Goal: Task Accomplishment & Management: Complete application form

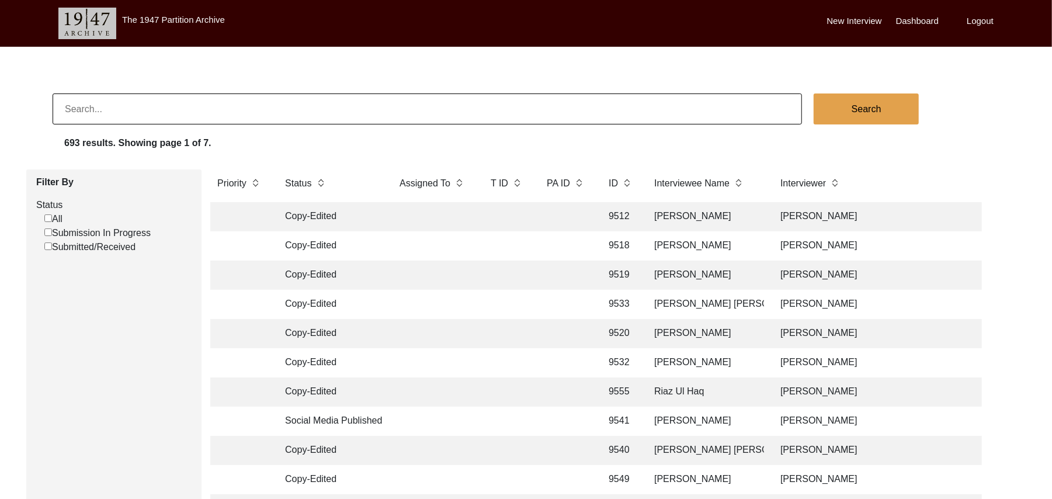
click at [48, 233] on input "Submission In Progress" at bounding box center [48, 232] width 8 height 8
checkbox input "false"
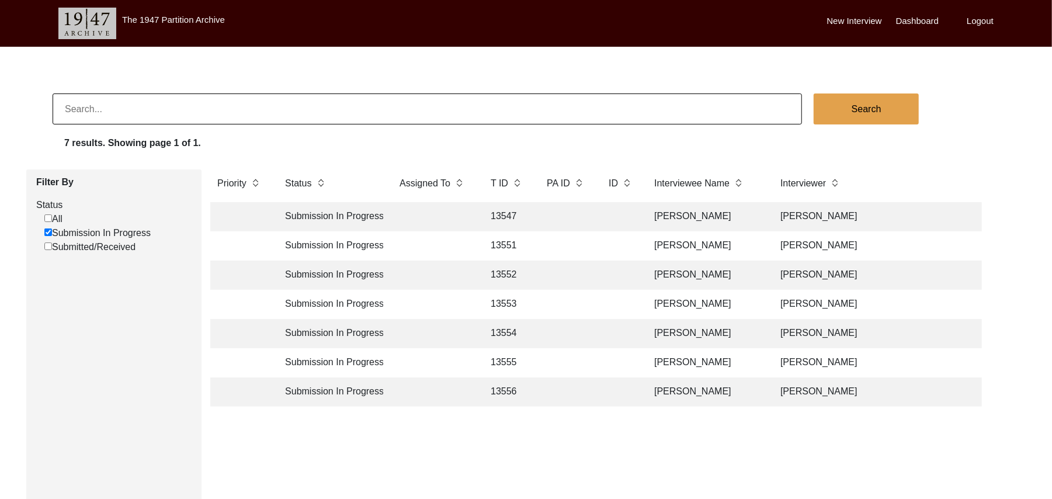
click at [514, 215] on td "13547" at bounding box center [507, 216] width 47 height 29
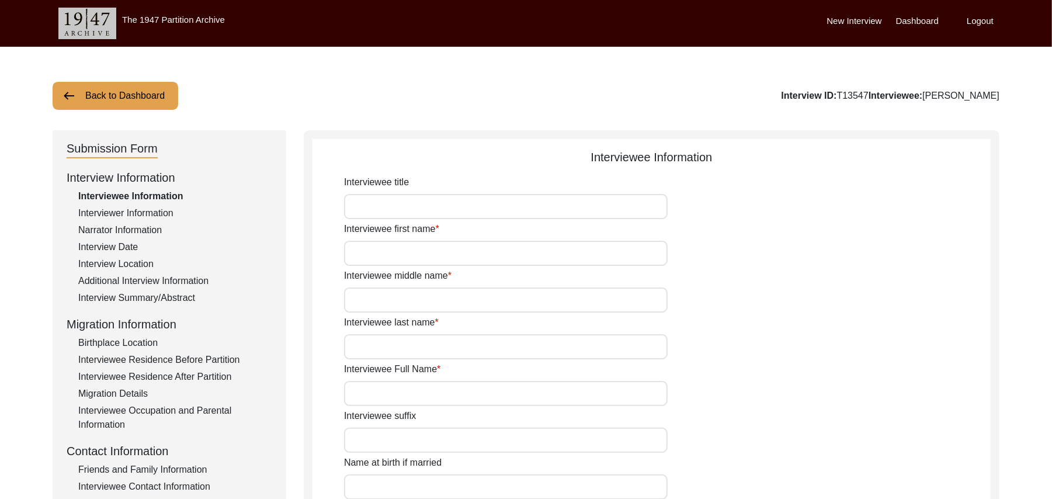
type input "Mr"
type input "[DEMOGRAPHIC_DATA]"
type input "Hussain"
type input "N/A"
type input "[PERSON_NAME]"
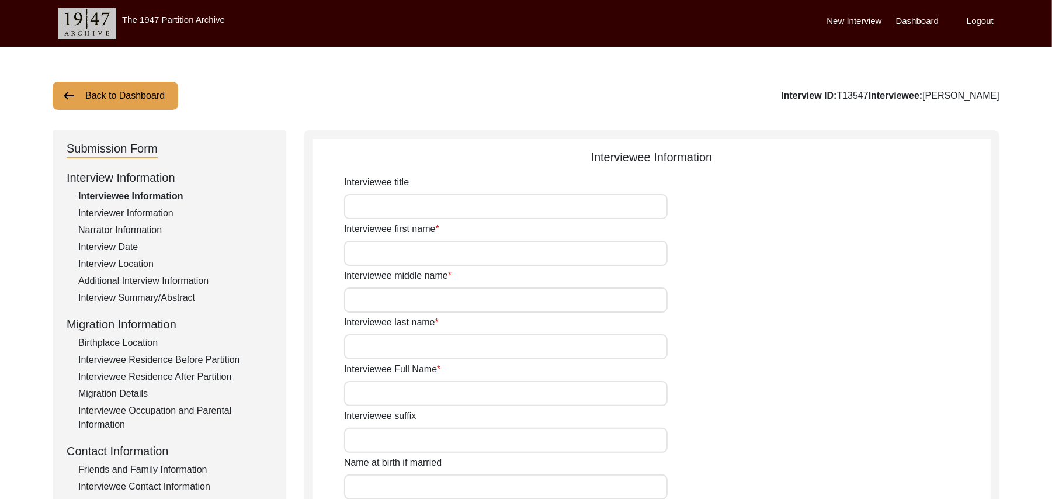
type input "N/A"
type input "[PERSON_NAME]"
type input "1922"
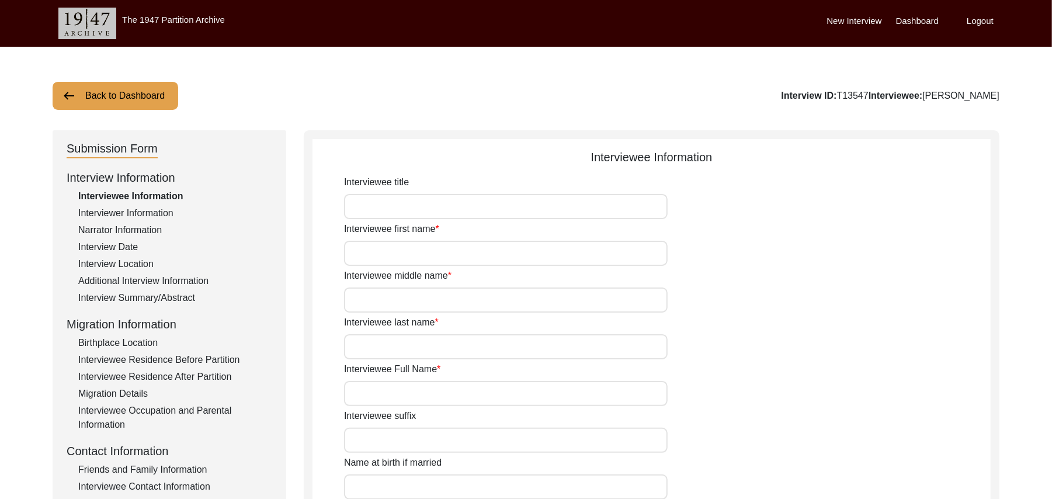
type input "103 Years"
type input "N/A"
type textarea "N/A"
type input "Punjabi"
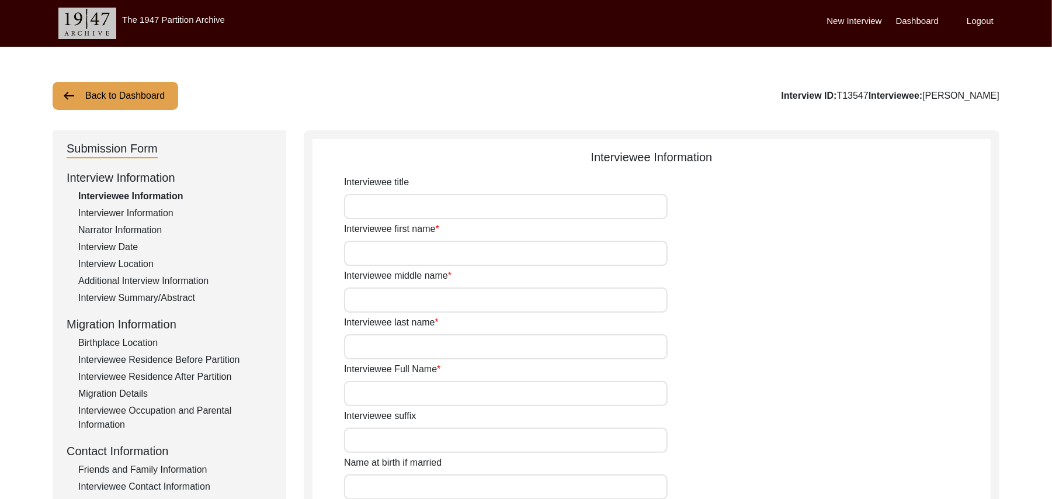
type input "Malwai"
type input "Male"
type input "Rehmani (Potmakers)"
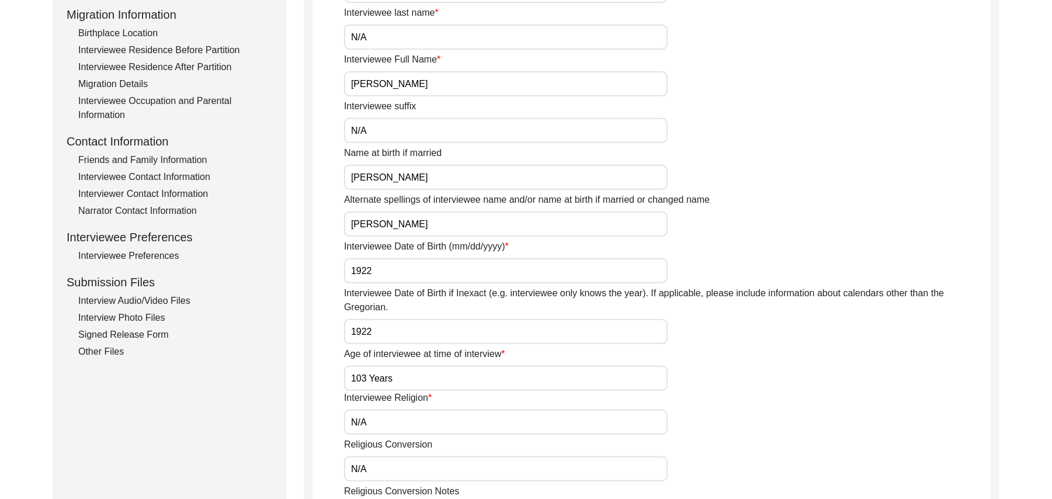
scroll to position [318, 0]
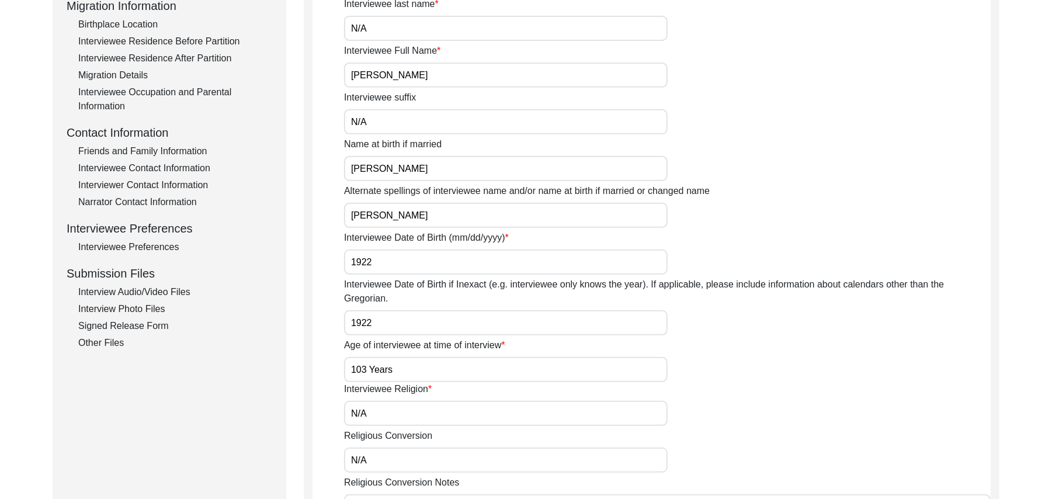
click at [161, 304] on div "Interview Photo Files" at bounding box center [175, 309] width 194 height 14
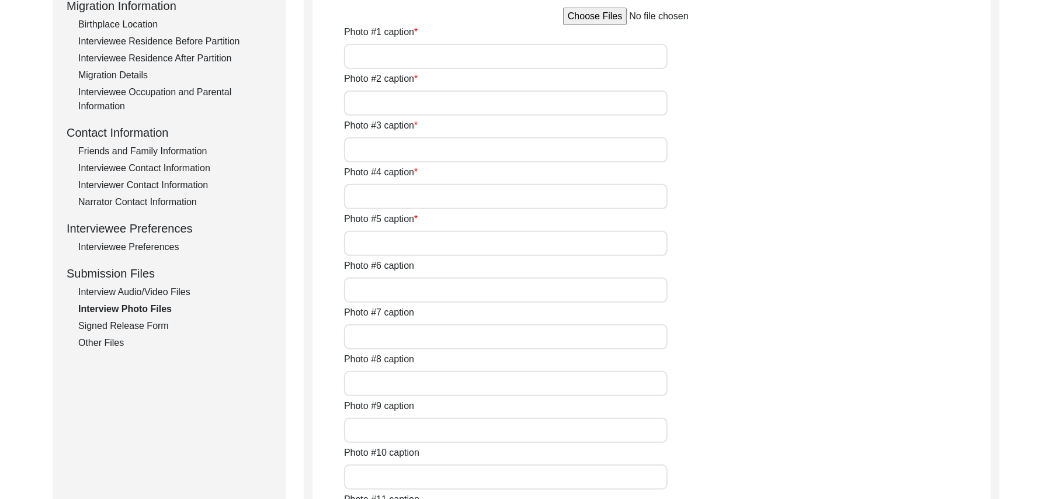
type input "Muhammad Hussain"
type input "Muhammad Hussain with Muhammad Sarfraz"
type input "Muhammad Hussain"
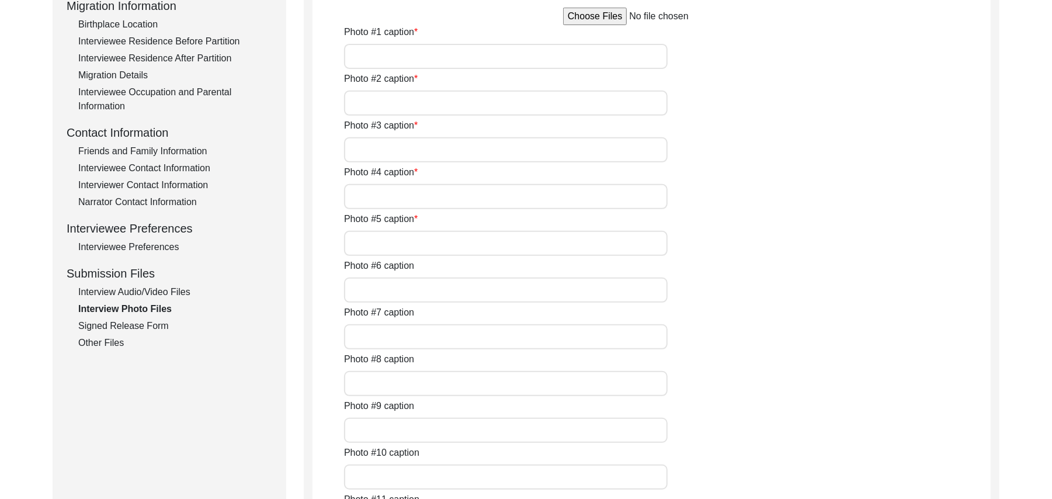
type input "N/A"
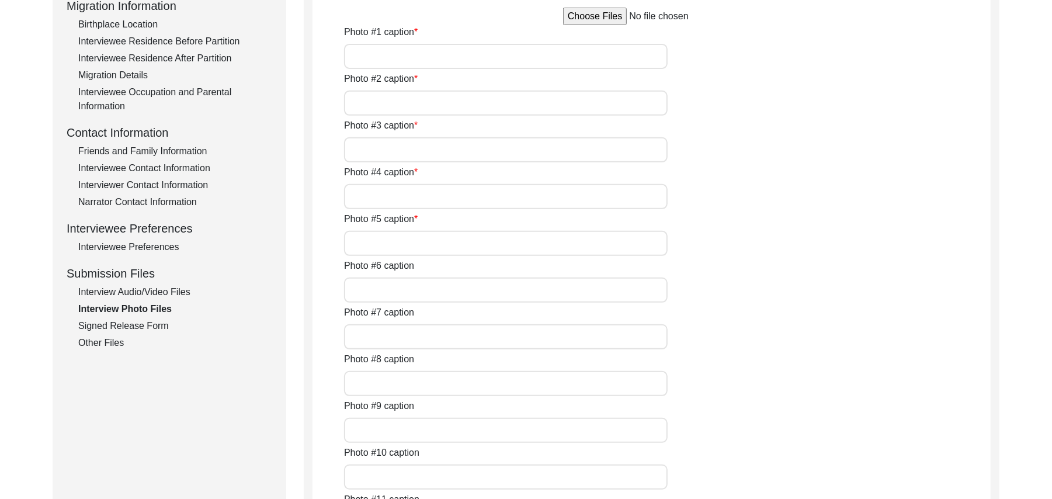
type input "N/A"
type textarea "N/A"
type input "N/A"
type input "JPG"
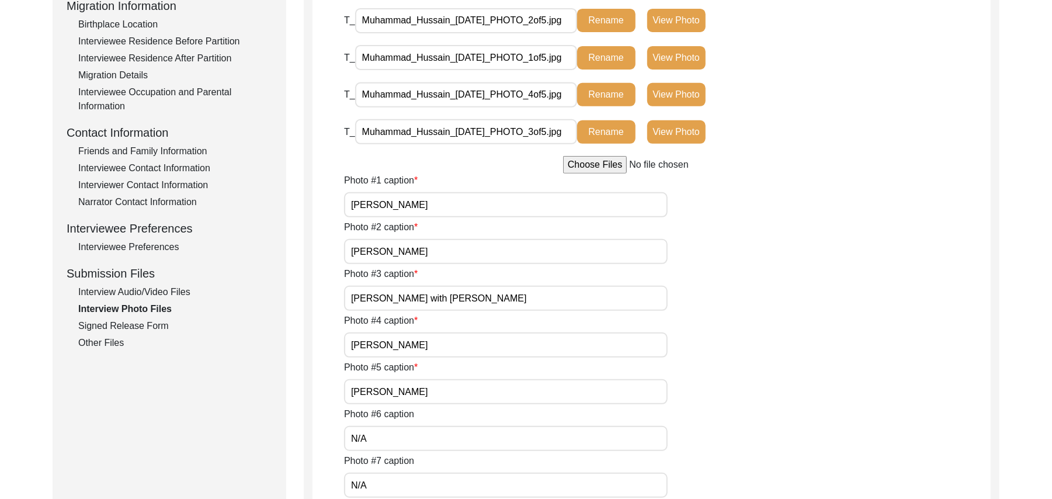
click at [605, 164] on input "file" at bounding box center [651, 165] width 177 height 18
type input "C:\fakepath\Muhammad_Hussain_09-19-2025_PHOTO_5of5.png"
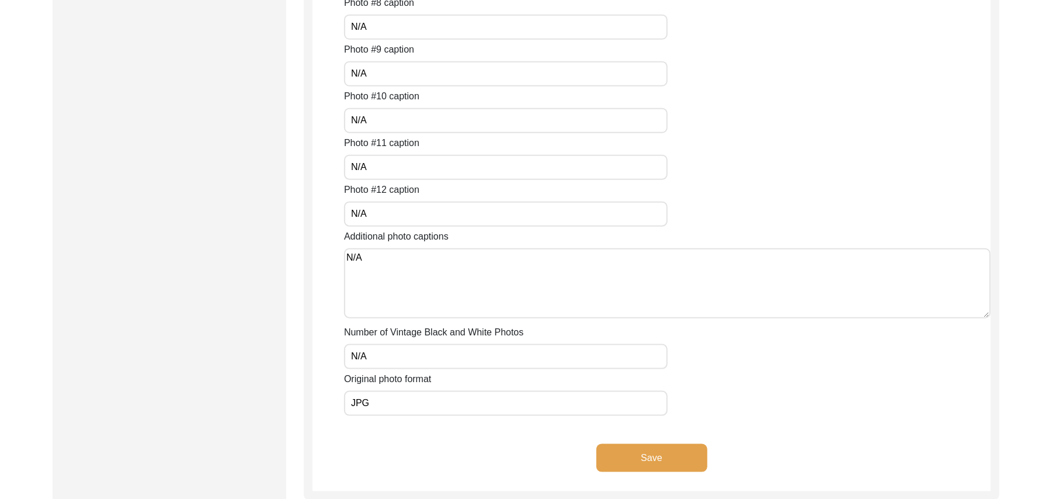
scroll to position [858, 0]
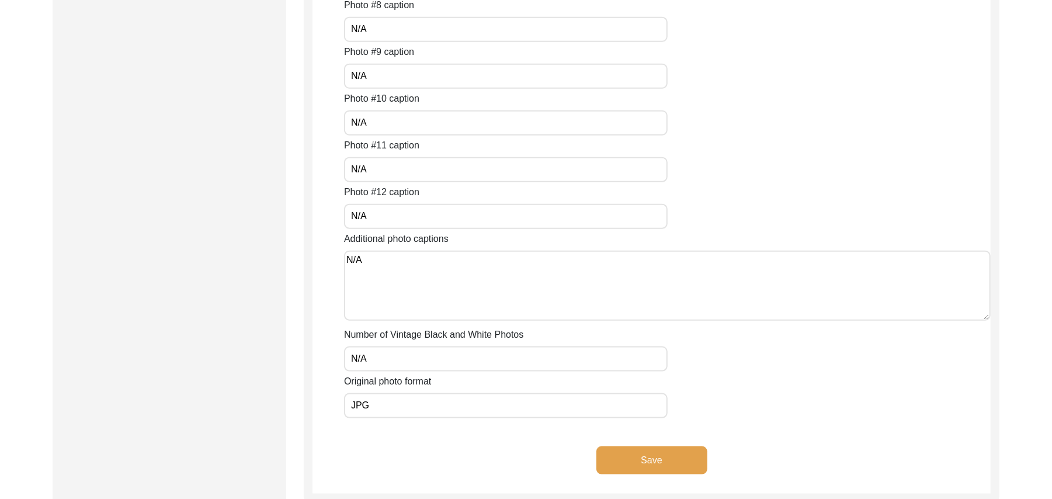
click at [377, 402] on input "JPG" at bounding box center [506, 405] width 324 height 25
type input "JPG/ Png"
click at [664, 453] on button "Save" at bounding box center [652, 460] width 111 height 28
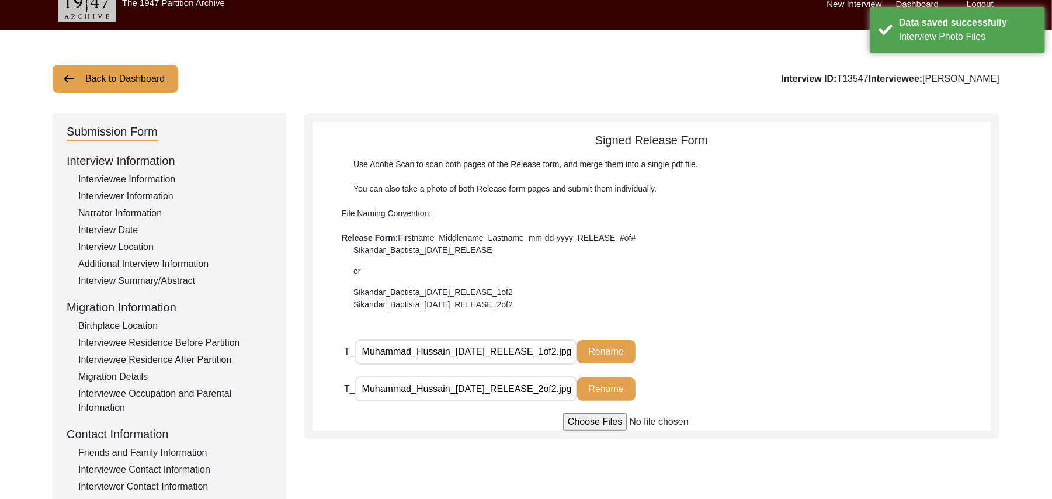
scroll to position [0, 0]
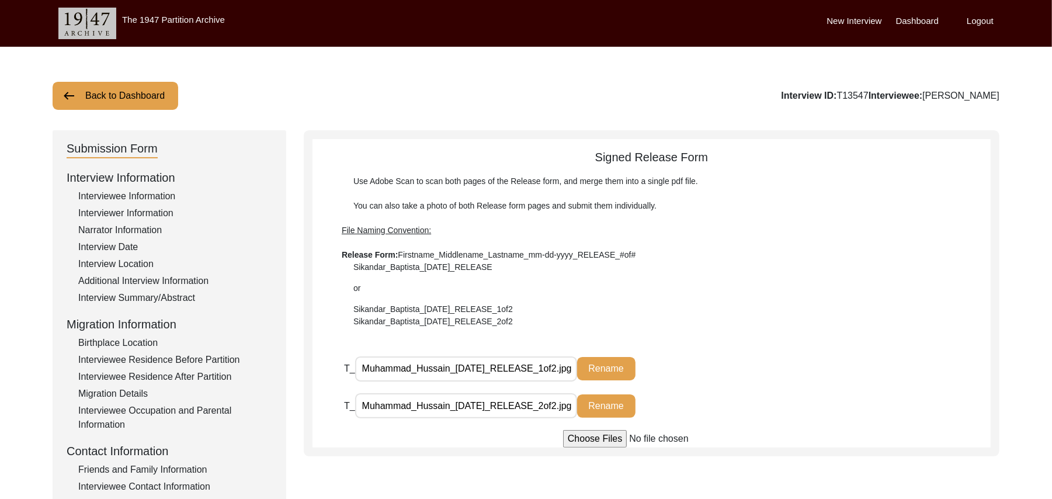
click at [186, 296] on div "Interview Summary/Abstract" at bounding box center [175, 298] width 194 height 14
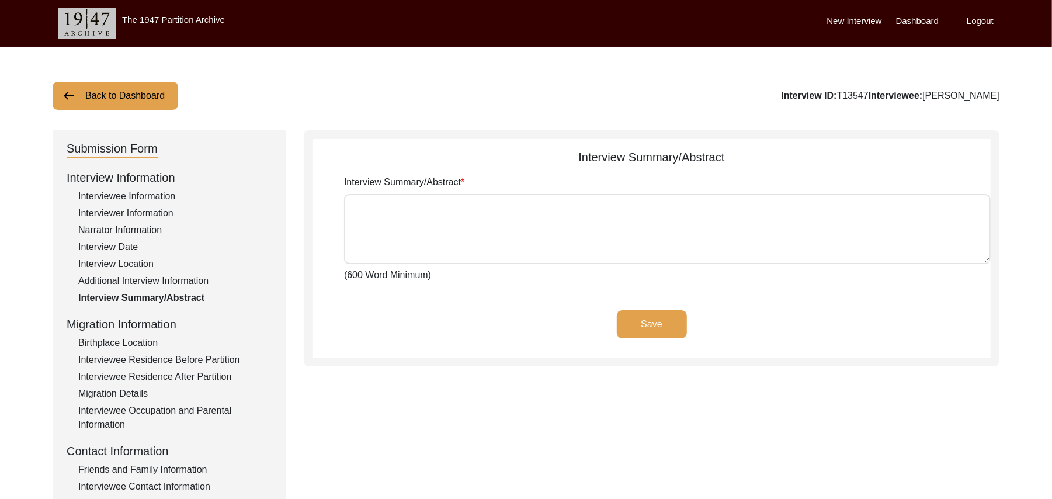
click at [130, 90] on button "Back to Dashboard" at bounding box center [116, 96] width 126 height 28
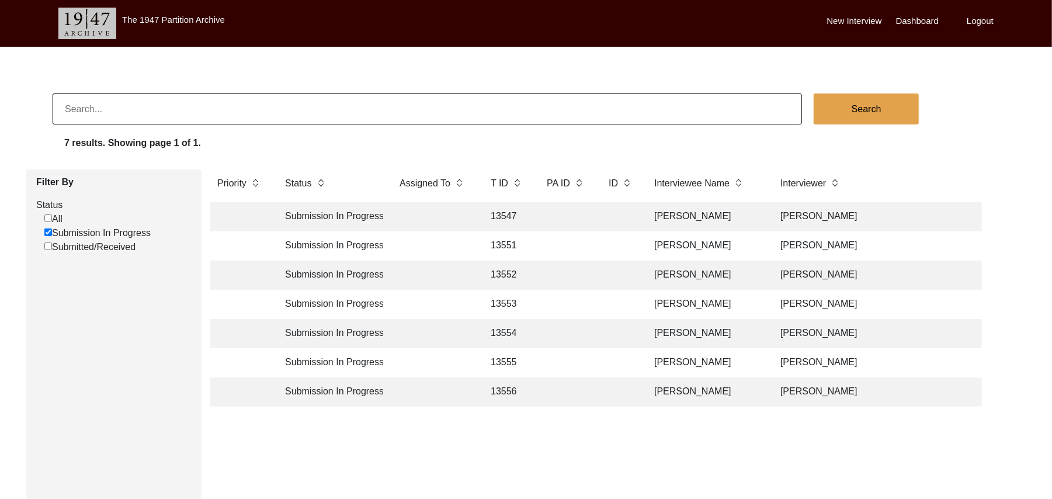
click at [514, 239] on td "13551" at bounding box center [507, 245] width 47 height 29
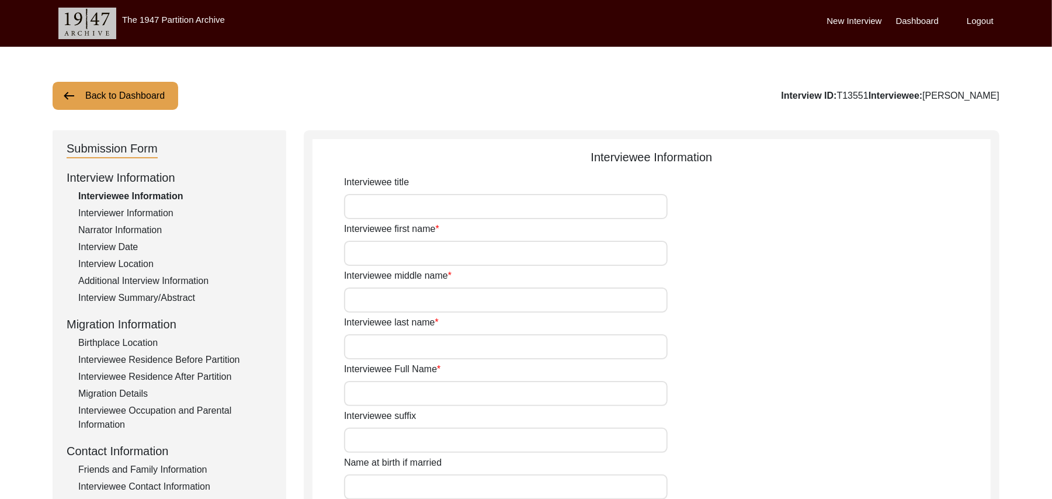
type input "Mr"
type input "Umer"
type input "Deen"
type input "N/A"
type input "Umer Deen"
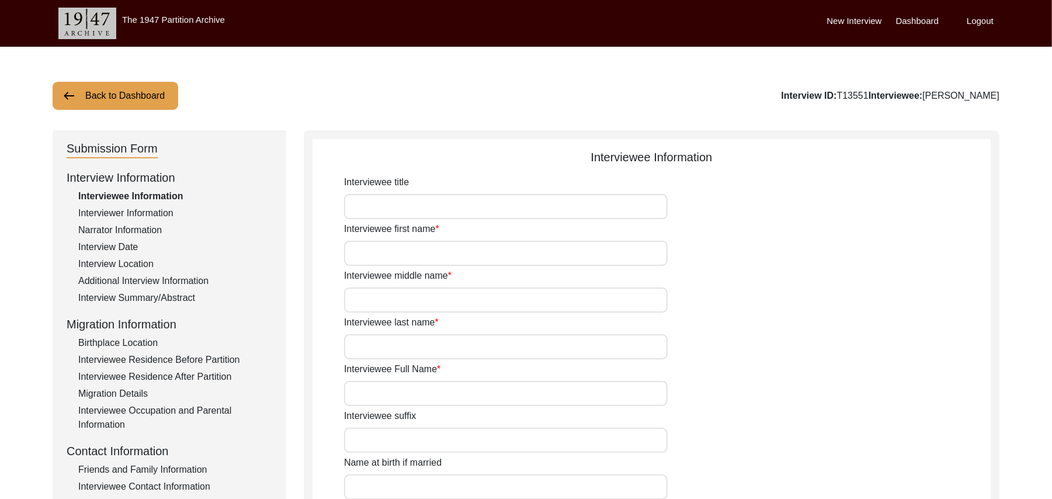
type input "N/A"
type input "Umer Deen"
type input "Omer Din"
type input "1939"
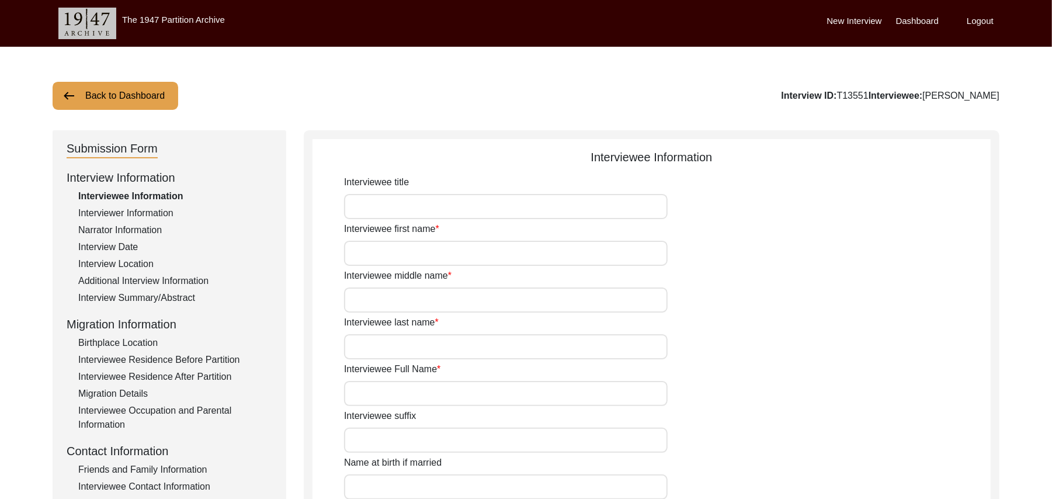
type input "88 Years"
type input "Islam"
type input "N/A"
type textarea "N/A"
type input "Punjabi"
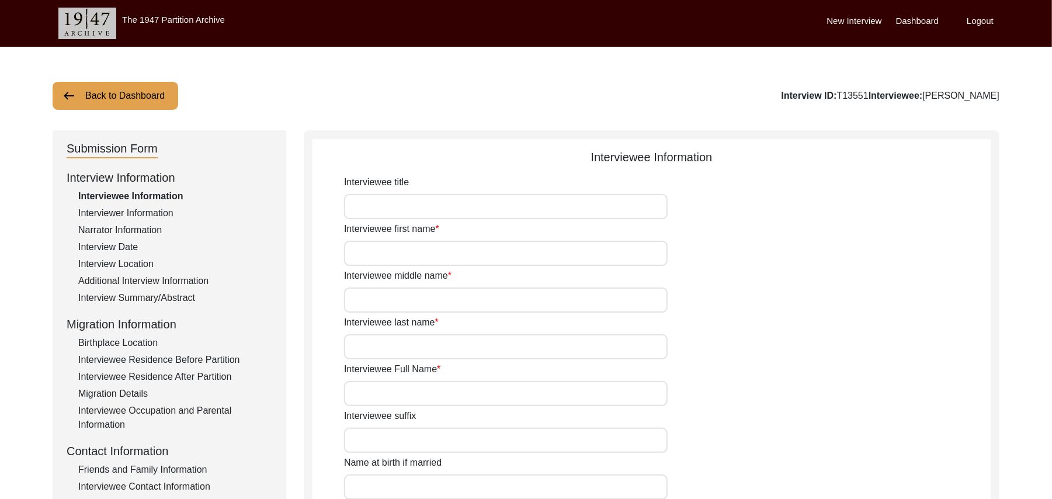
type input "Malwai"
type input "Male"
type input "Araein"
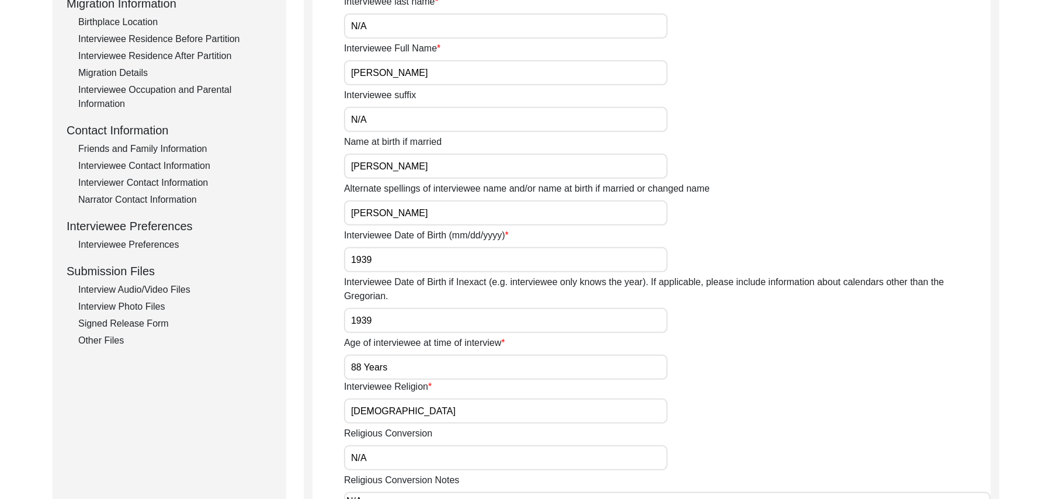
scroll to position [342, 0]
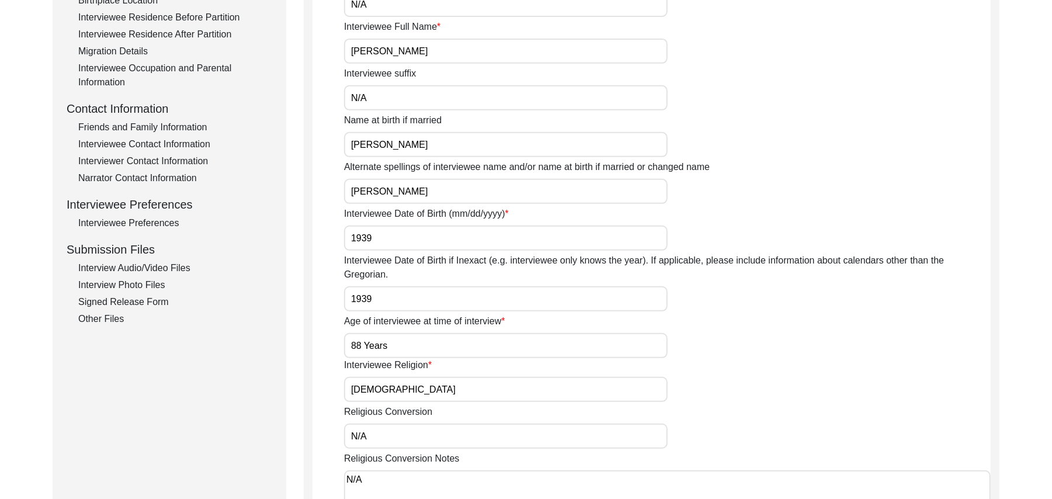
click at [152, 284] on div "Interview Photo Files" at bounding box center [175, 285] width 194 height 14
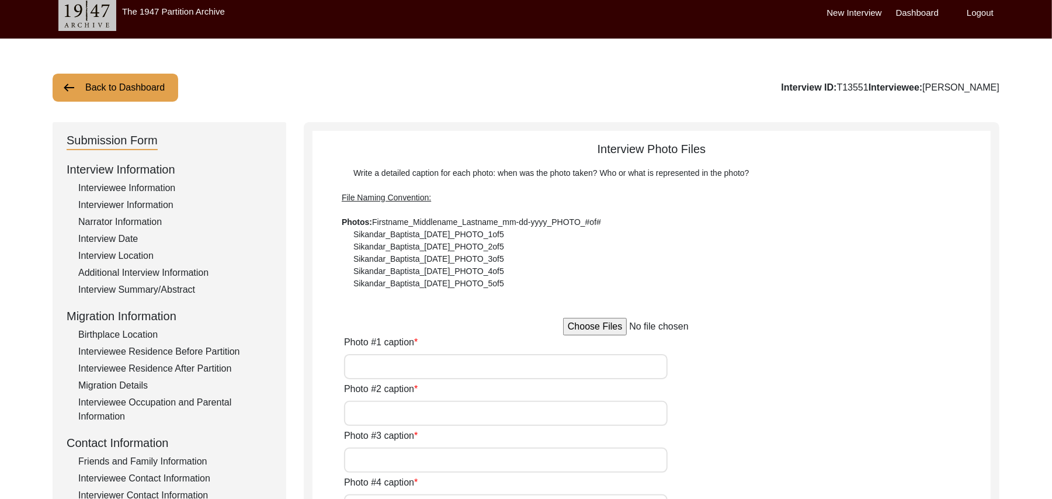
scroll to position [0, 0]
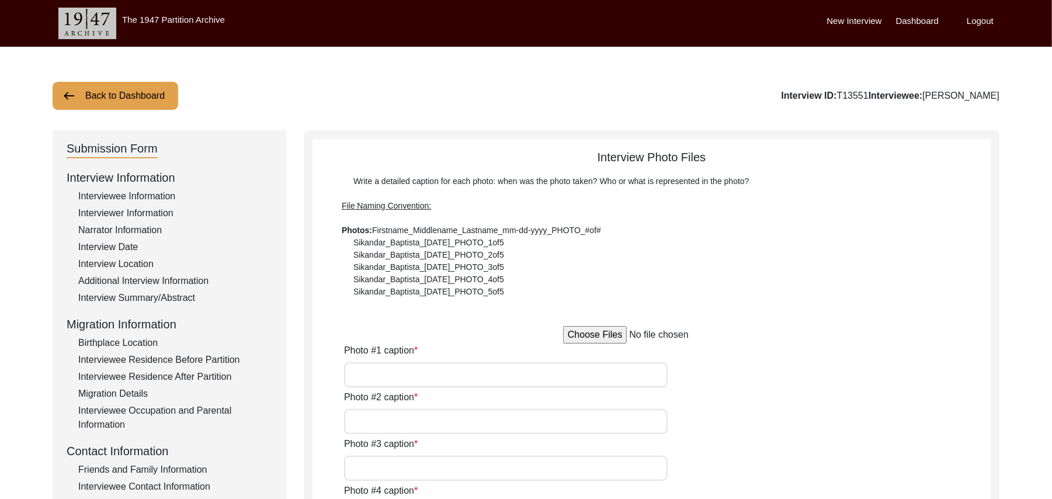
click at [603, 335] on input "file" at bounding box center [651, 335] width 177 height 18
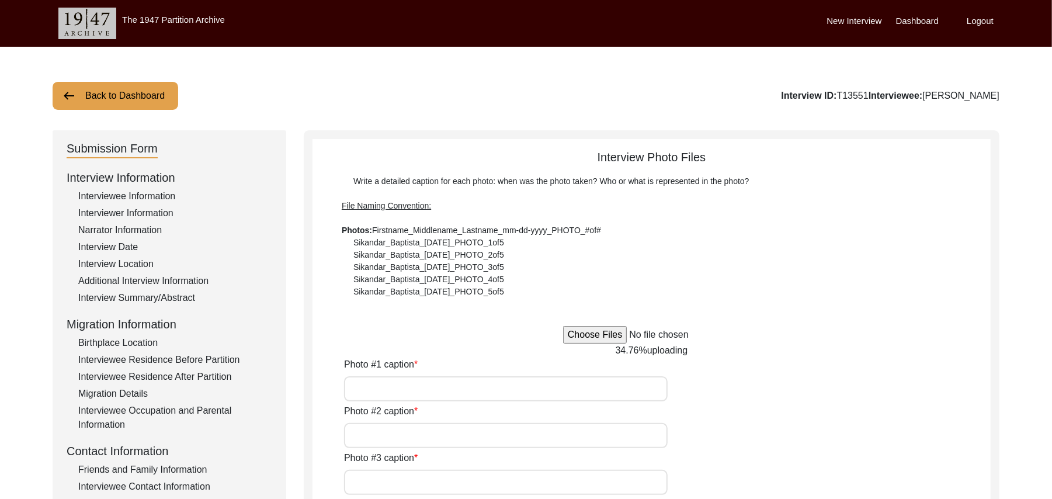
click at [608, 337] on input "file" at bounding box center [651, 335] width 177 height 18
type input "C:\fakepath\Umer_Deen_09-20-2025_PHOTO_2of6.jpg"
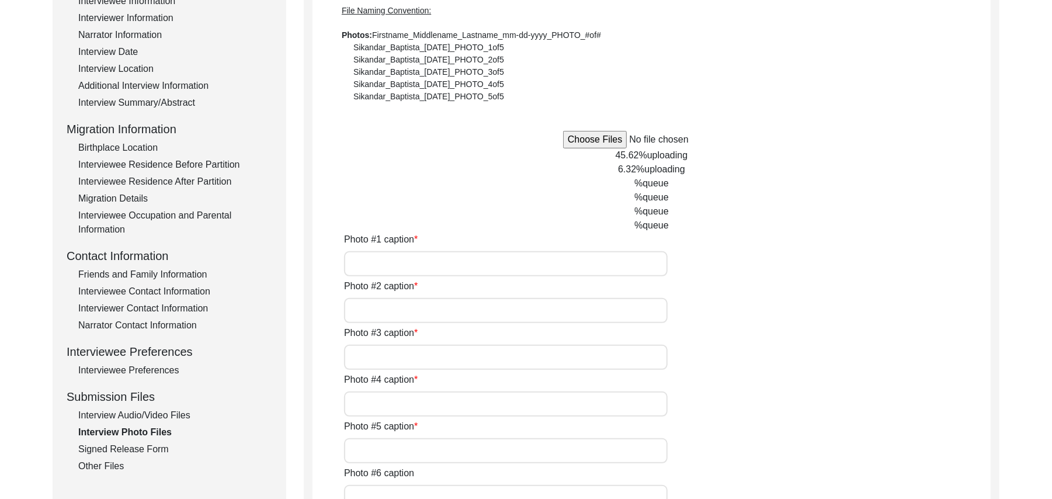
scroll to position [249, 0]
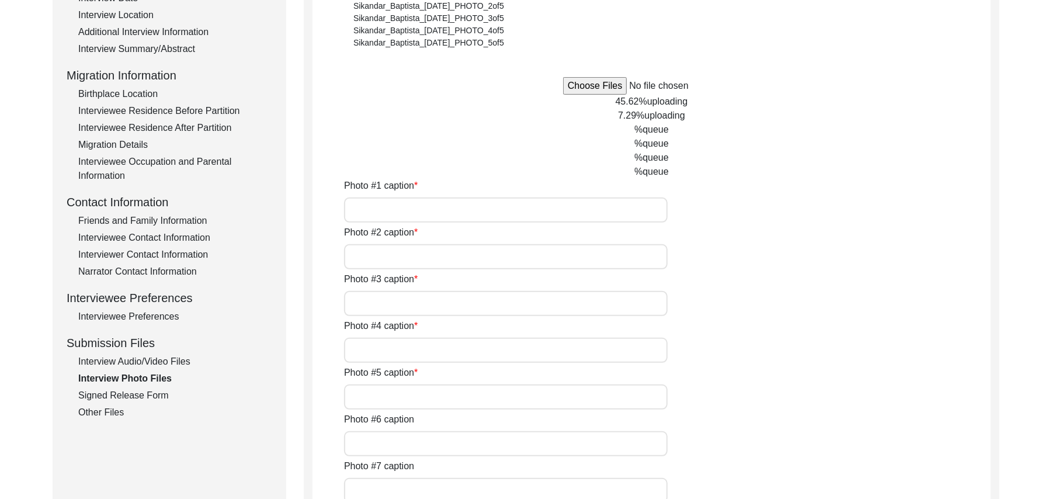
click at [562, 209] on input "Photo #1 caption" at bounding box center [506, 209] width 324 height 25
type input "Umer Deen"
click at [526, 257] on input "Photo #2 caption" at bounding box center [506, 256] width 324 height 25
paste input "Umer Deen"
type input "Umer Deen"
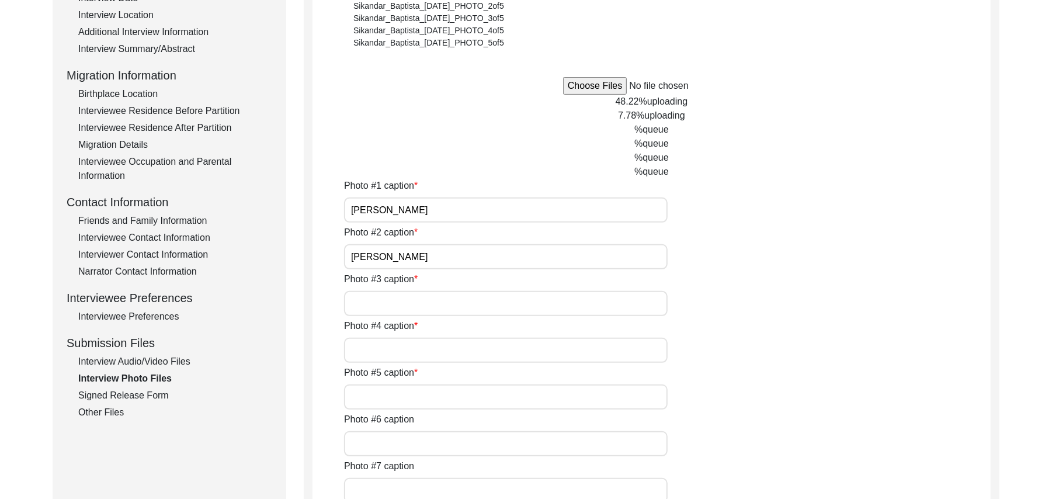
click at [489, 303] on input "Photo #3 caption" at bounding box center [506, 303] width 324 height 25
paste input "Umer Deen"
type input "Umer Deen"
click at [468, 346] on input "Photo #4 caption" at bounding box center [506, 350] width 324 height 25
paste input "Umer Deen"
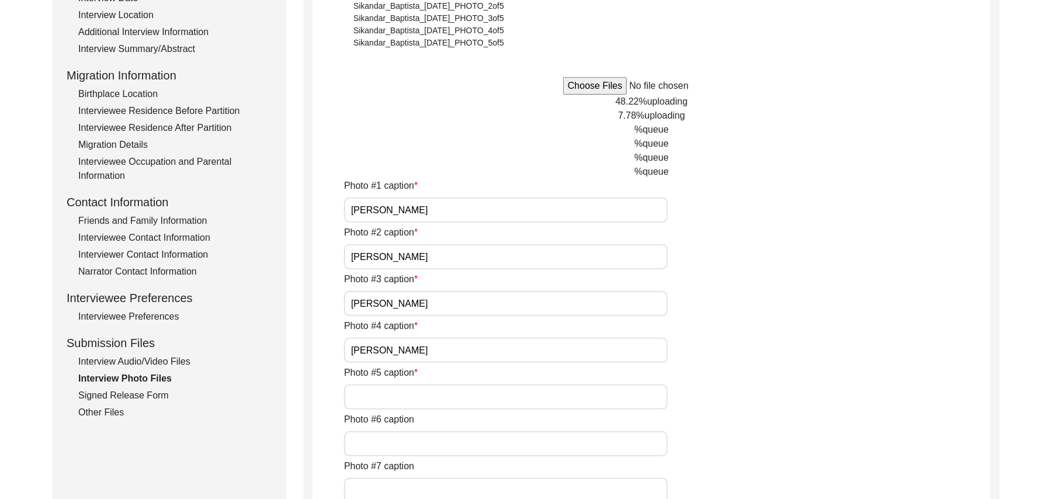
type input "Umer Deen"
click at [443, 394] on input "Photo #5 caption" at bounding box center [506, 396] width 324 height 25
paste input "Umer Deen"
type input "Umer Deen"
click at [435, 441] on input "Photo #6 caption" at bounding box center [506, 443] width 324 height 25
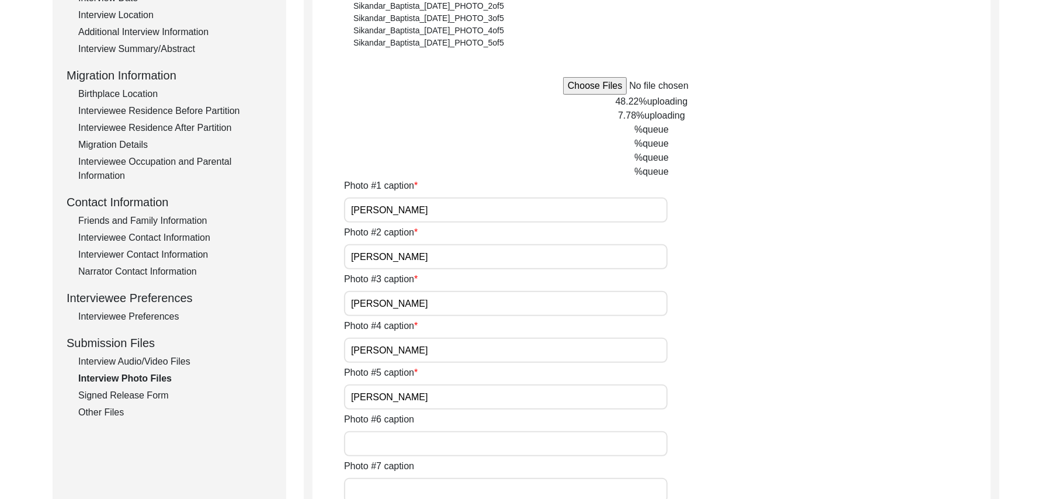
paste input "Umer Deen"
type input "Umer Deen"
click at [423, 486] on input "Photo #7 caption" at bounding box center [506, 490] width 324 height 25
type input "N"
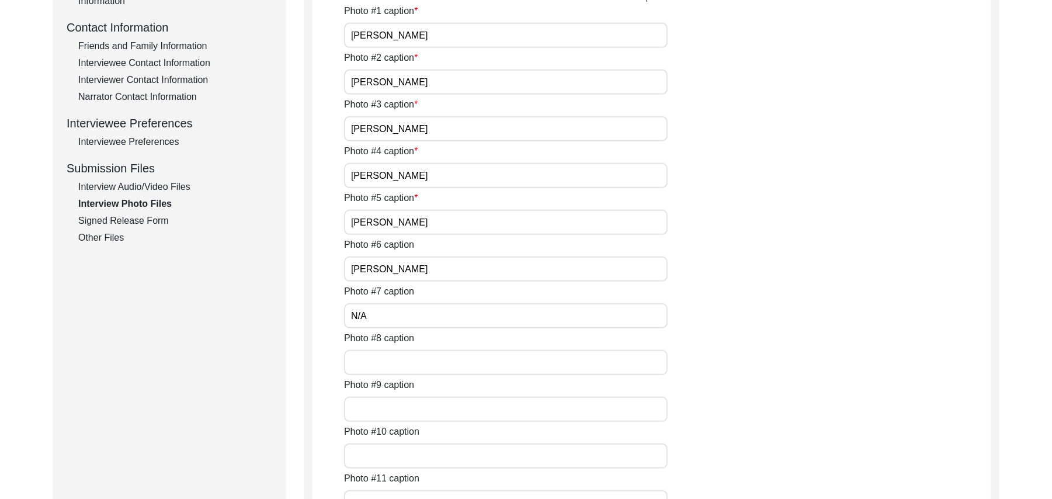
scroll to position [506, 0]
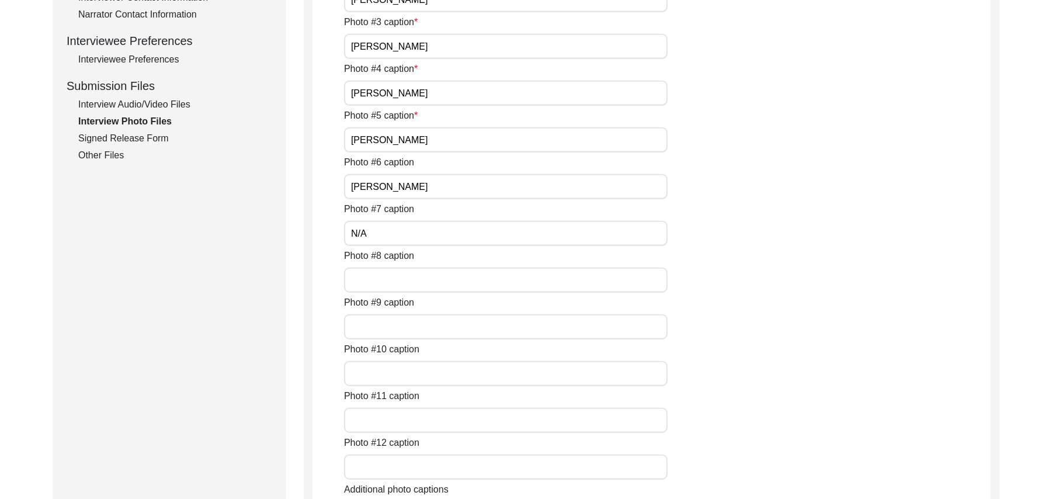
type input "N/A"
click at [494, 282] on input "Photo #8 caption" at bounding box center [506, 280] width 324 height 25
paste input "N/A"
type input "N/A"
click at [467, 328] on input "Photo #9 caption" at bounding box center [506, 326] width 324 height 25
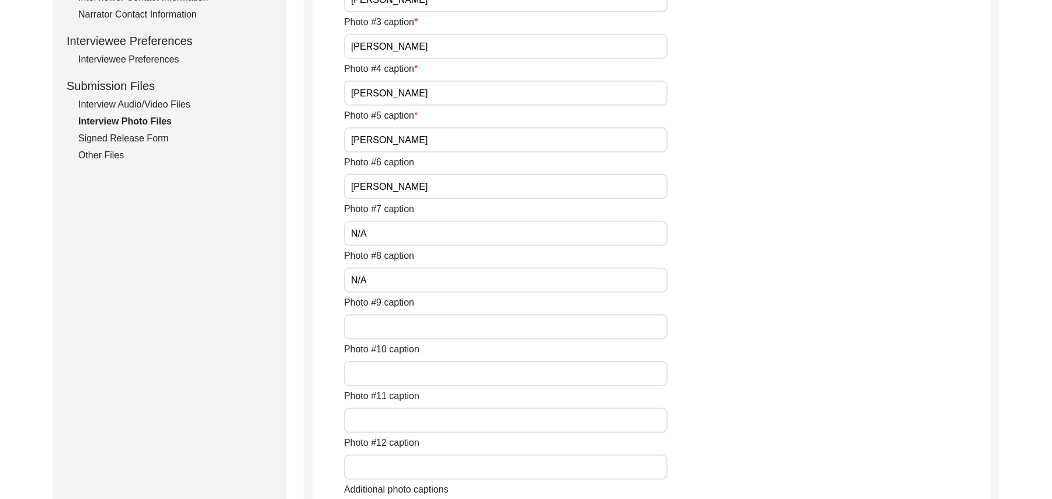
paste input "N/A"
type input "N/A"
click at [452, 370] on input "Photo #10 caption" at bounding box center [506, 373] width 324 height 25
paste input "N/A"
type input "N/A"
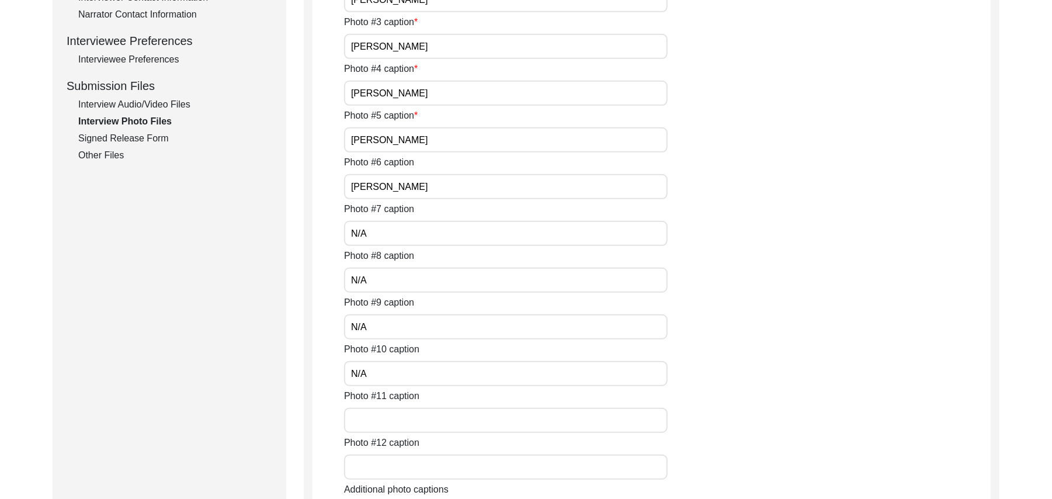
click at [431, 426] on input "Photo #11 caption" at bounding box center [506, 420] width 324 height 25
paste input "N/A"
type input "N/A"
click at [428, 466] on input "Photo #12 caption" at bounding box center [506, 467] width 324 height 25
paste input "N/A"
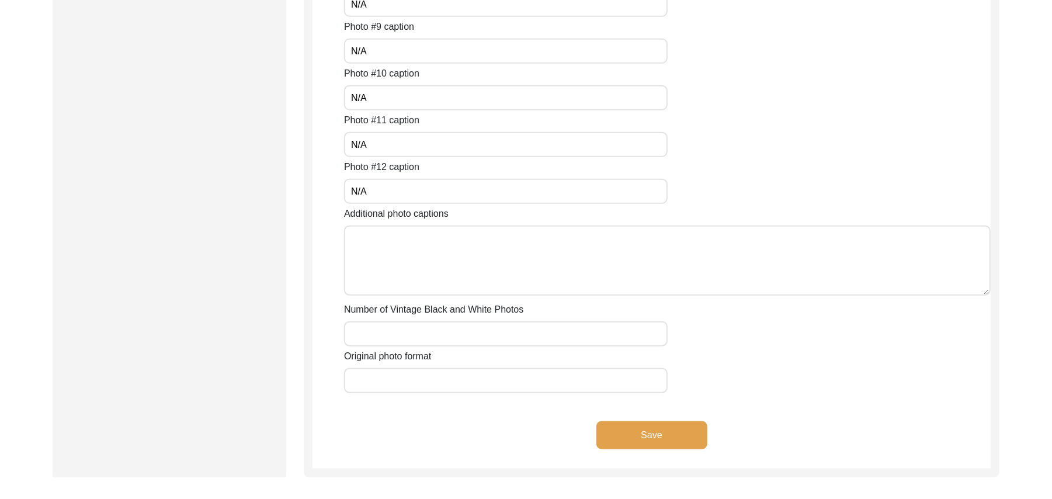
scroll to position [831, 0]
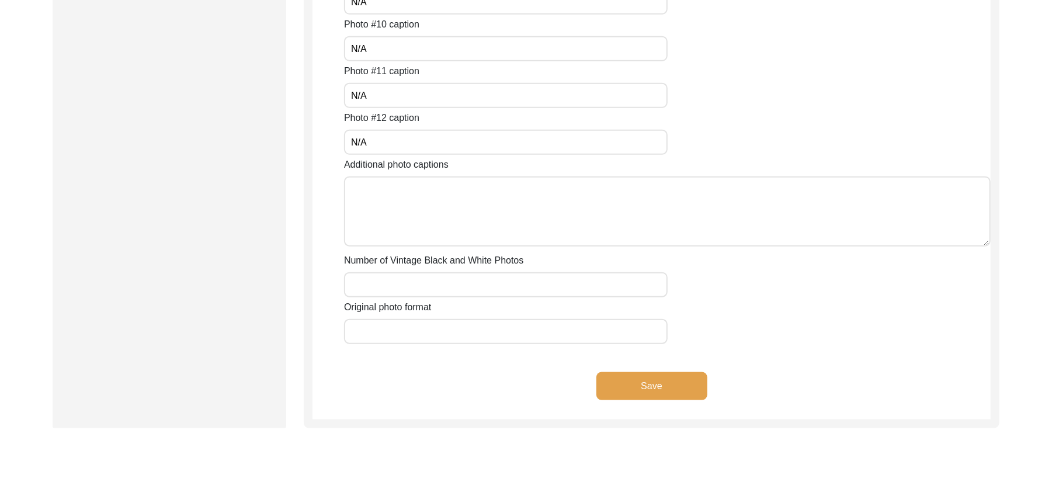
type input "N/A"
click at [580, 223] on textarea "Additional photo captions" at bounding box center [667, 211] width 647 height 70
paste textarea "N/A"
type textarea "N/A"
click at [561, 291] on input "Number of Vintage Black and White Photos" at bounding box center [506, 284] width 324 height 25
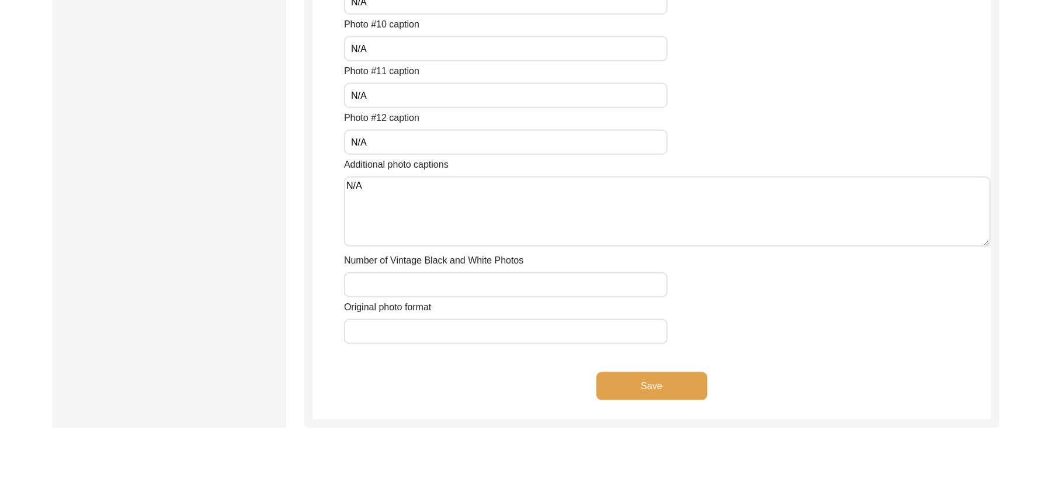
paste input "N/A"
type input "N/A"
click at [547, 331] on input "Original photo format" at bounding box center [506, 331] width 324 height 25
type input "JPG"
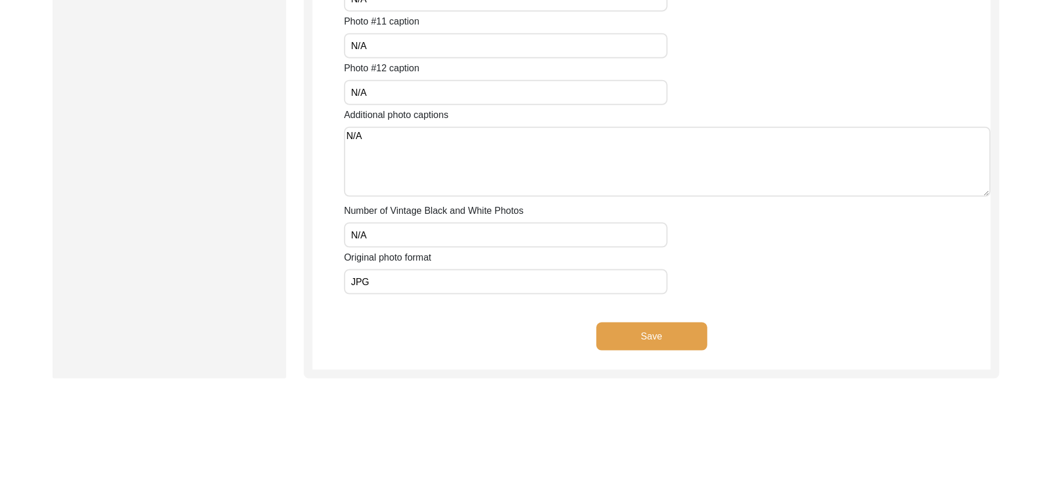
scroll to position [1052, 0]
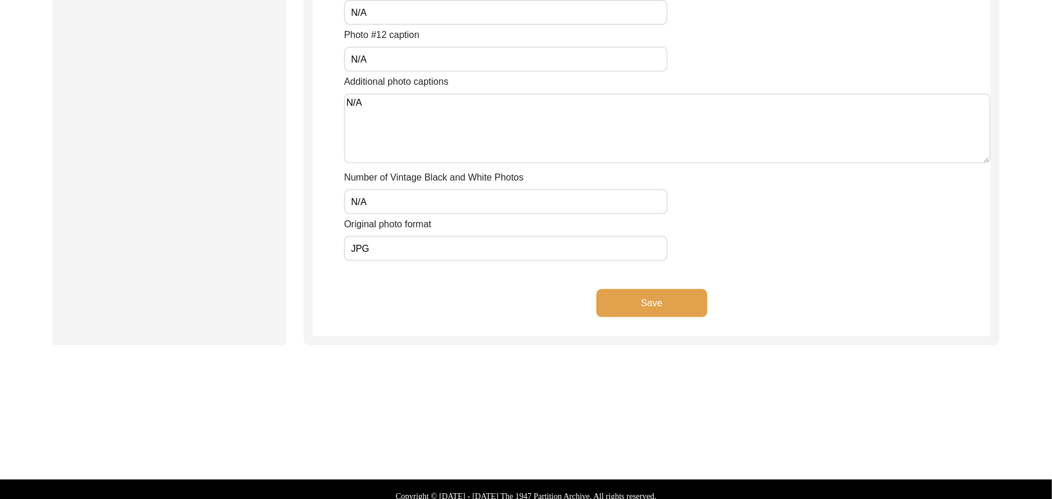
type input "JPG"
click at [687, 300] on button "Save" at bounding box center [652, 303] width 111 height 28
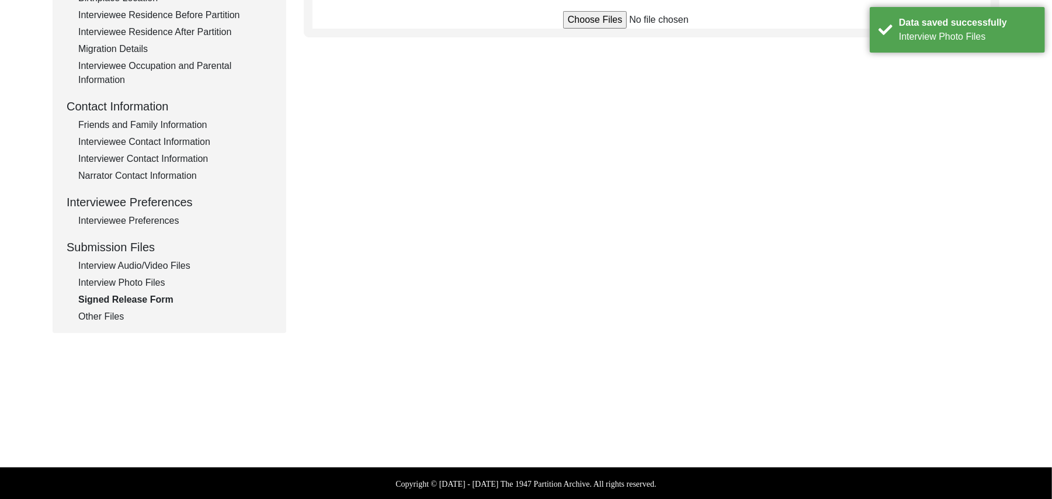
click at [606, 20] on input "file" at bounding box center [651, 20] width 177 height 18
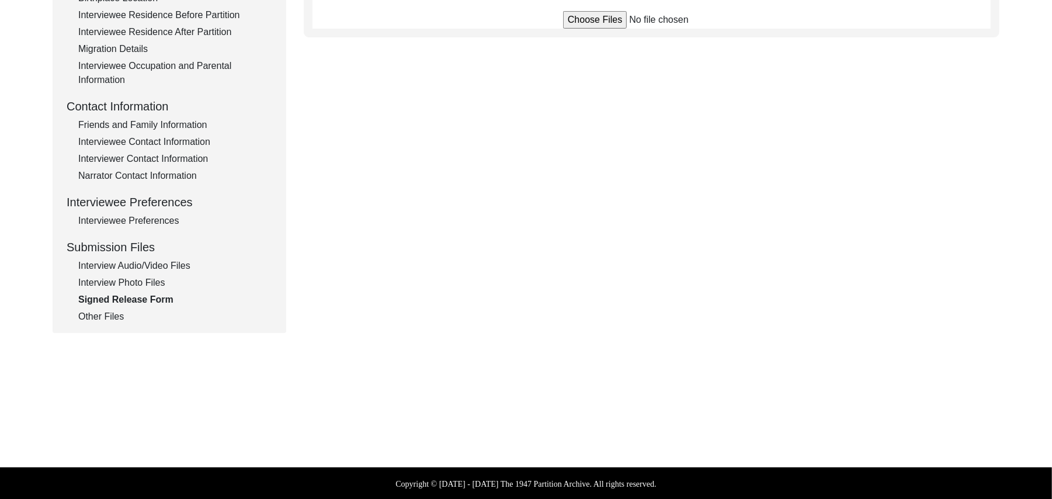
type input "C:\fakepath\Umer_Deen_09-20-2025_RELEASE_1of2.jpg"
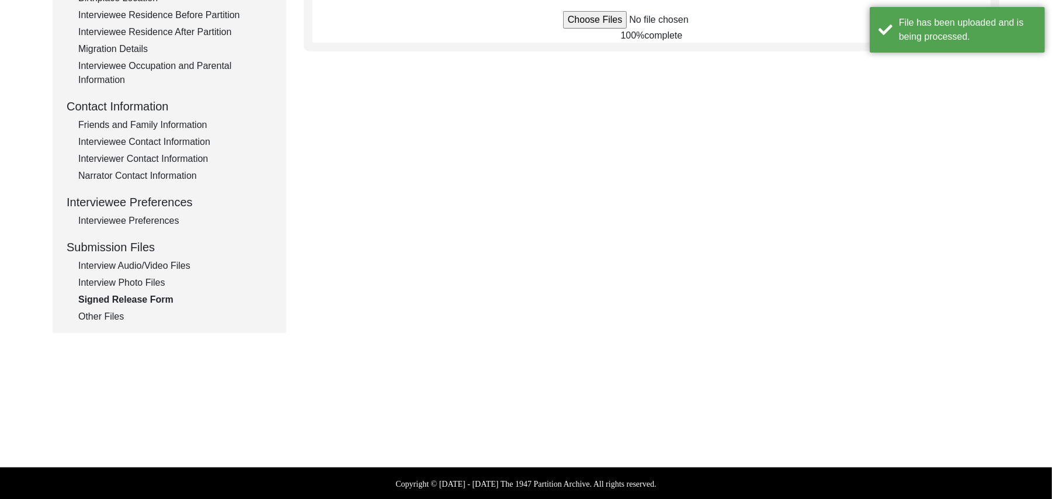
click at [611, 112] on div "Submission Form Interview Information Interviewee Information Interviewer Infor…" at bounding box center [526, 59] width 947 height 547
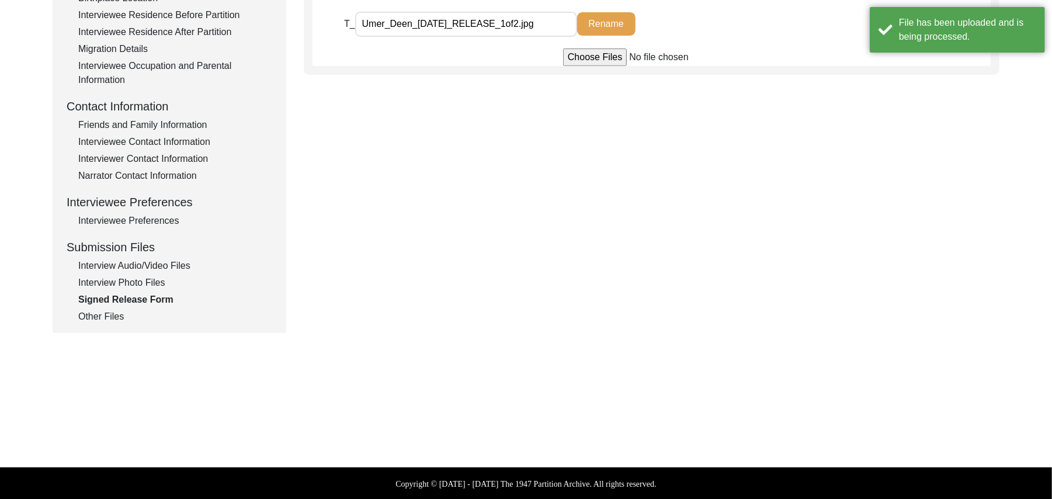
click at [589, 57] on input "file" at bounding box center [651, 57] width 177 height 18
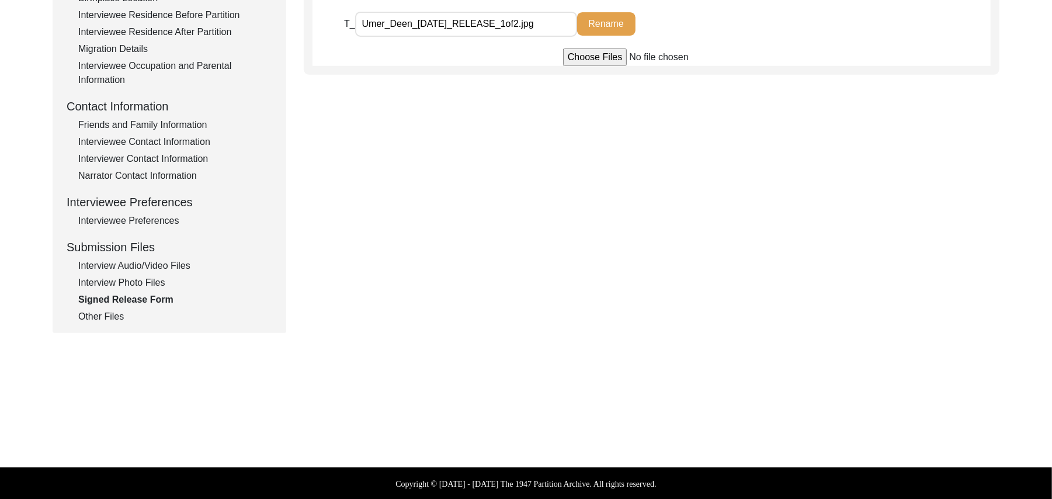
type input "C:\fakepath\Umer_Deen_09-20-2025_RELEASE_2of2.jpg"
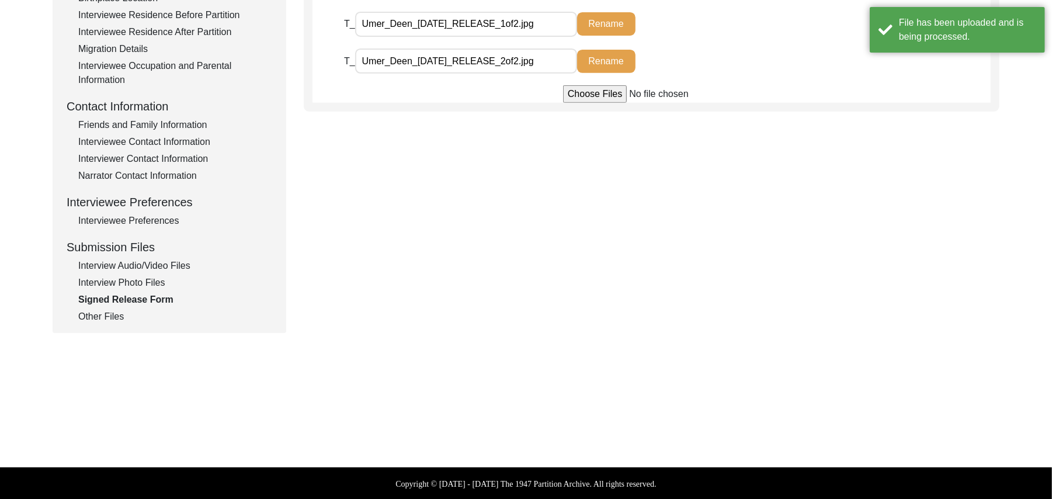
click at [180, 261] on div "Interview Audio/Video Files" at bounding box center [175, 266] width 194 height 14
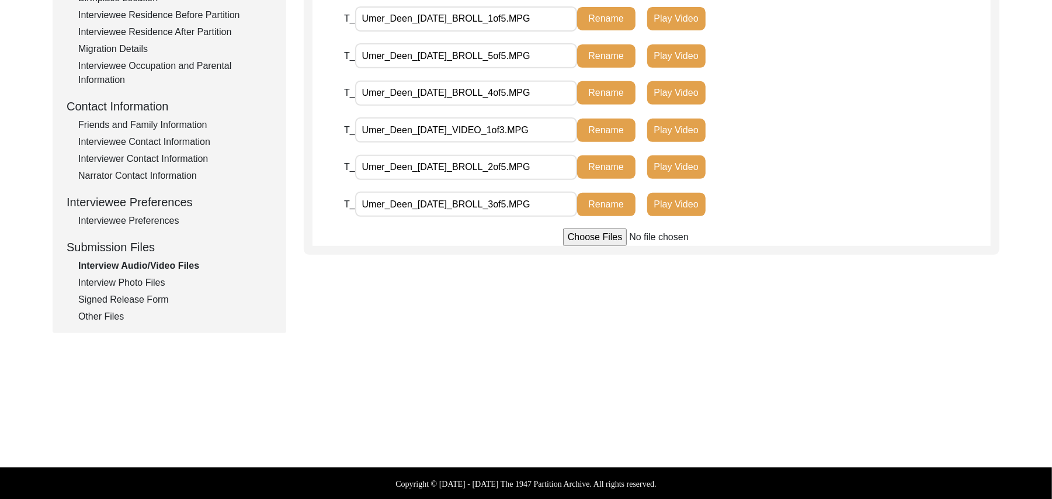
click at [588, 237] on input "file" at bounding box center [651, 237] width 177 height 18
click at [597, 238] on input "file" at bounding box center [651, 237] width 177 height 18
type input "C:\fakepath\Umer_Deen_09-20-2025_VIDEO_3of3.MPG"
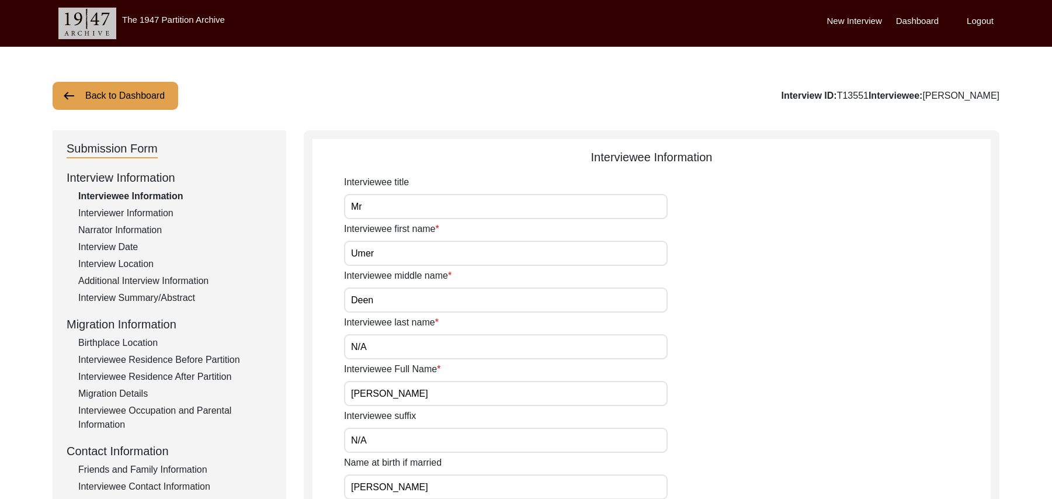
scroll to position [345, 0]
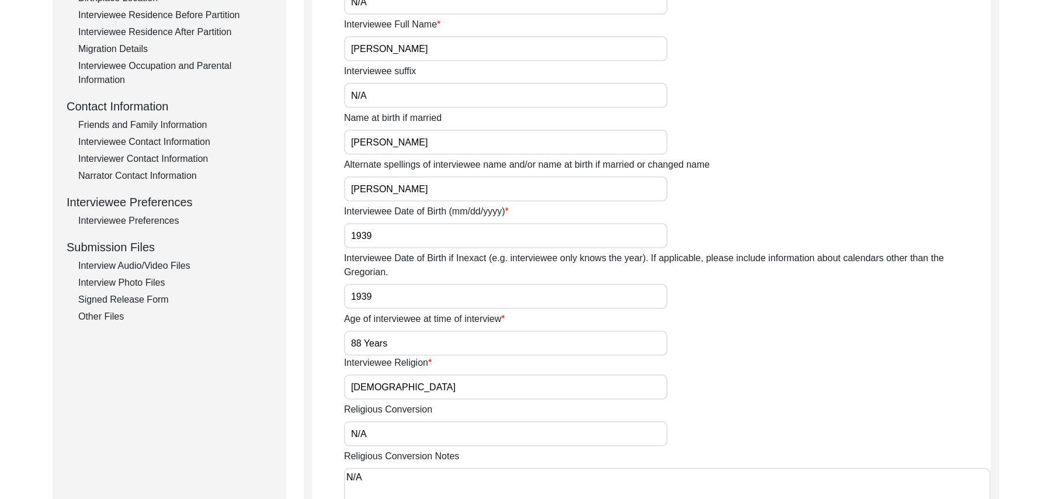
click at [167, 262] on div "Interview Audio/Video Files" at bounding box center [175, 266] width 194 height 14
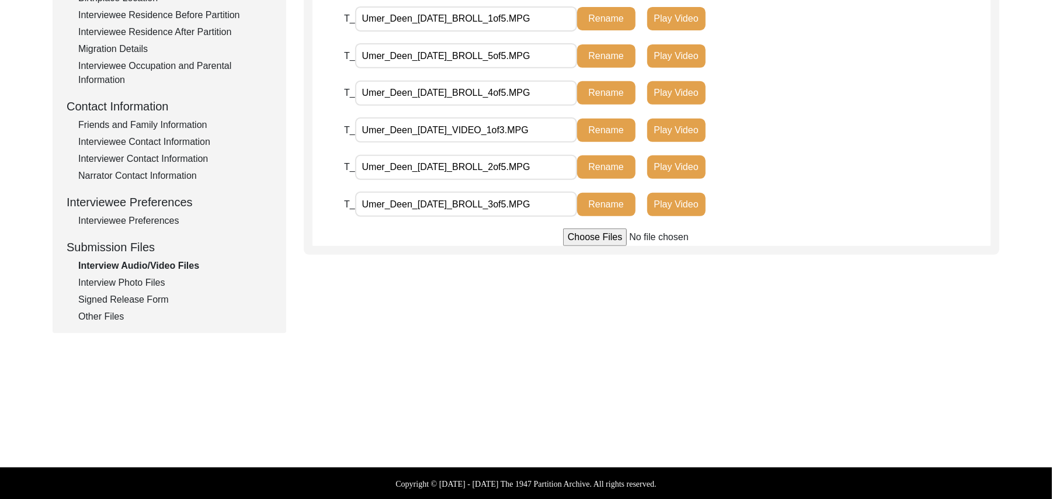
click at [589, 237] on input "file" at bounding box center [651, 237] width 177 height 18
type input "C:\fakepath\Umer_Deen_09-20-2025_VIDEO_2of3.MPG"
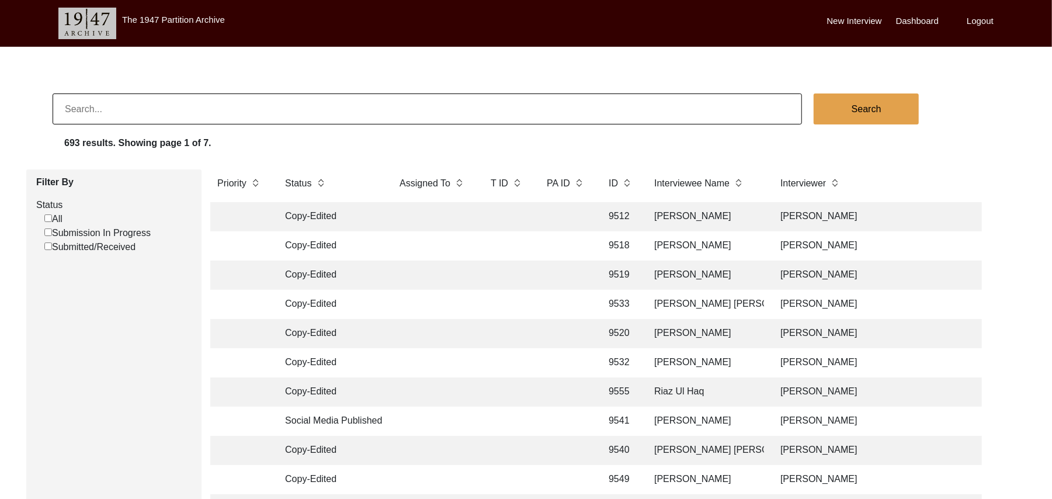
click at [48, 233] on input "Submission In Progress" at bounding box center [48, 232] width 8 height 8
checkbox input "false"
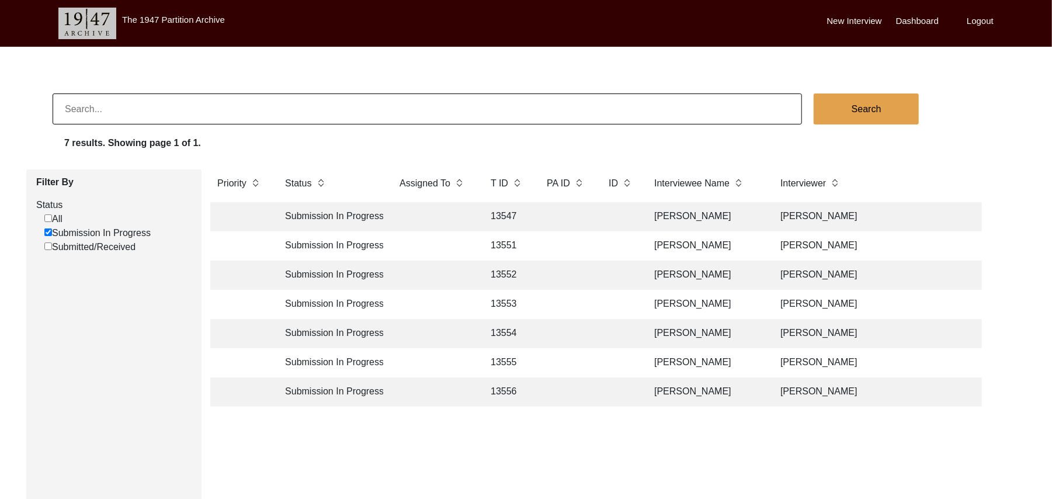
click at [511, 278] on td "13552" at bounding box center [507, 275] width 47 height 29
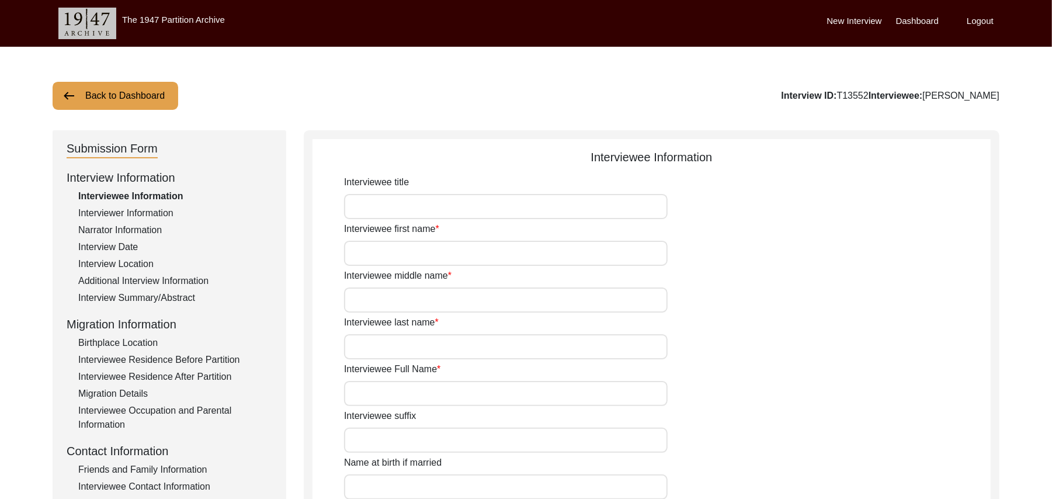
type input "Mr"
type input "[DEMOGRAPHIC_DATA]"
type input "Rafique"
type input "N/A"
type input "[PERSON_NAME]"
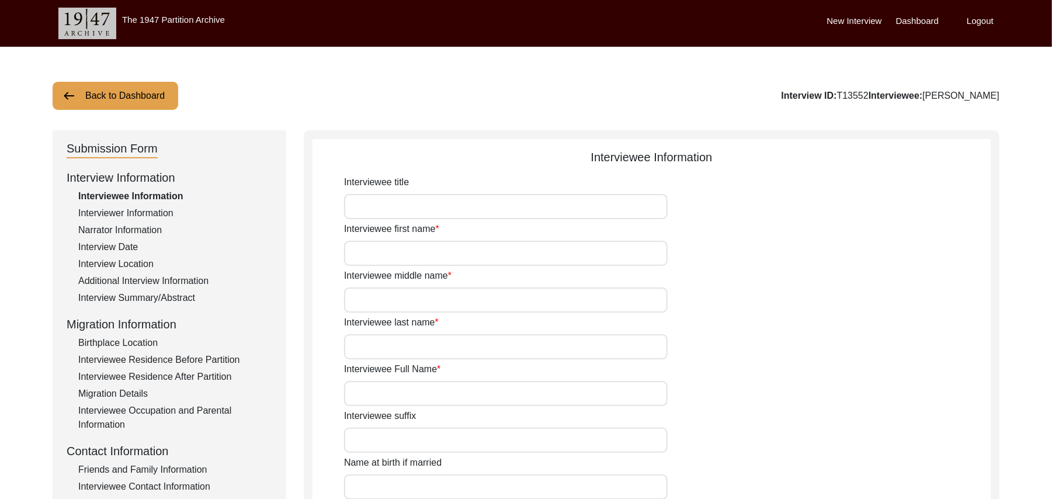
type input "N/A"
type input "[PERSON_NAME]"
type input "1936"
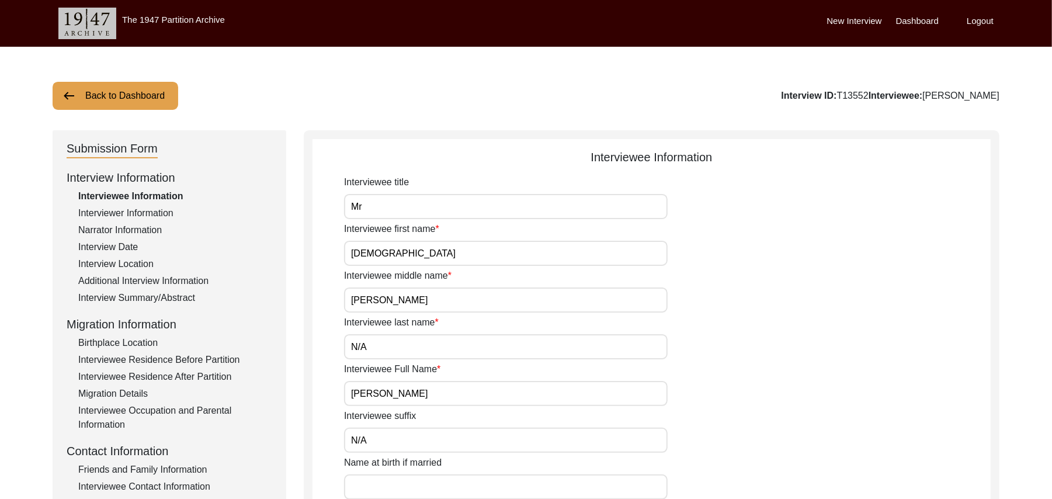
type input "89 Years"
type input "[DEMOGRAPHIC_DATA]"
type input "N/A"
type textarea "N/A"
type input "Punjabi"
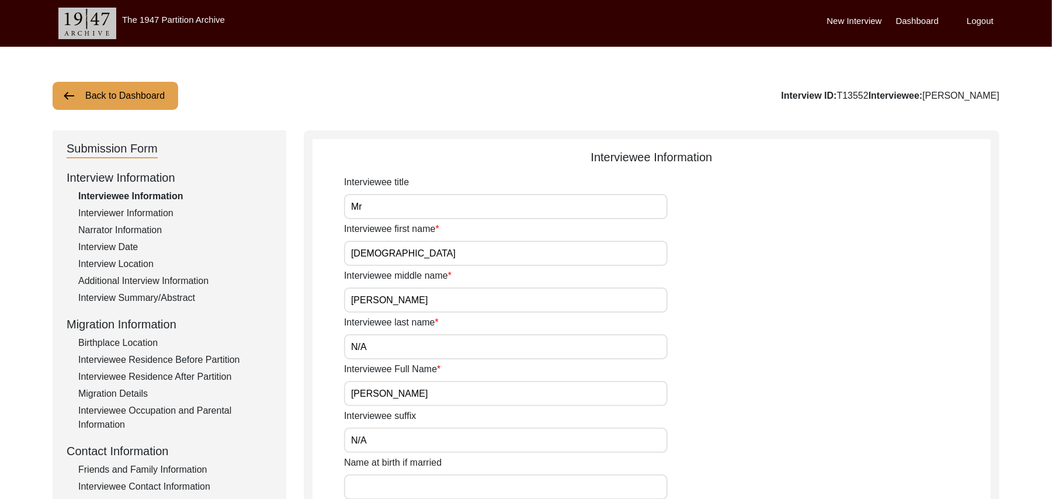
type input "Malwai"
type input "[DEMOGRAPHIC_DATA]"
type input "Rajput"
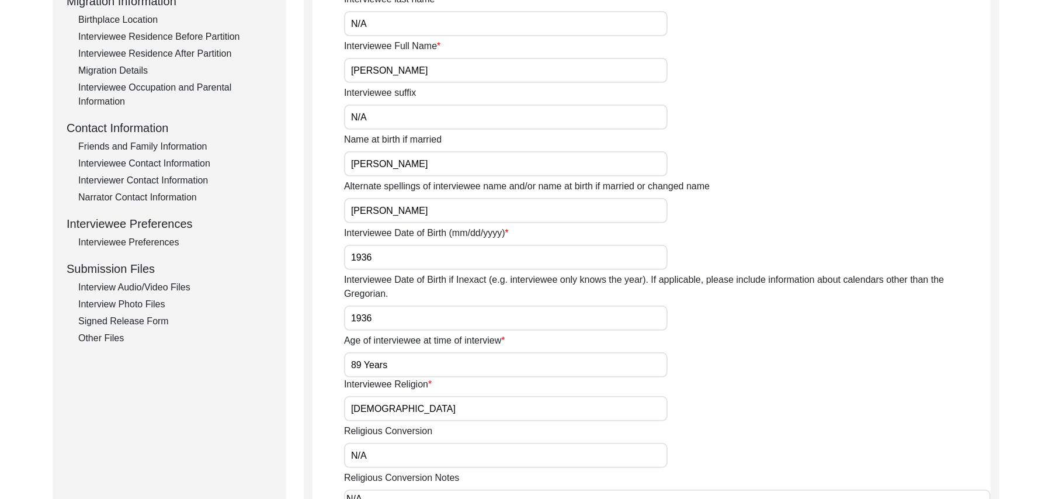
scroll to position [345, 0]
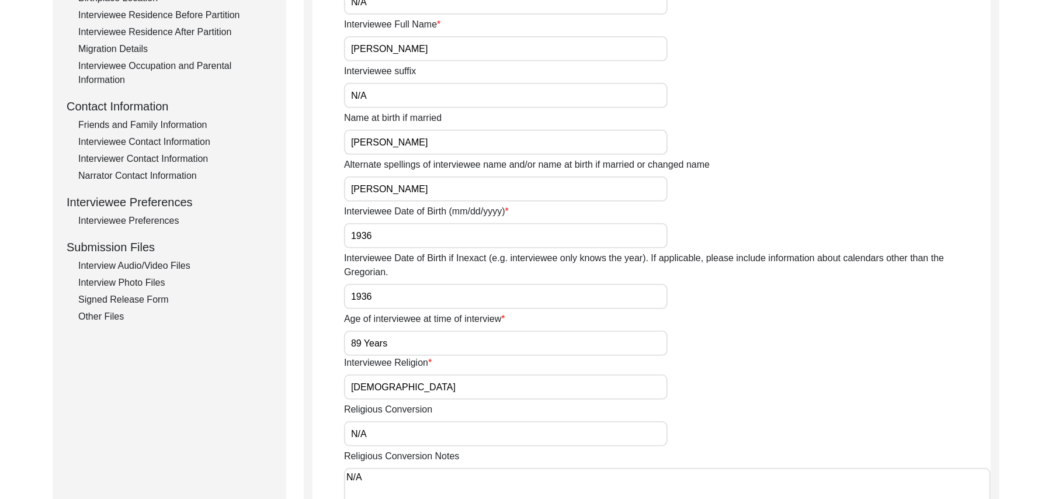
click at [161, 278] on div "Interview Photo Files" at bounding box center [175, 283] width 194 height 14
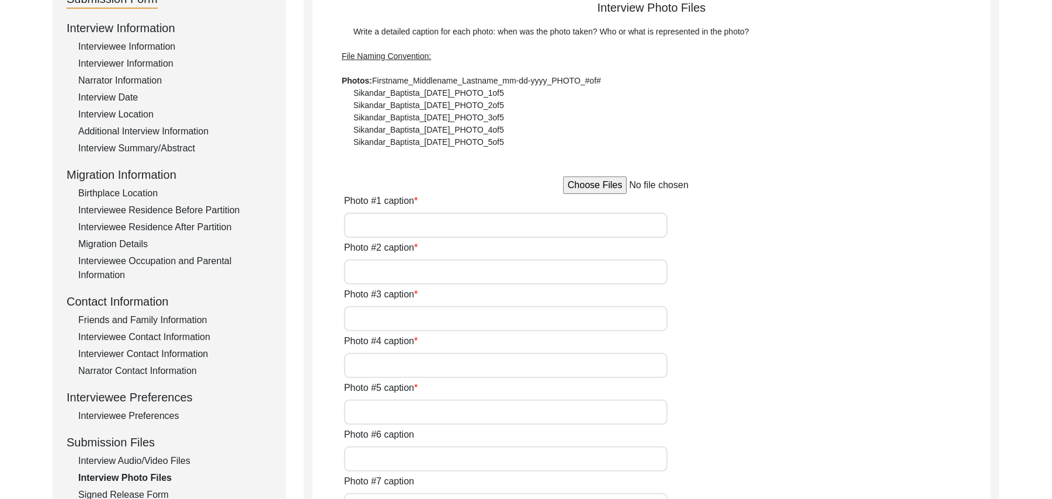
scroll to position [90, 0]
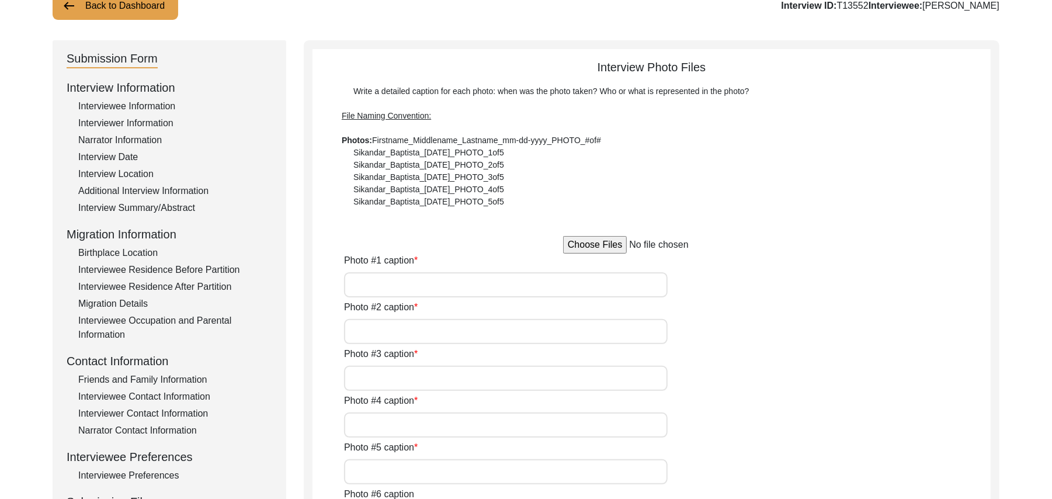
click at [616, 243] on input "file" at bounding box center [651, 245] width 177 height 18
type input "C:\fakepath\Muhammad_Rafique_09-20-2025_PHOTO_1of5.jpg"
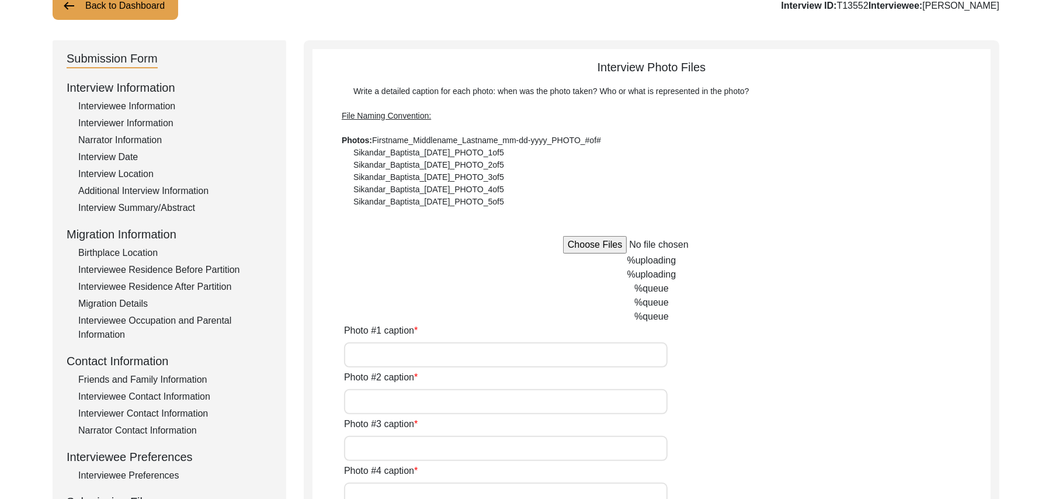
click at [460, 361] on input "Photo #1 caption" at bounding box center [506, 354] width 324 height 25
type input "[PERSON_NAME]"
click at [445, 403] on input "Photo #2 caption" at bounding box center [506, 401] width 324 height 25
paste input "[PERSON_NAME]"
type input "[PERSON_NAME]"
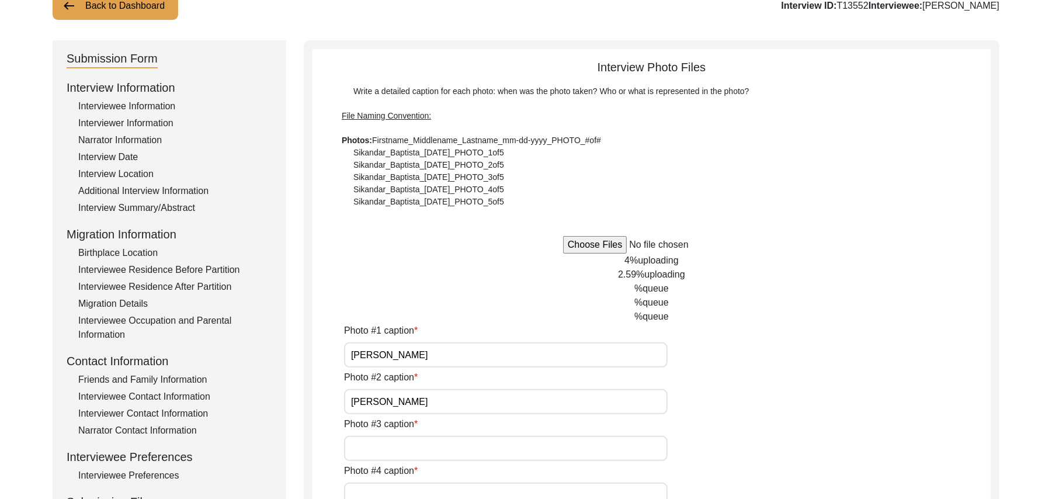
click at [434, 442] on input "Photo #3 caption" at bounding box center [506, 448] width 324 height 25
paste input "[PERSON_NAME]"
type input "[PERSON_NAME]"
click at [423, 488] on input "Photo #4 caption" at bounding box center [506, 495] width 324 height 25
paste input "[PERSON_NAME]"
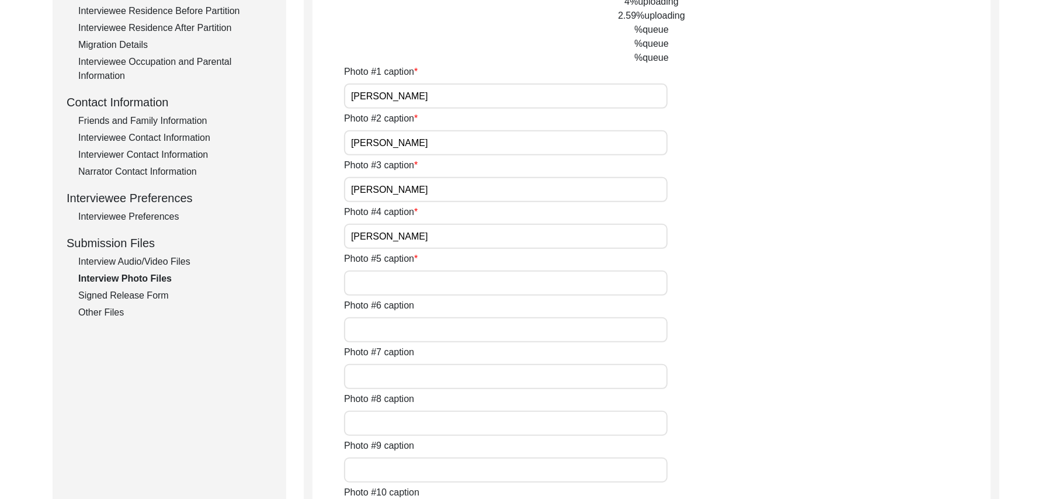
scroll to position [377, 0]
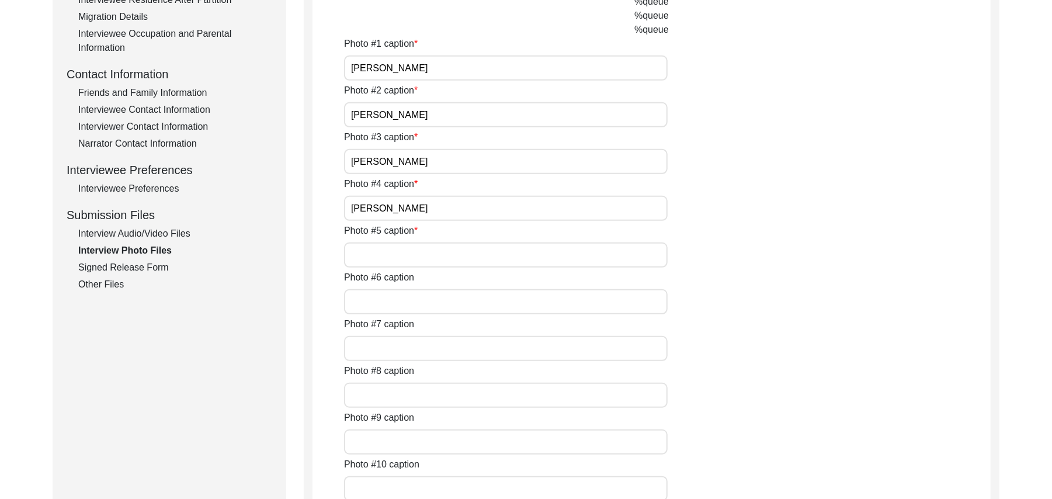
type input "[PERSON_NAME]"
click at [527, 255] on input "Photo #5 caption" at bounding box center [506, 254] width 324 height 25
paste input "[PERSON_NAME]"
type input "[PERSON_NAME]"
click at [461, 304] on input "Photo #6 caption" at bounding box center [506, 301] width 324 height 25
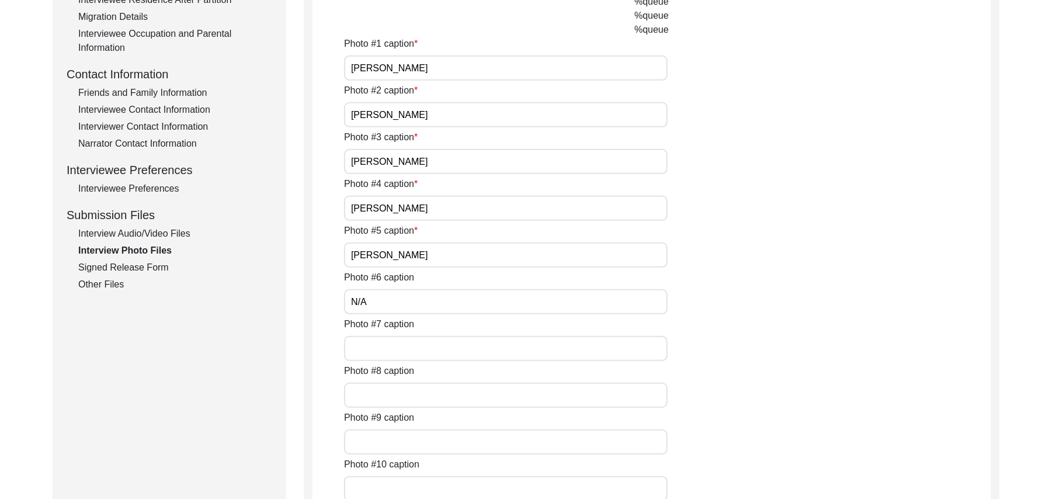
type input "N/A"
click at [433, 351] on input "Photo #7 caption" at bounding box center [506, 348] width 324 height 25
click at [387, 301] on input "N/A" at bounding box center [506, 301] width 324 height 25
click at [386, 349] on input "Photo #7 caption" at bounding box center [506, 348] width 324 height 25
paste input "N/A"
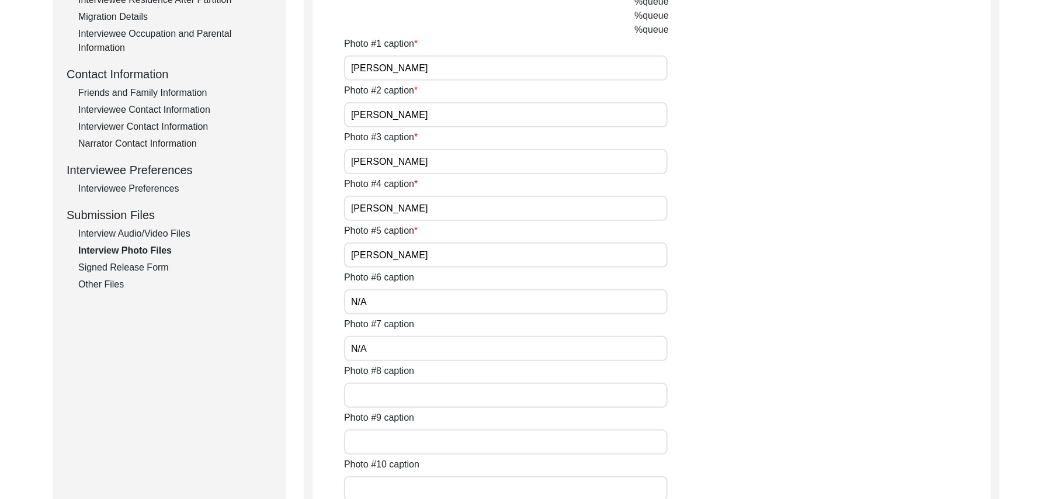
type input "N/A"
click at [389, 388] on input "Photo #8 caption" at bounding box center [506, 395] width 324 height 25
paste input "N/A"
type input "N/A"
click at [391, 441] on input "Photo #9 caption" at bounding box center [506, 441] width 324 height 25
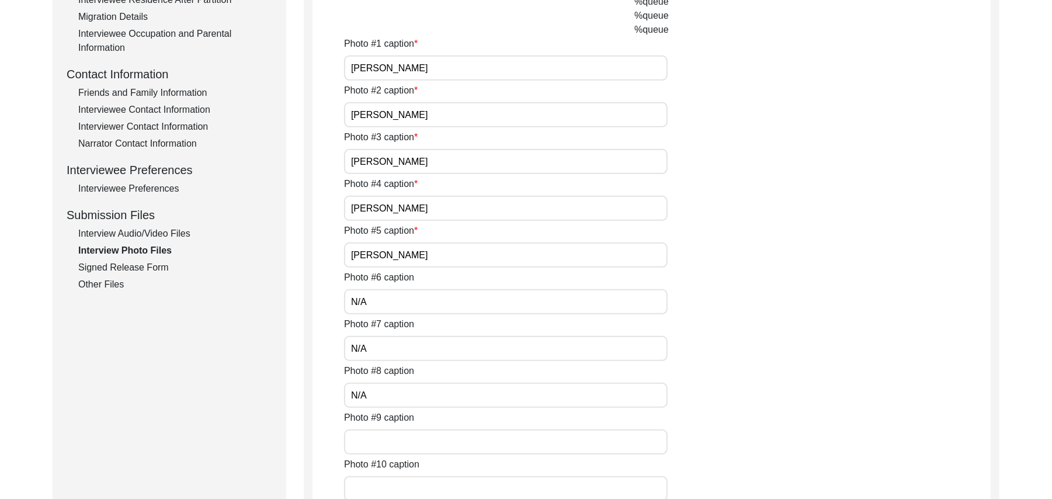
paste input "N/A"
type input "N/A"
click at [394, 483] on input "Photo #10 caption" at bounding box center [506, 488] width 324 height 25
paste input "N/A"
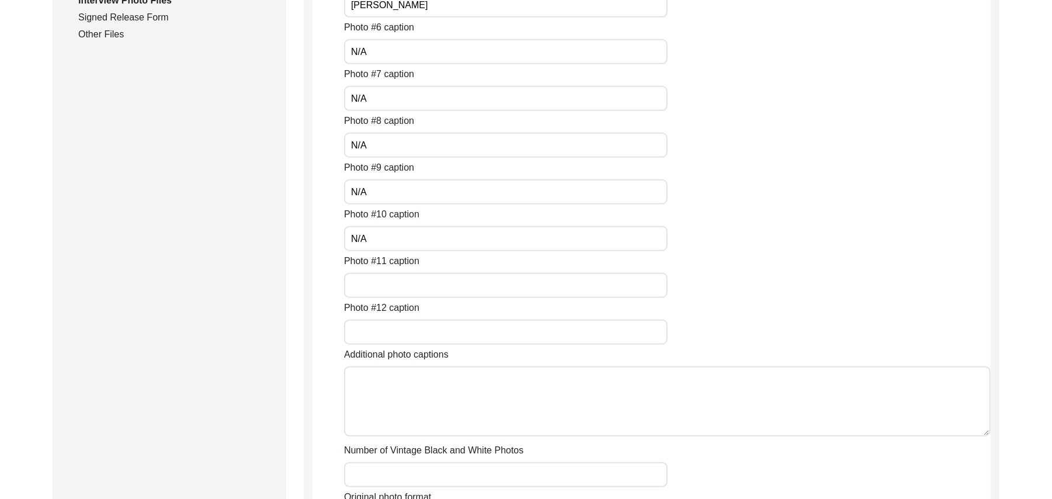
scroll to position [669, 0]
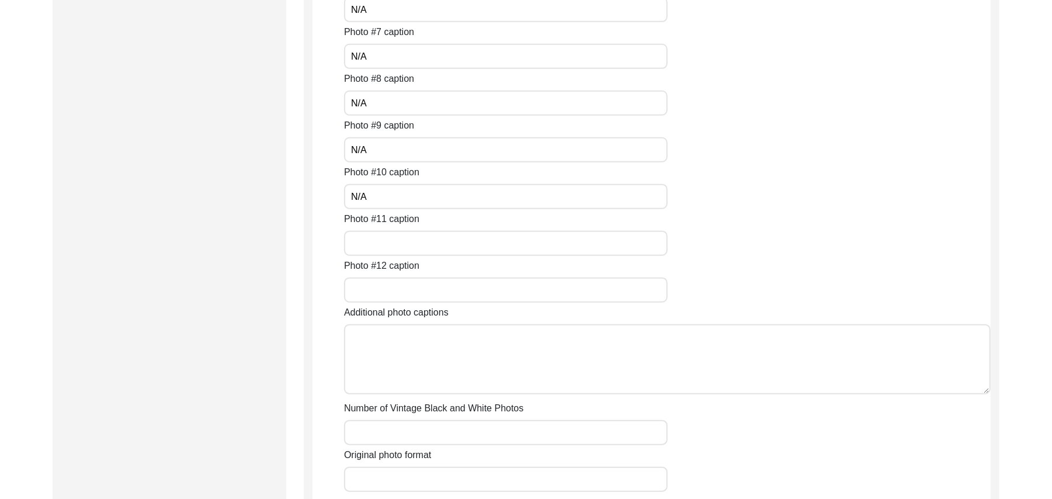
type input "N/A"
click at [419, 247] on input "Photo #11 caption" at bounding box center [506, 243] width 324 height 25
paste input "N/A"
type input "N/A"
click at [408, 288] on input "Photo #12 caption" at bounding box center [506, 290] width 324 height 25
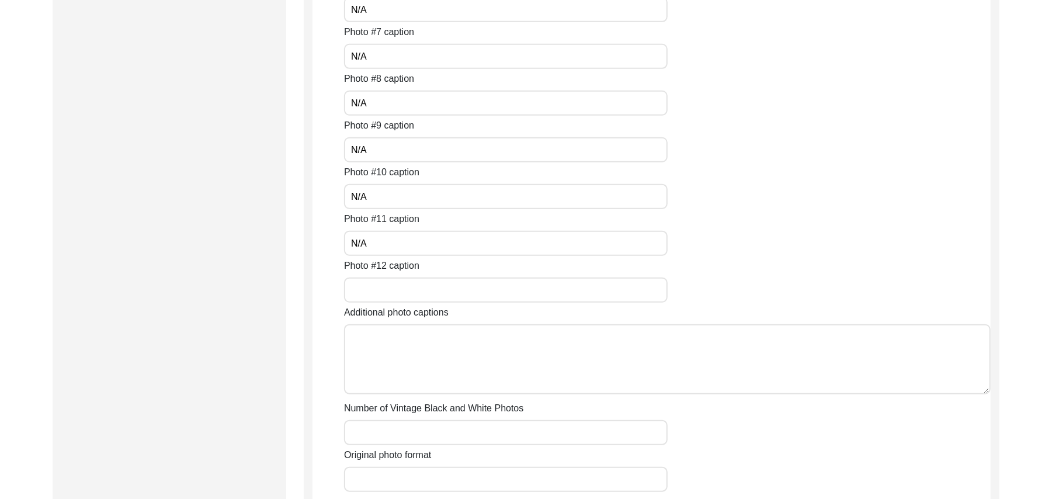
paste input "N/A"
type input "N/A"
click at [419, 346] on textarea "Additional photo captions" at bounding box center [667, 359] width 647 height 70
paste textarea "N/A"
type textarea "N/A"
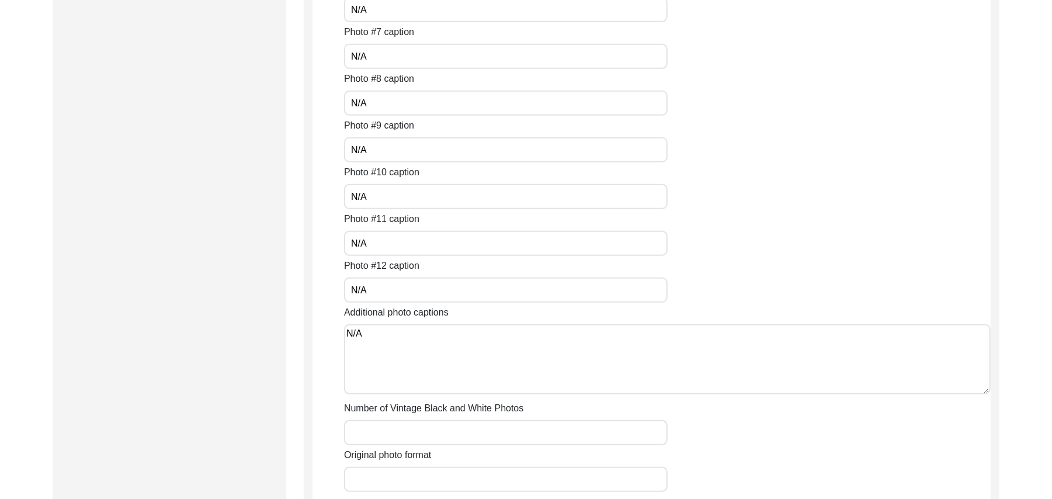
click at [412, 426] on input "Number of Vintage Black and White Photos" at bounding box center [506, 432] width 324 height 25
paste input "N/A"
type input "N/A"
click at [417, 478] on input "Original photo format" at bounding box center [506, 479] width 324 height 25
type input "JPG"
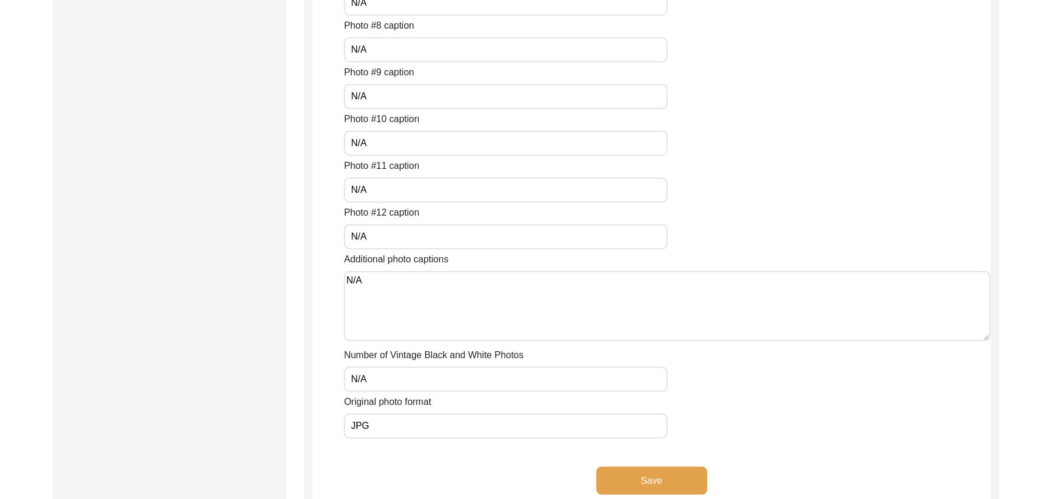
scroll to position [914, 0]
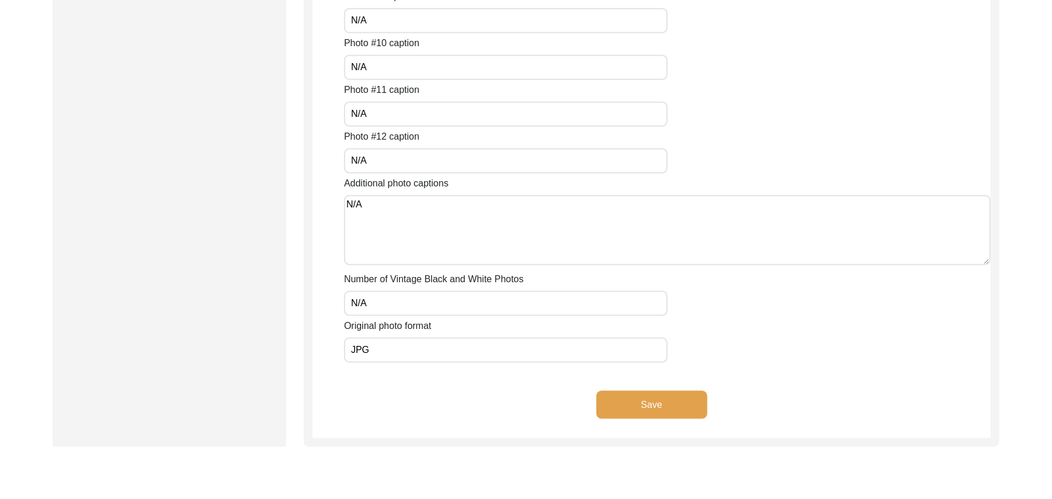
type input "JPG"
click at [686, 398] on button "Save" at bounding box center [652, 405] width 111 height 28
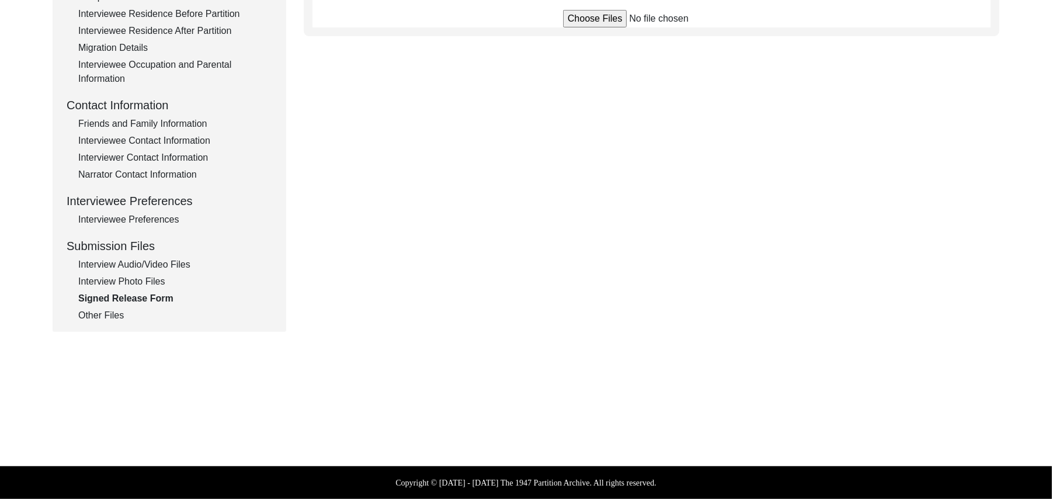
scroll to position [345, 0]
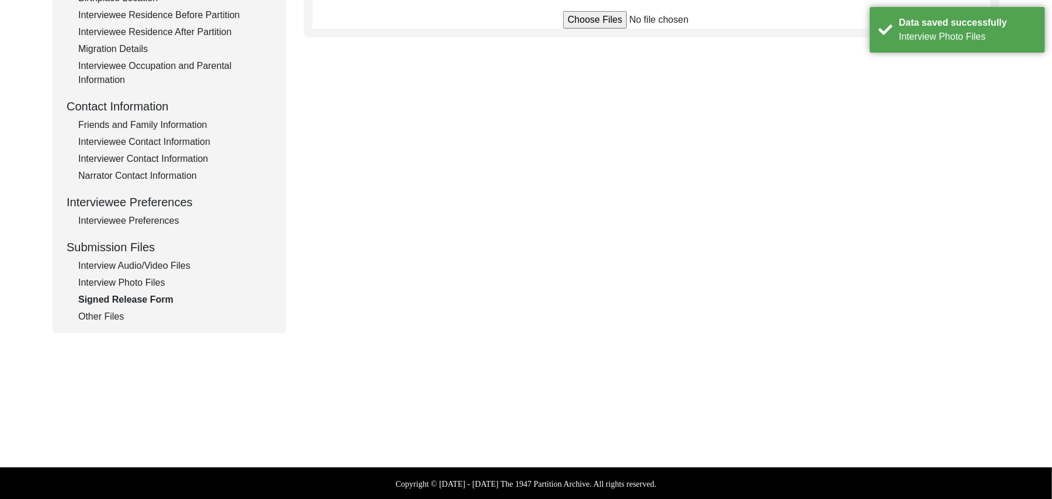
click at [592, 22] on input "file" at bounding box center [651, 20] width 177 height 18
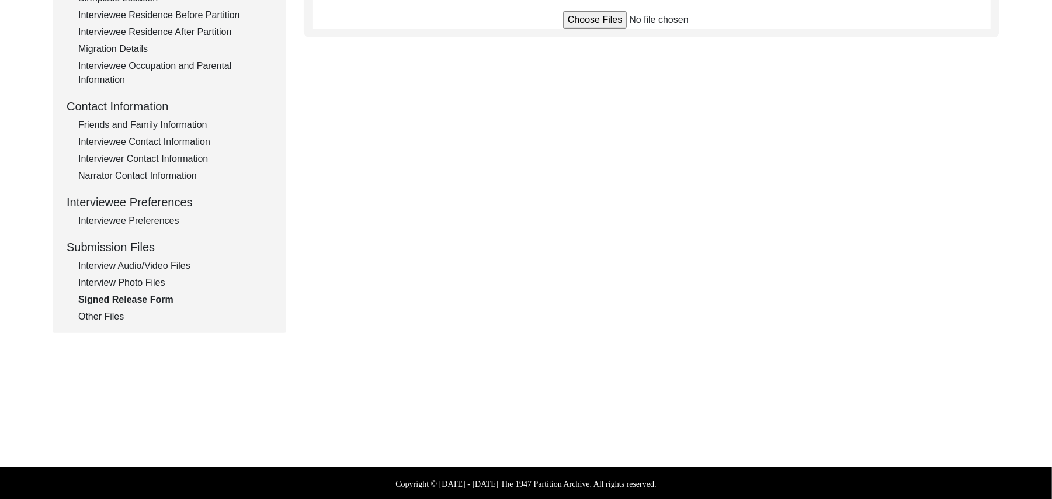
type input "C:\fakepath\Muhammad_Rafique_09-20-2025_RELEASE_1of2.jpg"
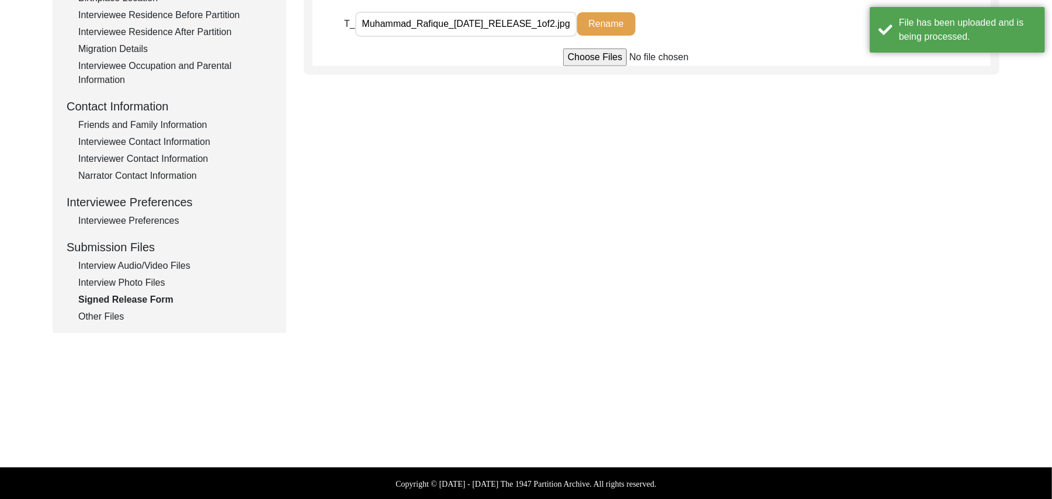
click at [599, 55] on input "file" at bounding box center [651, 57] width 177 height 18
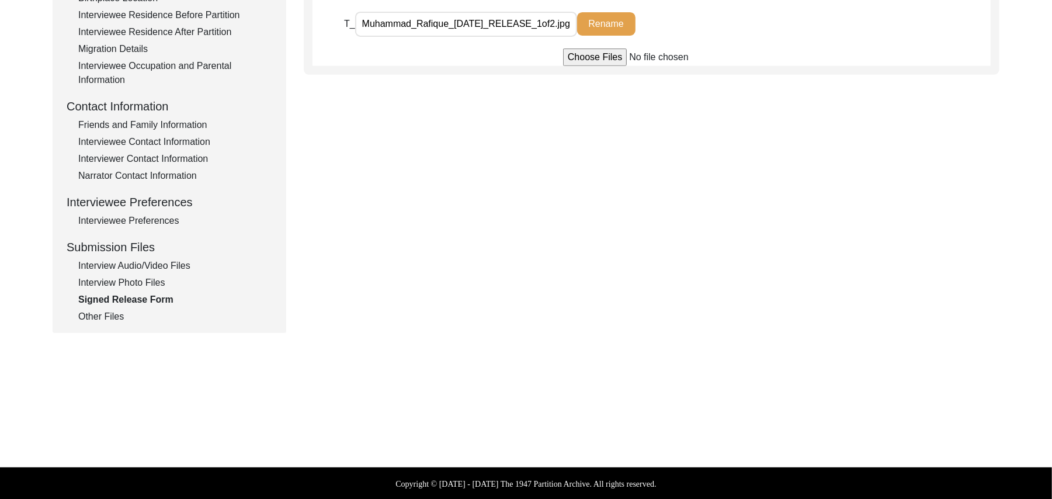
type input "C:\fakepath\Muhammad_Rafique_09-20-2025_RELEASE_2of2.jpg"
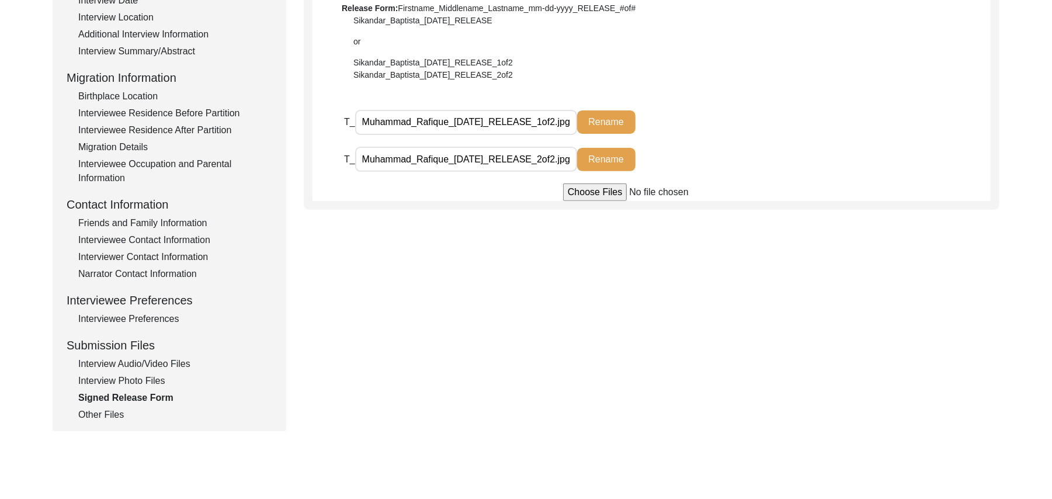
scroll to position [195, 0]
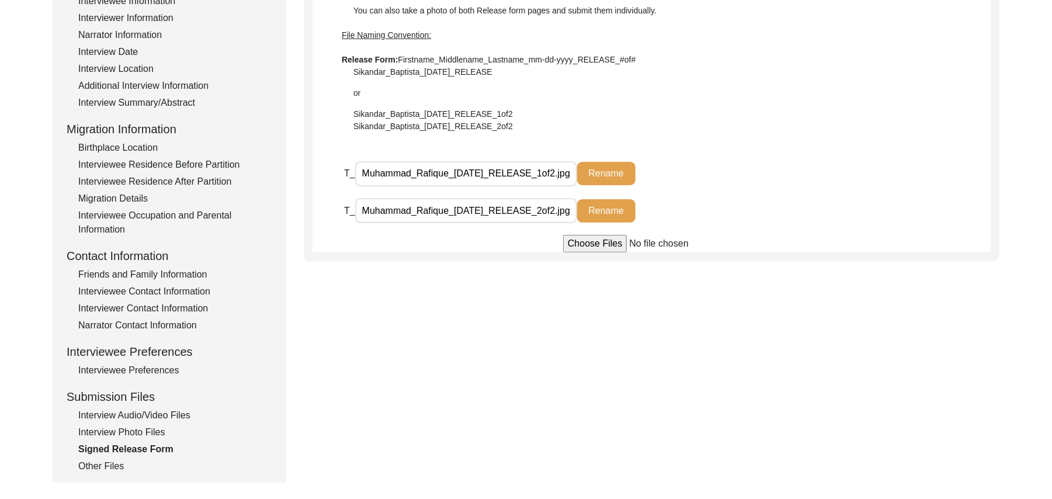
click at [181, 410] on div "Interview Audio/Video Files" at bounding box center [175, 415] width 194 height 14
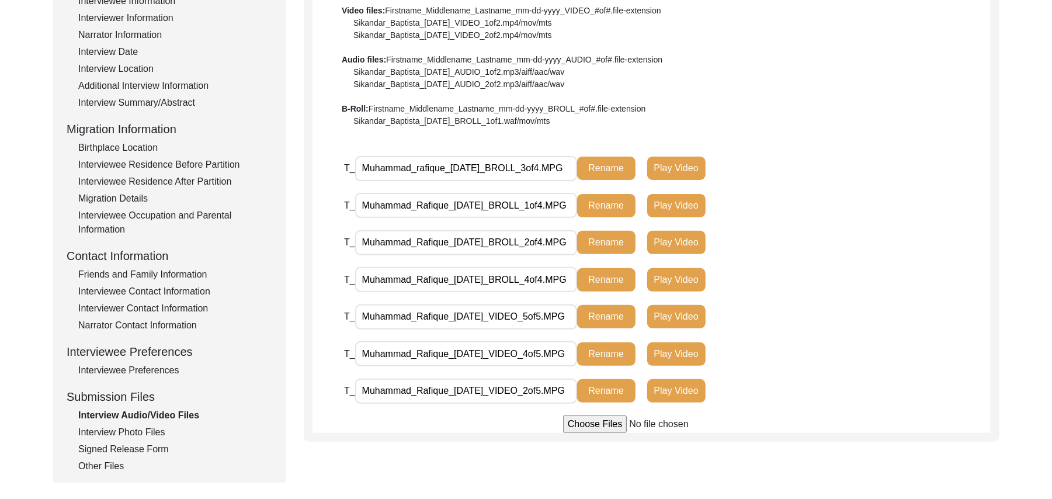
click at [576, 422] on input "file" at bounding box center [651, 424] width 177 height 18
click at [591, 424] on input "file" at bounding box center [651, 424] width 177 height 18
type input "C:\fakepath\Muhammad_rafique_09-20-2025_VIDEO_1of5.MPG"
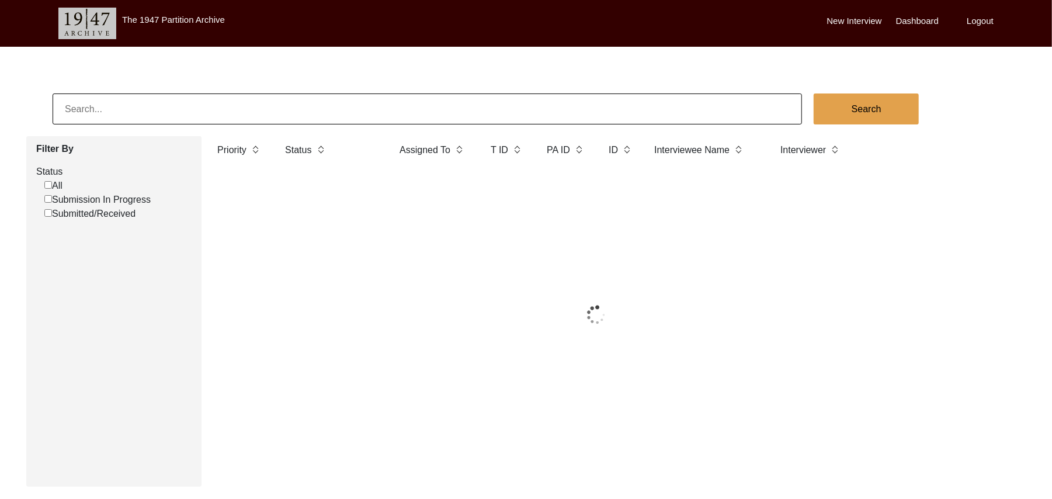
click at [48, 199] on input "Submission In Progress" at bounding box center [48, 199] width 8 height 8
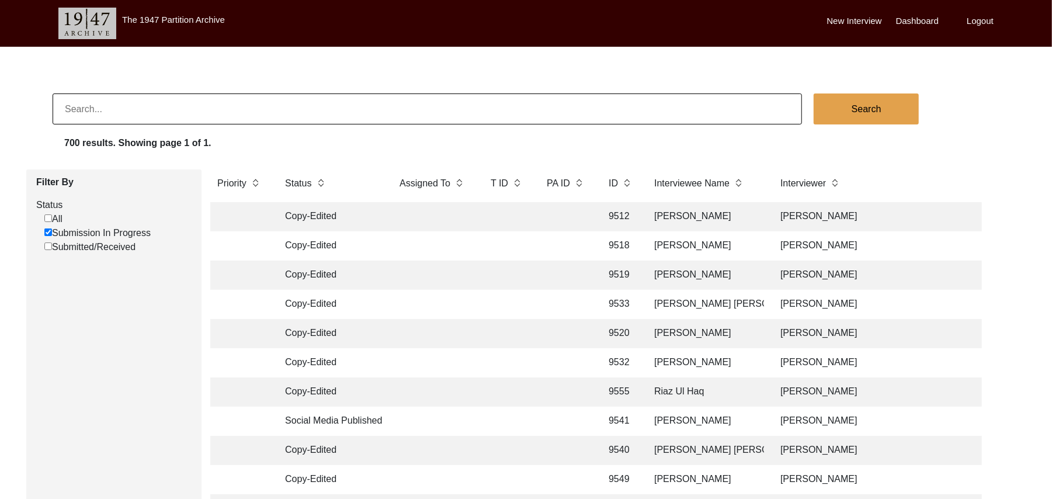
click at [49, 232] on input "Submission In Progress" at bounding box center [48, 232] width 8 height 8
click at [47, 230] on input "Submission In Progress" at bounding box center [48, 232] width 8 height 8
checkbox input "false"
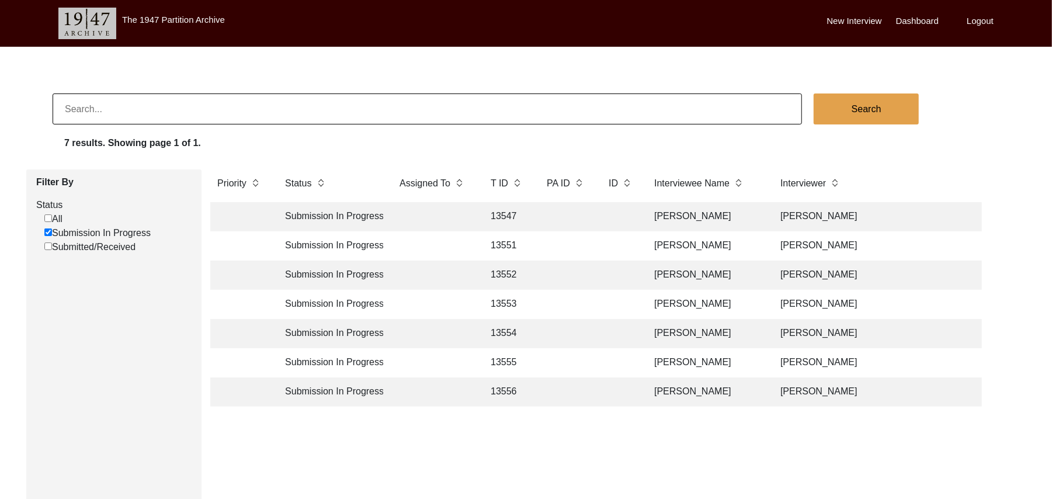
click at [505, 300] on td "13553" at bounding box center [507, 304] width 47 height 29
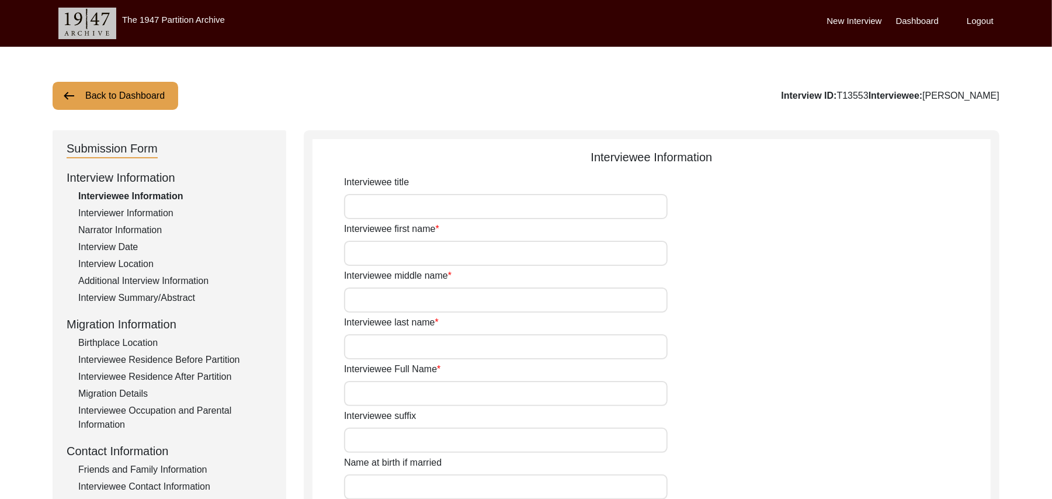
type input "Mr"
type input "[DEMOGRAPHIC_DATA]"
type input "Nazir"
type input "N/A"
type input "[PERSON_NAME]"
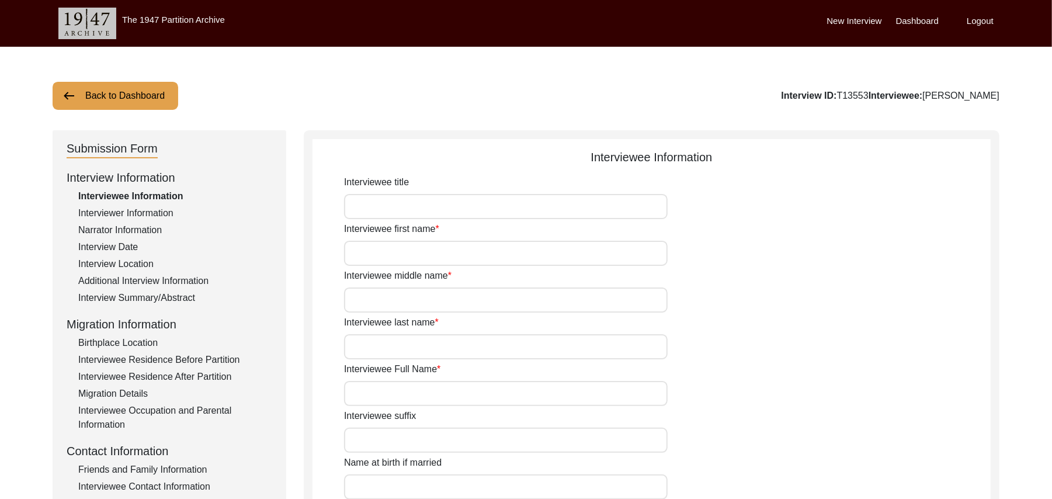
type input "N/A"
type input "[PERSON_NAME]"
type input "1938"
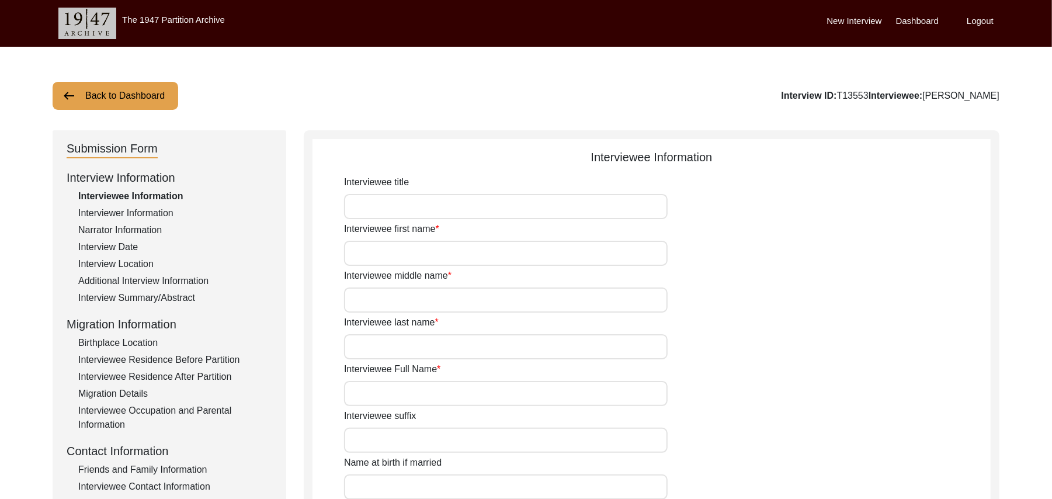
type input "87 Years"
type input "[DEMOGRAPHIC_DATA]"
type input "N/A"
type textarea "N/A"
type input "Punjabi"
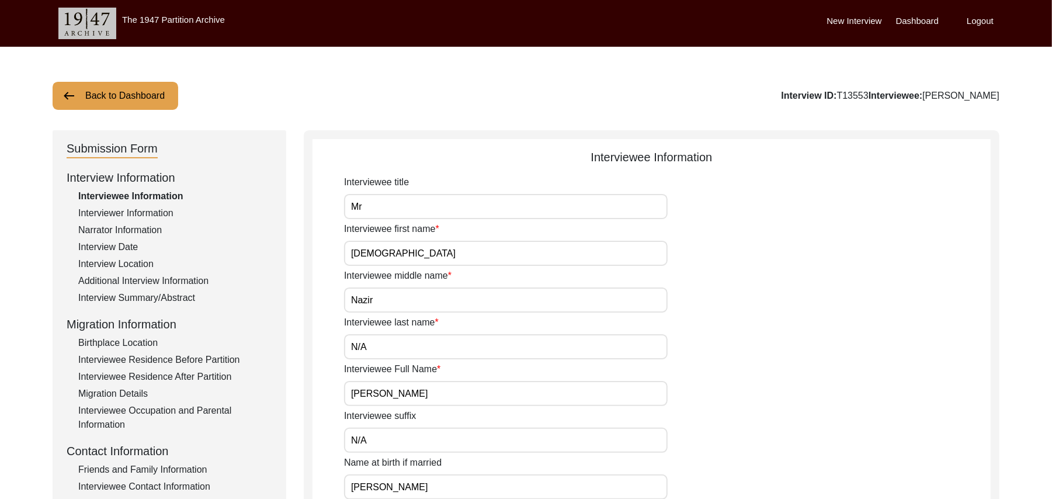
type input "Malwai"
type input "[DEMOGRAPHIC_DATA]"
type input "Rajput (Manj)"
click at [417, 251] on input "[DEMOGRAPHIC_DATA]" at bounding box center [506, 253] width 324 height 25
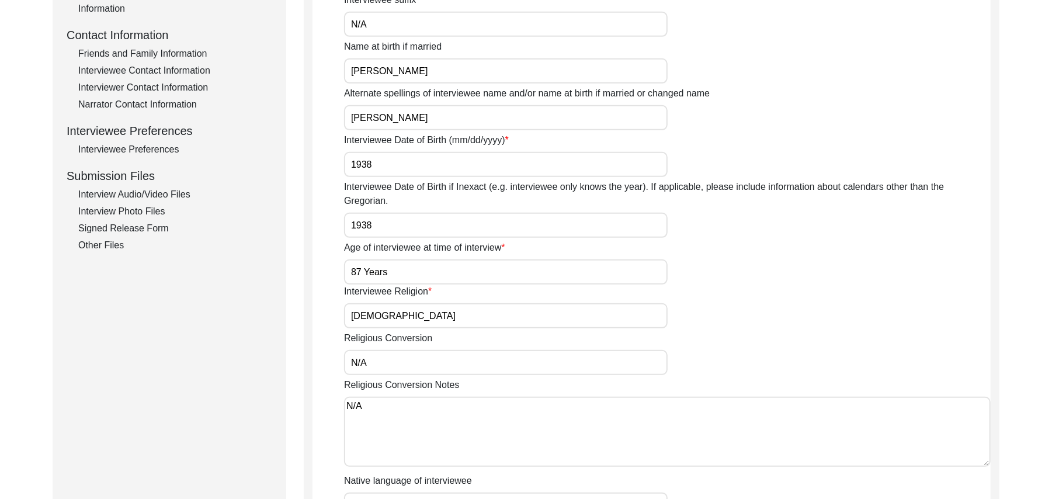
scroll to position [418, 0]
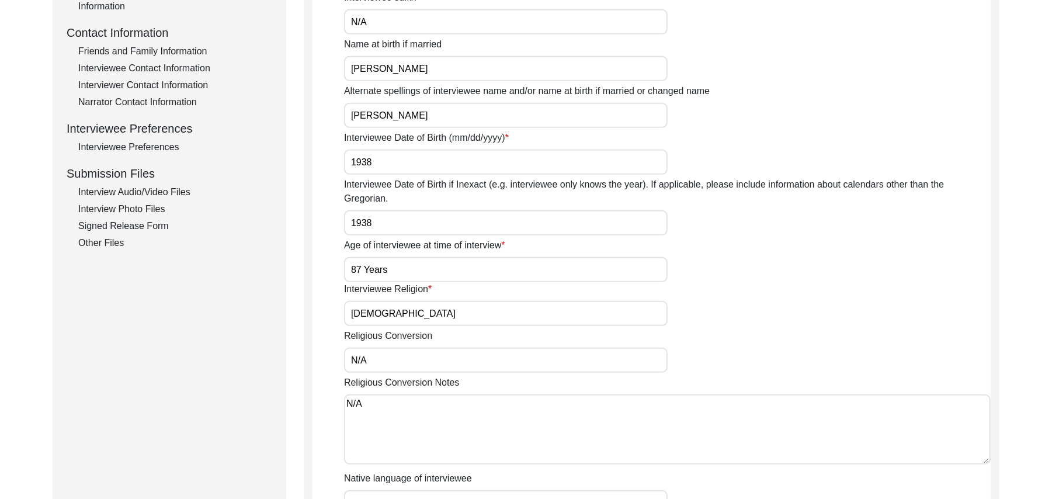
click at [160, 206] on div "Interview Photo Files" at bounding box center [175, 209] width 194 height 14
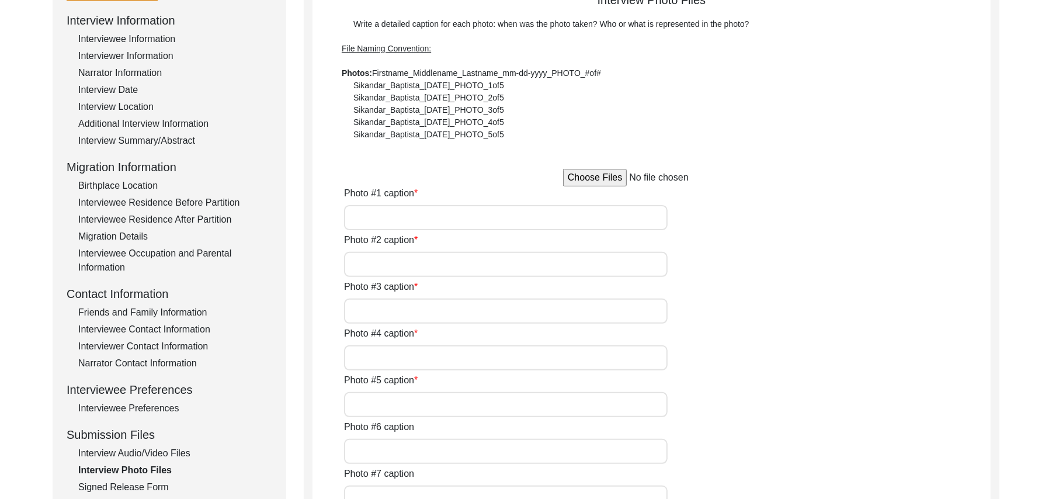
scroll to position [86, 0]
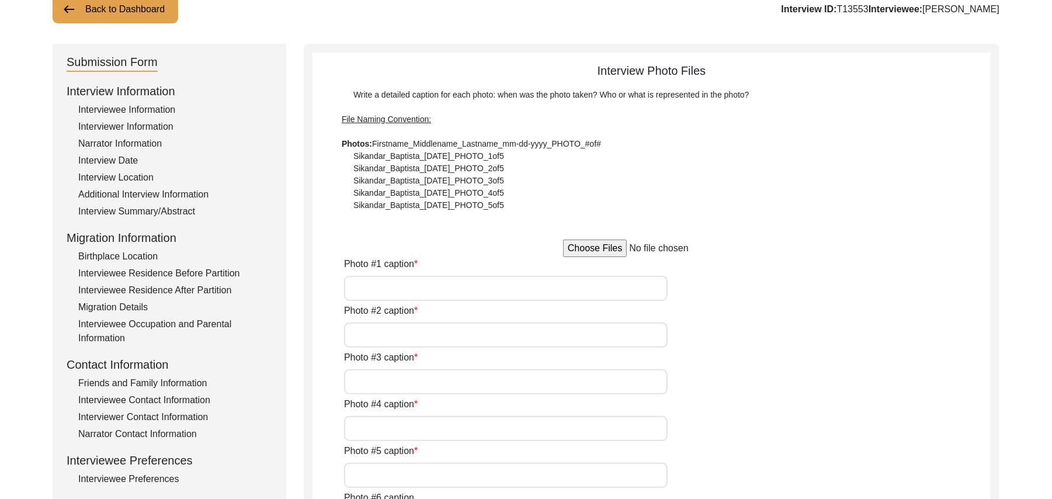
click at [618, 248] on input "file" at bounding box center [651, 249] width 177 height 18
type input "C:\fakepath\Muhammad_Nazir_09-20-2025_PHOTO_1of5.jpg"
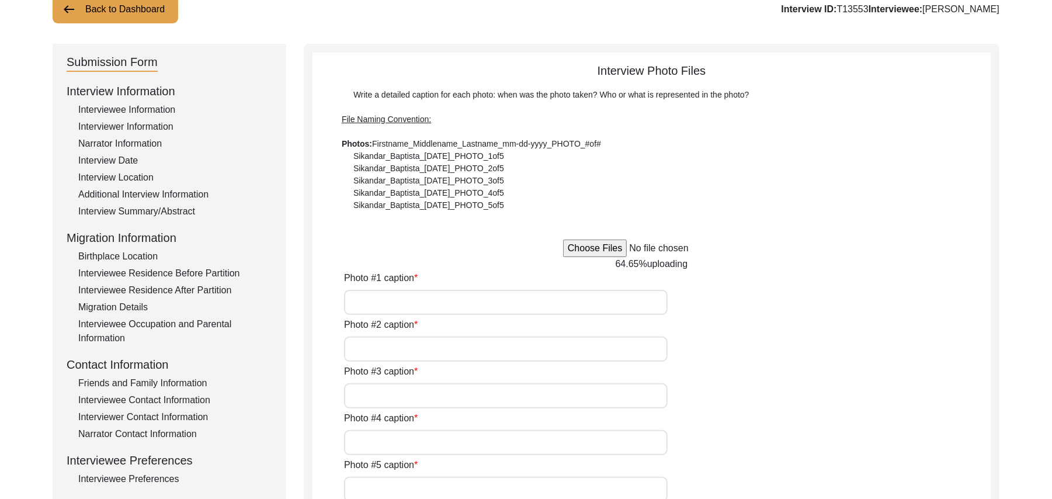
click at [587, 247] on input "file" at bounding box center [651, 249] width 177 height 18
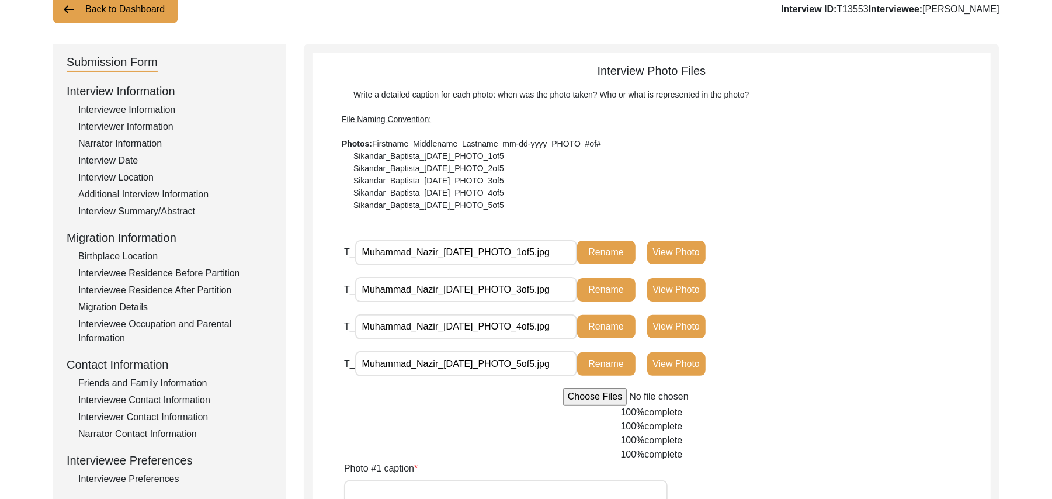
click at [609, 400] on input "file" at bounding box center [651, 397] width 177 height 18
type input "C:\fakepath\Muhammad_Nazir_09-20-2025_PHOTO_2of5.jpg"
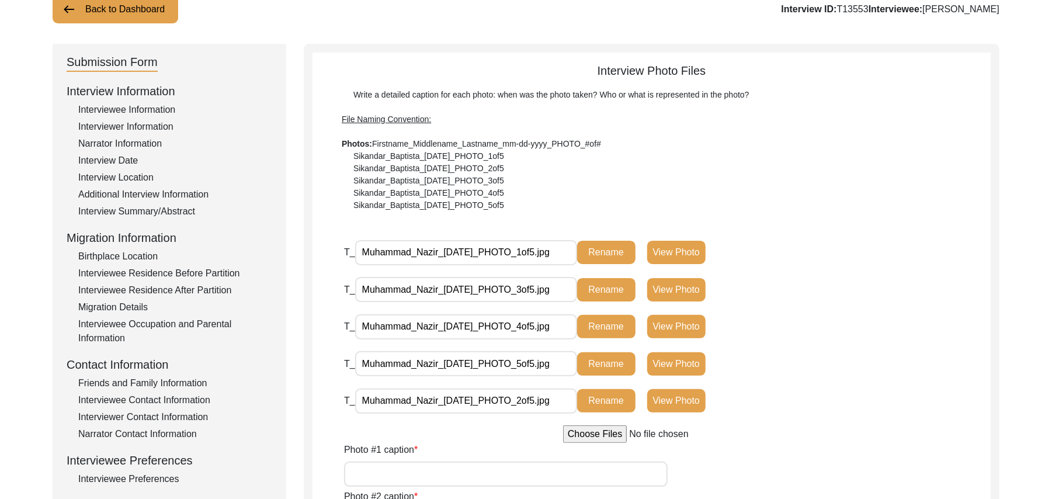
click at [474, 472] on input "Photo #1 caption" at bounding box center [506, 474] width 324 height 25
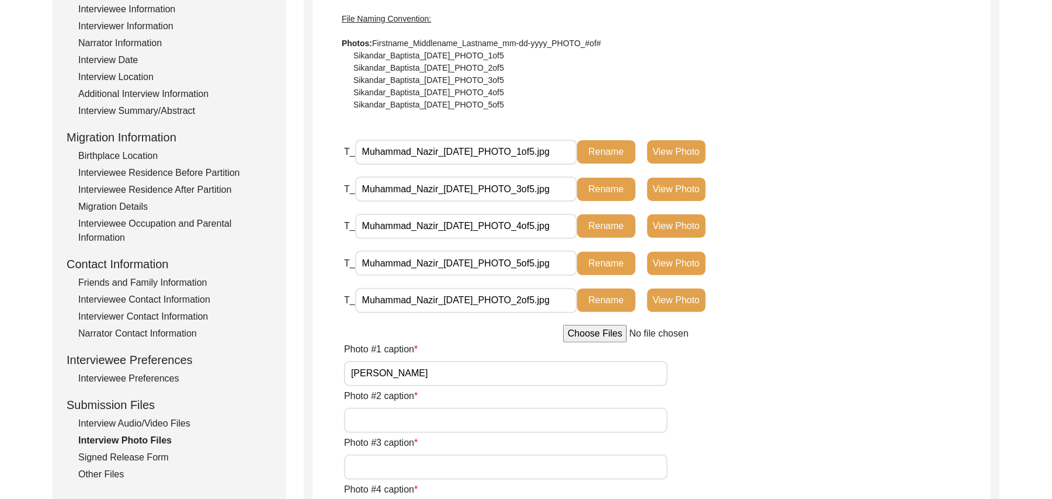
scroll to position [321, 0]
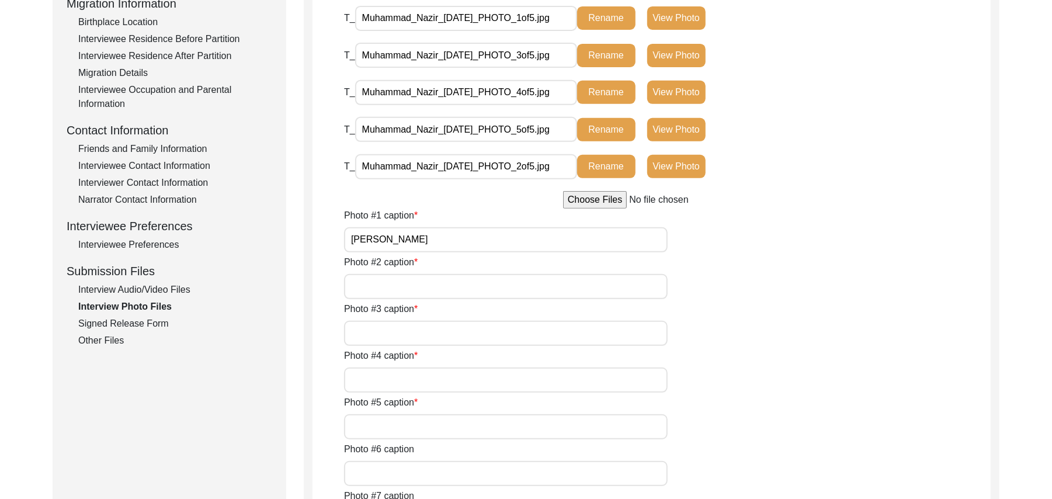
type input "[PERSON_NAME]"
click at [561, 290] on input "Photo #2 caption" at bounding box center [506, 286] width 324 height 25
paste input "[PERSON_NAME]"
type input "[PERSON_NAME]"
click at [515, 330] on input "Photo #3 caption" at bounding box center [506, 333] width 324 height 25
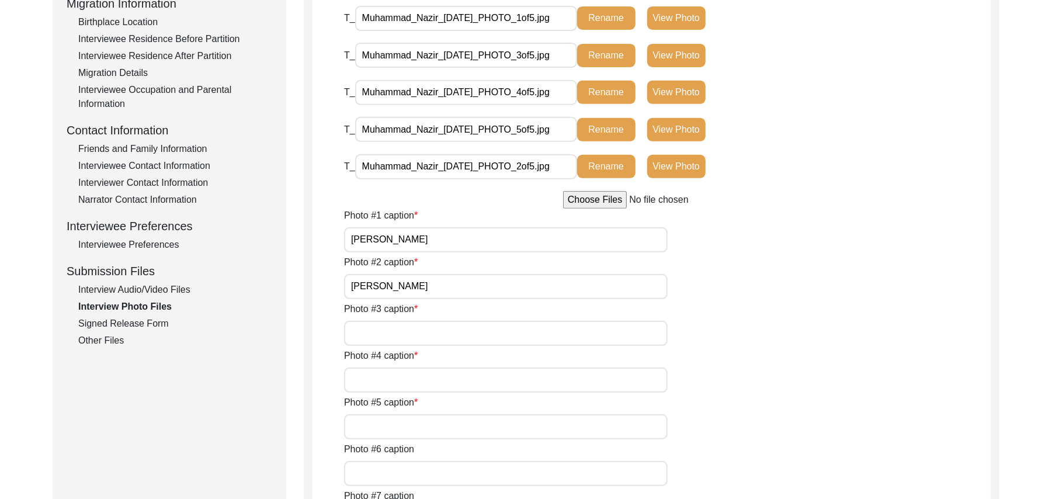
paste input "[PERSON_NAME]"
type input "[PERSON_NAME]"
click at [484, 383] on input "Photo #4 caption" at bounding box center [506, 380] width 324 height 25
paste input "[PERSON_NAME]"
type input "[PERSON_NAME]"
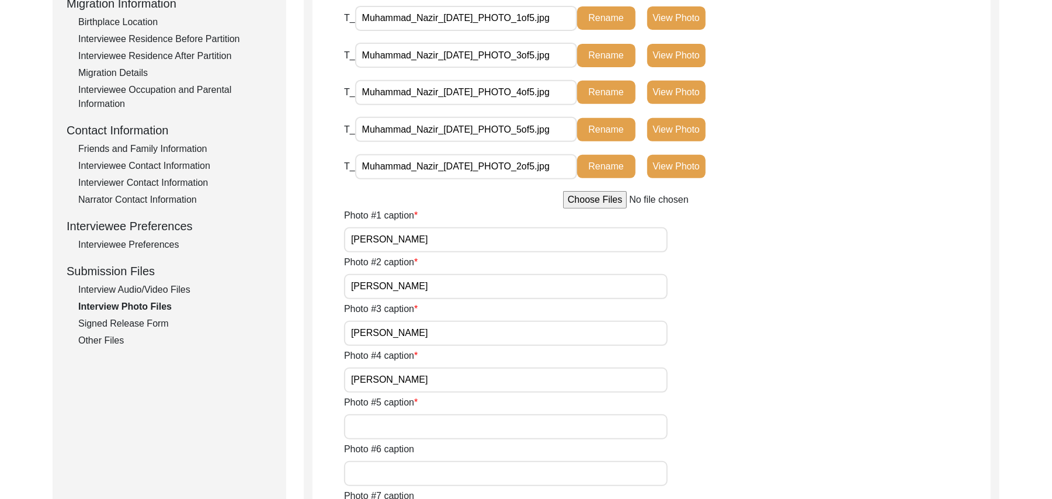
click at [463, 422] on input "Photo #5 caption" at bounding box center [506, 426] width 324 height 25
paste input "[PERSON_NAME]"
type input "[PERSON_NAME]"
click at [442, 468] on input "Photo #6 caption" at bounding box center [506, 473] width 324 height 25
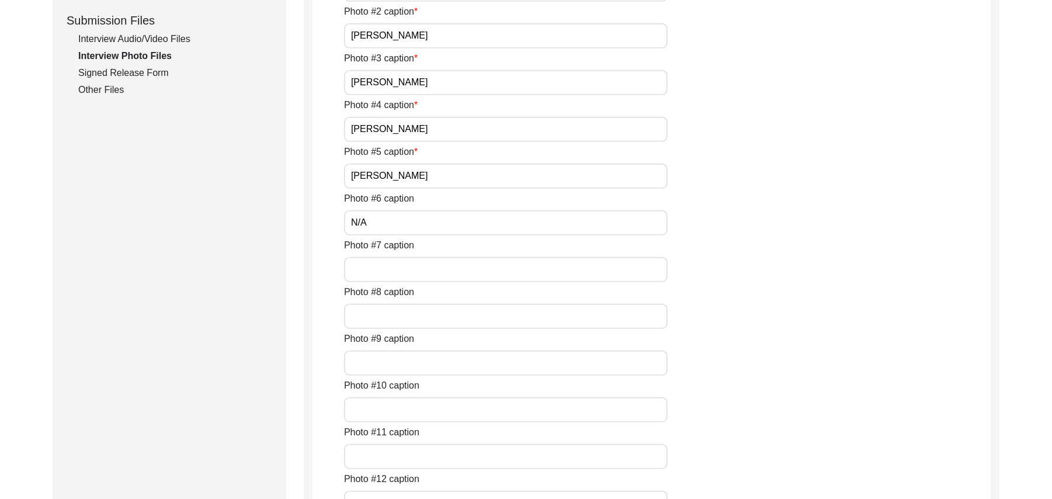
scroll to position [624, 0]
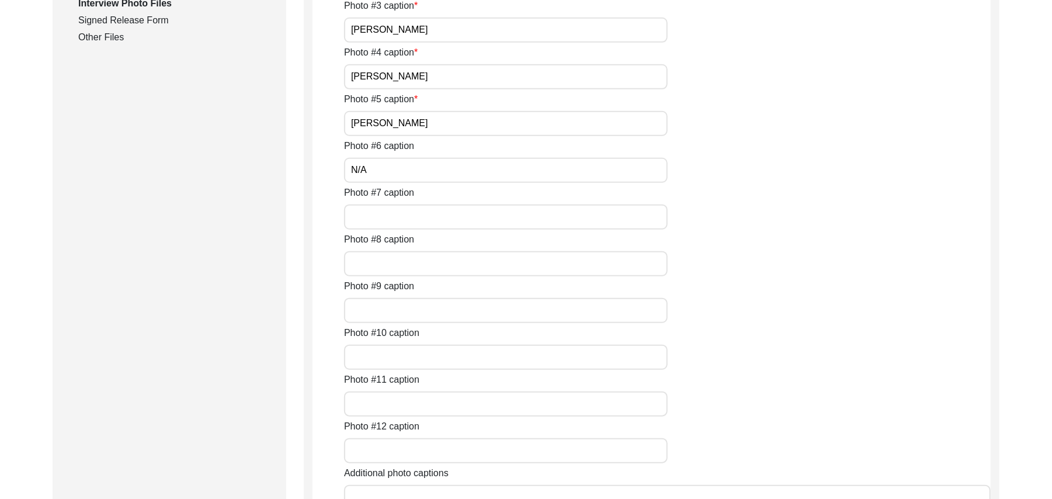
type input "N/A"
click at [411, 210] on input "Photo #7 caption" at bounding box center [506, 216] width 324 height 25
paste input "[PERSON_NAME]"
type input "N"
click at [379, 164] on input "N/A" at bounding box center [506, 170] width 324 height 25
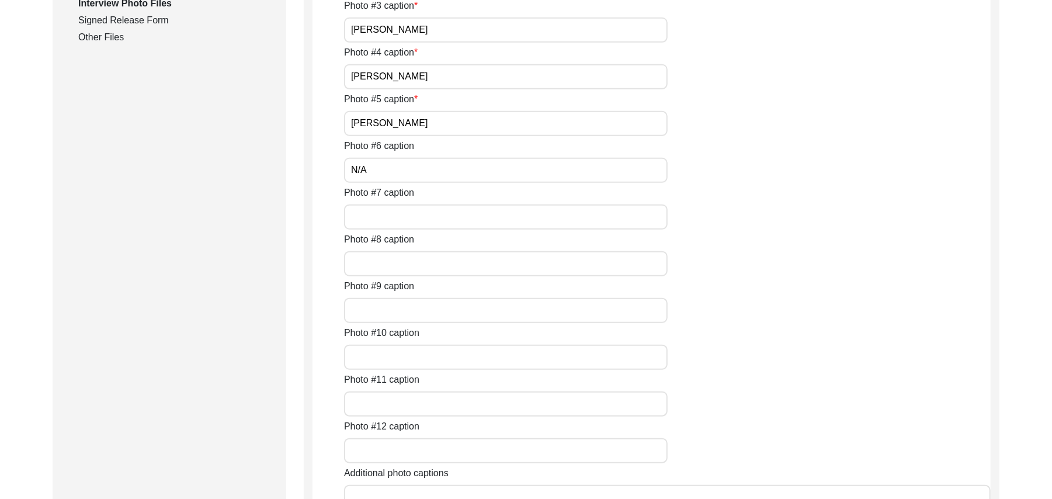
click at [375, 211] on input "Photo #7 caption" at bounding box center [506, 216] width 324 height 25
paste input "N/A"
type input "N/A"
click at [370, 261] on input "Photo #8 caption" at bounding box center [506, 263] width 324 height 25
paste input "N/A"
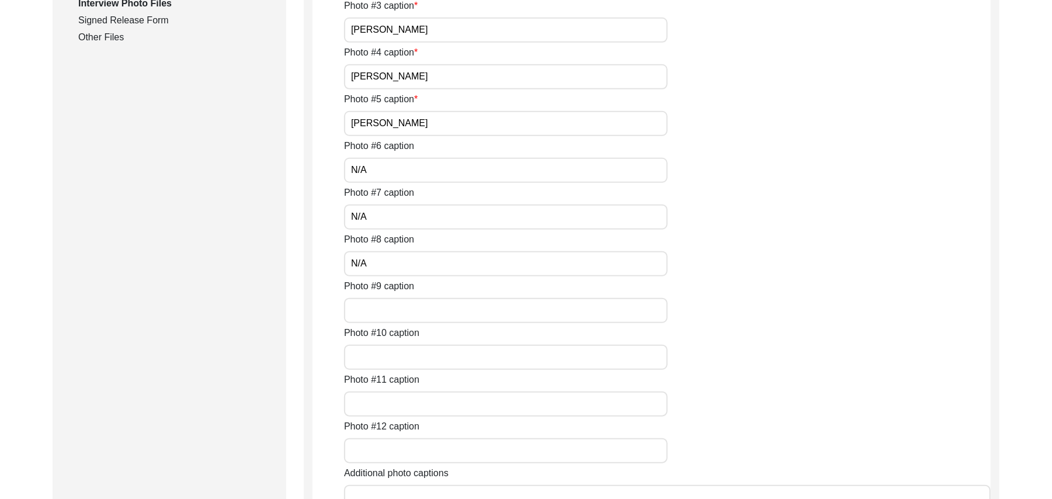
type input "N/A"
click at [377, 313] on input "Photo #9 caption" at bounding box center [506, 310] width 324 height 25
paste input "N/A"
type input "N/A"
click at [379, 356] on input "Photo #10 caption" at bounding box center [506, 357] width 324 height 25
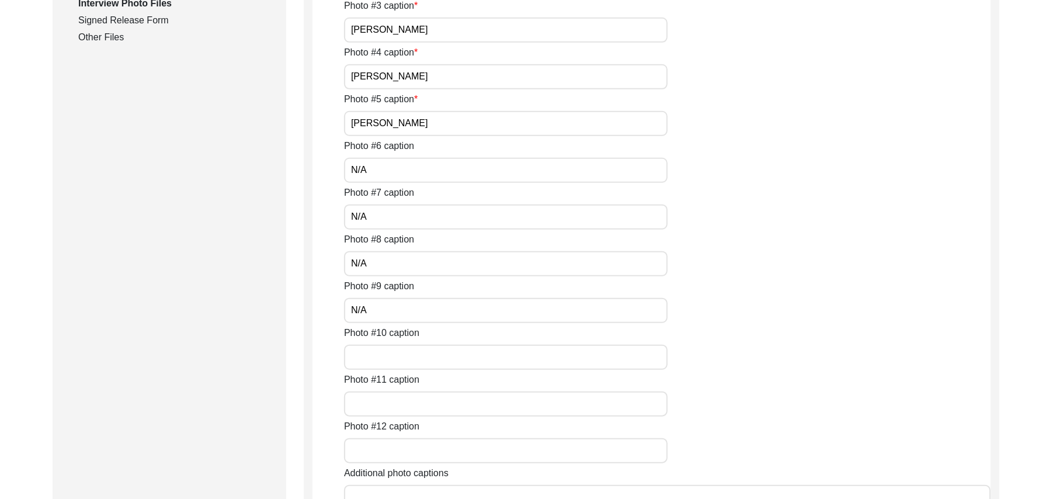
paste input "N/A"
type input "N/A"
click at [384, 403] on input "Photo #11 caption" at bounding box center [506, 403] width 324 height 25
paste input "N/A"
type input "N/A"
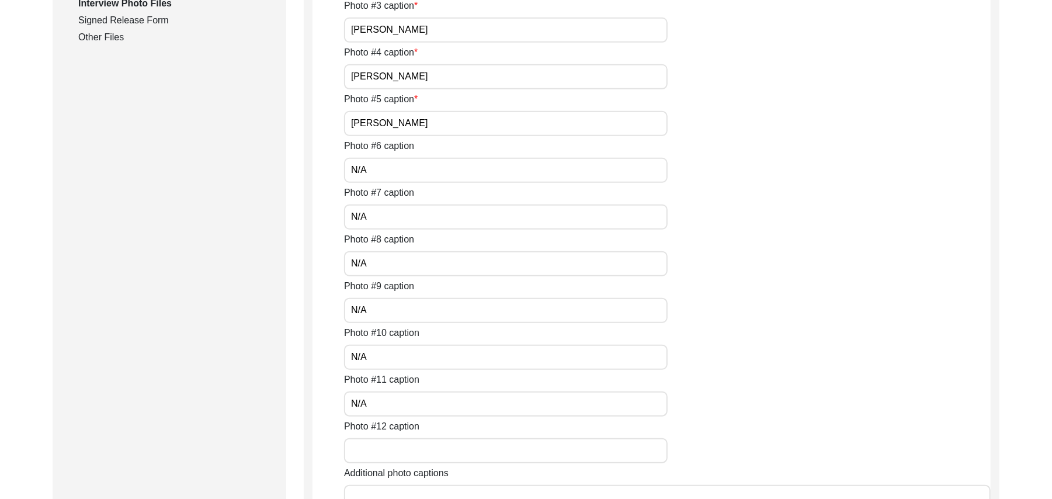
click at [386, 446] on input "Photo #12 caption" at bounding box center [506, 450] width 324 height 25
paste input "N/A"
type input "N/A"
paste textarea "N/A"
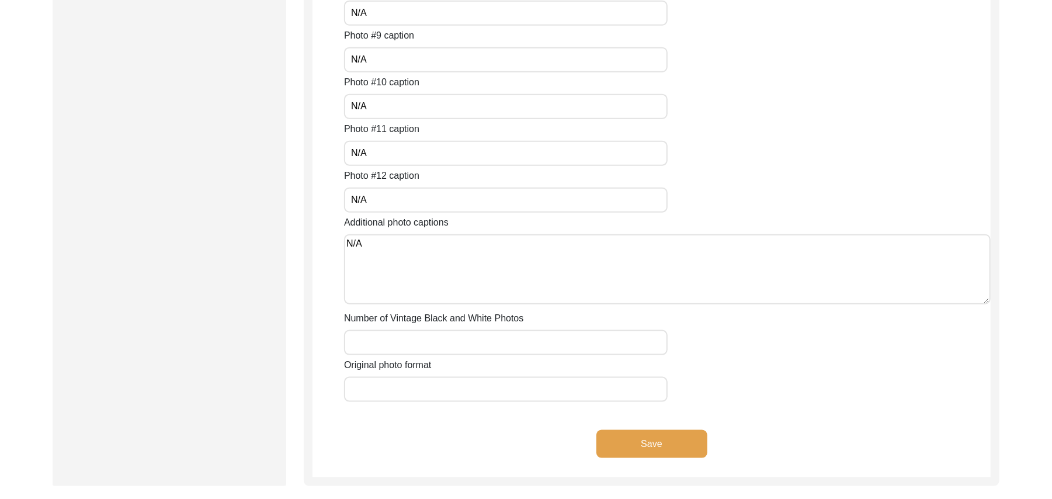
scroll to position [906, 0]
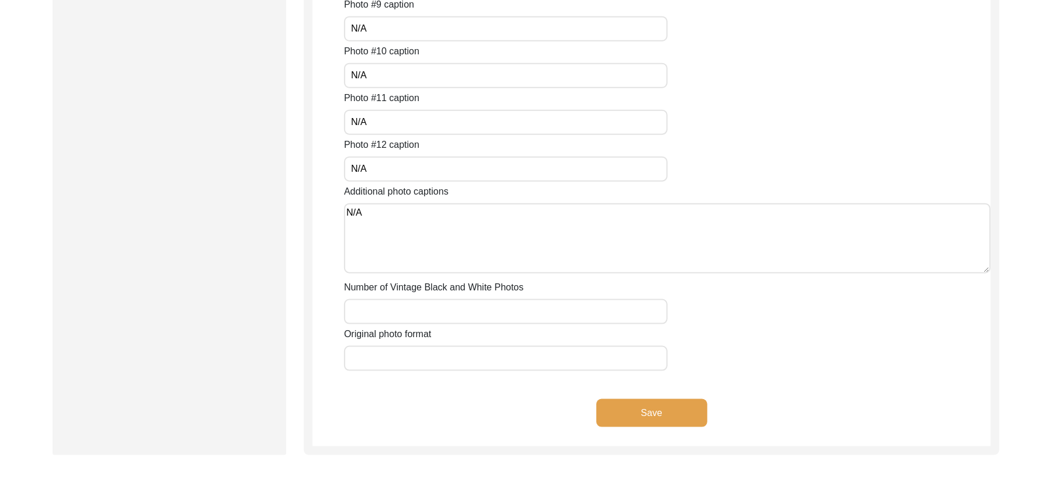
type textarea "N/A"
click at [519, 310] on input "Number of Vintage Black and White Photos" at bounding box center [506, 311] width 324 height 25
paste input "N/A"
type input "N/A"
click at [499, 351] on input "Original photo format" at bounding box center [506, 358] width 324 height 25
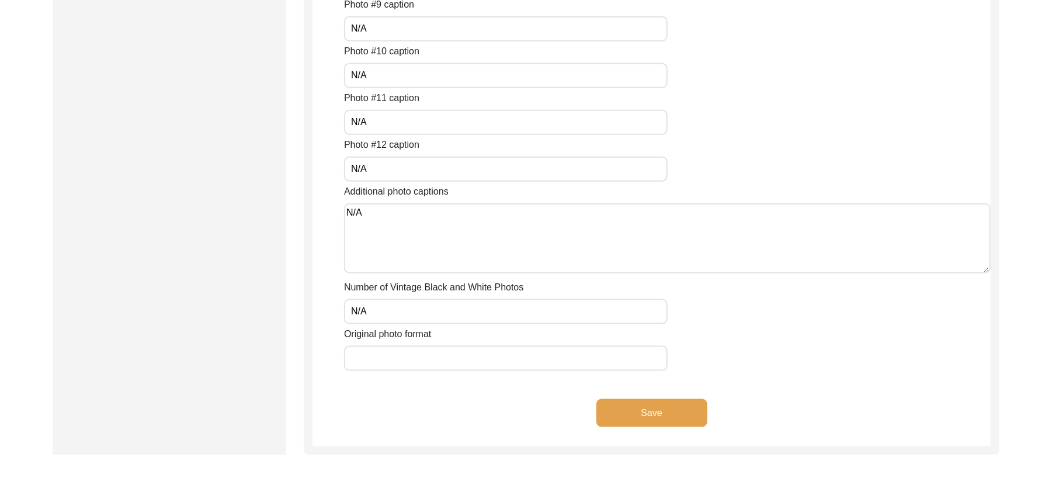
paste input "N/A"
type input "N/A"
click at [661, 403] on button "Save" at bounding box center [652, 413] width 111 height 28
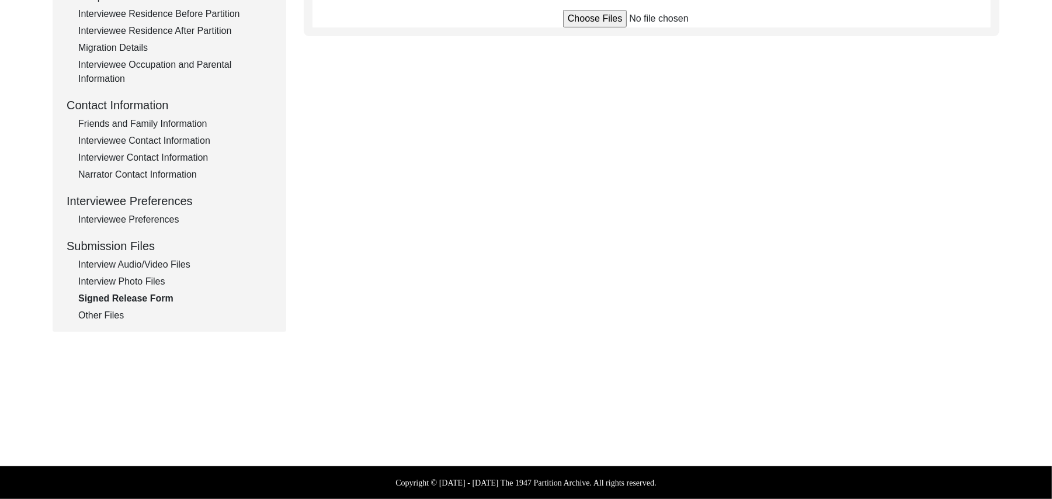
scroll to position [345, 0]
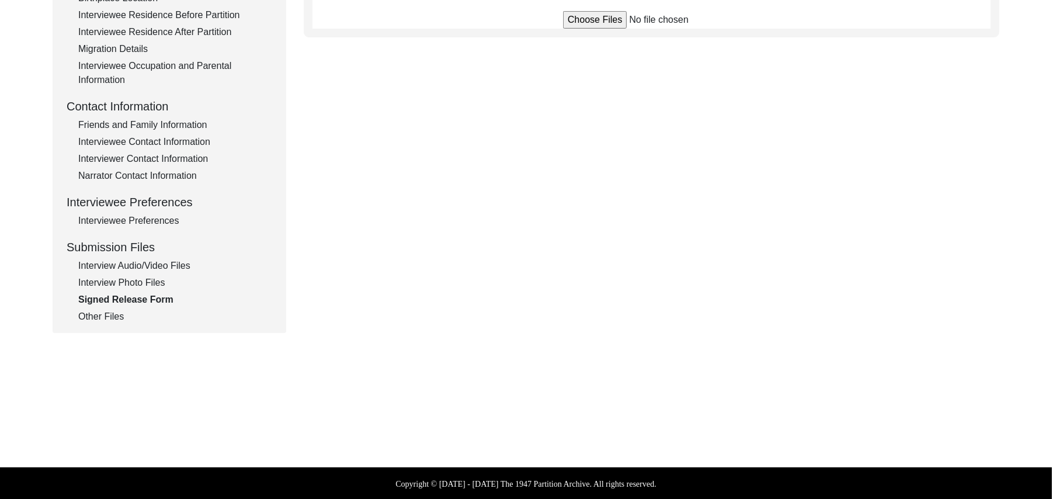
click at [603, 22] on input "file" at bounding box center [651, 20] width 177 height 18
click at [590, 17] on input "file" at bounding box center [651, 20] width 177 height 18
type input "C:\fakepath\Nazir_Ahmed_09-20-2025_RELEASE_2of2.jpg"
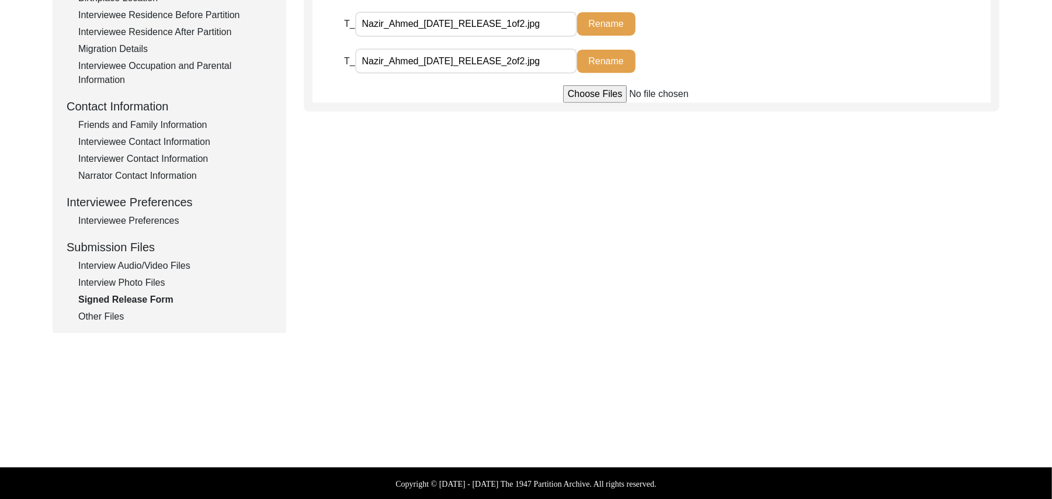
click at [164, 278] on div "Interview Photo Files" at bounding box center [175, 283] width 194 height 14
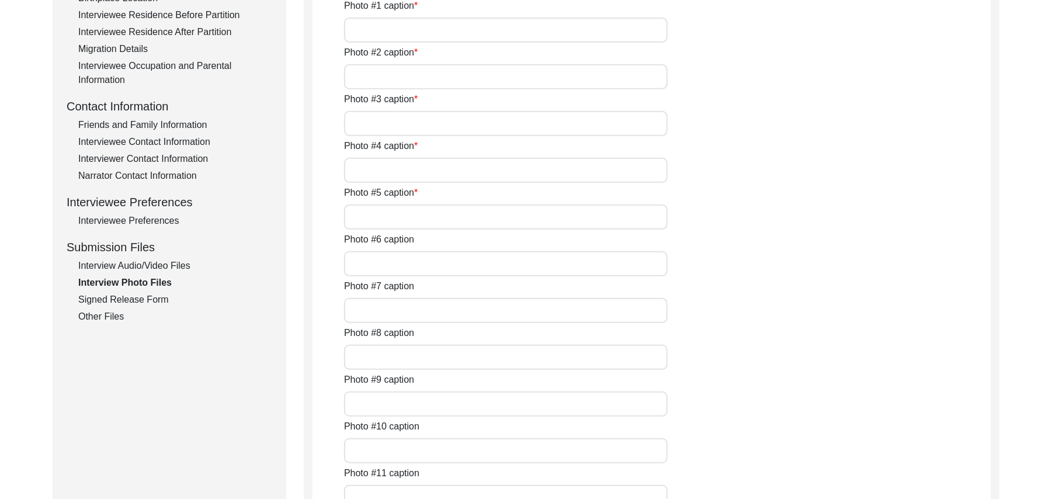
type input "Nazir Ahmed"
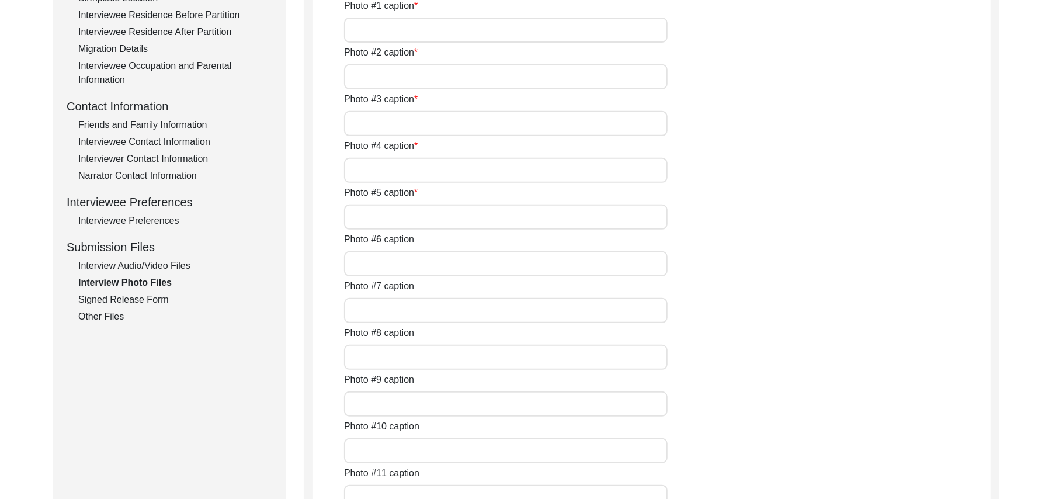
type input "N/A"
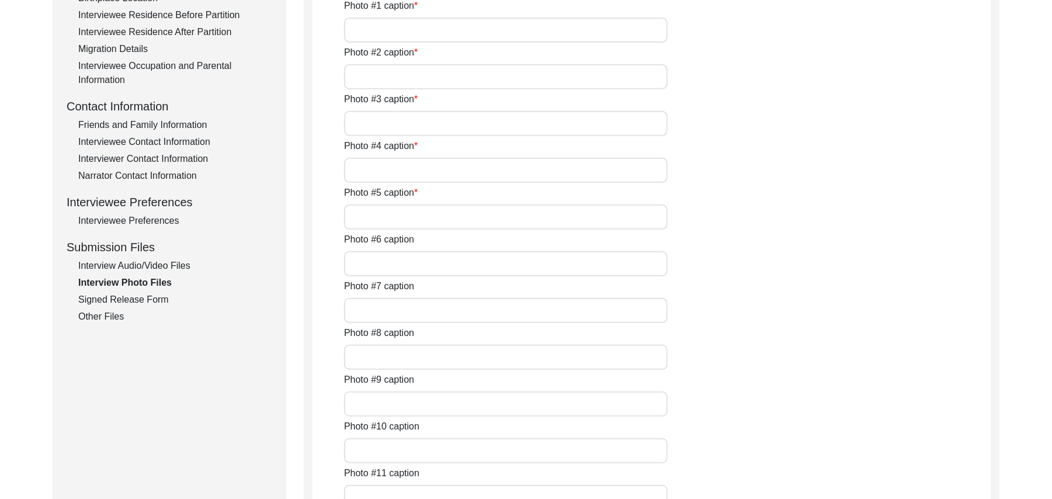
type input "N/A"
type textarea "N/A"
type input "N/A"
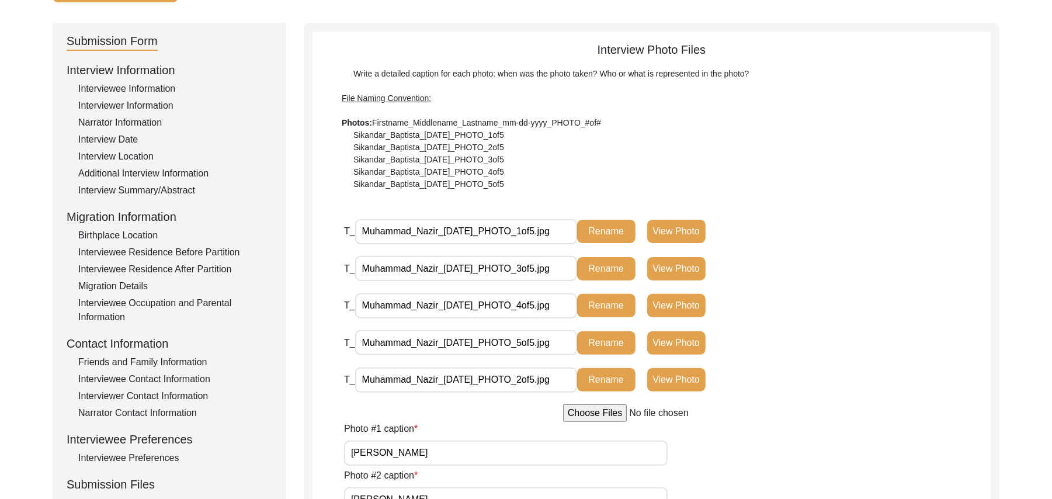
scroll to position [95, 0]
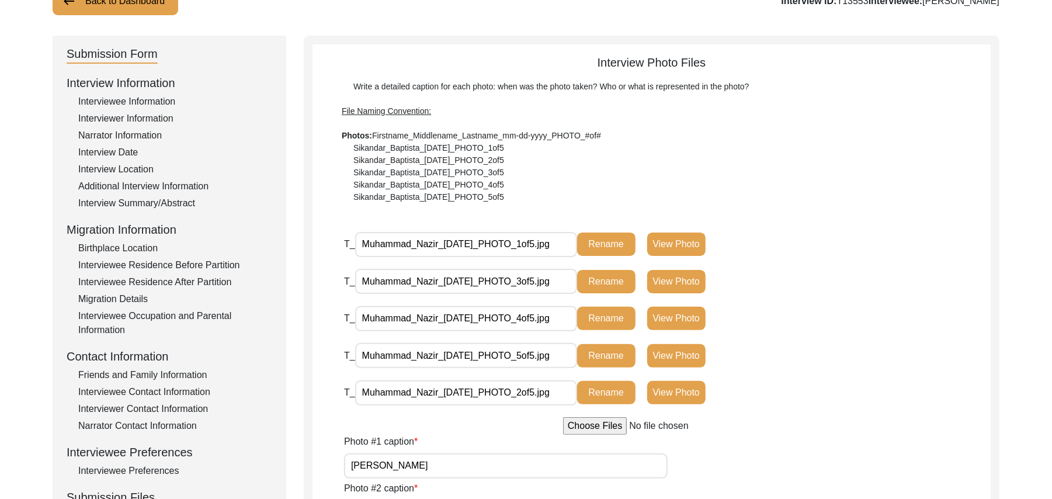
click at [438, 244] on input "Muhammad_Nazir_09-20-2025_PHOTO_1of5.jpg" at bounding box center [466, 244] width 222 height 25
type input "Nazir_Ahmed_09-20-2025_PHOTO_1of5.jpg"
click at [602, 243] on button "Rename" at bounding box center [606, 244] width 58 height 23
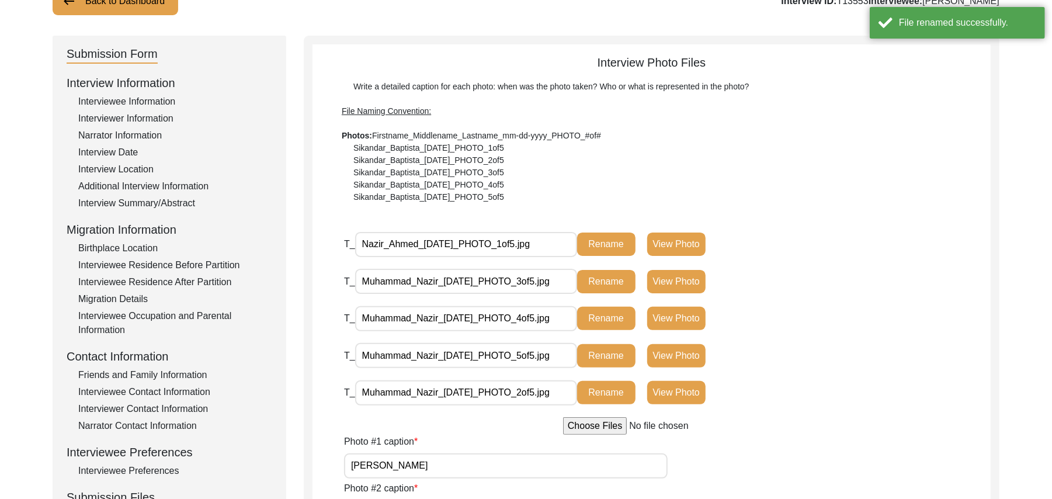
click at [437, 281] on input "Muhammad_Nazir_09-20-2025_PHOTO_3of5.jpg" at bounding box center [466, 281] width 222 height 25
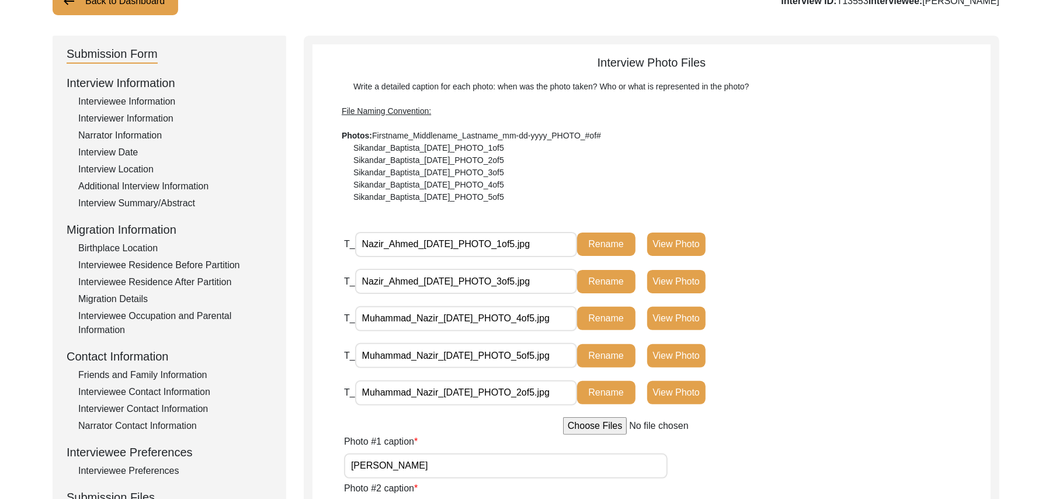
type input "Nazir_Ahmed_09-20-2025_PHOTO_3of5.jpg"
click at [598, 280] on button "Rename" at bounding box center [606, 281] width 58 height 23
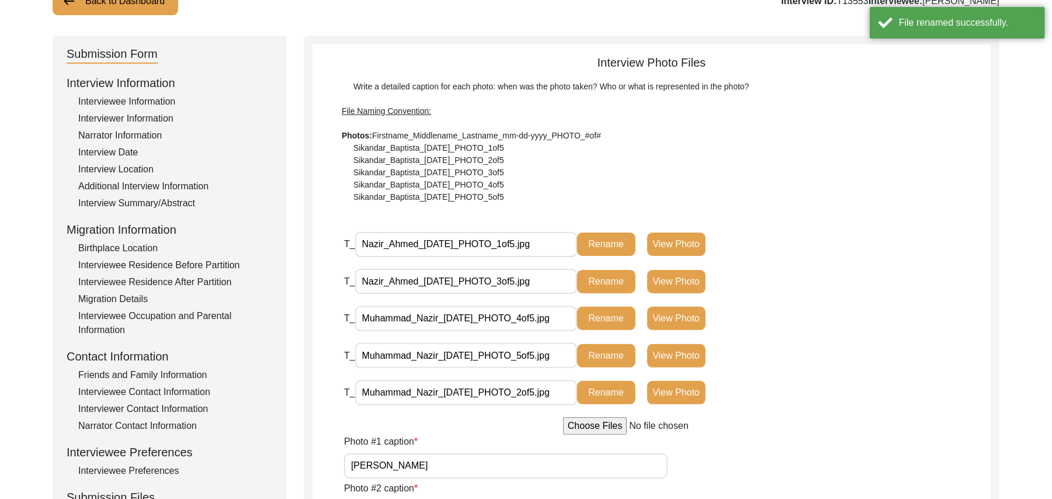
click at [437, 318] on input "Muhammad_Nazir_09-20-2025_PHOTO_4of5.jpg" at bounding box center [466, 318] width 222 height 25
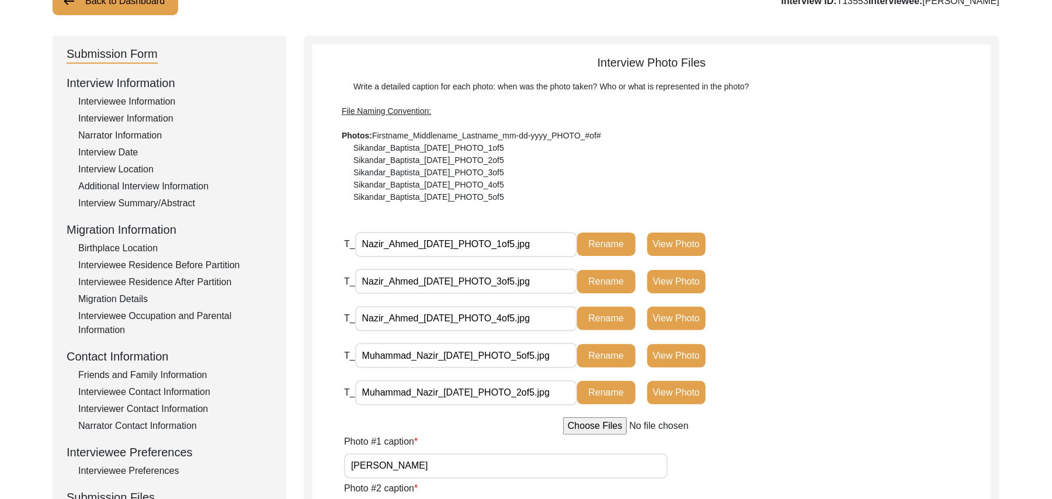
type input "Nazir_Ahmed_09-20-2025_PHOTO_4of5.jpg"
click at [619, 316] on button "Rename" at bounding box center [606, 318] width 58 height 23
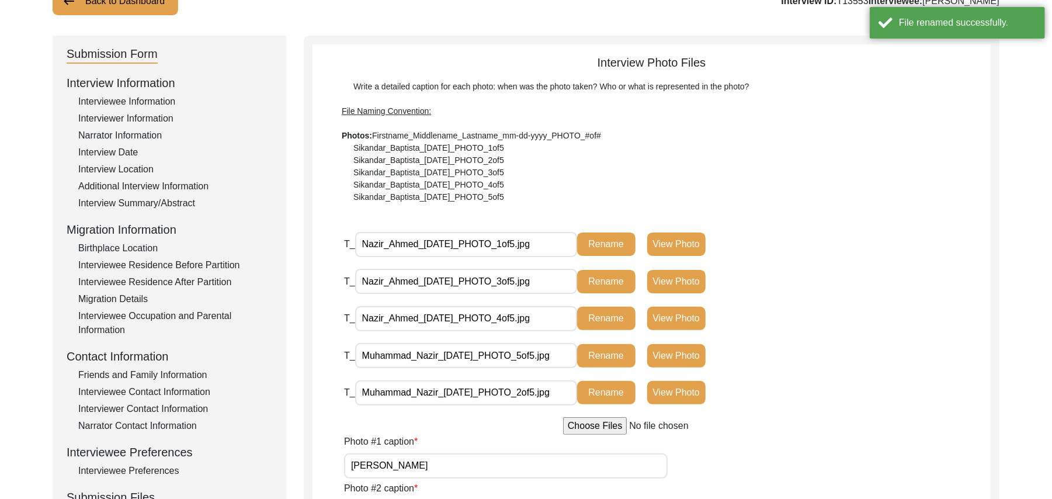
click at [437, 356] on input "Muhammad_Nazir_09-20-2025_PHOTO_5of5.jpg" at bounding box center [466, 355] width 222 height 25
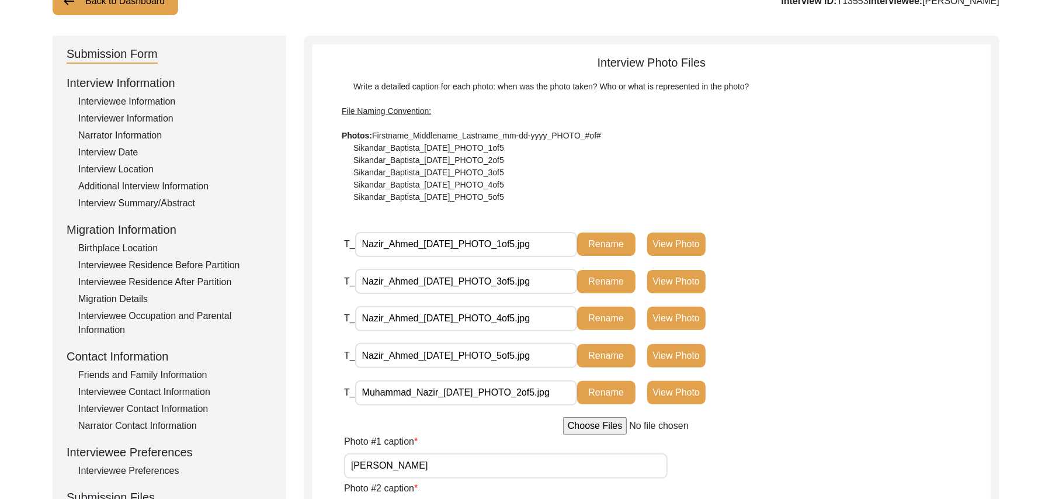
type input "Nazir_Ahmed_09-20-2025_PHOTO_5of5.jpg"
click at [599, 354] on button "Rename" at bounding box center [606, 355] width 58 height 23
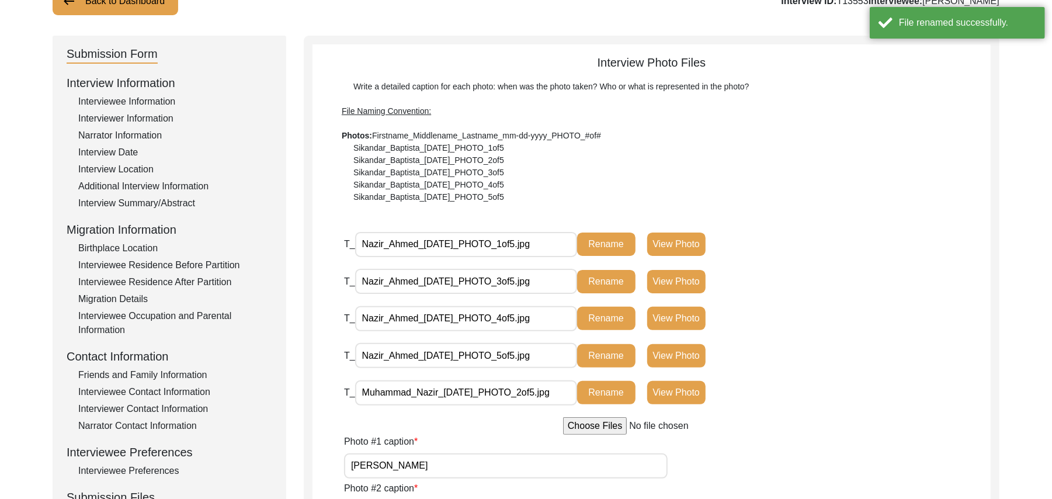
click at [438, 393] on input "Muhammad_Nazir_09-20-2025_PHOTO_2of5.jpg" at bounding box center [466, 392] width 222 height 25
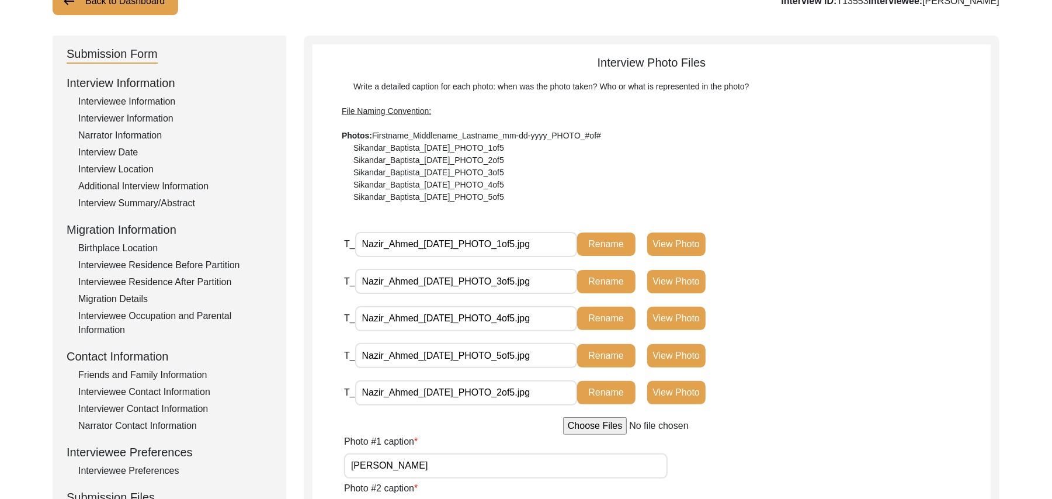
type input "Nazir_Ahmed_09-20-2025_PHOTO_2of5.jpg"
click at [617, 391] on button "Rename" at bounding box center [606, 392] width 58 height 23
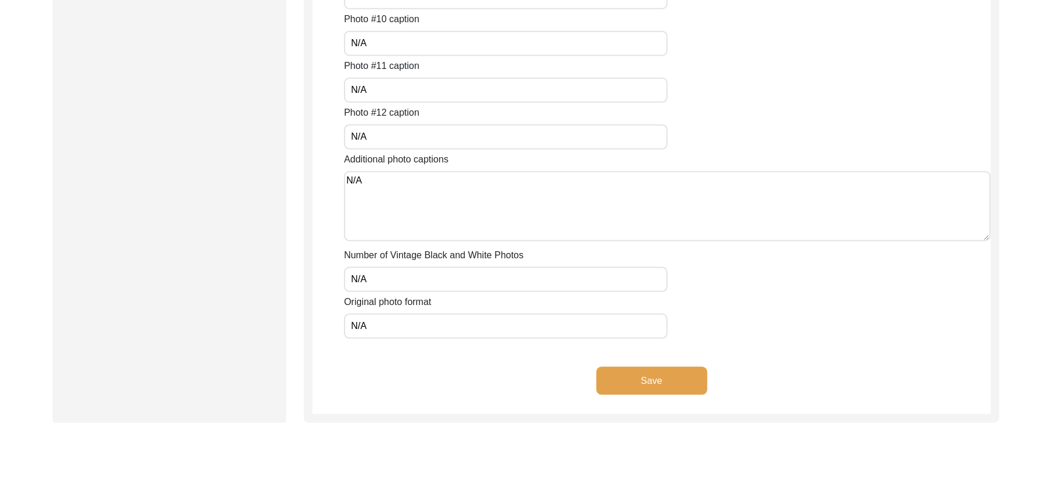
scroll to position [950, 0]
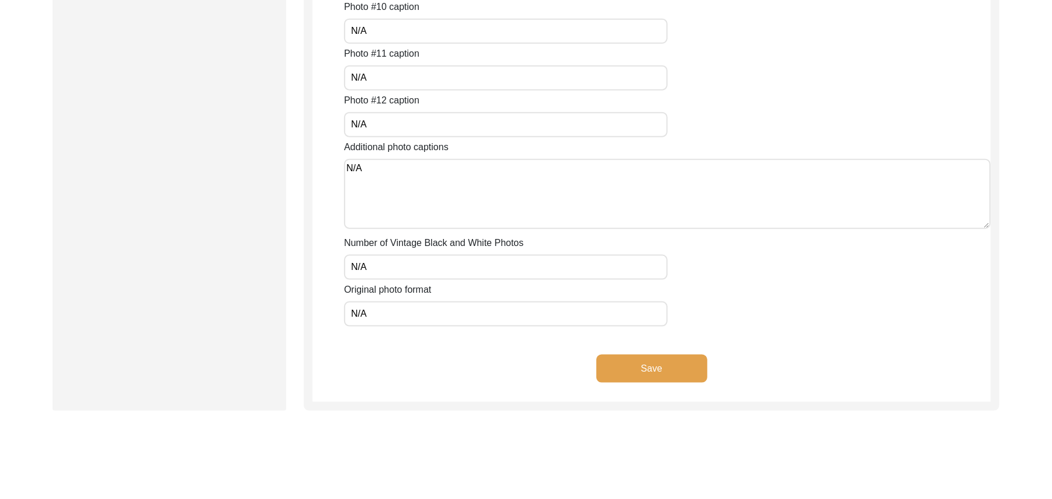
click at [688, 363] on button "Save" at bounding box center [652, 369] width 111 height 28
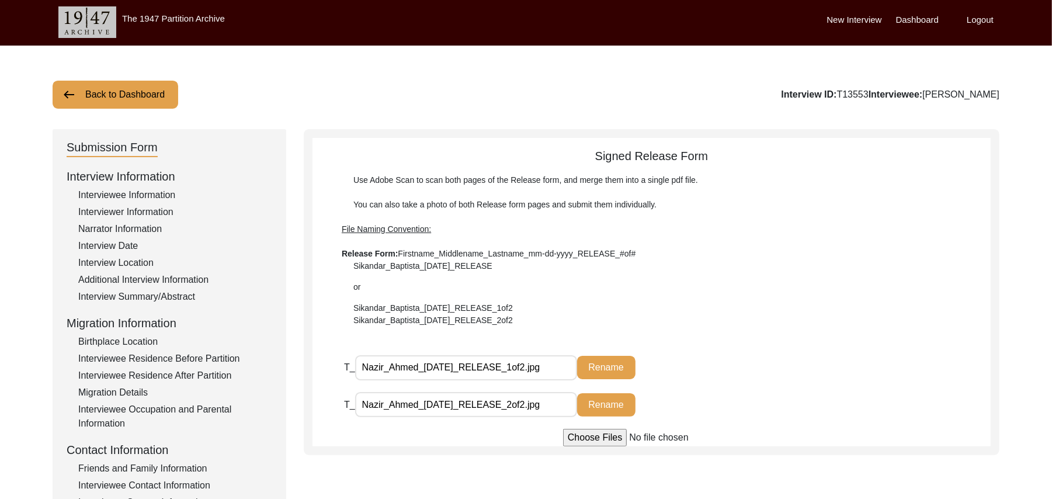
scroll to position [0, 0]
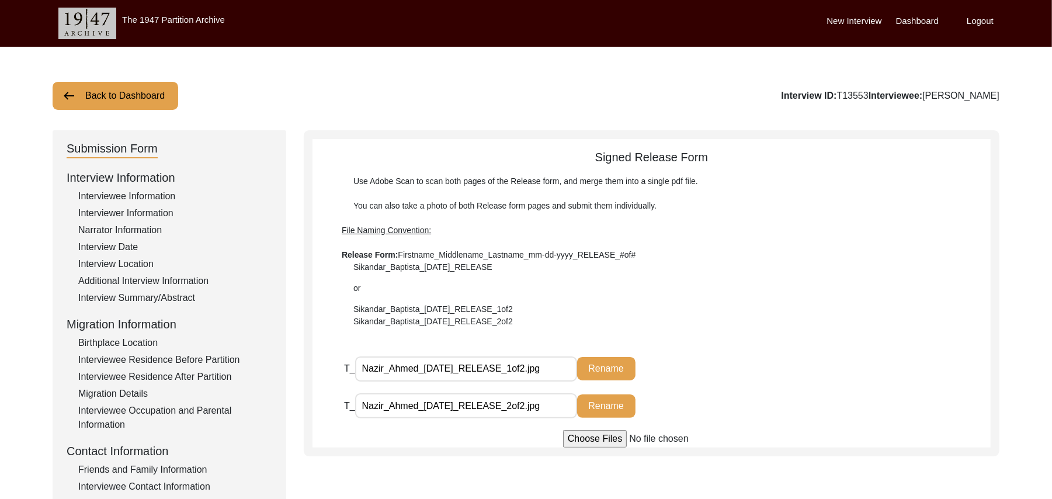
click at [160, 199] on div "Interviewee Information" at bounding box center [175, 196] width 194 height 14
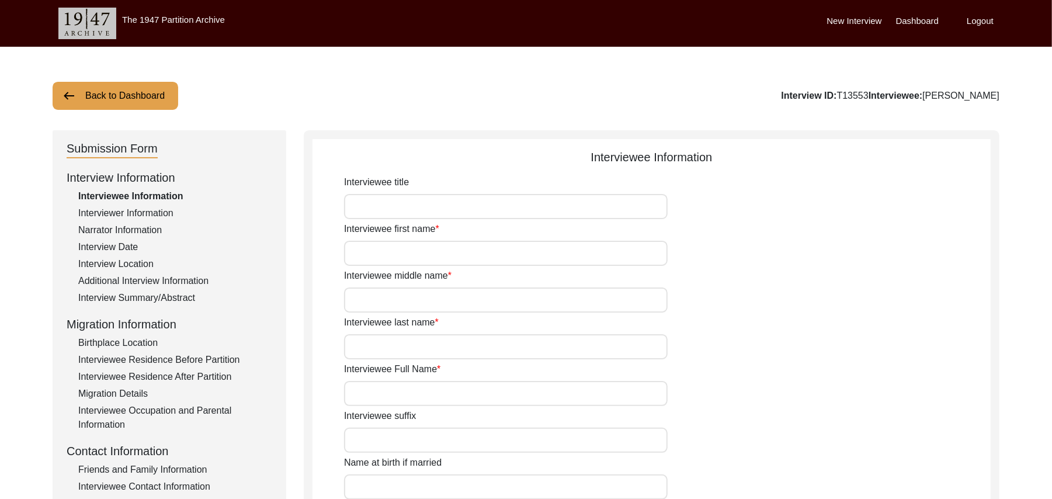
type input "Mr"
type input "Muhammad"
type input "Nazir"
type input "N/A"
type input "[PERSON_NAME]"
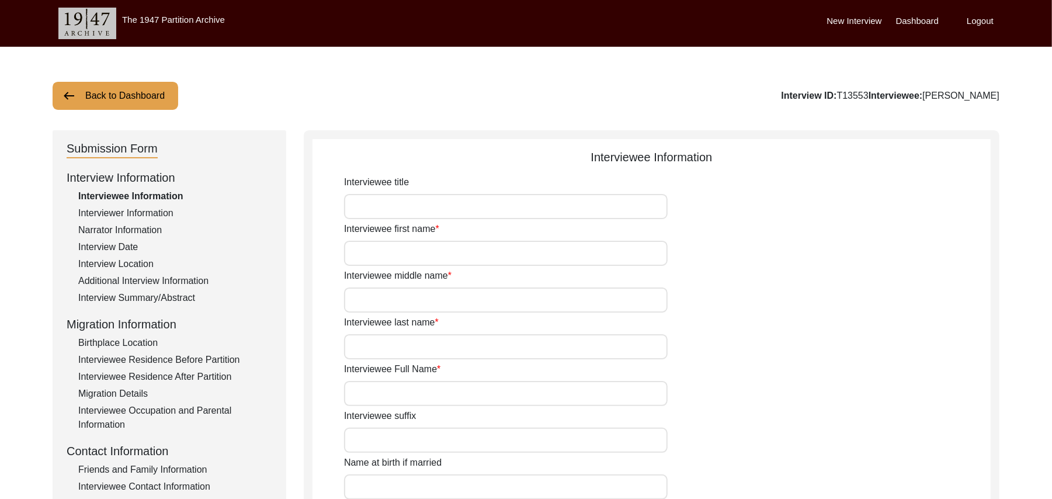
type input "N/A"
type input "[PERSON_NAME]"
type input "1938"
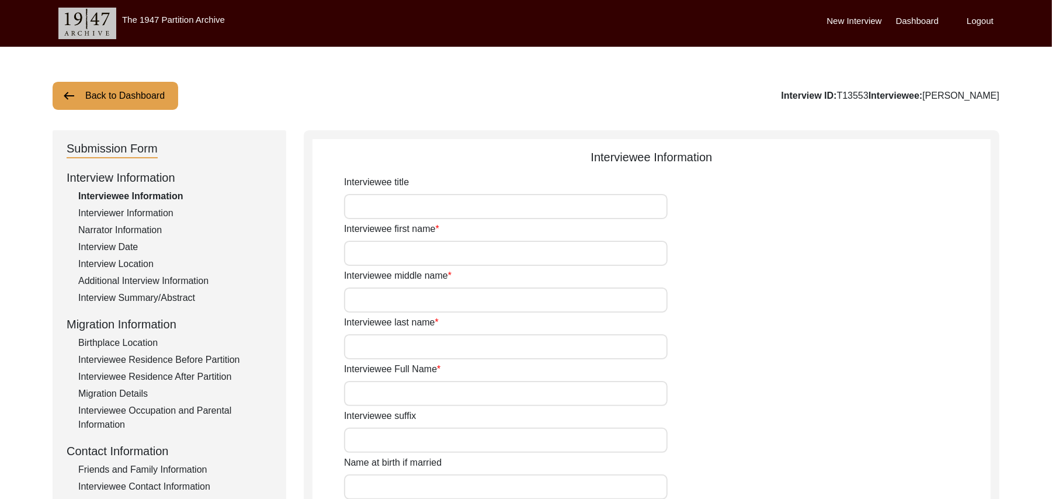
type input "87 Years"
type input "Islam"
type input "N/A"
type textarea "N/A"
type input "Punjabi"
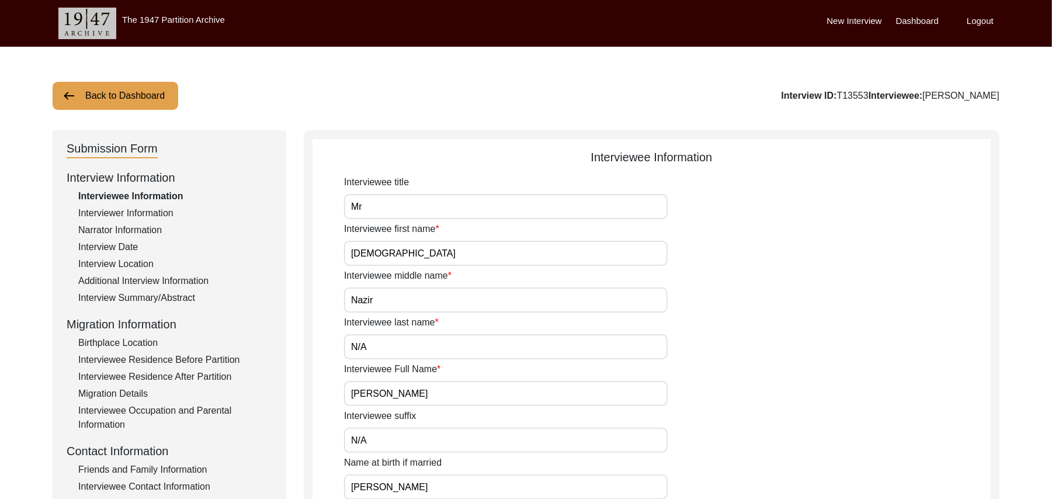
type input "Malwai"
type input "Male"
type input "Rajput (Manj)"
click at [402, 248] on input "Muhammad" at bounding box center [506, 253] width 324 height 25
type input "M"
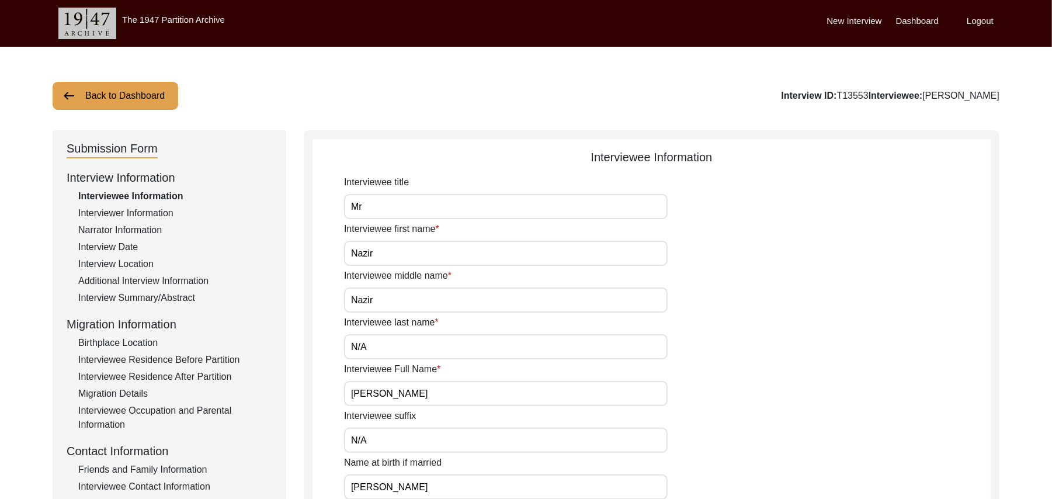
type input "Nazir"
click at [387, 301] on input "Nazir" at bounding box center [506, 299] width 324 height 25
type input "N"
type input "Ahmed"
click at [428, 394] on input "[PERSON_NAME]" at bounding box center [506, 393] width 324 height 25
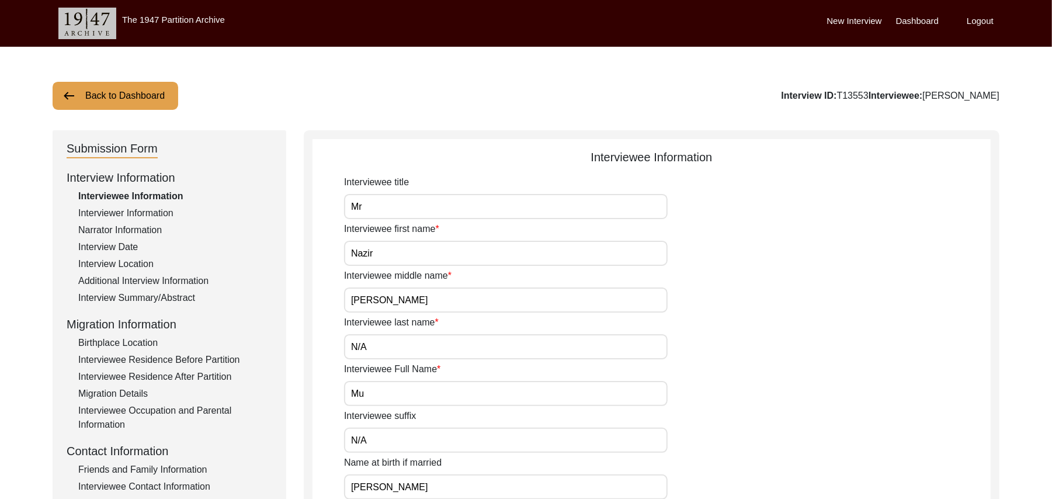
type input "M"
type input "Nazir Ahmed"
click at [446, 489] on input "[PERSON_NAME]" at bounding box center [506, 486] width 324 height 25
type input "M"
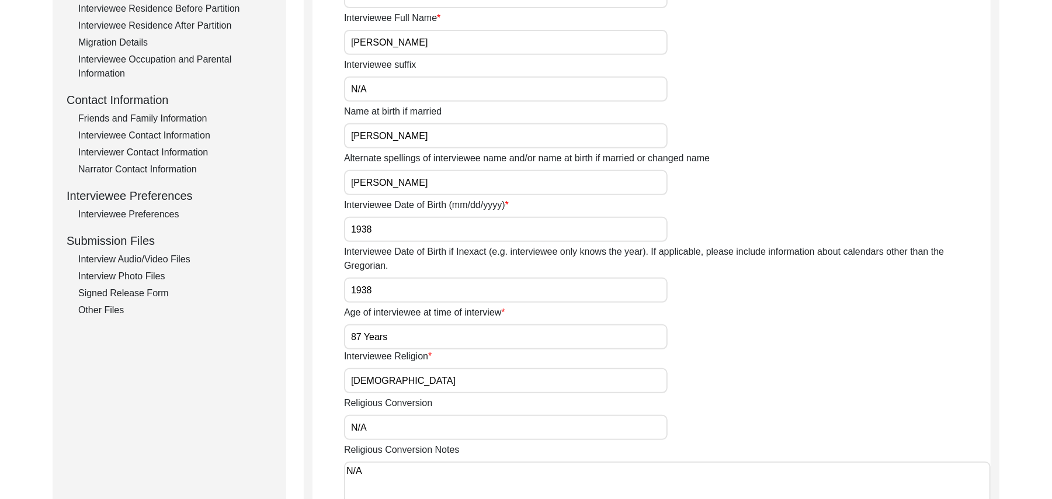
scroll to position [362, 0]
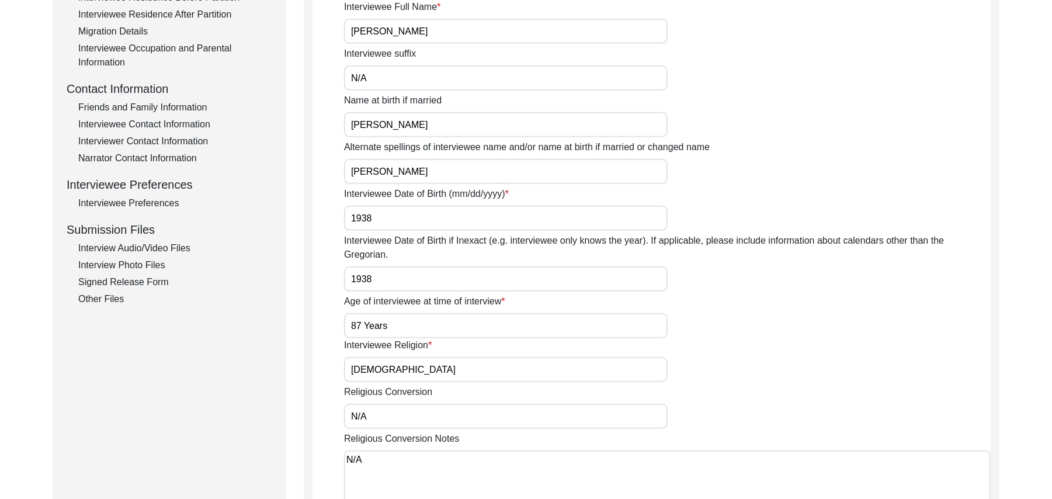
type input "Nazir Ahmed"
click at [433, 171] on input "[PERSON_NAME]" at bounding box center [506, 171] width 324 height 25
type input "M"
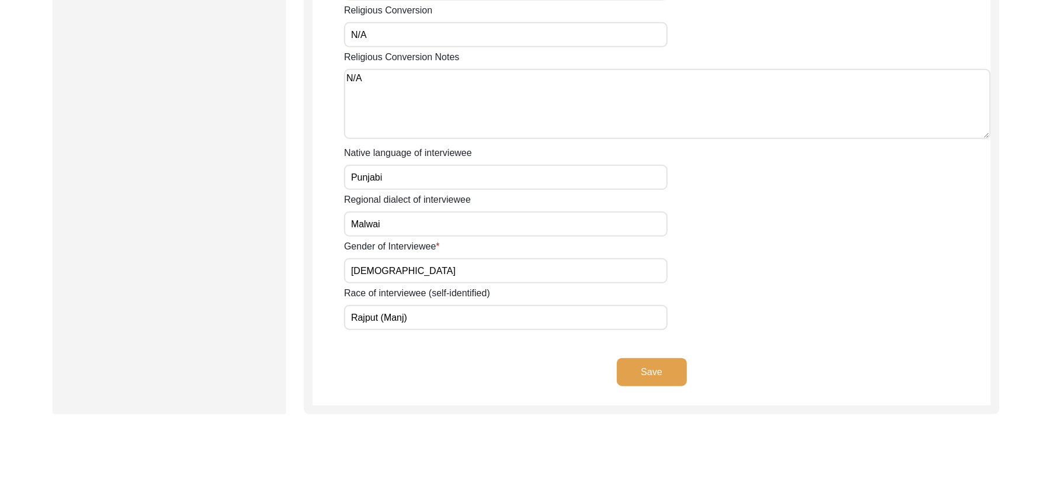
scroll to position [781, 0]
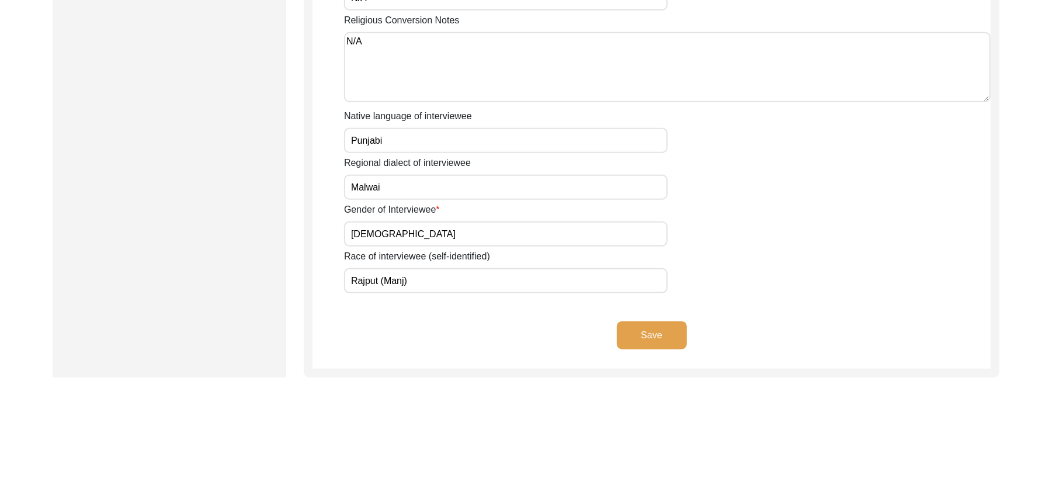
type input "Nazir Ahmed"
click at [650, 321] on button "Save" at bounding box center [652, 335] width 70 height 28
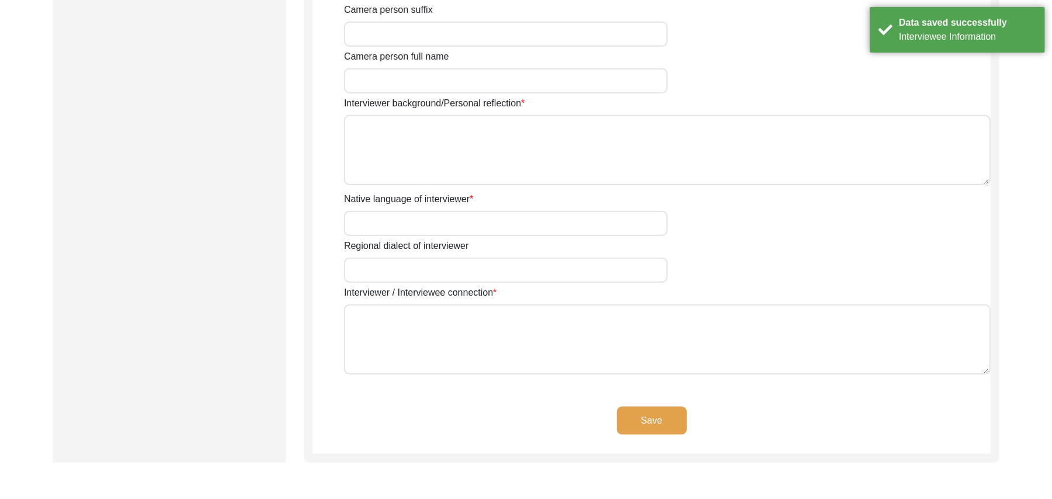
type input "Mr"
type input "Muhammad"
type input "Sarfraz"
type input "N/A"
type input "Muhammad Sarfraz"
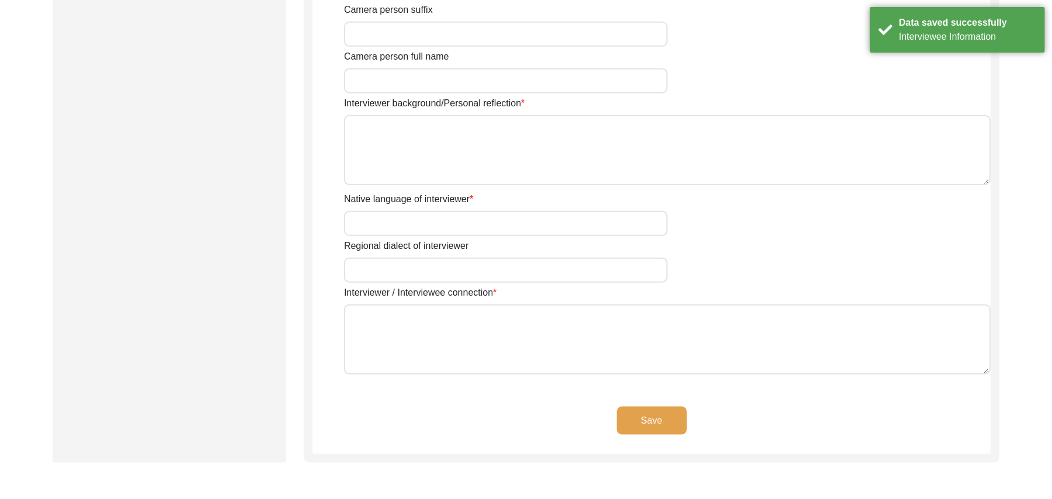
type input "Islam"
type input "10/01/1961"
type input "Shorkot city, Punjab, Pakistan"
type input "Retired Govt Servant"
type input "Mr"
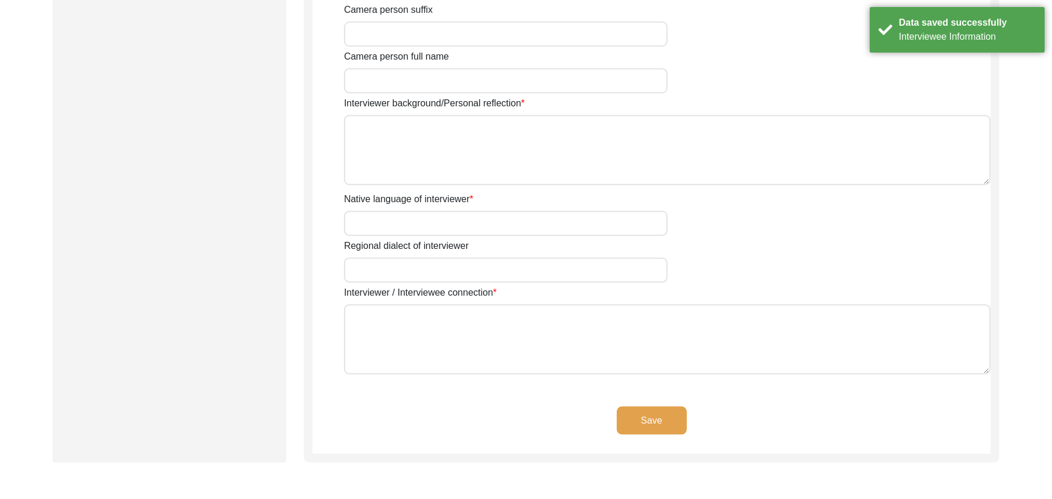
type input "Muhammad"
type input "Sarfraz"
type input "N/A"
type input "Muhammad Sarfraz"
type textarea "A graduate in the subjects of education and Islamic history."
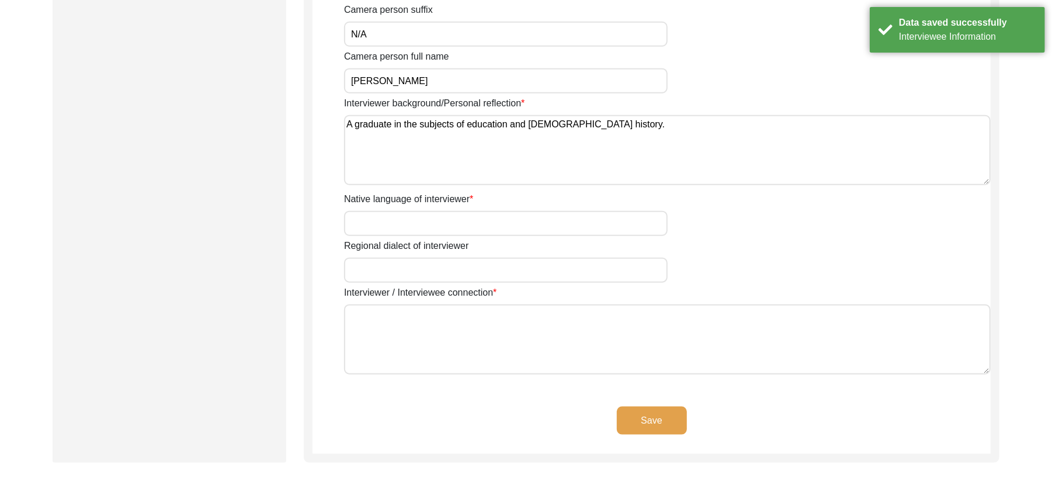
type input "Punjabi"
type input "Malwai"
type textarea "N/A"
click at [663, 417] on button "Save" at bounding box center [652, 421] width 70 height 28
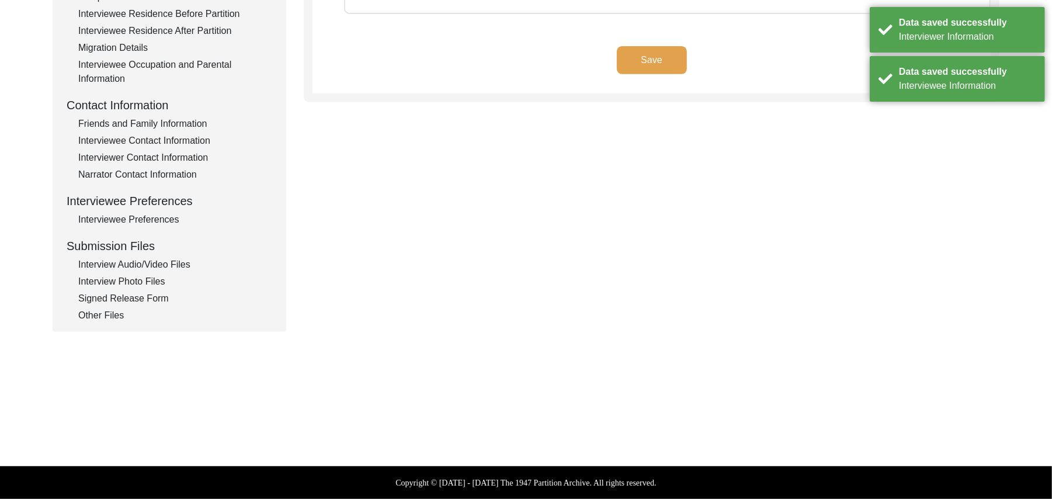
scroll to position [345, 0]
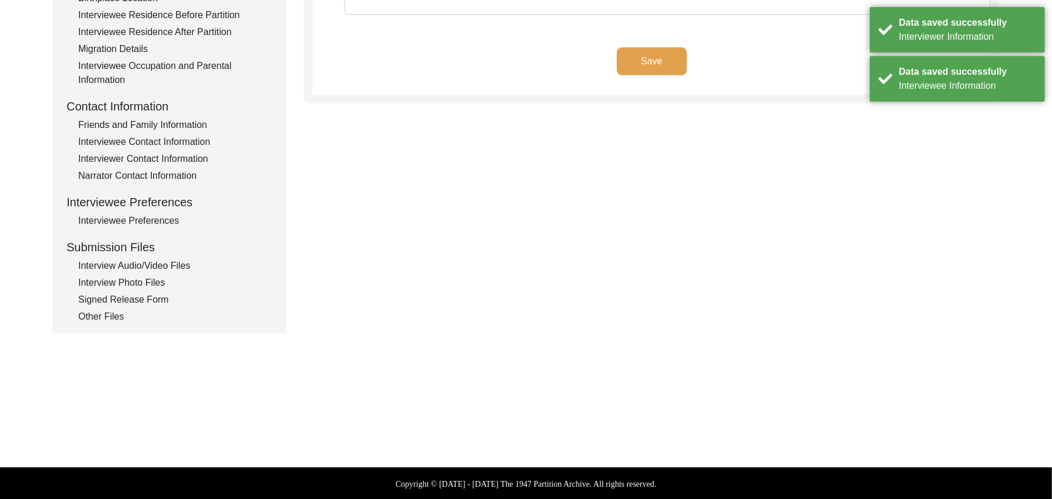
type textarea "N/A"
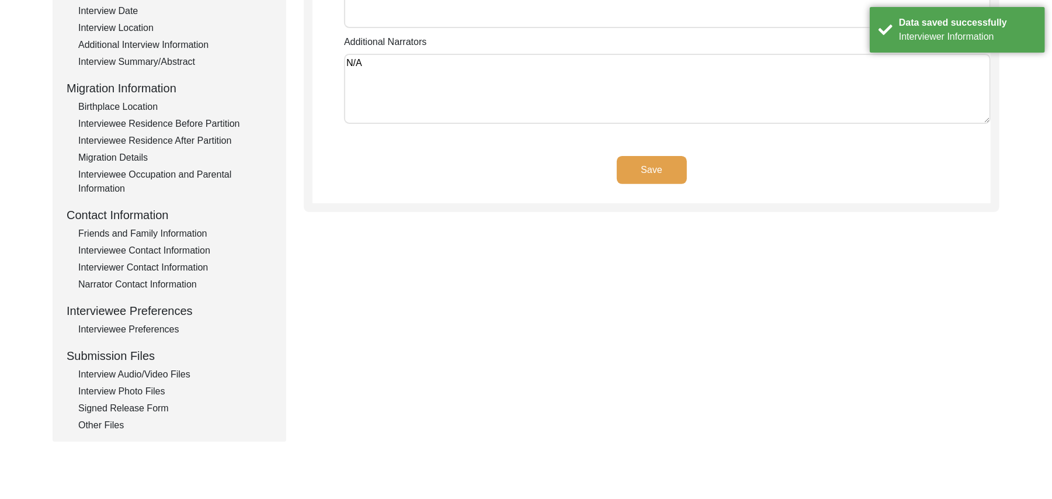
scroll to position [160, 0]
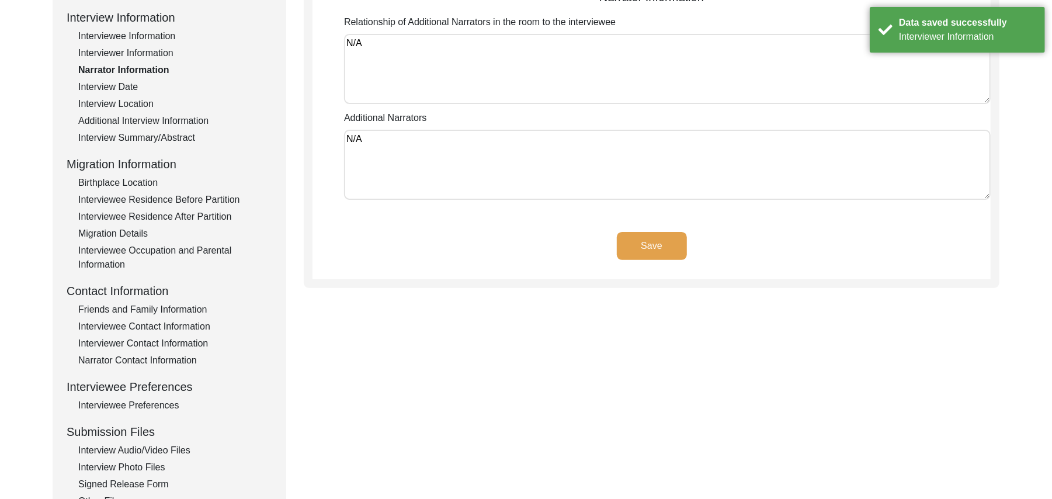
click at [660, 241] on button "Save" at bounding box center [652, 246] width 70 height 28
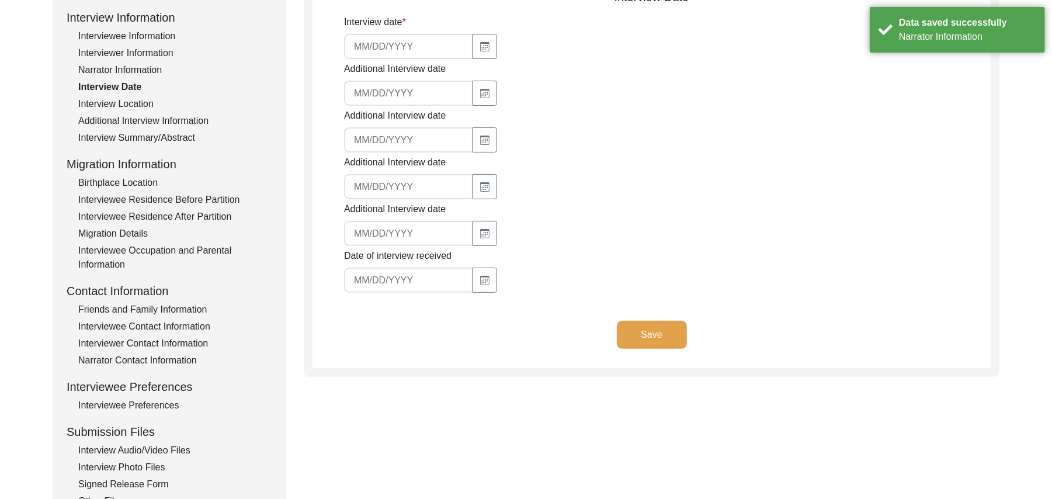
type input "9/20/2025"
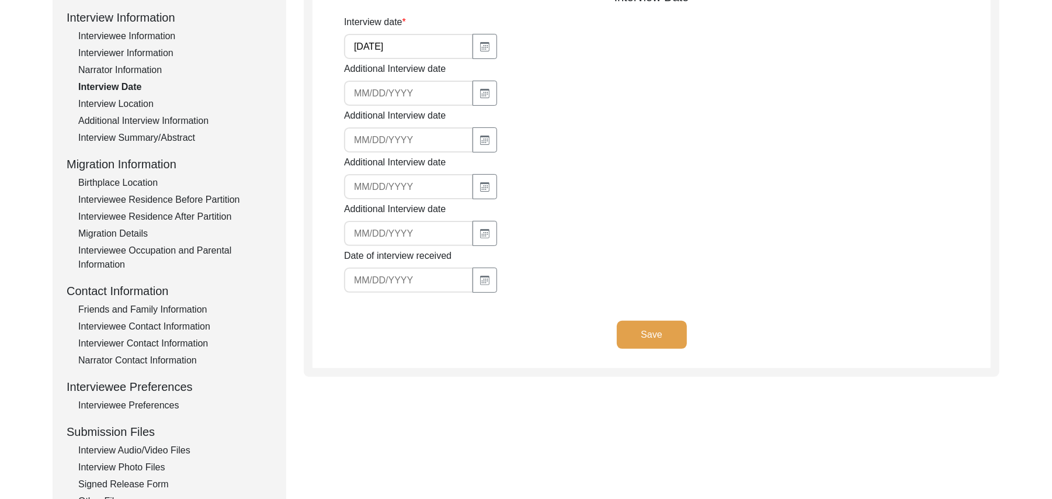
click at [660, 325] on button "Save" at bounding box center [652, 335] width 70 height 28
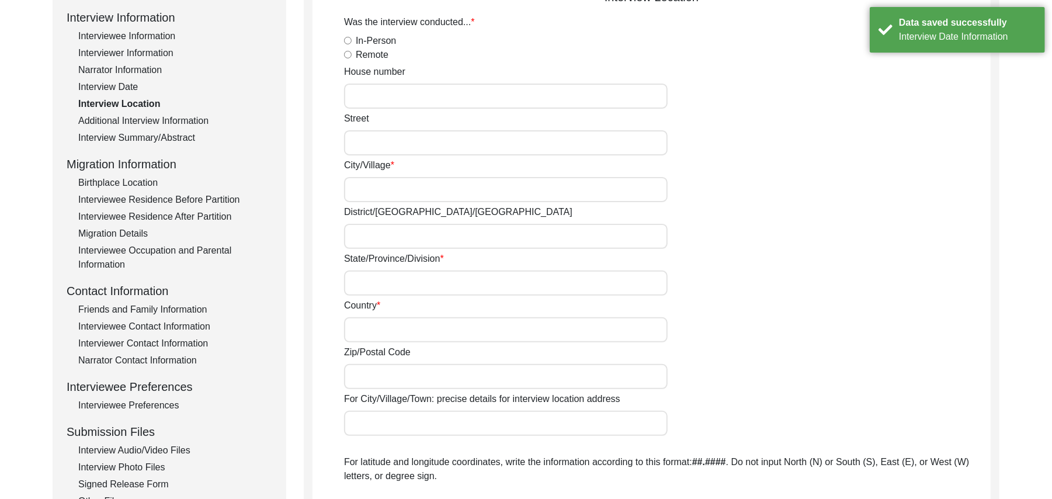
radio input "true"
type input "N/A"
type input "Chak 89 JB Rattana"
type input "Faisalabad/ Faisalabad"
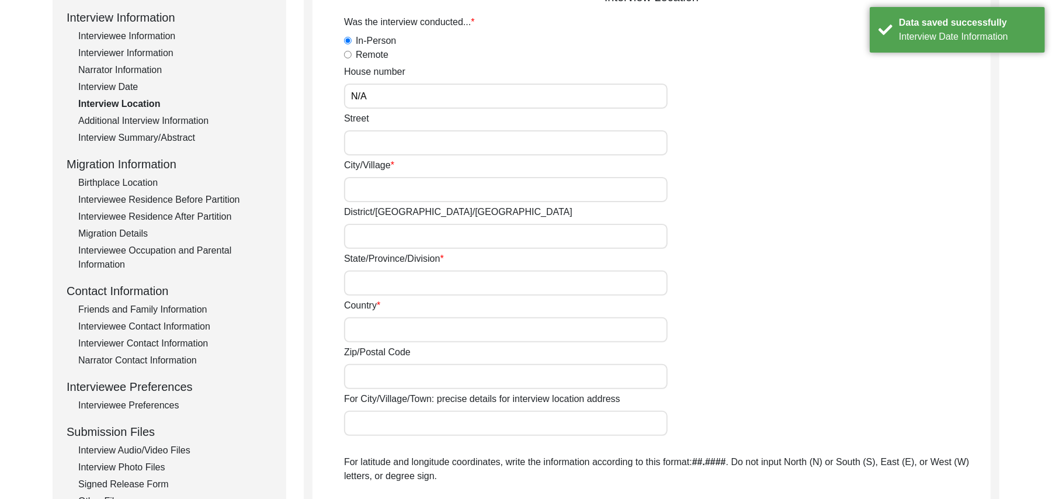
type input "Punjab"
type input "Pakistan"
type input "Add"
type input "Chak 89 JB Rattana"
type input "Chak 89 JB Rattana, Punjab, Pakistan"
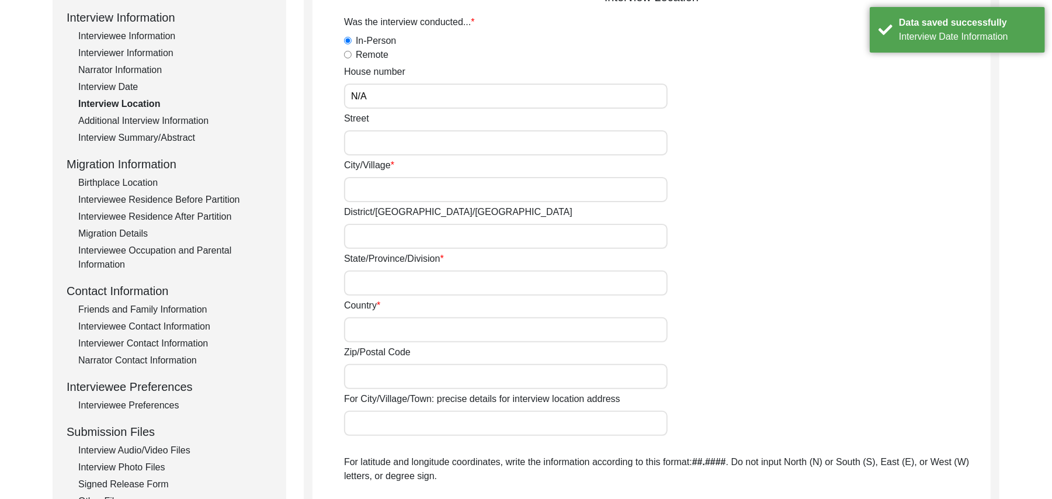
type input "N/A"
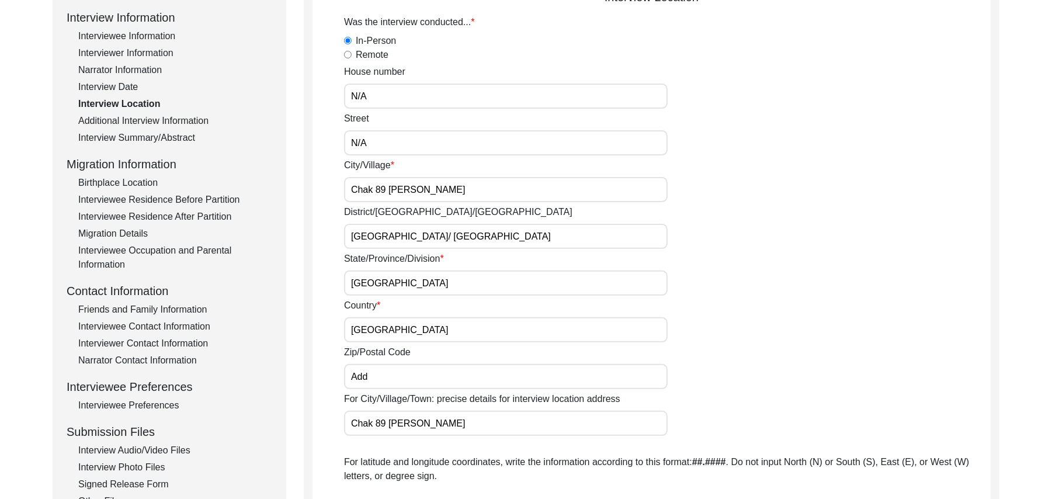
click at [386, 380] on input "Add" at bounding box center [506, 376] width 324 height 25
type input "A"
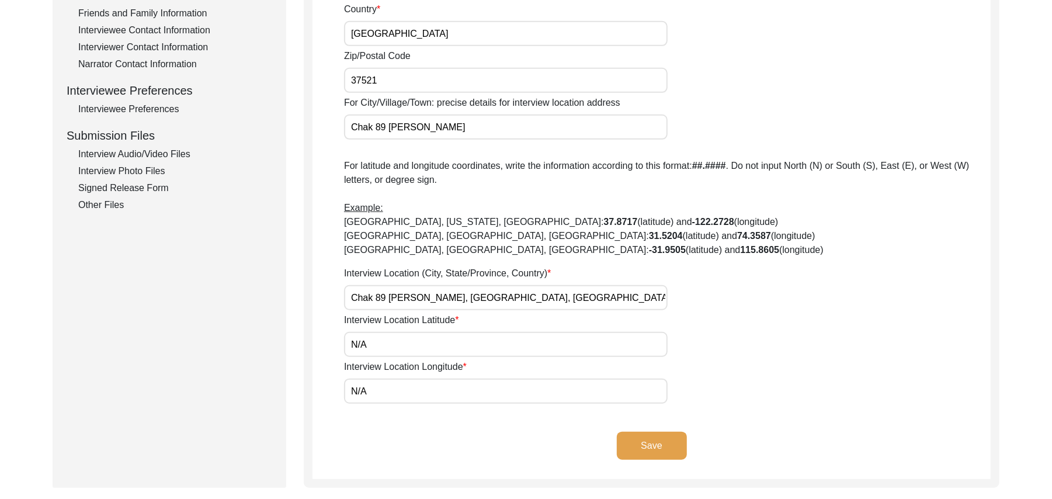
scroll to position [469, 0]
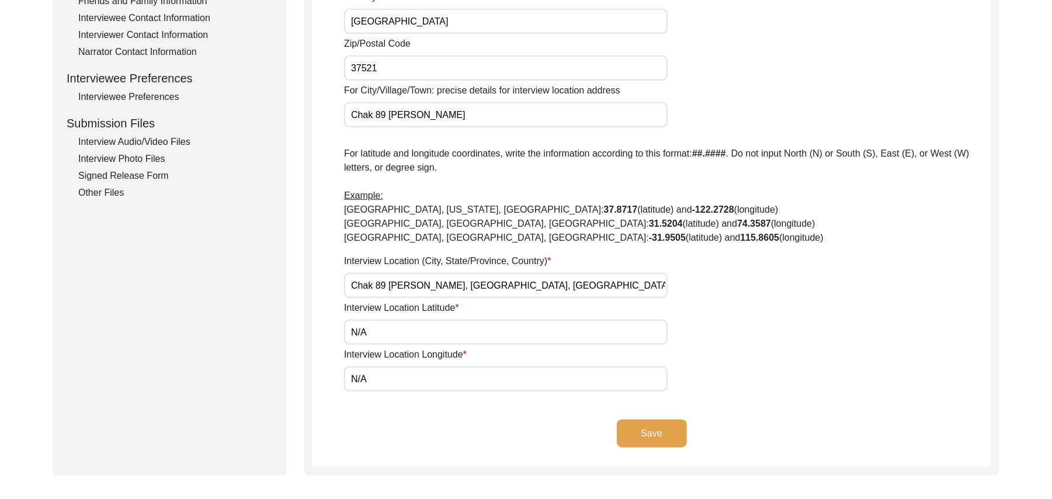
type input "37521"
click at [667, 428] on button "Save" at bounding box center [652, 434] width 70 height 28
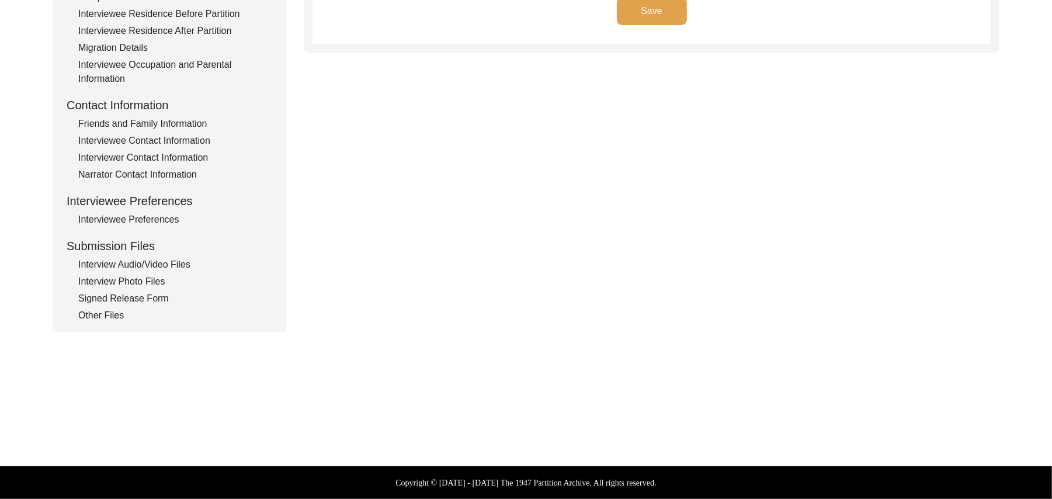
scroll to position [345, 0]
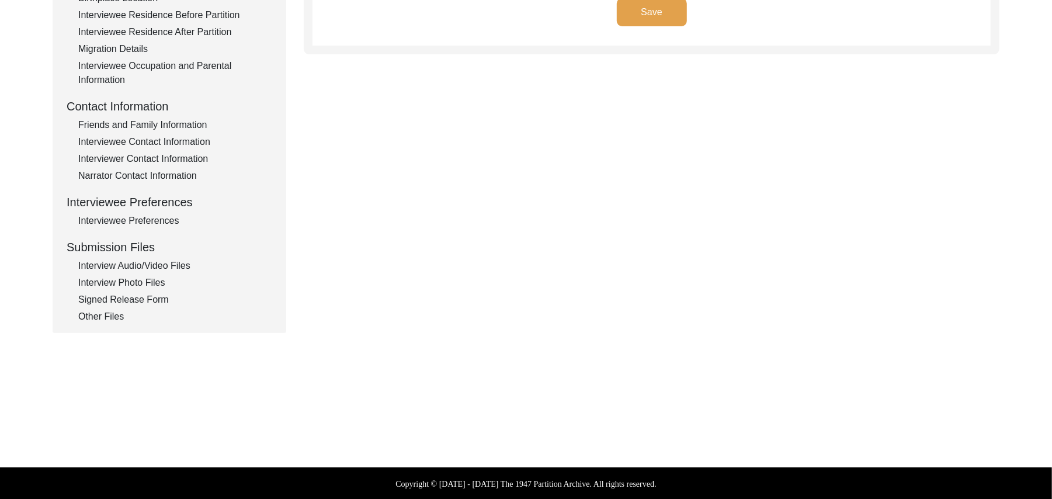
type input "Punjabi"
type textarea "N/A"
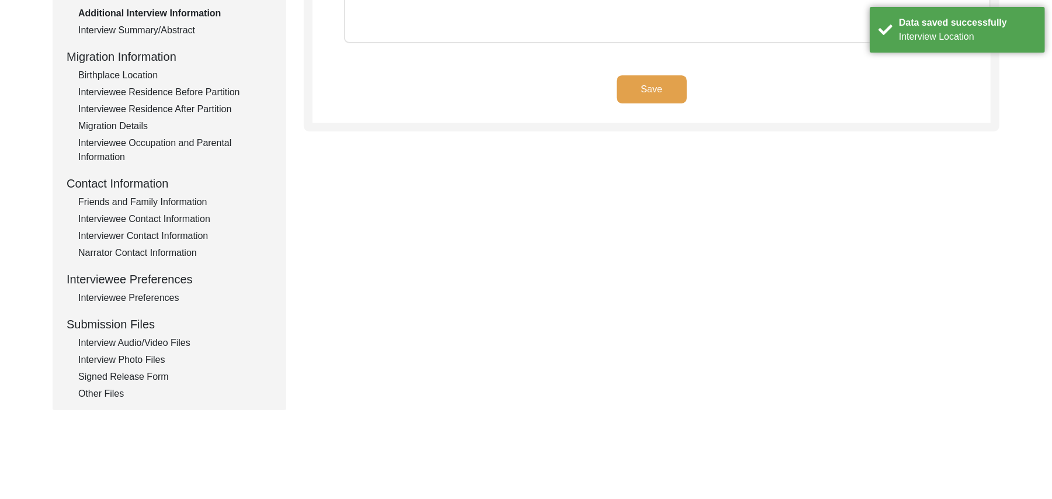
scroll to position [106, 0]
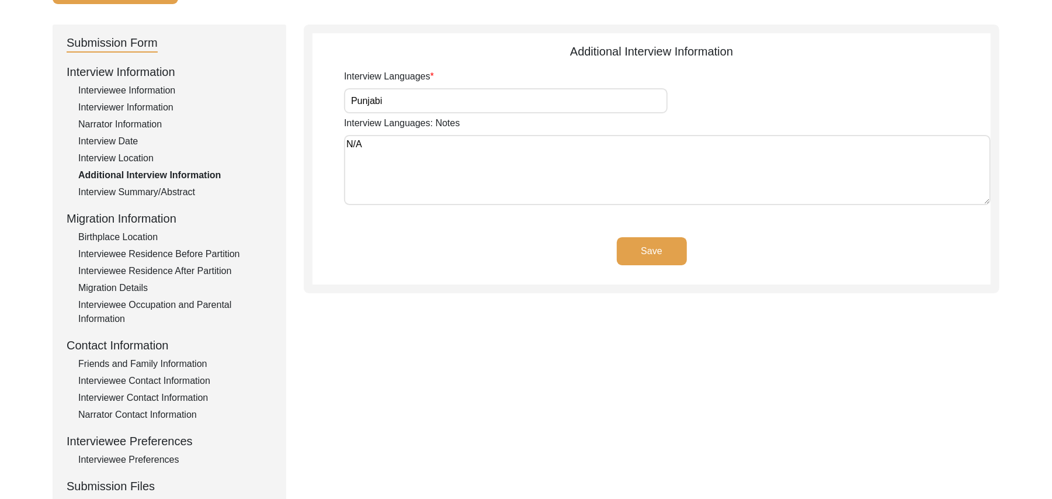
click at [664, 248] on button "Save" at bounding box center [652, 251] width 70 height 28
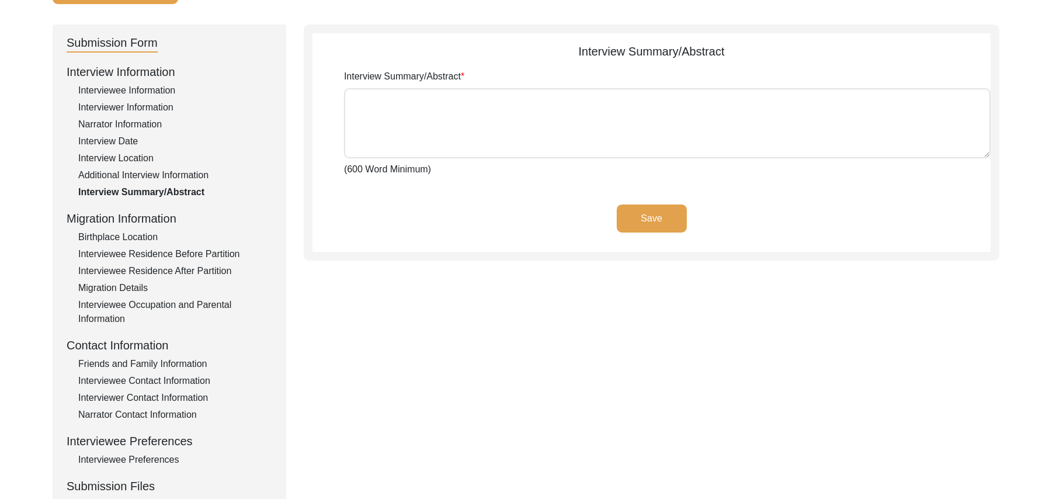
click at [145, 234] on div "Birthplace Location" at bounding box center [175, 237] width 194 height 14
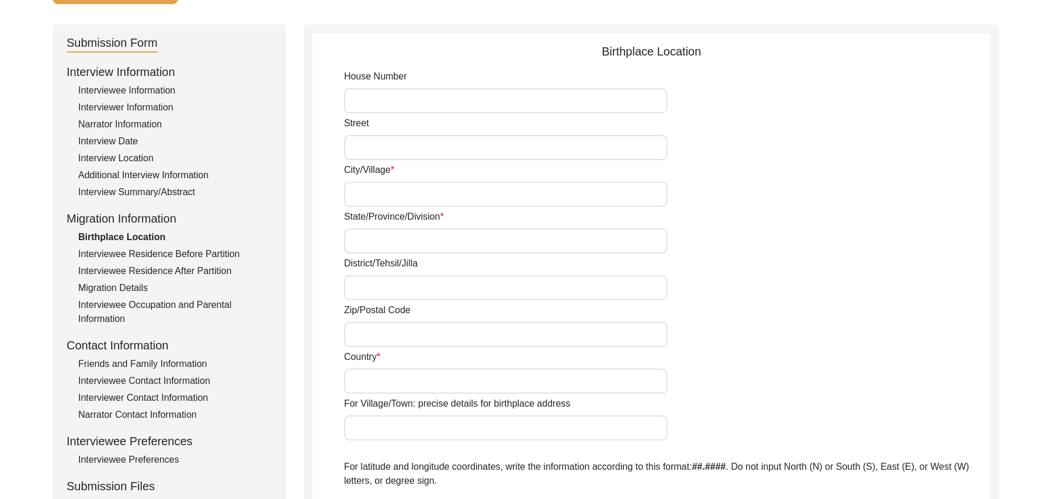
click at [151, 251] on div "Interviewee Residence Before Partition" at bounding box center [175, 254] width 194 height 14
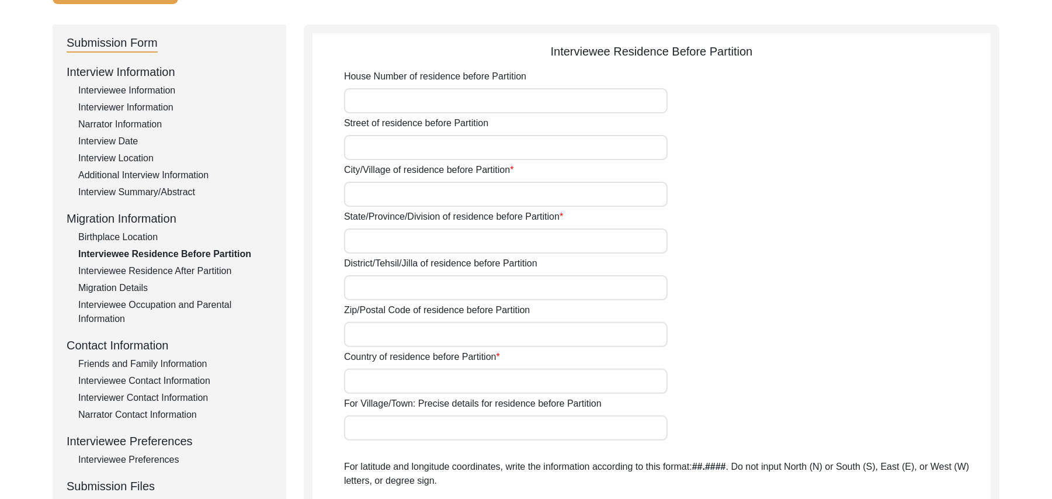
click at [161, 267] on div "Interviewee Residence After Partition" at bounding box center [175, 271] width 194 height 14
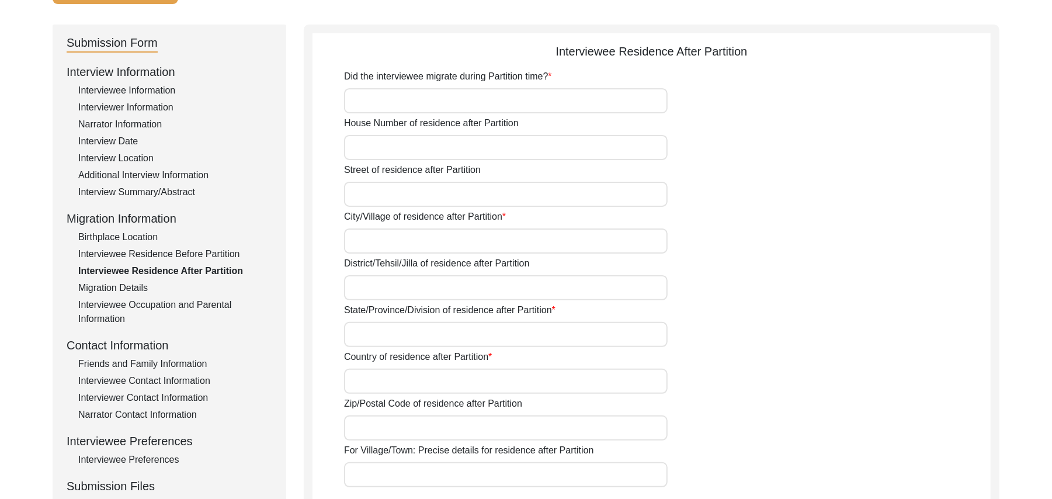
type input "Yes"
type input "N/A"
type input "Chak 89 JB Rattana"
type input "Faisalabad/ Faisalabad"
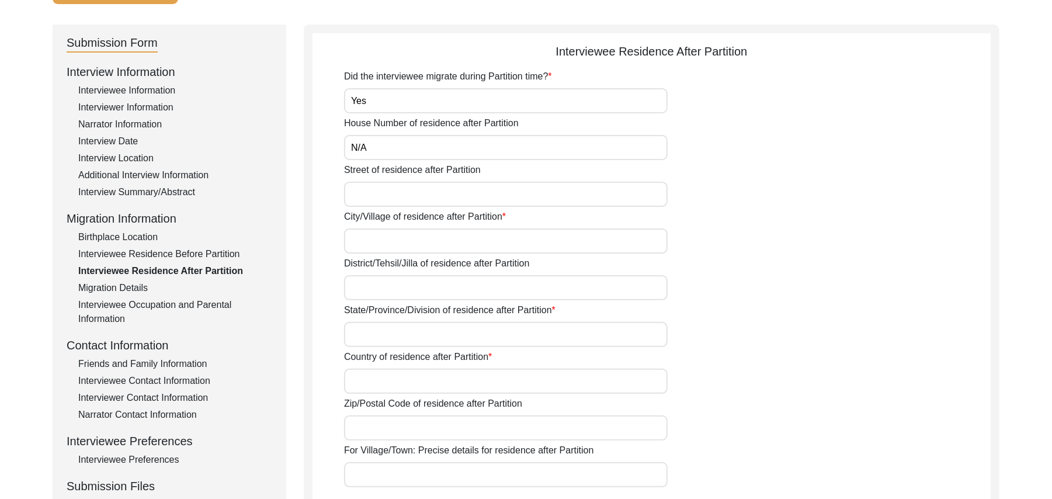
type input "Punjab"
type input "Pakistan"
type input "add"
type input "Chak 89 JB Rattana"
type input "Chak 89 JB Rattana, Punjab, Pakistan"
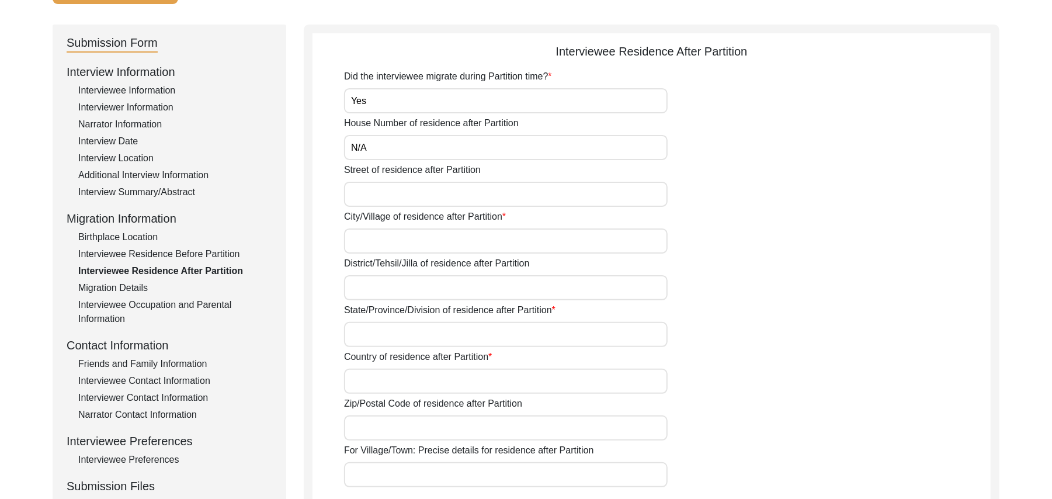
type input "N/A"
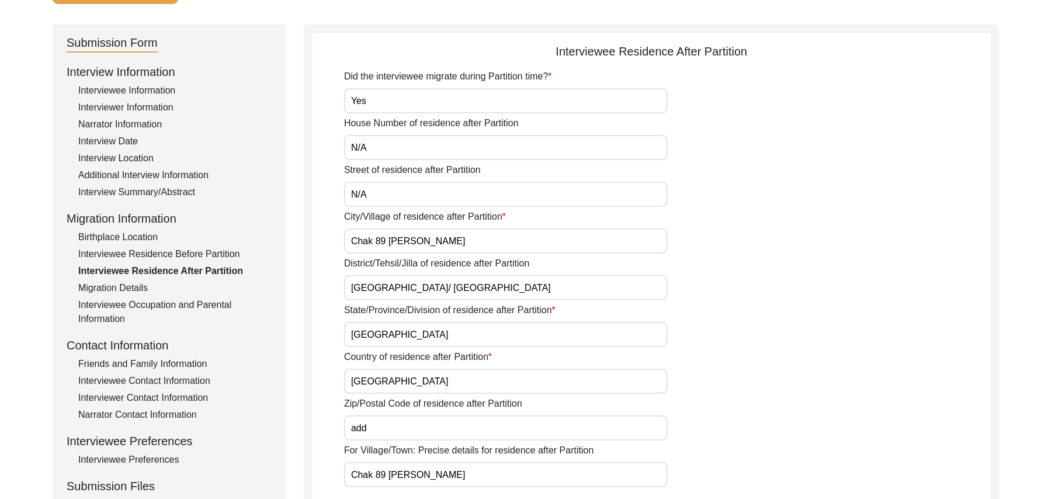
click at [370, 425] on input "add" at bounding box center [506, 427] width 324 height 25
type input "a"
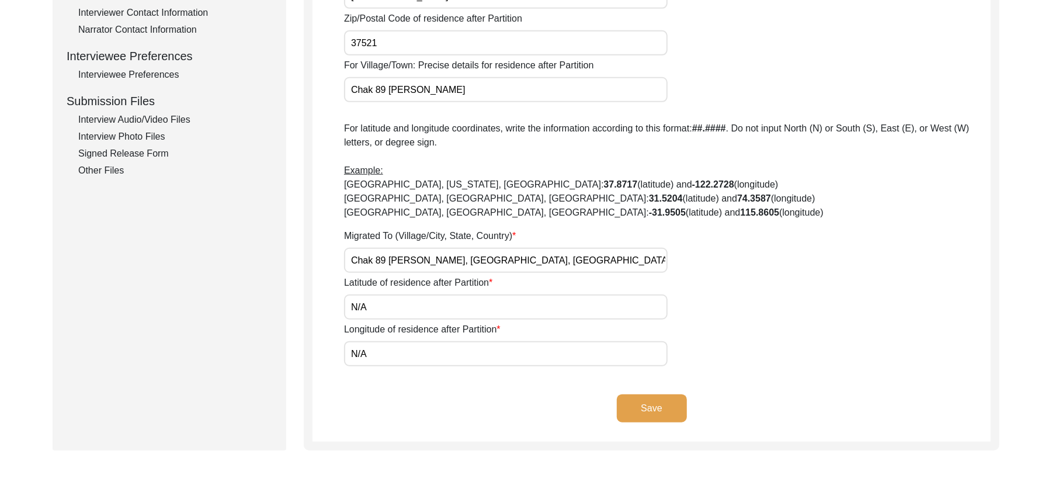
scroll to position [435, 0]
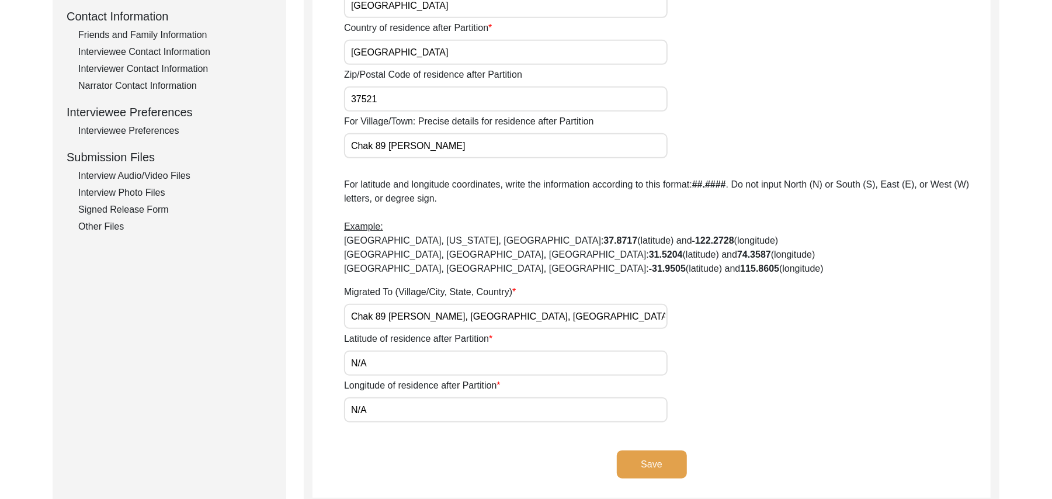
type input "37521"
click at [673, 458] on button "Save" at bounding box center [652, 464] width 70 height 28
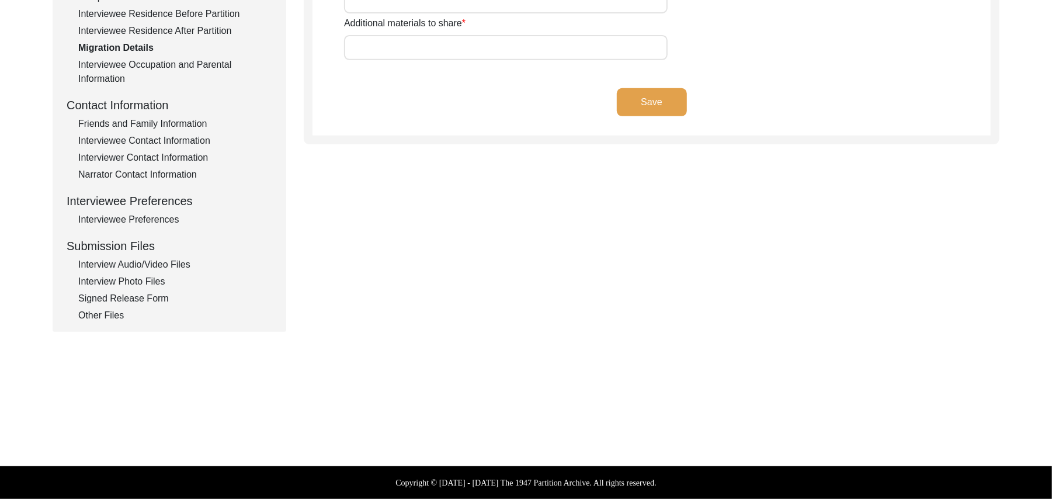
scroll to position [345, 0]
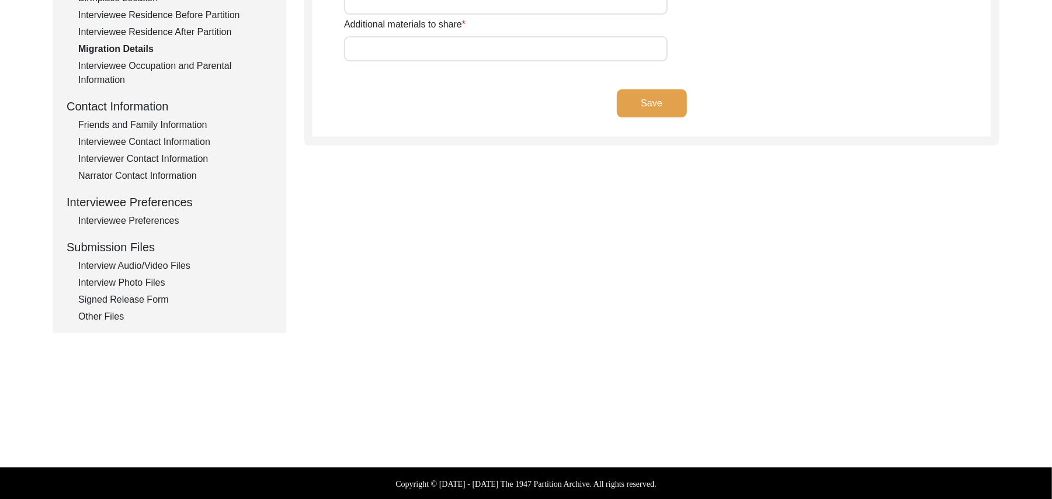
type input "Land, Home , Animals"
type input "Land,"
type input "Wagah"
type input "Add"
type input "N/A"
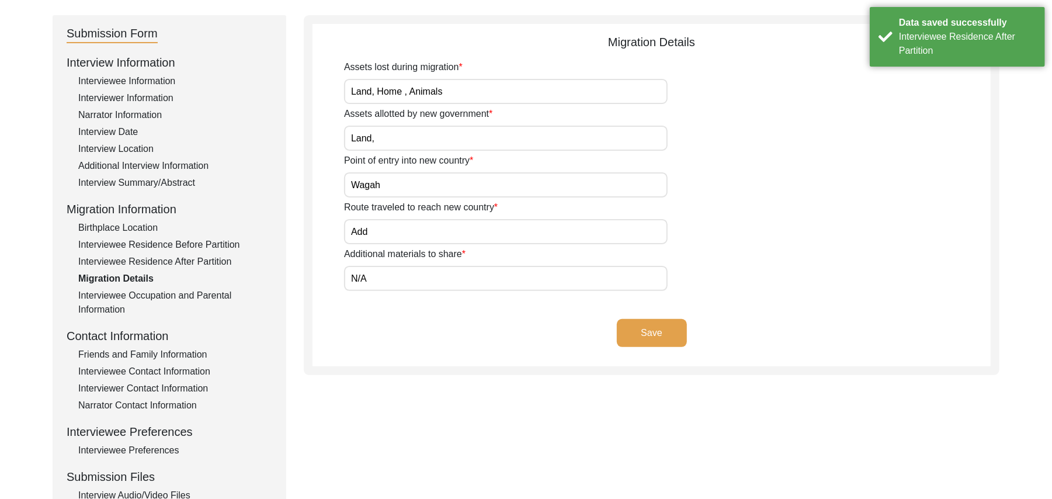
scroll to position [115, 0]
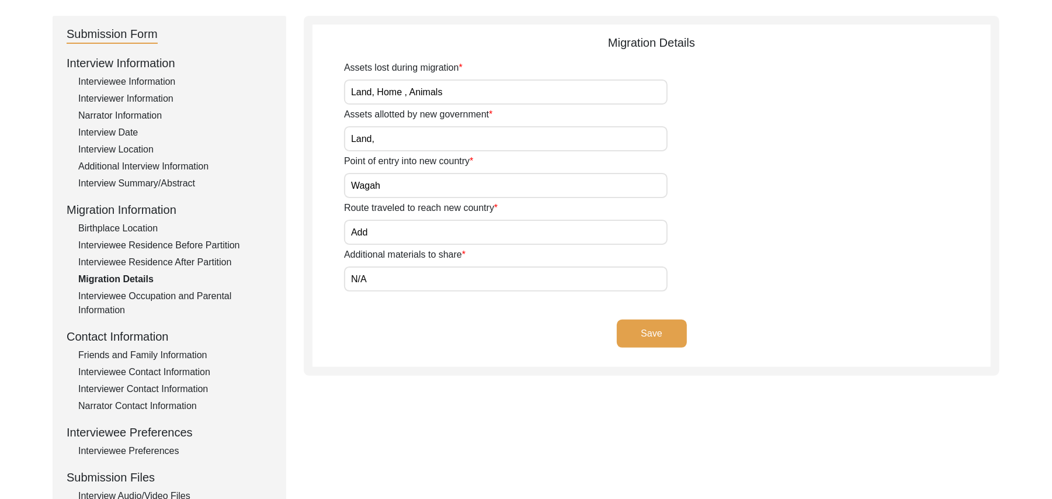
click at [669, 328] on button "Save" at bounding box center [652, 334] width 70 height 28
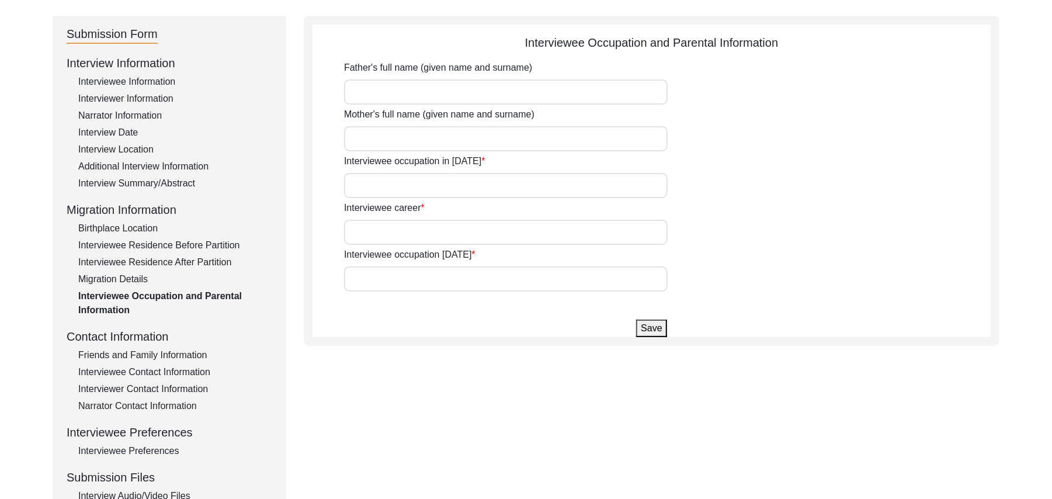
click at [372, 80] on input "Father's full name (given name and surname)" at bounding box center [506, 91] width 324 height 25
type input "Walyat Khan"
click at [382, 140] on input "Mother's full name (given name and surname)" at bounding box center [506, 138] width 324 height 25
type input "add"
click at [376, 181] on input "Interviewee occupation in 1947" at bounding box center [506, 185] width 324 height 25
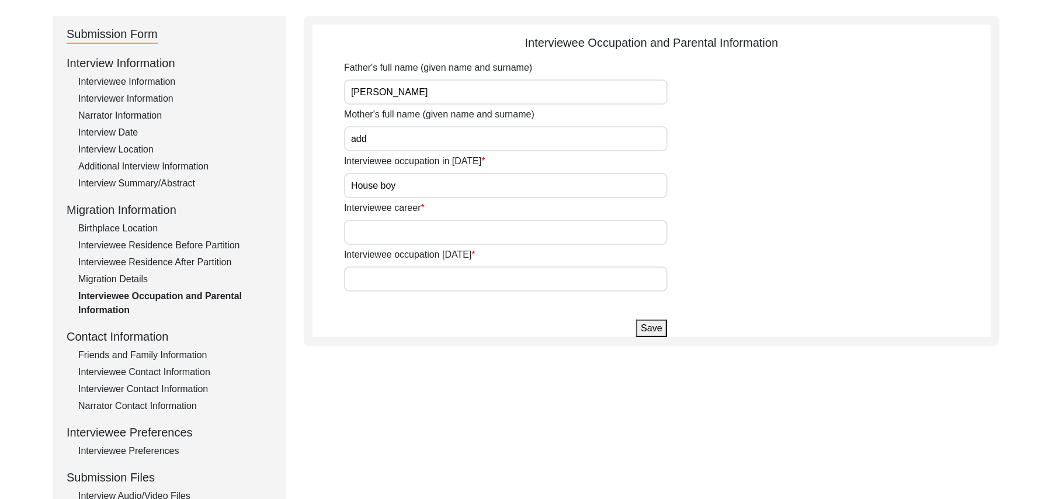
type input "House boy"
click at [379, 232] on input "Interviewee career" at bounding box center [506, 232] width 324 height 25
type input "Farmer"
click at [391, 287] on input "Interviewee occupation today" at bounding box center [506, 278] width 324 height 25
type input "farmer"
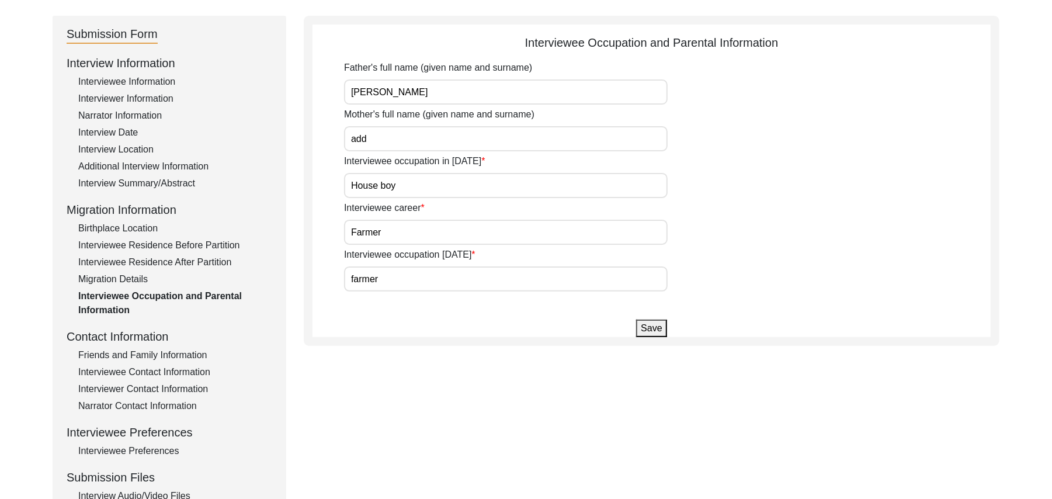
click at [651, 328] on button "Save" at bounding box center [651, 329] width 30 height 18
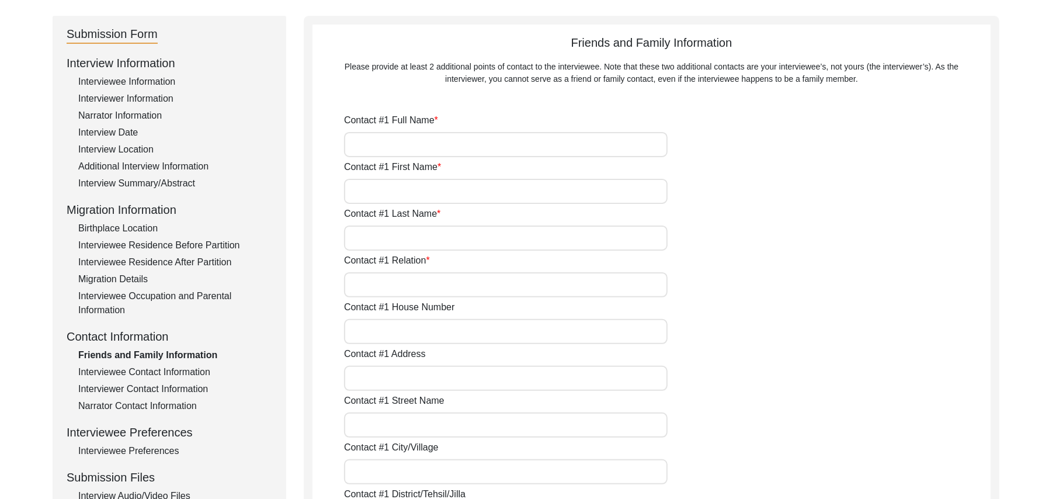
click at [505, 150] on input "Contact #1 Full Name" at bounding box center [506, 144] width 324 height 25
type input "Muhamad Latif"
click at [494, 192] on input "Contact #1 First Name" at bounding box center [506, 191] width 324 height 25
type input "Muhammad"
click at [463, 240] on input "Contact #1 Last Name" at bounding box center [506, 238] width 324 height 25
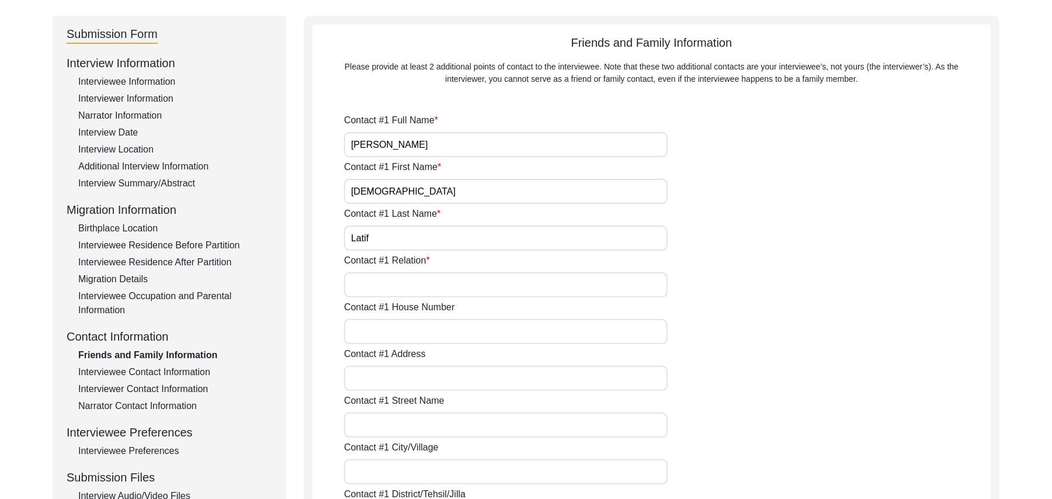
type input "Latif"
click at [444, 283] on input "Contact #1 Relation" at bounding box center [506, 284] width 324 height 25
type input "Son"
click at [434, 325] on input "Contact #1 House Number" at bounding box center [506, 331] width 324 height 25
type input "n"
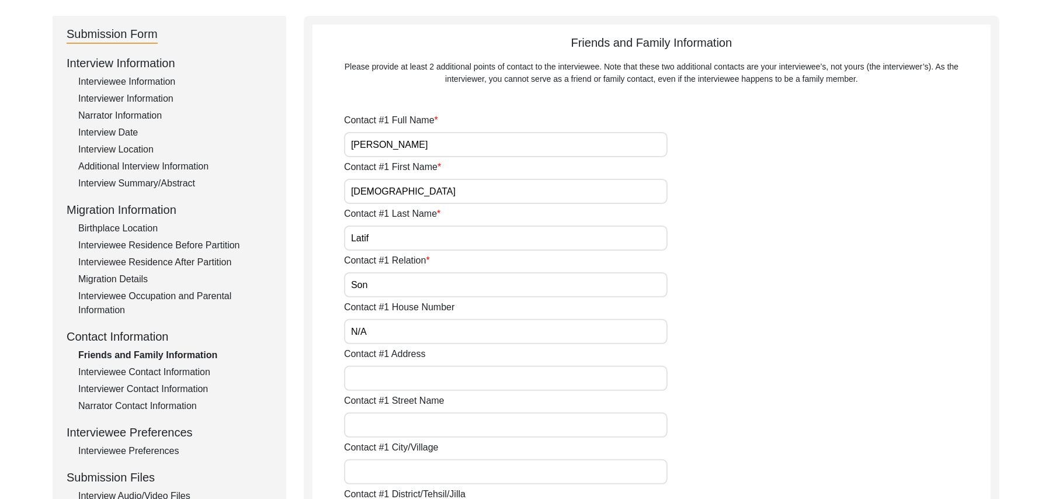
type input "N/A"
click at [423, 379] on input "Contact #1 Address" at bounding box center [506, 378] width 324 height 25
type input "89 JB"
click at [414, 429] on input "Contact #1 Street Name" at bounding box center [506, 424] width 324 height 25
paste input "N/A"
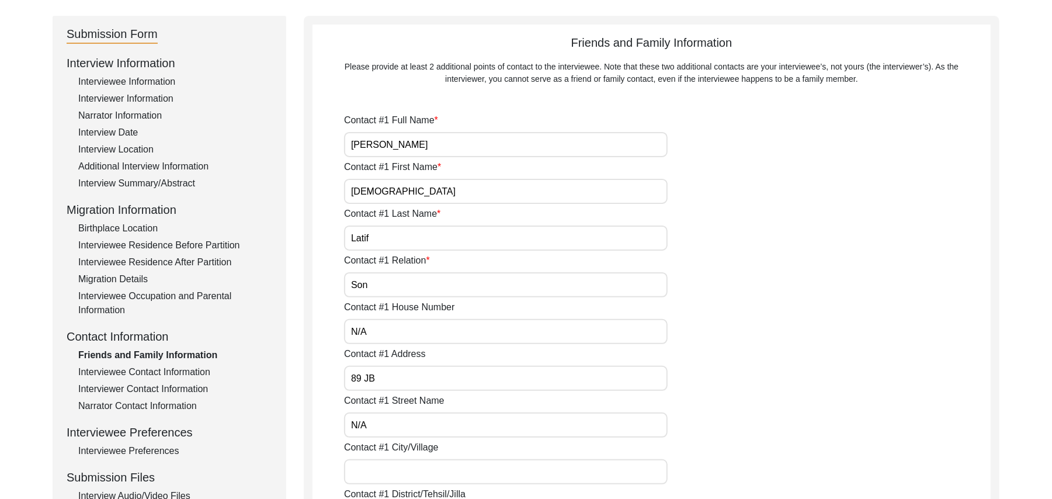
type input "N/A"
click at [408, 477] on input "Contact #1 City/Village" at bounding box center [506, 471] width 324 height 25
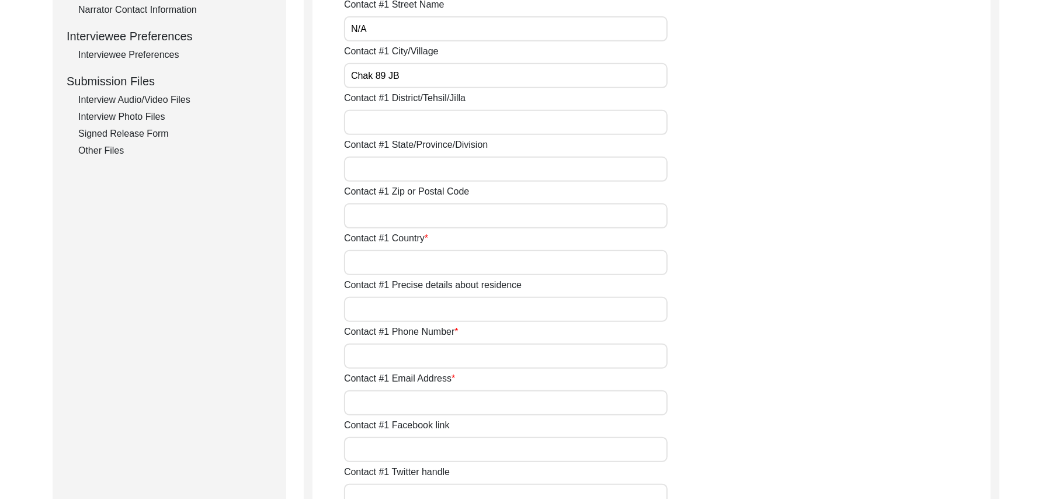
scroll to position [542, 0]
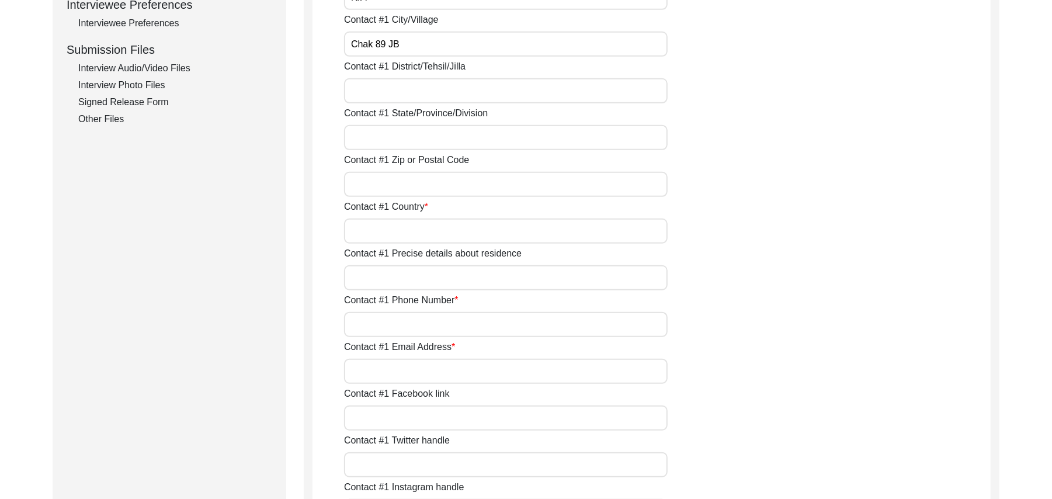
type input "Chak 89 JB"
click at [382, 89] on input "Contact #1 District/Tehsil/Jilla" at bounding box center [506, 90] width 324 height 25
type input "Faisalabad/ Faisalabad"
click at [381, 141] on input "Contact #1 State/Province/Division" at bounding box center [506, 137] width 324 height 25
type input "Punjab"
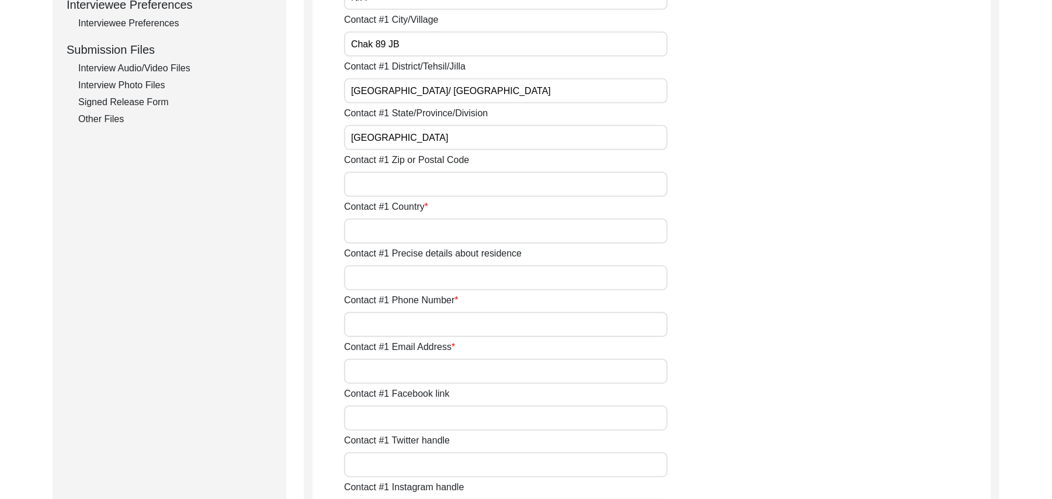
click at [380, 188] on input "Contact #1 Zip or Postal Code" at bounding box center [506, 184] width 324 height 25
type input "37521"
click at [382, 237] on input "Contact #1 Country" at bounding box center [506, 231] width 324 height 25
type input "Pakistan"
click at [394, 286] on input "Contact #1 Precise details about residence" at bounding box center [506, 277] width 324 height 25
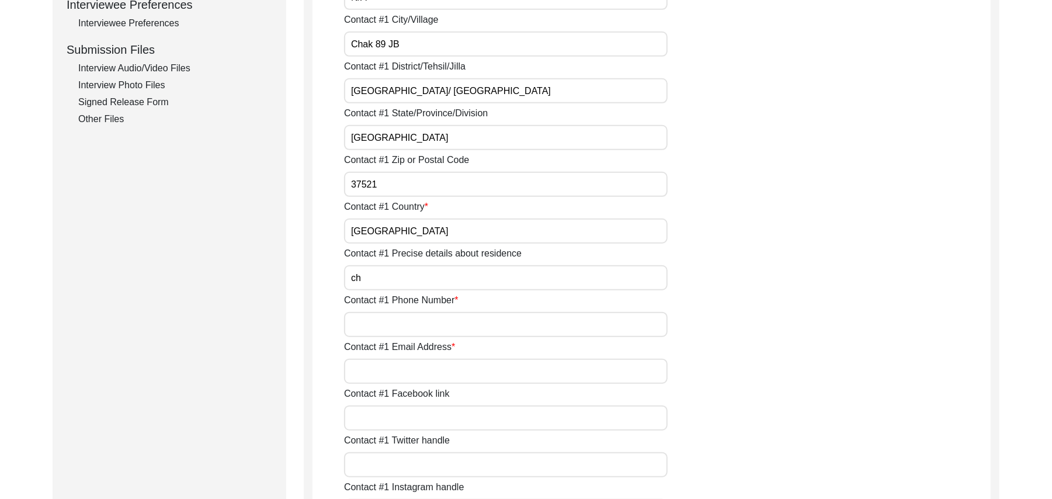
type input "c"
type input "Chak 89 JB"
click at [396, 324] on input "Contact #1 Phone Number" at bounding box center [506, 324] width 324 height 25
type input "0309-3534123"
click at [400, 377] on input "Contact #1 Email Address" at bounding box center [506, 371] width 324 height 25
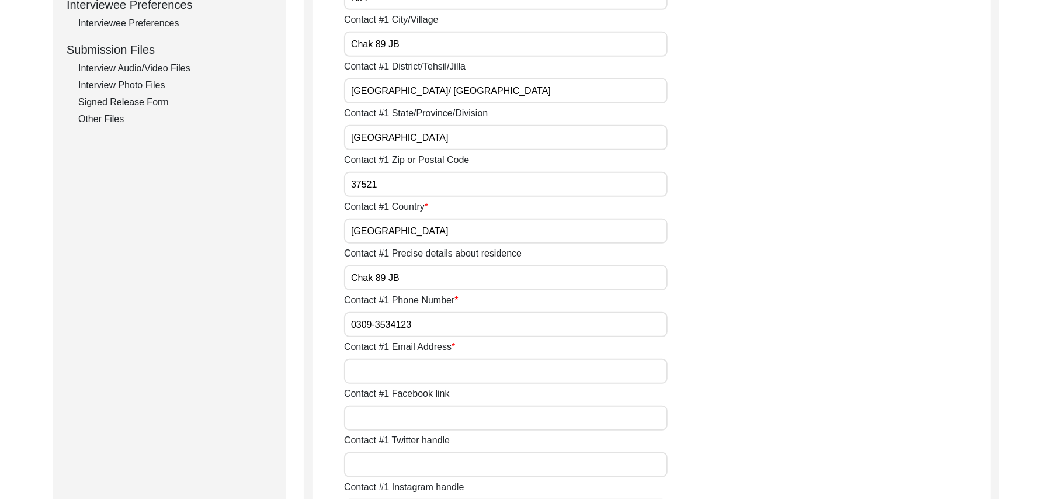
paste input "N/A"
type input "N/A"
click at [401, 420] on input "Contact #1 Facebook link" at bounding box center [506, 417] width 324 height 25
paste input "N/A"
type input "N/A"
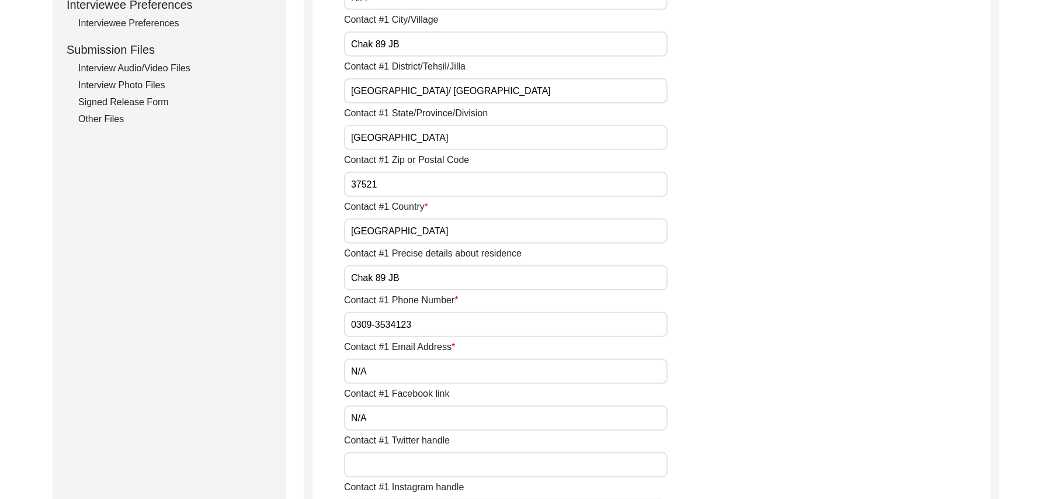
click at [401, 464] on input "Contact #1 Twitter handle" at bounding box center [506, 464] width 324 height 25
paste input "N/A"
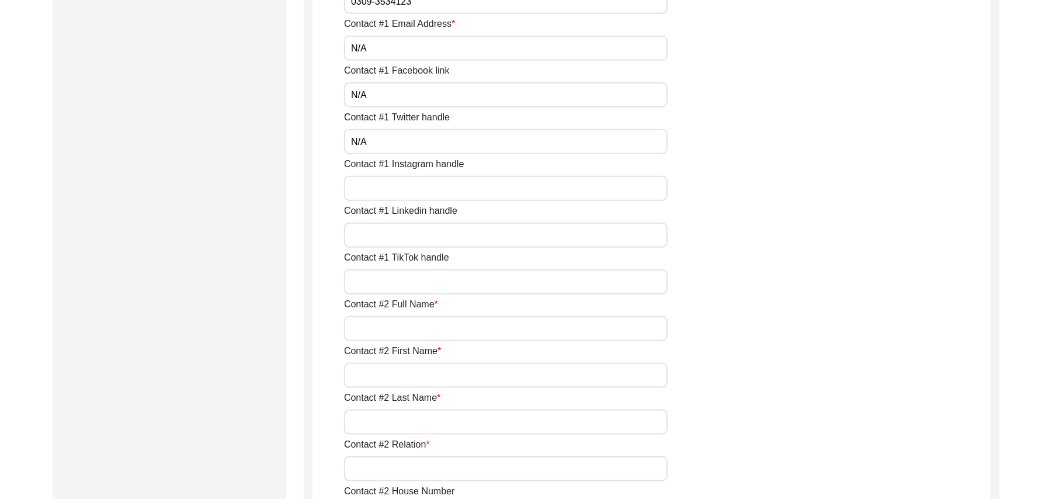
scroll to position [907, 0]
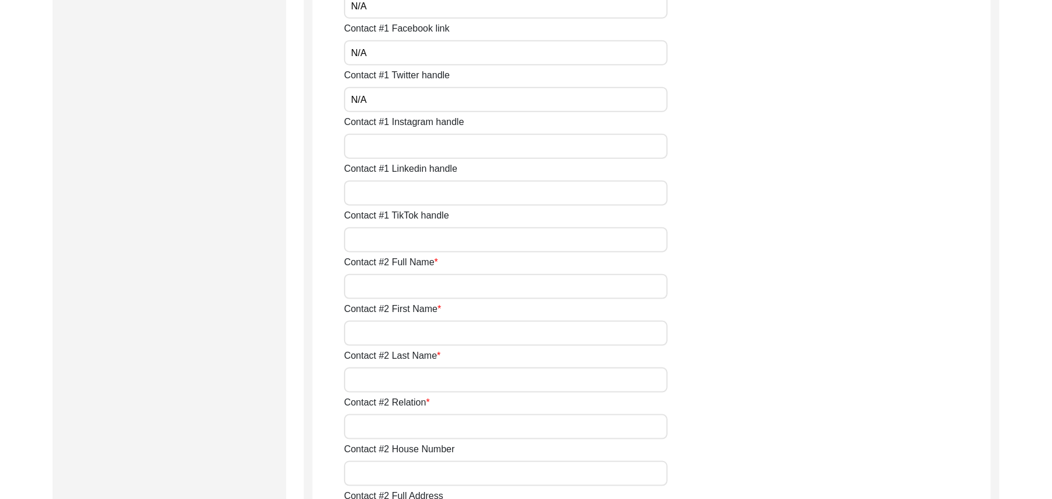
type input "N/A"
click at [467, 144] on input "Contact #1 Instagram handle" at bounding box center [506, 146] width 324 height 25
paste input "N/A"
type input "N/A"
click at [440, 192] on input "Contact #1 Linkedin handle" at bounding box center [506, 193] width 324 height 25
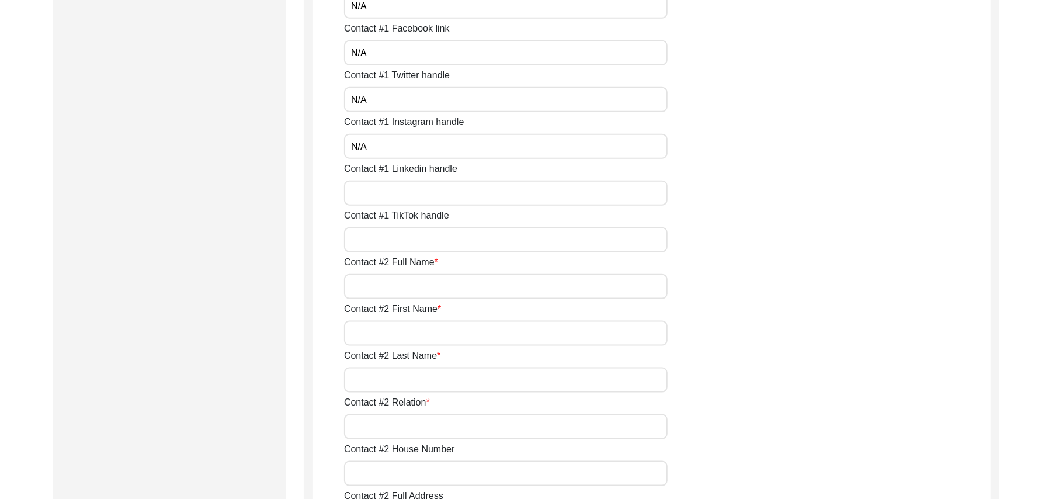
paste input "N/A"
type input "N/A"
click at [433, 240] on input "Contact #1 TikTok handle" at bounding box center [506, 239] width 324 height 25
paste input "N/A"
type input "N/A"
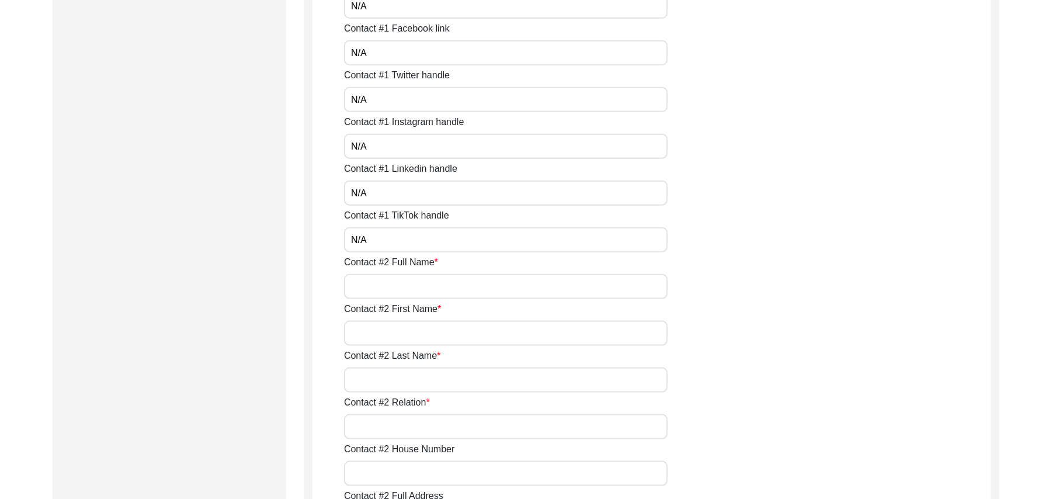
click at [425, 288] on input "Contact #2 Full Name" at bounding box center [506, 286] width 324 height 25
type input "Muhammad Munir"
click at [416, 332] on input "Contact #2 First Name" at bounding box center [506, 333] width 324 height 25
type input "Muhammad"
click at [405, 388] on input "Contact #2 Last Name" at bounding box center [506, 380] width 324 height 25
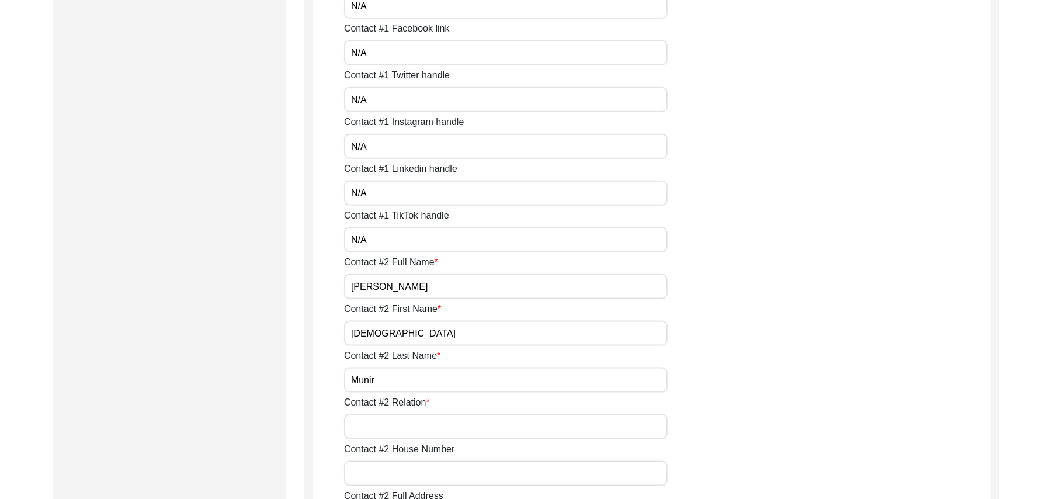
type input "Munir"
click at [410, 425] on input "Contact #2 Relation" at bounding box center [506, 426] width 324 height 25
type input "Grandson"
click at [411, 471] on input "Contact #2 House Number" at bounding box center [506, 473] width 324 height 25
paste input "N/A"
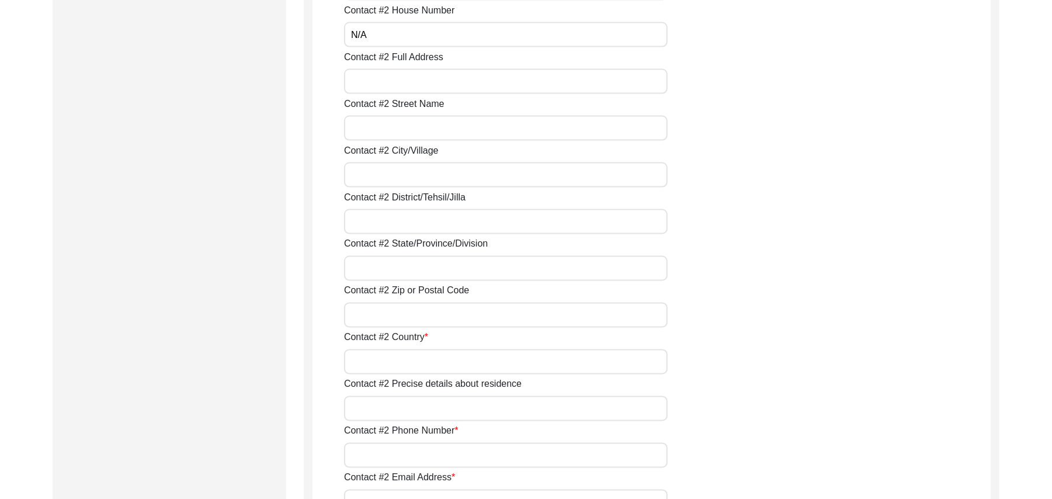
scroll to position [1367, 0]
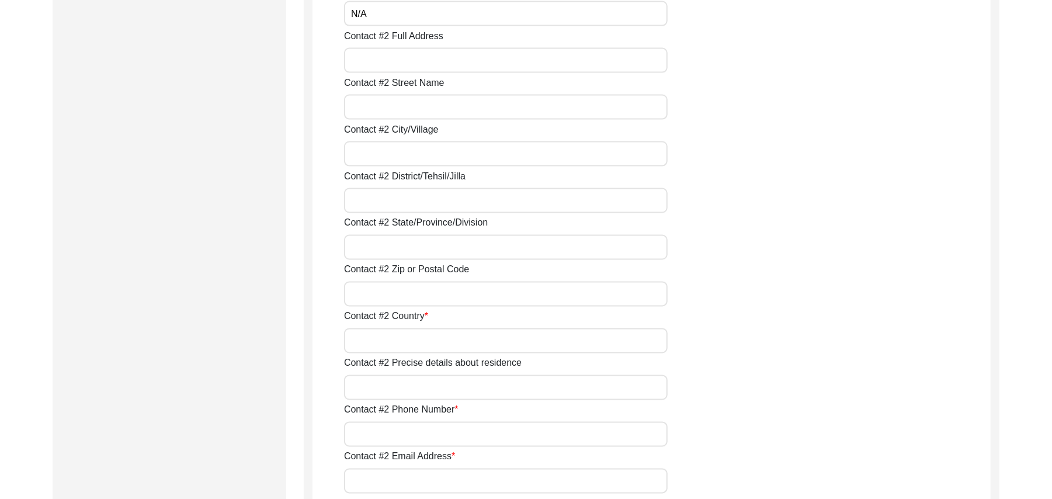
type input "N/A"
click at [501, 66] on input "Contact #2 Full Address" at bounding box center [506, 60] width 324 height 25
type input "Chak 89 JB"
click at [474, 106] on input "Contact #2 Street Name" at bounding box center [506, 107] width 324 height 25
paste input "N/A"
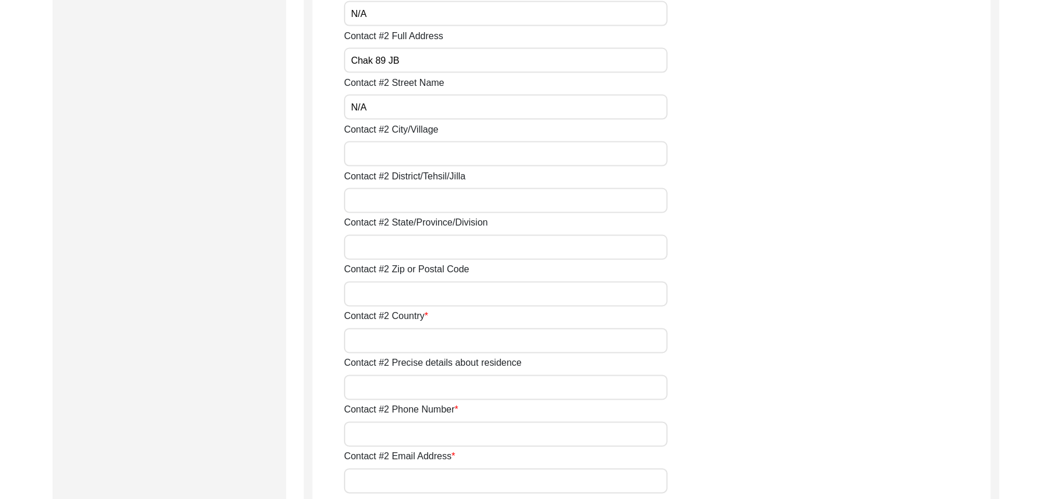
type input "N/A"
click at [437, 153] on input "Contact #2 City/Village" at bounding box center [506, 153] width 324 height 25
type input "Chak 89 JB"
click at [421, 206] on input "Contact #2 District/Tehsil/Jilla" at bounding box center [506, 200] width 324 height 25
type input "Faisalabad/ Faisalabad"
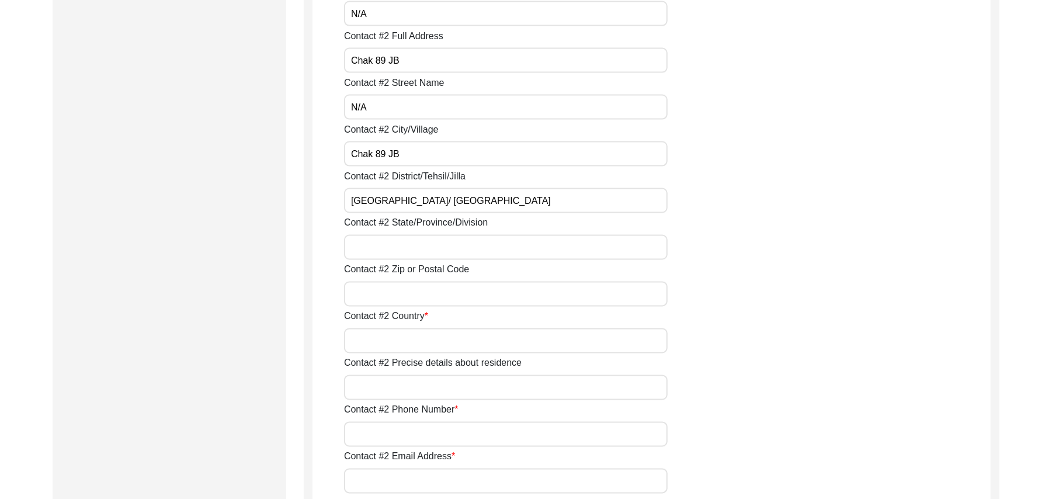
click at [404, 237] on input "Contact #2 State/Province/Division" at bounding box center [506, 247] width 324 height 25
type input "Punjab"
click at [402, 296] on input "Contact #2 Zip or Postal Code" at bounding box center [506, 294] width 324 height 25
type input "37521"
click at [395, 338] on input "Contact #2 Country" at bounding box center [506, 340] width 324 height 25
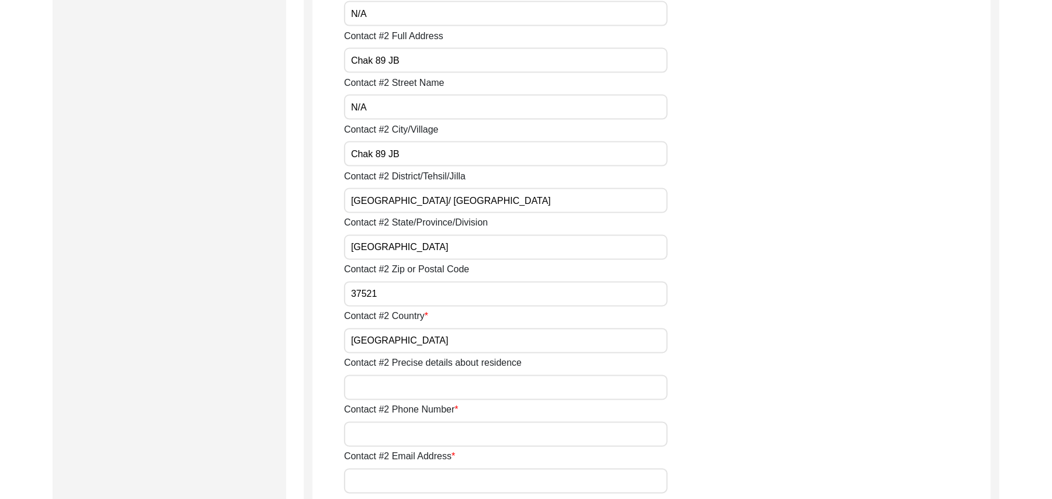
type input "Pakistan"
click at [403, 381] on input "Contact #2 Precise details about residence" at bounding box center [506, 387] width 324 height 25
type input "Chak 89JB"
click at [407, 435] on input "Contact #2 Phone Number" at bounding box center [506, 434] width 324 height 25
type input "03412218835"
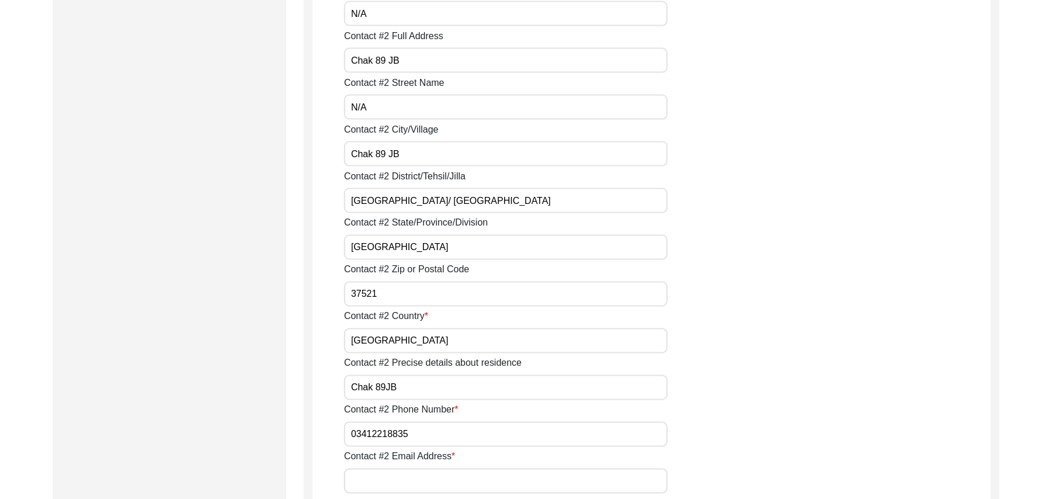
click at [410, 476] on input "Contact #2 Email Address" at bounding box center [506, 481] width 324 height 25
paste input "N/A"
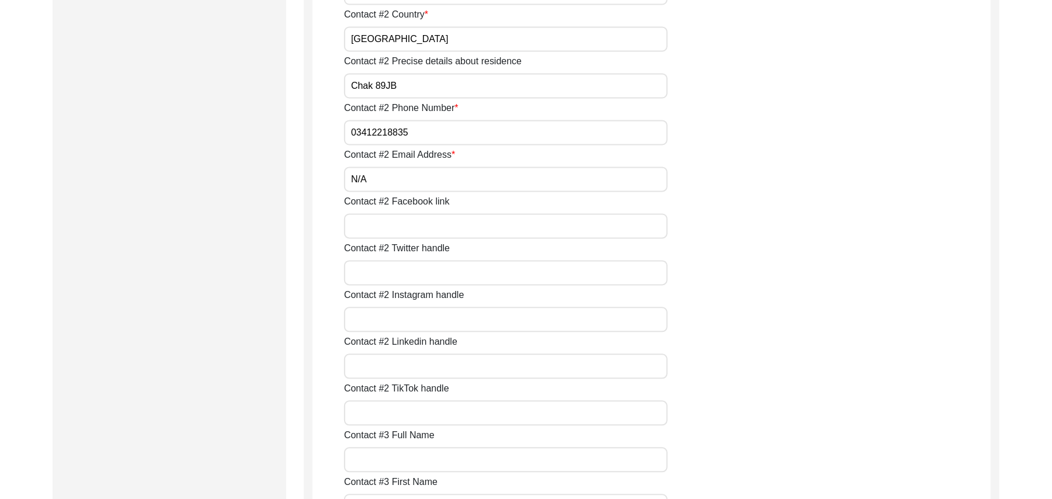
scroll to position [1742, 0]
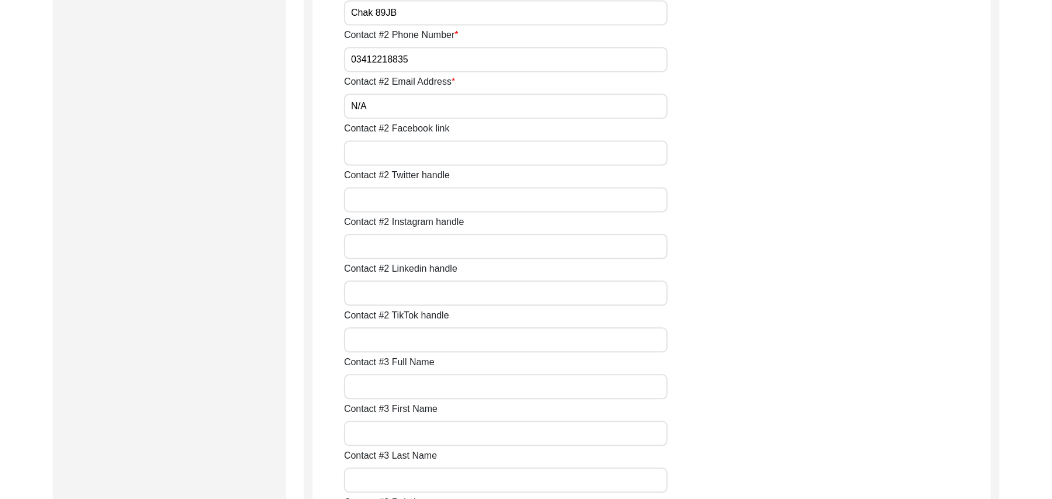
type input "N/A"
click at [454, 157] on input "Contact #2 Facebook link" at bounding box center [506, 152] width 324 height 25
paste input "N/A"
type input "N/A"
click at [438, 207] on input "Contact #2 Twitter handle" at bounding box center [506, 199] width 324 height 25
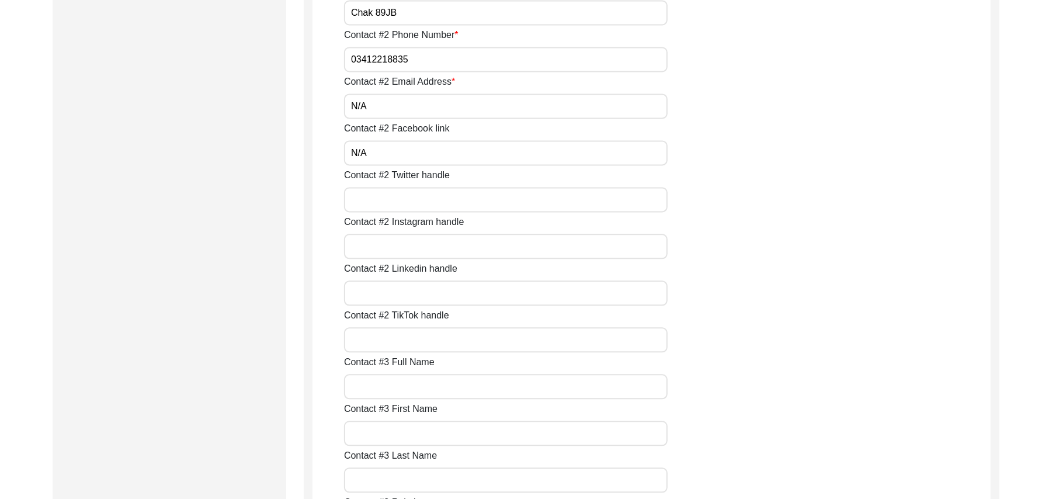
paste input "N/A"
type input "N/A"
click at [435, 249] on input "Contact #2 Instagram handle" at bounding box center [506, 246] width 324 height 25
paste input "N/A"
type input "N/A"
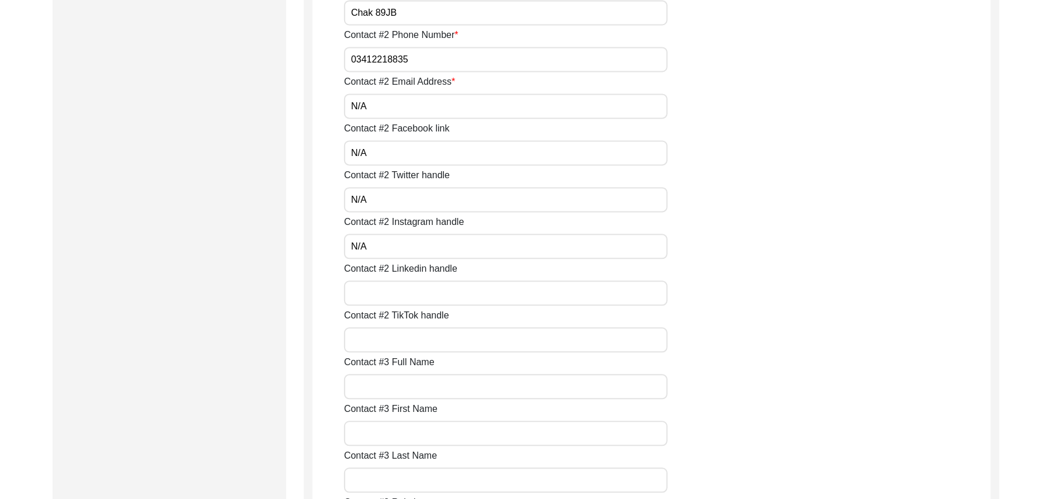
click at [438, 293] on input "Contact #2 Linkedin handle" at bounding box center [506, 292] width 324 height 25
paste input "N/A"
type input "N/A"
click at [436, 333] on input "Contact #2 TikTok handle" at bounding box center [506, 339] width 324 height 25
paste input "N/A"
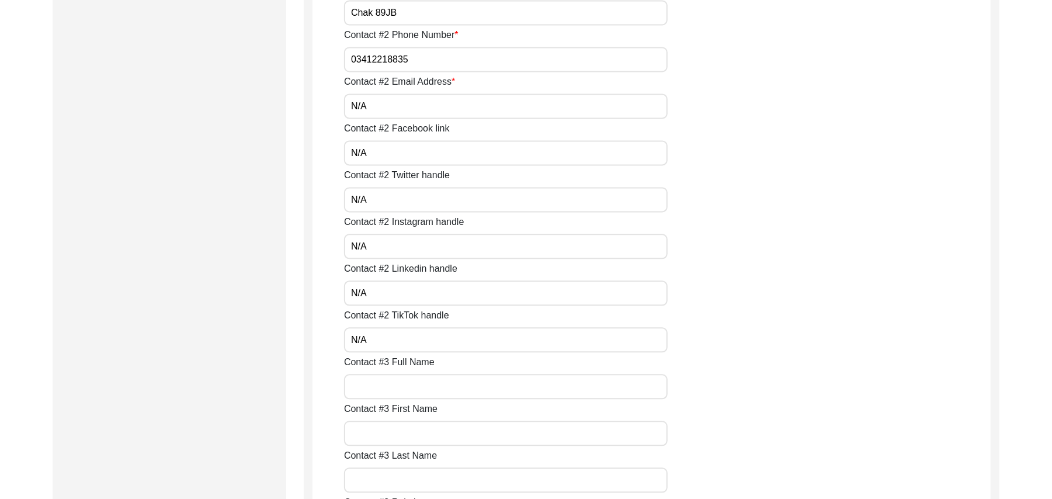
type input "N/A"
click at [431, 383] on input "Contact #3 Full Name" at bounding box center [506, 386] width 324 height 25
paste input "N/A"
type input "N/A"
click at [429, 431] on input "Contact #3 First Name" at bounding box center [506, 433] width 324 height 25
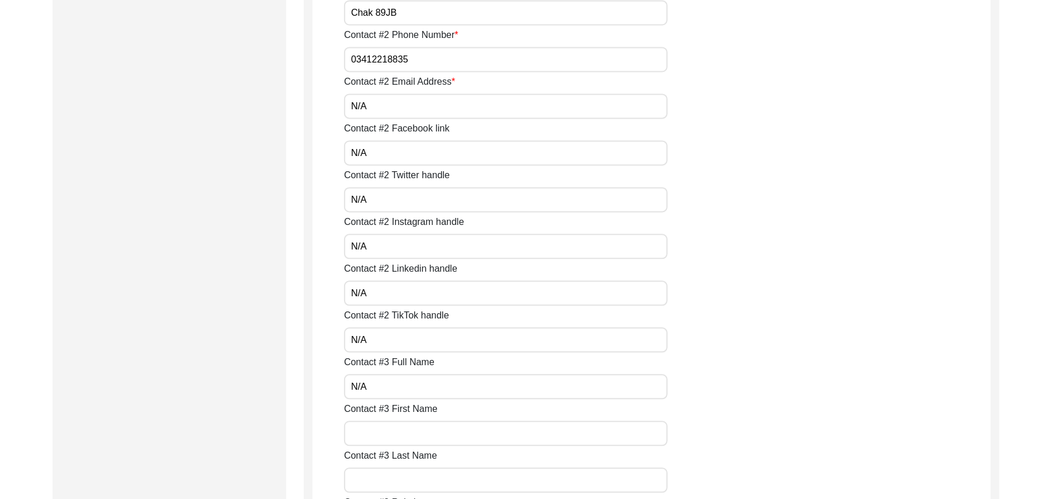
paste input "N/A"
type input "N/A"
click at [433, 474] on input "Contact #3 Last Name" at bounding box center [506, 479] width 324 height 25
paste input "N/A"
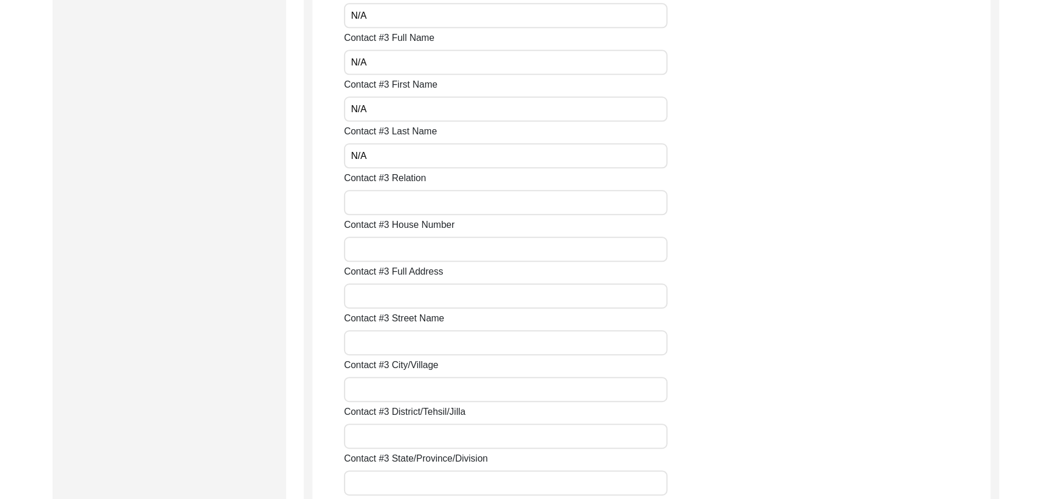
scroll to position [2119, 0]
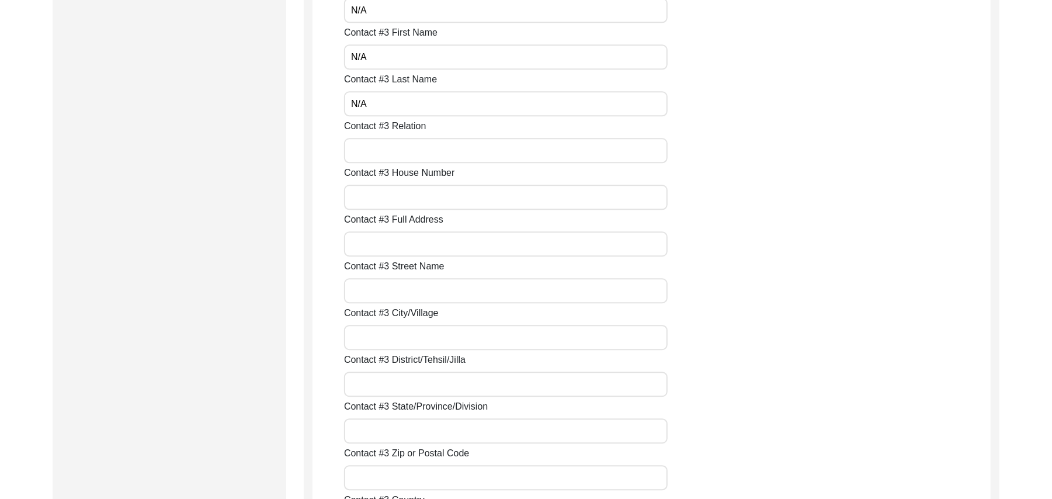
type input "N/A"
click at [391, 152] on input "Contact #3 Relation" at bounding box center [506, 150] width 324 height 25
paste input "N/A"
type input "N/A"
click at [391, 199] on input "Contact #3 House Number" at bounding box center [506, 197] width 324 height 25
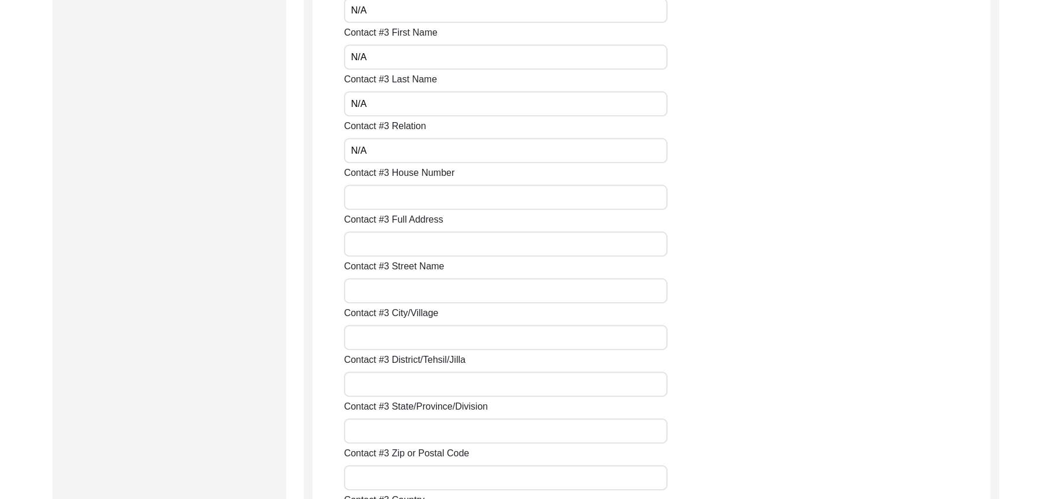
paste input "N/A"
type input "N/A"
click at [396, 251] on input "Contact #3 Full Address" at bounding box center [506, 243] width 324 height 25
paste input "N/A"
type input "N/A"
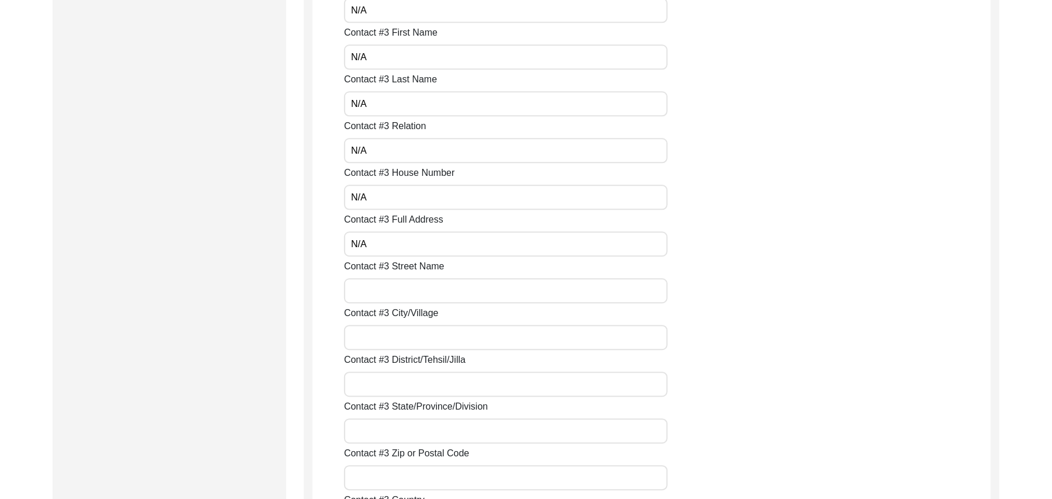
click at [402, 287] on input "Contact #3 Street Name" at bounding box center [506, 290] width 324 height 25
paste input "N/A"
type input "N/A"
click at [403, 337] on input "Contact #3 City/Village" at bounding box center [506, 337] width 324 height 25
paste input "N/A"
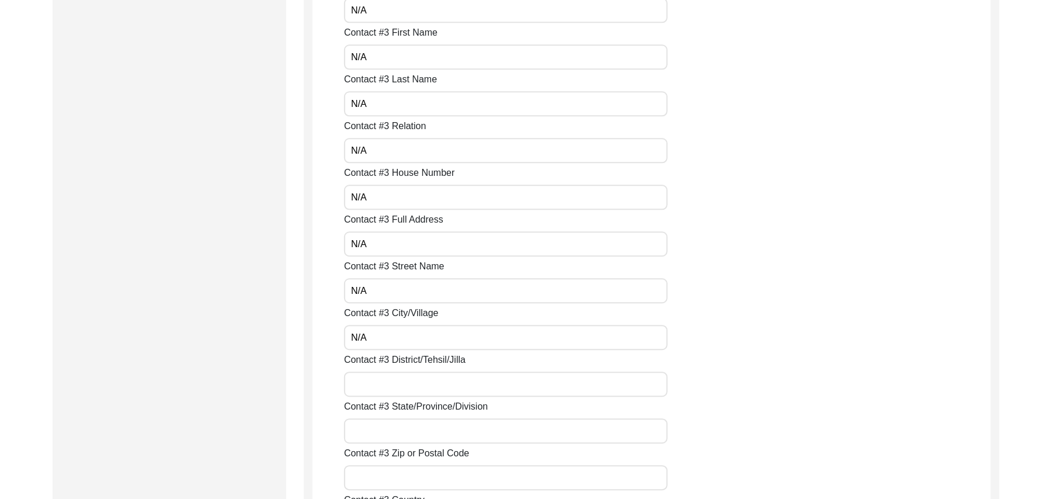
type input "N/A"
click at [412, 379] on input "Contact #3 District/Tehsil/Jilla" at bounding box center [506, 384] width 324 height 25
paste input "N/A"
drag, startPoint x: 412, startPoint y: 381, endPoint x: 412, endPoint y: 431, distance: 49.7
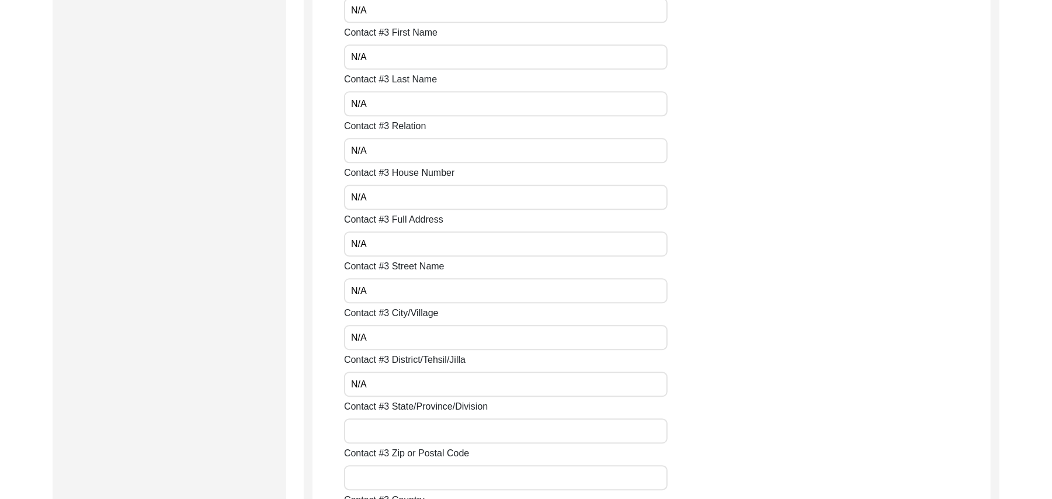
type input "N/A"
click at [414, 431] on input "Contact #3 State/Province/Division" at bounding box center [506, 430] width 324 height 25
paste input "N/A"
click at [417, 485] on input "Contact #3 Zip or Postal Code" at bounding box center [506, 477] width 324 height 25
paste input "N/A"
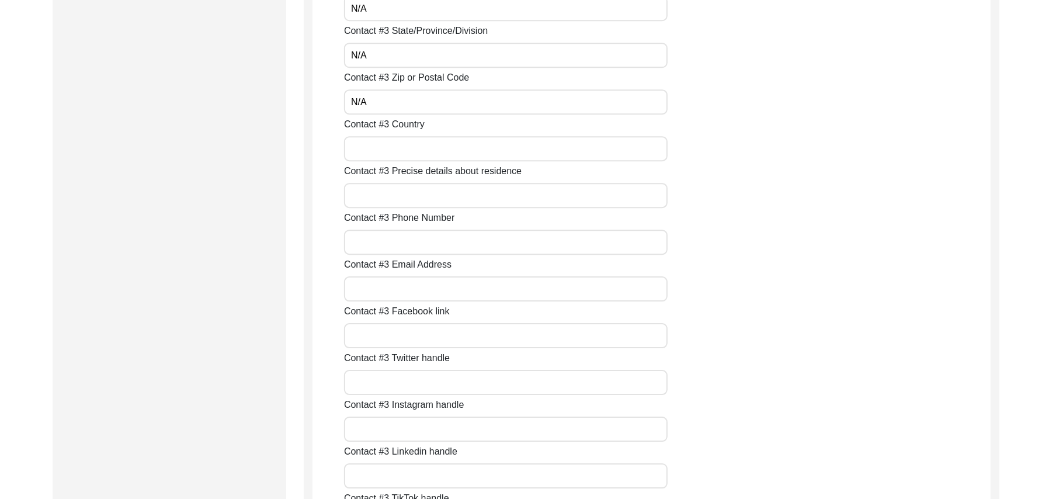
scroll to position [2557, 0]
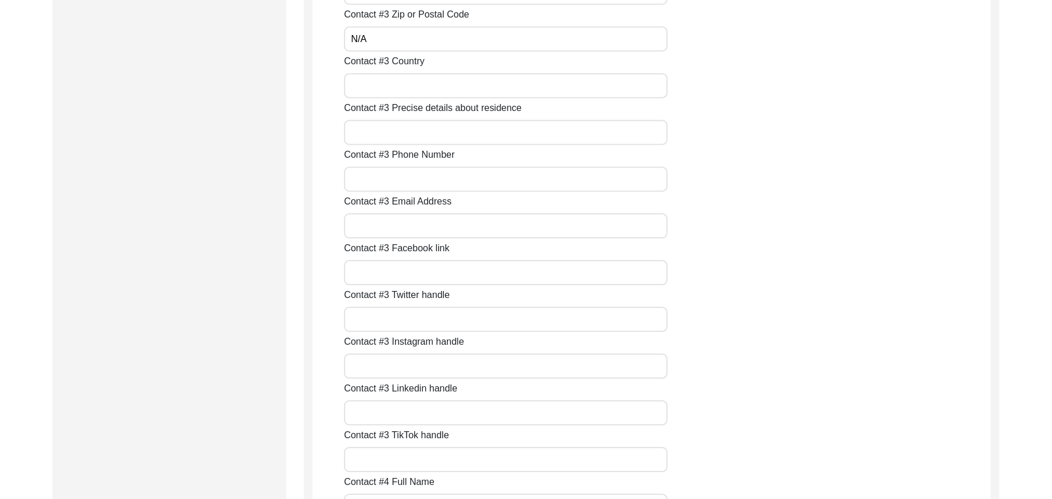
click at [459, 82] on input "Contact #3 Country" at bounding box center [506, 85] width 324 height 25
paste input "N/A"
click at [436, 129] on input "Contact #3 Precise details about residence" at bounding box center [506, 132] width 324 height 25
paste input "N/A"
click at [431, 181] on input "Contact #3 Phone Number" at bounding box center [506, 179] width 324 height 25
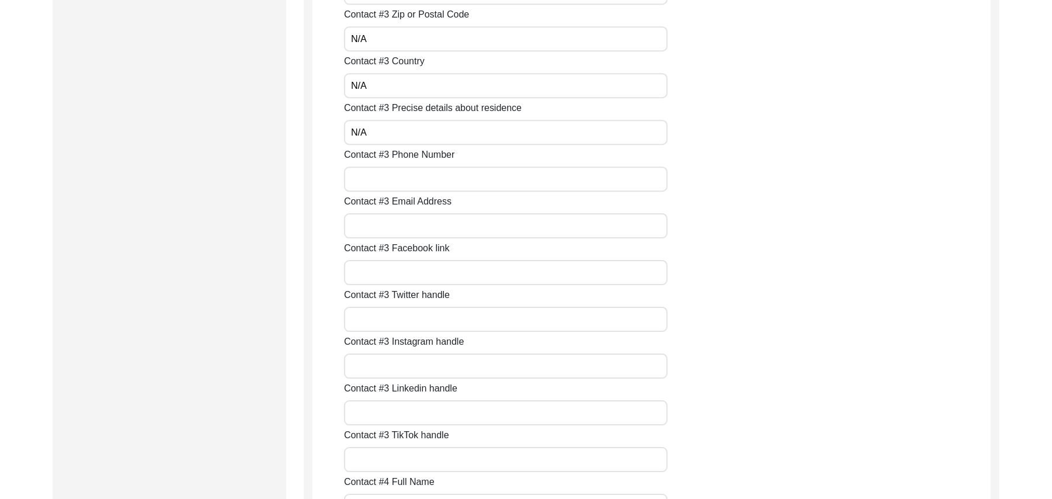
paste input "N/A"
click at [421, 234] on input "Contact #3 Email Address" at bounding box center [506, 225] width 324 height 25
paste input "N/A"
click at [416, 274] on input "Contact #3 Facebook link" at bounding box center [506, 272] width 324 height 25
paste input "N/A"
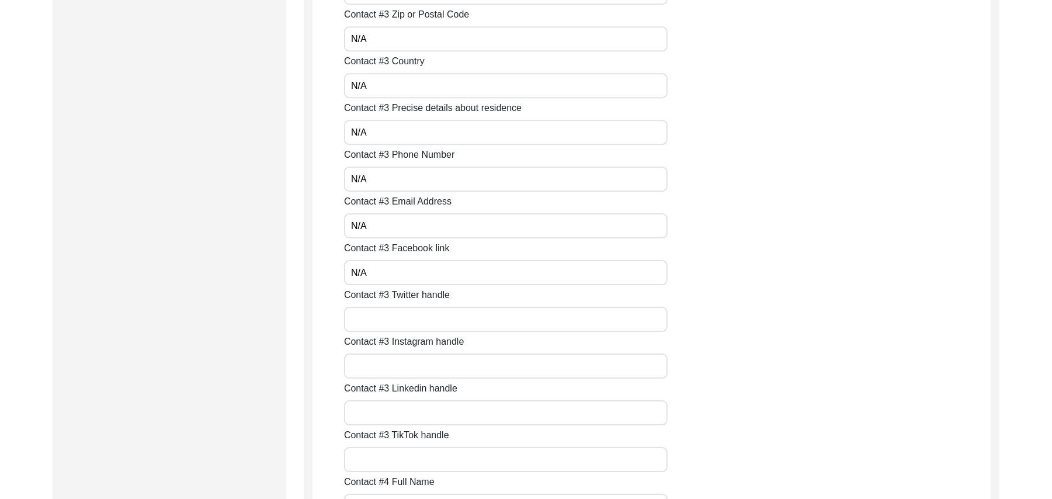
click at [411, 323] on input "Contact #3 Twitter handle" at bounding box center [506, 319] width 324 height 25
paste input "N/A"
click at [409, 376] on input "Contact #3 Instagram handle" at bounding box center [506, 365] width 324 height 25
paste input "N/A"
click at [410, 419] on input "Contact #3 Linkedin handle" at bounding box center [506, 412] width 324 height 25
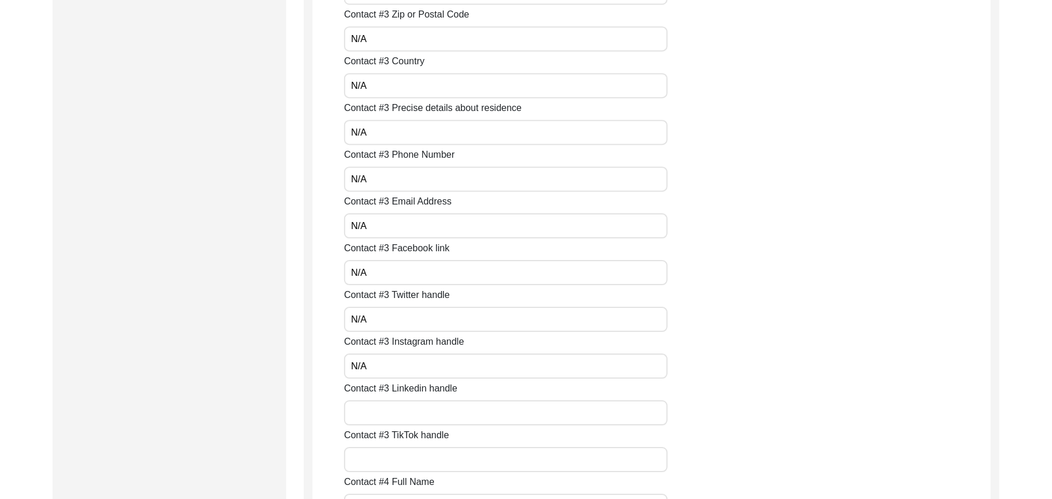
paste input "N/A"
drag, startPoint x: 410, startPoint y: 418, endPoint x: 405, endPoint y: 459, distance: 41.2
click at [405, 459] on div "Contact #1 Full Name Muhamad Latif Contact #1 First Name Muhammad Contact #1 La…" at bounding box center [667, 287] width 647 height 5232
click at [405, 459] on input "Contact #3 TikTok handle" at bounding box center [506, 459] width 324 height 25
paste input "N/A"
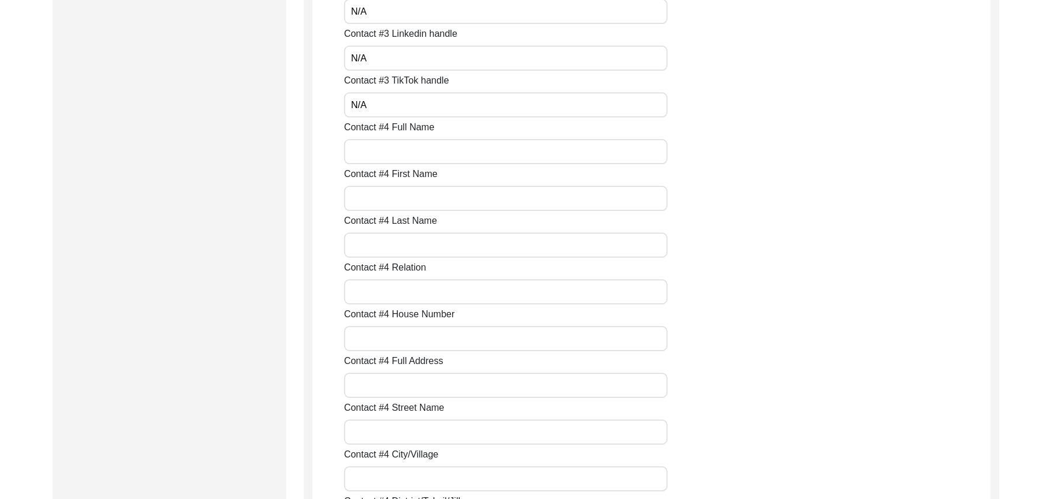
scroll to position [2964, 0]
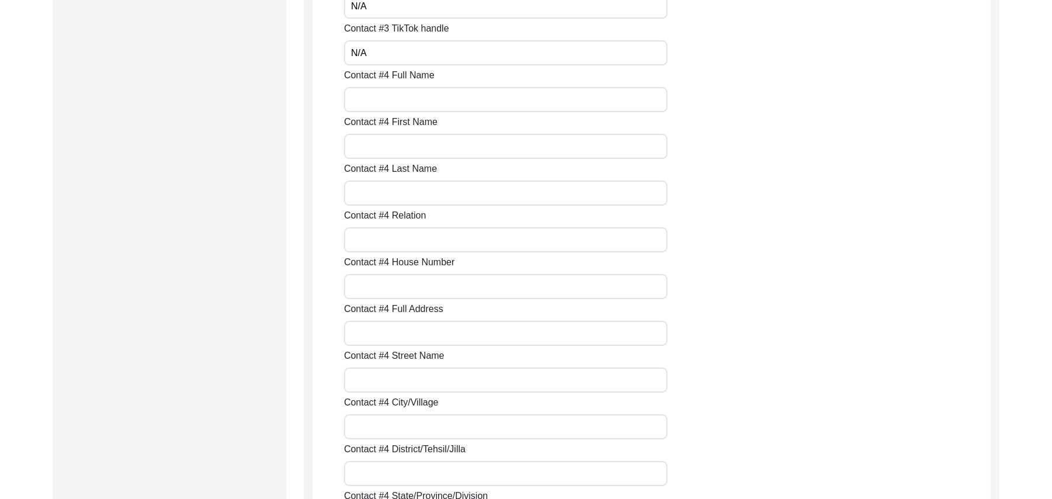
click at [370, 103] on input "Contact #4 Full Name" at bounding box center [506, 99] width 324 height 25
paste input "N/A"
click at [372, 148] on input "Contact #4 First Name" at bounding box center [506, 146] width 324 height 25
paste input "N/A"
click at [379, 185] on input "Contact #4 Last Name" at bounding box center [506, 193] width 324 height 25
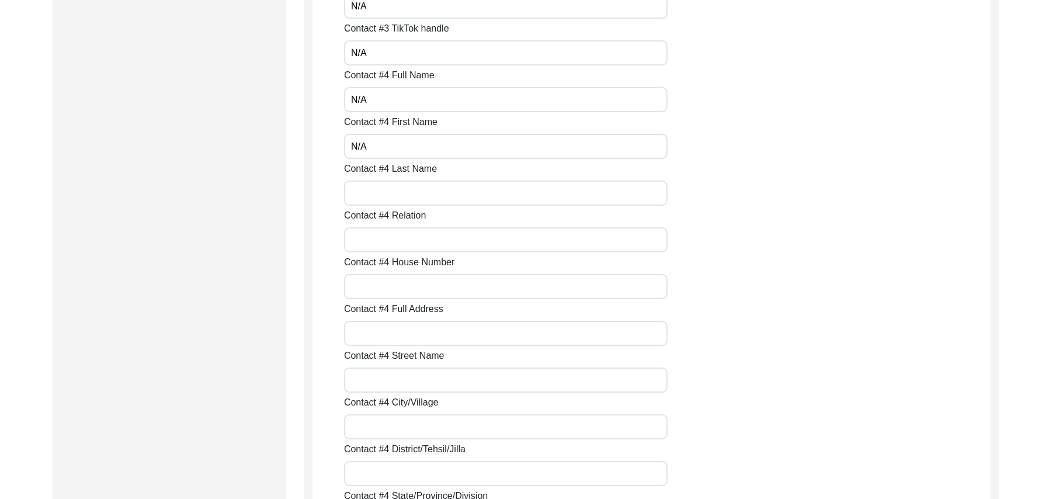
paste input "N/A"
click at [382, 243] on input "Contact #4 Relation" at bounding box center [506, 239] width 324 height 25
paste input "N/A"
click at [398, 286] on input "Contact #4 House Number" at bounding box center [506, 286] width 324 height 25
paste input "N/A"
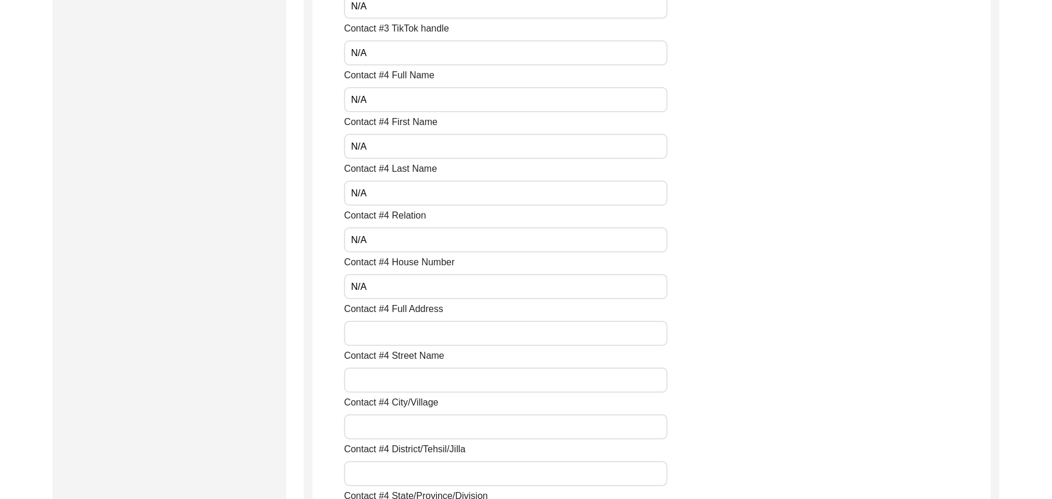
click at [403, 328] on input "Contact #4 Full Address" at bounding box center [506, 333] width 324 height 25
paste input "N/A"
drag, startPoint x: 403, startPoint y: 328, endPoint x: 407, endPoint y: 380, distance: 52.1
click at [405, 380] on input "Contact #4 Street Name" at bounding box center [506, 380] width 324 height 25
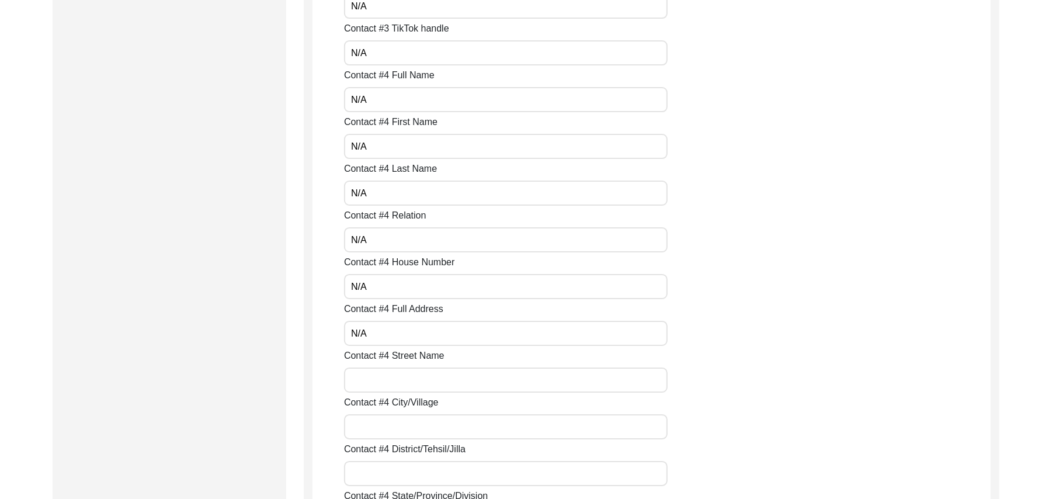
paste input "N/A"
click at [412, 421] on input "Contact #4 City/Village" at bounding box center [506, 426] width 324 height 25
paste input "N/A"
drag, startPoint x: 412, startPoint y: 421, endPoint x: 407, endPoint y: 476, distance: 54.6
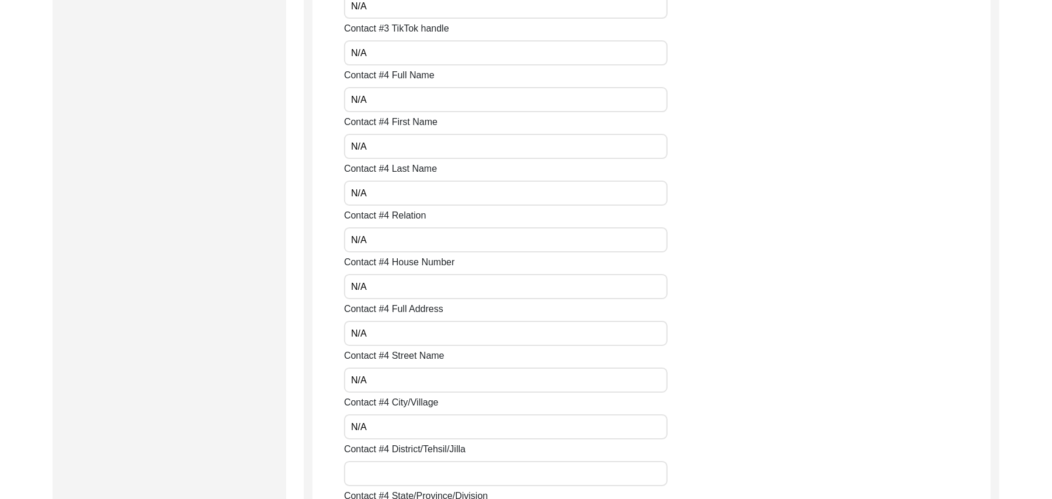
click at [407, 476] on input "Contact #4 District/Tehsil/Jilla" at bounding box center [506, 473] width 324 height 25
paste input "N/A"
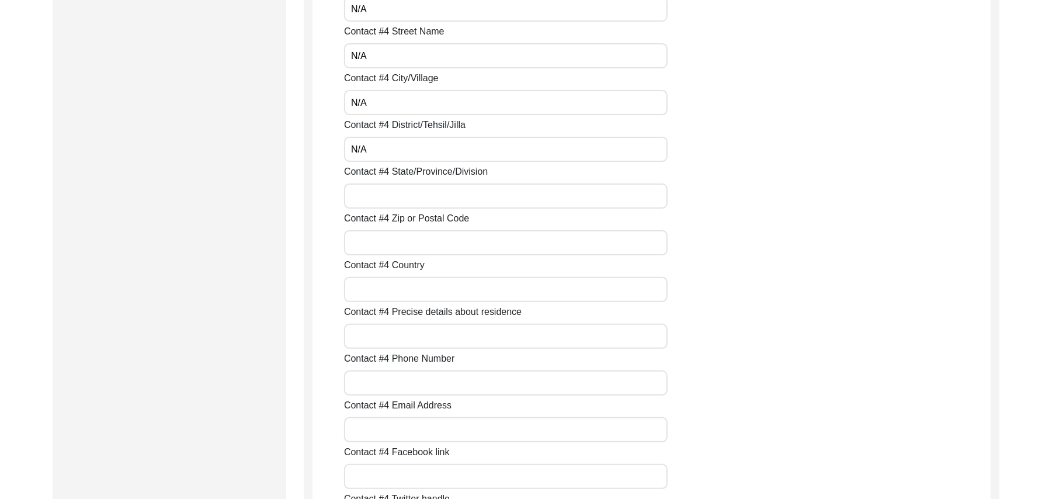
scroll to position [3424, 0]
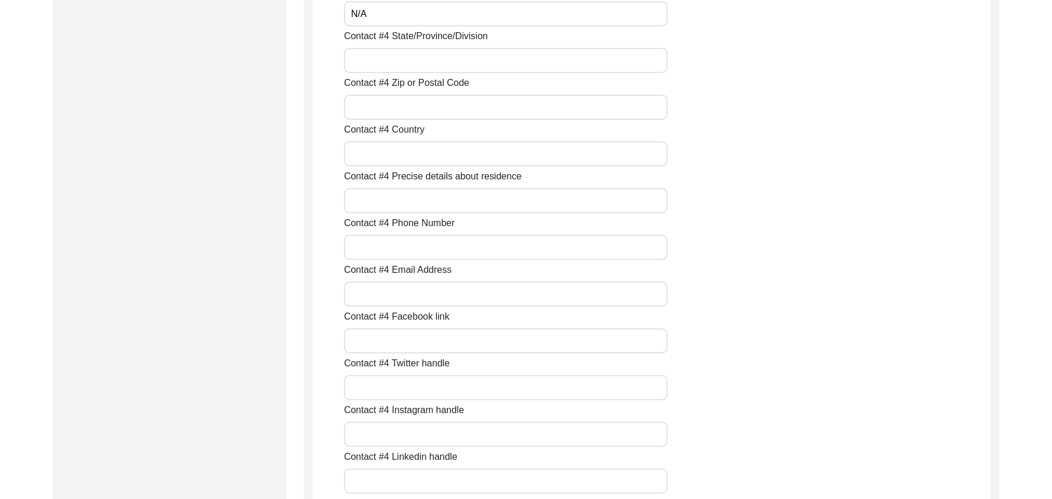
click at [379, 65] on input "Contact #4 State/Province/Division" at bounding box center [506, 60] width 324 height 25
paste input "N/A"
click at [386, 109] on input "Contact #4 Zip or Postal Code" at bounding box center [506, 107] width 324 height 25
paste input "N/A"
drag, startPoint x: 386, startPoint y: 115, endPoint x: 388, endPoint y: 153, distance: 38.0
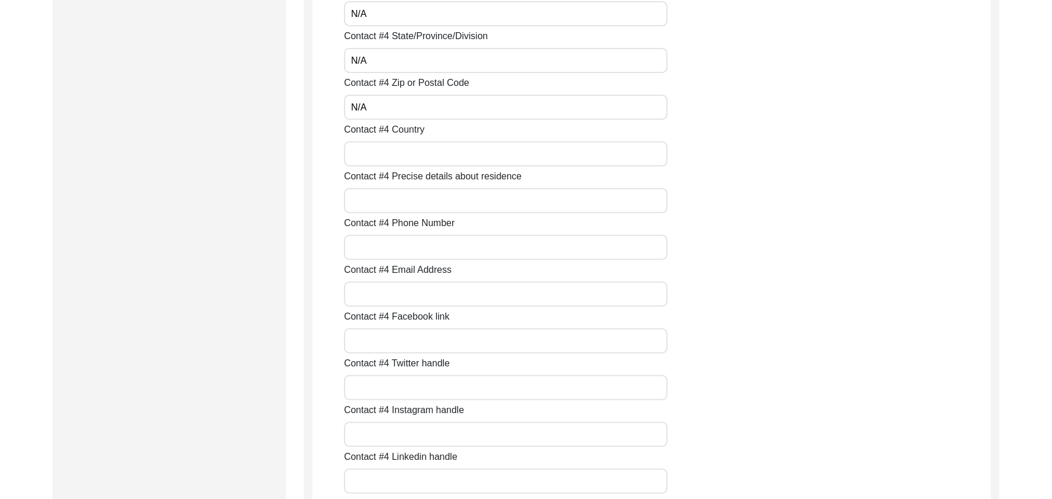
click at [389, 153] on input "Contact #4 Country" at bounding box center [506, 153] width 324 height 25
paste input "N/A"
click at [389, 203] on input "Contact #4 Precise details about residence" at bounding box center [506, 200] width 324 height 25
paste input "N/A"
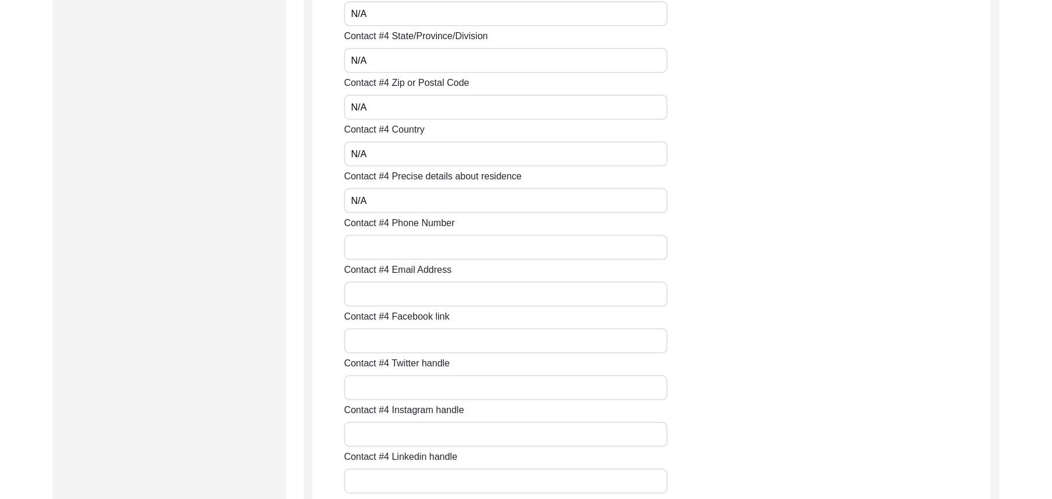
click at [395, 248] on input "Contact #4 Phone Number" at bounding box center [506, 247] width 324 height 25
paste input "N/A"
click at [400, 296] on input "Contact #4 Email Address" at bounding box center [506, 294] width 324 height 25
paste input "N/A"
click at [407, 337] on input "Contact #4 Facebook link" at bounding box center [506, 340] width 324 height 25
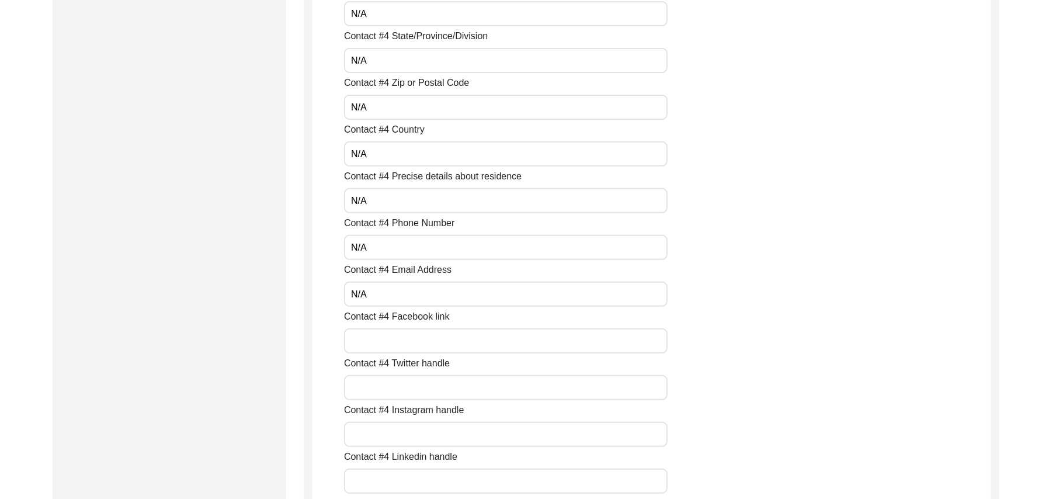
paste input "N/A"
drag, startPoint x: 407, startPoint y: 337, endPoint x: 407, endPoint y: 386, distance: 49.1
click at [407, 386] on input "Contact #4 Twitter handle" at bounding box center [506, 387] width 324 height 25
paste input "N/A"
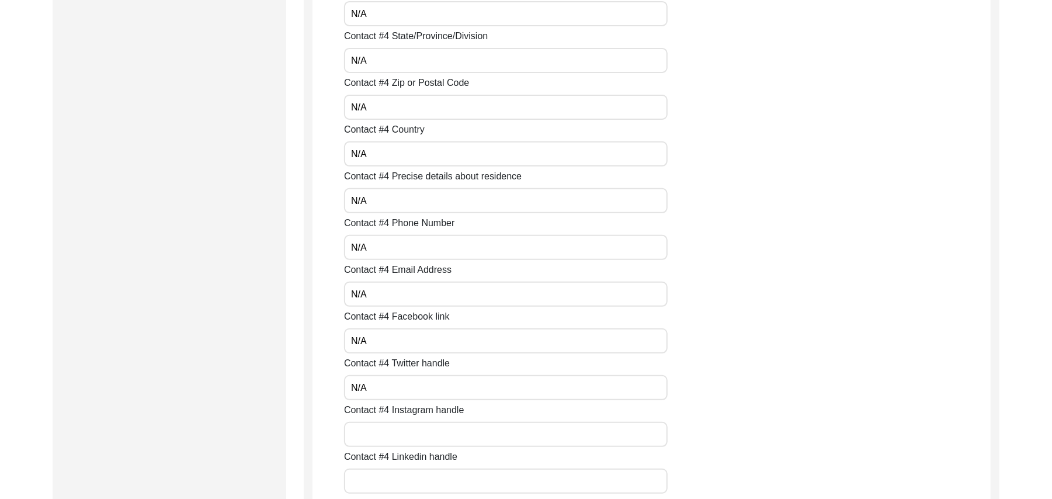
click at [407, 441] on input "Contact #4 Instagram handle" at bounding box center [506, 434] width 324 height 25
paste input "N/A"
click at [403, 484] on input "Contact #4 Linkedin handle" at bounding box center [506, 481] width 324 height 25
paste input "N/A"
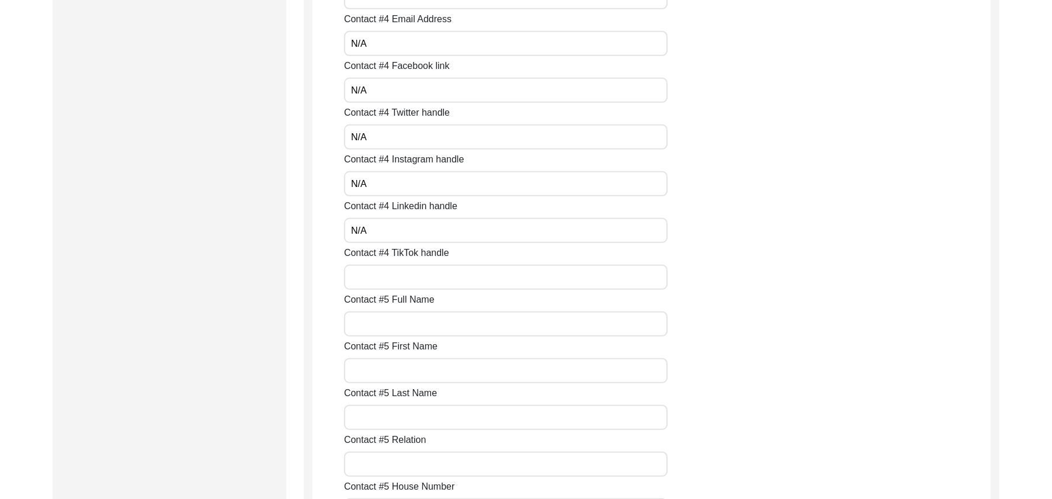
scroll to position [3800, 0]
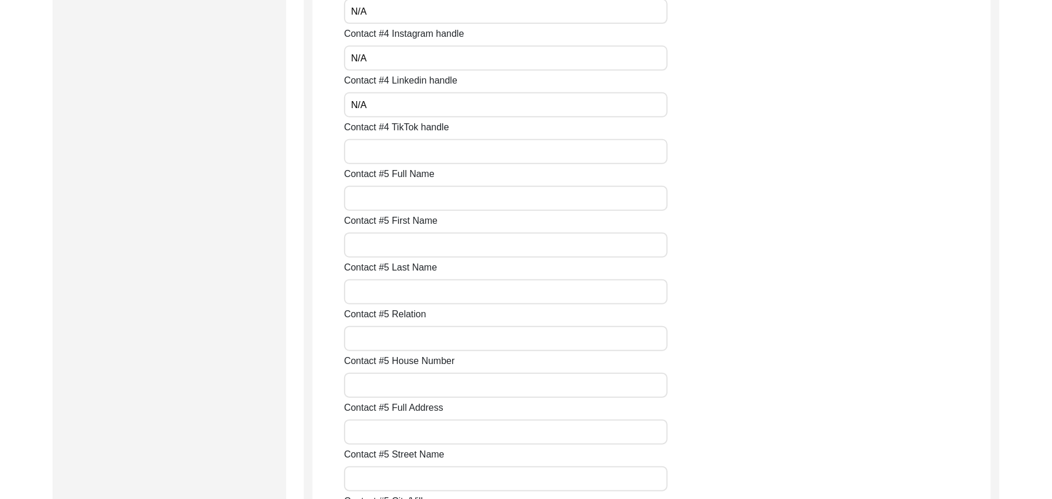
click at [541, 155] on input "Contact #4 TikTok handle" at bounding box center [506, 151] width 324 height 25
paste input "N/A"
click at [483, 197] on input "Contact #5 Full Name" at bounding box center [506, 198] width 324 height 25
paste input "N/A"
click at [466, 244] on input "Contact #5 First Name" at bounding box center [506, 245] width 324 height 25
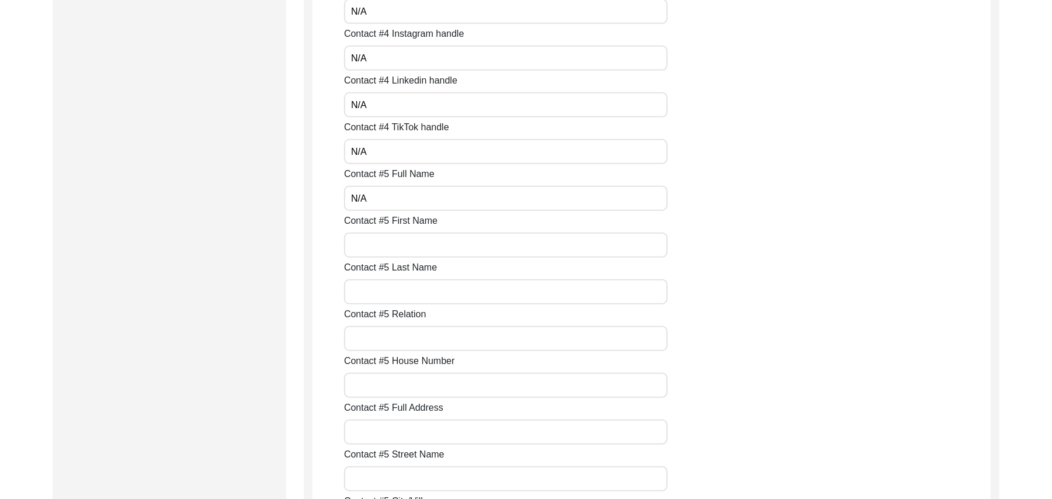
paste input "N/A"
click at [454, 292] on input "Contact #5 Last Name" at bounding box center [506, 291] width 324 height 25
paste input "N/A"
click at [446, 332] on input "Contact #5 Relation" at bounding box center [506, 338] width 324 height 25
paste input "N/A"
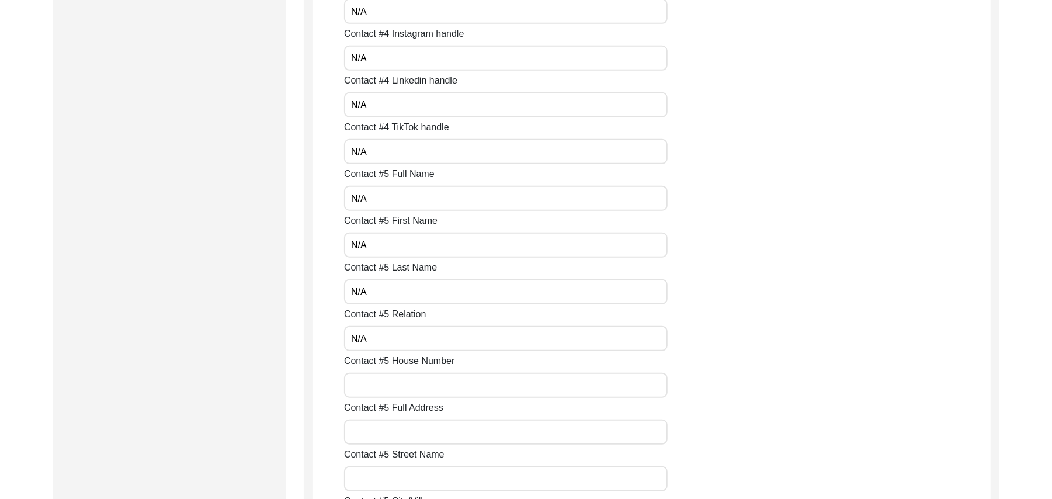
click at [437, 391] on input "Contact #5 House Number" at bounding box center [506, 385] width 324 height 25
paste input "N/A"
click at [434, 434] on input "Contact #5 Full Address" at bounding box center [506, 432] width 324 height 25
paste input "N/A"
click at [432, 471] on input "Contact #5 Street Name" at bounding box center [506, 478] width 324 height 25
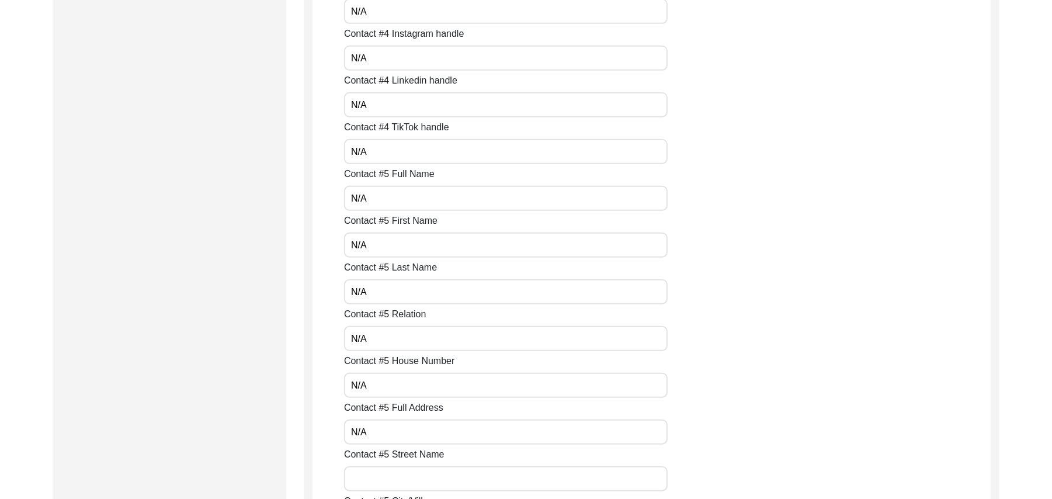
paste input "N/A"
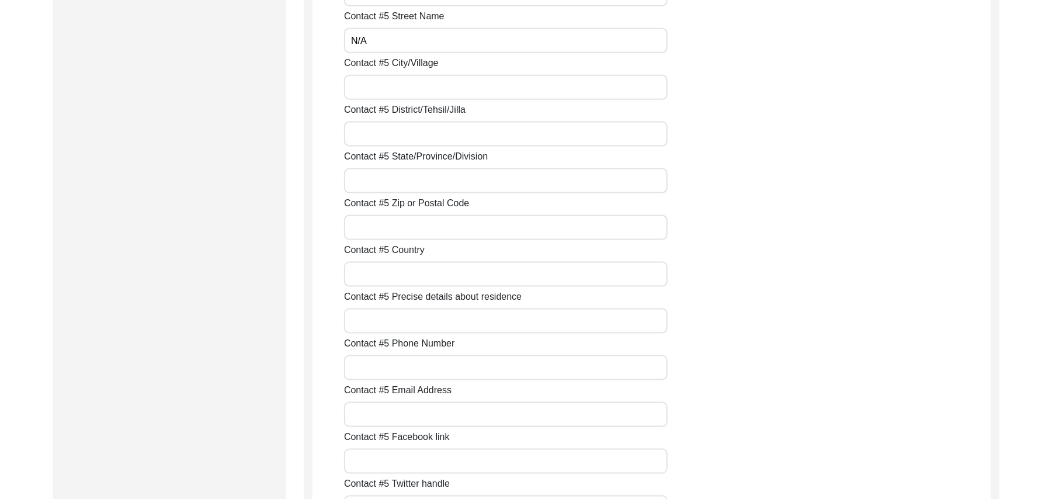
scroll to position [4207, 0]
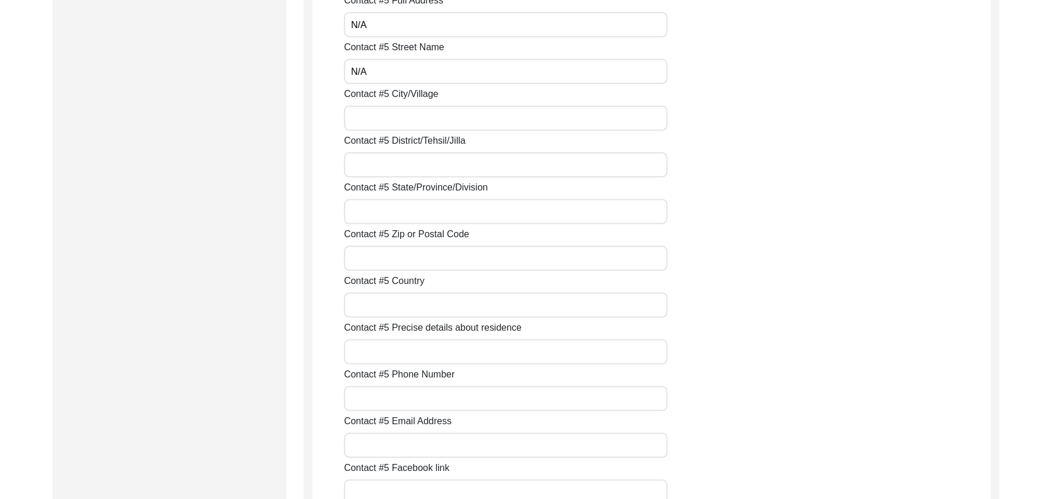
click at [568, 120] on input "Contact #5 City/Village" at bounding box center [506, 118] width 324 height 25
paste input "N/A"
click at [501, 168] on input "Contact #5 District/Tehsil/Jilla" at bounding box center [506, 164] width 324 height 25
paste input "N/A"
click at [473, 209] on input "Contact #5 State/Province/Division" at bounding box center [506, 211] width 324 height 25
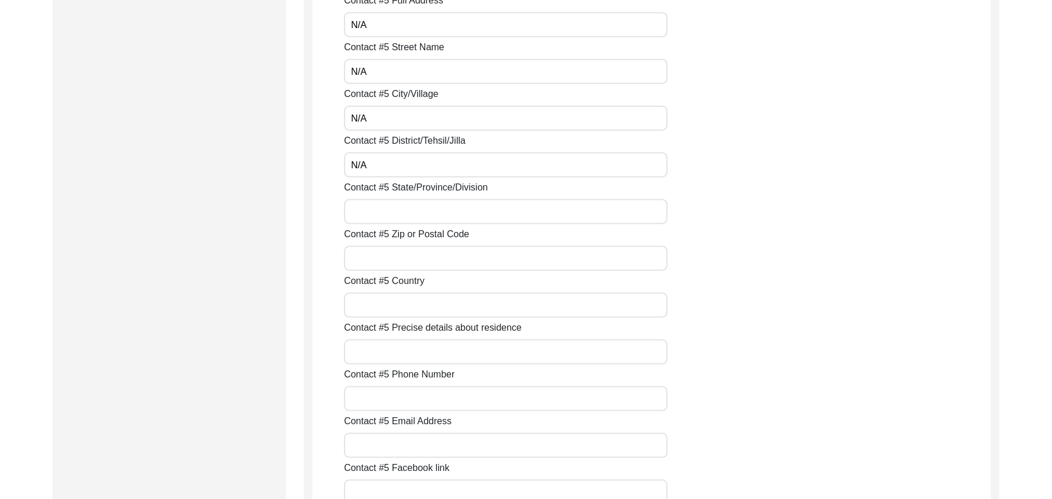
paste input "N/A"
click at [457, 255] on input "Contact #5 Zip or Postal Code" at bounding box center [506, 258] width 324 height 25
paste input "N/A"
click at [440, 303] on input "Contact #5 Country" at bounding box center [506, 305] width 324 height 25
paste input "N/A"
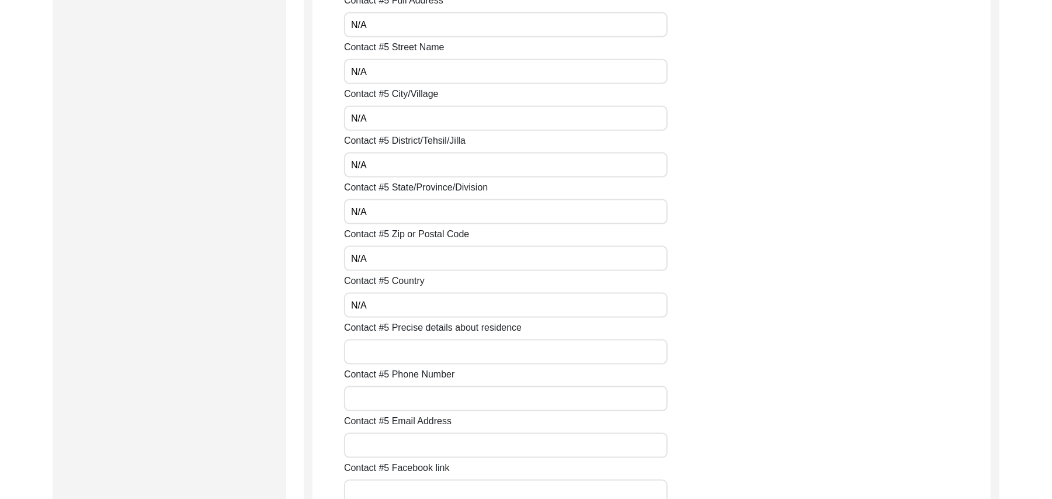
click at [414, 356] on input "Contact #5 Precise details about residence" at bounding box center [506, 351] width 324 height 25
paste input "N/A"
click at [402, 405] on input "Contact #5 Phone Number" at bounding box center [506, 398] width 324 height 25
paste input "N/A"
click at [403, 446] on input "Contact #5 Email Address" at bounding box center [506, 445] width 324 height 25
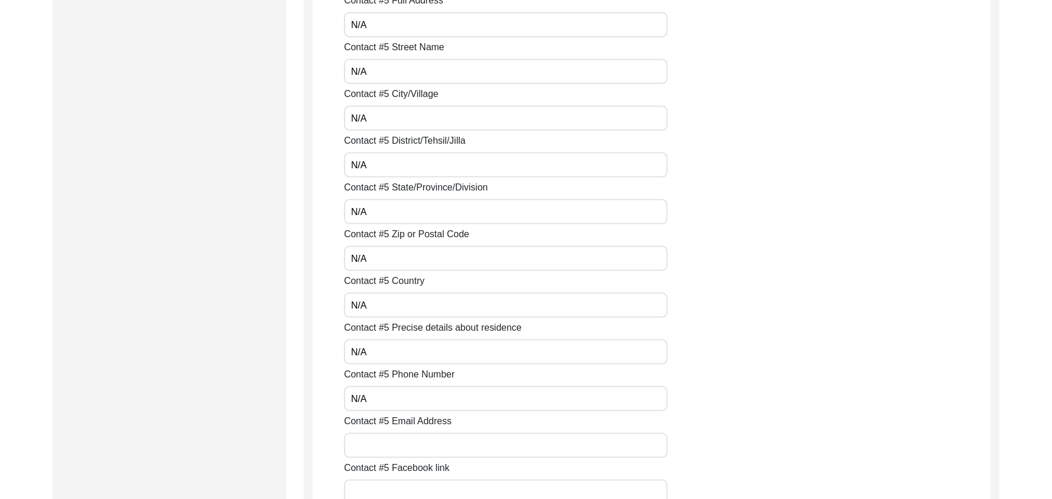
paste input "N/A"
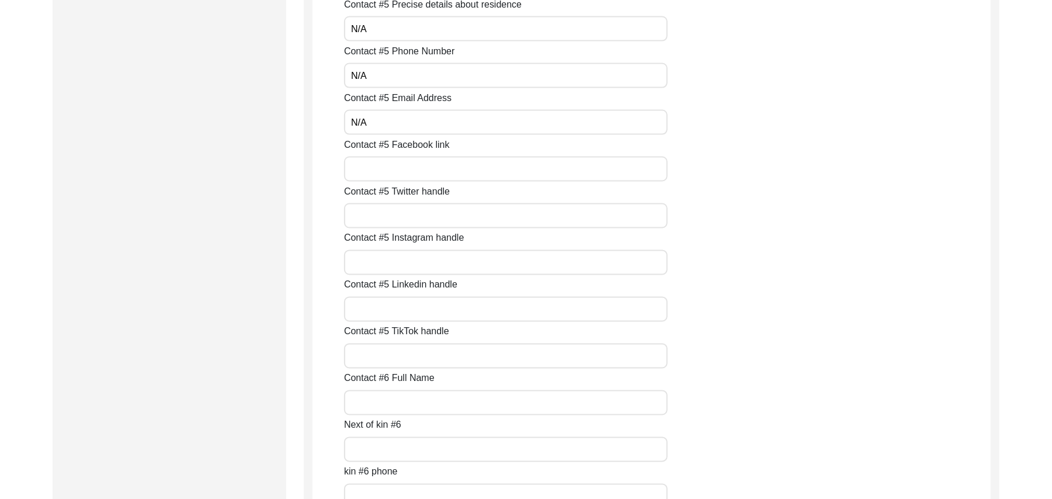
scroll to position [4583, 0]
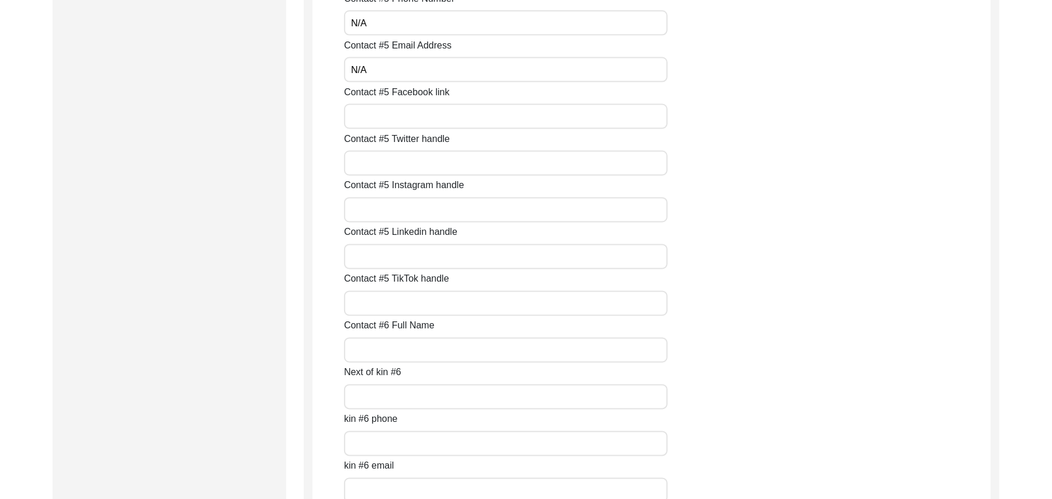
click at [386, 113] on input "Contact #5 Facebook link" at bounding box center [506, 116] width 324 height 25
paste input "N/A"
click at [389, 173] on input "Contact #5 Twitter handle" at bounding box center [506, 163] width 324 height 25
paste input "N/A"
click at [390, 210] on input "Contact #5 Instagram handle" at bounding box center [506, 209] width 324 height 25
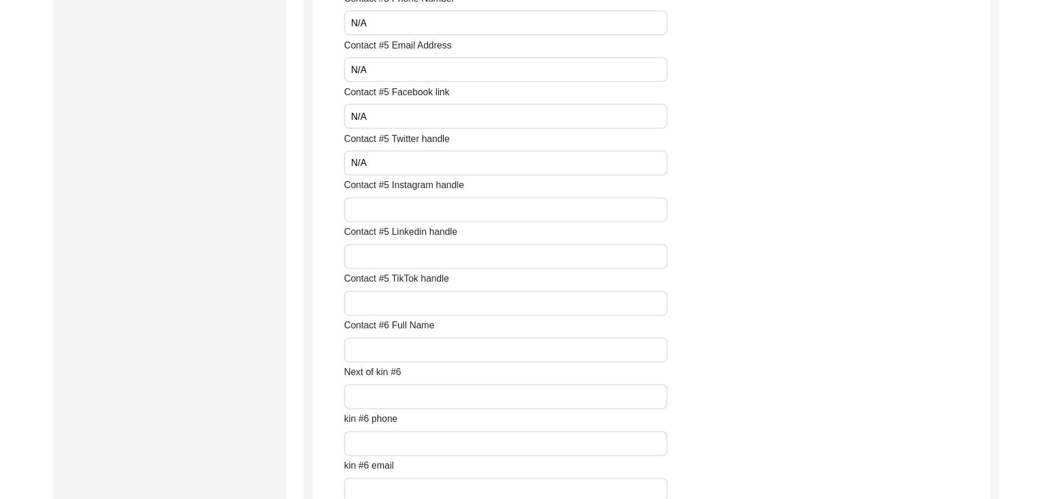
paste input "N/A"
click at [393, 259] on input "Contact #5 Linkedin handle" at bounding box center [506, 256] width 324 height 25
paste input "N/A"
click at [396, 300] on input "Contact #5 TikTok handle" at bounding box center [506, 303] width 324 height 25
paste input "N/A"
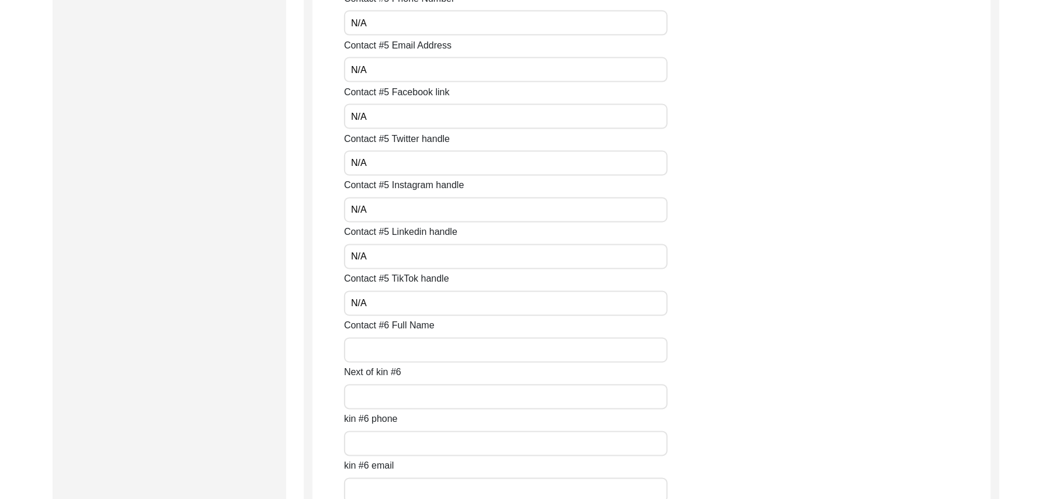
click at [398, 354] on input "Contact #6 Full Name" at bounding box center [506, 350] width 324 height 25
paste input "N/A"
click at [400, 393] on input "Next of kin #6" at bounding box center [506, 396] width 324 height 25
paste input "N/A"
click at [394, 445] on input "kin #6 phone" at bounding box center [506, 443] width 324 height 25
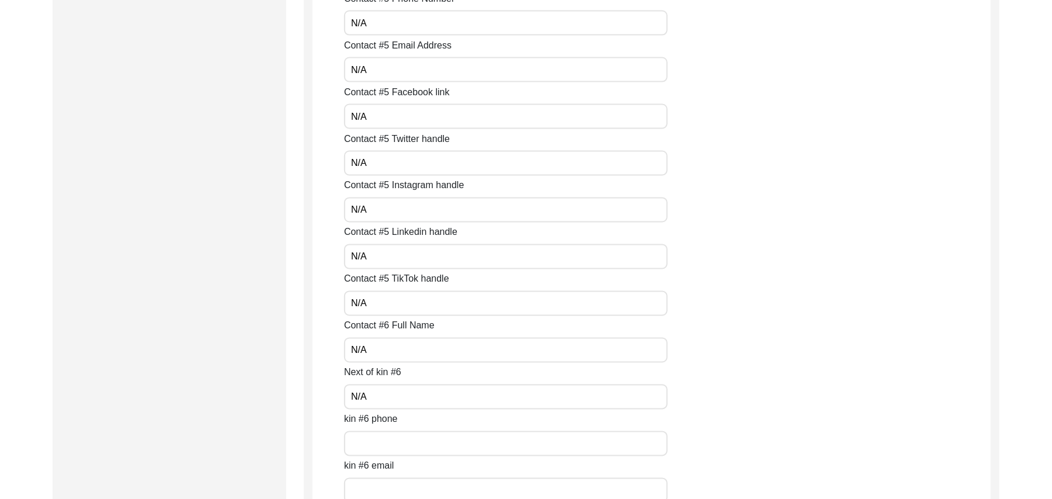
paste input "N/A"
click at [400, 485] on input "kin #6 email" at bounding box center [506, 490] width 324 height 25
paste input "N/A"
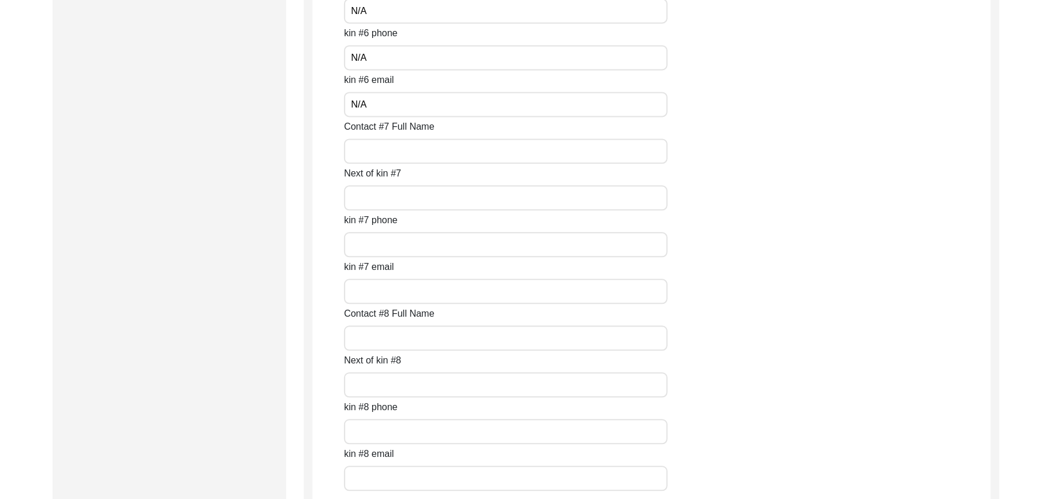
scroll to position [4990, 0]
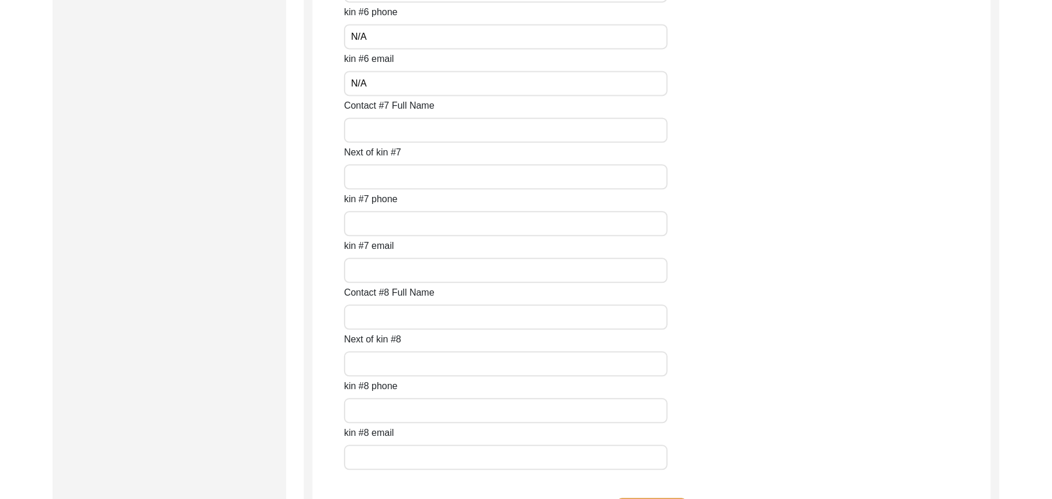
click at [430, 137] on input "Contact #7 Full Name" at bounding box center [506, 129] width 324 height 25
paste input "N/A"
click at [416, 173] on input "Next of kin #7" at bounding box center [506, 176] width 324 height 25
paste input "N/A"
click at [414, 220] on input "kin #7 phone" at bounding box center [506, 223] width 324 height 25
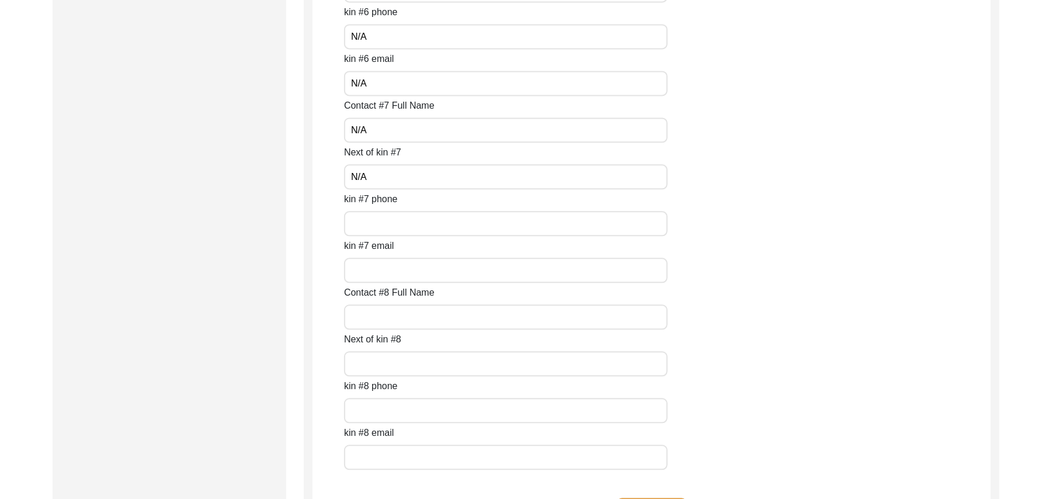
paste input "N/A"
click at [412, 261] on input "kin #7 email" at bounding box center [506, 270] width 324 height 25
paste input "N/A"
click at [411, 313] on input "Contact #8 Full Name" at bounding box center [506, 316] width 324 height 25
paste input "N/A"
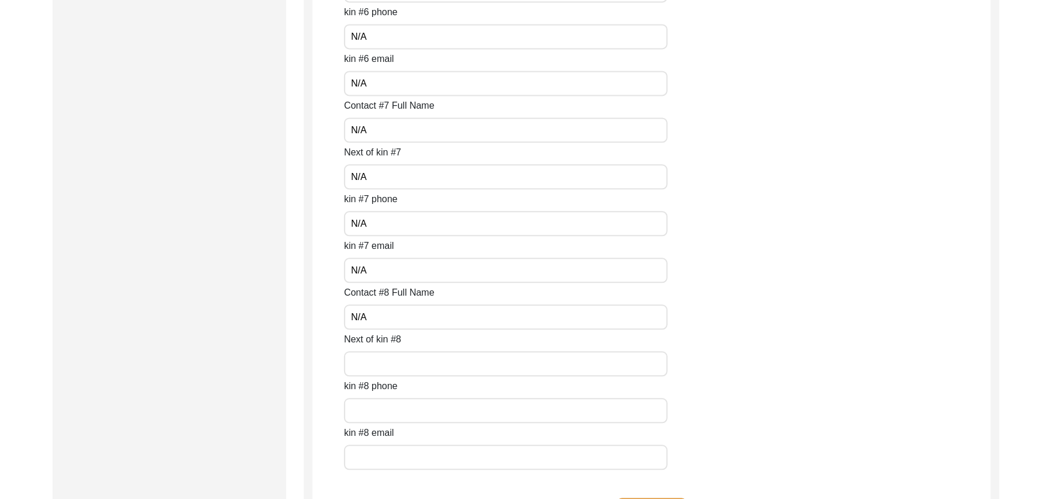
click at [410, 367] on input "Next of kin #8" at bounding box center [506, 363] width 324 height 25
paste input "N/A"
click at [410, 412] on input "text" at bounding box center [506, 410] width 324 height 25
paste input "N/A"
click at [414, 454] on input "text" at bounding box center [506, 457] width 324 height 25
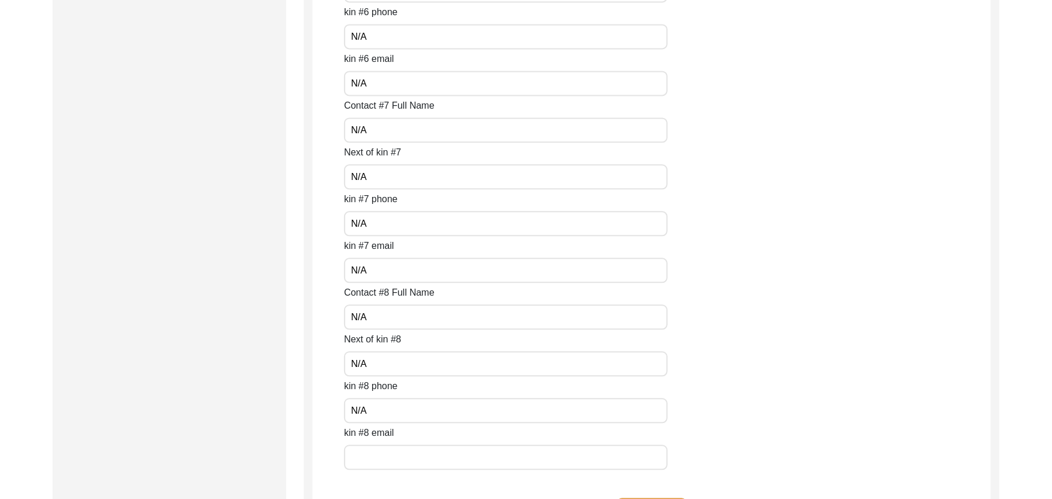
paste
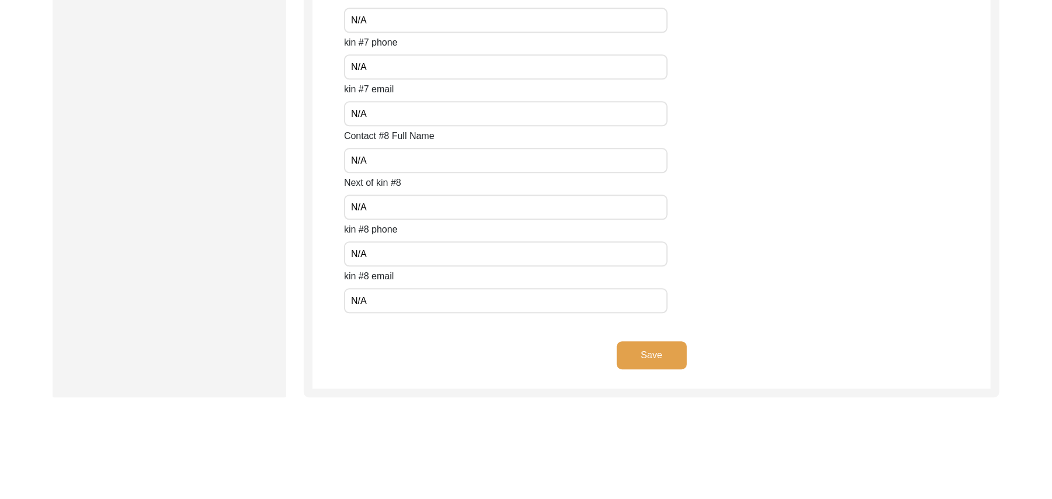
scroll to position [5212, 0]
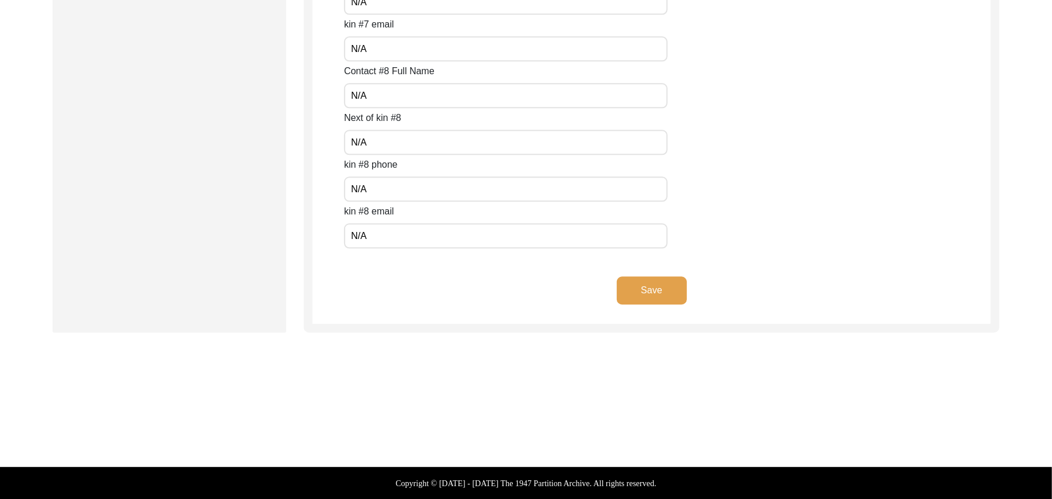
click at [670, 287] on button "Save" at bounding box center [652, 290] width 70 height 28
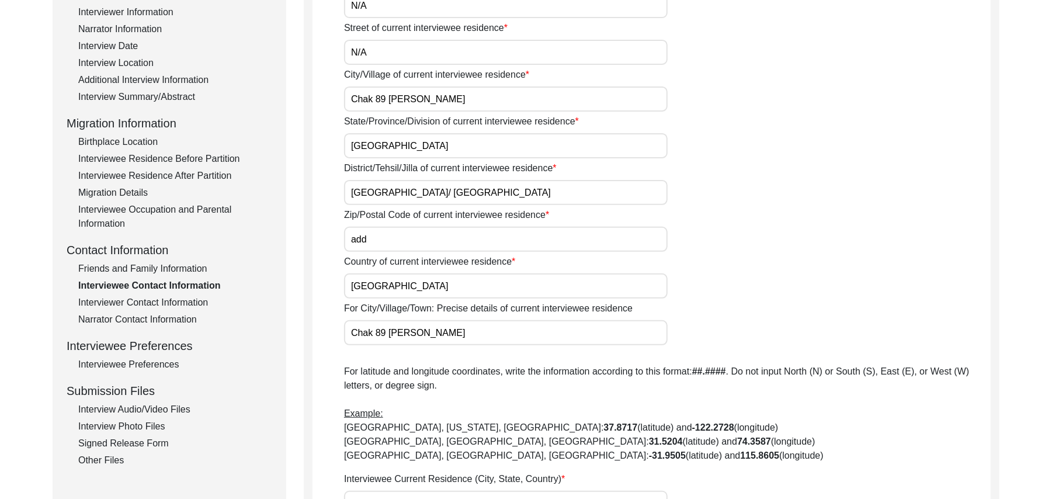
scroll to position [199, 0]
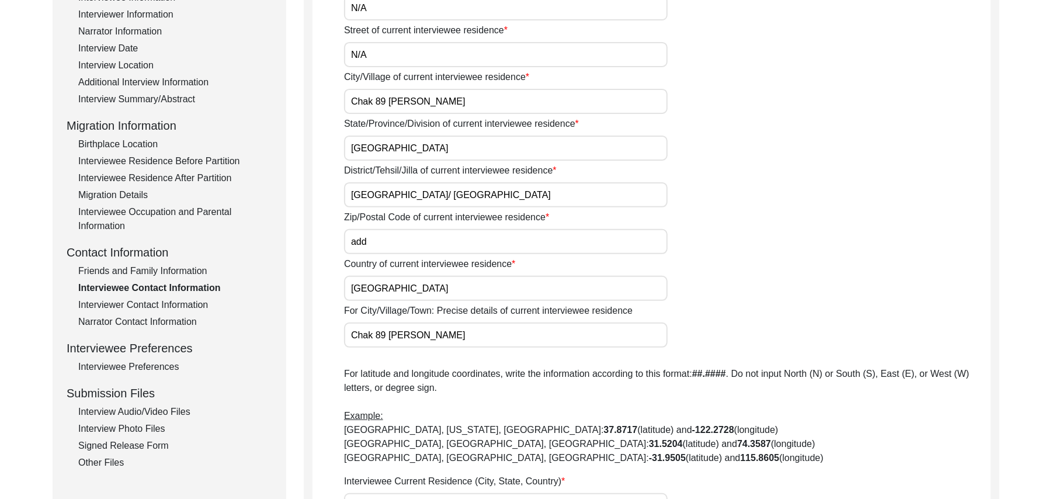
click at [376, 240] on input "add" at bounding box center [506, 241] width 324 height 25
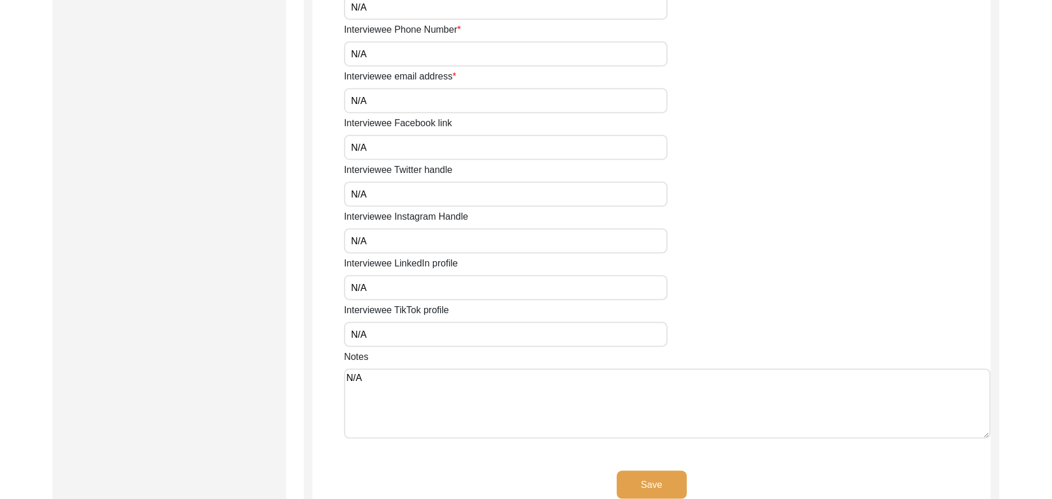
scroll to position [823, 0]
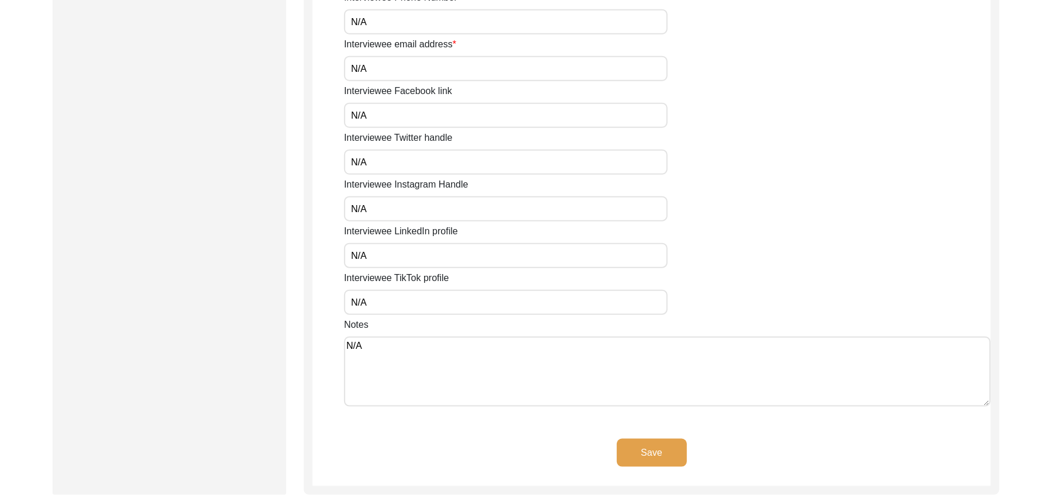
click at [661, 446] on button "Save" at bounding box center [652, 453] width 70 height 28
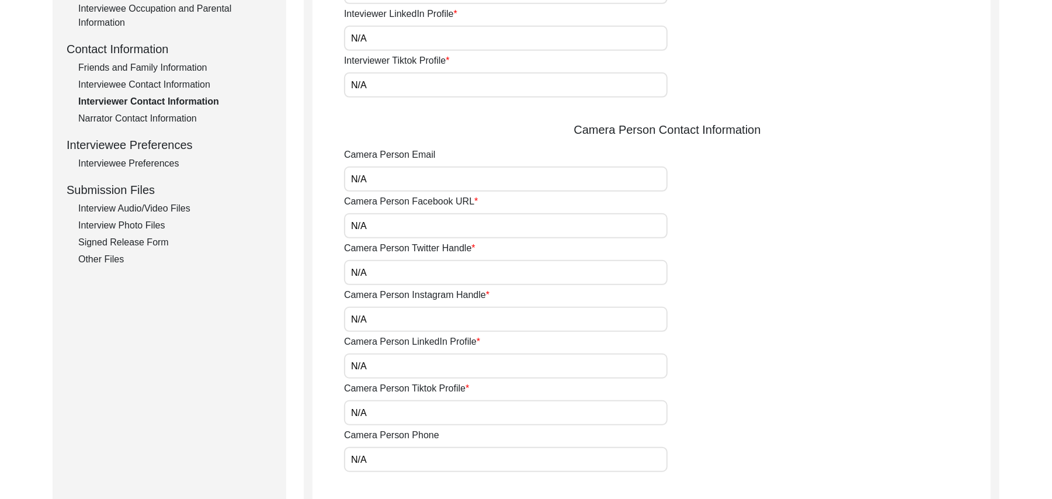
scroll to position [625, 0]
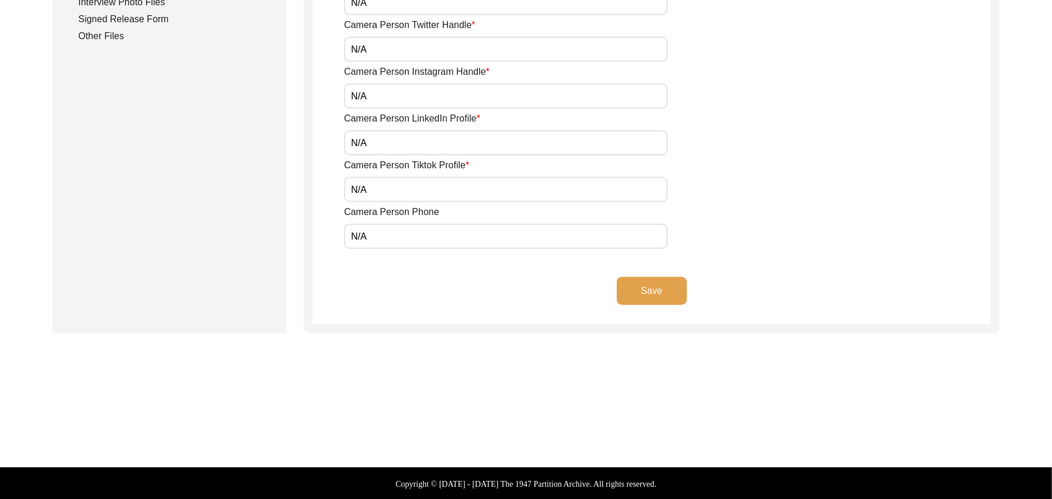
click at [659, 288] on button "Save" at bounding box center [652, 291] width 70 height 28
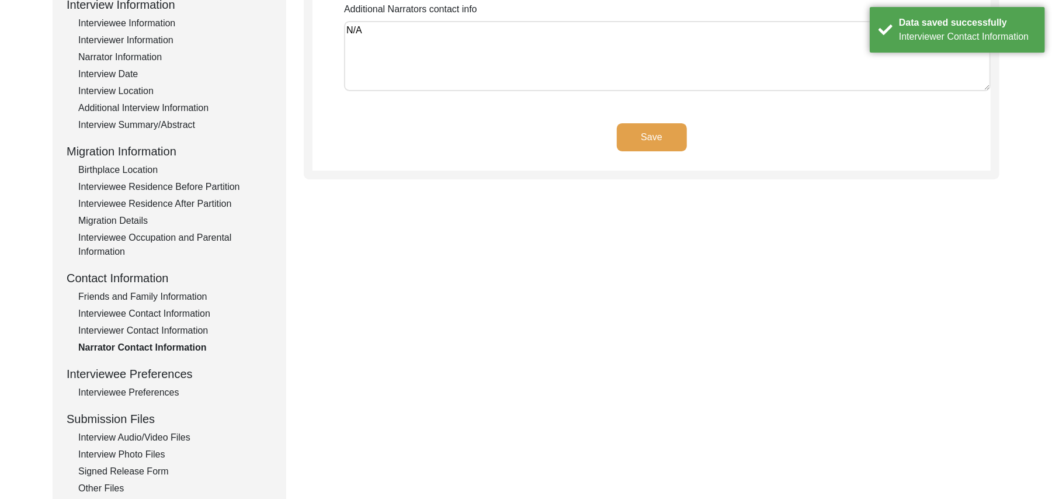
scroll to position [141, 0]
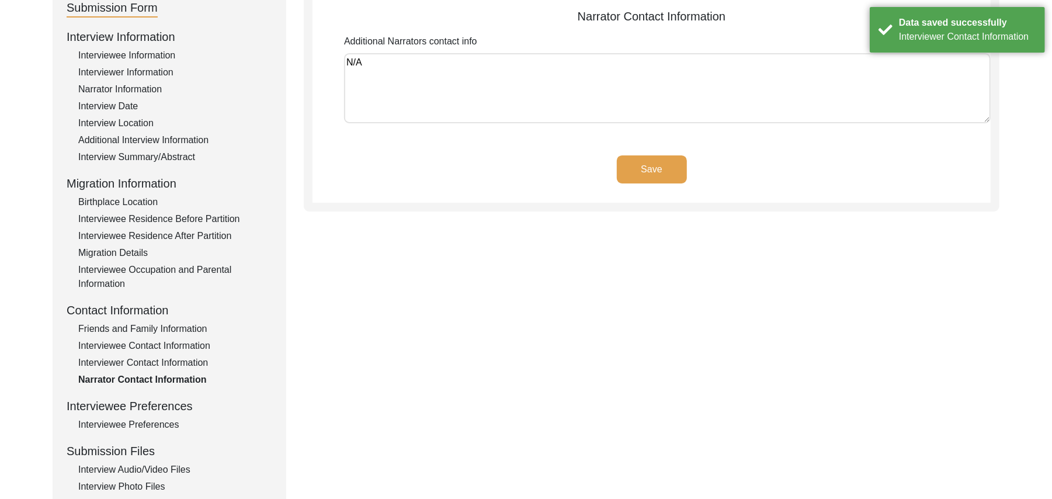
click at [660, 162] on button "Save" at bounding box center [652, 169] width 70 height 28
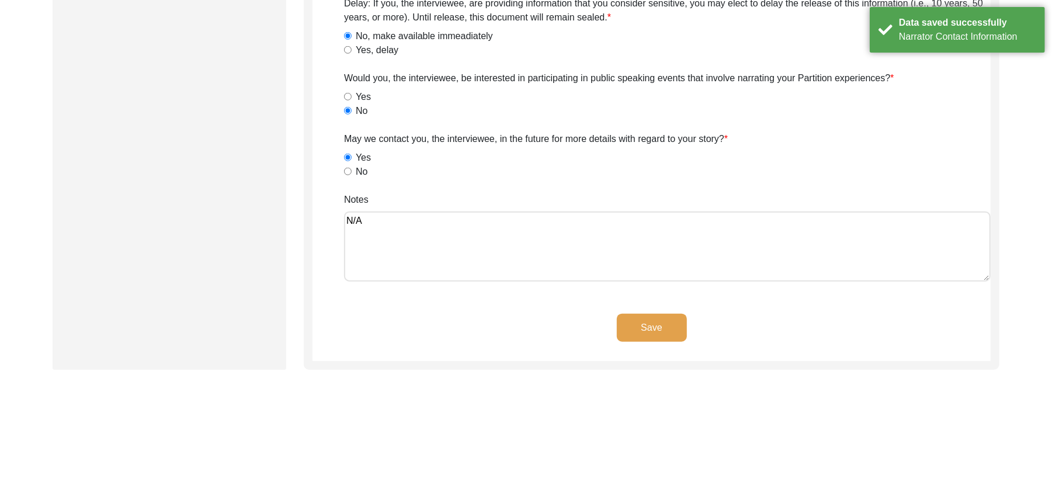
scroll to position [774, 0]
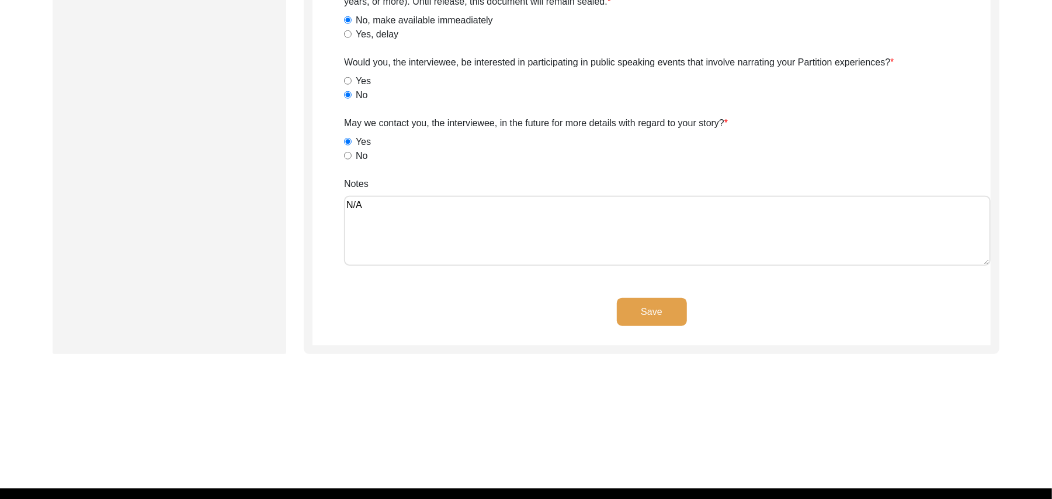
click at [673, 309] on button "Save" at bounding box center [652, 312] width 70 height 28
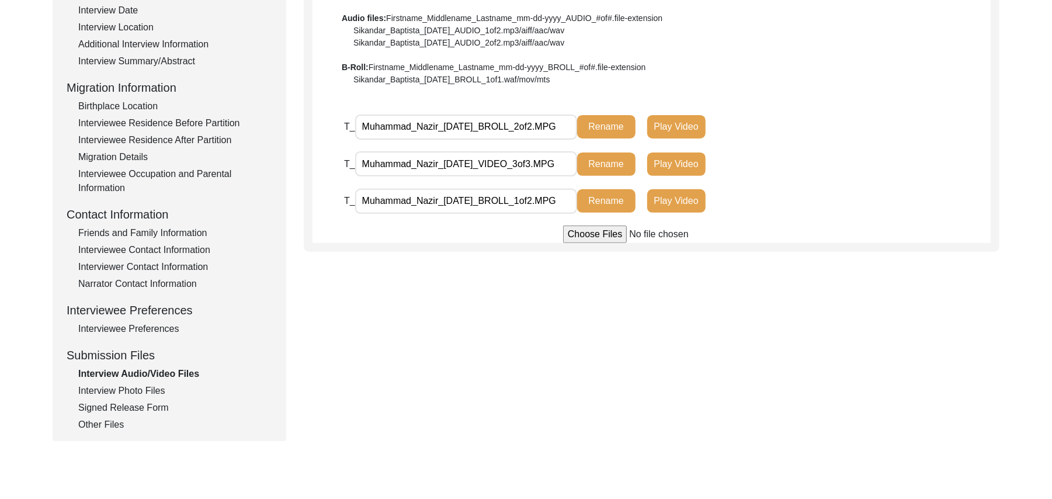
scroll to position [236, 0]
click at [598, 234] on input "file" at bounding box center [651, 235] width 177 height 18
click at [592, 235] on input "file" at bounding box center [651, 235] width 177 height 18
click at [576, 233] on input "file" at bounding box center [651, 235] width 177 height 18
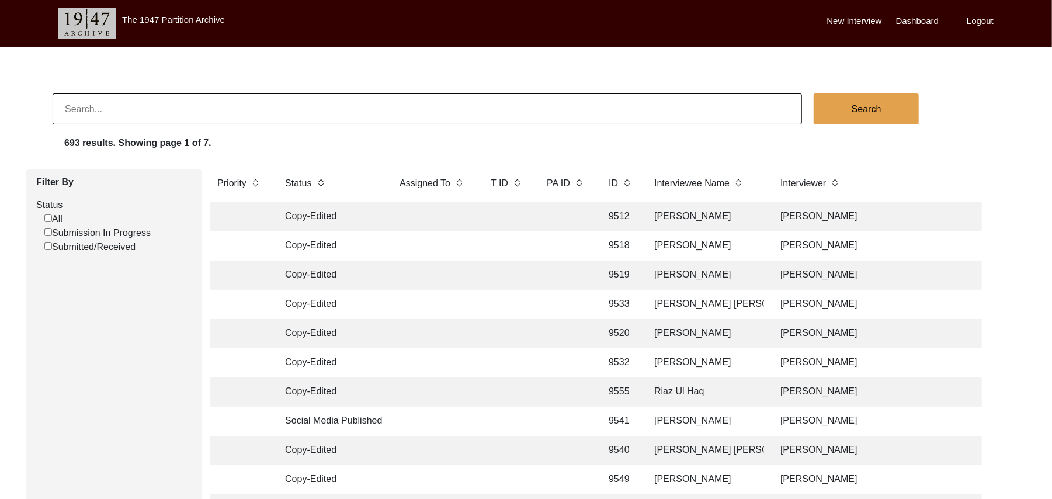
click at [48, 234] on input "Submission In Progress" at bounding box center [48, 232] width 8 height 8
checkbox input "false"
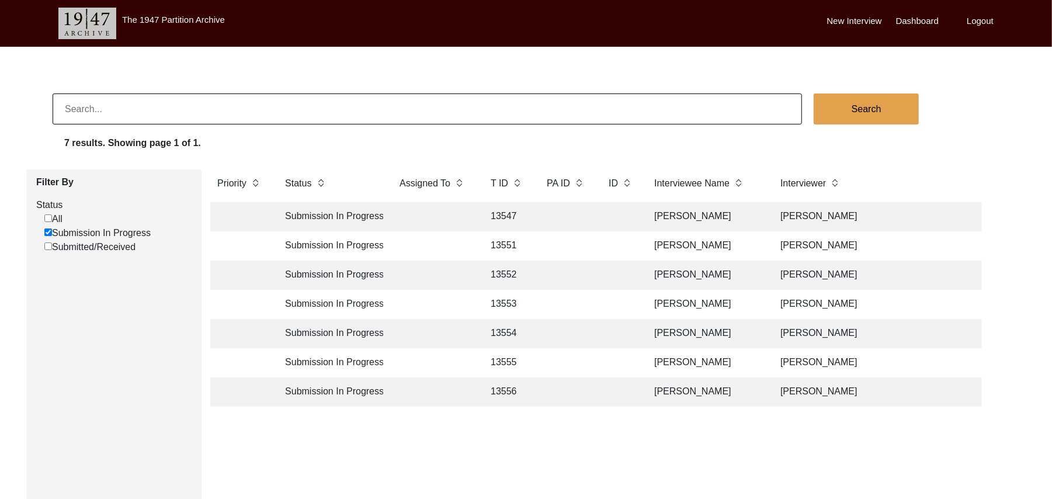
click at [501, 241] on td "13551" at bounding box center [507, 245] width 47 height 29
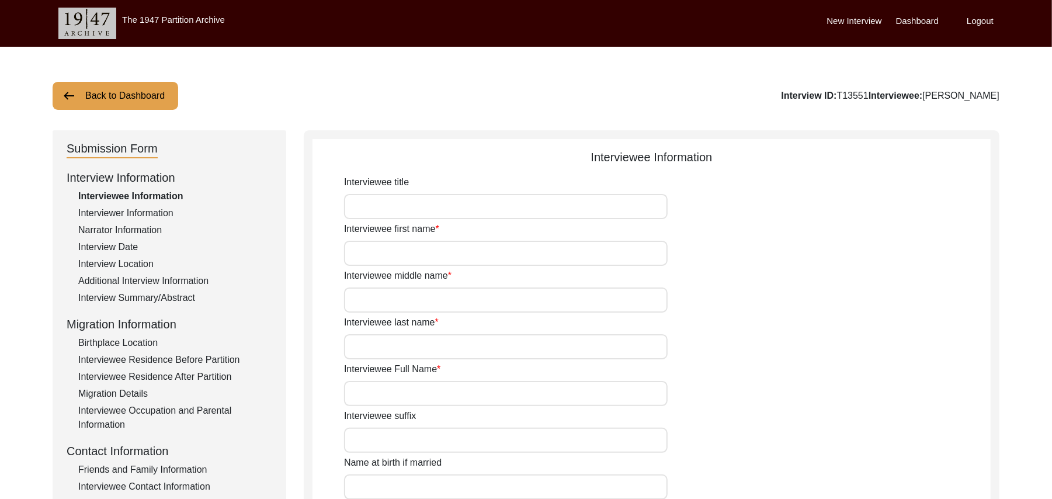
type input "Mr"
type input "Umer"
type input "Deen"
type input "N/A"
type input "Umer Deen"
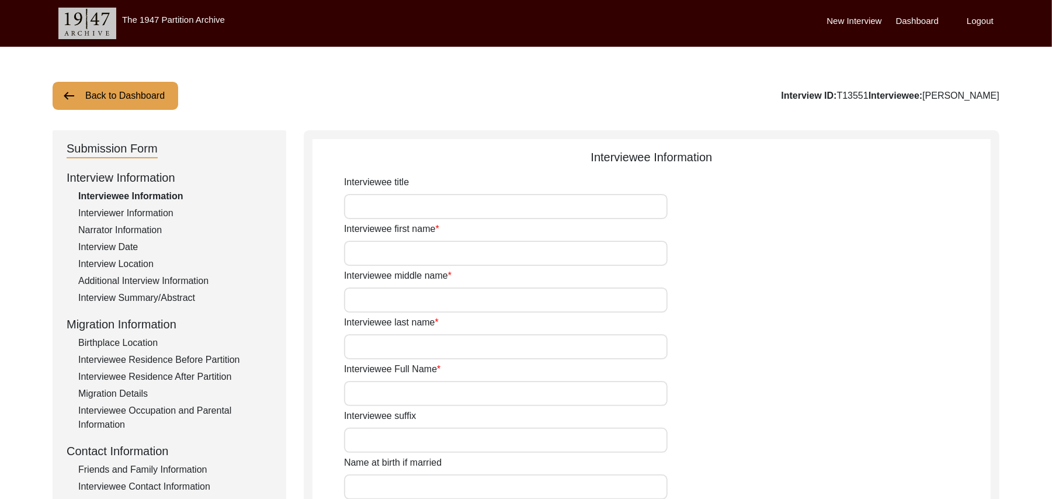
type input "N/A"
type input "Umer Deen"
type input "Omer Din"
type input "1939"
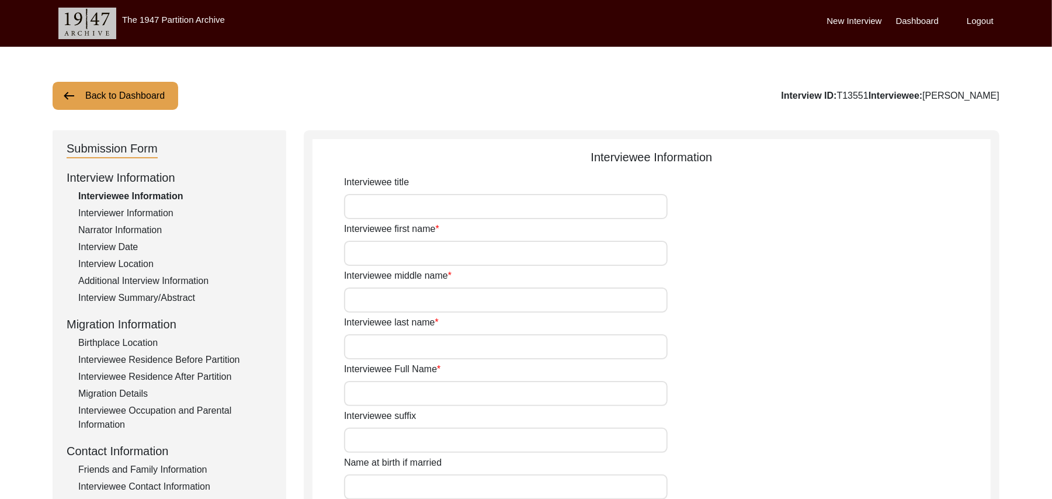
type input "88 Years"
type input "Islam"
type input "N/A"
type textarea "N/A"
type input "Punjabi"
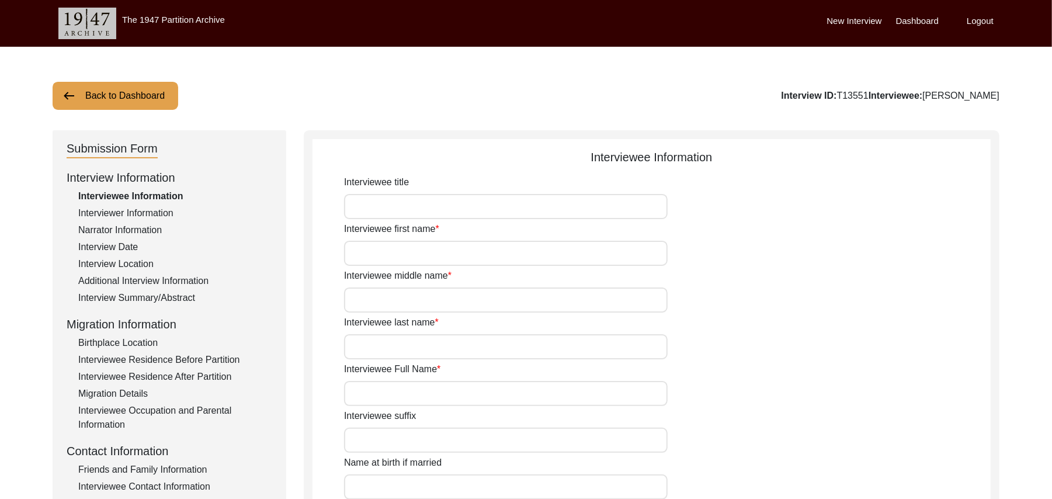
type input "Malwai"
type input "Male"
type input "Araein"
click at [188, 466] on div "Friends and Family Information" at bounding box center [175, 470] width 194 height 14
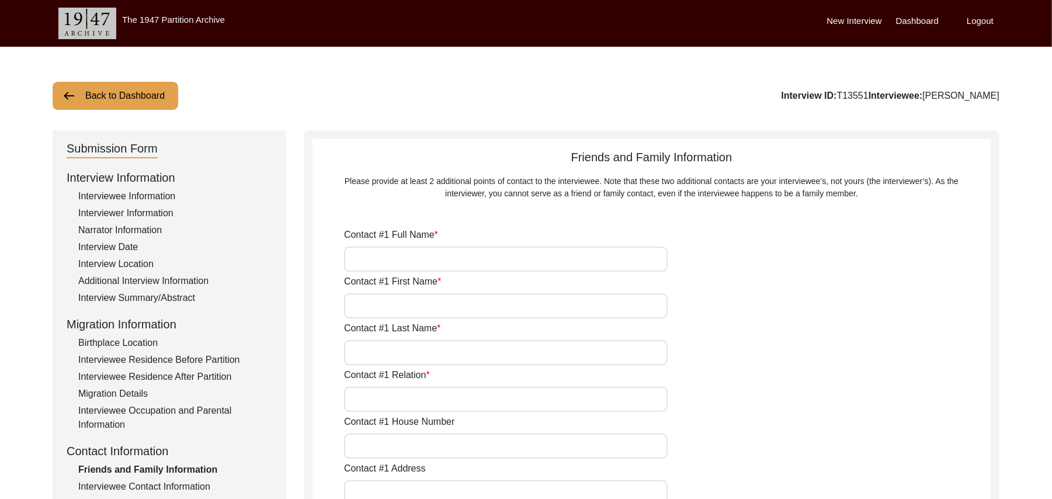
click at [381, 260] on input "Contact #1 Full Name" at bounding box center [506, 259] width 324 height 25
type input "a"
type input "Asif Nadeem"
click at [387, 307] on input "Contact #1 First Name" at bounding box center [506, 305] width 324 height 25
type input "a"
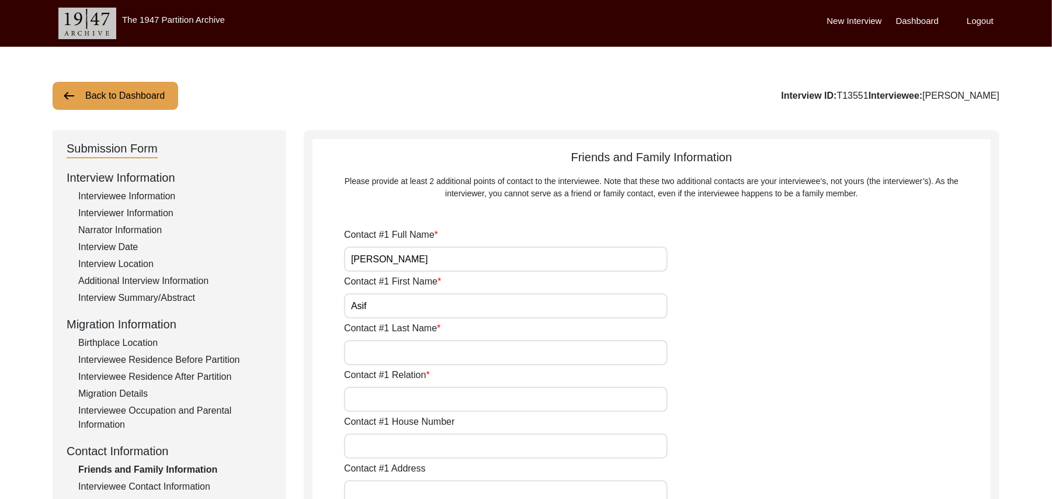
type input "Asif"
click at [384, 353] on input "Contact #1 Last Name" at bounding box center [506, 352] width 324 height 25
type input "Nadeem"
click at [395, 401] on input "Contact #1 Relation" at bounding box center [506, 399] width 324 height 25
type input "Son"
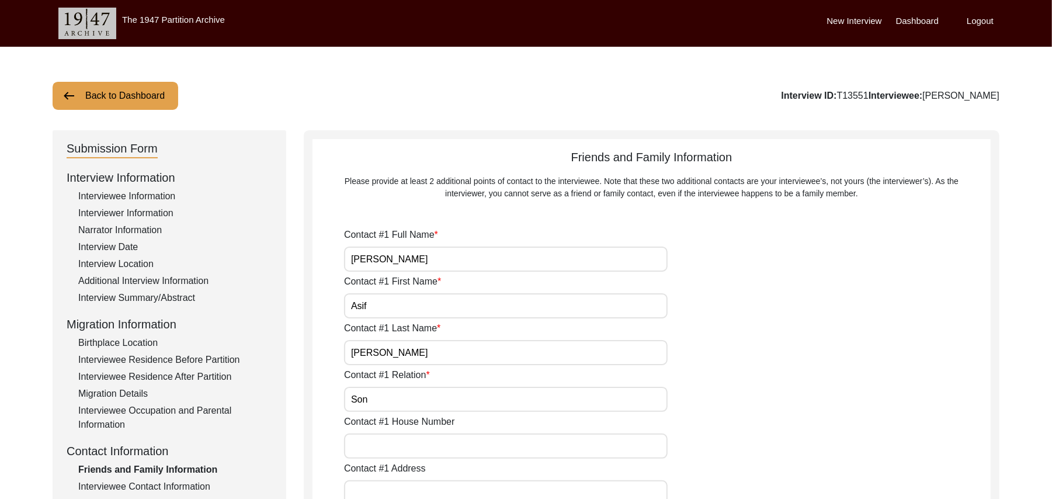
click at [380, 450] on input "Contact #1 House Number" at bounding box center [506, 446] width 324 height 25
paste input "N/A"
type input "N/A"
click at [397, 487] on input "Contact #1 Address" at bounding box center [506, 492] width 324 height 25
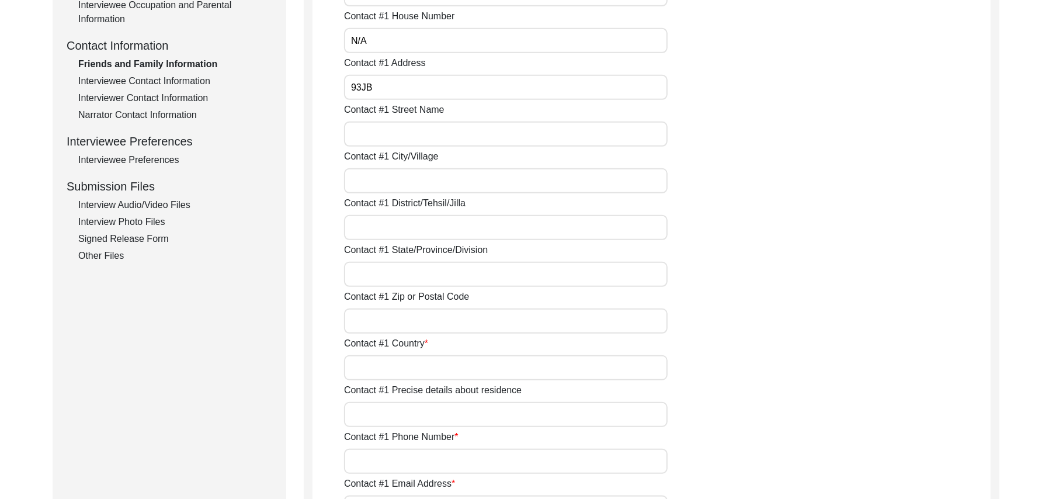
scroll to position [453, 0]
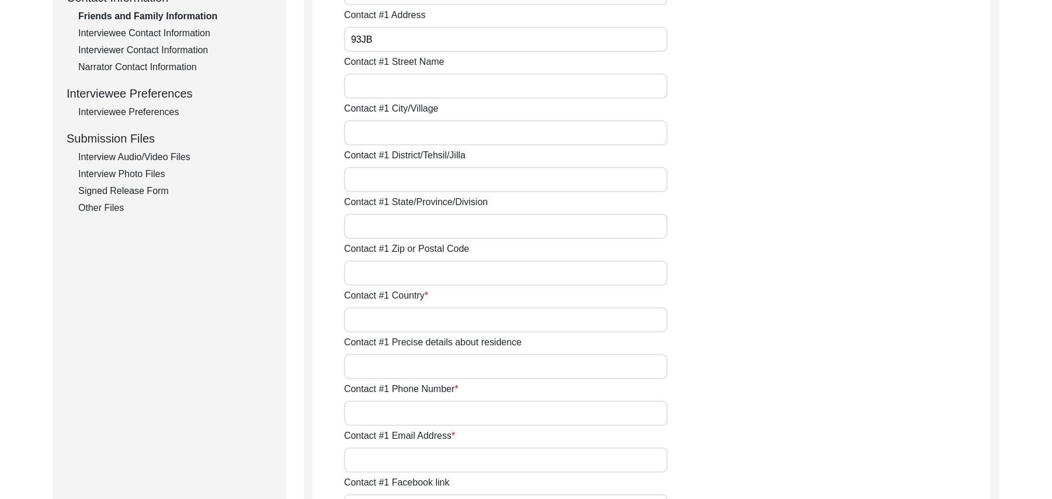
type input "93JB"
click at [493, 88] on input "Contact #1 Street Name" at bounding box center [506, 86] width 324 height 25
paste input "N/A"
type input "N/A"
click at [465, 129] on input "Contact #1 City/Village" at bounding box center [506, 132] width 324 height 25
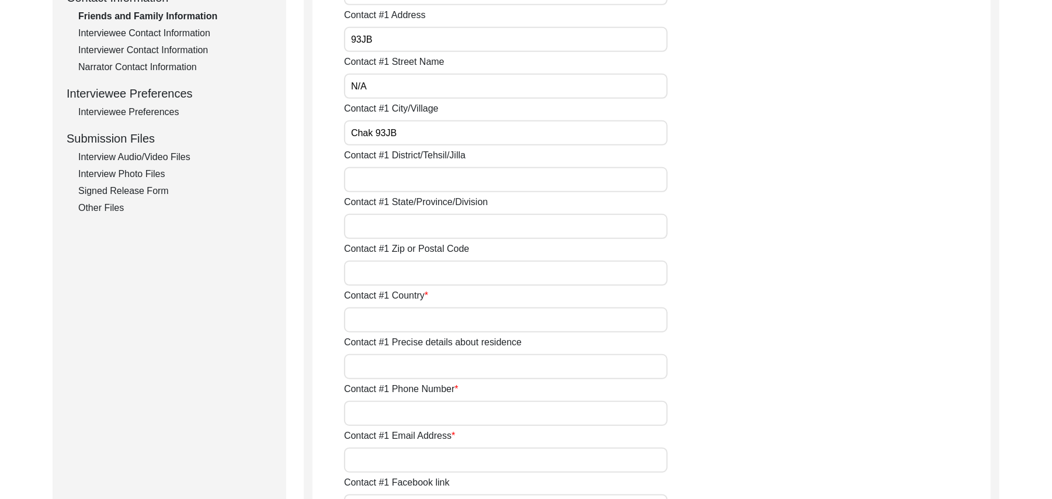
type input "Chak 93JB"
click at [445, 182] on input "Contact #1 District/Tehsil/Jilla" at bounding box center [506, 179] width 324 height 25
type input "Toba Tek singh/ Gojra"
click at [418, 227] on input "Contact #1 State/Province/Division" at bounding box center [506, 226] width 324 height 25
type input "Punjab"
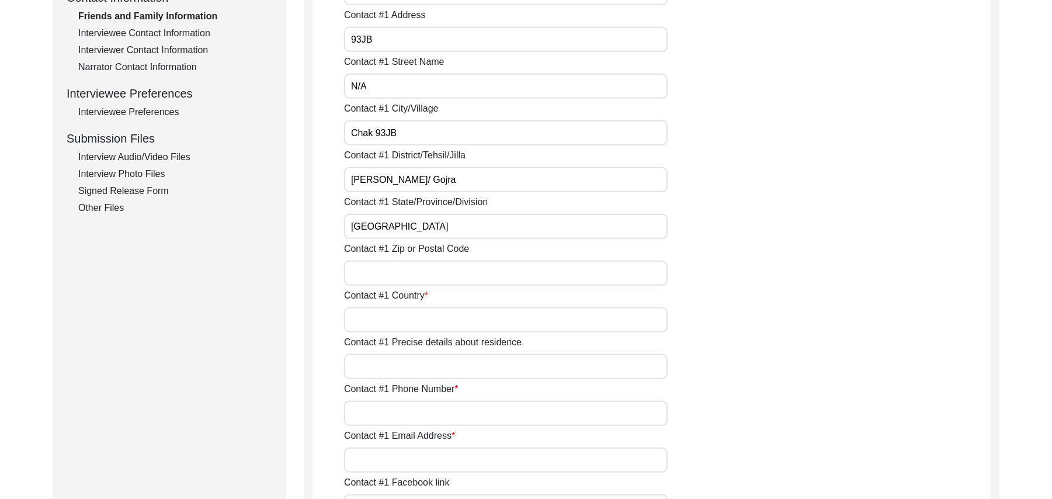
click at [405, 277] on input "Contact #1 Zip or Postal Code" at bounding box center [506, 273] width 324 height 25
type input "36051"
click at [400, 319] on input "Contact #1 Country" at bounding box center [506, 319] width 324 height 25
type input "Pakistan"
click at [404, 363] on input "Contact #1 Precise details about residence" at bounding box center [506, 366] width 324 height 25
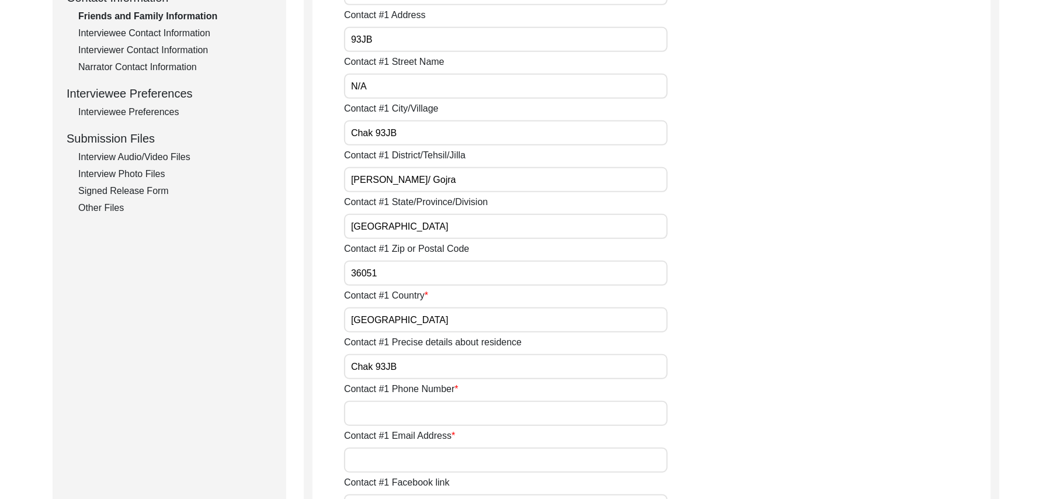
type input "Chak 93JB"
click at [414, 424] on input "Contact #1 Phone Number" at bounding box center [506, 413] width 324 height 25
type input "0305-4353093"
click at [417, 457] on input "Contact #1 Email Address" at bounding box center [506, 460] width 324 height 25
paste input "N/A"
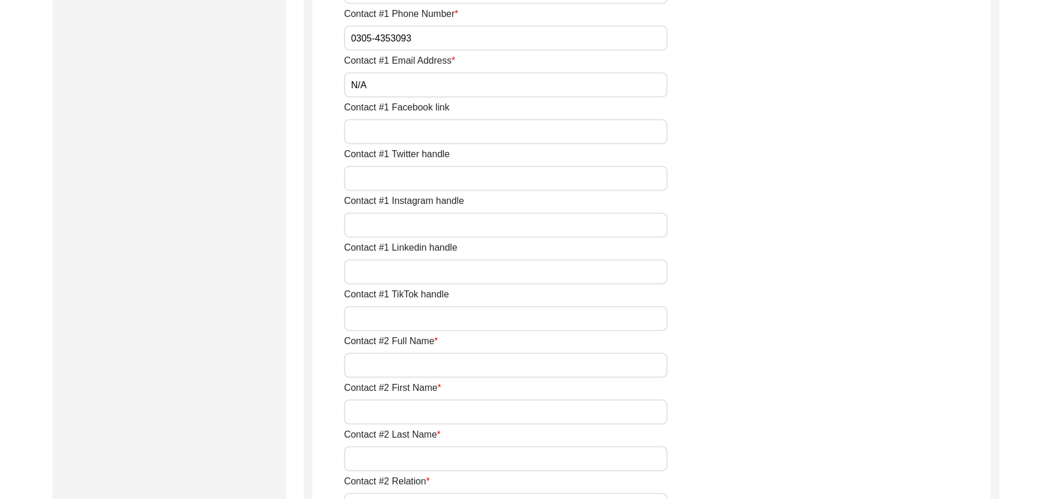
scroll to position [850, 0]
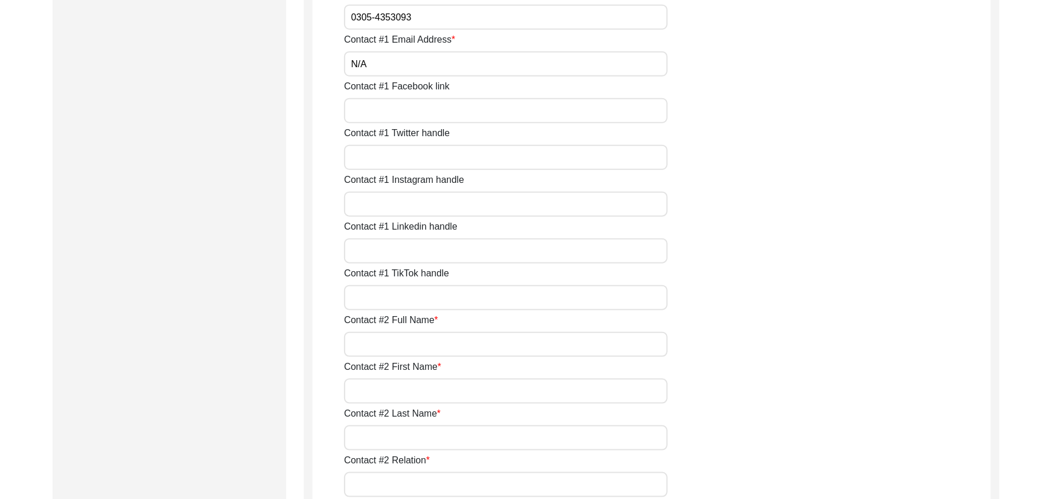
type input "N/A"
click at [444, 113] on input "Contact #1 Facebook link" at bounding box center [506, 110] width 324 height 25
paste input "N/A"
type input "N/A"
click at [434, 152] on input "Contact #1 Twitter handle" at bounding box center [506, 157] width 324 height 25
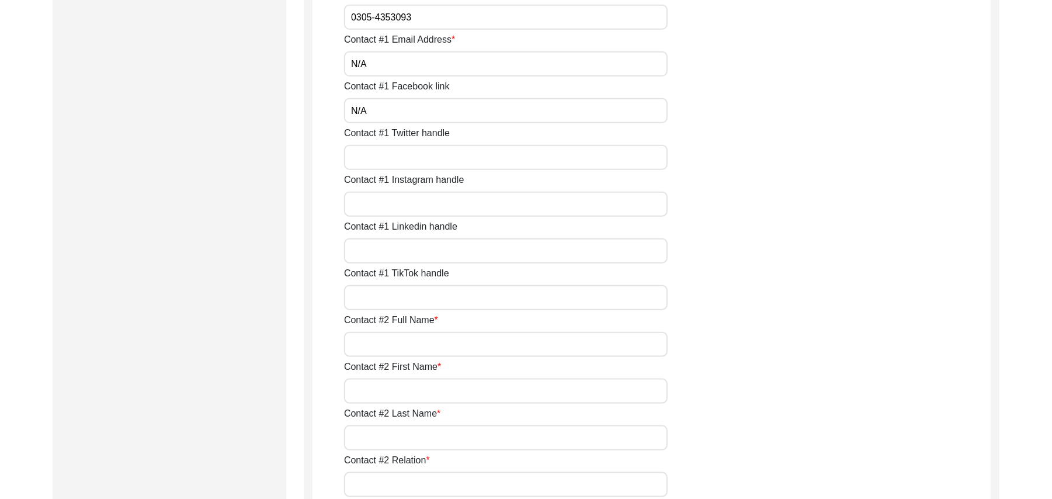
paste input "N/A"
type input "N/A"
click at [417, 206] on input "Contact #1 Instagram handle" at bounding box center [506, 204] width 324 height 25
paste input "N/A"
type input "N/A"
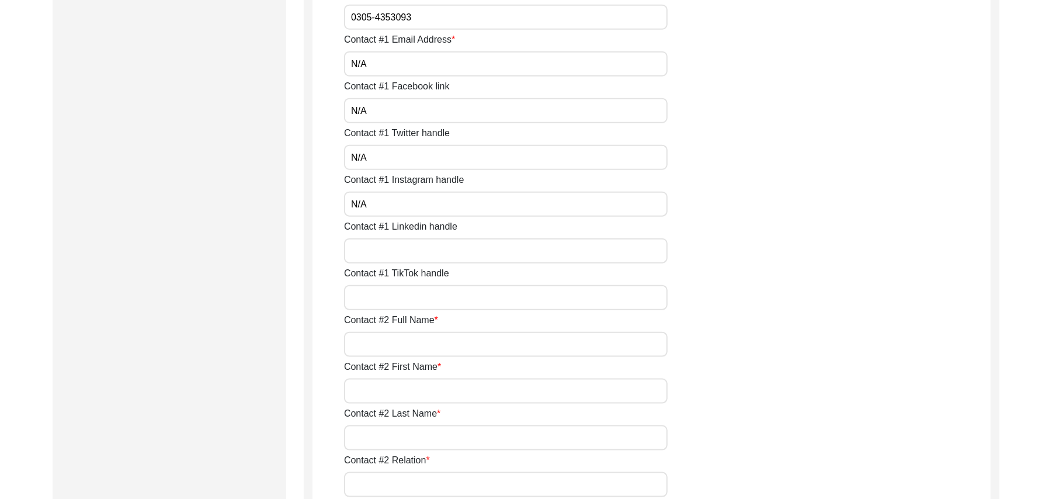
click at [418, 254] on input "Contact #1 Linkedin handle" at bounding box center [506, 250] width 324 height 25
paste input "N/A"
type input "N/A"
click at [419, 294] on input "Contact #1 TikTok handle" at bounding box center [506, 297] width 324 height 25
paste input "N/A"
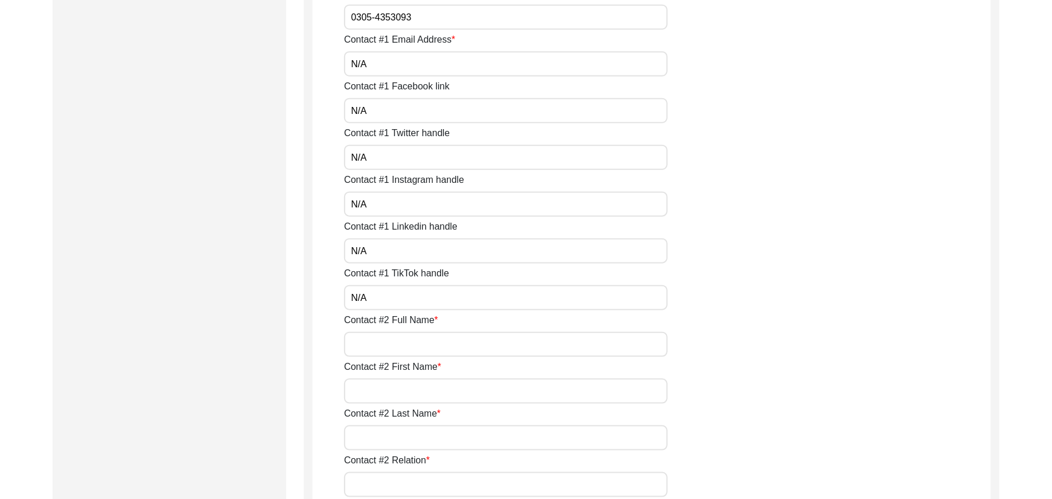
type input "N/A"
click at [418, 344] on input "Contact #2 Full Name" at bounding box center [506, 344] width 324 height 25
type input "Muhammad Saleem"
click at [414, 386] on input "Contact #2 First Name" at bounding box center [506, 391] width 324 height 25
type input "Muhammad"
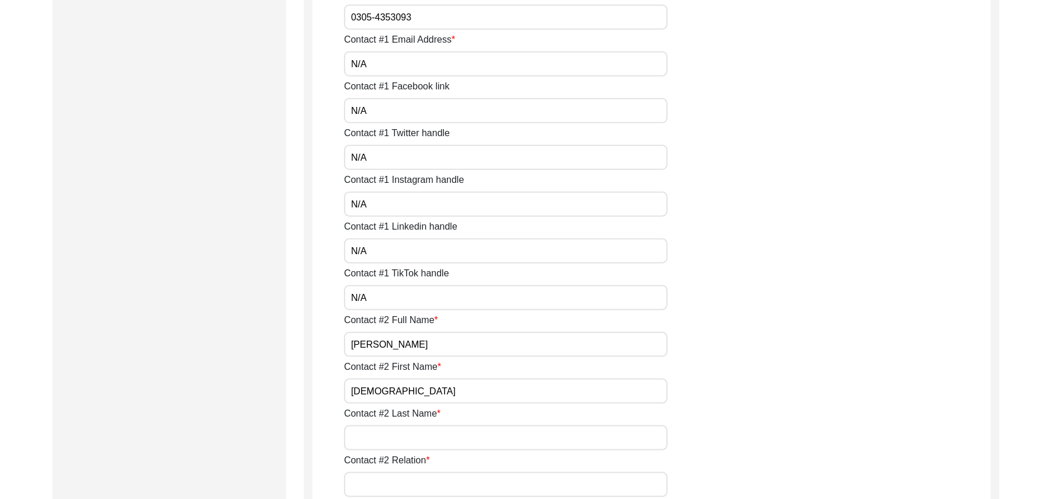
click at [407, 440] on input "Contact #2 Last Name" at bounding box center [506, 437] width 324 height 25
type input "Saleem"
click at [405, 486] on input "Contact #2 Relation" at bounding box center [506, 484] width 324 height 25
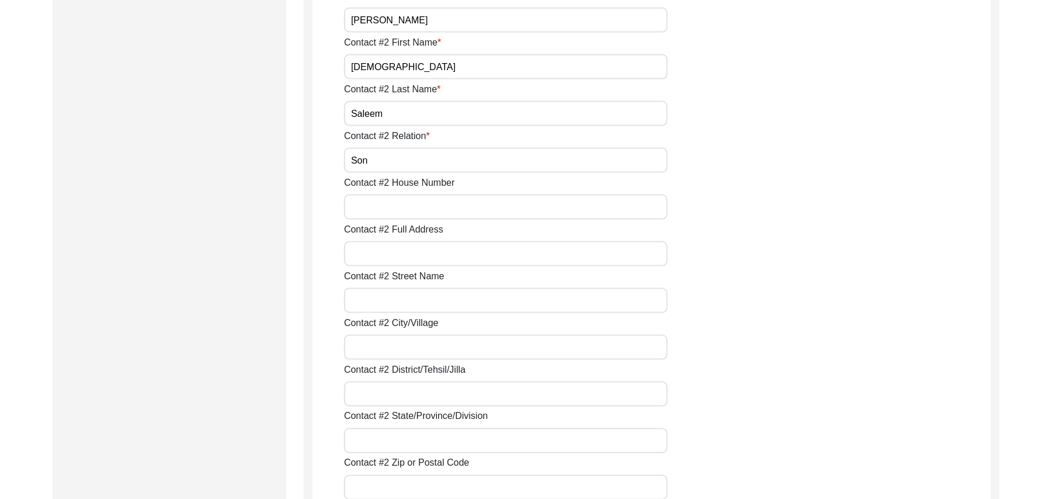
scroll to position [1309, 0]
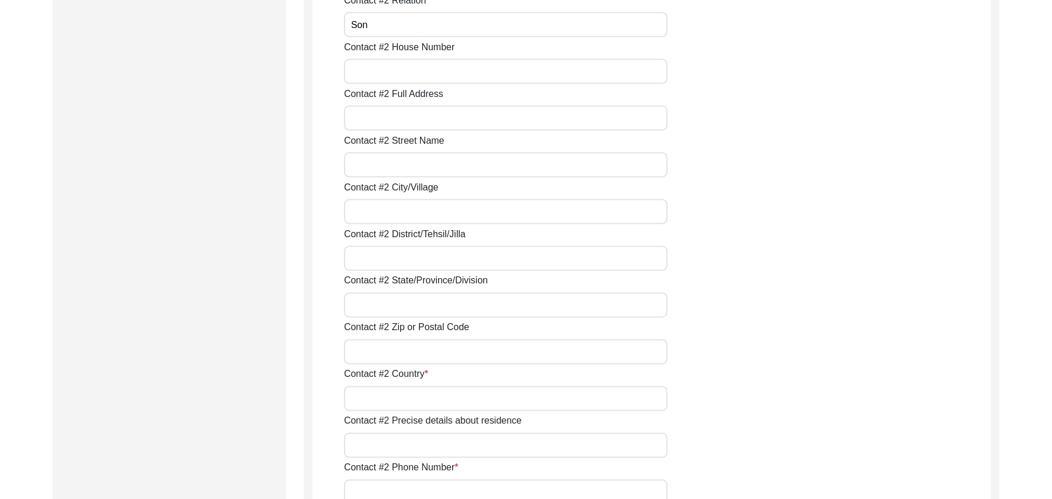
type input "Son"
click at [417, 73] on input "Contact #2 House Number" at bounding box center [506, 71] width 324 height 25
paste input "N/A"
type input "N/A"
click at [410, 124] on input "Contact #2 Full Address" at bounding box center [506, 118] width 324 height 25
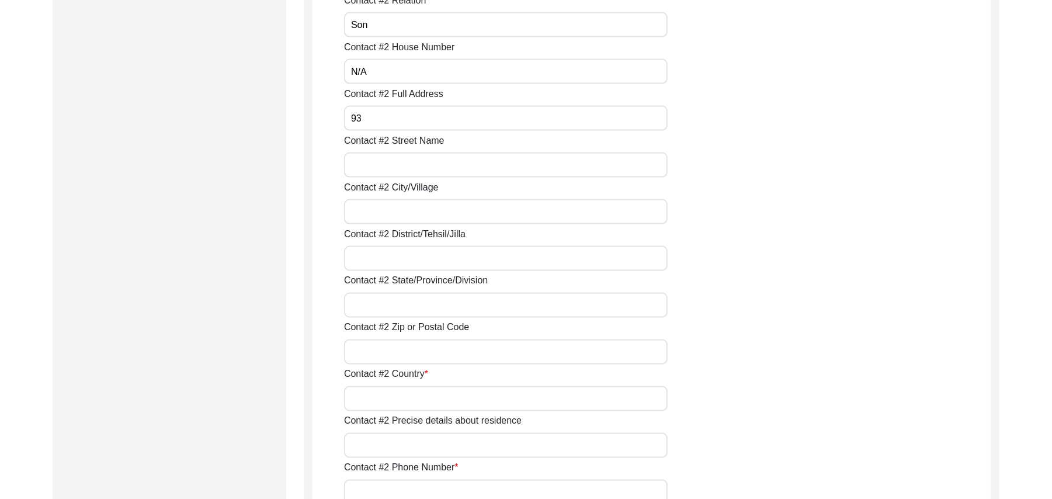
type input "9"
type input "Chak 93JB"
click at [401, 164] on input "Contact #2 Street Name" at bounding box center [506, 164] width 324 height 25
paste input "N/A"
type input "N/A"
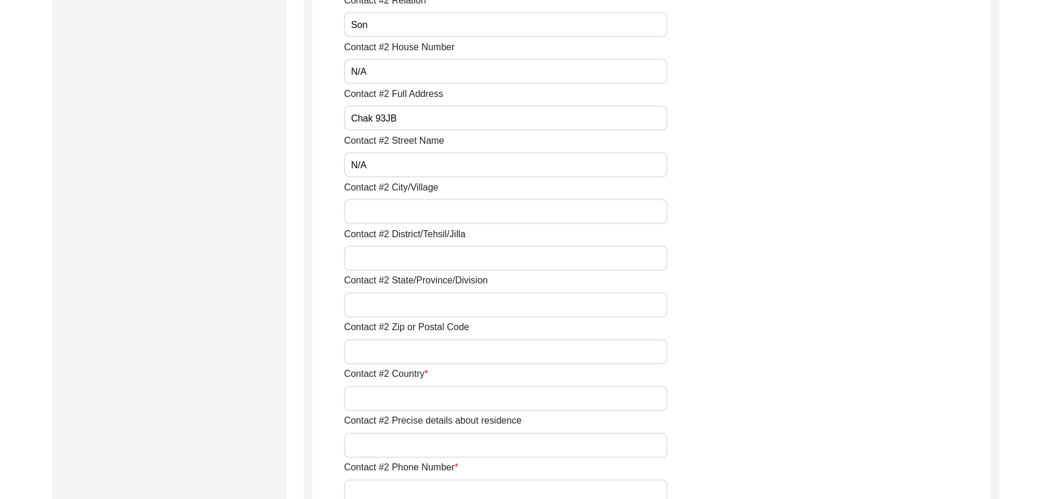
click at [398, 216] on input "Contact #2 City/Village" at bounding box center [506, 211] width 324 height 25
type input "Chak 93JB"
click at [397, 258] on input "Contact #2 District/Tehsil/Jilla" at bounding box center [506, 258] width 324 height 25
type input "t"
type input "Toba Tek Singh/ gojra"
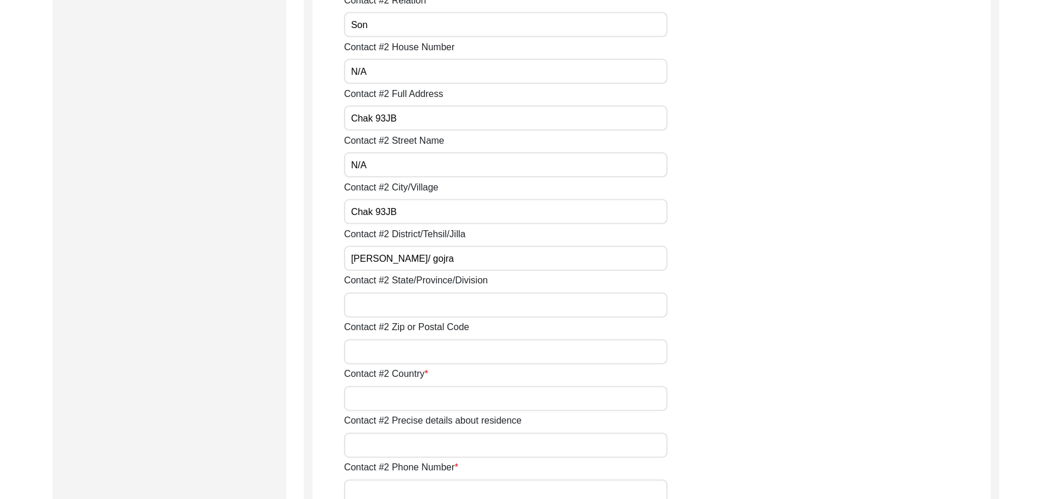
click at [410, 304] on input "Contact #2 State/Province/Division" at bounding box center [506, 305] width 324 height 25
type input "Punjab"
click at [410, 349] on input "Contact #2 Zip or Postal Code" at bounding box center [506, 351] width 324 height 25
type input "36051"
click at [398, 400] on input "Contact #2 Country" at bounding box center [506, 398] width 324 height 25
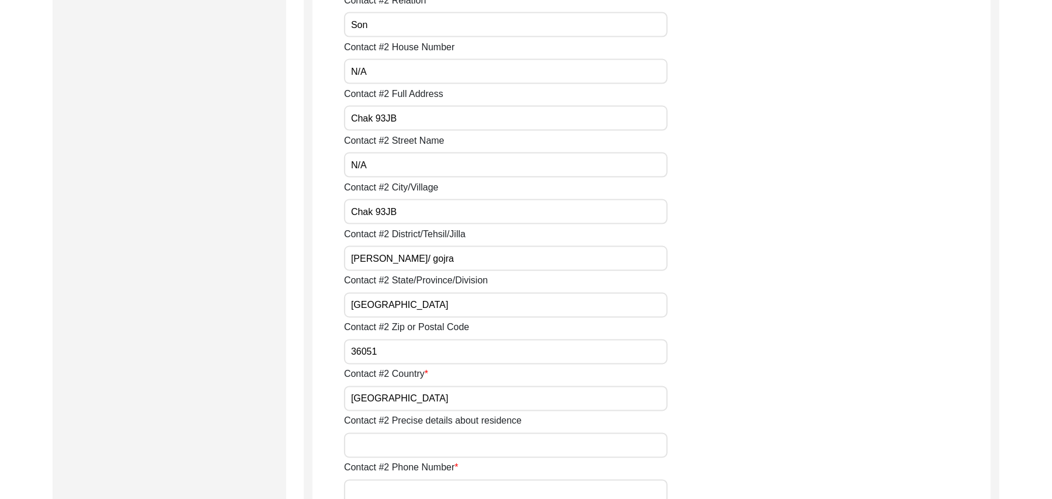
type input "Pakistan"
click at [403, 444] on input "Contact #2 Precise details about residence" at bounding box center [506, 445] width 324 height 25
type input "Chak 93JB"
click at [407, 491] on input "Contact #2 Phone Number" at bounding box center [506, 492] width 324 height 25
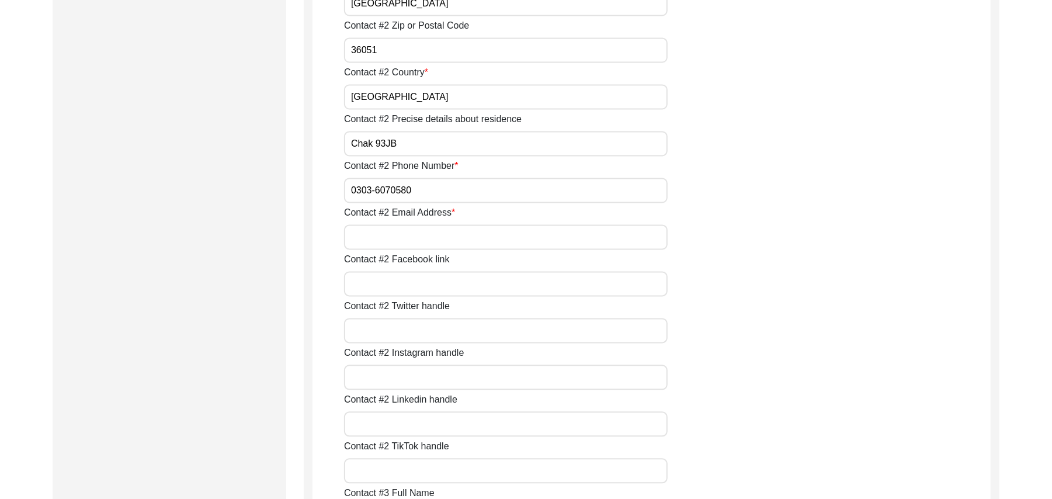
scroll to position [1737, 0]
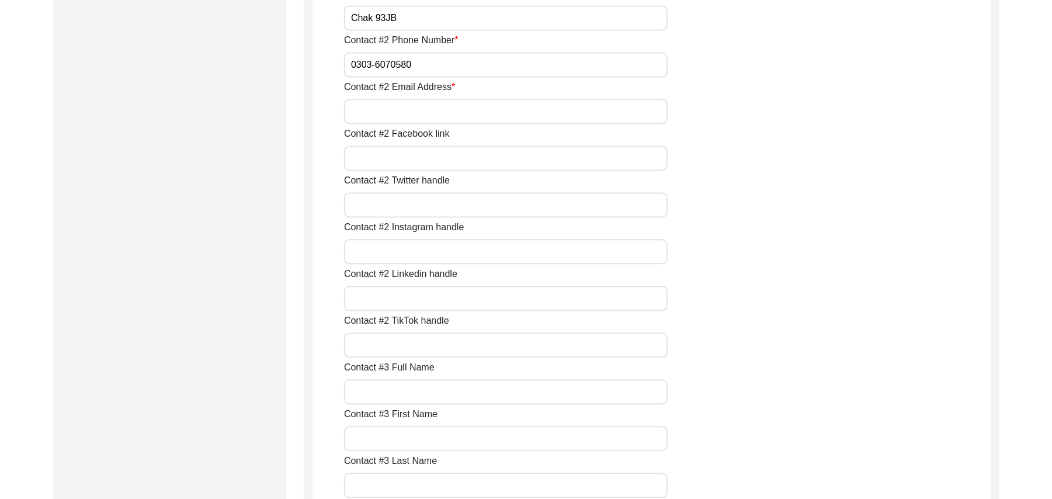
type input "0303-6070580"
click at [463, 113] on input "Contact #2 Email Address" at bounding box center [506, 111] width 324 height 25
paste input "N/A"
type input "N/A"
click at [442, 154] on input "Contact #2 Facebook link" at bounding box center [506, 157] width 324 height 25
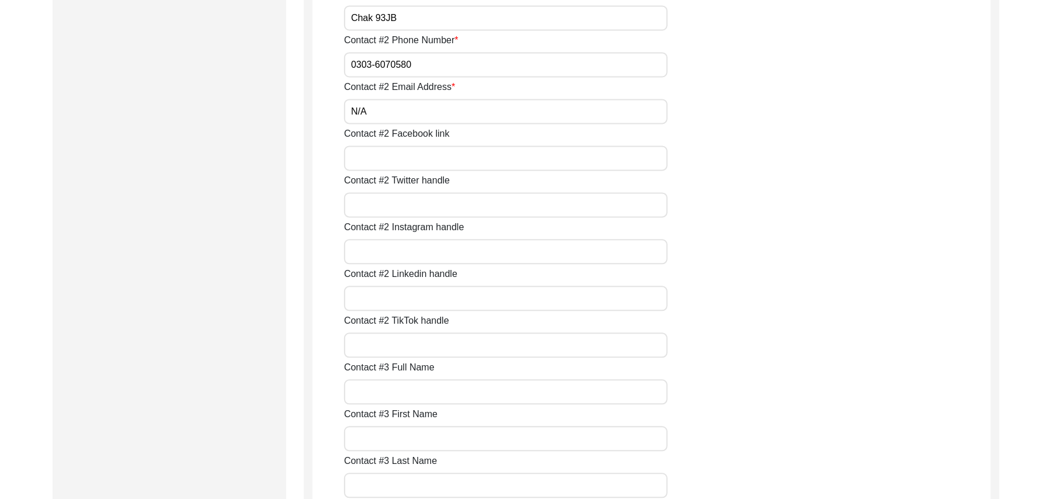
paste input "N/A"
type input "N/A"
click at [428, 203] on input "Contact #2 Twitter handle" at bounding box center [506, 204] width 324 height 25
paste input "N/A"
type input "N/A"
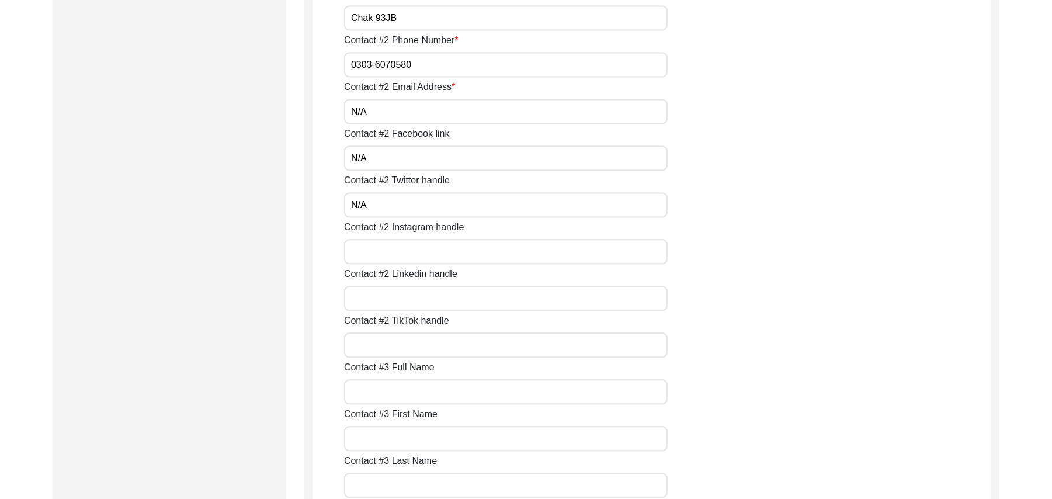
click at [425, 255] on input "Contact #2 Instagram handle" at bounding box center [506, 251] width 324 height 25
paste input "N/A"
type input "N/A"
click at [424, 295] on input "Contact #2 Linkedin handle" at bounding box center [506, 298] width 324 height 25
paste input "N/A"
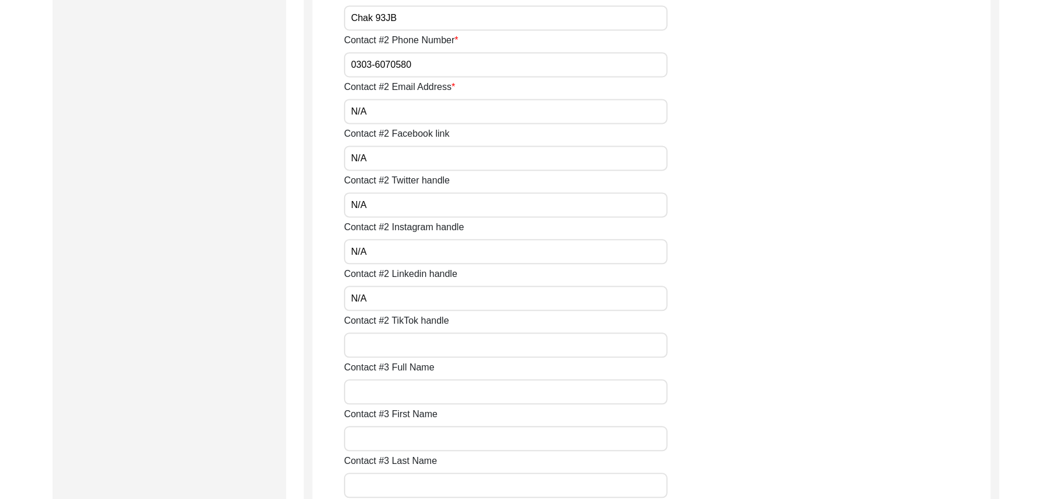
type input "N/A"
click at [428, 344] on input "Contact #2 TikTok handle" at bounding box center [506, 344] width 324 height 25
paste input "N/A"
type input "N/A"
click at [421, 389] on input "Contact #3 Full Name" at bounding box center [506, 391] width 324 height 25
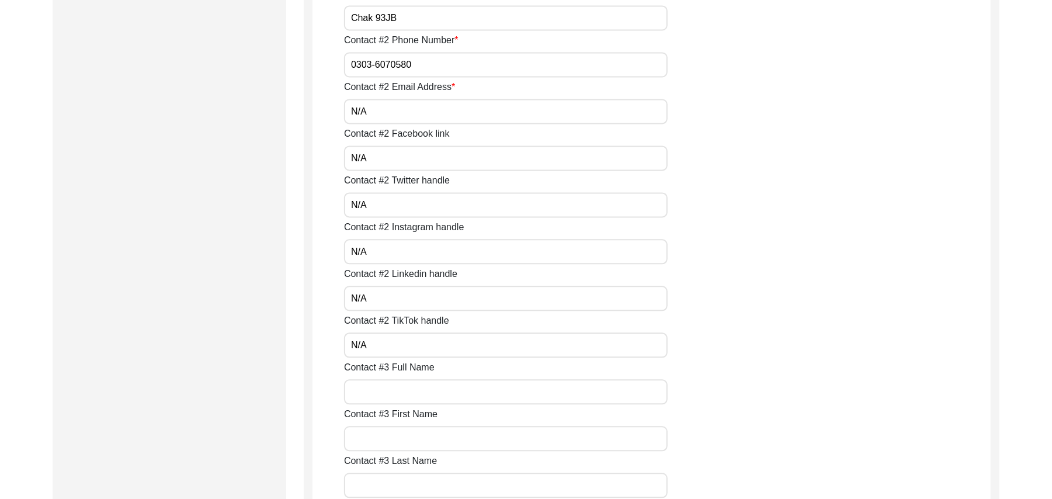
paste input "N/A"
type input "N/A"
click at [419, 436] on input "Contact #3 First Name" at bounding box center [506, 438] width 324 height 25
paste input "N/A"
type input "N/A"
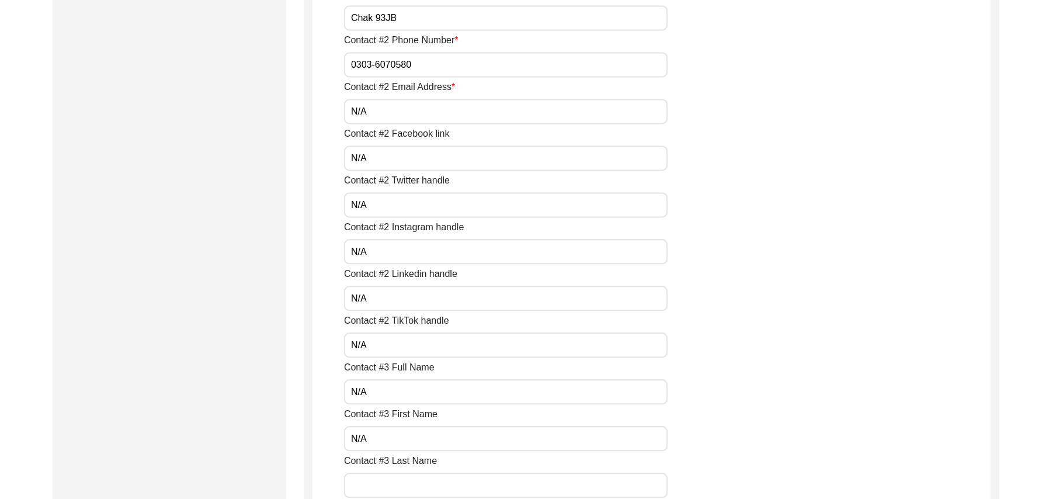
click at [420, 483] on input "Contact #3 Last Name" at bounding box center [506, 485] width 324 height 25
paste input "N/A"
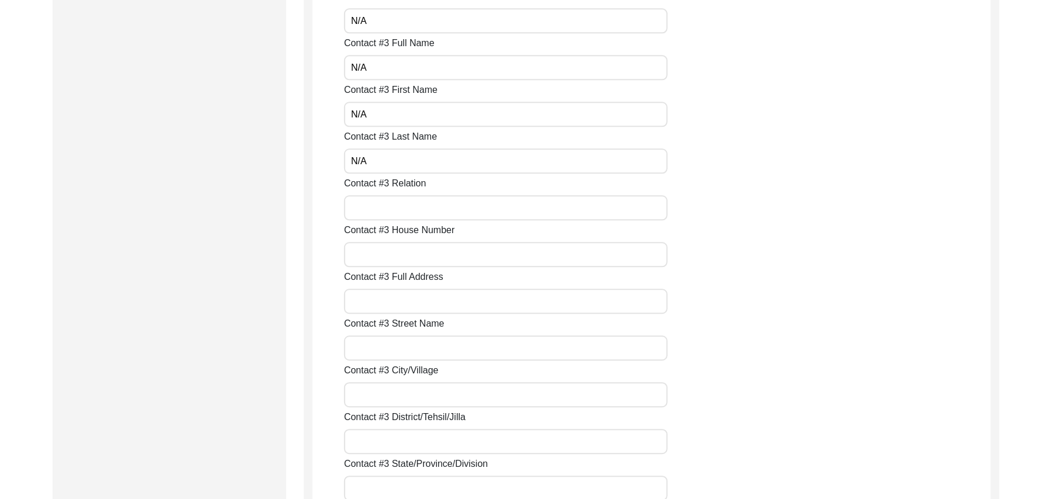
scroll to position [2165, 0]
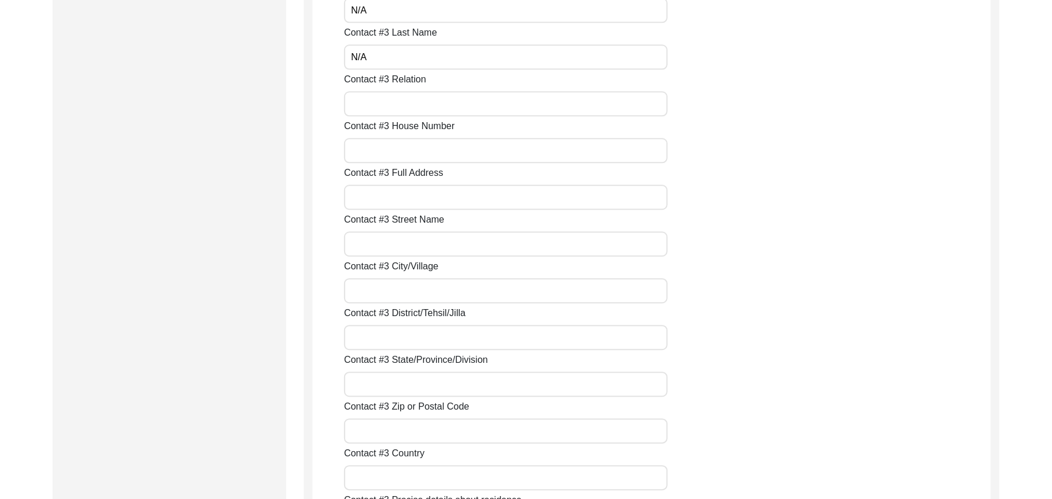
type input "N/A"
click at [429, 102] on input "Contact #3 Relation" at bounding box center [506, 103] width 324 height 25
paste input "N/A"
type input "N/A"
click at [416, 157] on input "Contact #3 House Number" at bounding box center [506, 150] width 324 height 25
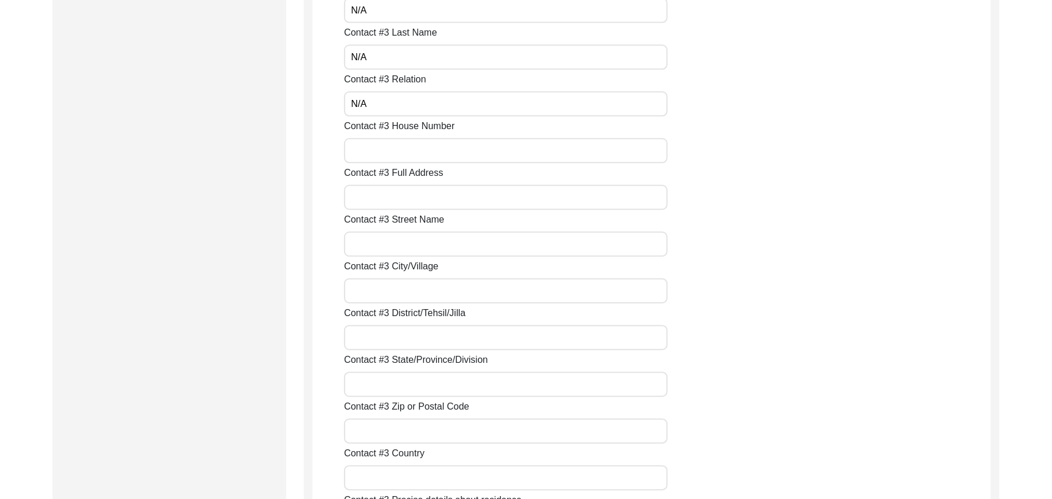
paste input "N/A"
type input "N/A"
click at [414, 190] on input "Contact #3 Full Address" at bounding box center [506, 197] width 324 height 25
paste input "N/A"
type input "N/A"
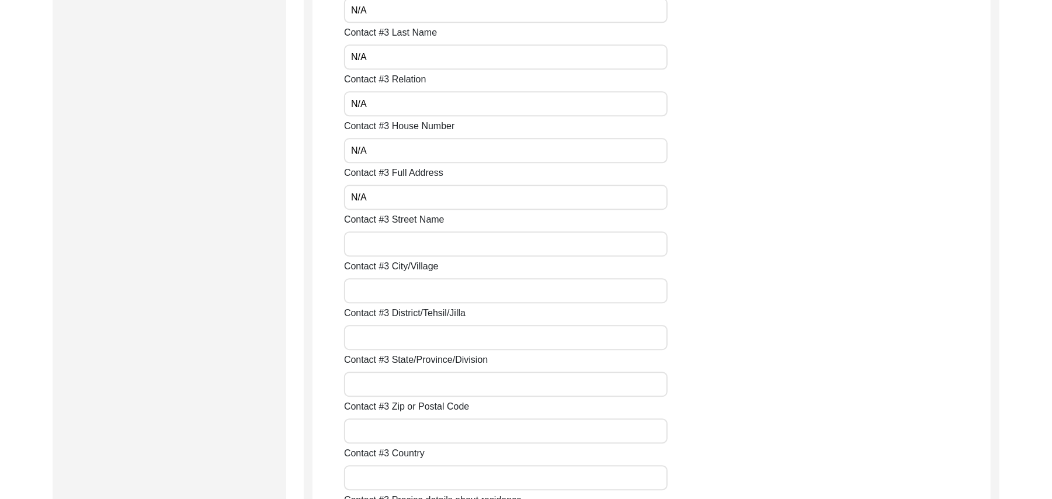
click at [412, 242] on input "Contact #3 Street Name" at bounding box center [506, 243] width 324 height 25
paste input "N/A"
type input "N/A"
click at [415, 289] on input "Contact #3 City/Village" at bounding box center [506, 290] width 324 height 25
paste input "N/A"
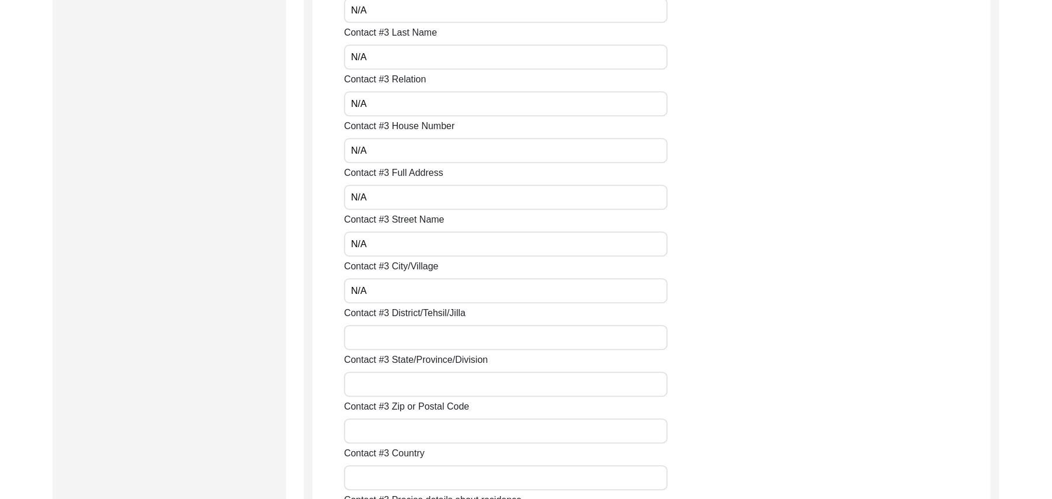
type input "N/A"
click at [410, 344] on input "Contact #3 District/Tehsil/Jilla" at bounding box center [506, 337] width 324 height 25
paste input "N/A"
type input "N/A"
click at [410, 381] on input "Contact #3 State/Province/Division" at bounding box center [506, 384] width 324 height 25
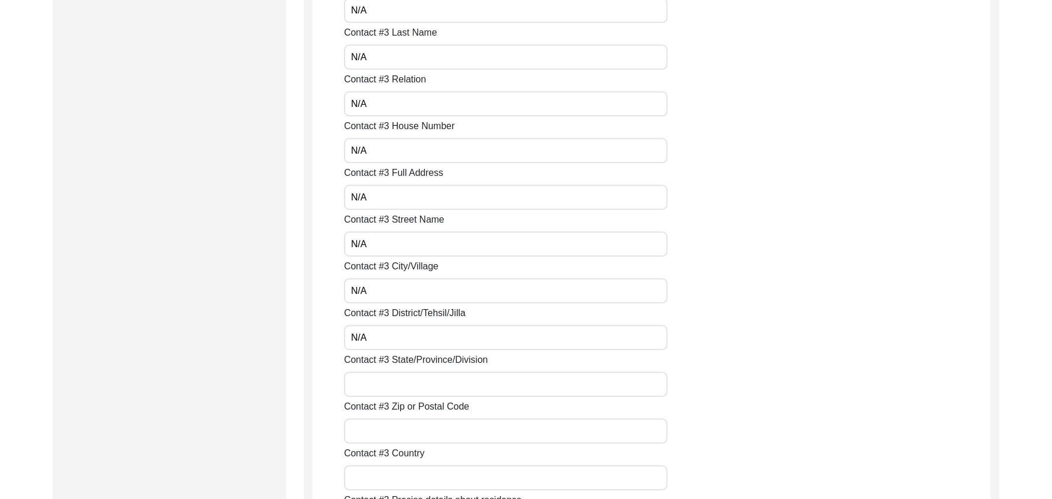
paste input "N/A"
type input "N/A"
click at [415, 428] on input "Contact #3 Zip or Postal Code" at bounding box center [506, 430] width 324 height 25
paste input "N/A"
type input "N/A"
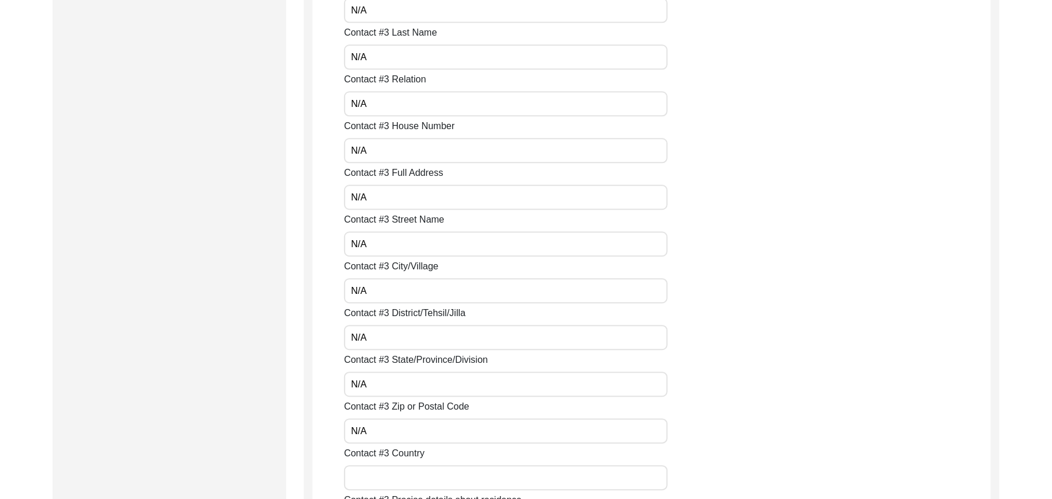
click at [416, 478] on input "Contact #3 Country" at bounding box center [506, 477] width 324 height 25
paste input "N/A"
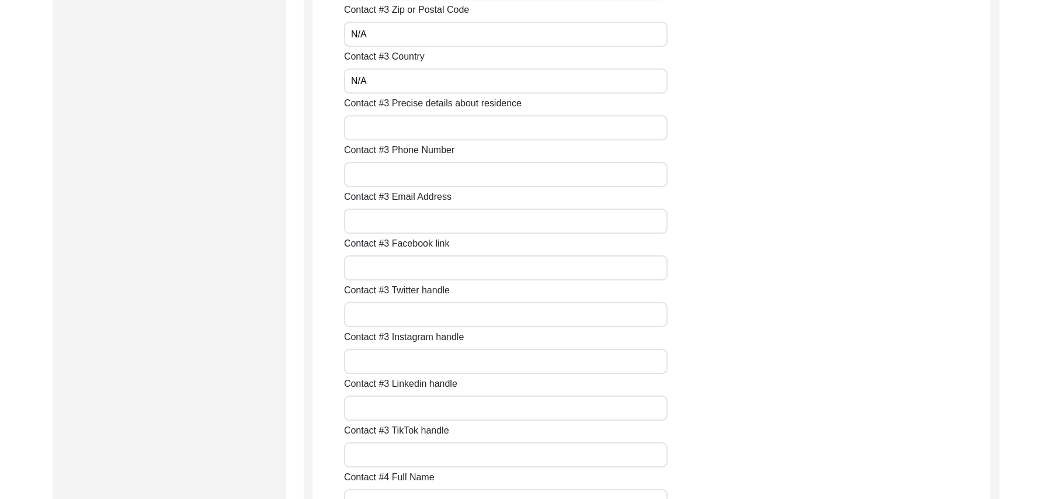
scroll to position [2583, 0]
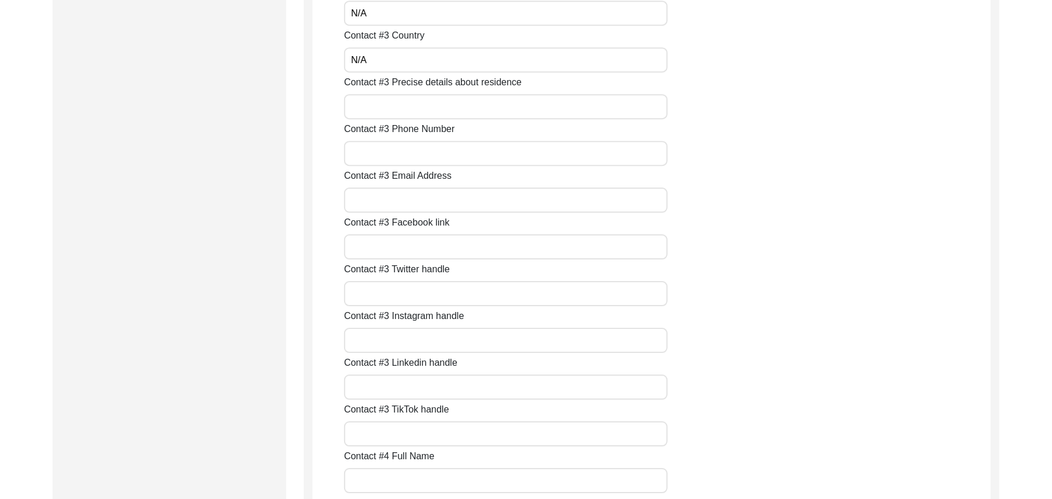
type input "N/A"
click at [382, 105] on input "Contact #3 Precise details about residence" at bounding box center [506, 106] width 324 height 25
paste input "N/A"
type input "N/A"
click at [384, 151] on input "Contact #3 Phone Number" at bounding box center [506, 153] width 324 height 25
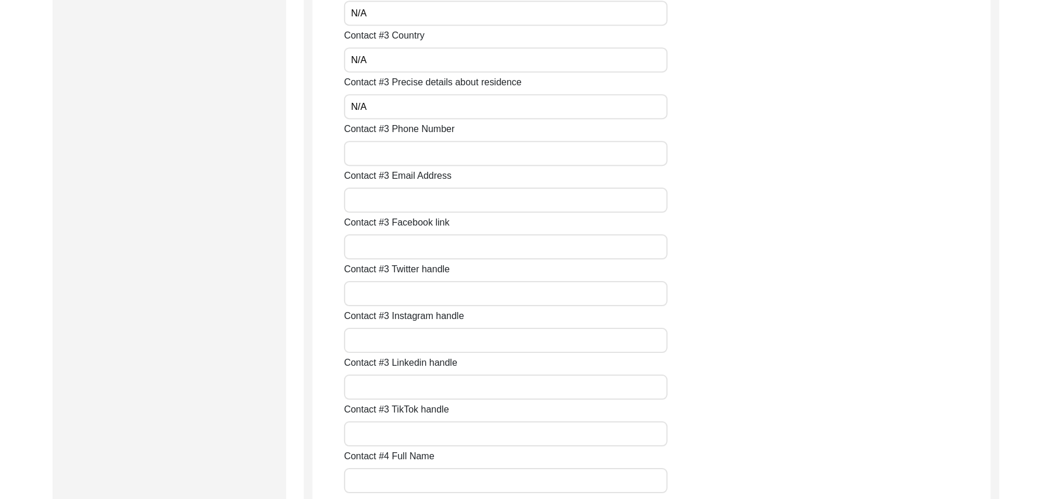
paste input "N/A"
type input "N/A"
click at [395, 206] on input "Contact #3 Email Address" at bounding box center [506, 200] width 324 height 25
paste input "N/A"
type input "N/A"
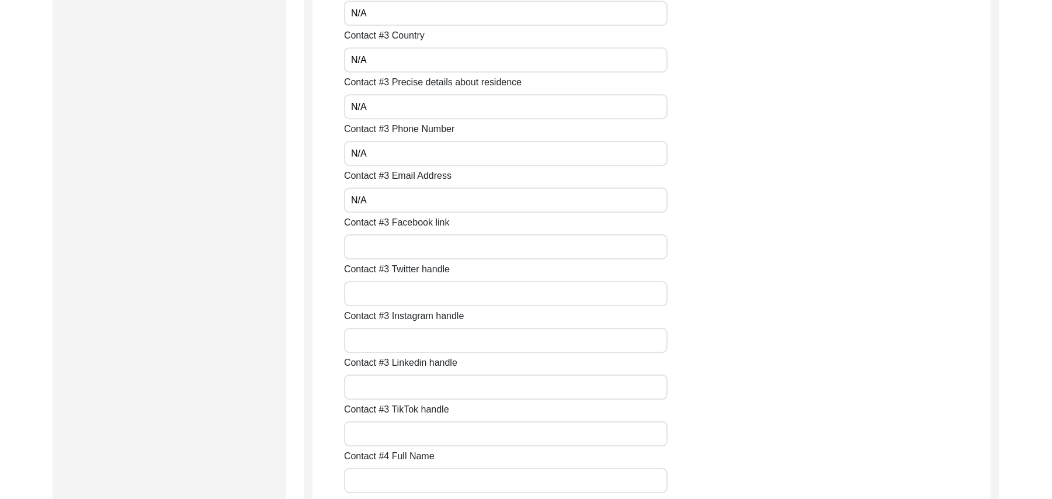
click at [401, 248] on input "Contact #3 Facebook link" at bounding box center [506, 246] width 324 height 25
paste input "N/A"
type input "N/A"
click at [403, 297] on input "Contact #3 Twitter handle" at bounding box center [506, 293] width 324 height 25
paste input "N/A"
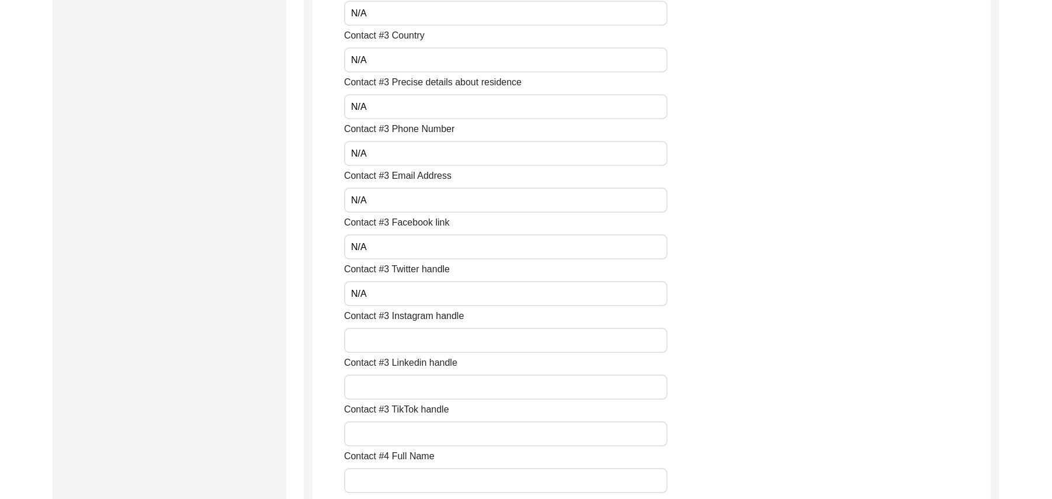
type input "N/A"
click at [409, 341] on input "Contact #3 Instagram handle" at bounding box center [506, 340] width 324 height 25
paste input "N/A"
type input "N/A"
click at [410, 384] on input "Contact #3 Linkedin handle" at bounding box center [506, 387] width 324 height 25
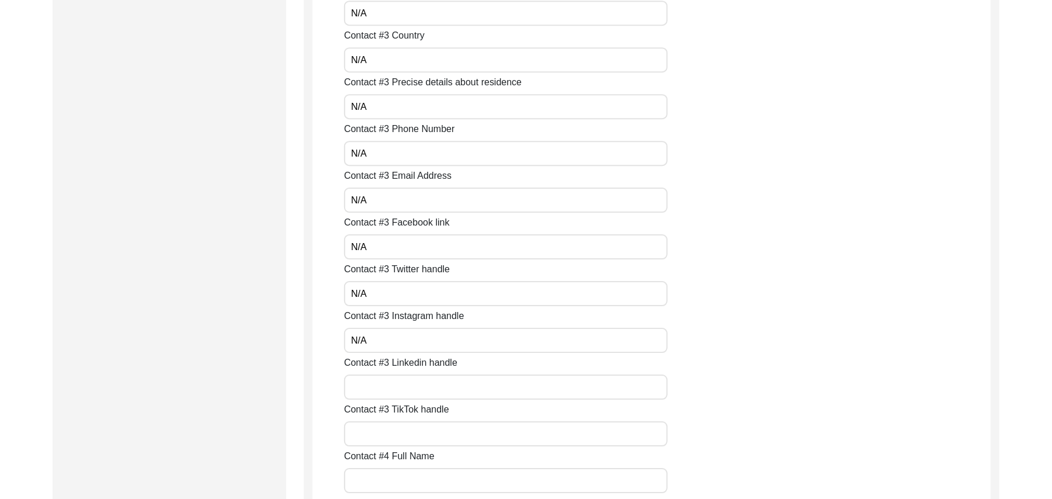
paste input "N/A"
type input "N/A"
click at [407, 435] on input "Contact #3 TikTok handle" at bounding box center [506, 433] width 324 height 25
paste input "N/A"
type input "N/A"
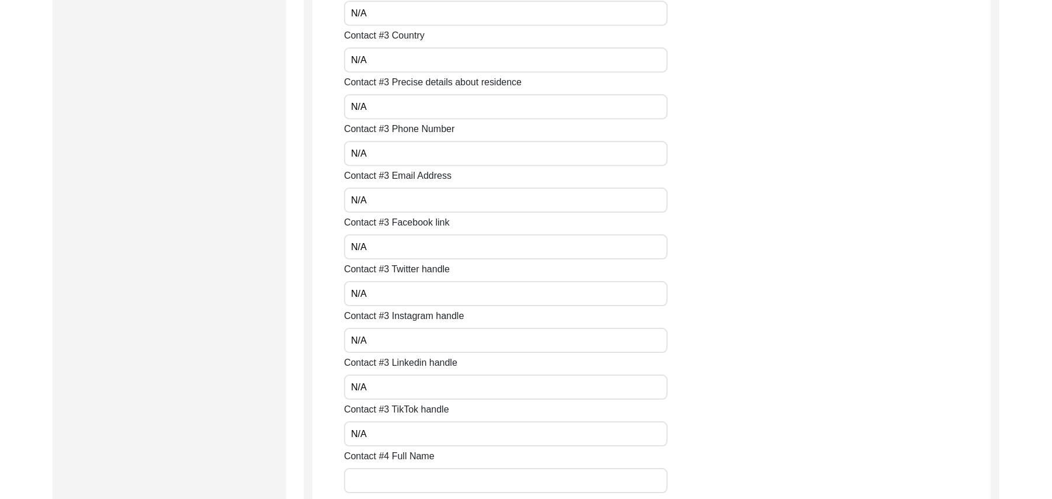
click at [410, 478] on input "Contact #4 Full Name" at bounding box center [506, 480] width 324 height 25
paste input "N/A"
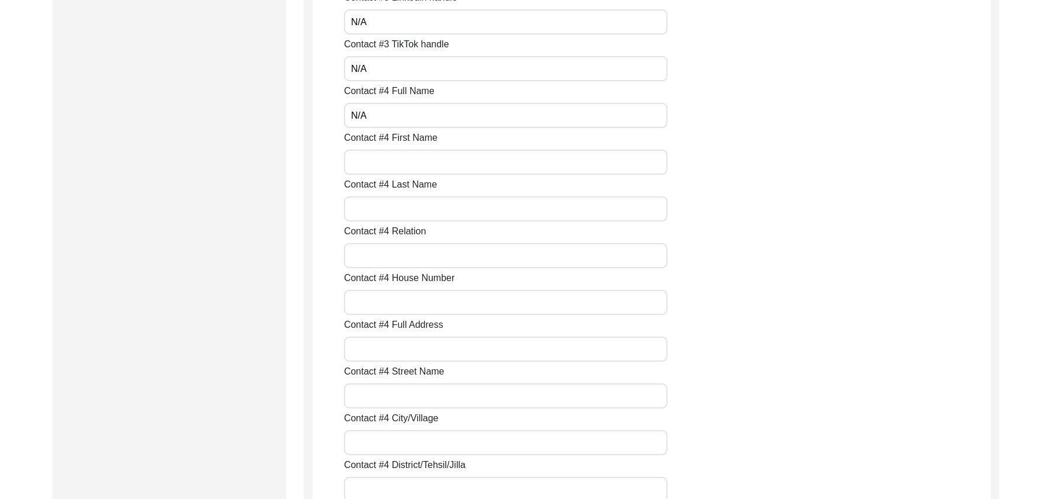
scroll to position [2980, 0]
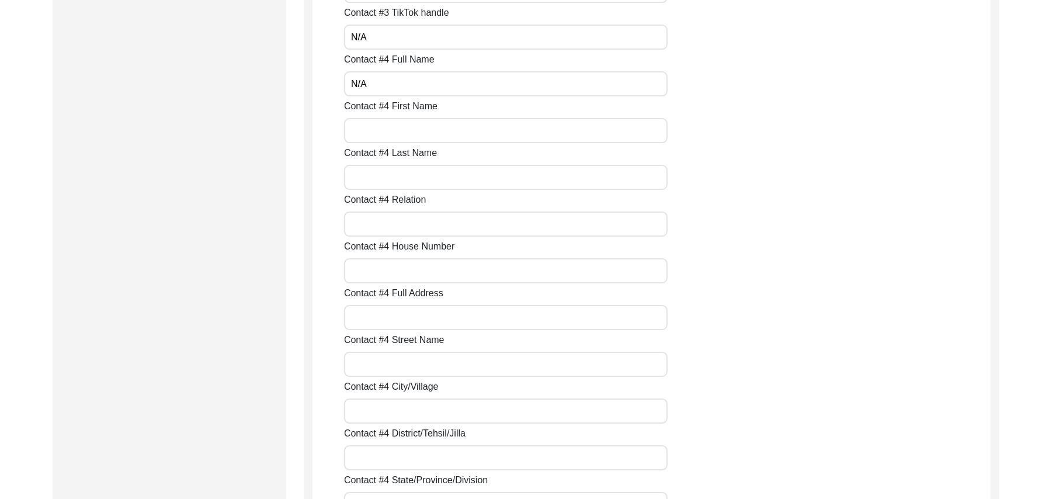
type input "N/A"
click at [400, 137] on input "Contact #4 First Name" at bounding box center [506, 130] width 324 height 25
paste input "N/A"
type input "N/A"
click at [405, 185] on input "Contact #4 Last Name" at bounding box center [506, 177] width 324 height 25
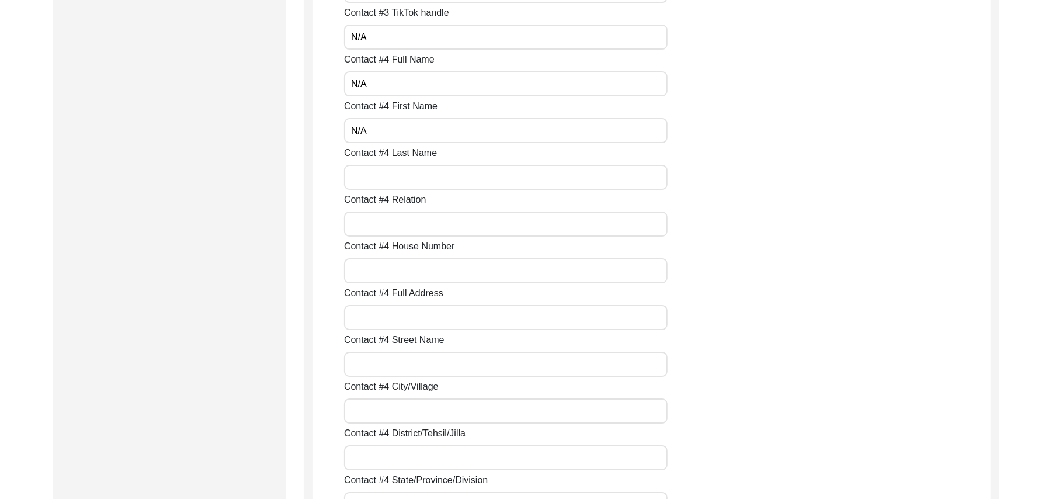
paste input "N/A"
type input "N/A"
click at [410, 226] on input "Contact #4 Relation" at bounding box center [506, 224] width 324 height 25
paste input "N/A"
type input "N/A"
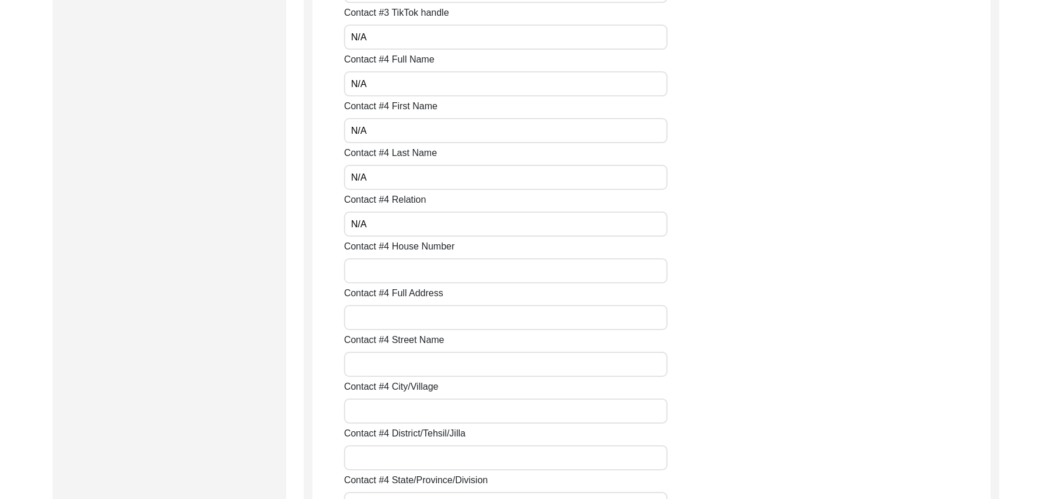
click at [414, 266] on input "Contact #4 House Number" at bounding box center [506, 270] width 324 height 25
paste input "N/A"
type input "N/A"
click at [418, 310] on input "Contact #4 Full Address" at bounding box center [506, 317] width 324 height 25
paste input "N/A"
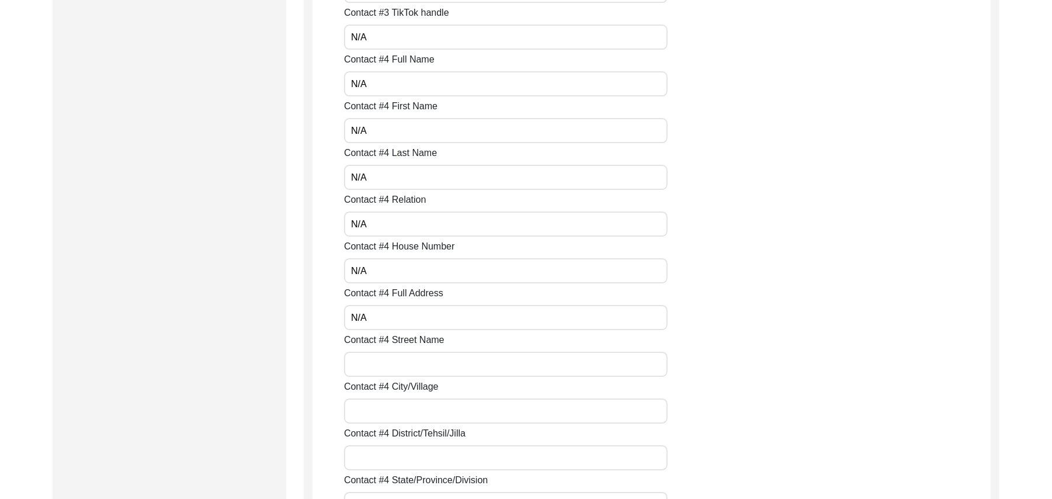
type input "N/A"
click at [414, 366] on input "Contact #4 Street Name" at bounding box center [506, 364] width 324 height 25
paste input "N/A"
type input "N/A"
click at [416, 415] on input "Contact #4 City/Village" at bounding box center [506, 410] width 324 height 25
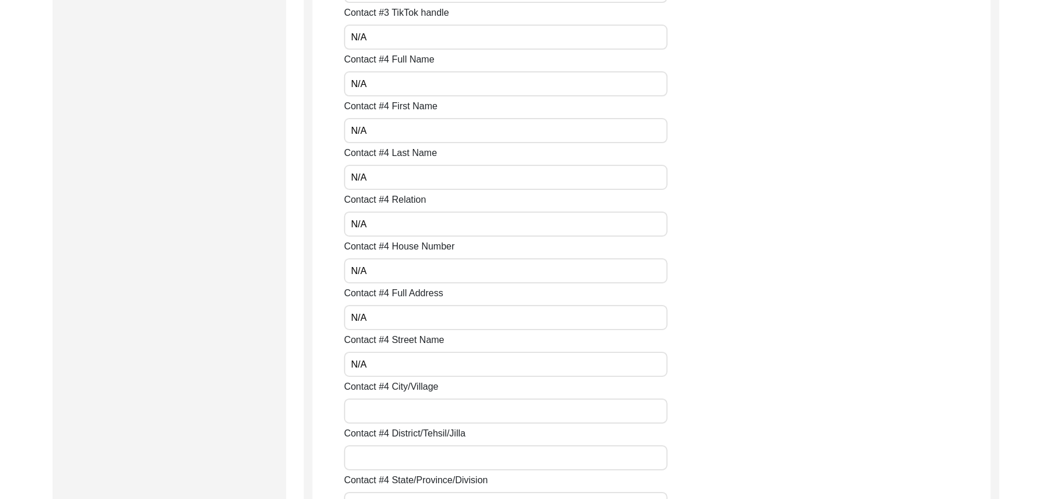
paste input "N/A"
type input "N/A"
click at [417, 456] on input "Contact #4 District/Tehsil/Jilla" at bounding box center [506, 457] width 324 height 25
paste input "N/A"
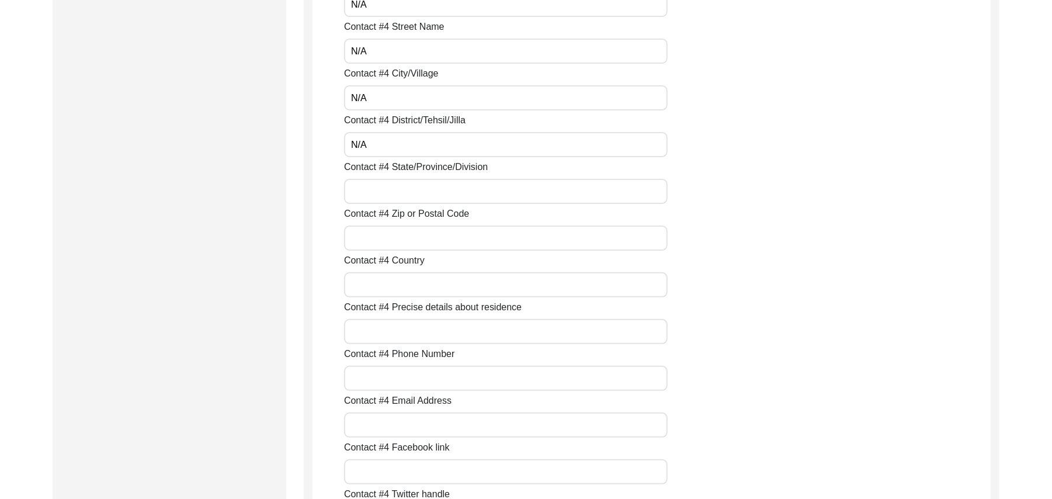
scroll to position [3345, 0]
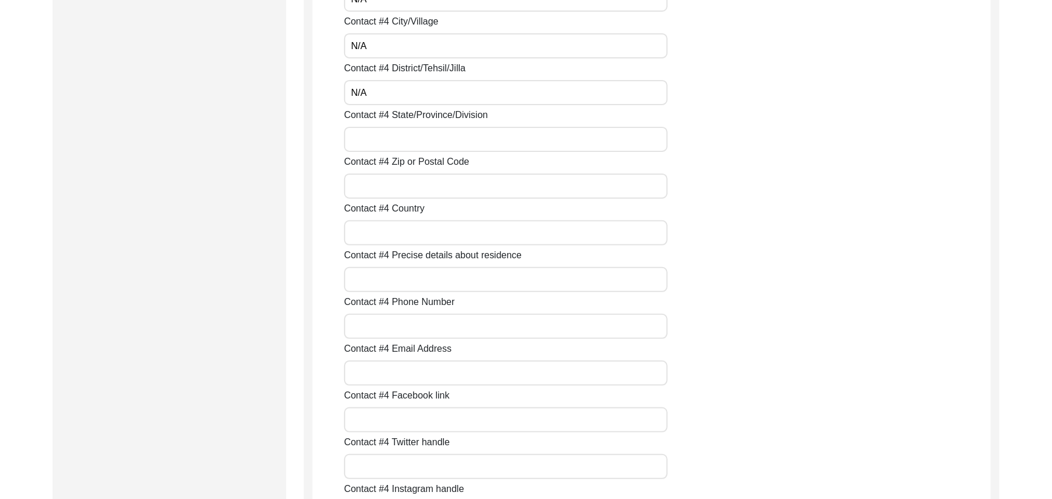
type input "N/A"
click at [445, 143] on input "Contact #4 State/Province/Division" at bounding box center [506, 139] width 324 height 25
paste input "N/A"
type input "N/A"
click at [431, 186] on input "Contact #4 Zip or Postal Code" at bounding box center [506, 186] width 324 height 25
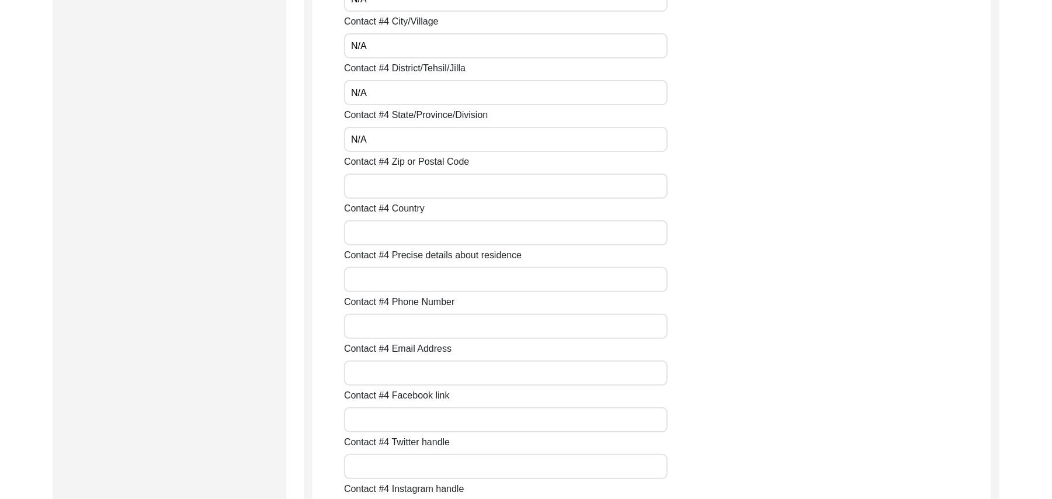
paste input "N/A"
type input "N/A"
click at [419, 233] on input "Contact #4 Country" at bounding box center [506, 232] width 324 height 25
paste input "N/A"
type input "N/A"
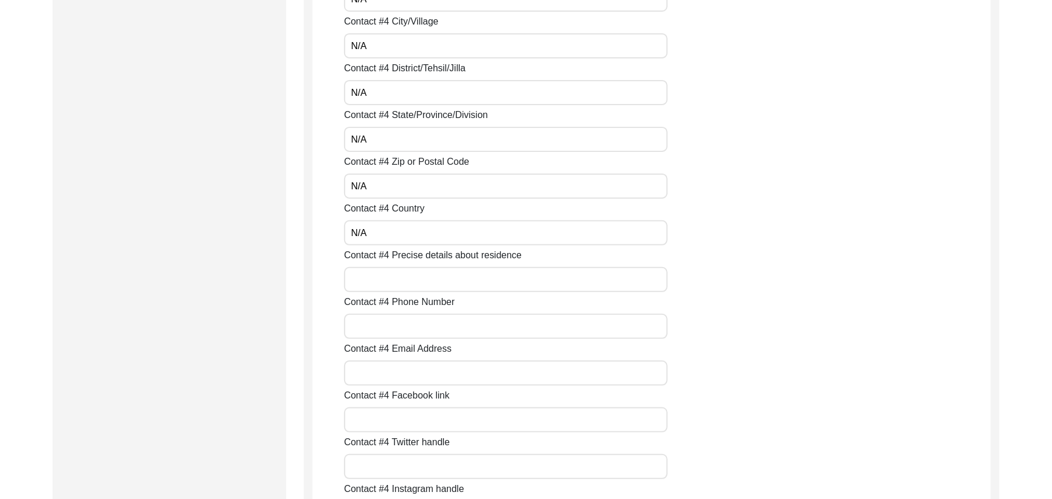
click at [418, 288] on input "Contact #4 Precise details about residence" at bounding box center [506, 279] width 324 height 25
paste input "N/A"
type input "N/A"
click at [414, 332] on input "Contact #4 Phone Number" at bounding box center [506, 326] width 324 height 25
paste input "N/A"
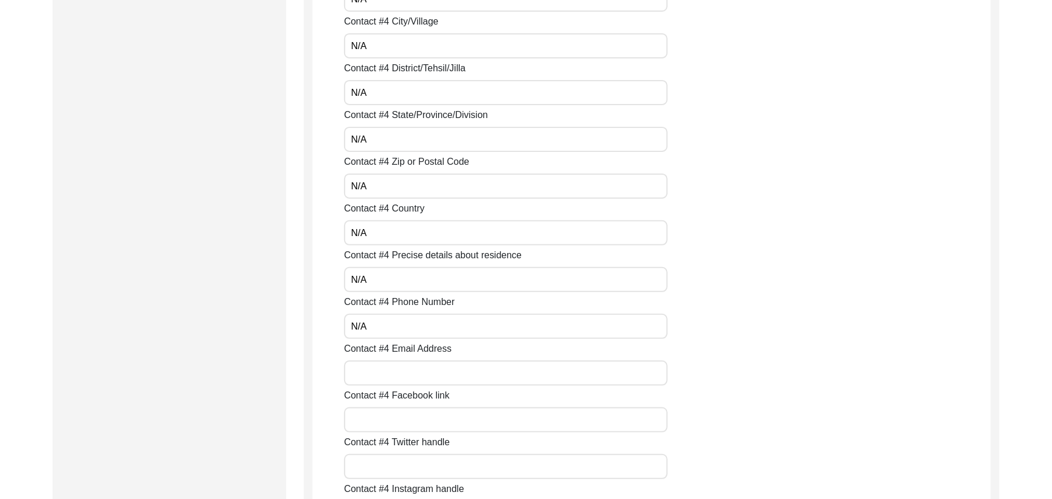
type input "N/A"
click at [408, 368] on input "Contact #4 Email Address" at bounding box center [506, 372] width 324 height 25
paste input "N/A"
type input "N/A"
click at [407, 414] on input "Contact #4 Facebook link" at bounding box center [506, 419] width 324 height 25
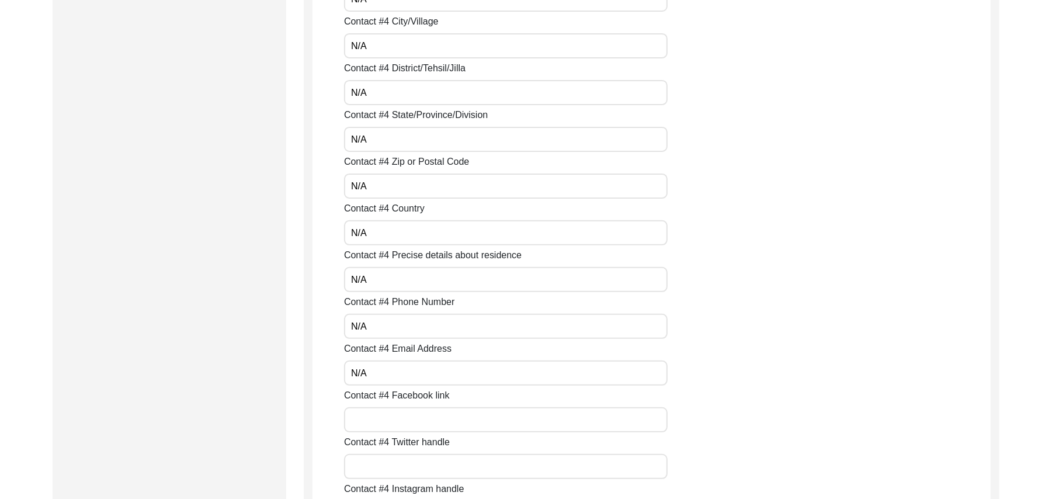
paste input "N/A"
type input "N/A"
click at [403, 464] on input "Contact #4 Twitter handle" at bounding box center [506, 466] width 324 height 25
paste input "N/A"
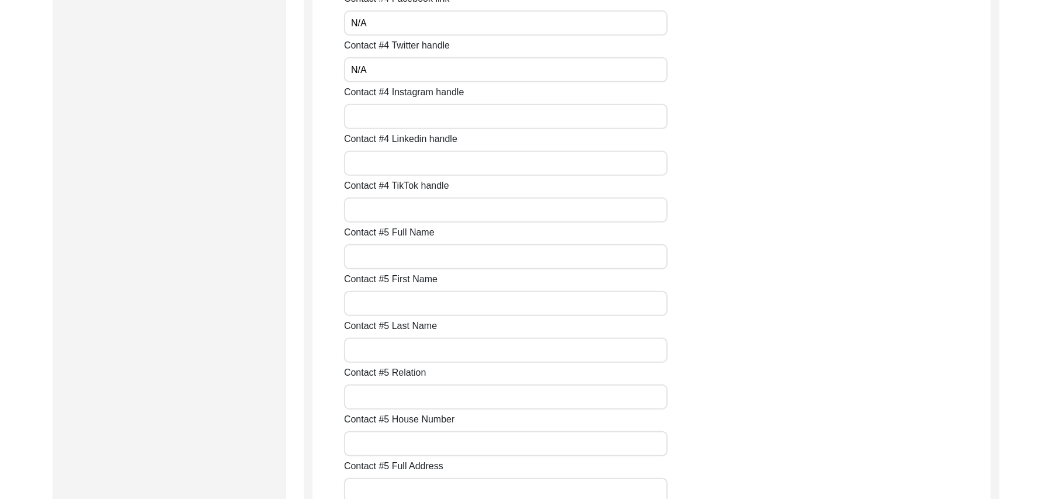
scroll to position [3794, 0]
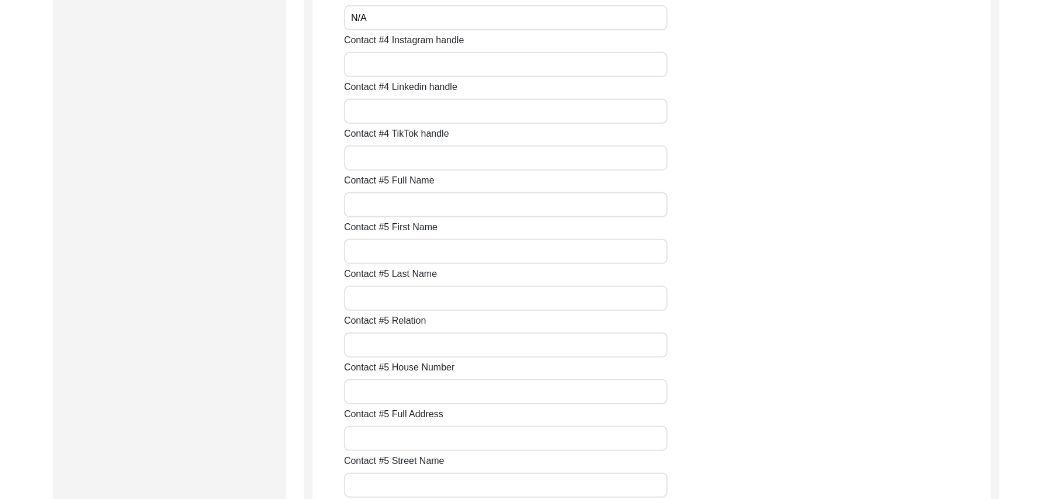
type input "N/A"
click at [407, 71] on input "Contact #4 Instagram handle" at bounding box center [506, 64] width 324 height 25
paste input "N/A"
type input "N/A"
click at [409, 108] on input "Contact #4 Linkedin handle" at bounding box center [506, 111] width 324 height 25
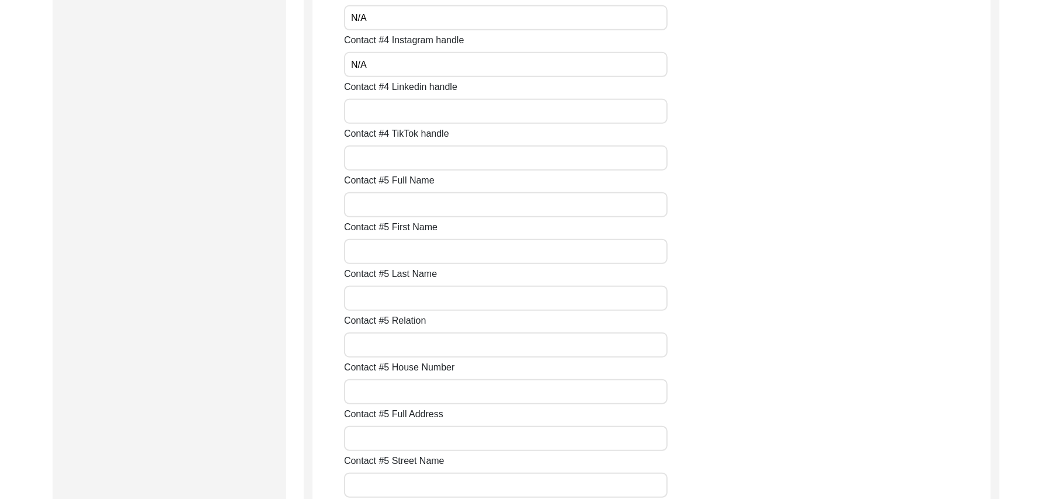
paste input "N/A"
type input "N/A"
click at [404, 155] on input "Contact #4 TikTok handle" at bounding box center [506, 157] width 324 height 25
paste input "N/A"
type input "N/A"
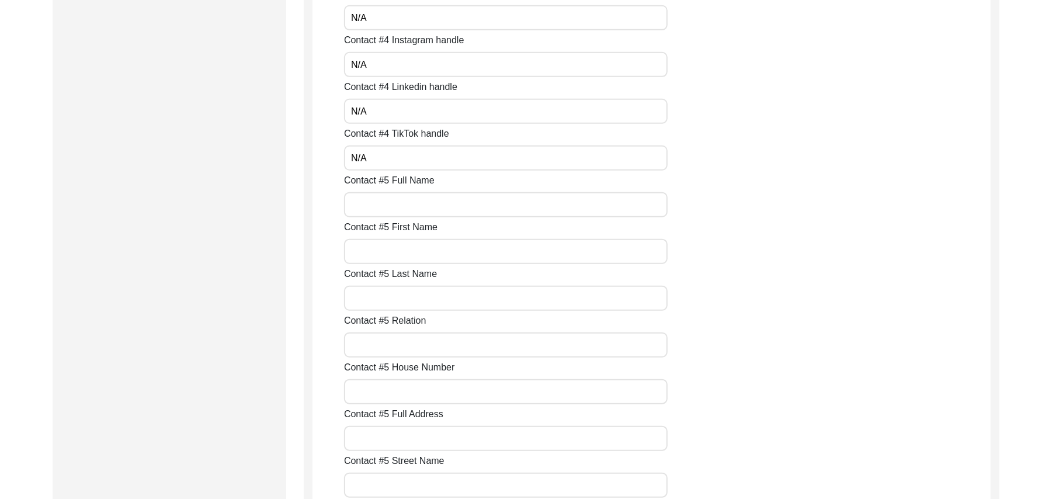
click at [405, 209] on input "Contact #5 Full Name" at bounding box center [506, 204] width 324 height 25
paste input "N/A"
drag, startPoint x: 405, startPoint y: 209, endPoint x: 405, endPoint y: 250, distance: 40.9
type input "N/A"
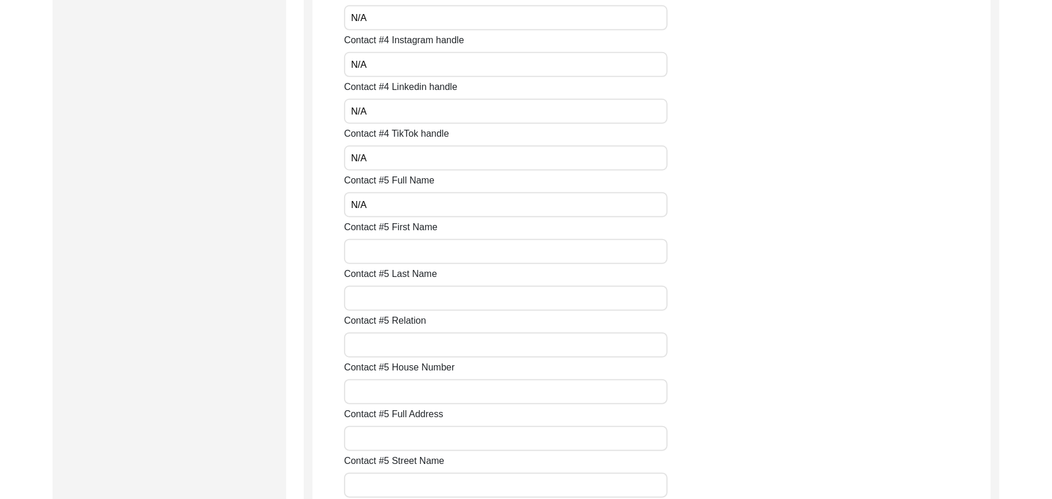
click at [404, 250] on input "Contact #5 First Name" at bounding box center [506, 251] width 324 height 25
paste input "N/A"
type input "N/A"
click at [403, 293] on input "Contact #5 Last Name" at bounding box center [506, 298] width 324 height 25
paste input "N/A"
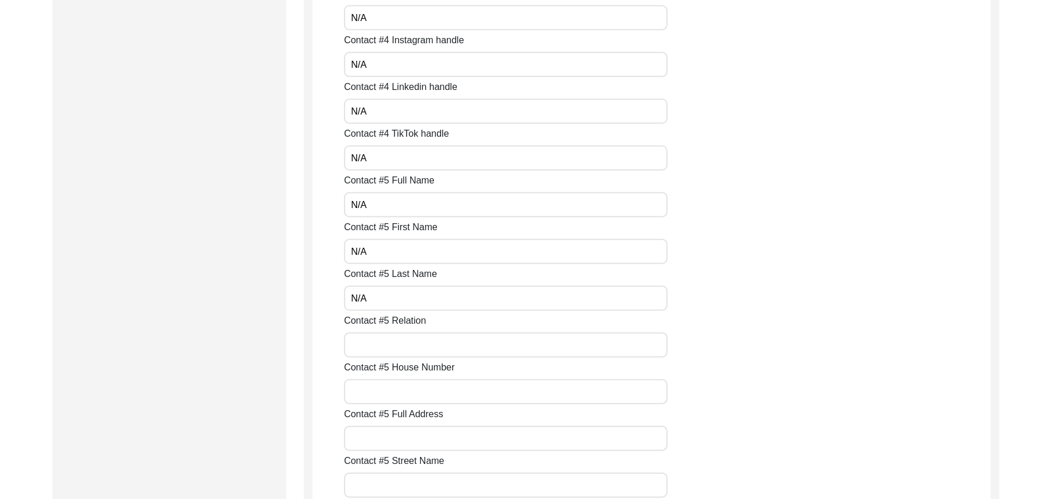
type input "N/A"
click at [405, 341] on input "Contact #5 Relation" at bounding box center [506, 344] width 324 height 25
paste input "N/A"
type input "N/A"
click at [405, 396] on input "Contact #5 House Number" at bounding box center [506, 391] width 324 height 25
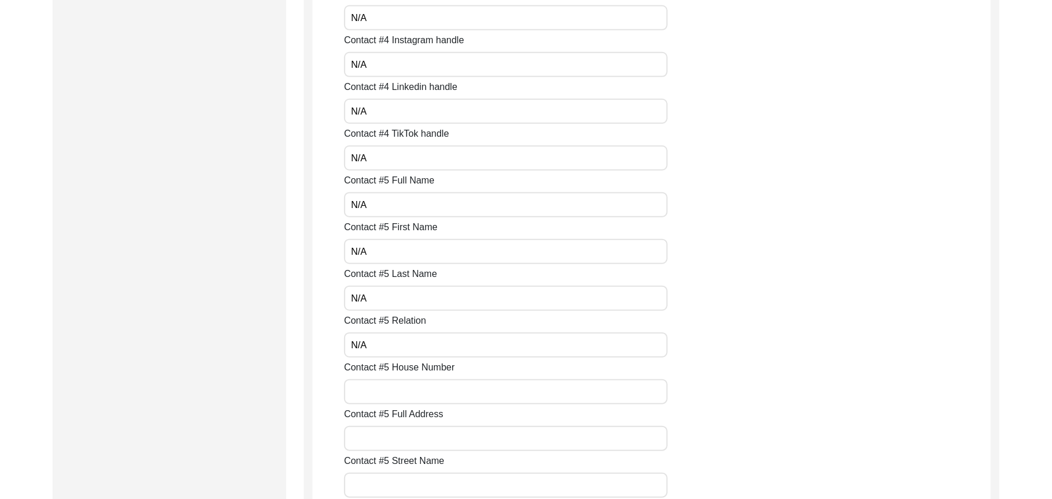
paste input "N/A"
type input "N/A"
click at [407, 438] on input "Contact #5 Full Address" at bounding box center [506, 438] width 324 height 25
paste input "N/A"
type input "N/A"
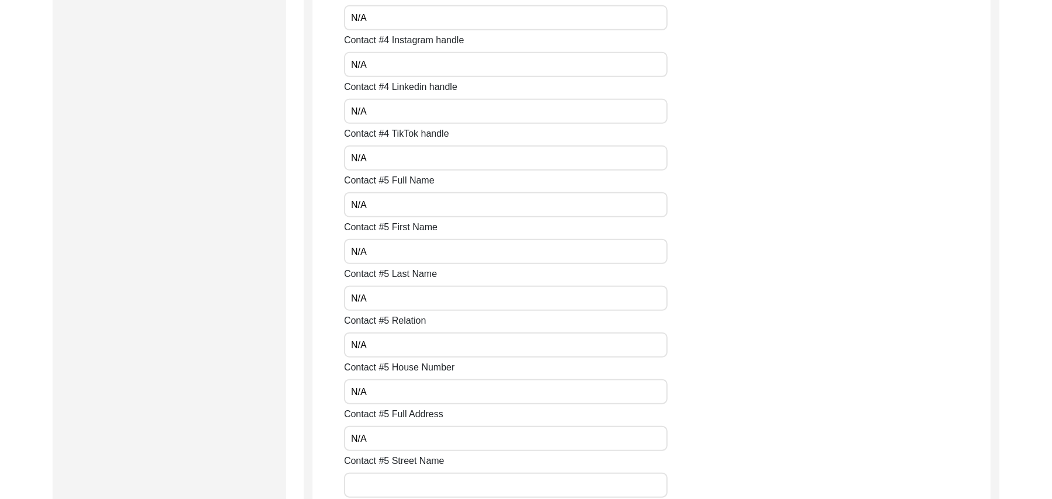
click at [415, 488] on input "Contact #5 Street Name" at bounding box center [506, 485] width 324 height 25
paste input "N/A"
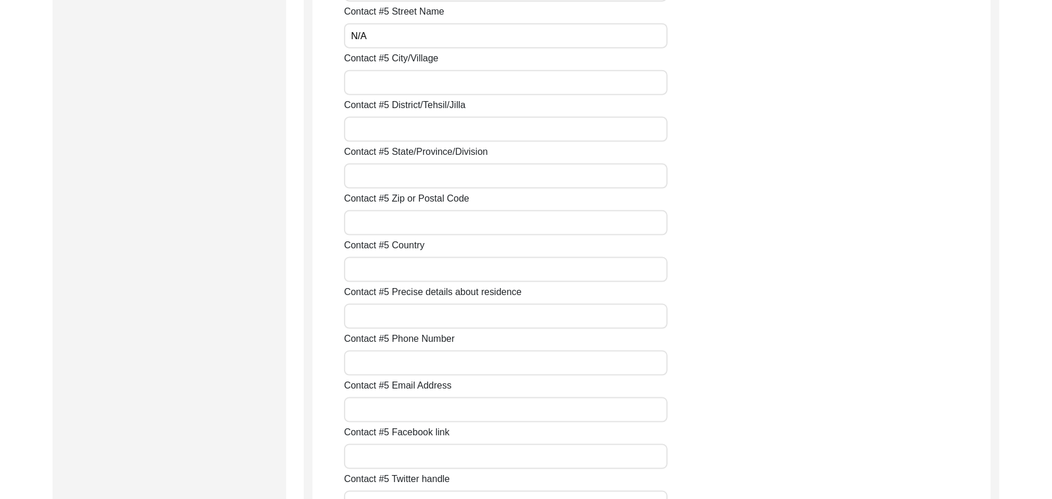
scroll to position [4274, 0]
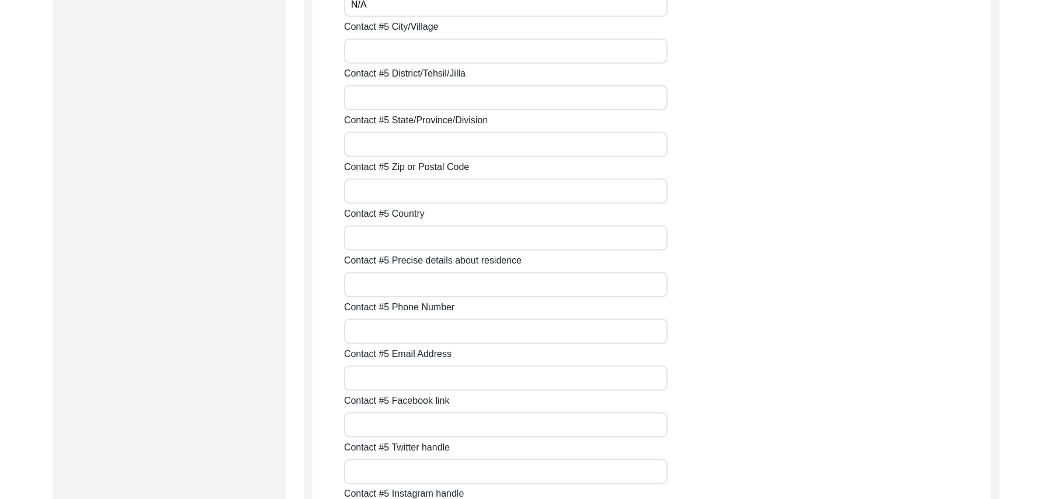
type input "N/A"
click at [518, 53] on input "Contact #5 City/Village" at bounding box center [506, 51] width 324 height 25
paste input "N/A"
type input "N/A"
click at [498, 99] on input "Contact #5 District/Tehsil/Jilla" at bounding box center [506, 97] width 324 height 25
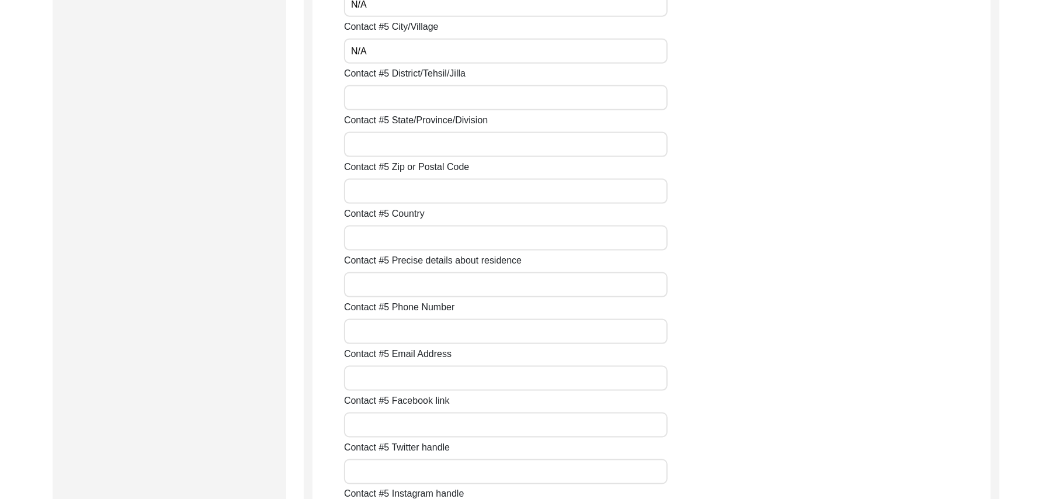
paste input "N/A"
type input "N/A"
click at [483, 152] on input "Contact #5 State/Province/Division" at bounding box center [506, 144] width 324 height 25
paste input "N/A"
type input "N/A"
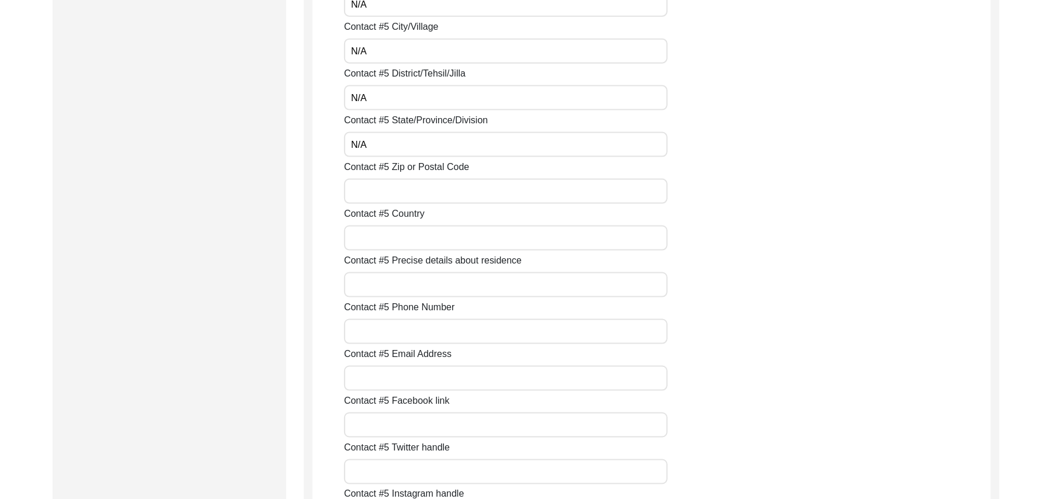
click at [480, 197] on input "Contact #5 Zip or Postal Code" at bounding box center [506, 191] width 324 height 25
paste input "N/A"
type input "N/A"
click at [471, 240] on input "Contact #5 Country" at bounding box center [506, 238] width 324 height 25
paste input "N/A"
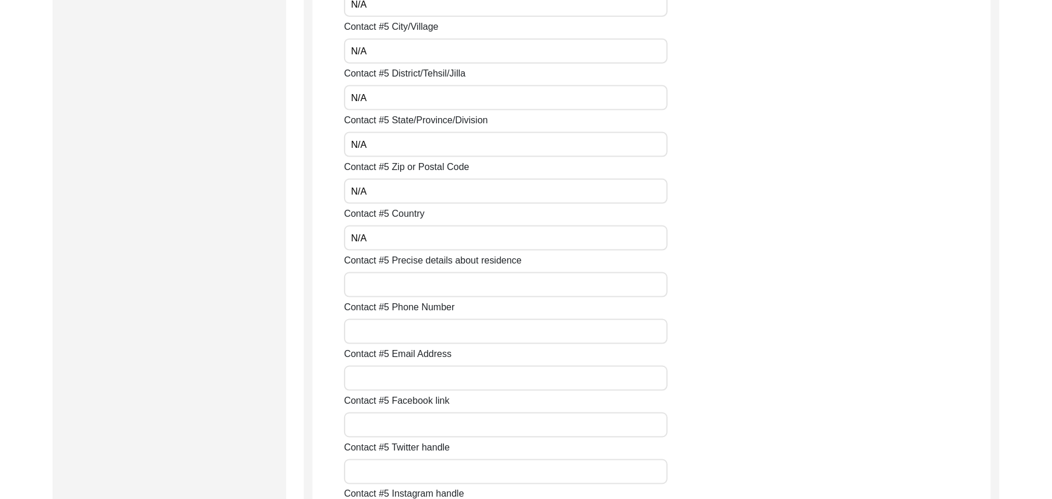
type input "N/A"
click at [466, 283] on input "Contact #5 Precise details about residence" at bounding box center [506, 284] width 324 height 25
paste input "N/A"
type input "N/A"
click at [459, 330] on input "Contact #5 Phone Number" at bounding box center [506, 331] width 324 height 25
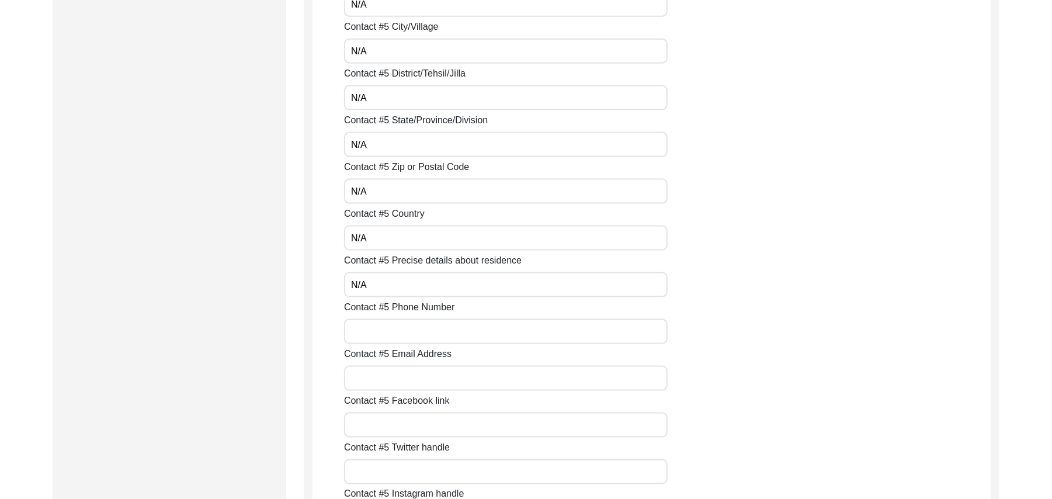
paste input "N/A"
type input "N/A"
click at [449, 370] on input "Contact #5 Email Address" at bounding box center [506, 378] width 324 height 25
paste input "N/A"
type input "N/A"
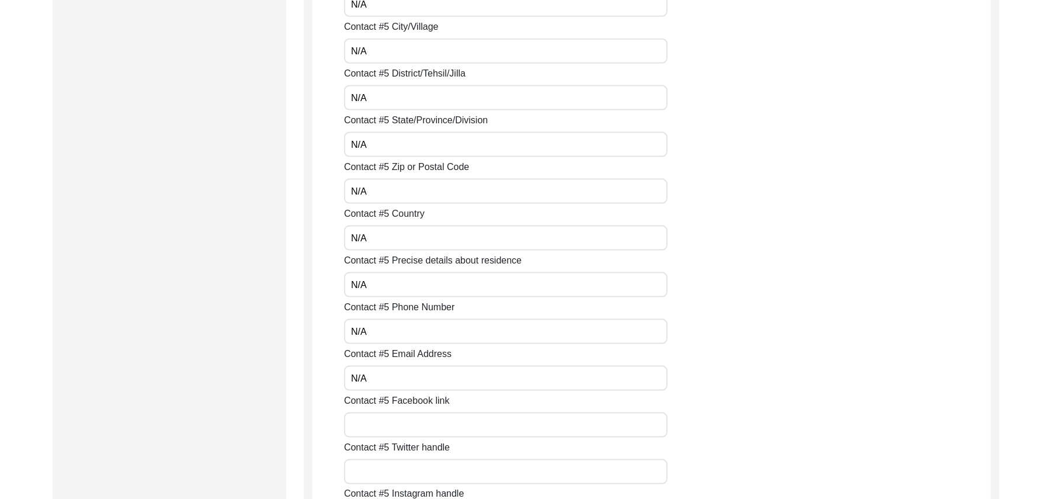
click at [440, 423] on input "Contact #5 Facebook link" at bounding box center [506, 424] width 324 height 25
paste input "N/A"
type input "N/A"
click at [430, 466] on input "Contact #5 Twitter handle" at bounding box center [506, 471] width 324 height 25
paste input "N/A"
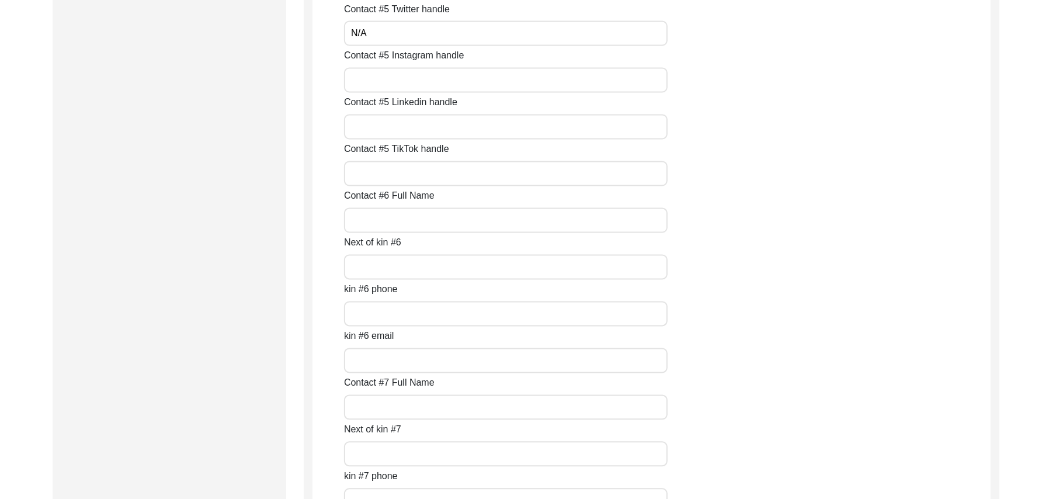
scroll to position [4734, 0]
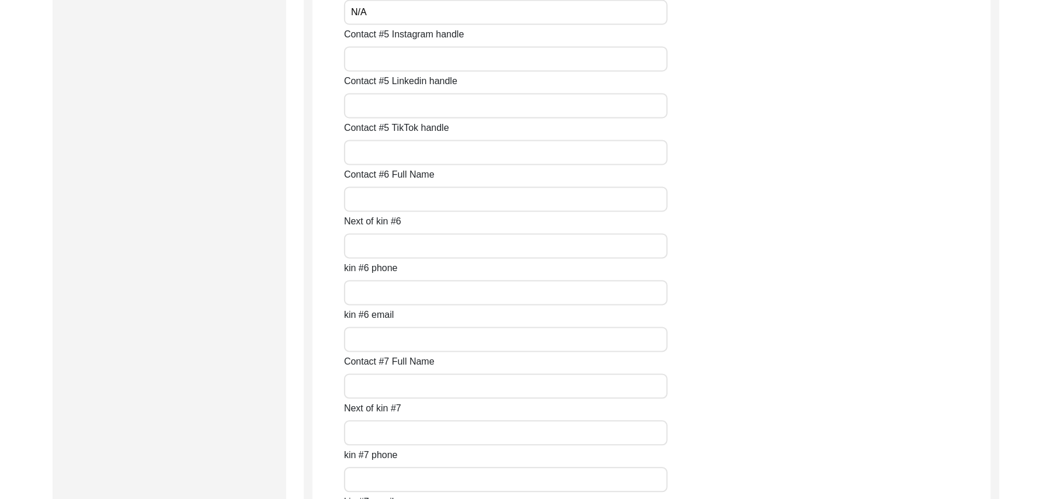
type input "N/A"
click at [515, 64] on input "Contact #5 Instagram handle" at bounding box center [506, 59] width 324 height 25
paste input "N/A"
type input "N/A"
click at [476, 109] on input "Contact #5 Linkedin handle" at bounding box center [506, 105] width 324 height 25
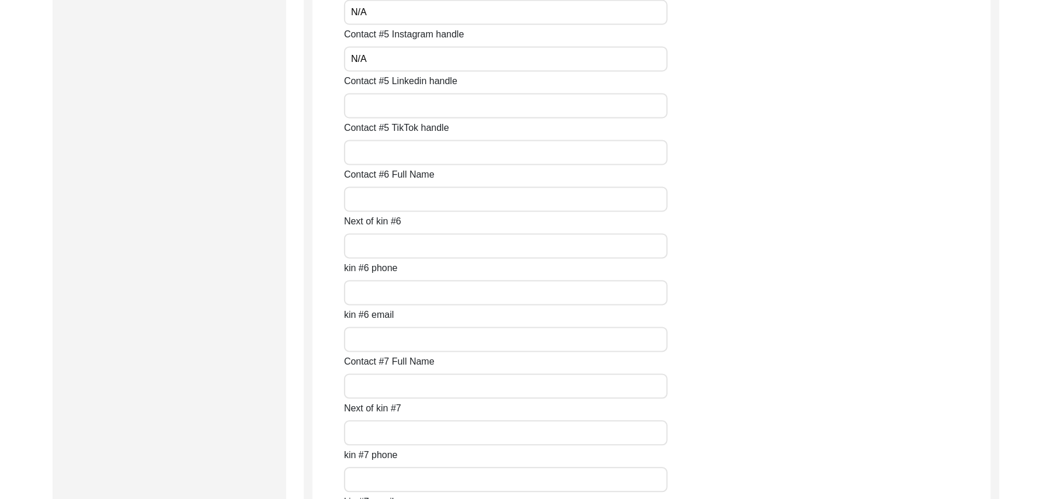
paste input "N/A"
type input "N/A"
click at [461, 158] on input "Contact #5 TikTok handle" at bounding box center [506, 152] width 324 height 25
paste input "N/A"
type input "N/A"
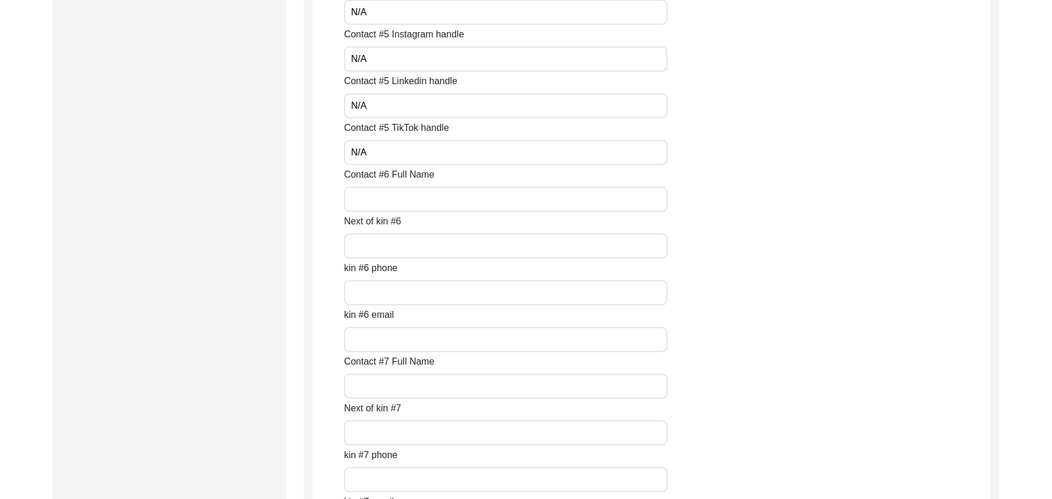
click at [433, 207] on input "Contact #6 Full Name" at bounding box center [506, 199] width 324 height 25
paste input "N/A"
type input "N/A"
click at [419, 245] on input "Next of kin #6" at bounding box center [506, 246] width 324 height 25
paste input "N/A"
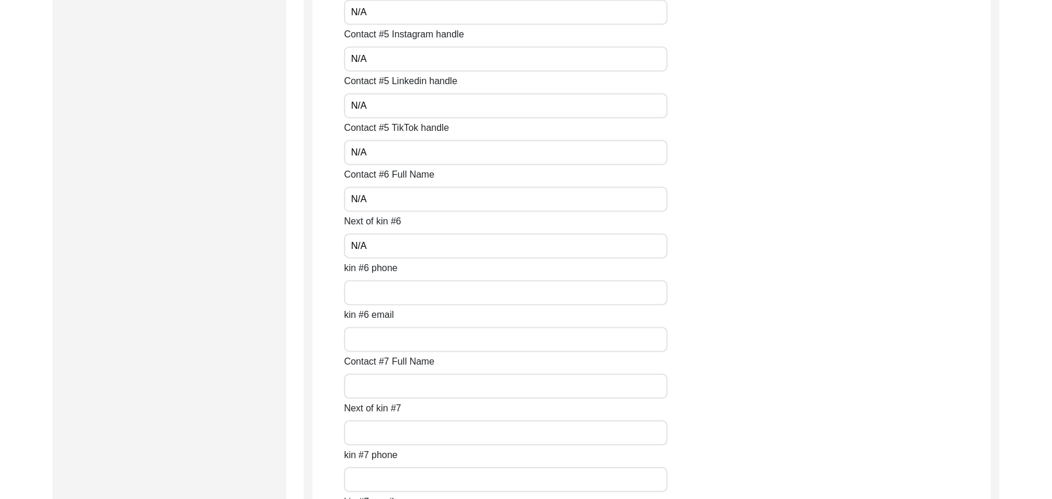
type input "N/A"
click at [415, 282] on input "kin #6 phone" at bounding box center [506, 292] width 324 height 25
paste input "N/A"
type input "N/A"
click at [408, 337] on input "kin #6 email" at bounding box center [506, 339] width 324 height 25
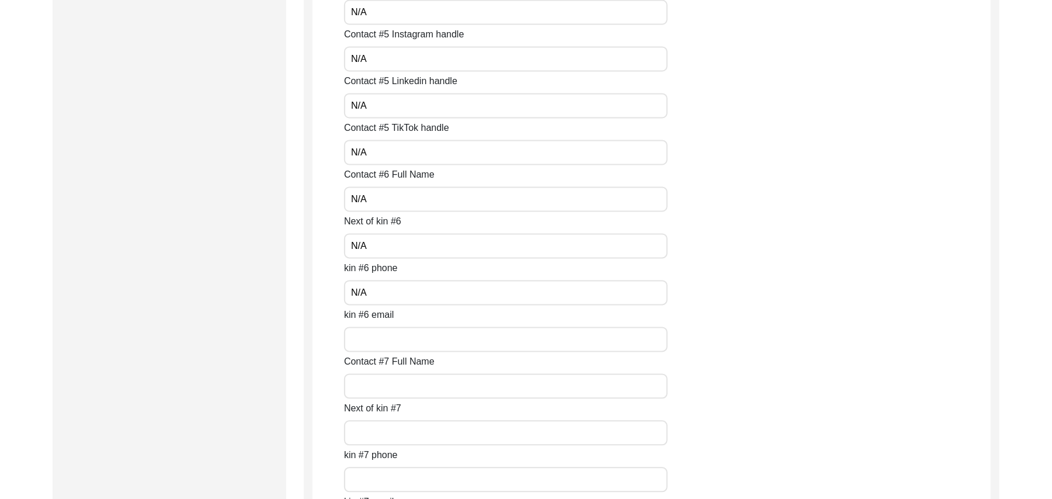
paste input "N/A"
type input "N/A"
click at [398, 384] on input "Contact #7 Full Name" at bounding box center [506, 386] width 324 height 25
paste input "N/A"
type input "N/A"
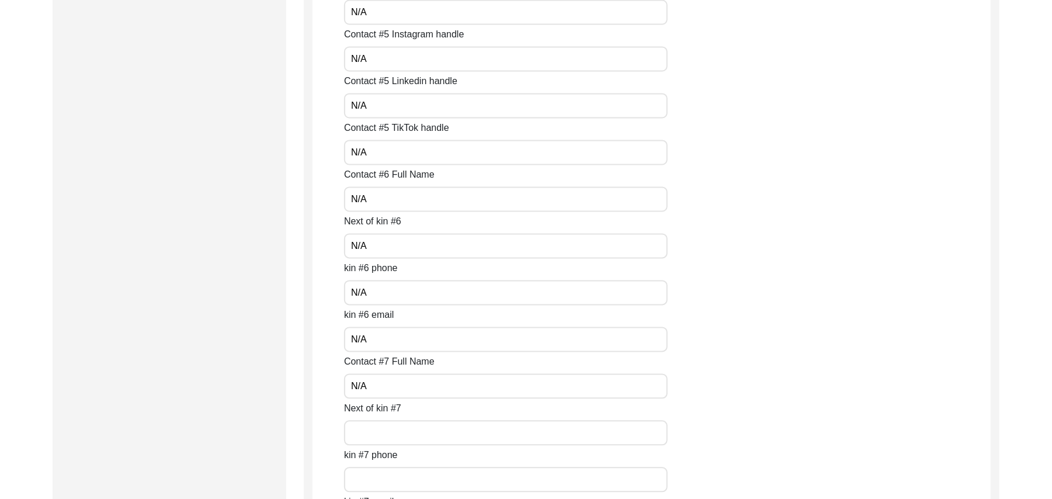
click at [400, 436] on input "Next of kin #7" at bounding box center [506, 433] width 324 height 25
paste input "N/A"
type input "N/A"
click at [398, 480] on input "kin #7 phone" at bounding box center [506, 479] width 324 height 25
paste input "N/A"
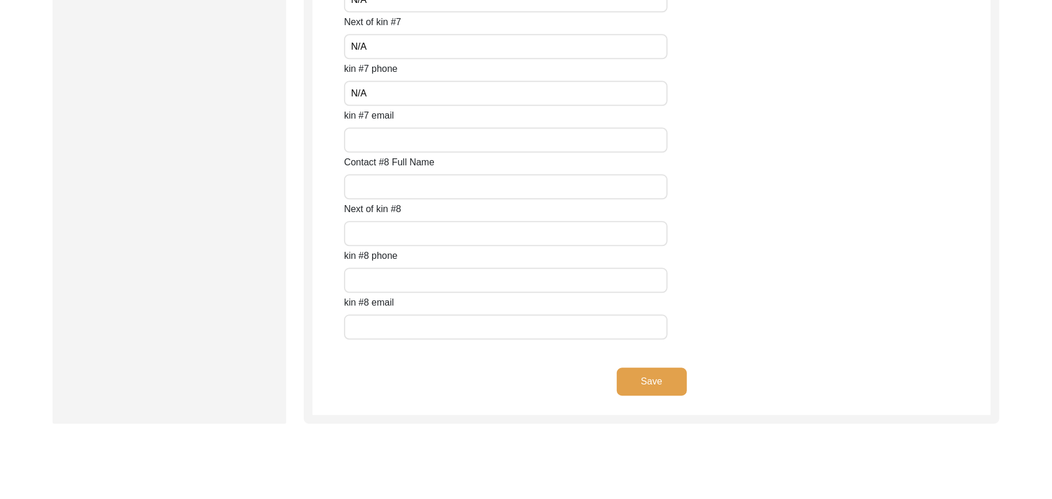
scroll to position [5161, 0]
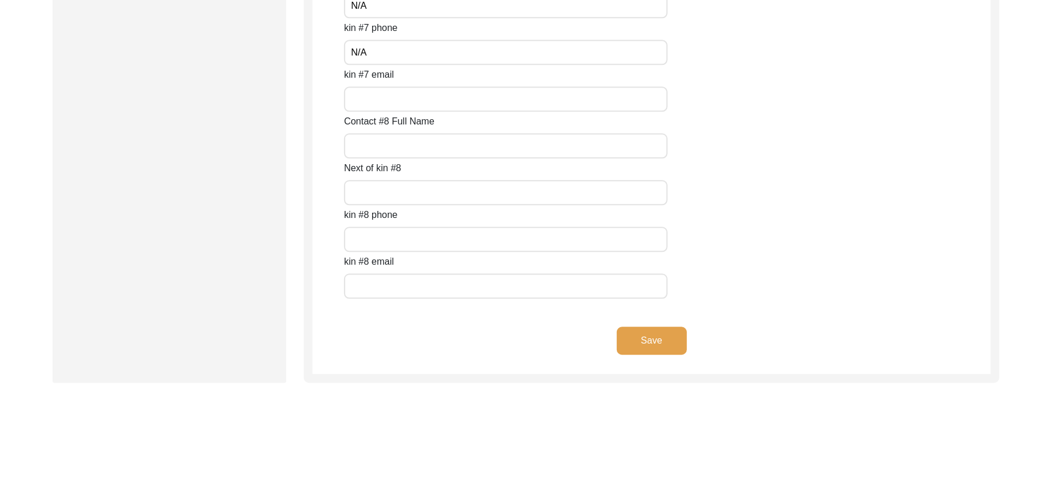
type input "N/A"
click at [449, 99] on input "kin #7 email" at bounding box center [506, 98] width 324 height 25
paste input "N/A"
type input "N/A"
click at [427, 148] on input "Contact #8 Full Name" at bounding box center [506, 145] width 324 height 25
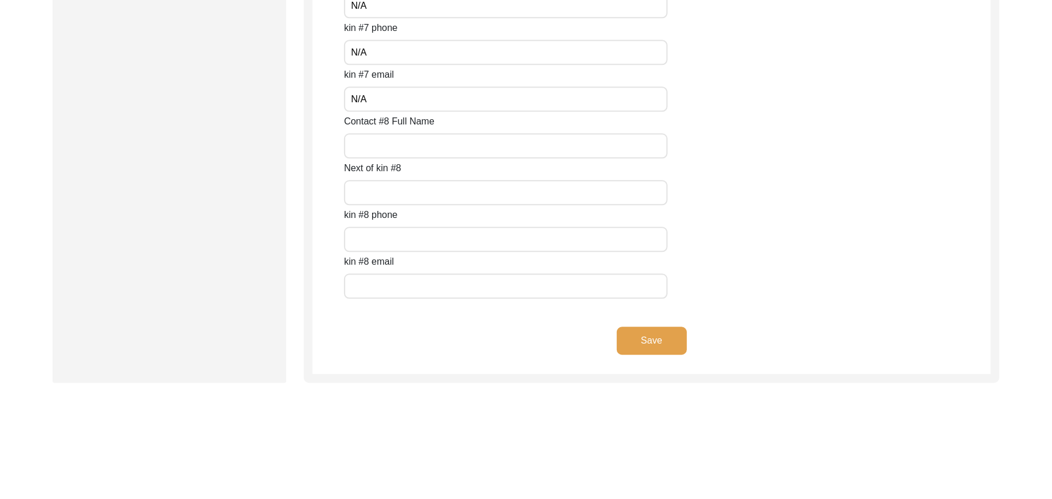
paste input "N/A"
type input "N/A"
click at [415, 186] on input "Next of kin #8" at bounding box center [506, 192] width 324 height 25
paste input "N/A"
type input "N/A"
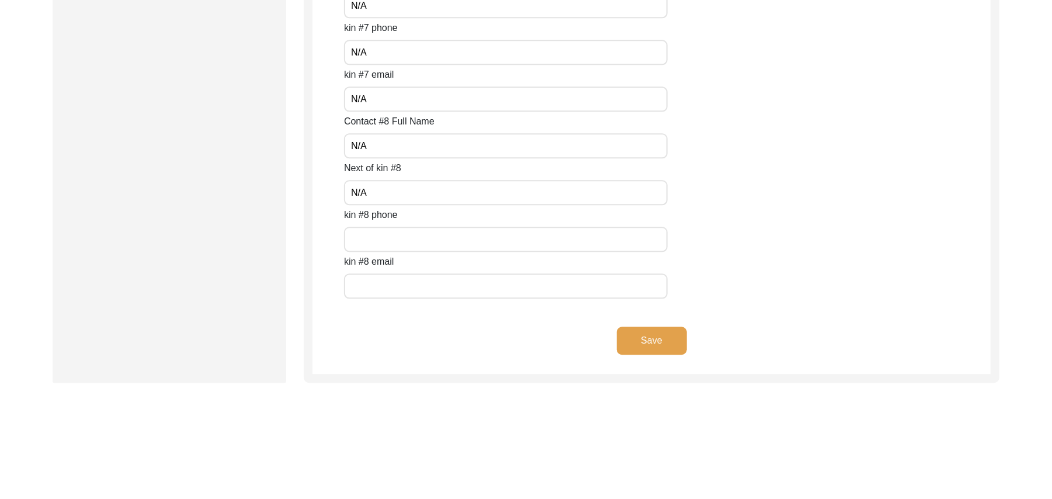
click at [412, 230] on input "text" at bounding box center [506, 239] width 324 height 25
paste input "N/A"
type input "N/A"
click at [404, 278] on input "text" at bounding box center [506, 285] width 324 height 25
paste input "N/A"
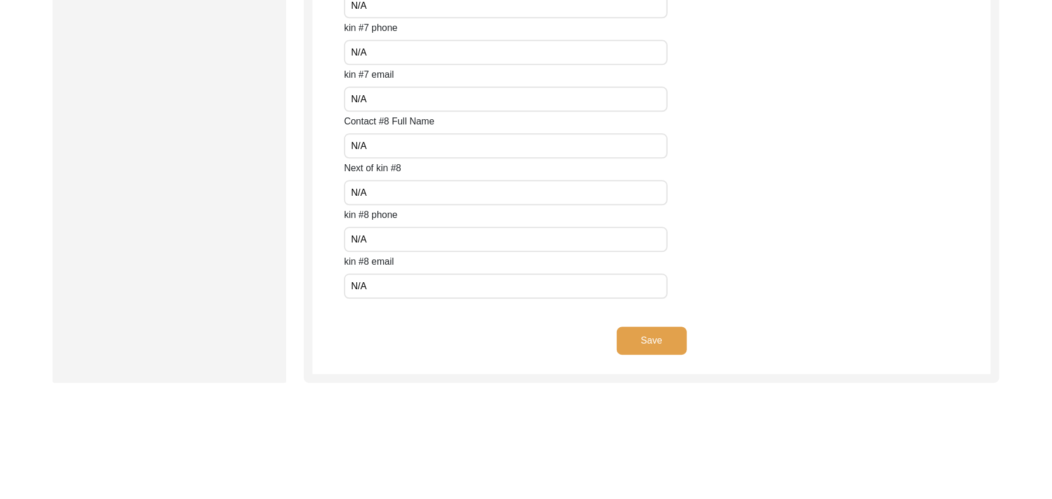
type input "N/A"
click at [631, 339] on button "Save" at bounding box center [652, 341] width 70 height 28
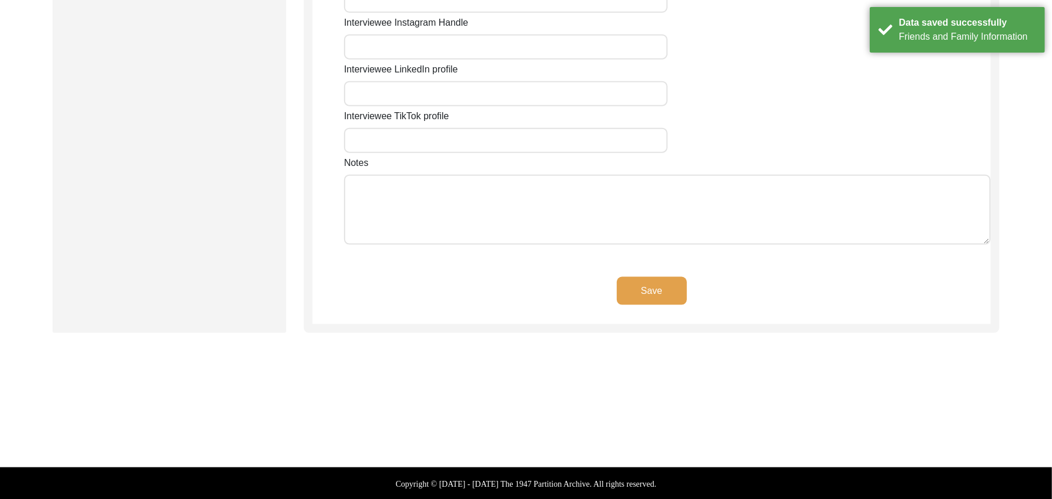
type input "N/A"
type input "Chak 93JB Pakka Anna"
type input "Punjab"
type input "Toba Tek Singh/ Gojra"
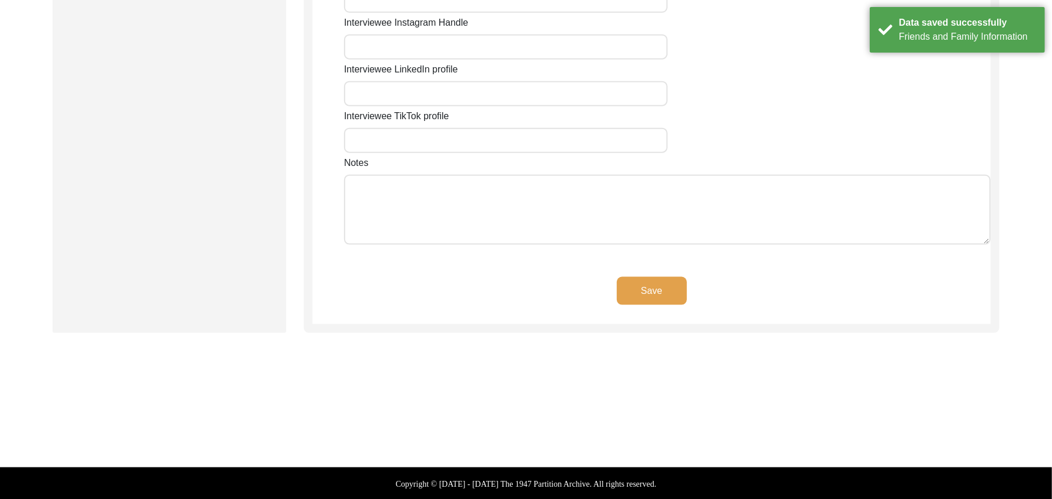
type input "Add"
type input "Pakistan"
type input "Chak 93JB Pakka Anna, Railway Station Pakka Anna"
type input "Chak 93JB Pakka Anna, Punjab, Pakistan"
type input "N/A"
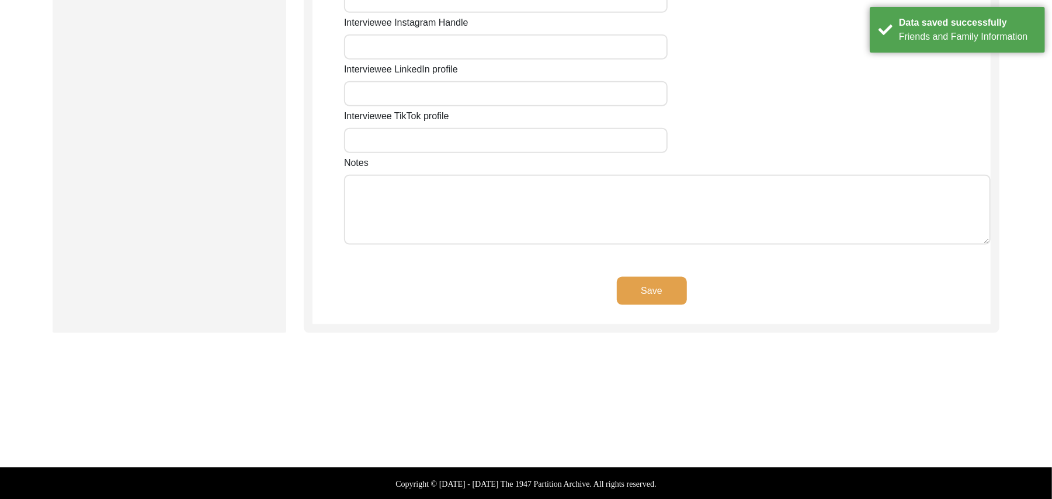
type input "N/A"
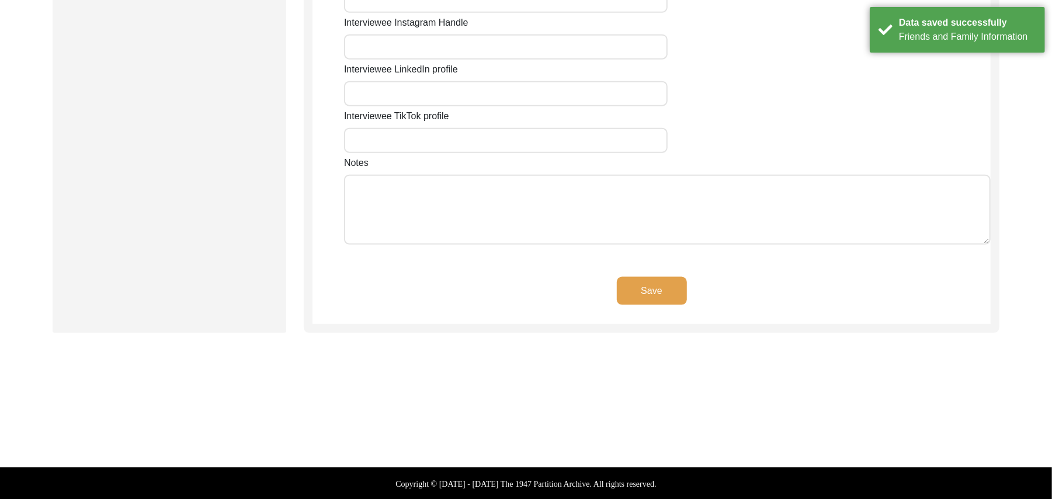
type input "N/A"
type textarea "N/A"
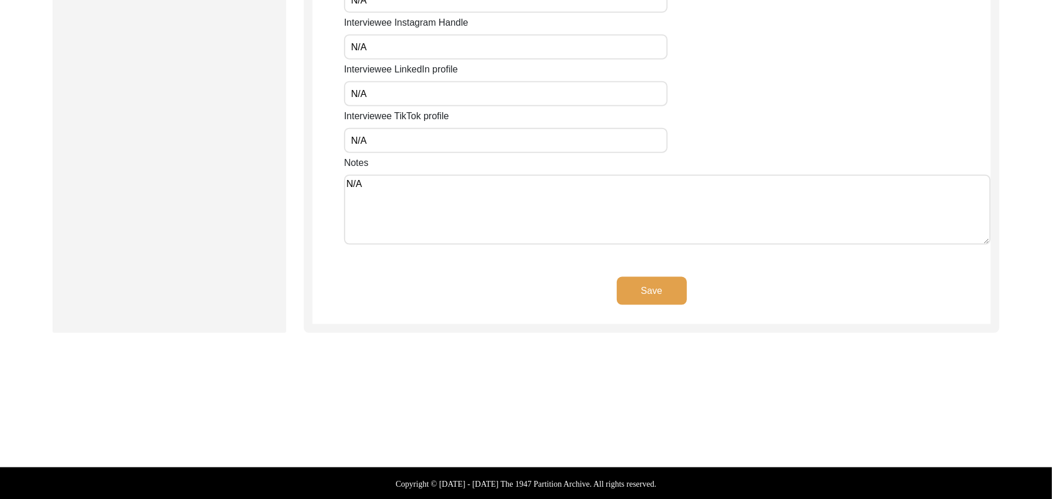
click at [652, 283] on button "Save" at bounding box center [652, 291] width 70 height 28
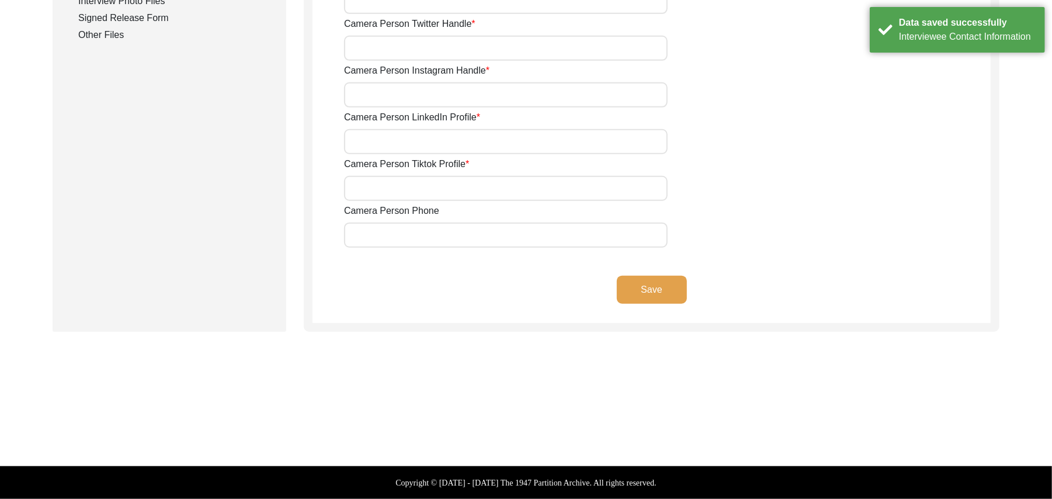
scroll to position [625, 0]
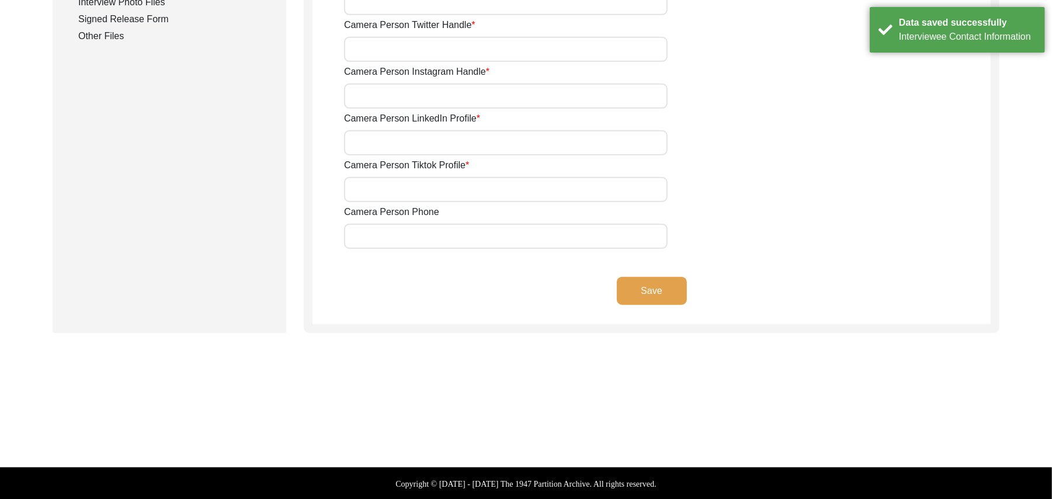
type input "03337682214"
type input "bhutta.sarfraz733@gmail.com"
type input "N/A"
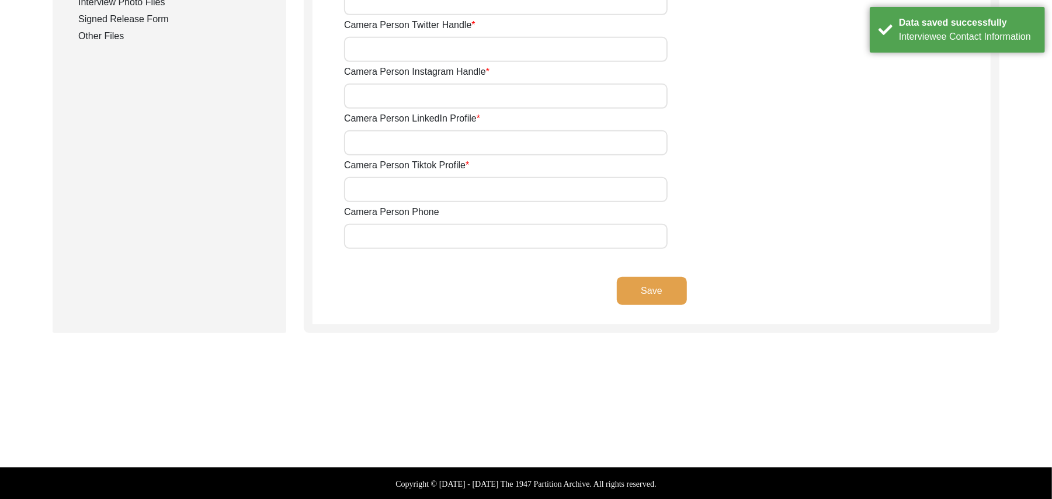
type input "N/A"
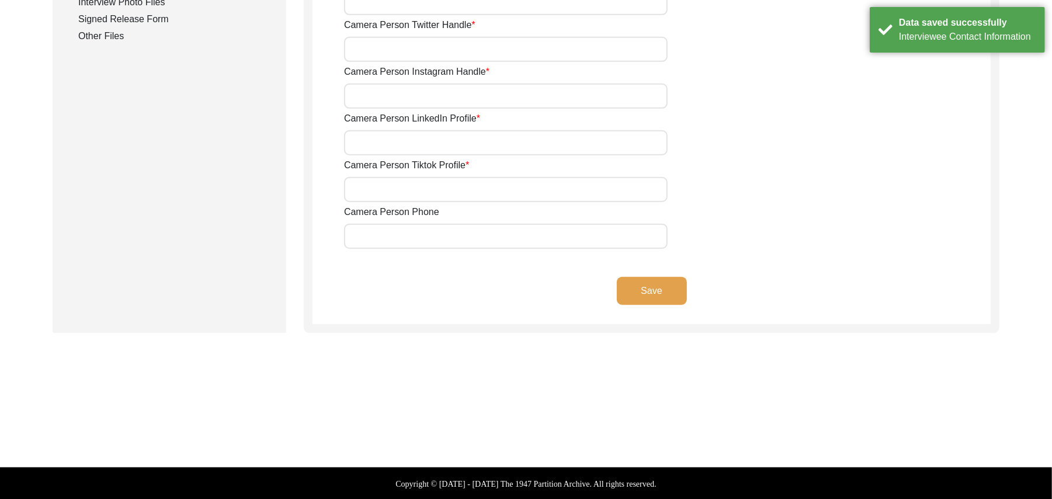
type input "N/A"
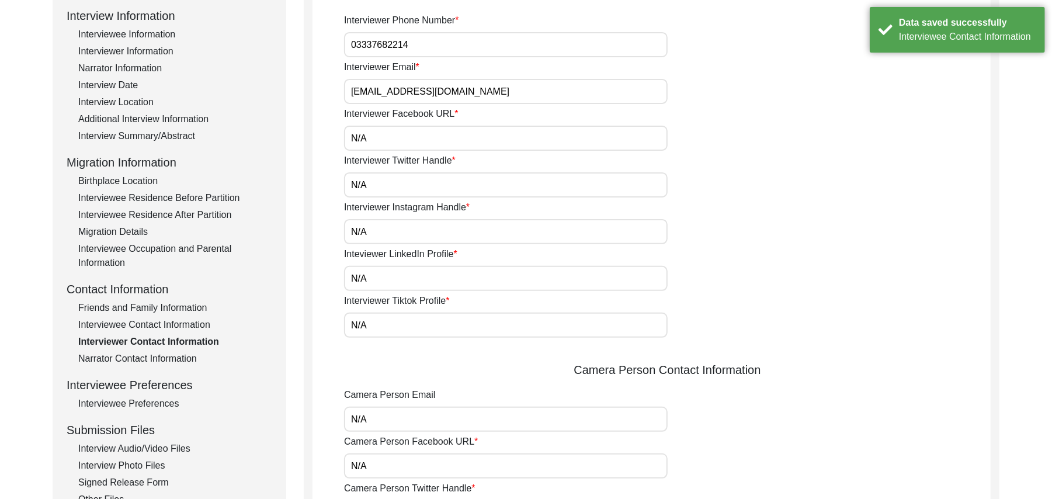
scroll to position [154, 0]
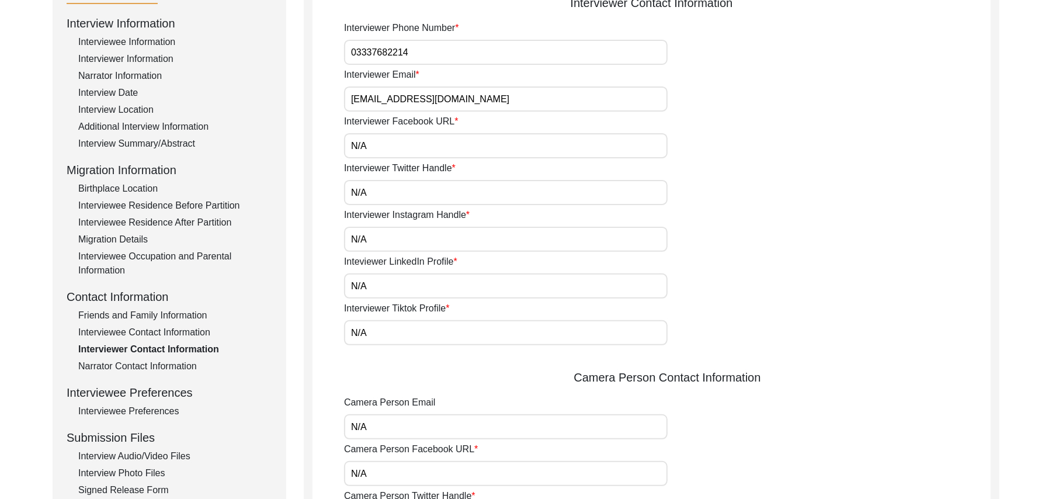
click at [171, 331] on div "Interviewee Contact Information" at bounding box center [175, 332] width 194 height 14
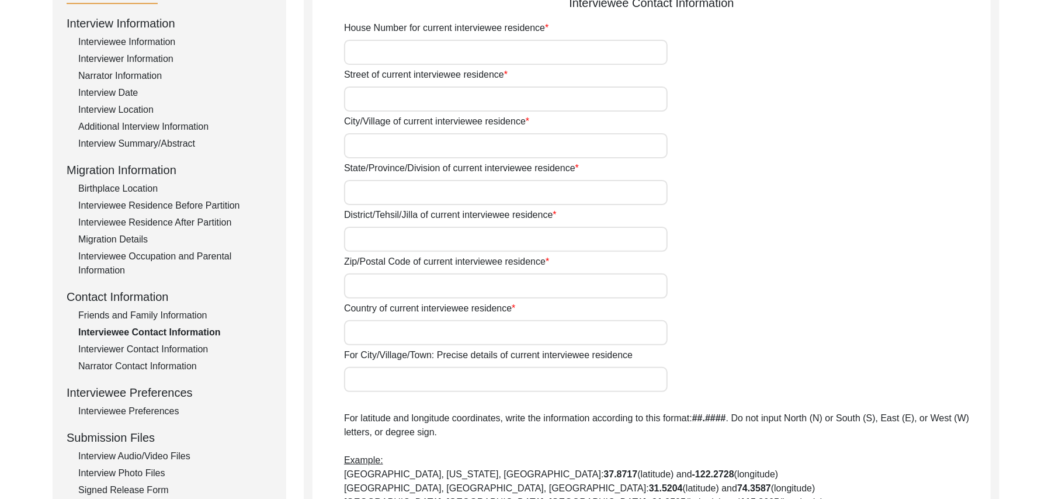
type input "N/A"
type input "Chak 93JB Pakka Anna"
type input "Punjab"
type input "Toba Tek Singh/ Gojra"
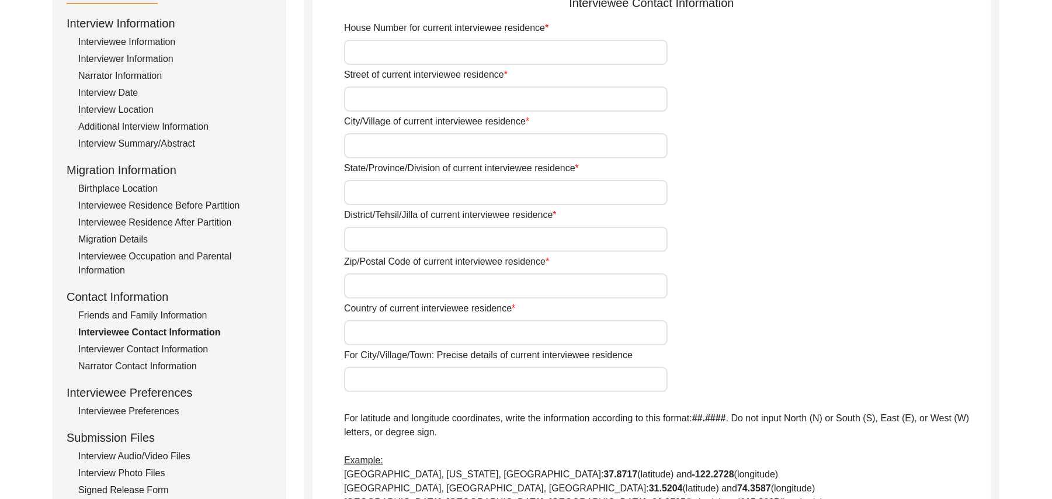
type input "Add"
type input "Pakistan"
type input "Chak 93JB Pakka Anna, Railway Station Pakka Anna"
type input "Chak 93JB Pakka Anna, Punjab, Pakistan"
type input "N/A"
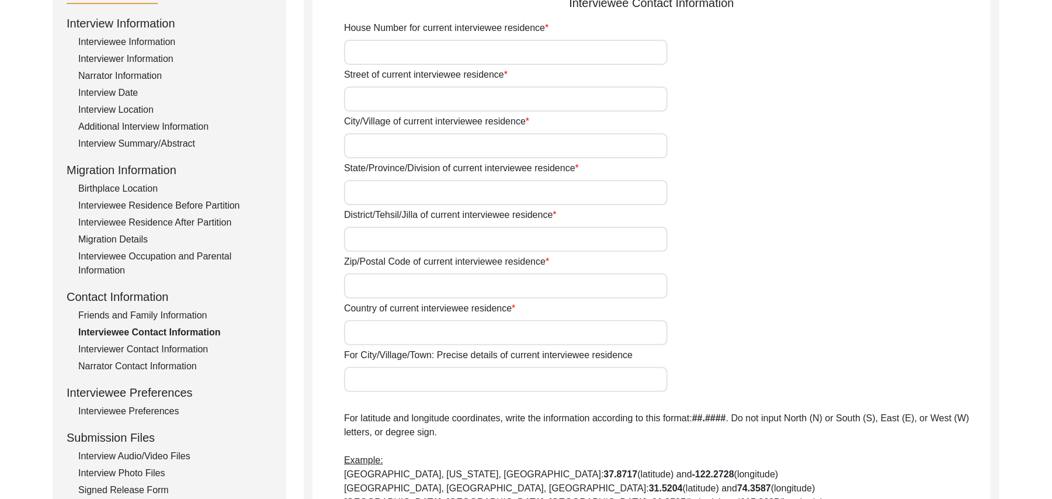
type input "N/A"
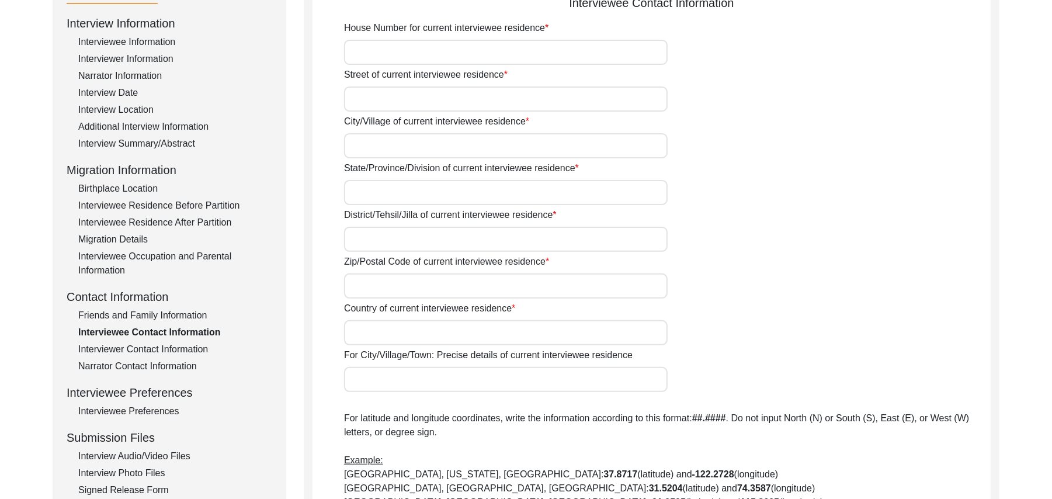
type input "N/A"
type textarea "N/A"
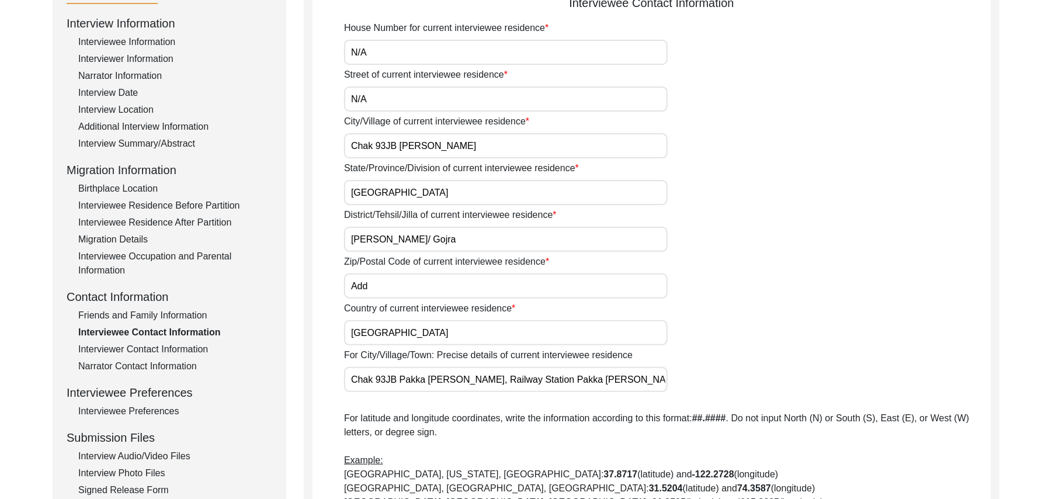
click at [379, 287] on input "Add" at bounding box center [506, 285] width 324 height 25
type input "A"
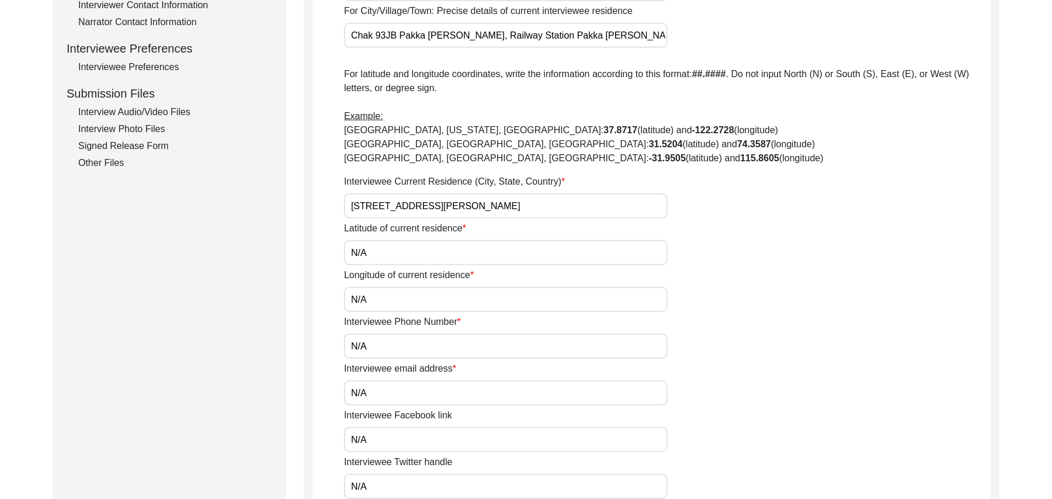
scroll to position [872, 0]
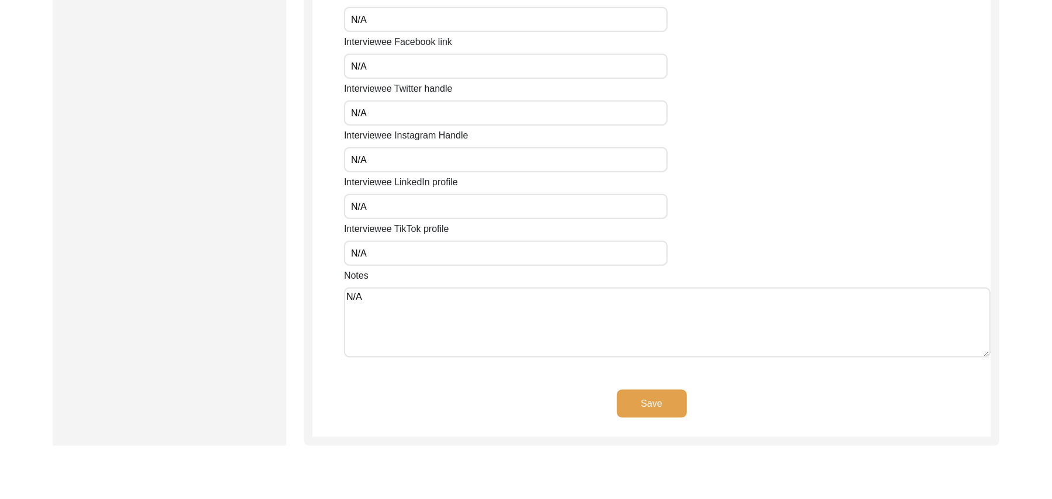
type input "36051"
click at [671, 398] on button "Save" at bounding box center [652, 404] width 70 height 28
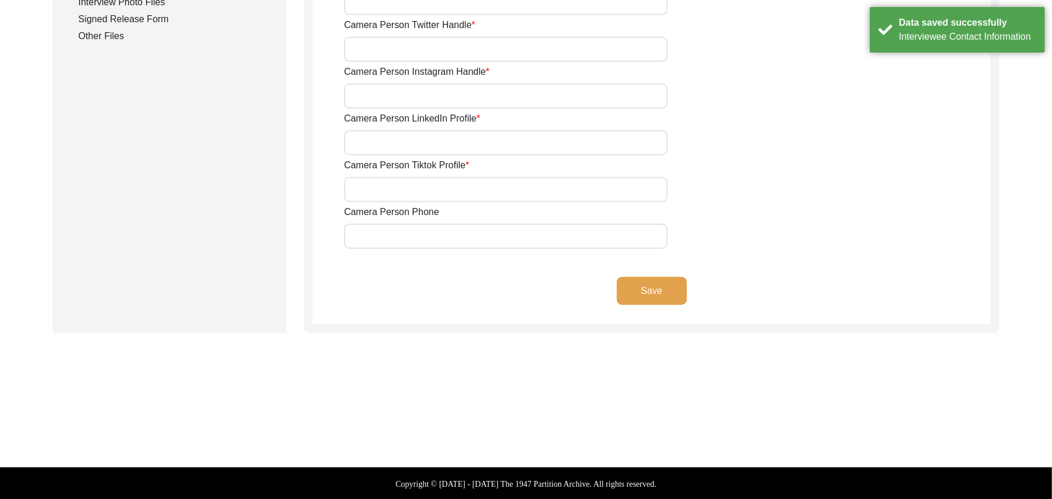
type input "03337682214"
type input "bhutta.sarfraz733@gmail.com"
type input "N/A"
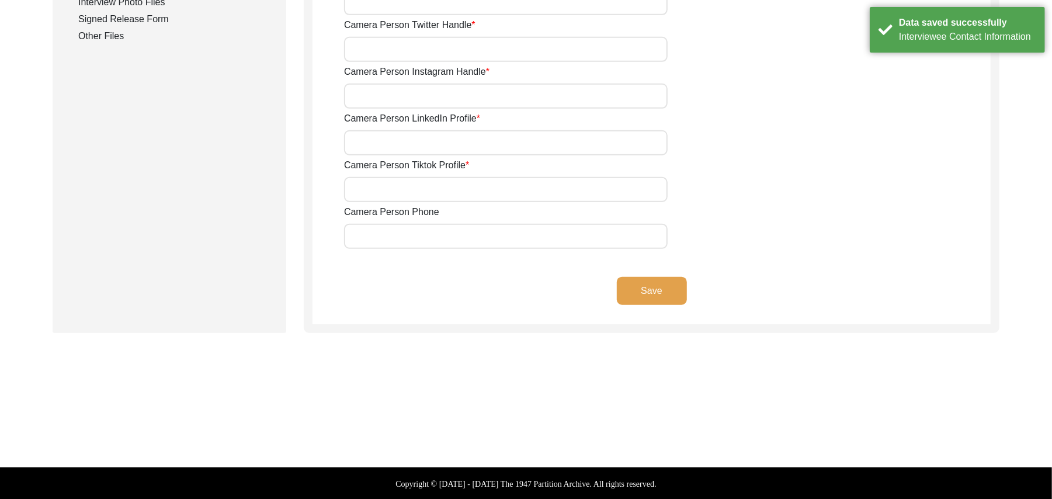
type input "N/A"
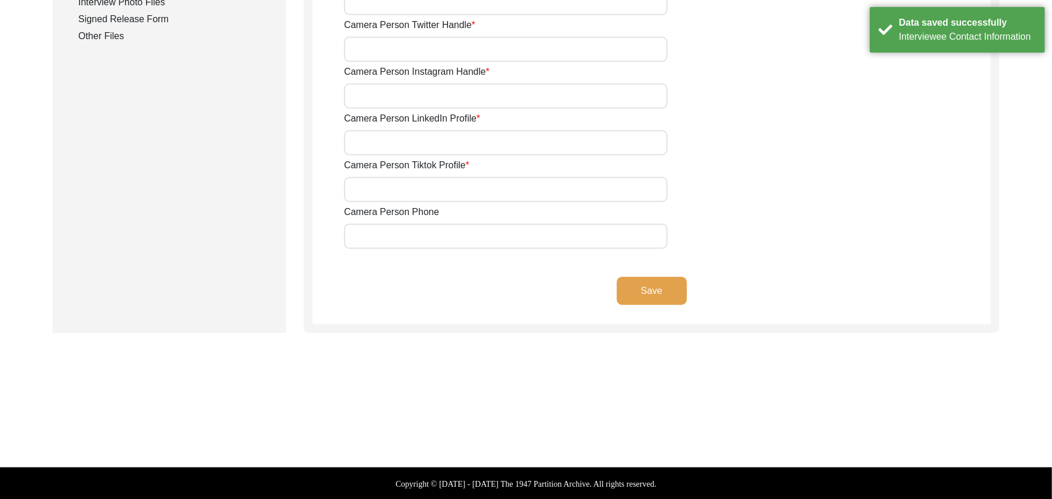
type input "N/A"
click at [671, 279] on button "Save" at bounding box center [652, 291] width 70 height 28
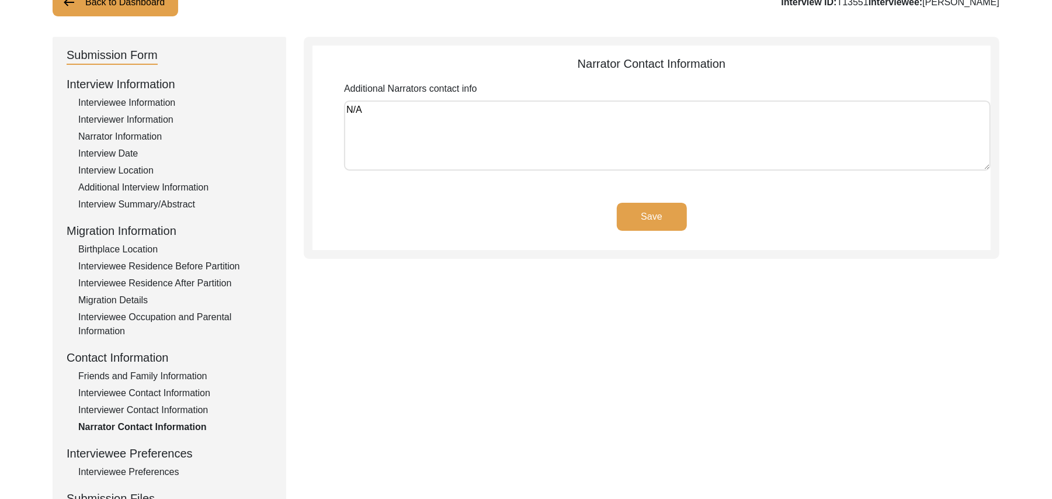
scroll to position [92, 0]
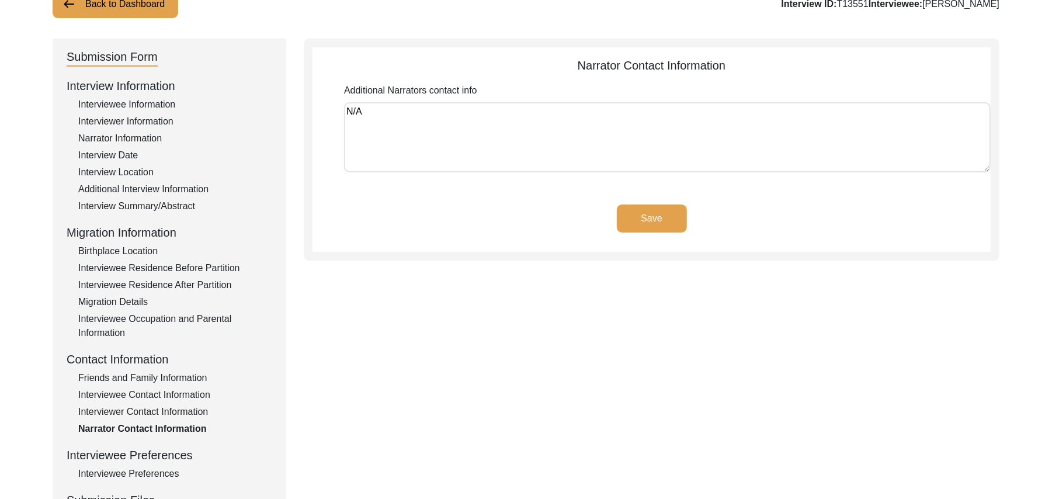
click at [213, 318] on div "Interviewee Occupation and Parental Information" at bounding box center [175, 326] width 194 height 28
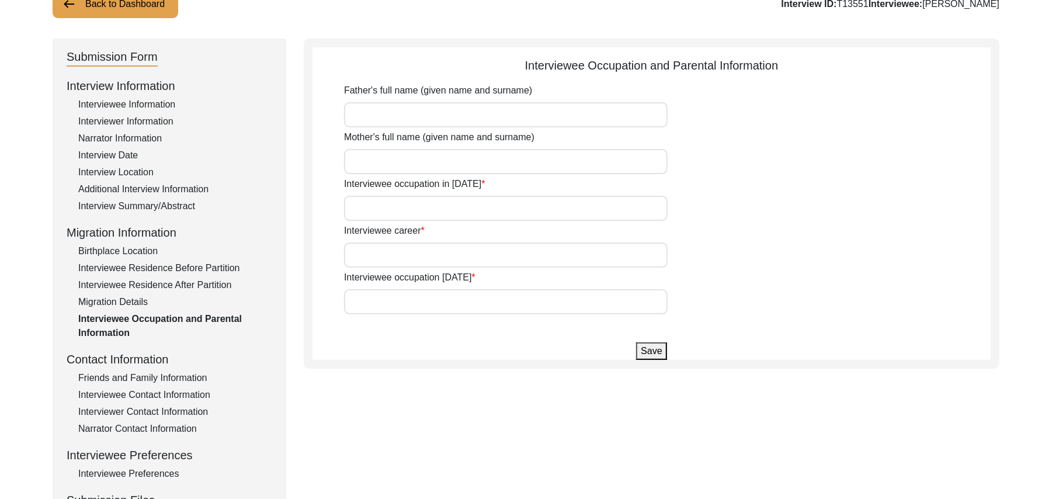
click at [400, 123] on input "Father's full name (given name and surname)" at bounding box center [506, 114] width 324 height 25
click at [398, 160] on input "Mother's full name (given name and surname)" at bounding box center [506, 161] width 324 height 25
click at [403, 206] on input "Interviewee occupation in 1947" at bounding box center [506, 208] width 324 height 25
click at [398, 254] on input "Interviewee career" at bounding box center [506, 254] width 324 height 25
click at [391, 295] on input "Interviewee occupation today" at bounding box center [506, 301] width 324 height 25
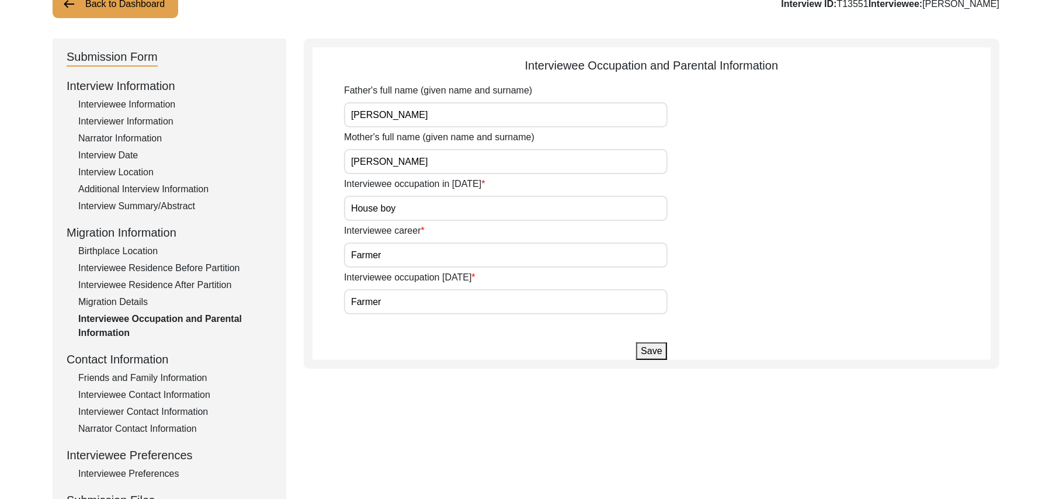
click at [657, 351] on button "Save" at bounding box center [651, 351] width 30 height 18
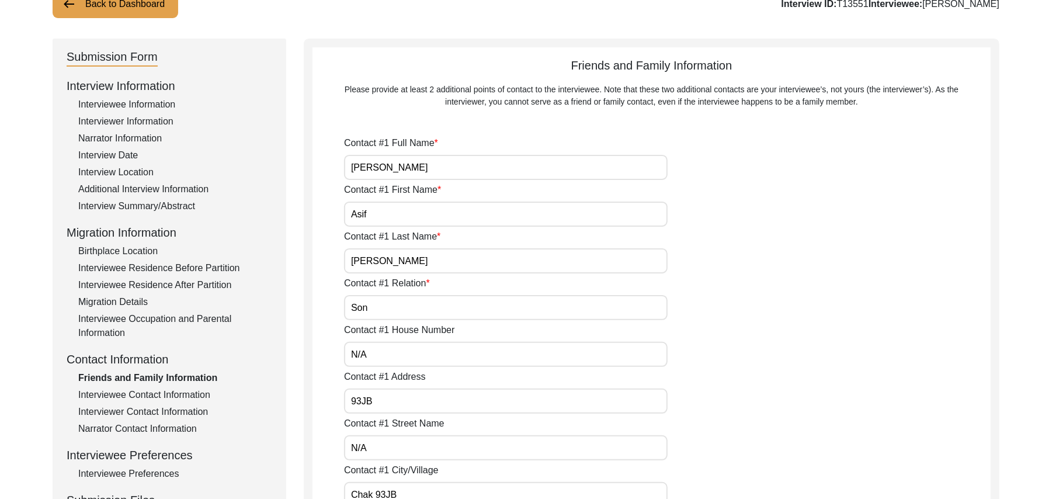
click at [130, 302] on div "Migration Details" at bounding box center [175, 302] width 194 height 14
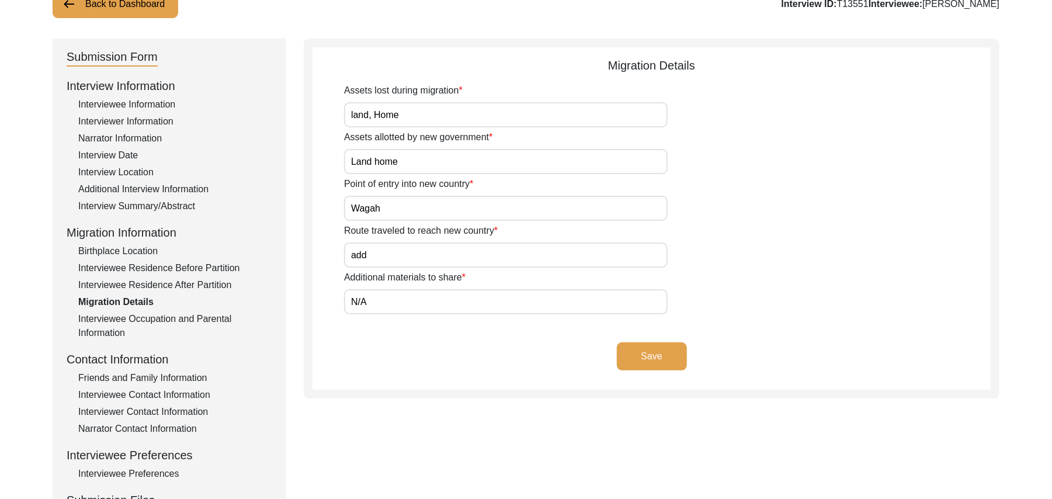
click at [183, 269] on div "Interviewee Residence Before Partition" at bounding box center [175, 268] width 194 height 14
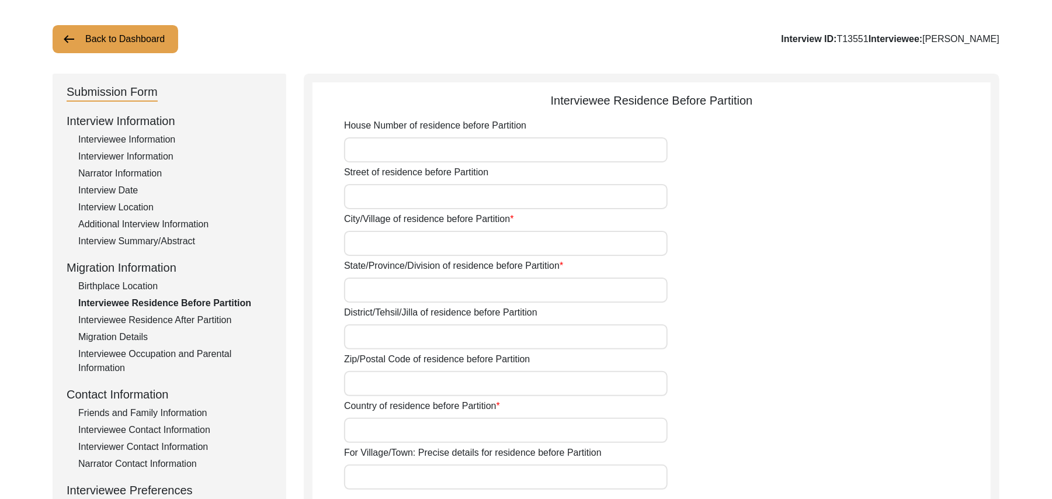
scroll to position [0, 0]
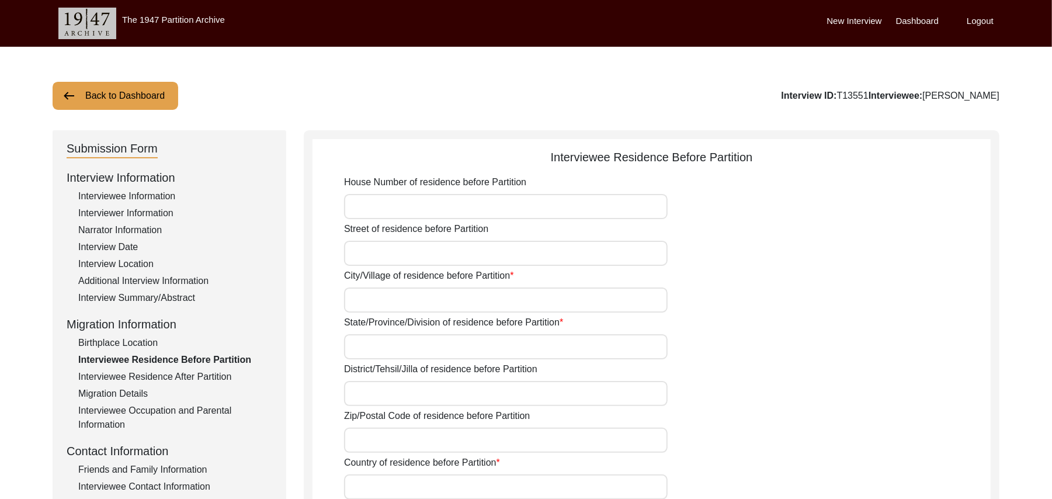
click at [153, 89] on button "Back to Dashboard" at bounding box center [116, 96] width 126 height 28
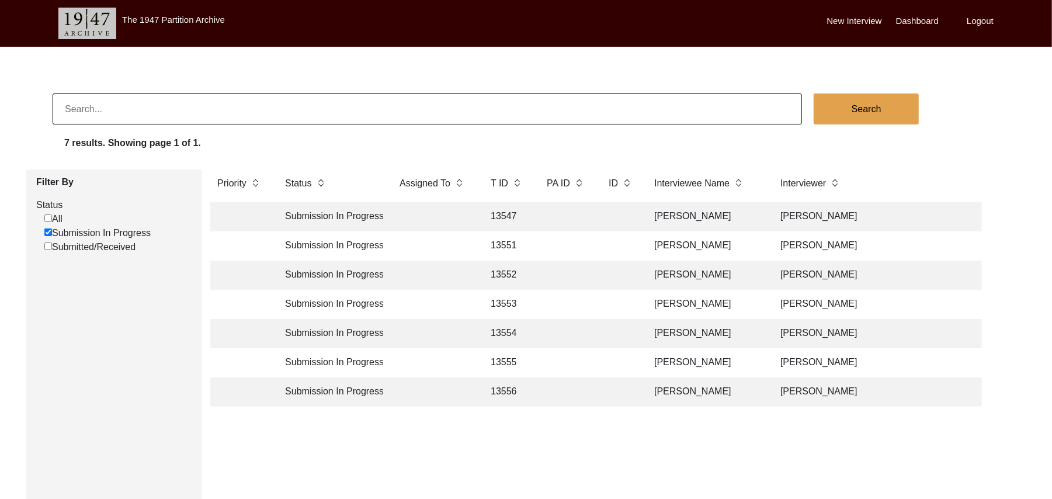
click at [510, 274] on td "13552" at bounding box center [507, 275] width 47 height 29
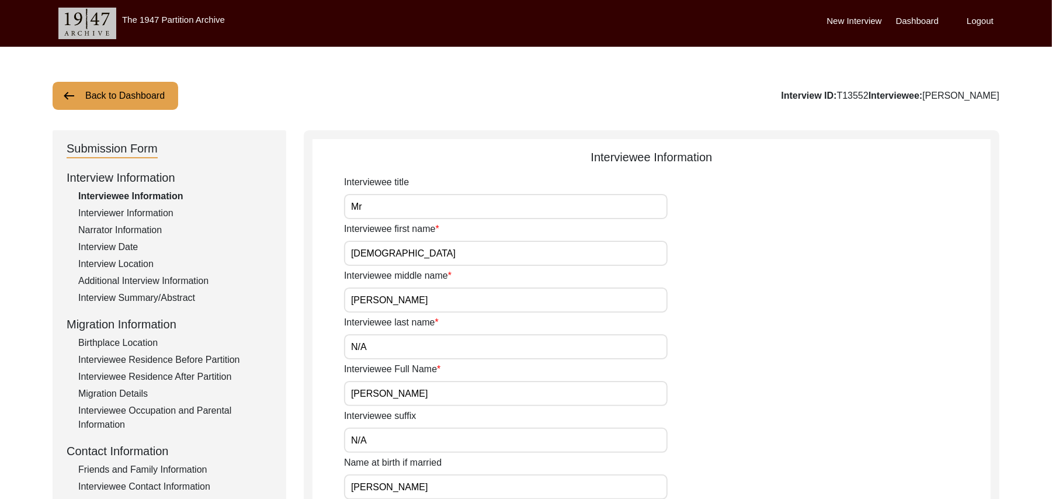
click at [216, 411] on div "Interviewee Occupation and Parental Information" at bounding box center [175, 418] width 194 height 28
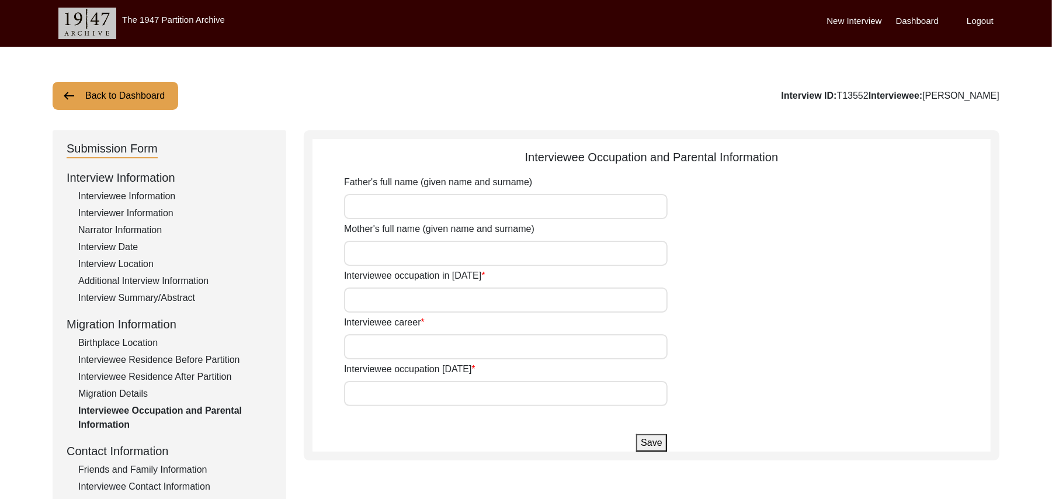
click at [417, 206] on input "Father's full name (given name and surname)" at bounding box center [506, 206] width 324 height 25
click at [161, 192] on div "Interviewee Information" at bounding box center [175, 196] width 194 height 14
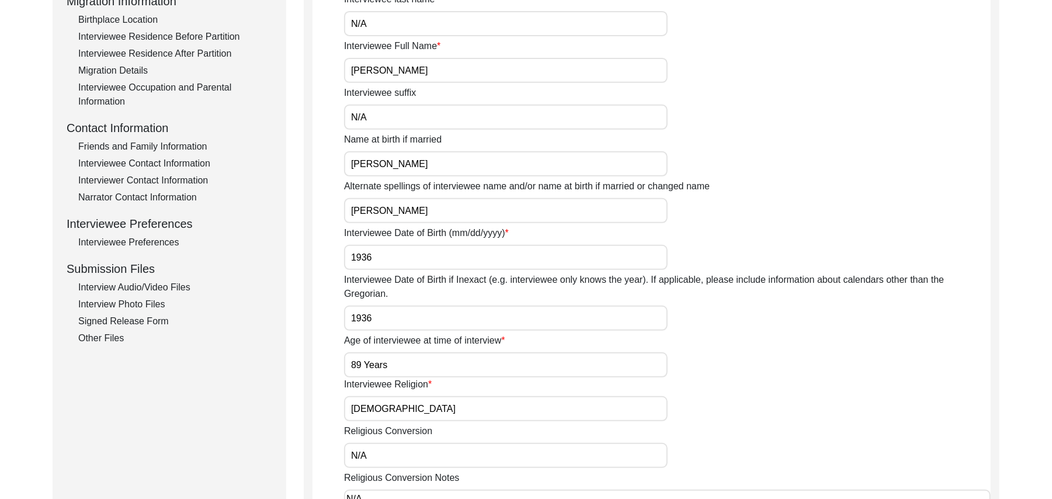
scroll to position [375, 0]
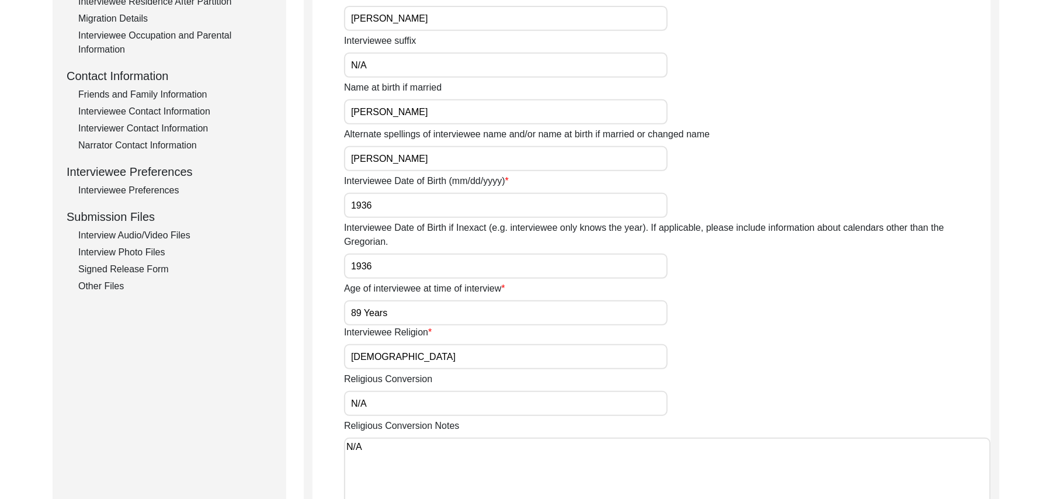
click at [420, 214] on input "1936" at bounding box center [506, 205] width 324 height 25
click at [390, 254] on input "1936" at bounding box center [506, 266] width 324 height 25
click at [391, 300] on input "89 Years" at bounding box center [506, 312] width 324 height 25
click at [360, 300] on input "89 Years" at bounding box center [506, 312] width 324 height 25
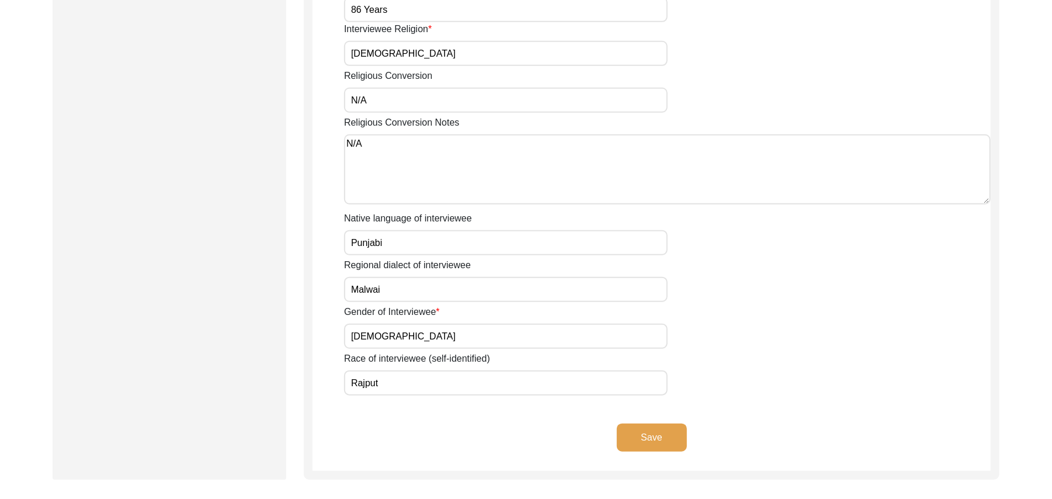
scroll to position [721, 0]
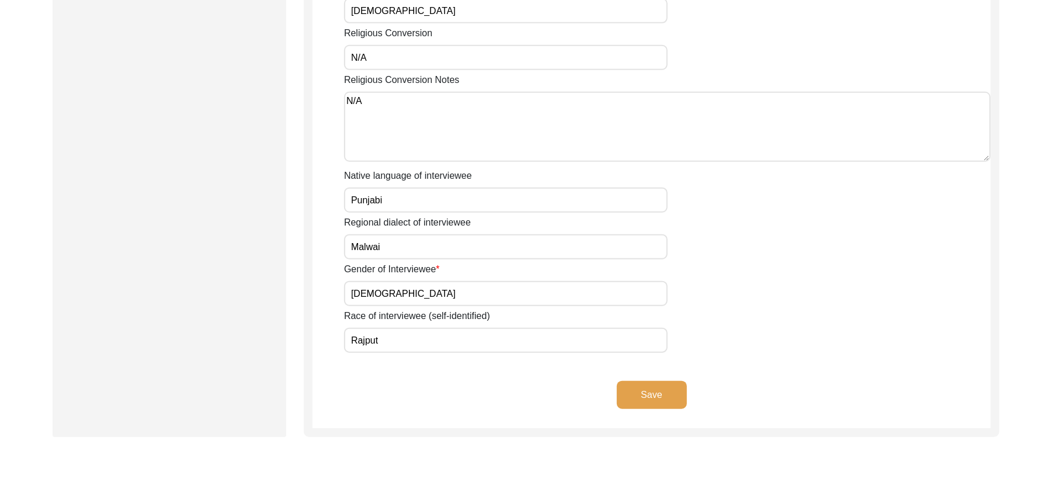
click at [650, 381] on button "Save" at bounding box center [652, 395] width 70 height 28
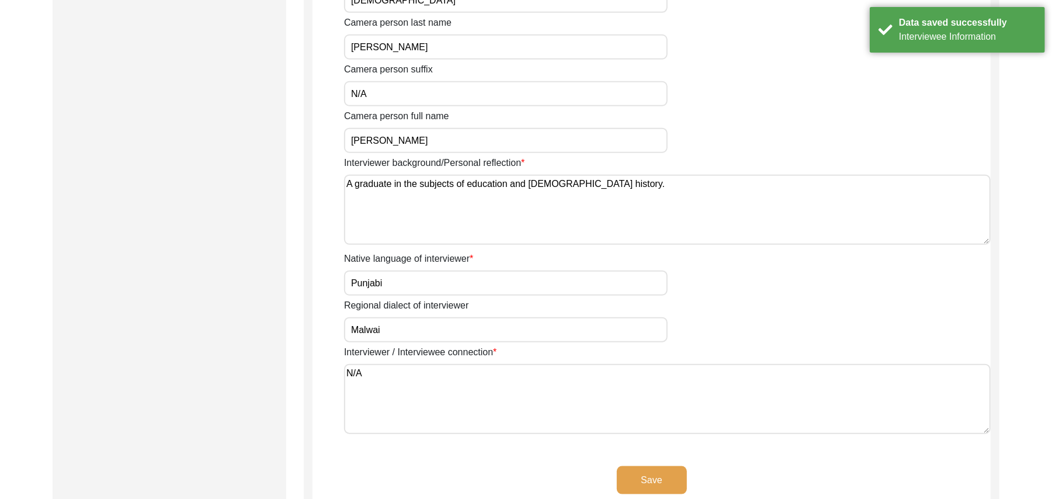
click at [663, 477] on button "Save" at bounding box center [652, 480] width 70 height 28
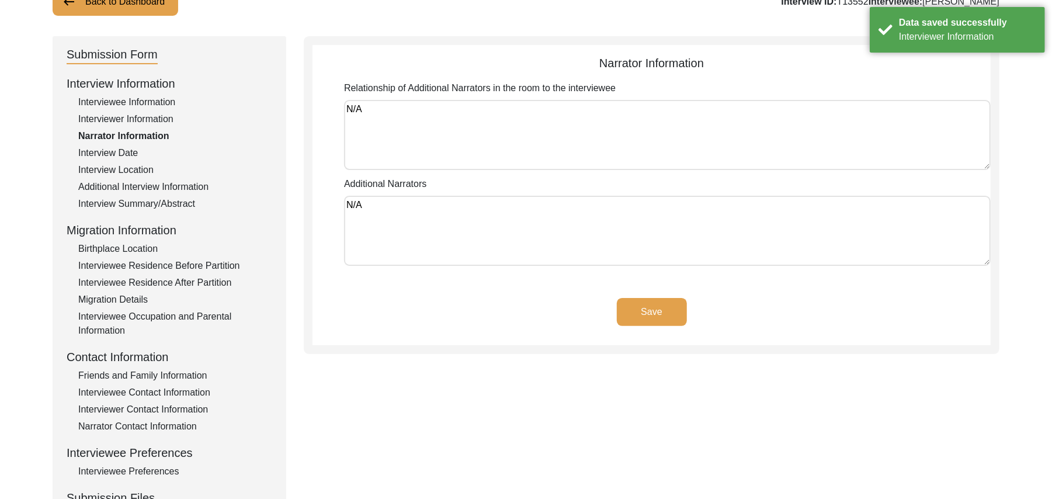
scroll to position [42, 0]
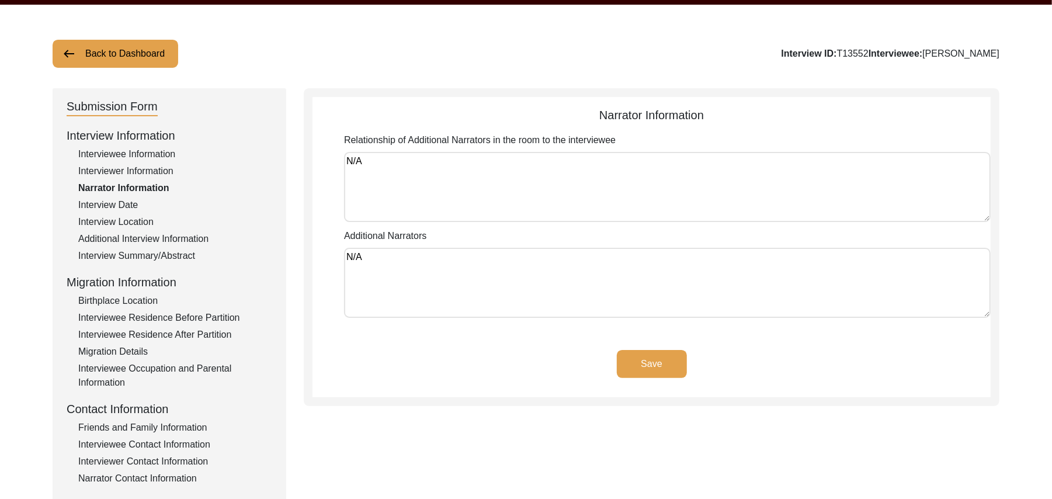
click at [671, 353] on button "Save" at bounding box center [652, 364] width 70 height 28
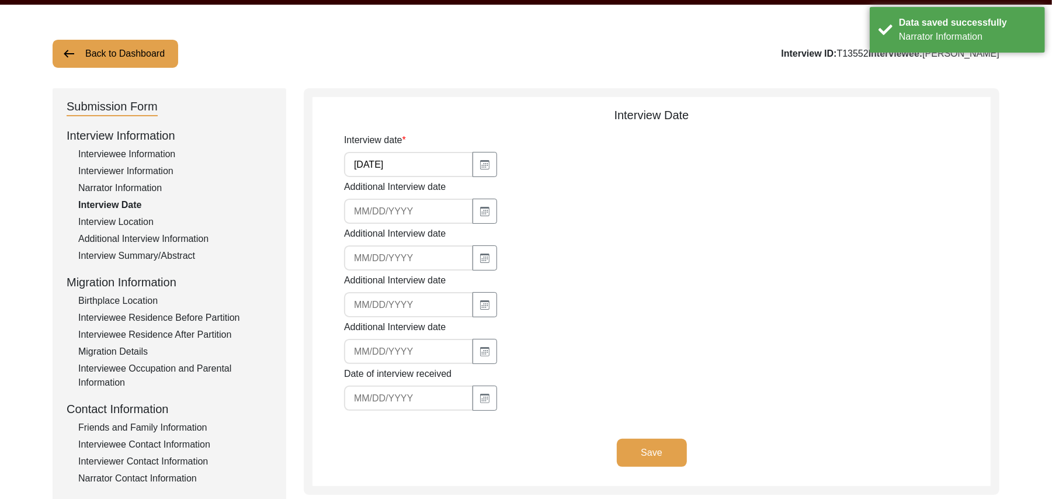
click at [644, 442] on button "Save" at bounding box center [652, 453] width 70 height 28
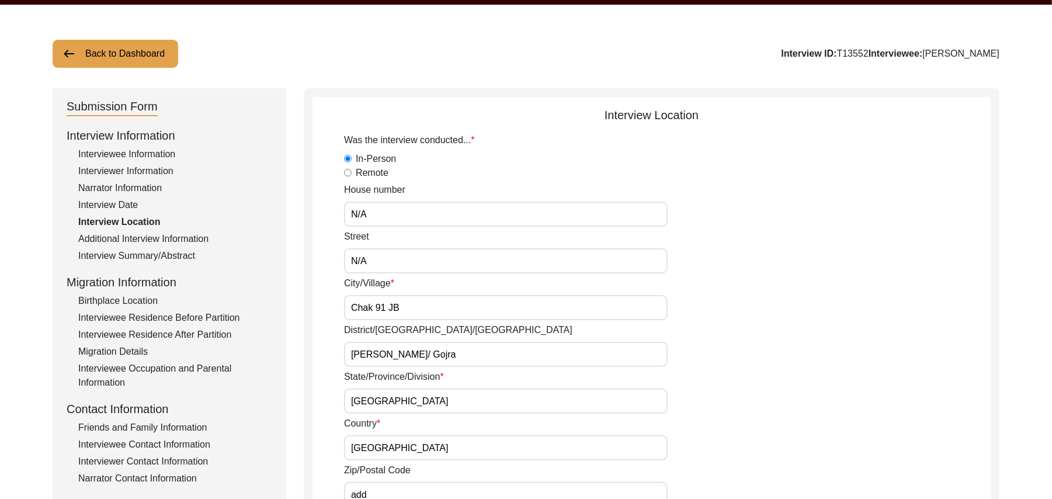
click at [391, 491] on input "add" at bounding box center [506, 494] width 324 height 25
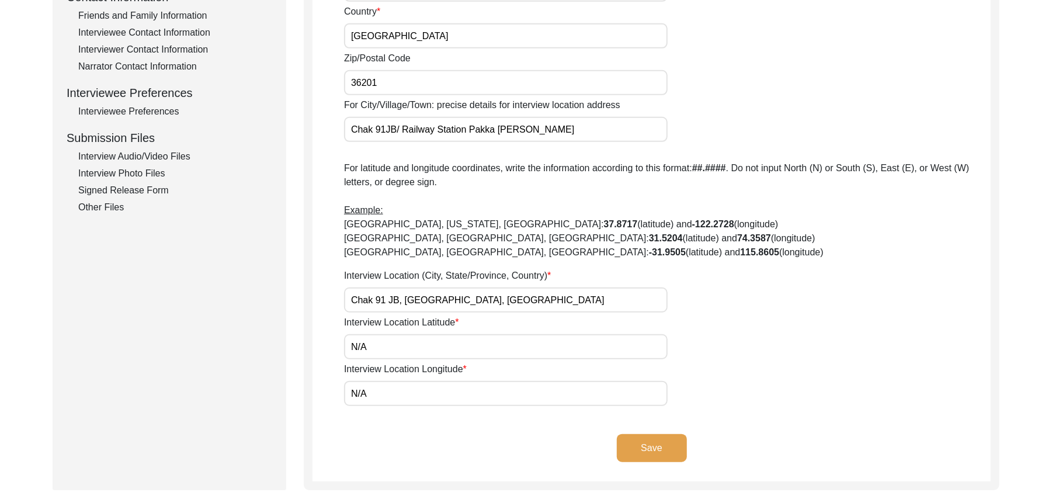
scroll to position [451, 0]
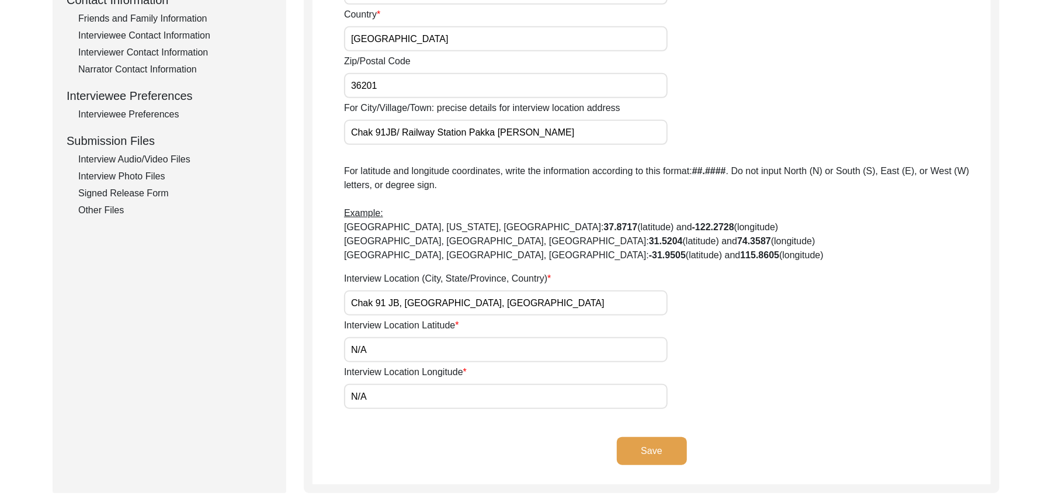
click at [651, 441] on button "Save" at bounding box center [652, 451] width 70 height 28
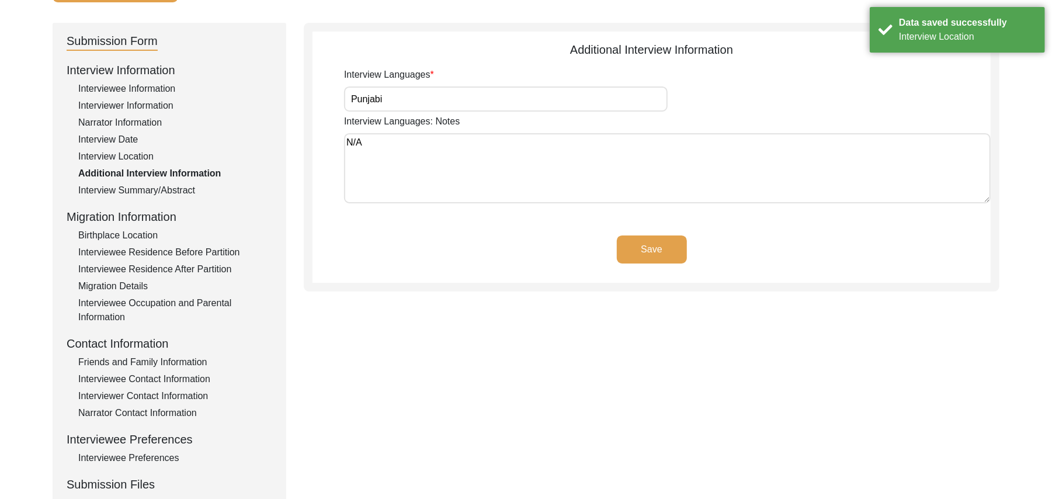
scroll to position [83, 0]
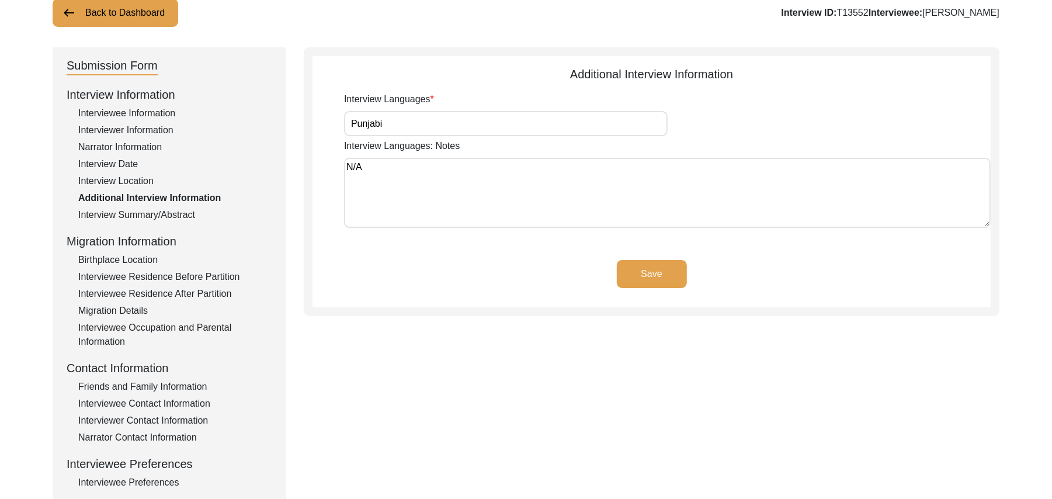
click at [667, 272] on button "Save" at bounding box center [652, 274] width 70 height 28
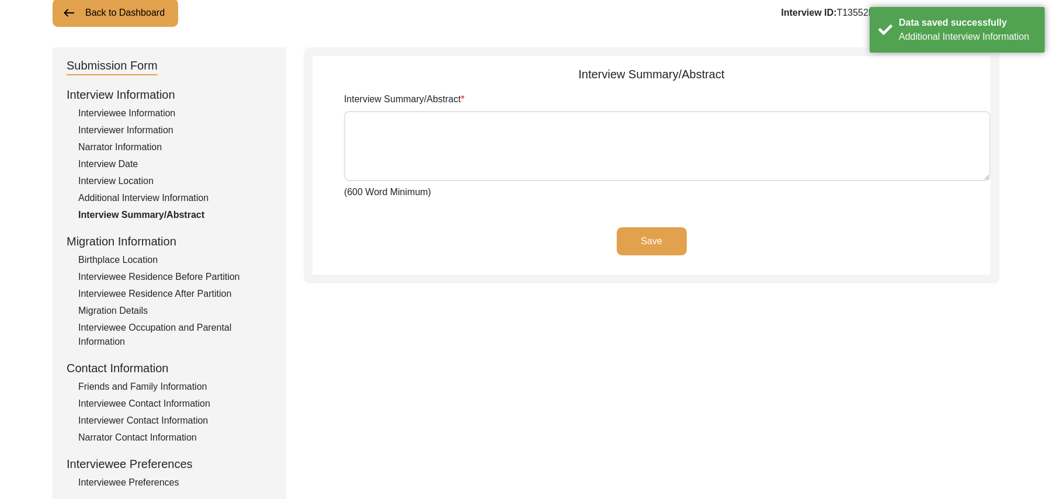
click at [213, 290] on div "Interviewee Residence After Partition" at bounding box center [175, 294] width 194 height 14
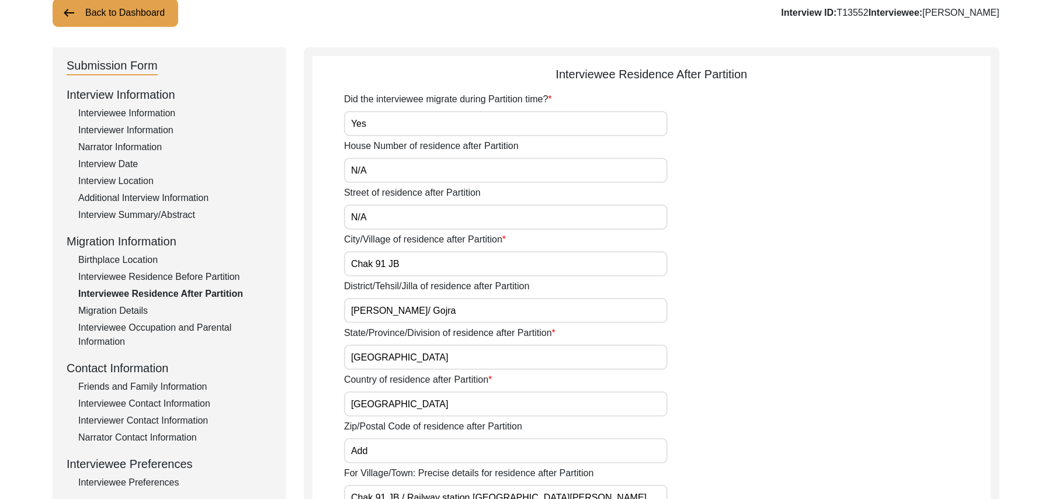
click at [370, 450] on input "Add" at bounding box center [506, 450] width 324 height 25
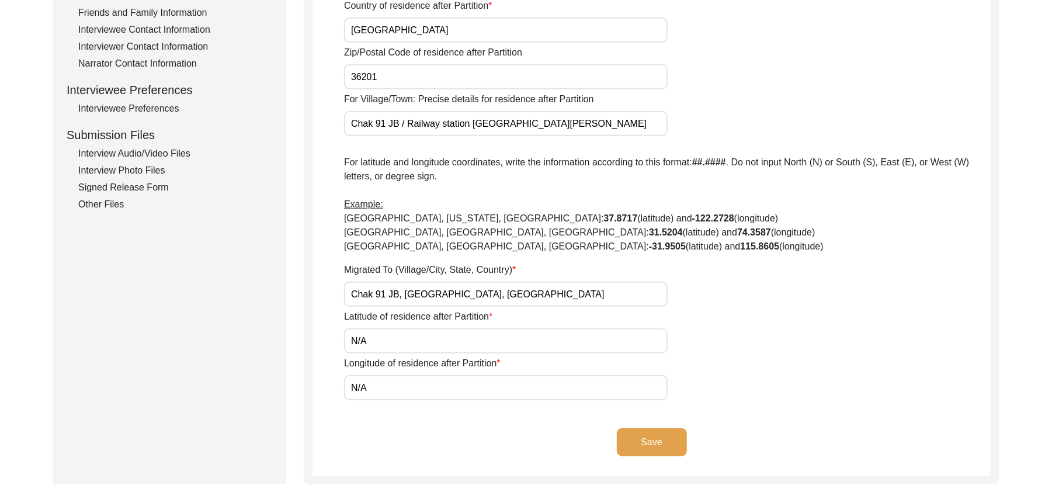
scroll to position [463, 0]
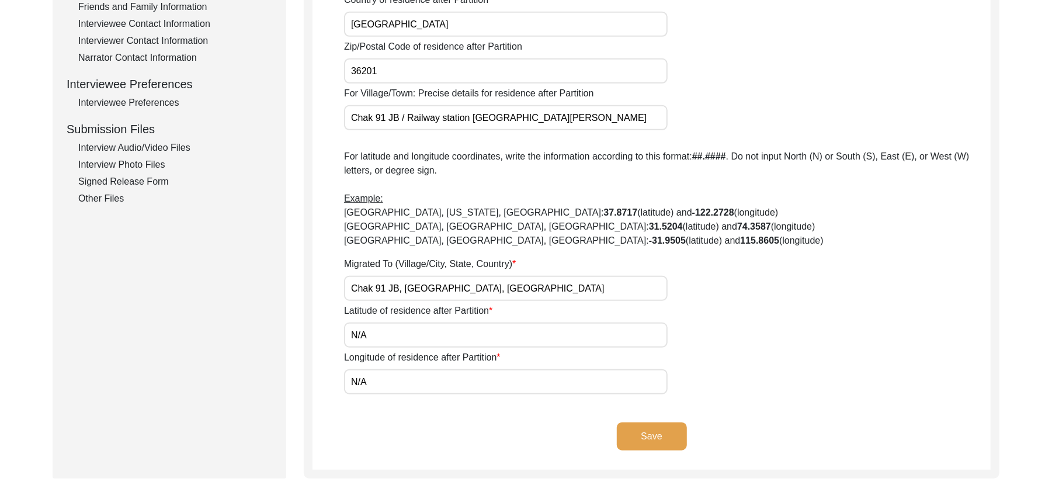
click at [664, 426] on button "Save" at bounding box center [652, 436] width 70 height 28
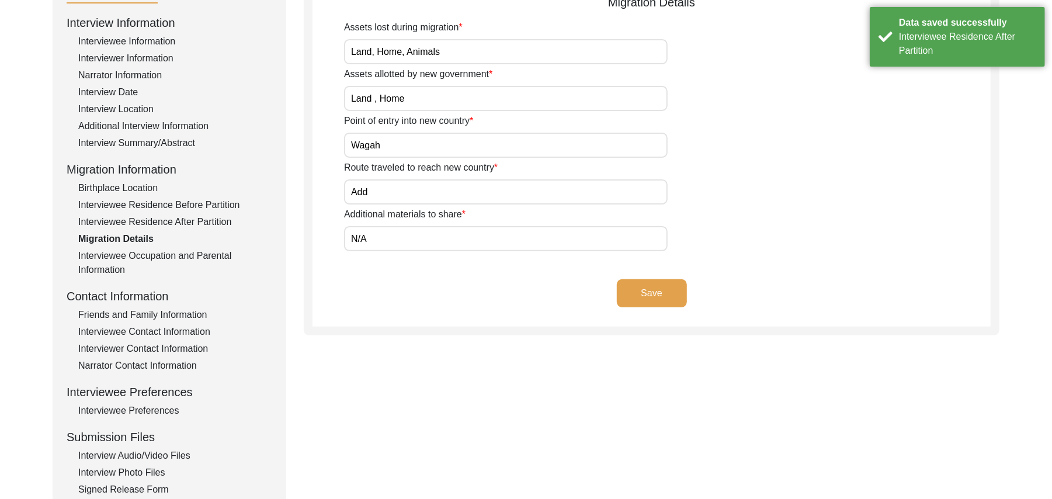
scroll to position [151, 0]
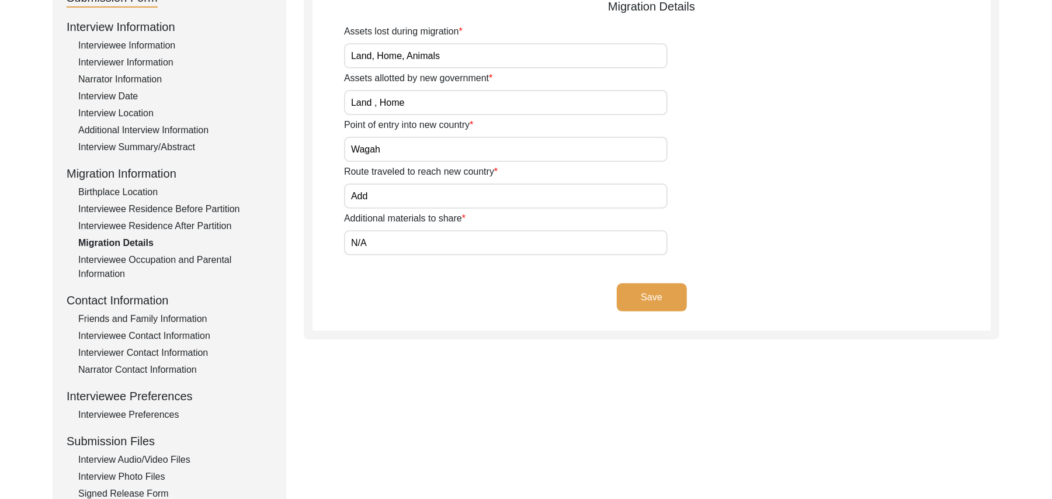
click at [664, 296] on button "Save" at bounding box center [652, 297] width 70 height 28
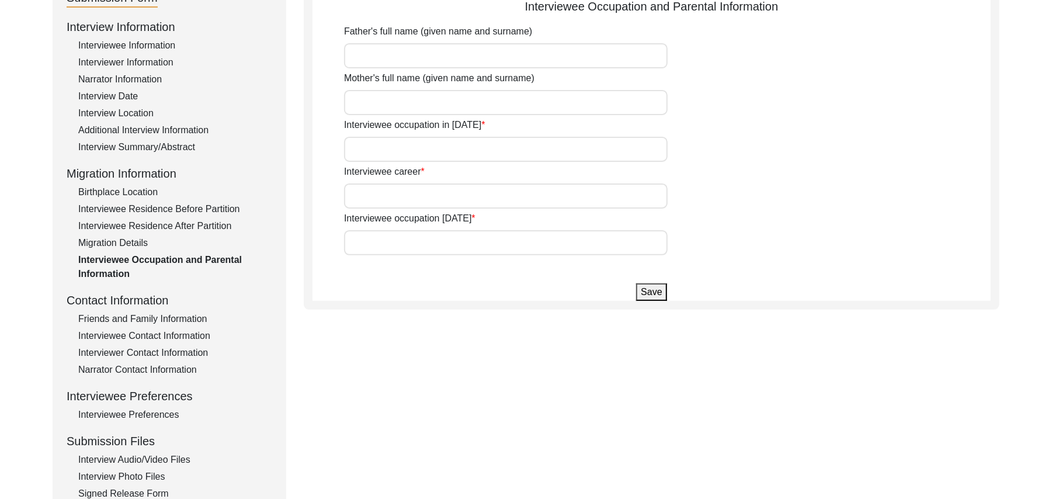
click at [448, 59] on input "Father's full name (given name and surname)" at bounding box center [506, 55] width 324 height 25
click at [438, 106] on input "Mother's full name (given name and surname)" at bounding box center [506, 102] width 324 height 25
click at [428, 145] on input "Interviewee occupation in 1947" at bounding box center [506, 149] width 324 height 25
click at [422, 199] on input "Interviewee career" at bounding box center [506, 195] width 324 height 25
click at [428, 244] on input "Interviewee occupation today" at bounding box center [506, 242] width 324 height 25
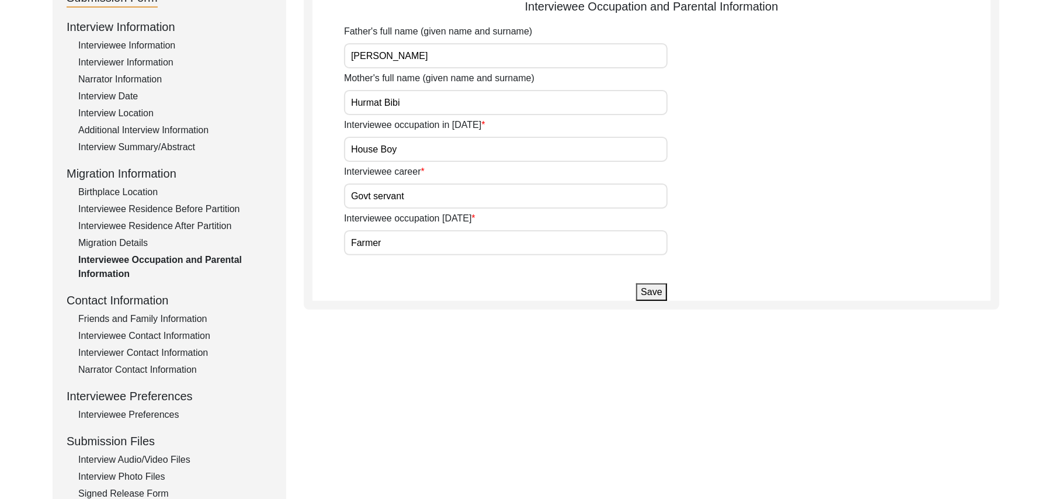
click at [649, 296] on button "Save" at bounding box center [651, 292] width 30 height 18
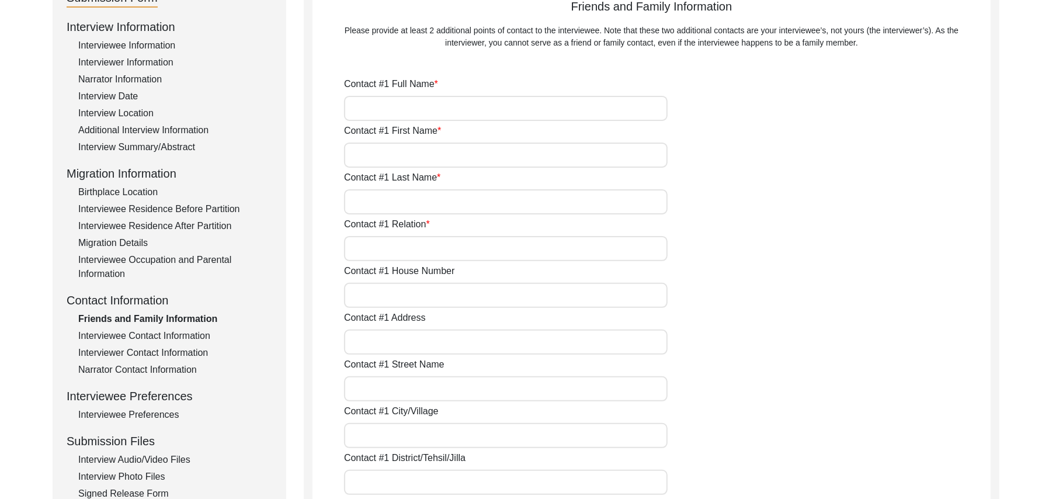
click at [152, 190] on div "Birthplace Location" at bounding box center [175, 192] width 194 height 14
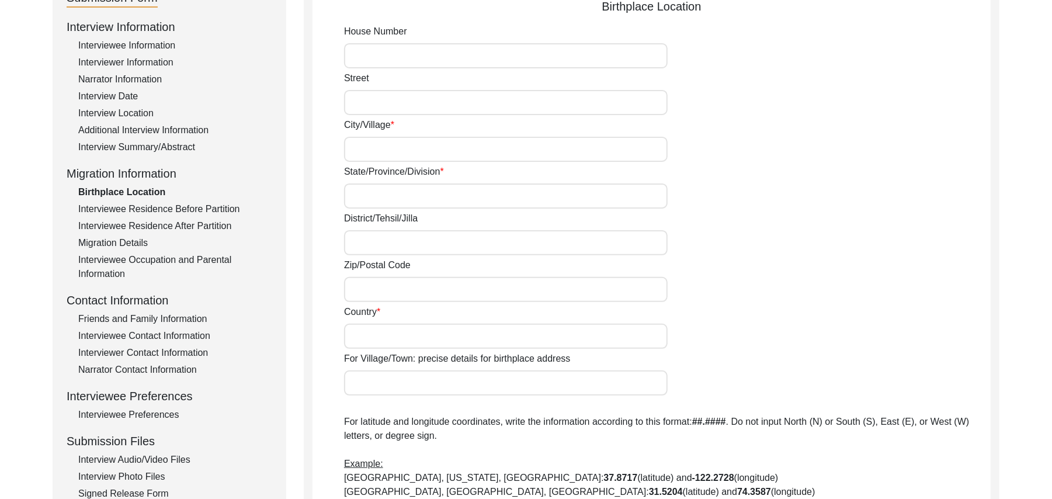
click at [391, 60] on input "House Number" at bounding box center [506, 55] width 324 height 25
paste input "N/A"
click at [377, 101] on input "Street" at bounding box center [506, 102] width 324 height 25
paste input "N/A"
click at [375, 150] on input "City/Village" at bounding box center [506, 149] width 324 height 25
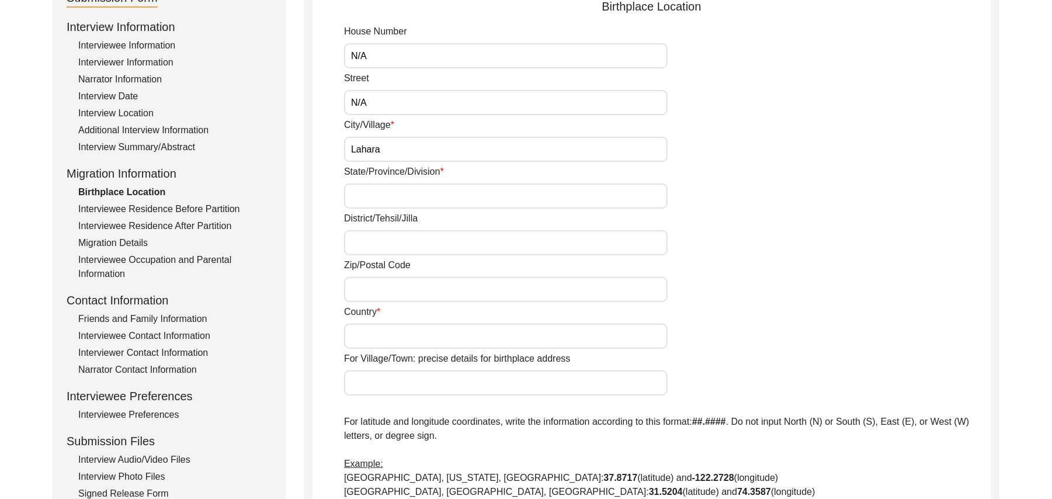
click at [380, 194] on input "State/Province/Division" at bounding box center [506, 195] width 324 height 25
click at [372, 244] on input "District/Tehsil/Jilla" at bounding box center [506, 242] width 324 height 25
click at [437, 297] on input "Zip/Postal Code" at bounding box center [506, 289] width 324 height 25
click at [407, 243] on input "Ludhiana/" at bounding box center [506, 242] width 324 height 25
click at [396, 339] on input "Country" at bounding box center [506, 336] width 324 height 25
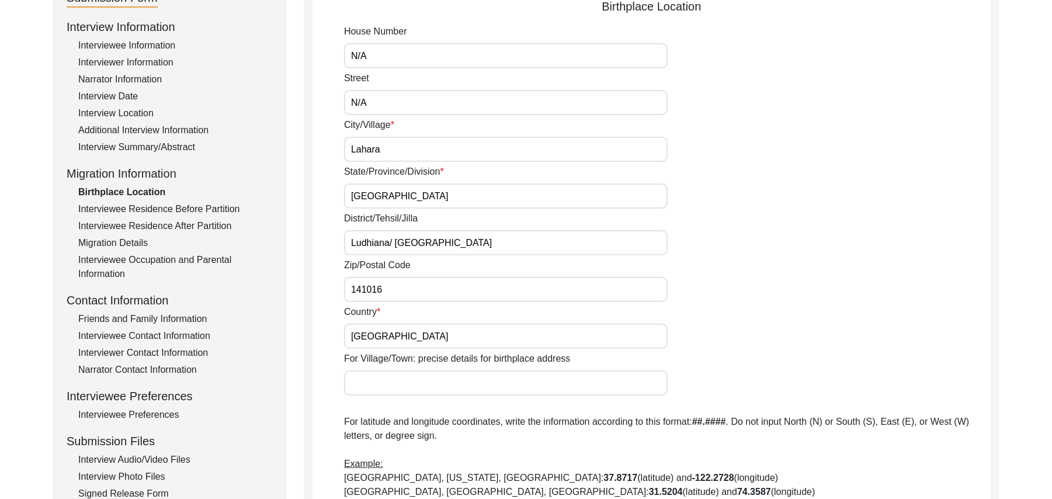
click at [386, 389] on input "For Village/Town: precise details for birthplace address" at bounding box center [506, 382] width 324 height 25
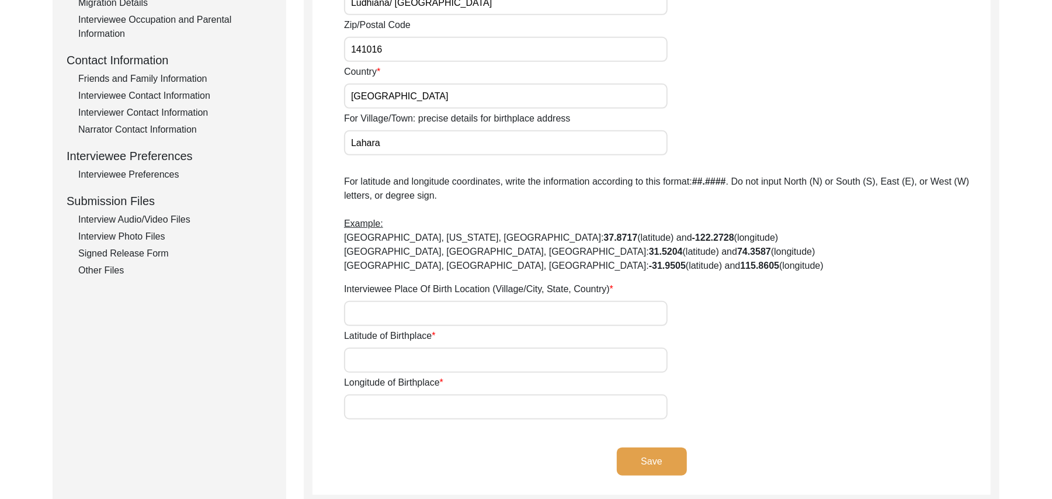
scroll to position [410, 0]
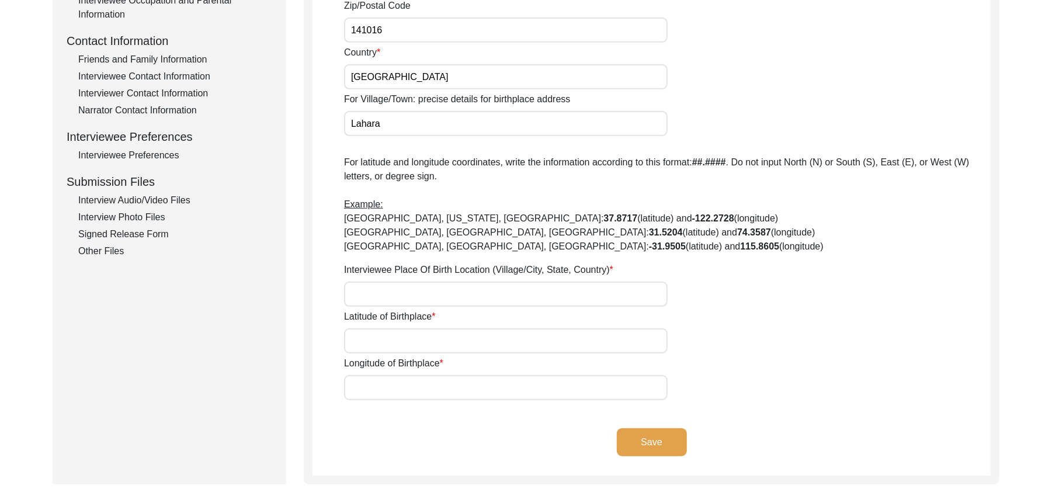
click at [550, 298] on input "Interviewee Place Of Birth Location (Village/City, State, Country)" at bounding box center [506, 294] width 324 height 25
click at [536, 346] on input "Latitude of Birthplace" at bounding box center [506, 340] width 324 height 25
paste input "N/A"
click at [522, 380] on input "Longitude of Birthplace" at bounding box center [506, 387] width 324 height 25
paste input "N/A"
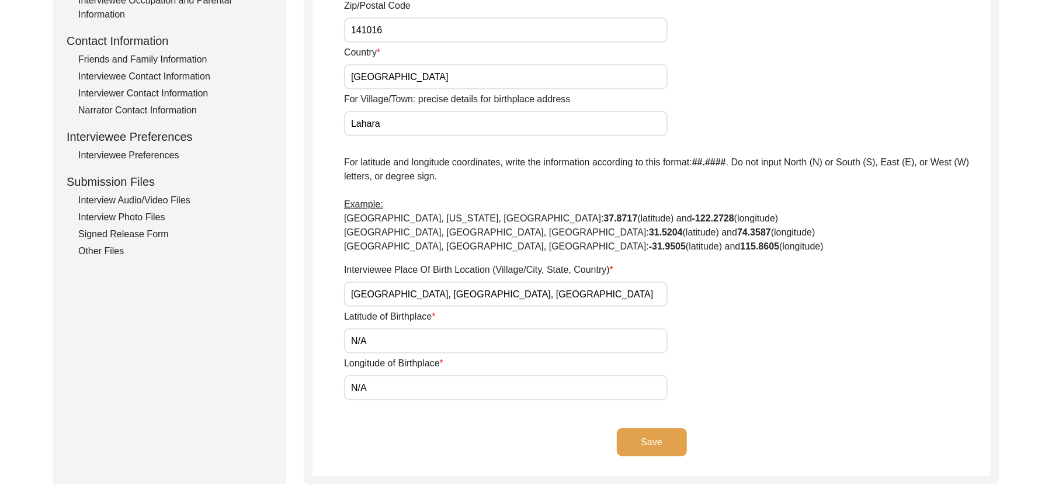
click at [667, 438] on button "Save" at bounding box center [652, 442] width 70 height 28
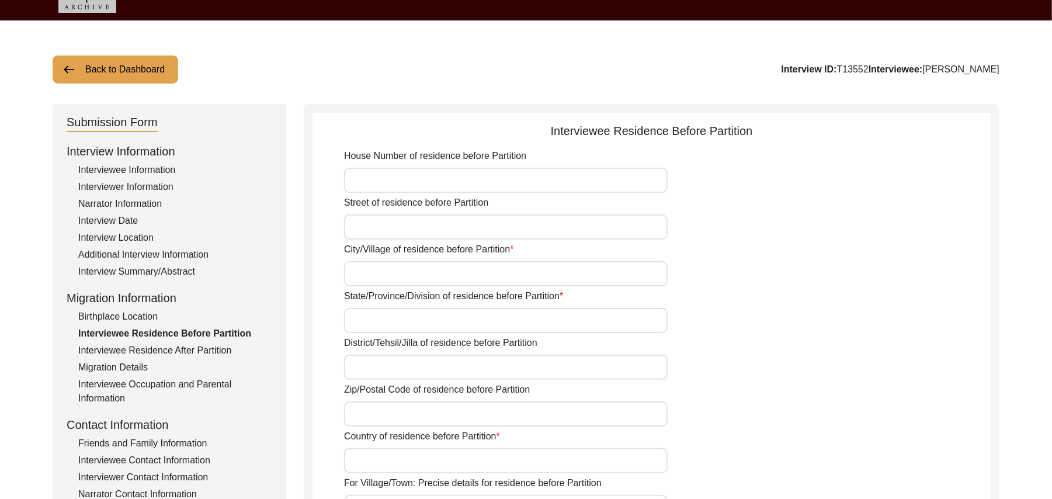
scroll to position [21, 0]
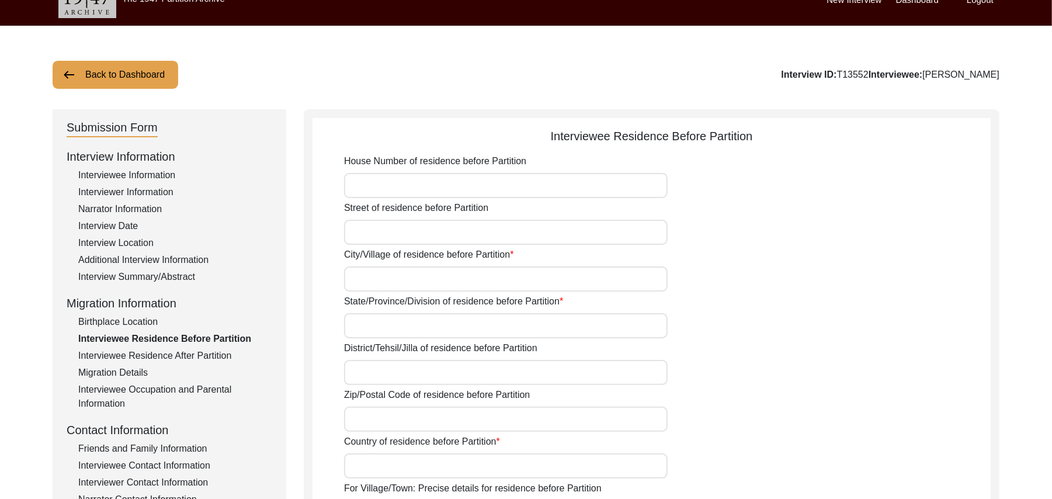
click at [543, 188] on input "House Number of residence before Partition" at bounding box center [506, 185] width 324 height 25
paste input "N/A"
click at [480, 231] on input "Street of residence before Partition" at bounding box center [506, 232] width 324 height 25
paste input "N/A"
click at [458, 282] on input "City/Village of residence before Partition" at bounding box center [506, 278] width 324 height 25
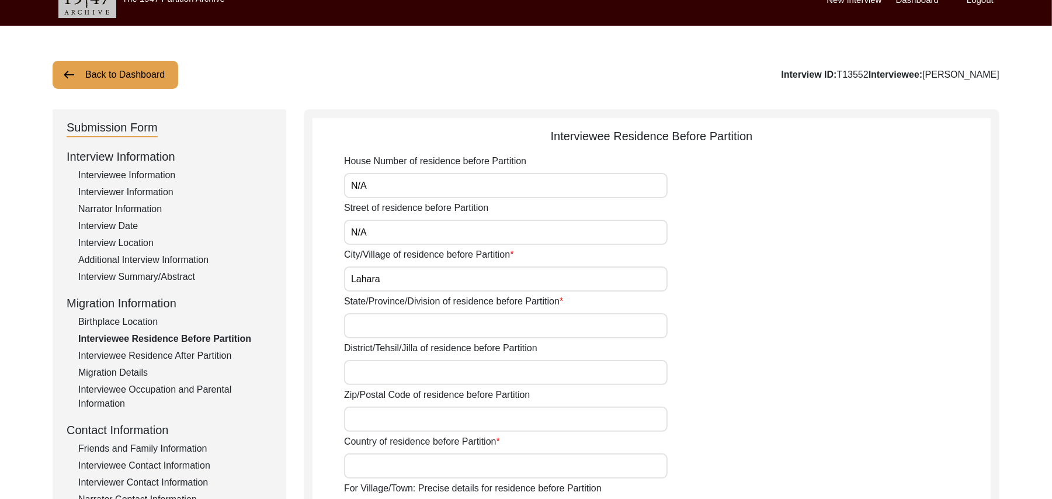
click at [452, 321] on input "State/Province/Division of residence before Partition" at bounding box center [506, 325] width 324 height 25
click at [427, 377] on input "District/Tehsil/Jilla of residence before Partition" at bounding box center [506, 372] width 324 height 25
click at [412, 420] on input "Zip/Postal Code of residence before Partition" at bounding box center [506, 419] width 324 height 25
click at [402, 470] on input "Country of residence before Partition" at bounding box center [506, 465] width 324 height 25
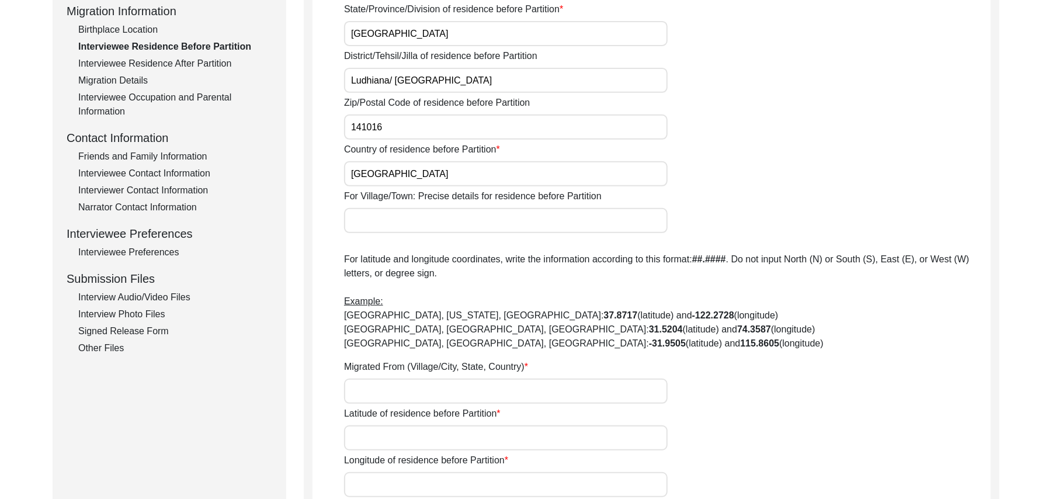
scroll to position [386, 0]
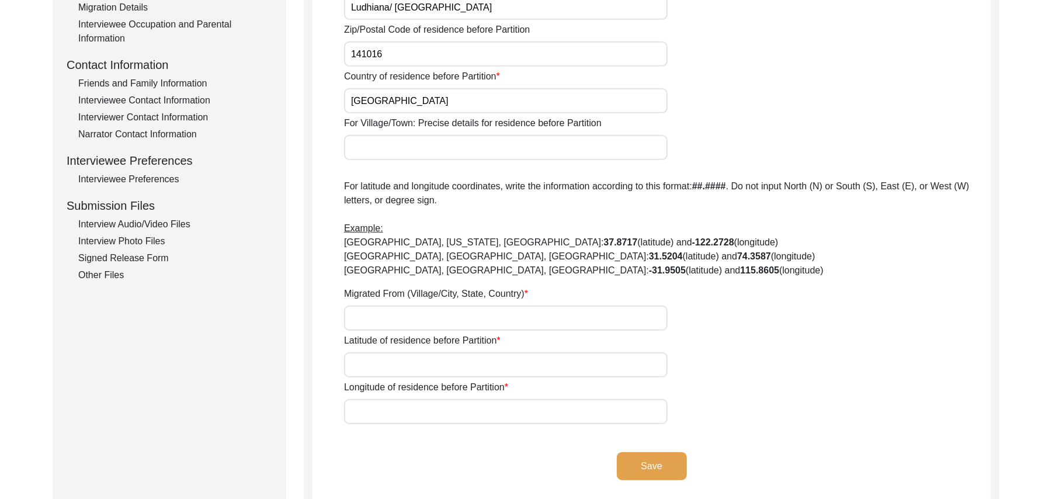
click at [400, 148] on input "For Village/Town: Precise details for residence before Partition" at bounding box center [506, 147] width 324 height 25
click at [372, 321] on input "Migrated From (Village/City, State, Country)" at bounding box center [506, 318] width 324 height 25
click at [377, 367] on input "Latitude of residence before Partition" at bounding box center [506, 364] width 324 height 25
paste input "N/A"
click at [377, 405] on input "Longitude of residence before Partition" at bounding box center [506, 411] width 324 height 25
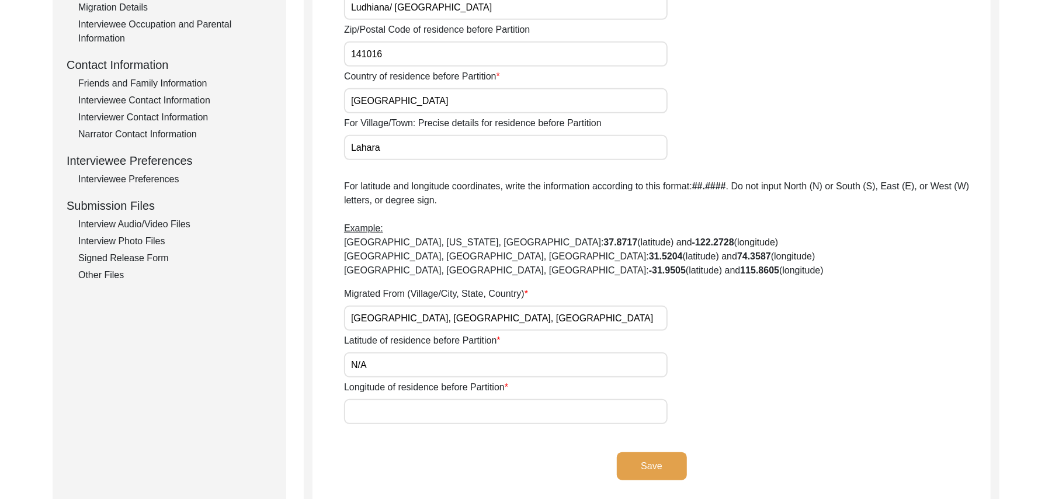
paste input "N/A"
click at [662, 459] on button "Save" at bounding box center [652, 466] width 70 height 28
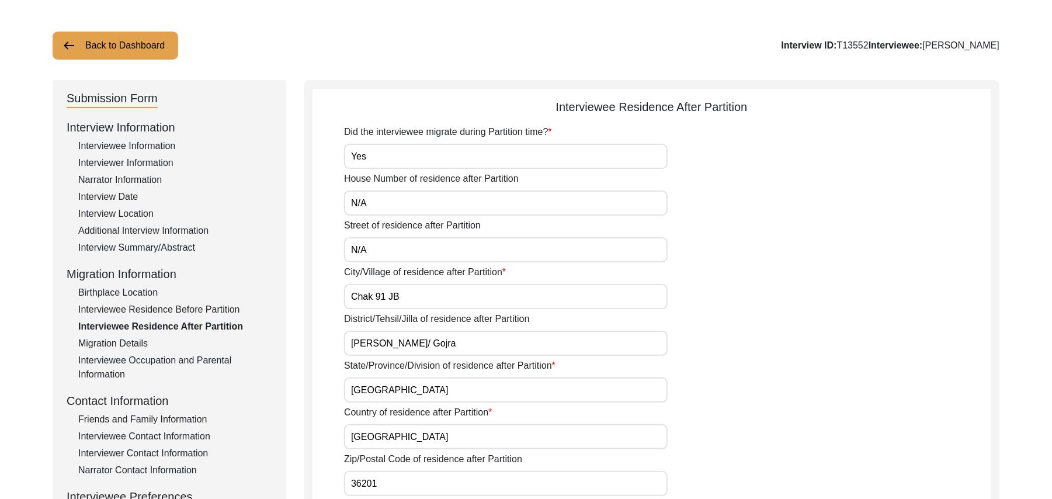
scroll to position [0, 0]
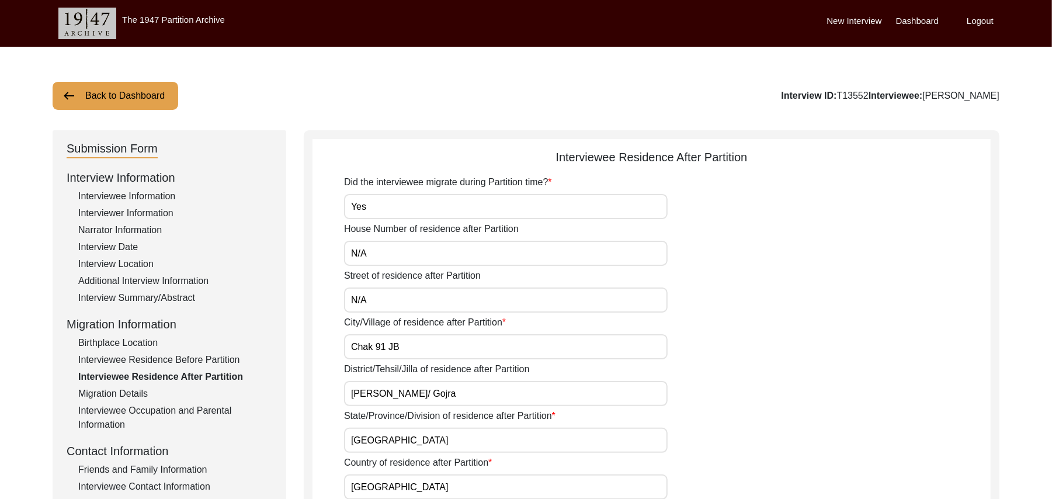
click at [155, 92] on button "Back to Dashboard" at bounding box center [116, 96] width 126 height 28
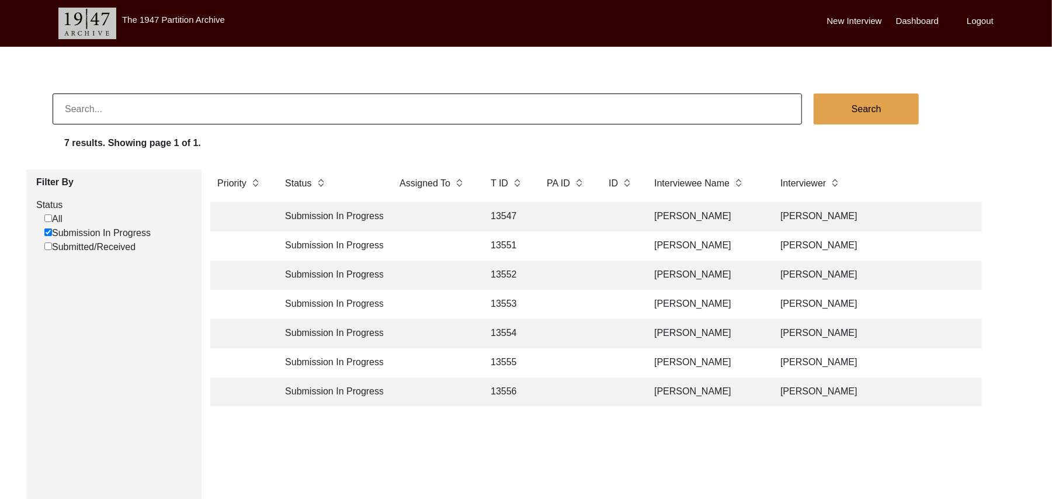
click at [693, 332] on td "Faqir Muhammad" at bounding box center [705, 333] width 117 height 29
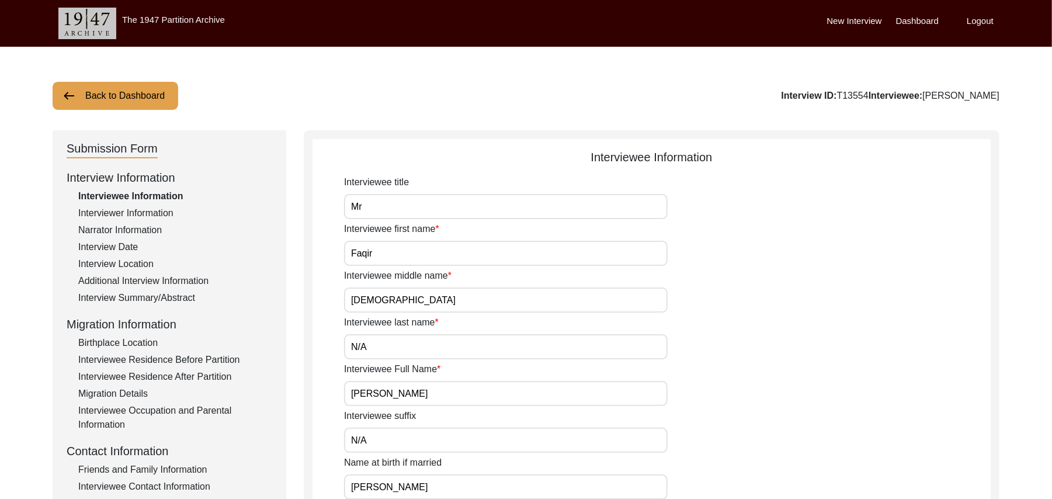
click at [200, 468] on div "Friends and Family Information" at bounding box center [175, 470] width 194 height 14
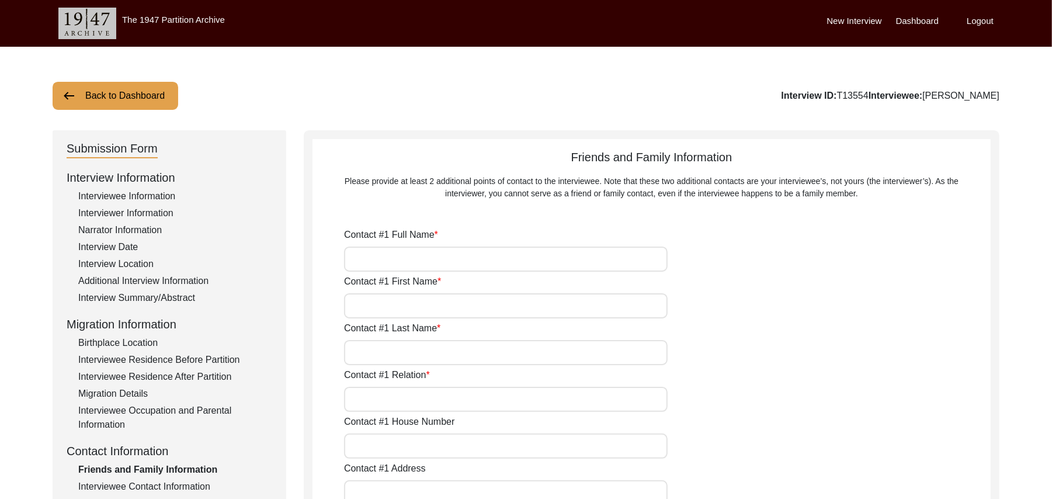
click at [447, 259] on input "Contact #1 Full Name" at bounding box center [506, 259] width 324 height 25
click at [428, 306] on input "Contact #1 First Name" at bounding box center [506, 305] width 324 height 25
click at [417, 348] on input "Contact #1 Last Name" at bounding box center [506, 352] width 324 height 25
click at [407, 403] on input "Contact #1 Relation" at bounding box center [506, 399] width 324 height 25
click at [396, 442] on input "Contact #1 House Number" at bounding box center [506, 446] width 324 height 25
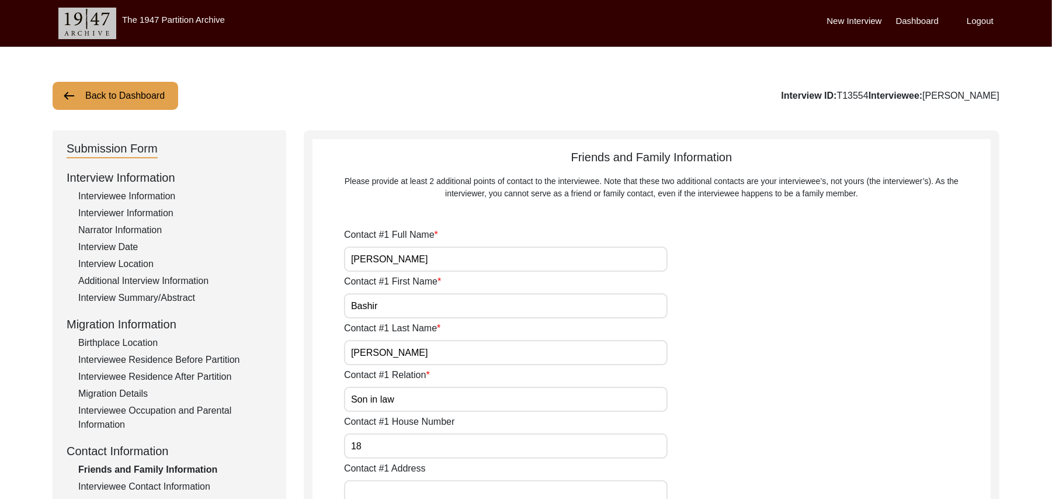
click at [468, 484] on input "Contact #1 Address" at bounding box center [506, 492] width 324 height 25
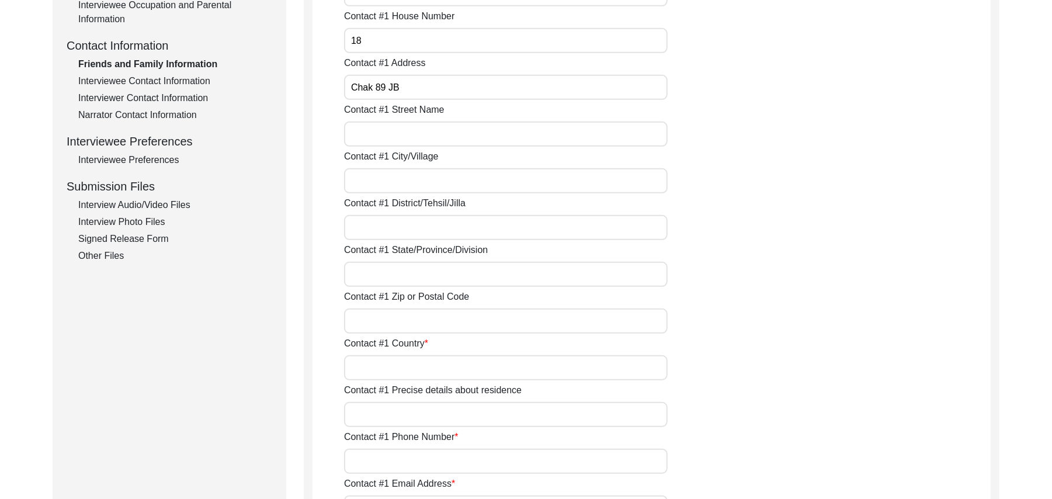
scroll to position [463, 0]
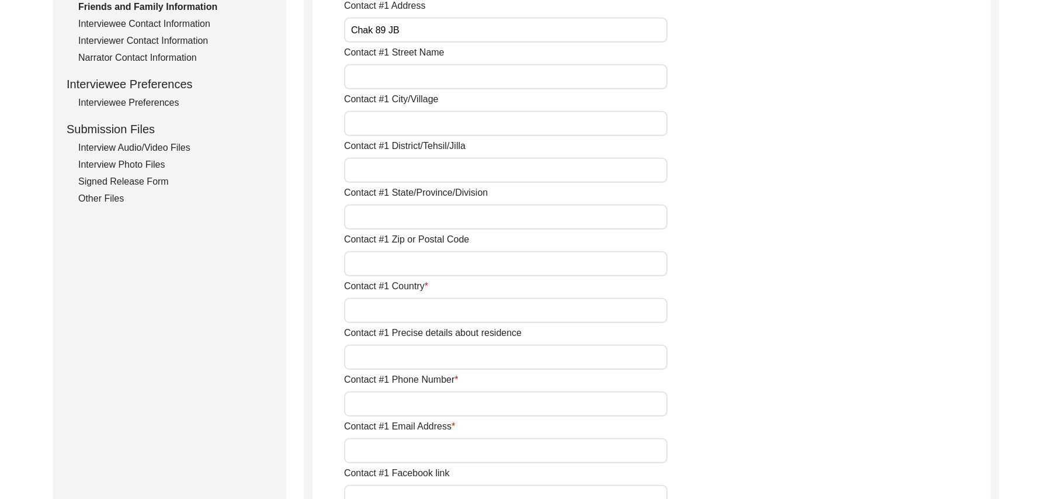
click at [405, 85] on input "Contact #1 Street Name" at bounding box center [506, 76] width 324 height 25
paste input "N/A"
click at [394, 127] on input "Contact #1 City/Village" at bounding box center [506, 123] width 324 height 25
click at [390, 169] on input "Contact #1 District/Tehsil/Jilla" at bounding box center [506, 170] width 324 height 25
click at [390, 222] on input "Contact #1 State/Province/Division" at bounding box center [506, 216] width 324 height 25
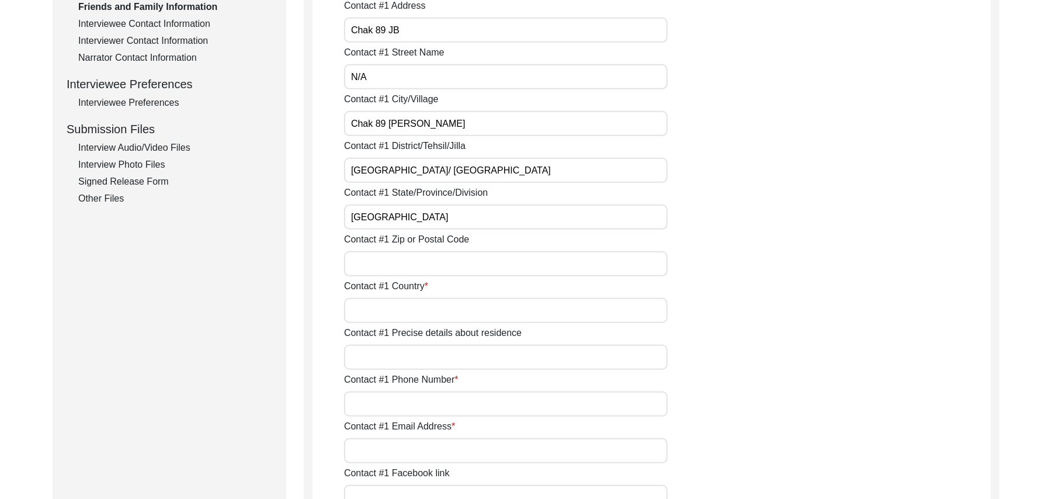
click at [394, 260] on input "Contact #1 Zip or Postal Code" at bounding box center [506, 263] width 324 height 25
click at [382, 305] on input "Contact #1 Country" at bounding box center [506, 310] width 324 height 25
click at [380, 359] on input "Contact #1 Precise details about residence" at bounding box center [506, 357] width 324 height 25
click at [387, 404] on input "Contact #1 Phone Number" at bounding box center [506, 403] width 324 height 25
click at [391, 449] on input "Contact #1 Email Address" at bounding box center [506, 450] width 324 height 25
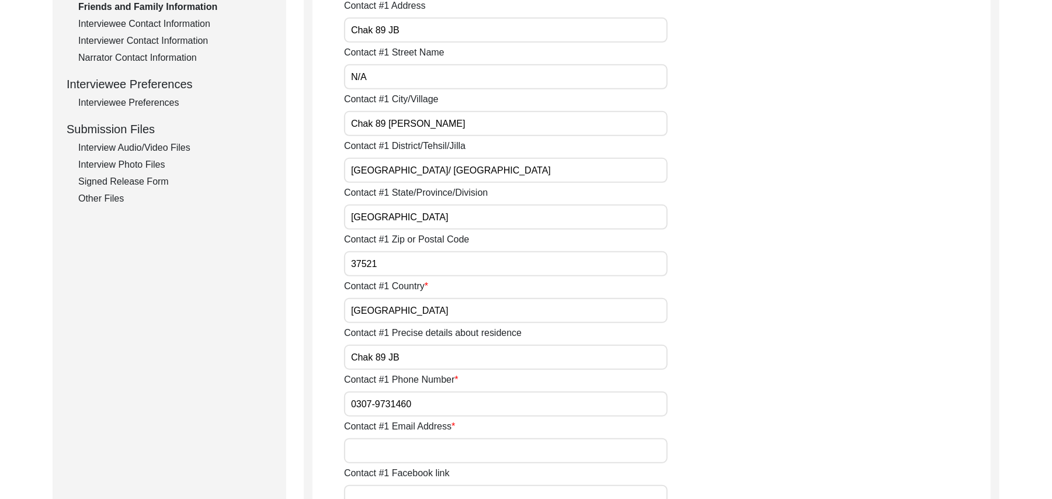
paste input "N/A"
click at [389, 489] on input "Contact #1 Facebook link" at bounding box center [506, 497] width 324 height 25
paste input "N/A"
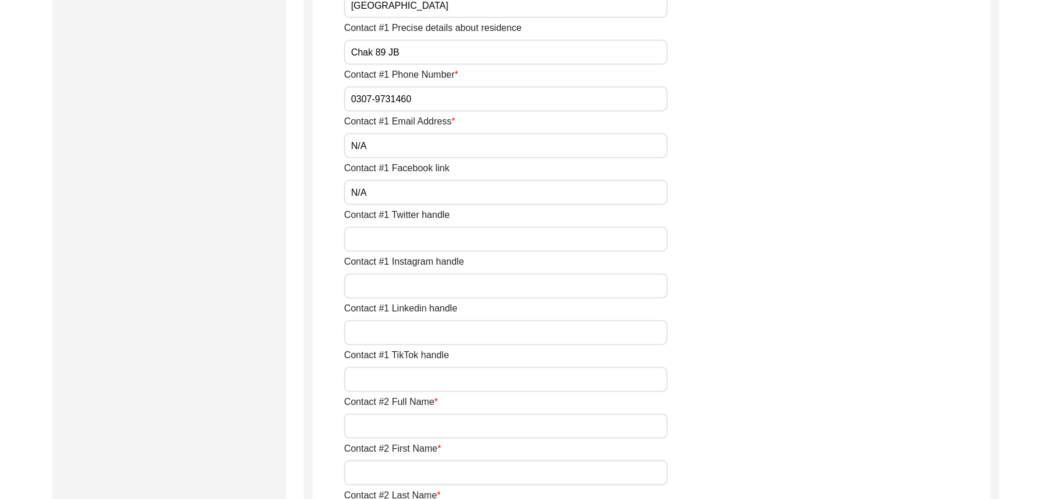
scroll to position [852, 0]
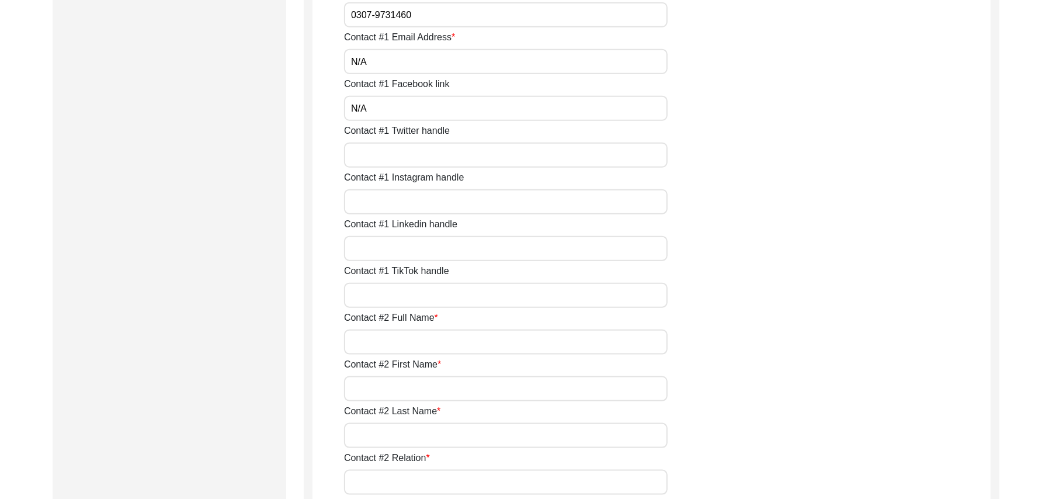
click at [401, 160] on input "Contact #1 Twitter handle" at bounding box center [506, 155] width 324 height 25
paste input "N/A"
click at [397, 206] on input "Contact #1 Instagram handle" at bounding box center [506, 201] width 324 height 25
paste
click at [403, 252] on input "Contact #1 Linkedin handle" at bounding box center [506, 248] width 324 height 25
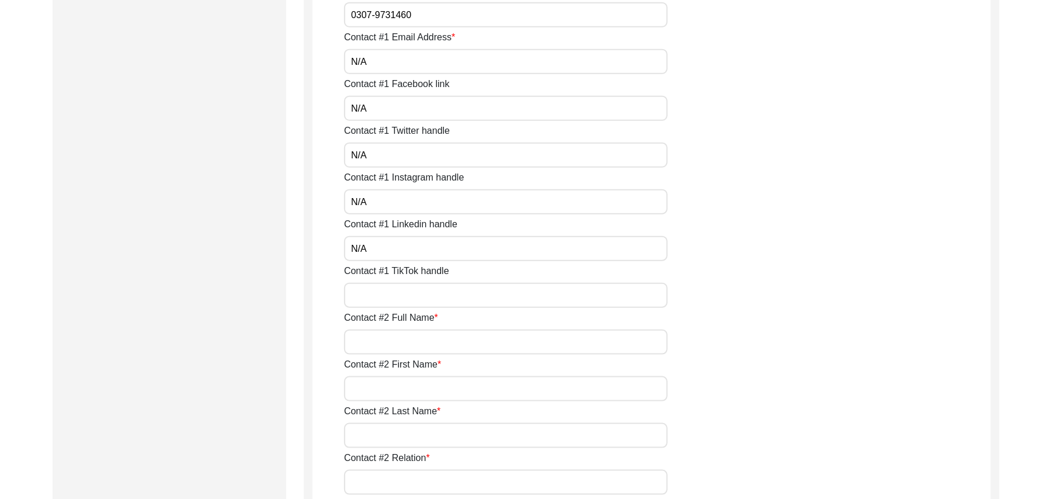
click at [403, 294] on input "Contact #1 TikTok handle" at bounding box center [506, 295] width 324 height 25
click at [404, 349] on input "Contact #2 Full Name" at bounding box center [506, 342] width 324 height 25
click at [401, 389] on input "Contact #2 First Name" at bounding box center [506, 388] width 324 height 25
click at [400, 436] on input "Contact #2 Last Name" at bounding box center [506, 435] width 324 height 25
click at [402, 480] on input "Contact #2 Relation" at bounding box center [506, 482] width 324 height 25
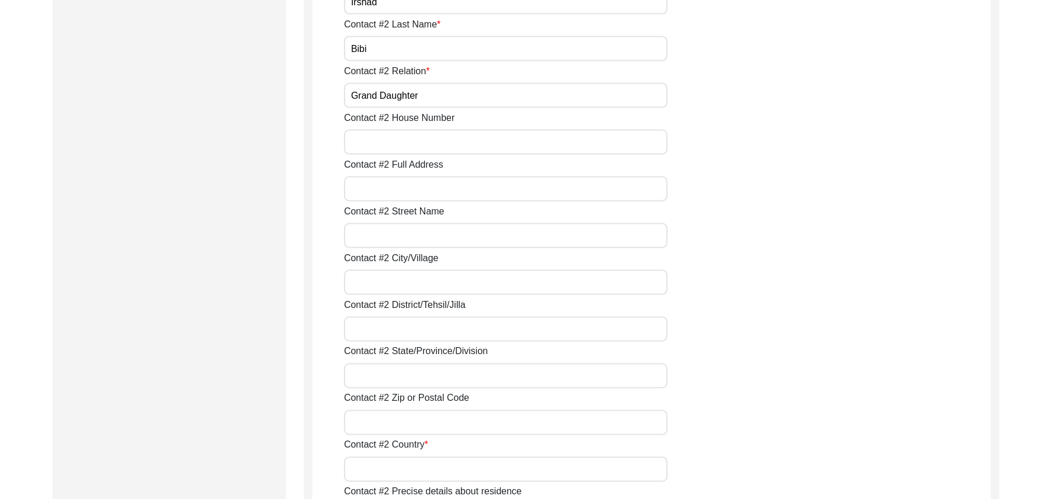
scroll to position [1280, 0]
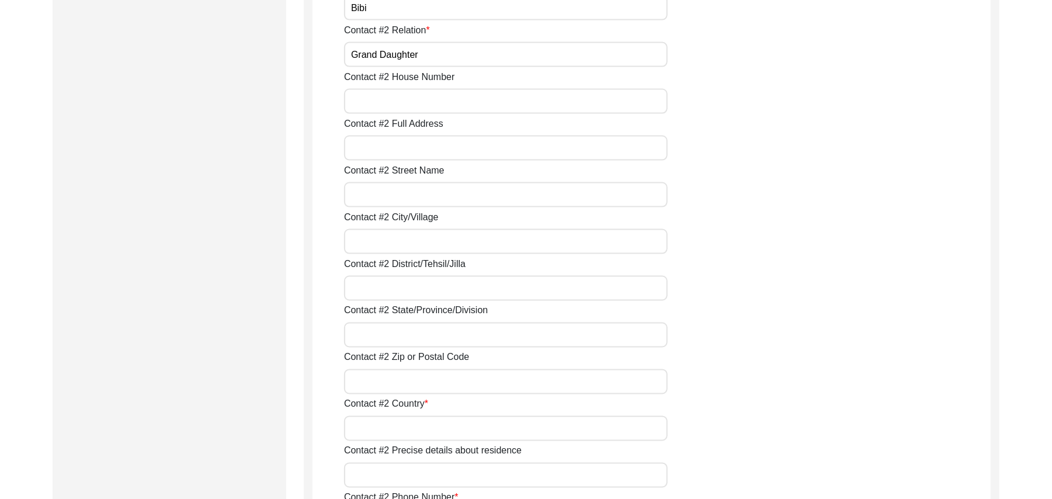
click at [408, 95] on input "Contact #2 House Number" at bounding box center [506, 101] width 324 height 25
click at [400, 147] on input "Contact #2 Full Address" at bounding box center [506, 148] width 324 height 25
click at [395, 197] on input "Contact #2 Street Name" at bounding box center [506, 194] width 324 height 25
click at [396, 242] on input "Contact #2 City/Village" at bounding box center [506, 241] width 324 height 25
click at [394, 287] on input "Contact #2 District/Tehsil/Jilla" at bounding box center [506, 288] width 324 height 25
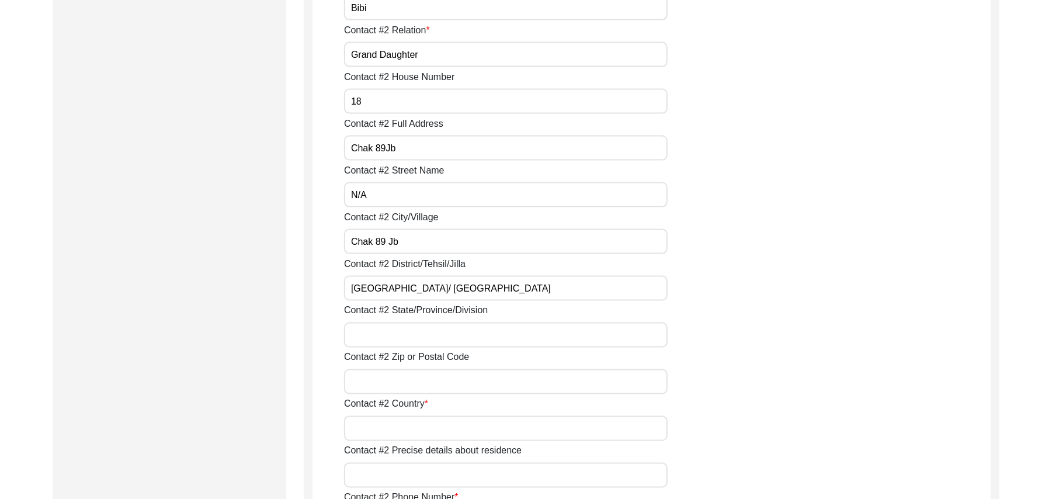
click at [393, 334] on input "Contact #2 State/Province/Division" at bounding box center [506, 335] width 324 height 25
click at [394, 384] on input "Contact #2 Zip or Postal Code" at bounding box center [506, 381] width 324 height 25
click at [389, 426] on input "Contact #2 Country" at bounding box center [506, 428] width 324 height 25
click at [396, 479] on input "Contact #2 Precise details about residence" at bounding box center [506, 475] width 324 height 25
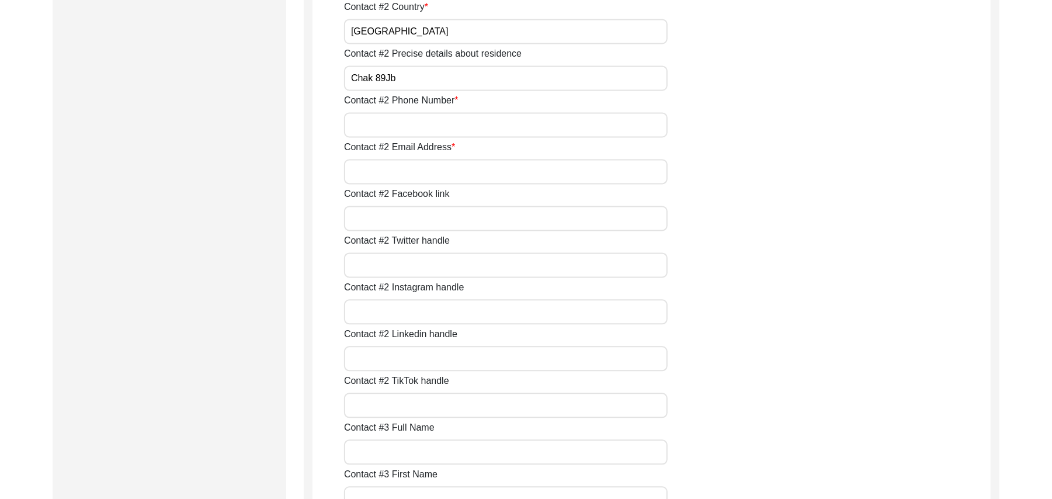
scroll to position [1739, 0]
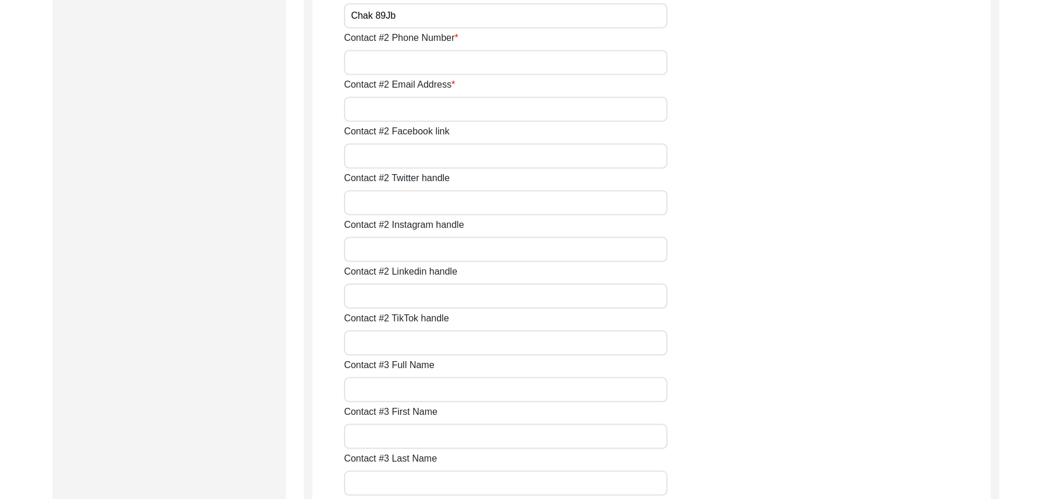
click at [500, 68] on input "Contact #2 Phone Number" at bounding box center [506, 62] width 324 height 25
click at [469, 110] on input "Contact #2 Email Address" at bounding box center [506, 108] width 324 height 25
click at [449, 155] on input "Contact #2 Facebook link" at bounding box center [506, 155] width 324 height 25
click at [442, 209] on input "Contact #2 Twitter handle" at bounding box center [506, 202] width 324 height 25
click at [434, 244] on input "Contact #2 Instagram handle" at bounding box center [506, 249] width 324 height 25
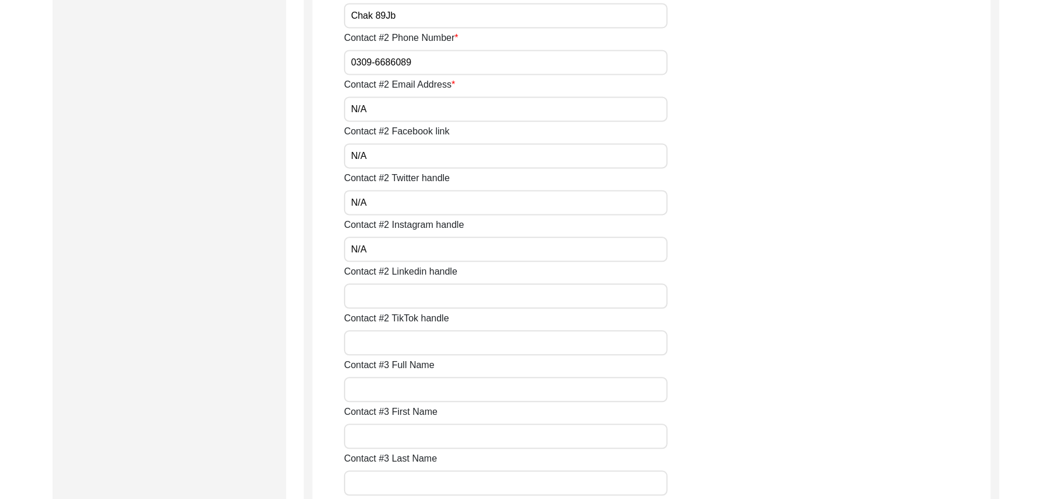
click at [430, 296] on input "Contact #2 Linkedin handle" at bounding box center [506, 295] width 324 height 25
click at [429, 337] on input "Contact #2 TikTok handle" at bounding box center [506, 342] width 324 height 25
click at [432, 389] on input "Contact #3 Full Name" at bounding box center [506, 389] width 324 height 25
click at [432, 433] on input "Contact #3 First Name" at bounding box center [506, 436] width 324 height 25
click at [433, 482] on input "Contact #3 Last Name" at bounding box center [506, 482] width 324 height 25
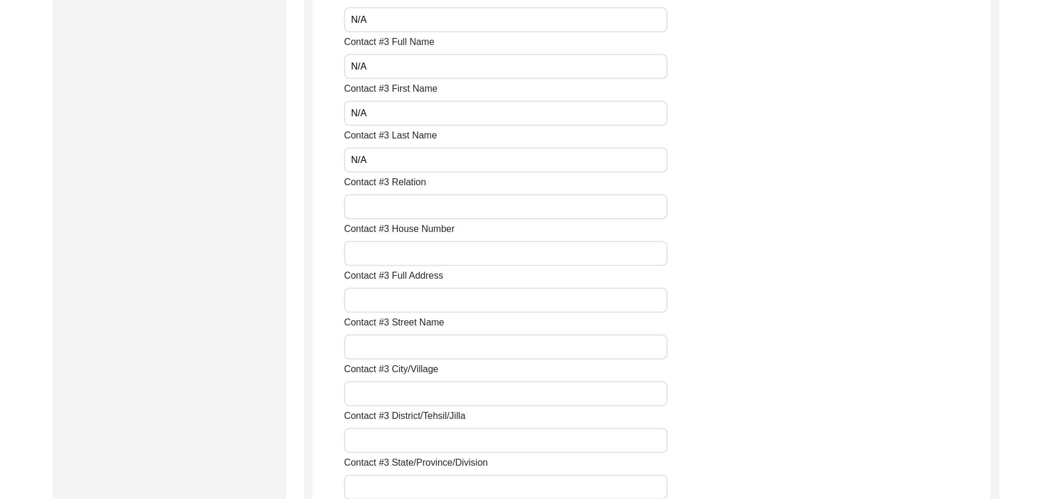
scroll to position [2147, 0]
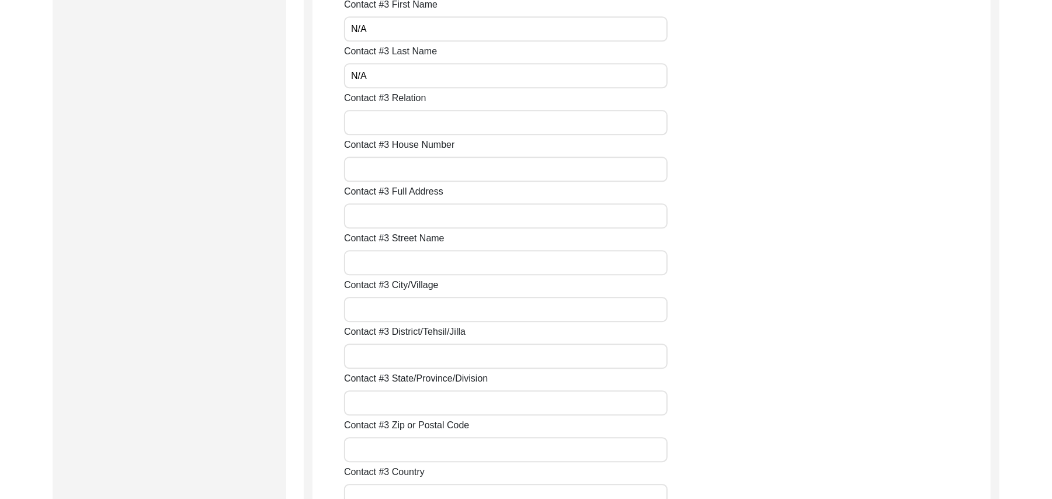
click at [486, 117] on input "Contact #3 Relation" at bounding box center [506, 122] width 324 height 25
click at [459, 171] on input "Contact #3 House Number" at bounding box center [506, 169] width 324 height 25
click at [445, 216] on input "Contact #3 Full Address" at bounding box center [506, 215] width 324 height 25
click at [442, 258] on input "Contact #3 Street Name" at bounding box center [506, 262] width 324 height 25
click at [431, 308] on input "Contact #3 City/Village" at bounding box center [506, 309] width 324 height 25
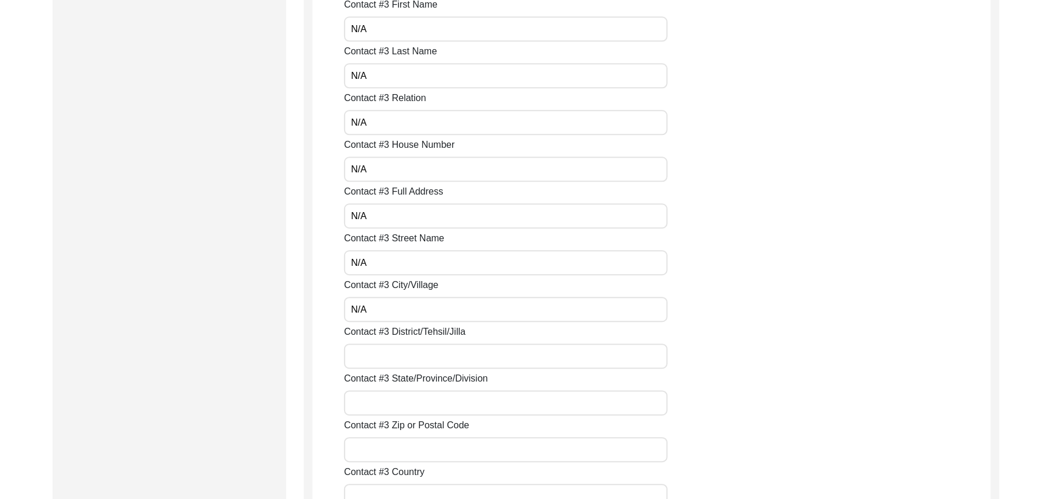
click at [422, 360] on input "Contact #3 District/Tehsil/Jilla" at bounding box center [506, 356] width 324 height 25
click at [421, 397] on input "Contact #3 State/Province/Division" at bounding box center [506, 402] width 324 height 25
click at [412, 449] on input "Contact #3 Zip or Postal Code" at bounding box center [506, 449] width 324 height 25
click at [405, 487] on input "Contact #3 Country" at bounding box center [506, 496] width 324 height 25
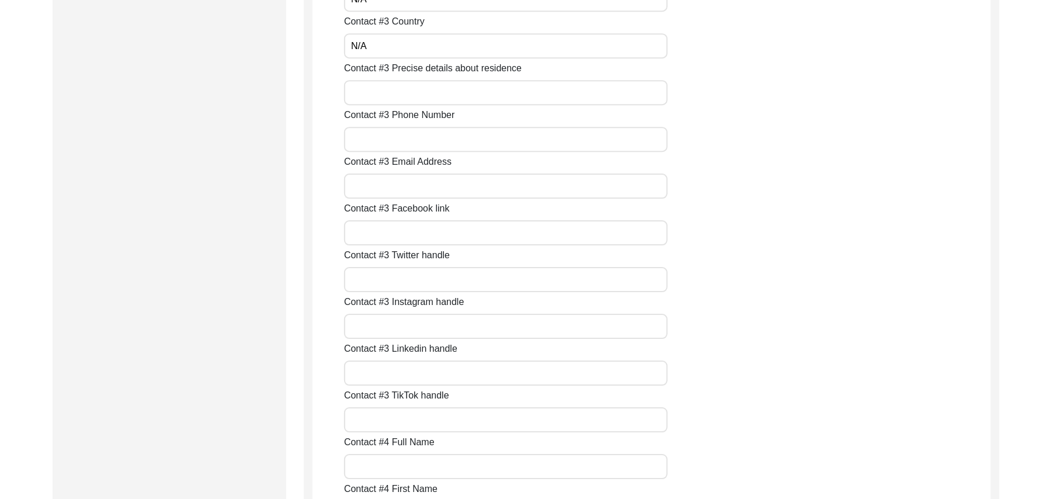
scroll to position [2607, 0]
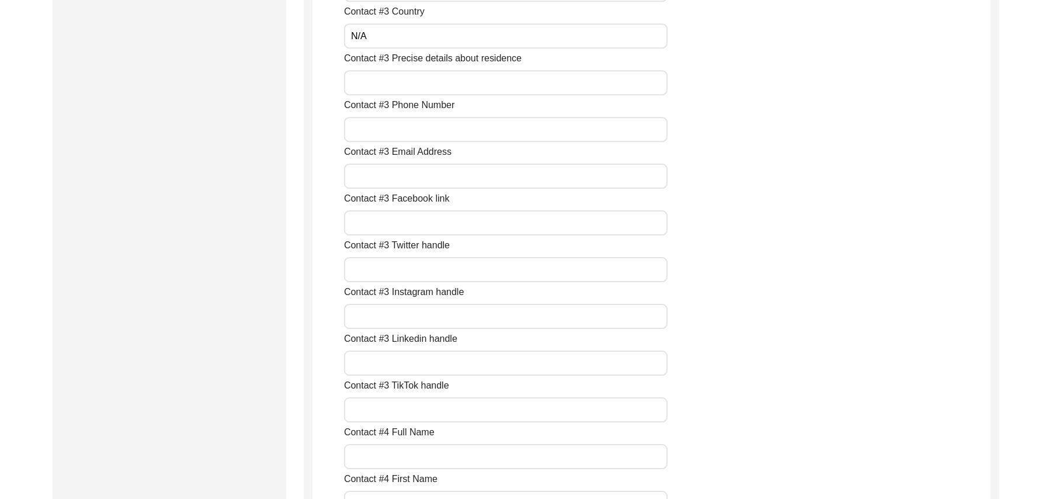
click at [446, 81] on input "Contact #3 Precise details about residence" at bounding box center [506, 82] width 324 height 25
click at [431, 129] on input "Contact #3 Phone Number" at bounding box center [506, 129] width 324 height 25
click at [420, 175] on input "Contact #3 Email Address" at bounding box center [506, 176] width 324 height 25
click at [418, 230] on input "Contact #3 Facebook link" at bounding box center [506, 222] width 324 height 25
click at [414, 269] on input "Contact #3 Twitter handle" at bounding box center [506, 269] width 324 height 25
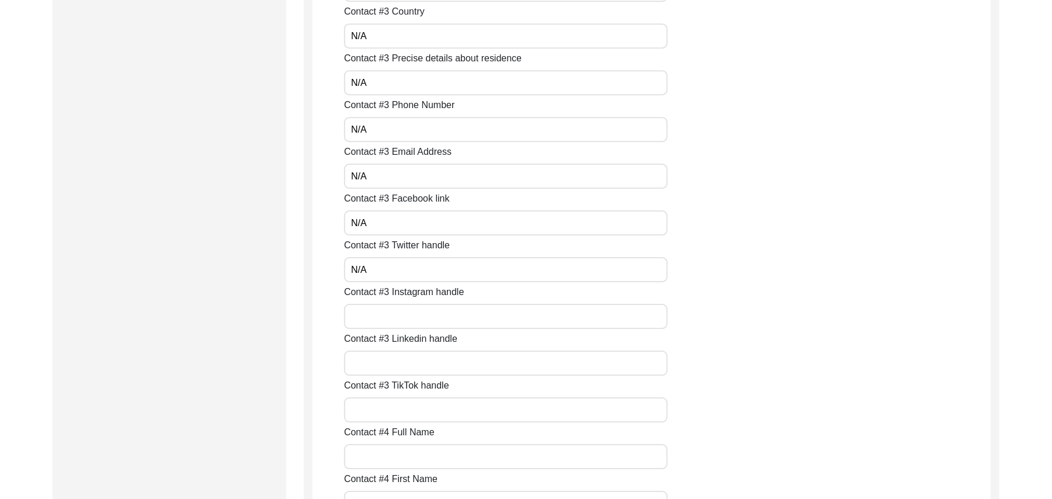
click at [403, 318] on input "Contact #3 Instagram handle" at bounding box center [506, 316] width 324 height 25
click at [398, 356] on input "Contact #3 Linkedin handle" at bounding box center [506, 363] width 324 height 25
click at [401, 412] on input "Contact #3 TikTok handle" at bounding box center [506, 409] width 324 height 25
click at [403, 457] on input "Contact #4 Full Name" at bounding box center [506, 456] width 324 height 25
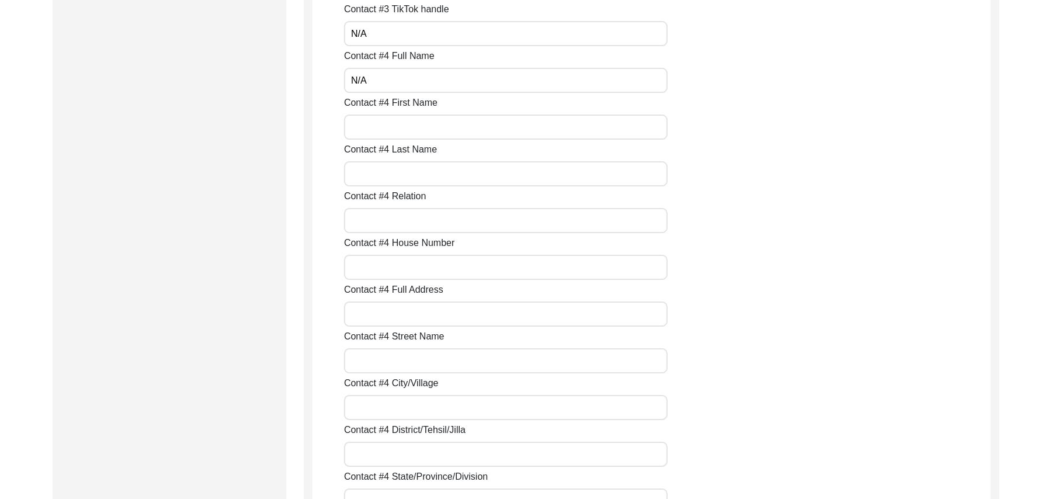
scroll to position [2994, 0]
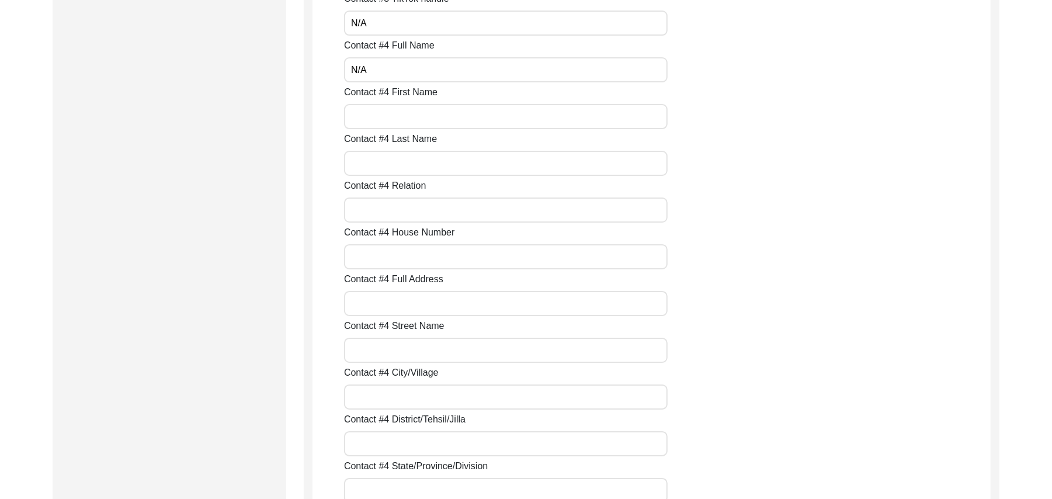
click at [417, 115] on input "Contact #4 First Name" at bounding box center [506, 116] width 324 height 25
click at [407, 157] on input "Contact #4 Last Name" at bounding box center [506, 163] width 324 height 25
click at [405, 214] on input "Contact #4 Relation" at bounding box center [506, 209] width 324 height 25
click at [403, 263] on input "Contact #4 House Number" at bounding box center [506, 256] width 324 height 25
click at [397, 302] on input "Contact #4 Full Address" at bounding box center [506, 303] width 324 height 25
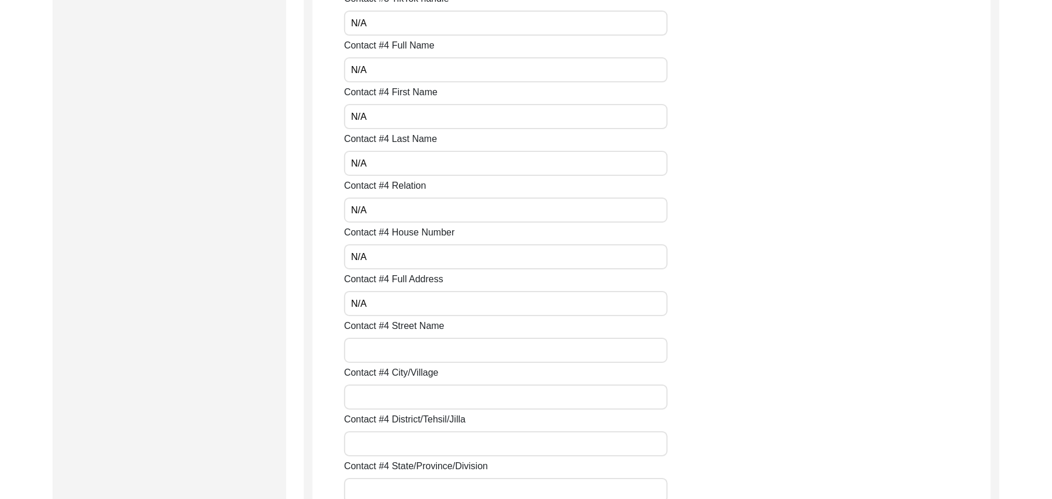
click at [398, 352] on input "Contact #4 Street Name" at bounding box center [506, 350] width 324 height 25
click at [401, 398] on input "Contact #4 City/Village" at bounding box center [506, 396] width 324 height 25
click at [404, 445] on input "Contact #4 District/Tehsil/Jilla" at bounding box center [506, 443] width 324 height 25
click at [409, 477] on div "Contact #4 State/Province/Division" at bounding box center [667, 481] width 647 height 44
click at [408, 484] on input "Contact #4 State/Province/Division" at bounding box center [506, 490] width 324 height 25
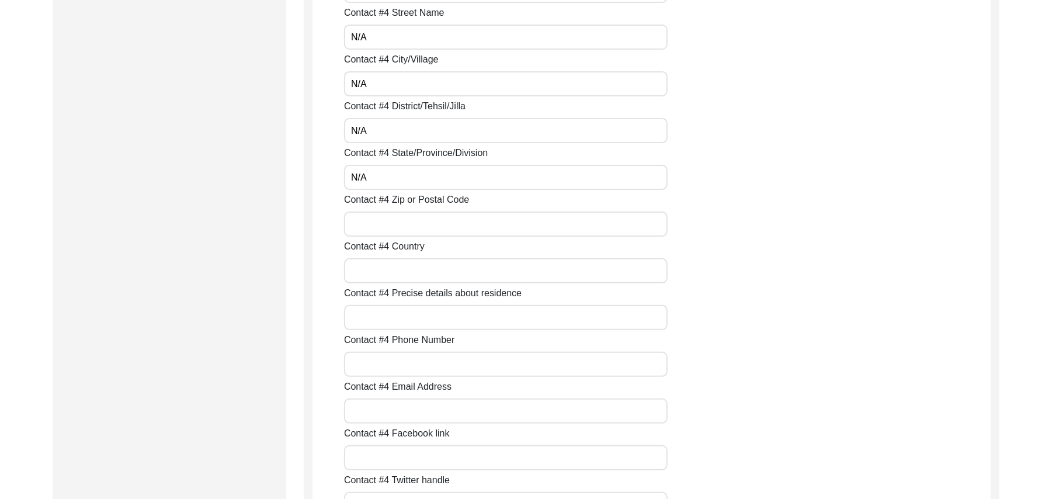
scroll to position [3380, 0]
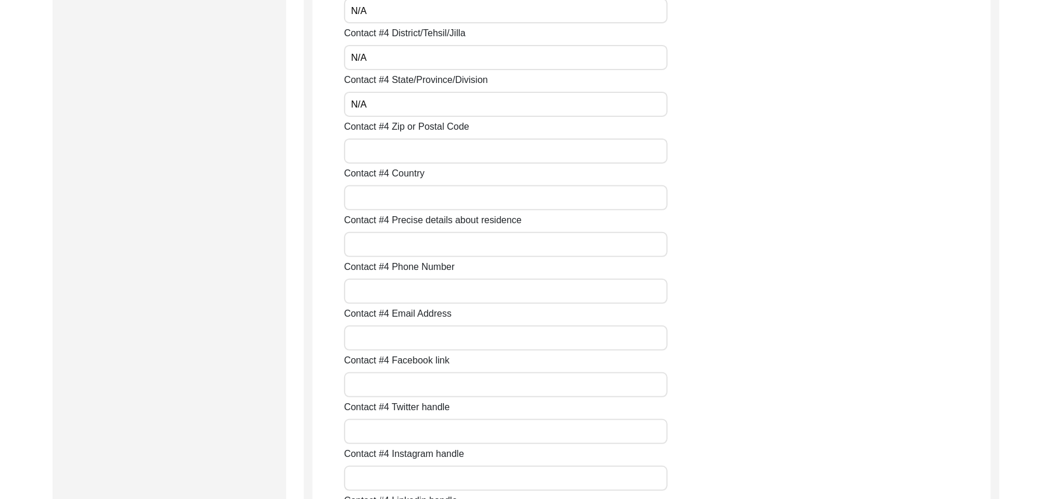
click at [405, 157] on input "Contact #4 Zip or Postal Code" at bounding box center [506, 150] width 324 height 25
click at [405, 202] on input "Contact #4 Country" at bounding box center [506, 197] width 324 height 25
click at [407, 249] on input "Contact #4 Precise details about residence" at bounding box center [506, 244] width 324 height 25
click at [407, 283] on input "Contact #4 Phone Number" at bounding box center [506, 291] width 324 height 25
click at [410, 335] on input "Contact #4 Email Address" at bounding box center [506, 337] width 324 height 25
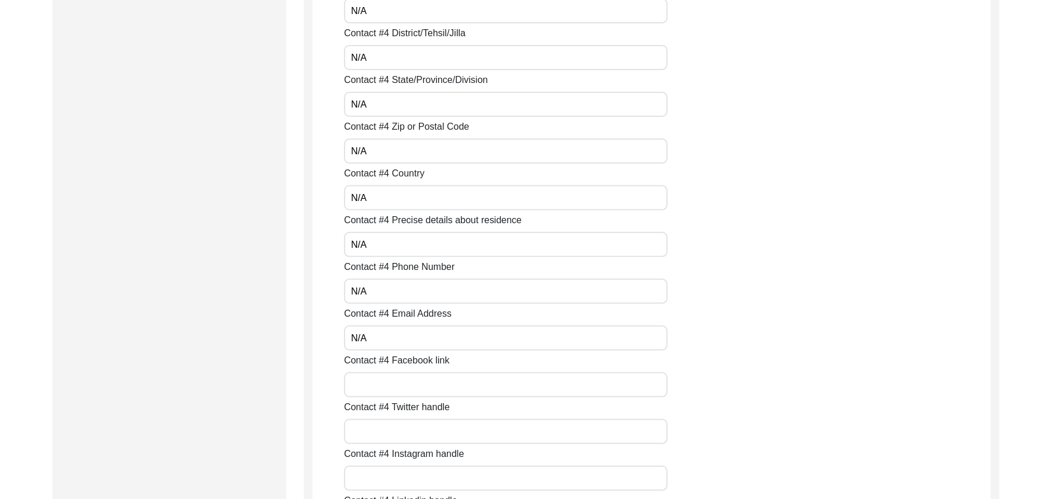
click at [405, 391] on input "Contact #4 Facebook link" at bounding box center [506, 384] width 324 height 25
click at [409, 425] on input "Contact #4 Twitter handle" at bounding box center [506, 431] width 324 height 25
click at [411, 474] on input "Contact #4 Instagram handle" at bounding box center [506, 478] width 324 height 25
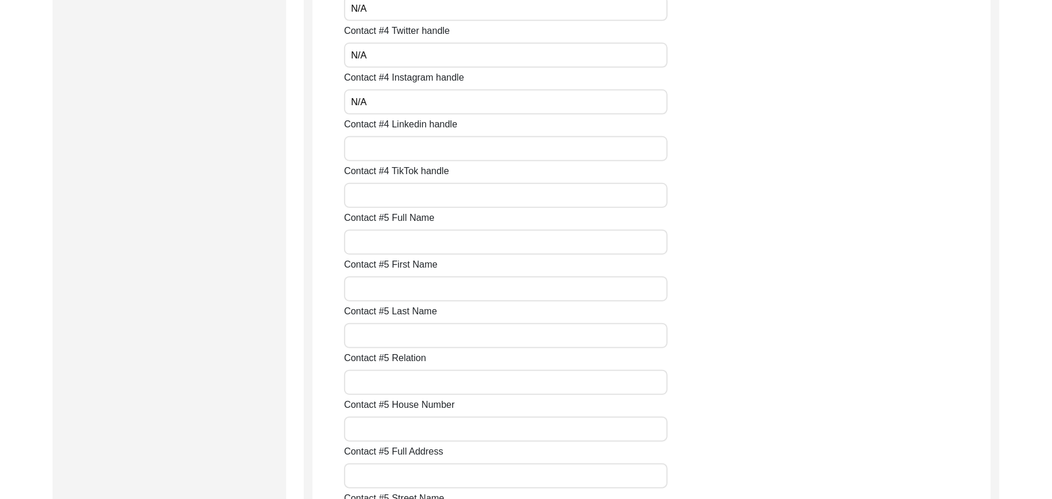
scroll to position [3777, 0]
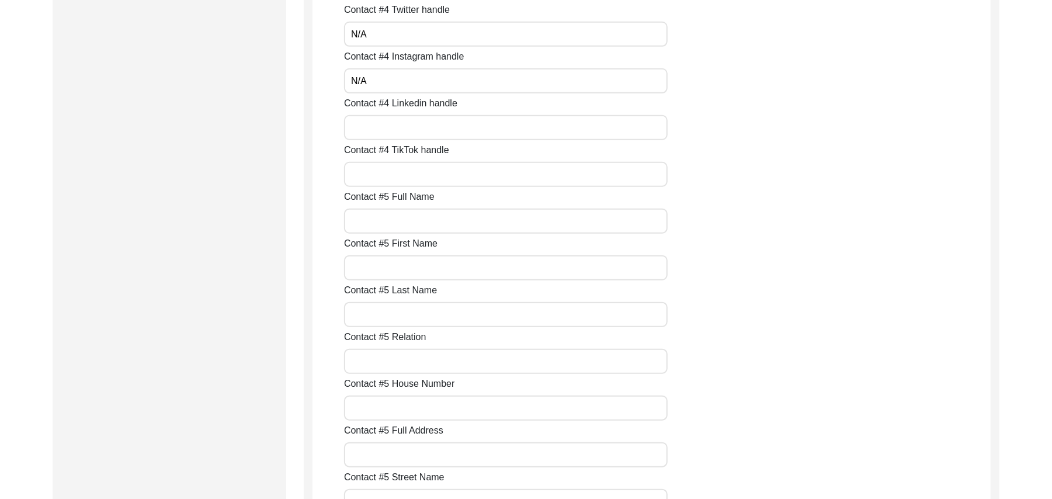
click at [427, 138] on input "Contact #4 Linkedin handle" at bounding box center [506, 127] width 324 height 25
click at [402, 174] on input "Contact #4 TikTok handle" at bounding box center [506, 174] width 324 height 25
click at [395, 223] on input "Contact #5 Full Name" at bounding box center [506, 221] width 324 height 25
click at [386, 266] on input "Contact #5 First Name" at bounding box center [506, 267] width 324 height 25
click at [382, 312] on input "Contact #5 Last Name" at bounding box center [506, 314] width 324 height 25
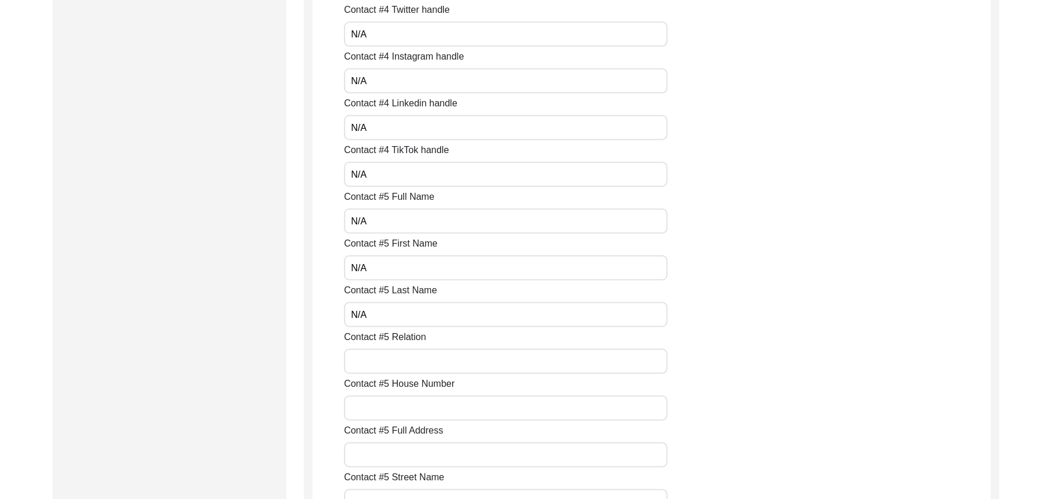
click at [386, 362] on input "Contact #5 Relation" at bounding box center [506, 361] width 324 height 25
click at [391, 420] on input "Contact #5 House Number" at bounding box center [506, 408] width 324 height 25
click at [390, 459] on input "Contact #5 Full Address" at bounding box center [506, 454] width 324 height 25
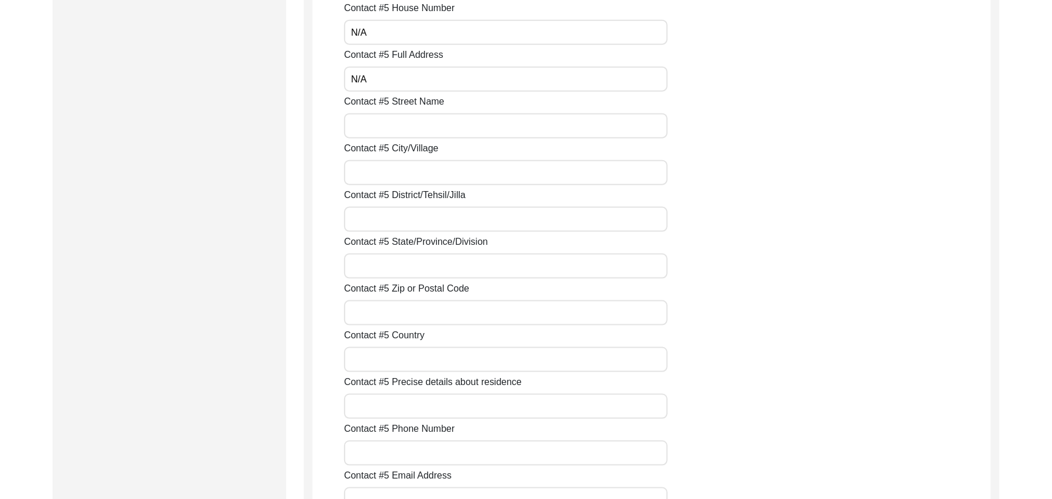
scroll to position [4195, 0]
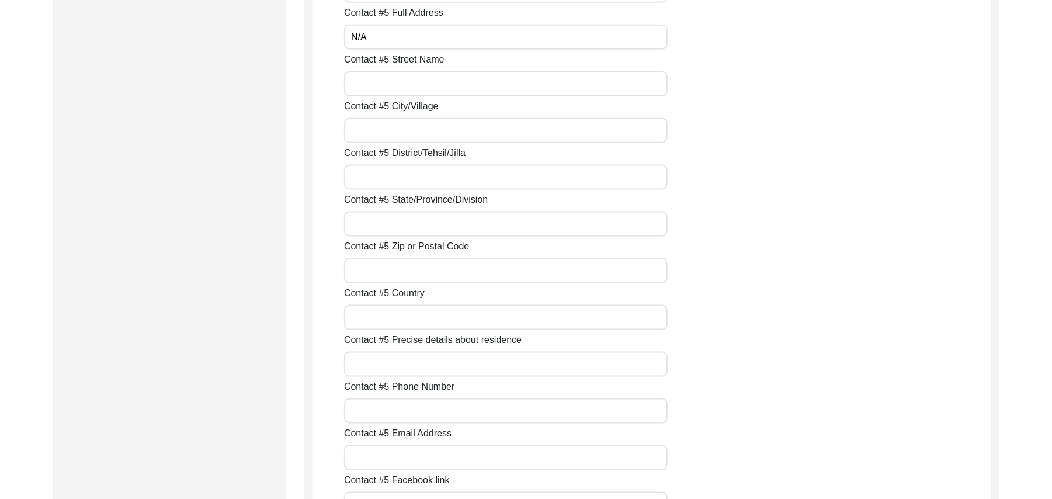
click at [446, 82] on input "Contact #5 Street Name" at bounding box center [506, 83] width 324 height 25
click at [425, 131] on input "Contact #5 City/Village" at bounding box center [506, 130] width 324 height 25
click at [414, 183] on input "Contact #5 District/Tehsil/Jilla" at bounding box center [506, 177] width 324 height 25
click at [409, 223] on input "Contact #5 State/Province/Division" at bounding box center [506, 224] width 324 height 25
click at [409, 269] on input "Contact #5 Zip or Postal Code" at bounding box center [506, 270] width 324 height 25
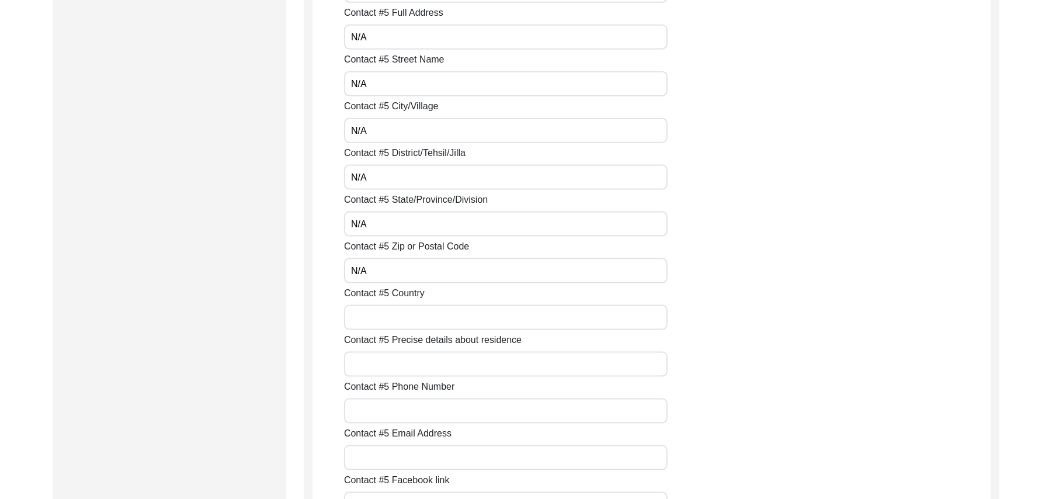
click at [410, 313] on input "Contact #5 Country" at bounding box center [506, 317] width 324 height 25
click at [401, 365] on input "Contact #5 Precise details about residence" at bounding box center [506, 364] width 324 height 25
click at [398, 410] on input "Contact #5 Phone Number" at bounding box center [506, 410] width 324 height 25
click at [396, 454] on input "Contact #5 Email Address" at bounding box center [506, 457] width 324 height 25
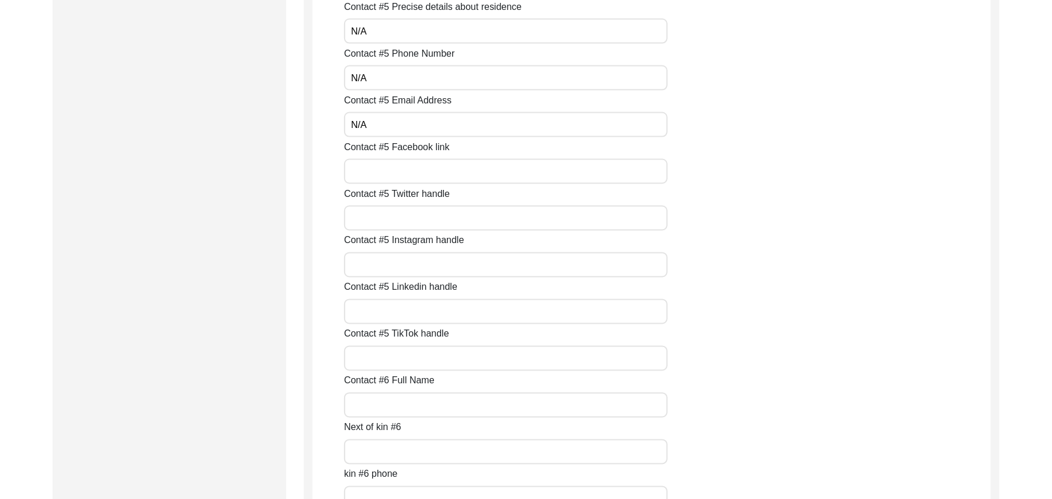
scroll to position [4654, 0]
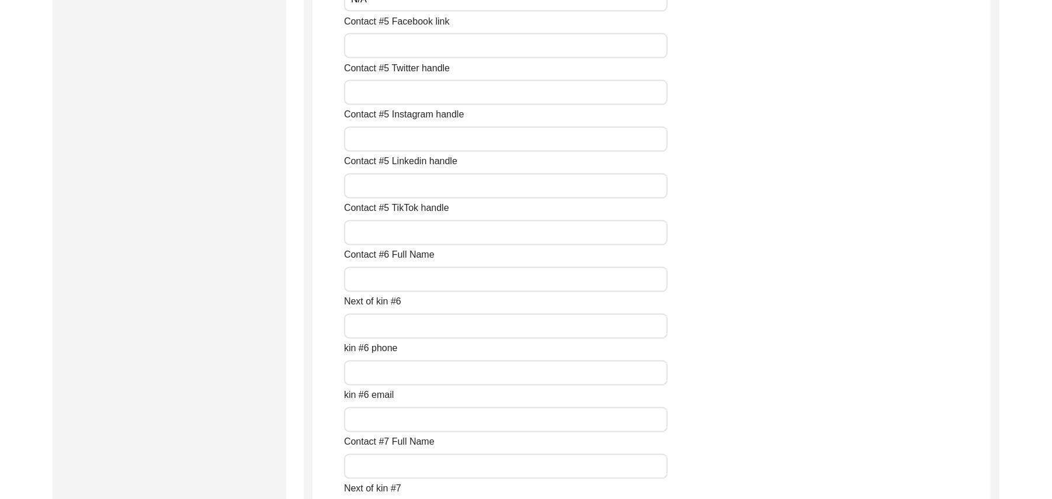
click at [466, 47] on input "Contact #5 Facebook link" at bounding box center [506, 45] width 324 height 25
click at [441, 97] on input "Contact #5 Twitter handle" at bounding box center [506, 92] width 324 height 25
click at [428, 145] on input "Contact #5 Instagram handle" at bounding box center [506, 139] width 324 height 25
click at [425, 190] on input "Contact #5 Linkedin handle" at bounding box center [506, 186] width 324 height 25
click at [422, 228] on input "Contact #5 TikTok handle" at bounding box center [506, 232] width 324 height 25
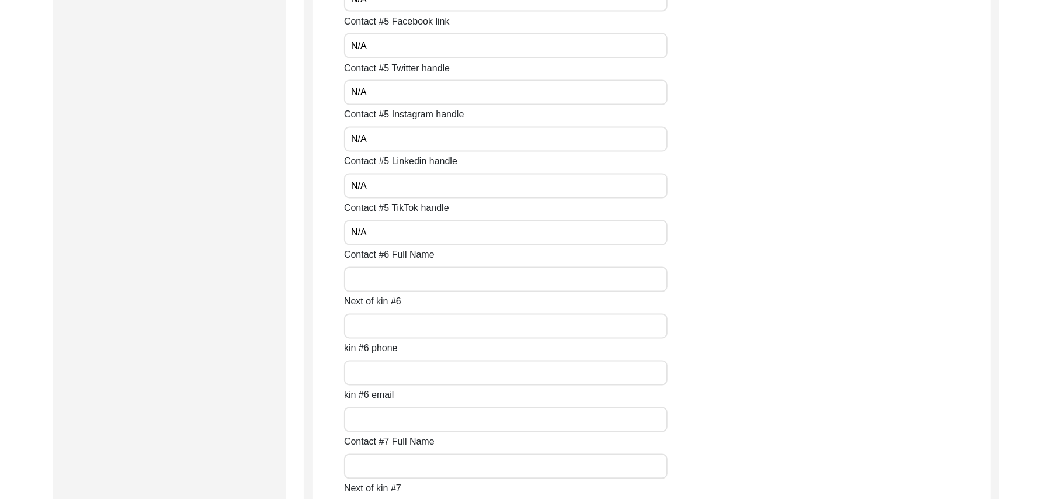
click at [412, 272] on input "Contact #6 Full Name" at bounding box center [506, 279] width 324 height 25
click at [408, 317] on input "Next of kin #6" at bounding box center [506, 326] width 324 height 25
click at [403, 367] on input "kin #6 phone" at bounding box center [506, 372] width 324 height 25
click at [400, 421] on input "kin #6 email" at bounding box center [506, 419] width 324 height 25
click at [400, 462] on input "Contact #7 Full Name" at bounding box center [506, 466] width 324 height 25
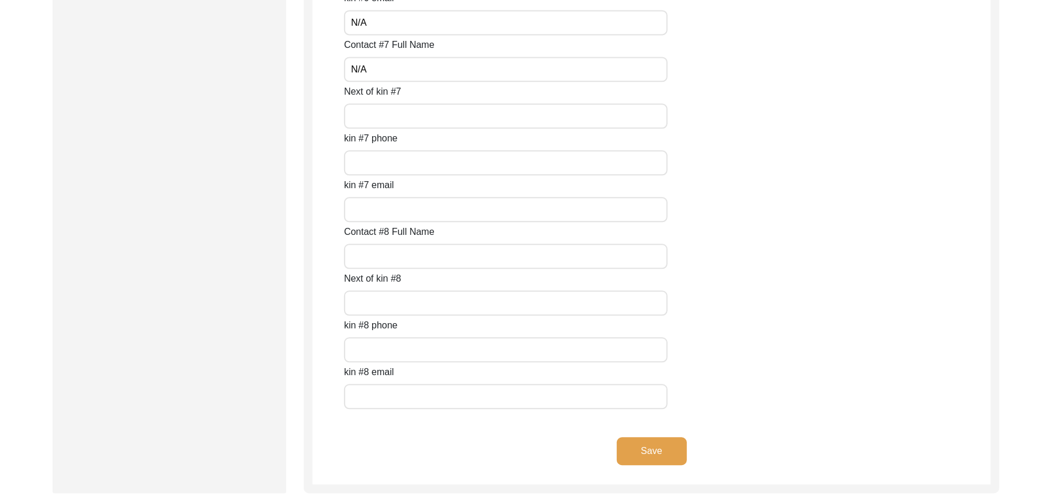
scroll to position [5072, 0]
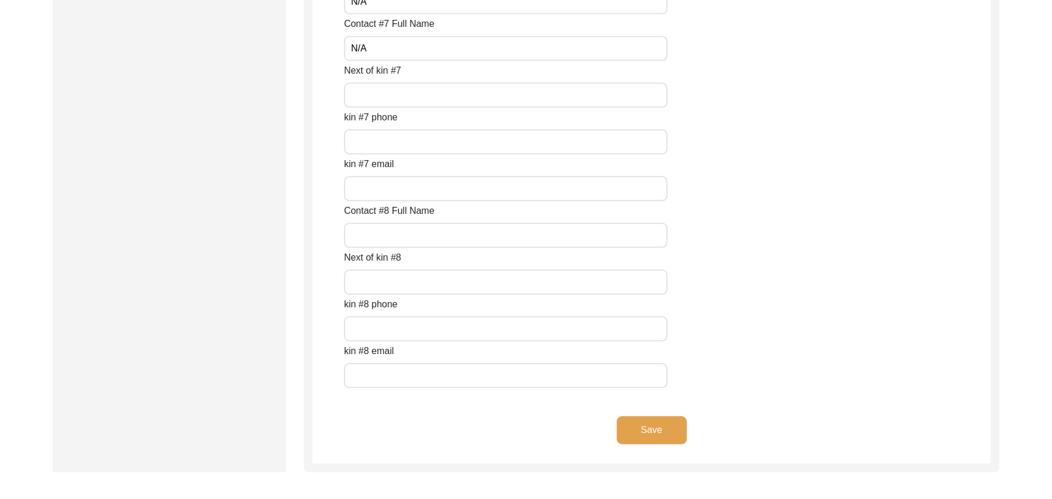
click at [573, 99] on input "Next of kin #7" at bounding box center [506, 94] width 324 height 25
click at [486, 133] on input "kin #7 phone" at bounding box center [506, 141] width 324 height 25
click at [464, 189] on input "kin #7 email" at bounding box center [506, 188] width 324 height 25
click at [427, 245] on input "Contact #8 Full Name" at bounding box center [506, 235] width 324 height 25
click at [407, 283] on input "Next of kin #8" at bounding box center [506, 281] width 324 height 25
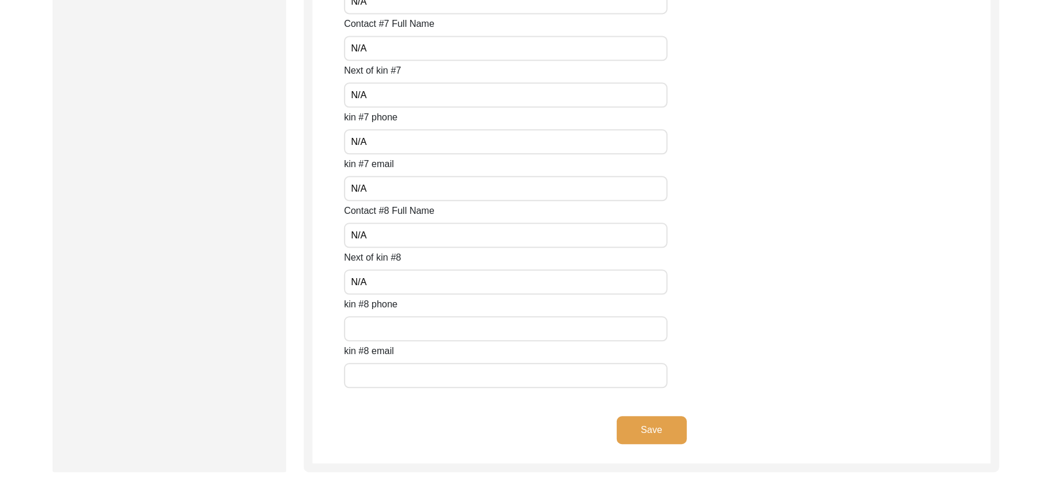
click at [401, 320] on input "text" at bounding box center [506, 328] width 324 height 25
click at [398, 363] on input "text" at bounding box center [506, 375] width 324 height 25
click at [638, 426] on button "Save" at bounding box center [652, 430] width 70 height 28
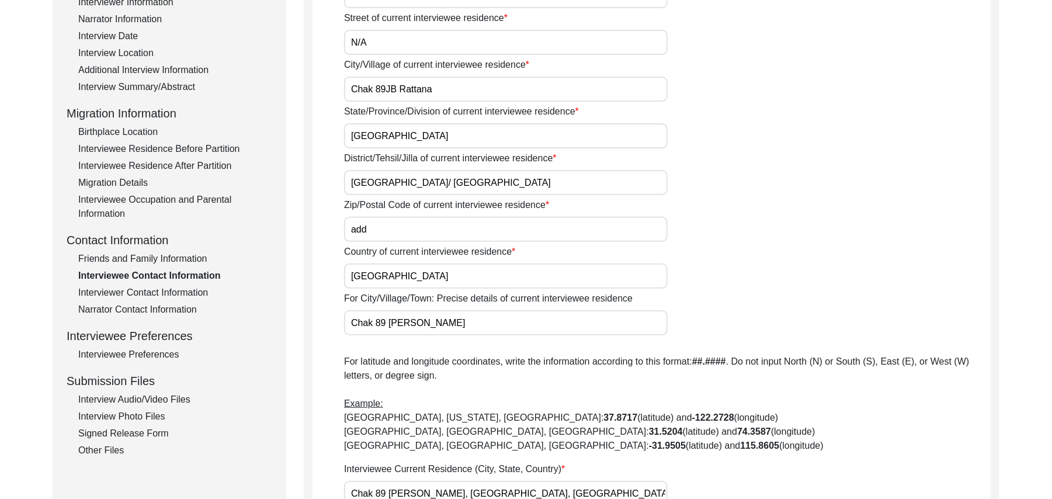
scroll to position [152, 0]
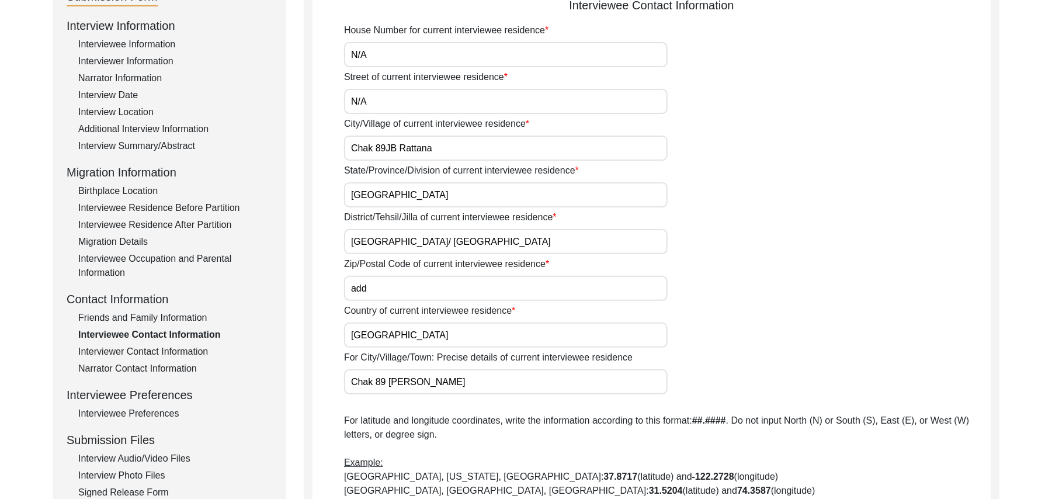
click at [393, 290] on input "add" at bounding box center [506, 288] width 324 height 25
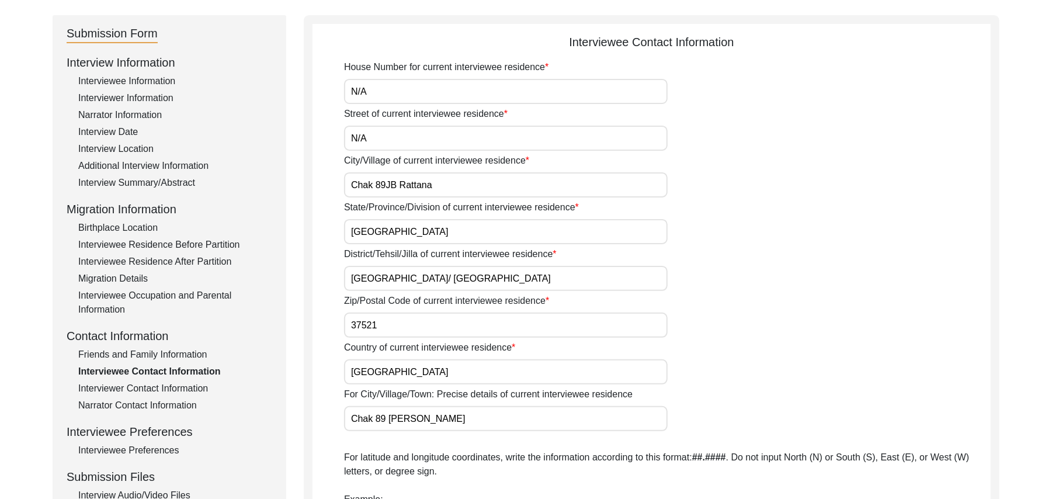
scroll to position [105, 0]
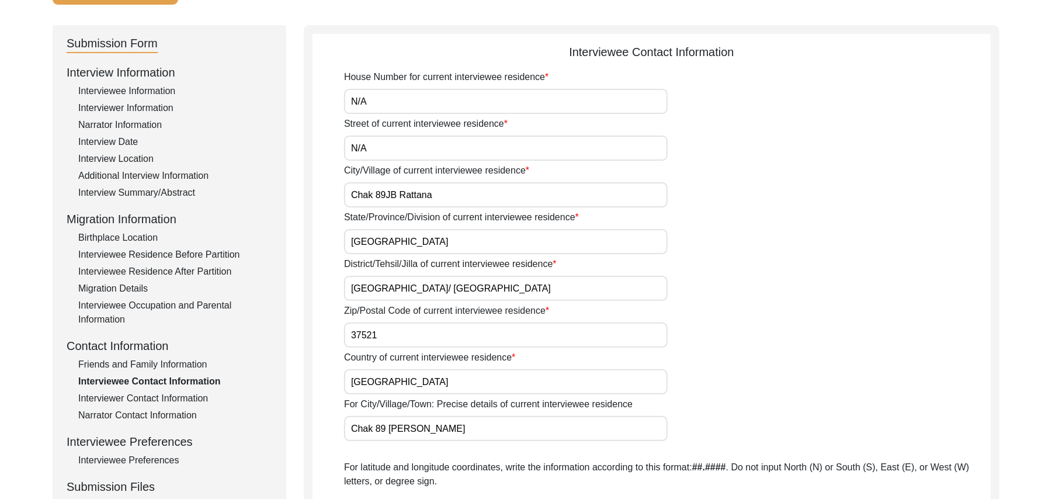
click at [405, 103] on input "N/A" at bounding box center [506, 101] width 324 height 25
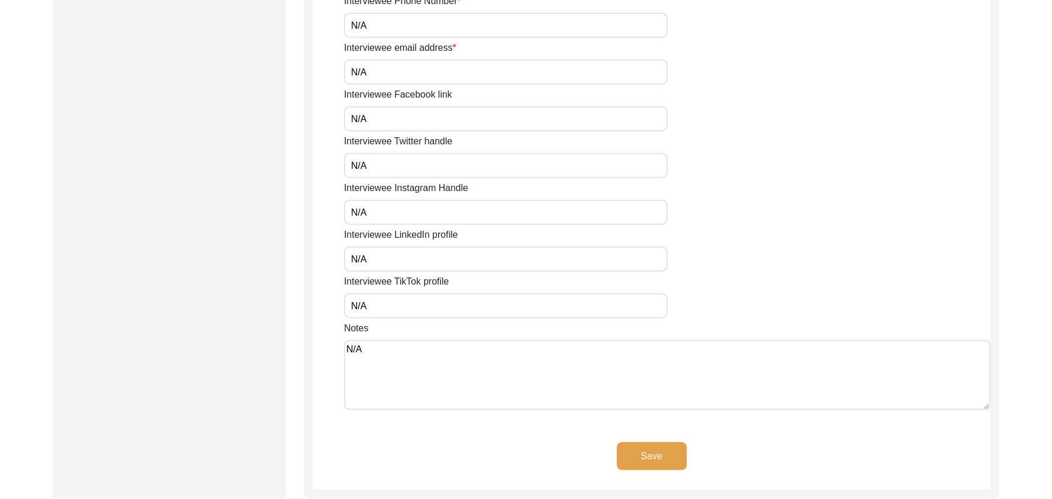
scroll to position [940, 0]
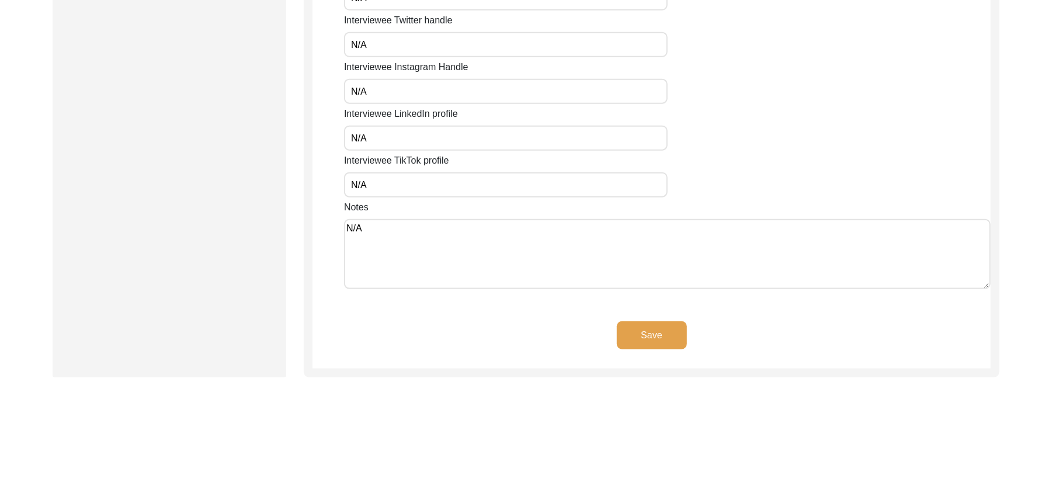
click at [652, 328] on button "Save" at bounding box center [652, 335] width 70 height 28
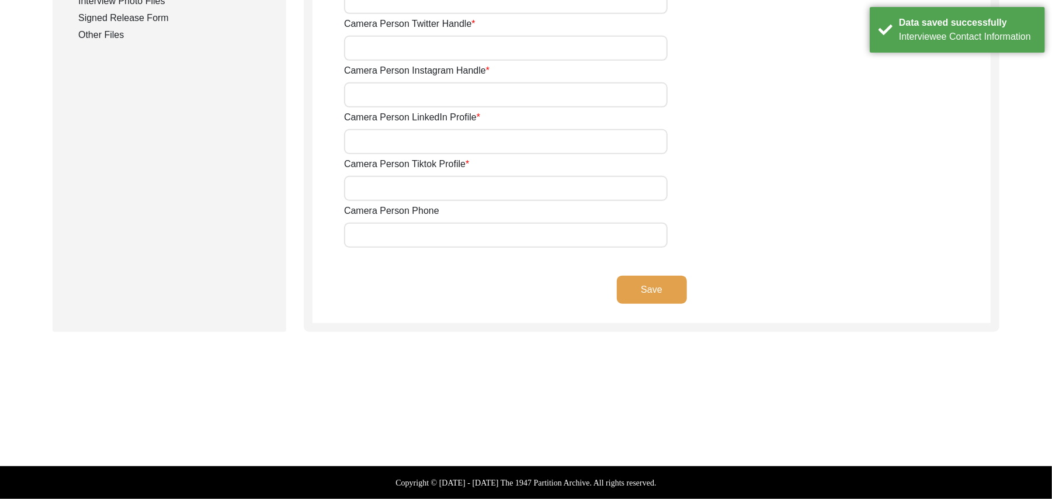
scroll to position [625, 0]
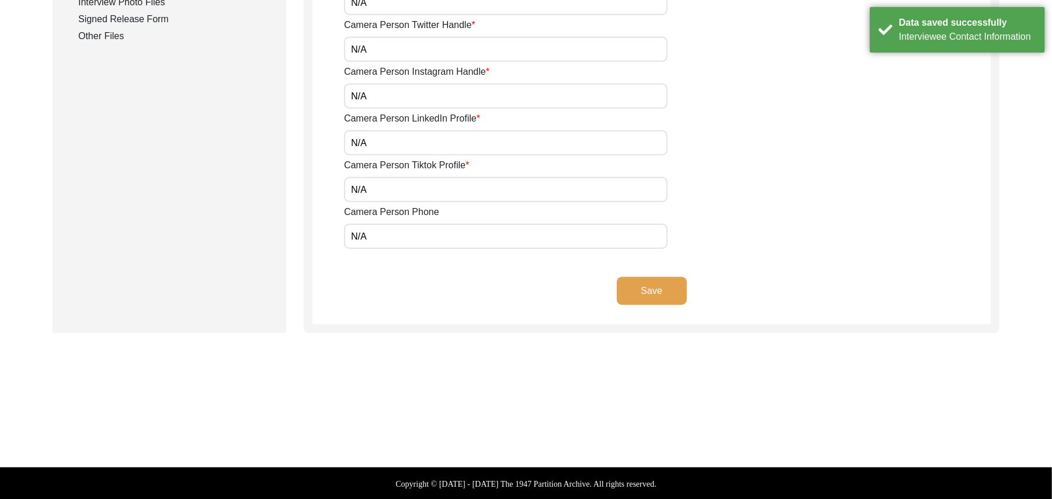
click at [661, 288] on button "Save" at bounding box center [652, 291] width 70 height 28
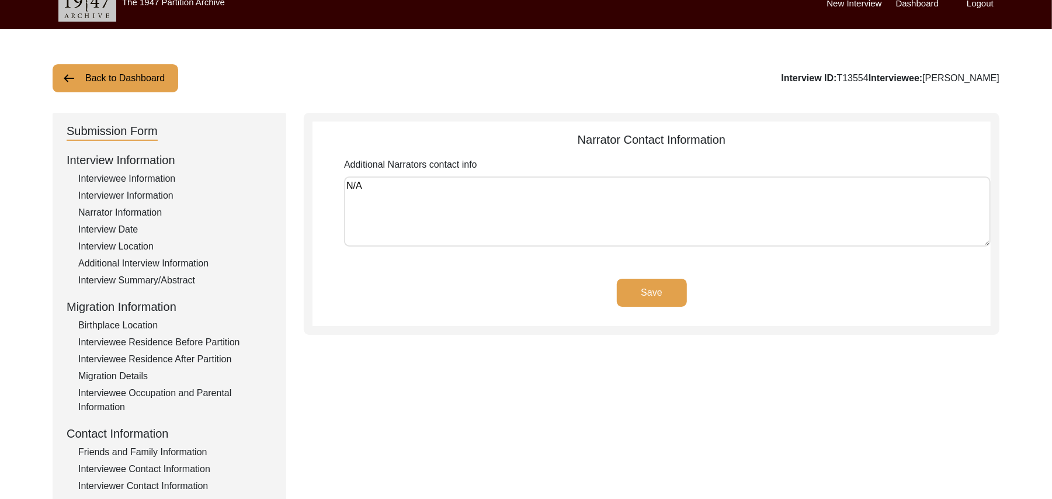
scroll to position [11, 0]
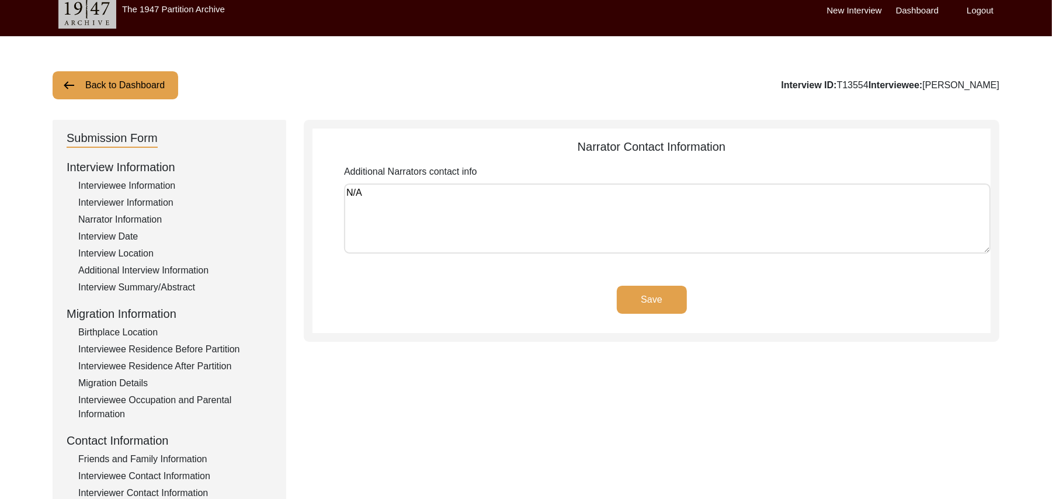
click at [147, 250] on div "Interview Location" at bounding box center [175, 254] width 194 height 14
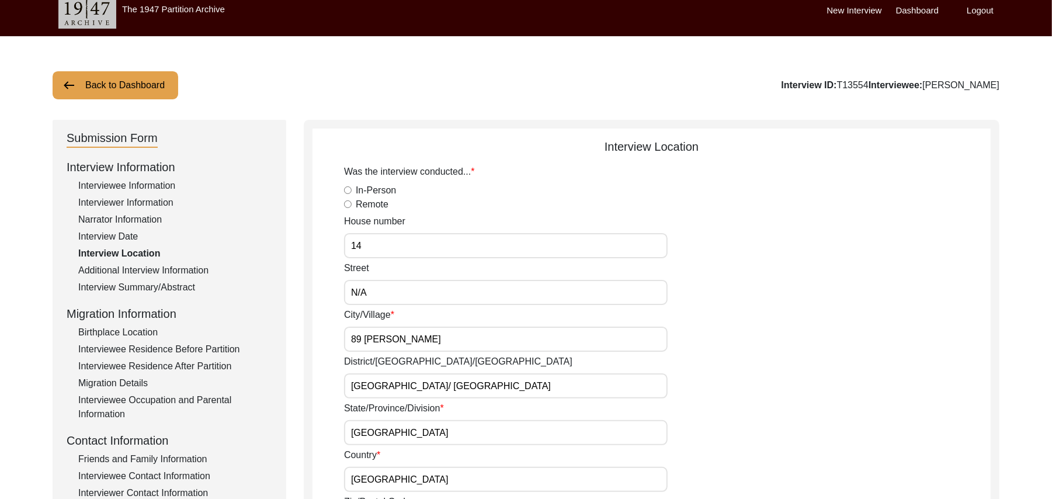
click at [367, 244] on input "14" at bounding box center [506, 245] width 324 height 25
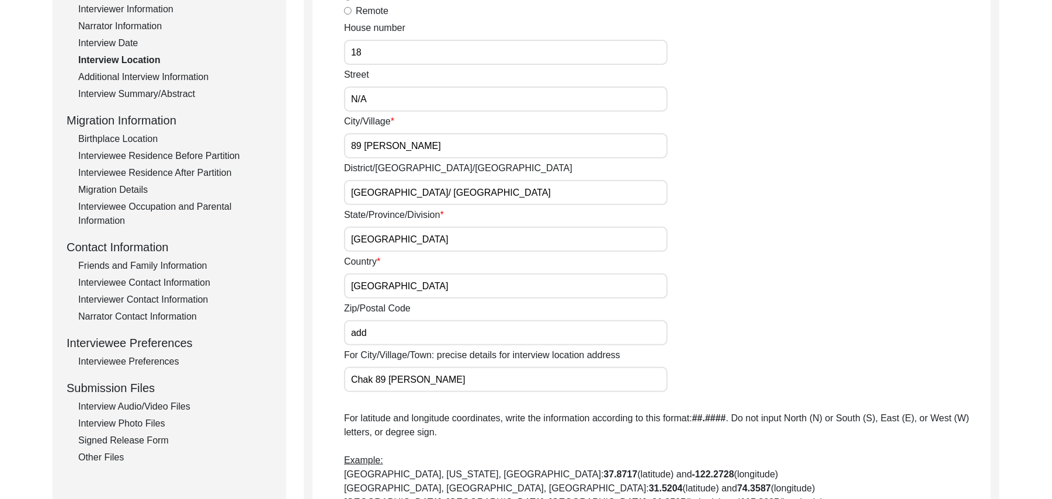
scroll to position [216, 0]
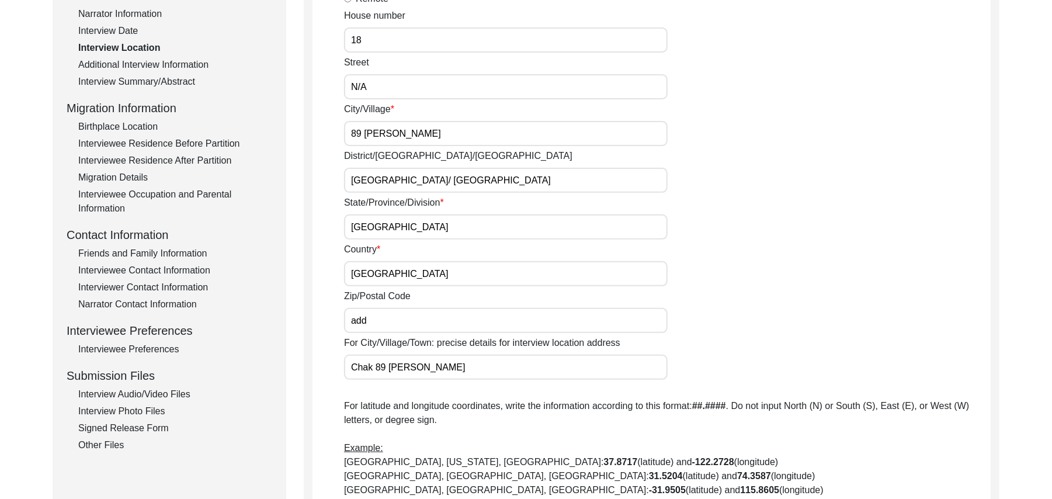
click at [377, 319] on input "add" at bounding box center [506, 320] width 324 height 25
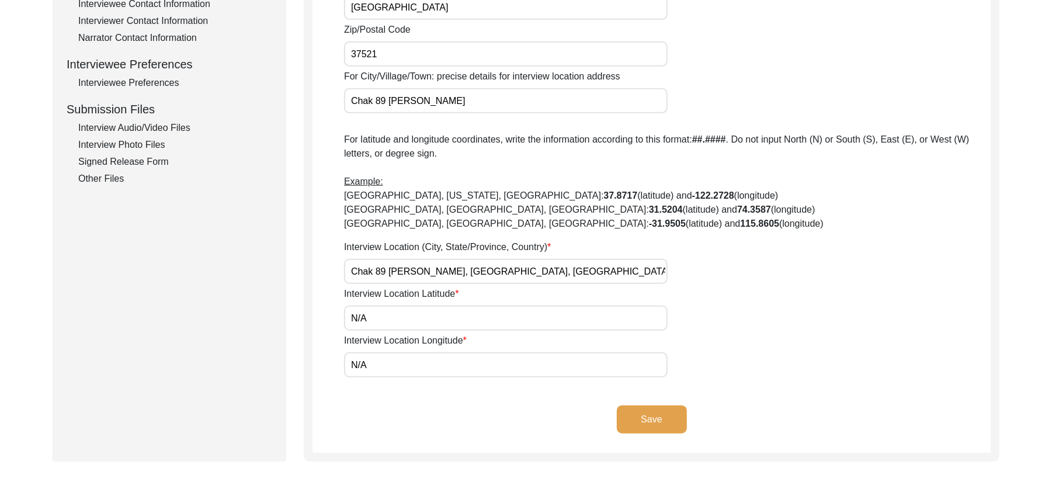
scroll to position [484, 0]
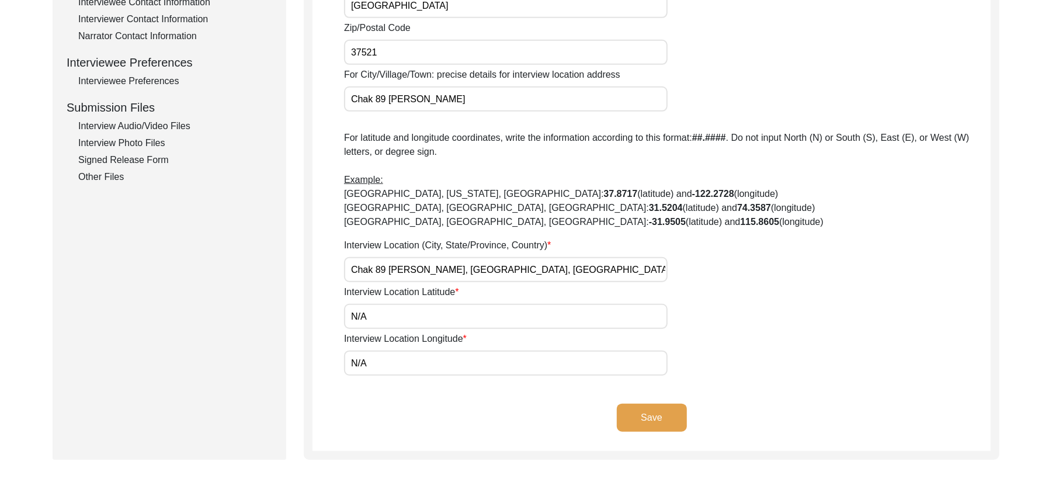
click at [666, 410] on button "Save" at bounding box center [652, 418] width 70 height 28
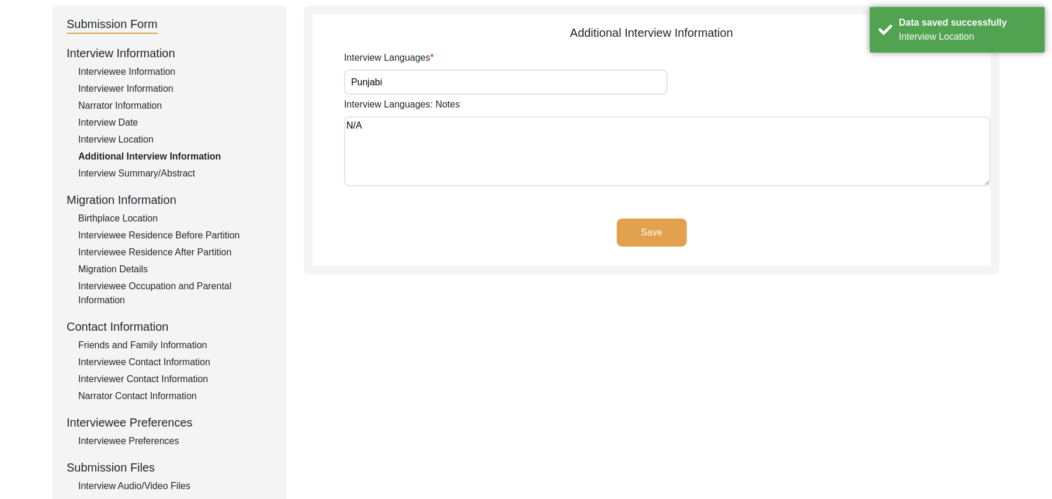
scroll to position [113, 0]
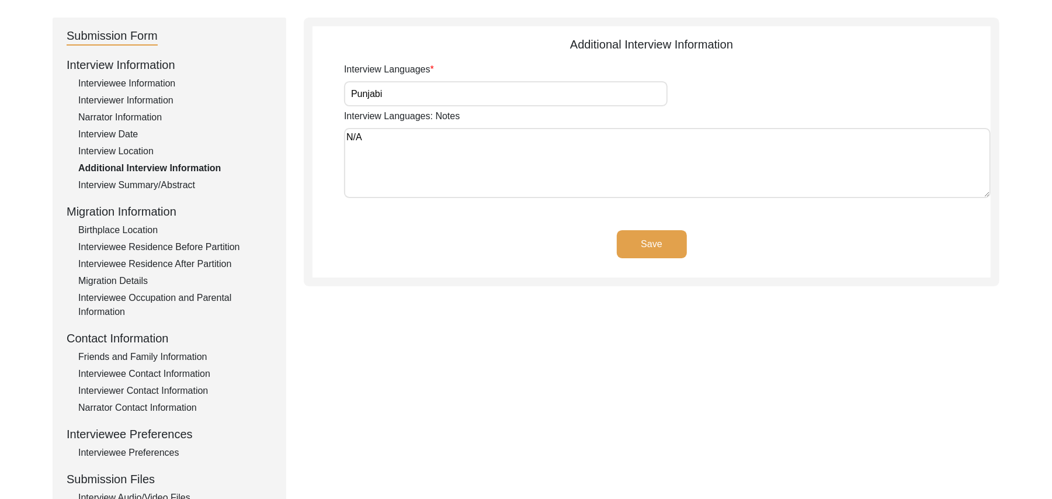
click at [662, 238] on button "Save" at bounding box center [652, 244] width 70 height 28
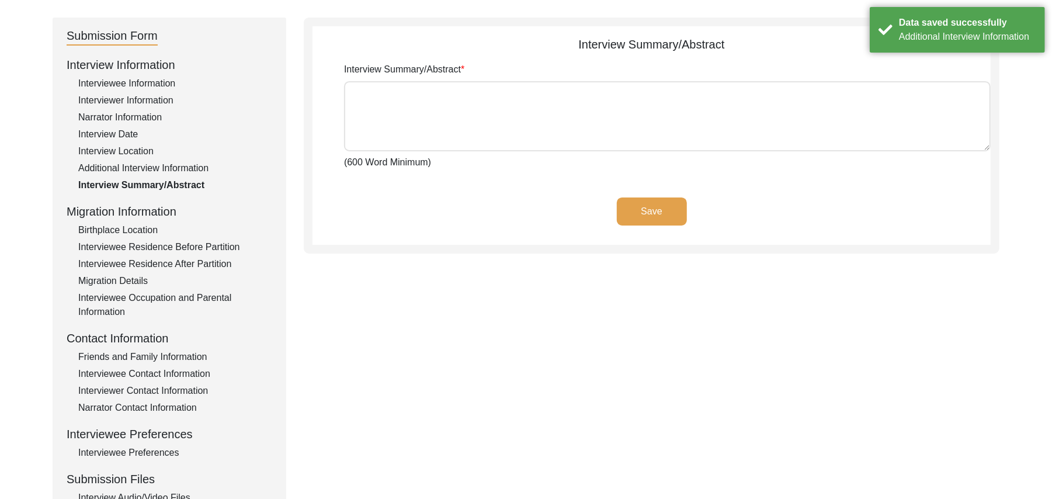
click at [196, 262] on div "Interviewee Residence After Partition" at bounding box center [175, 264] width 194 height 14
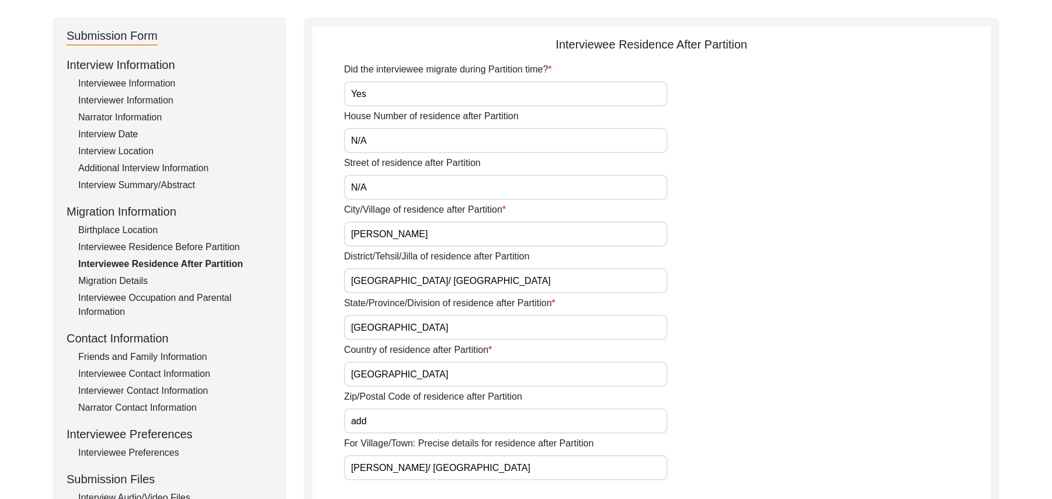
click at [143, 277] on div "Migration Details" at bounding box center [175, 281] width 194 height 14
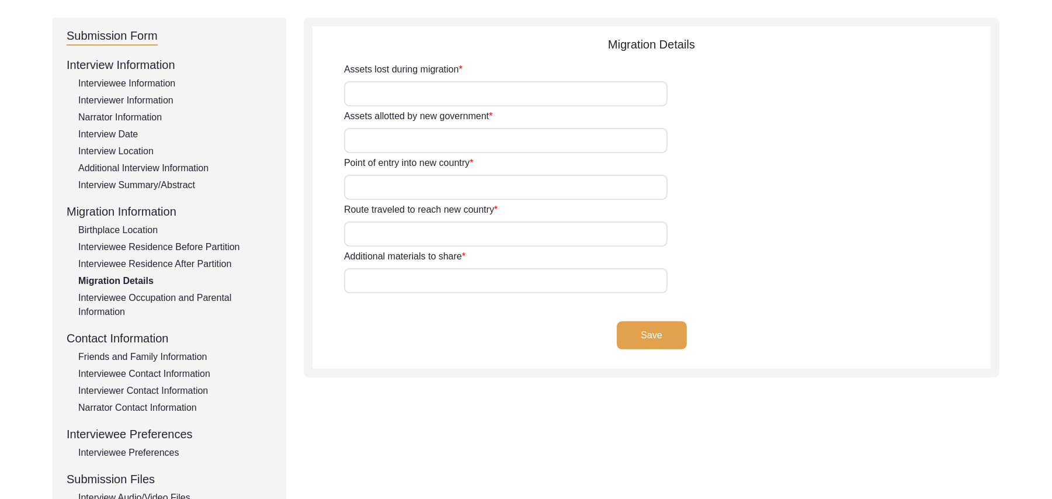
click at [154, 298] on div "Interviewee Occupation and Parental Information" at bounding box center [175, 305] width 194 height 28
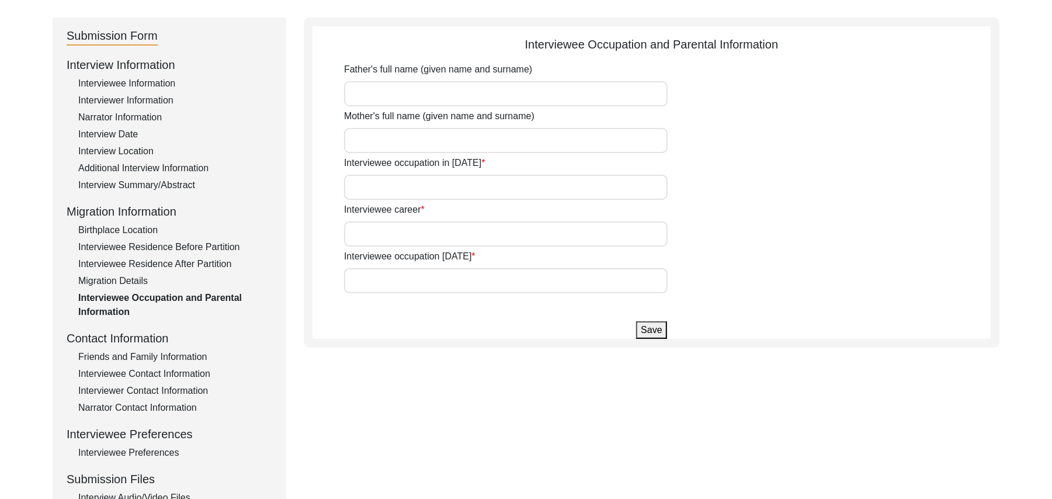
click at [390, 96] on input "Father's full name (given name and surname)" at bounding box center [506, 93] width 324 height 25
click at [387, 140] on input "Mother's full name (given name and surname)" at bounding box center [506, 140] width 324 height 25
click at [382, 185] on input "Interviewee occupation in 1947" at bounding box center [506, 187] width 324 height 25
click at [383, 236] on input "Interviewee career" at bounding box center [506, 233] width 324 height 25
click at [382, 278] on input "Interviewee occupation today" at bounding box center [506, 280] width 324 height 25
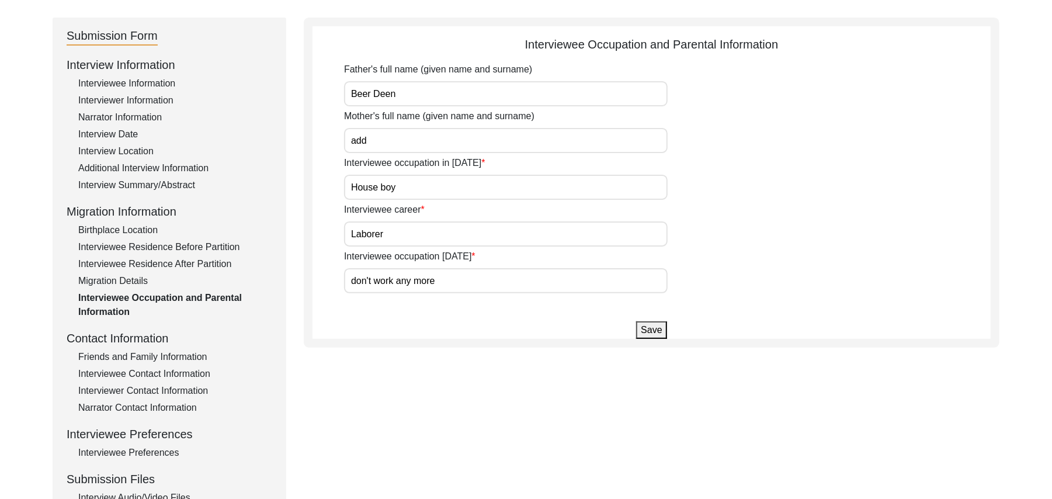
click at [643, 330] on button "Save" at bounding box center [651, 330] width 30 height 18
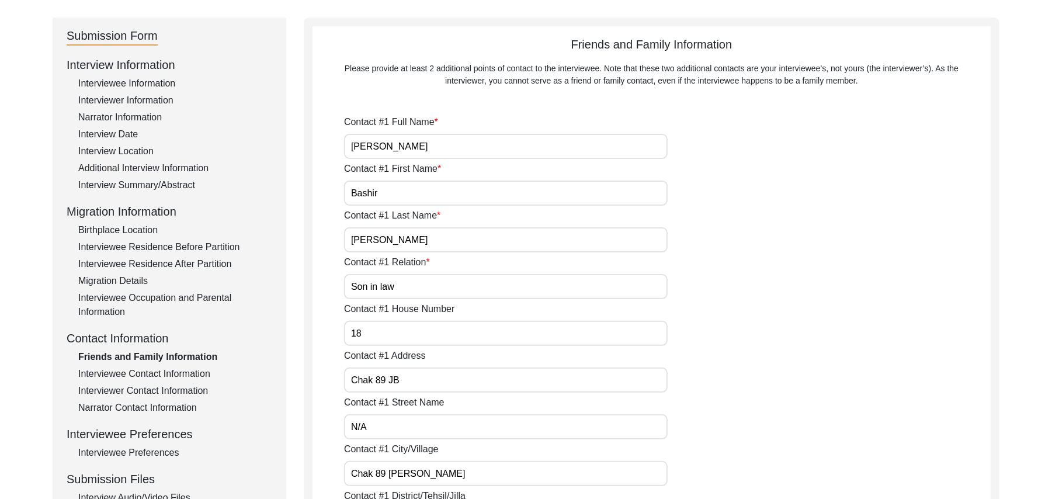
click at [203, 372] on div "Interviewee Contact Information" at bounding box center [175, 374] width 194 height 14
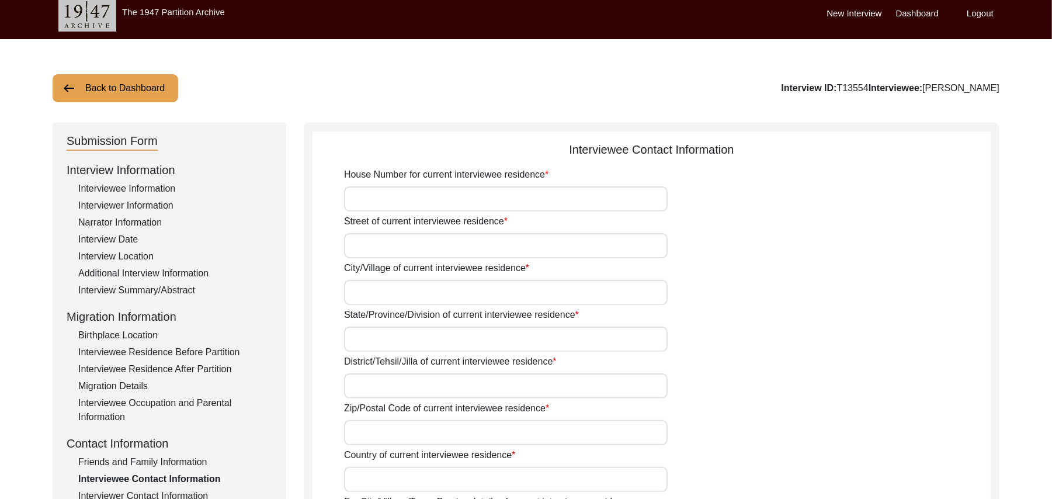
scroll to position [5, 0]
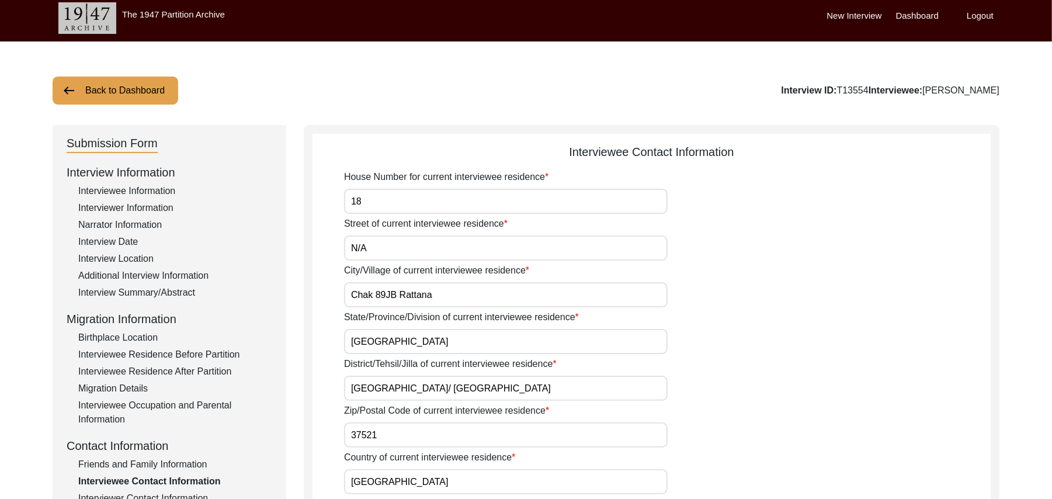
click at [504, 203] on input "18" at bounding box center [506, 201] width 324 height 25
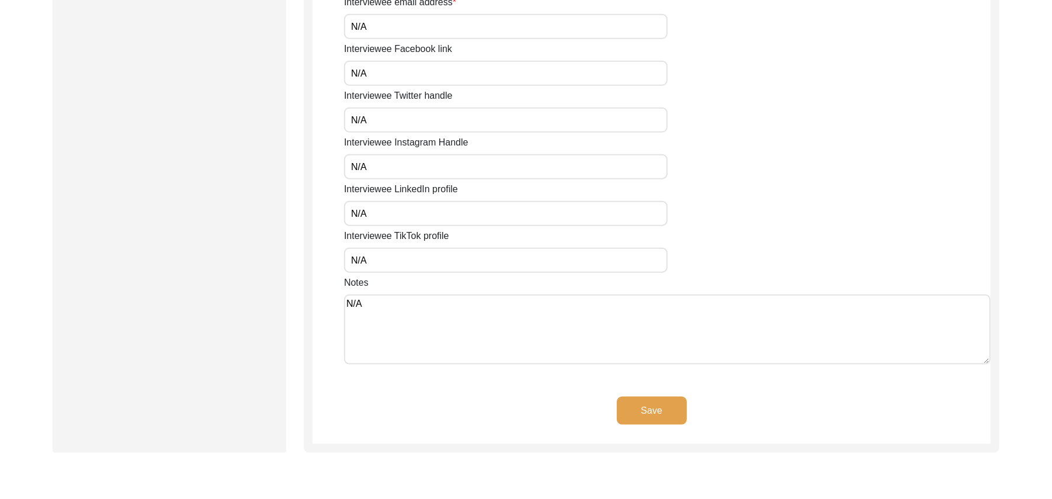
scroll to position [899, 0]
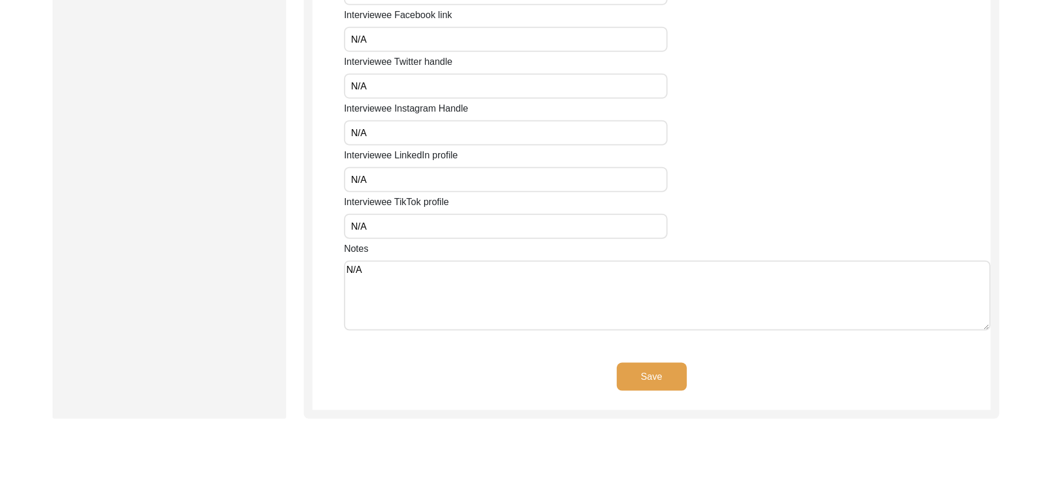
click at [664, 373] on button "Save" at bounding box center [652, 377] width 70 height 28
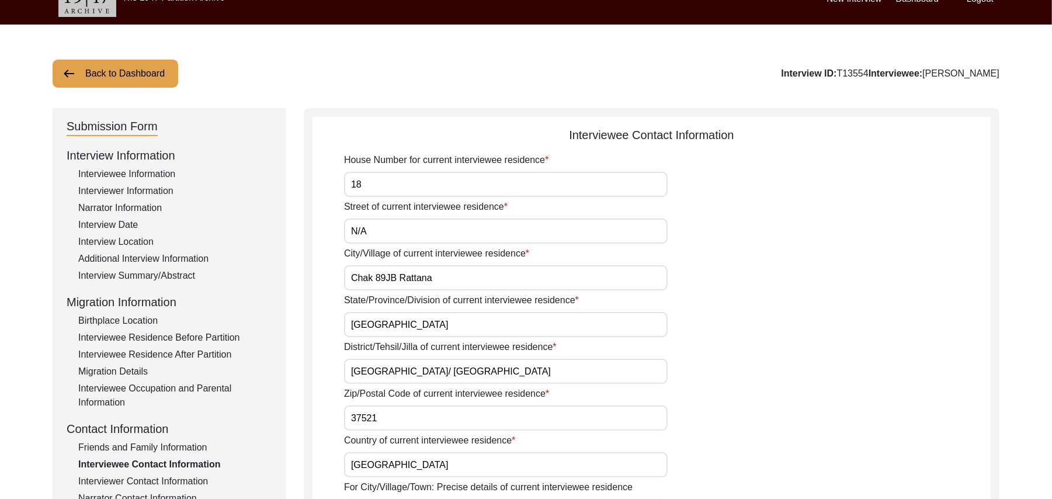
scroll to position [12, 0]
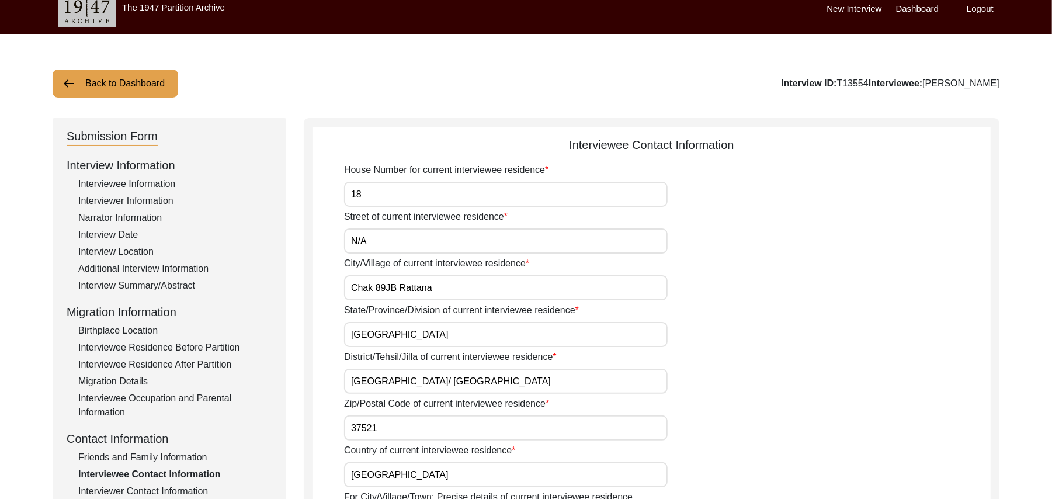
click at [160, 82] on button "Back to Dashboard" at bounding box center [116, 84] width 126 height 28
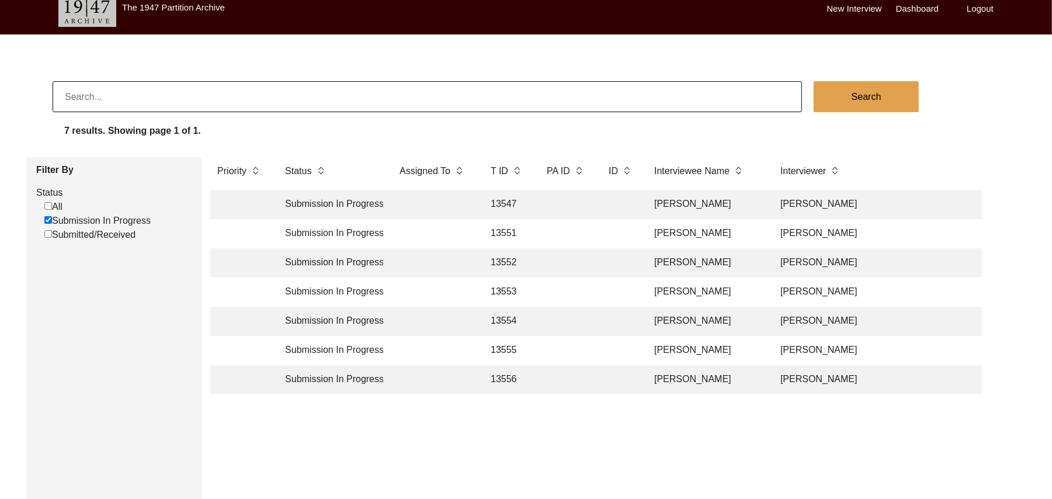
click at [668, 347] on td "Muhammad Abdullah" at bounding box center [705, 350] width 117 height 29
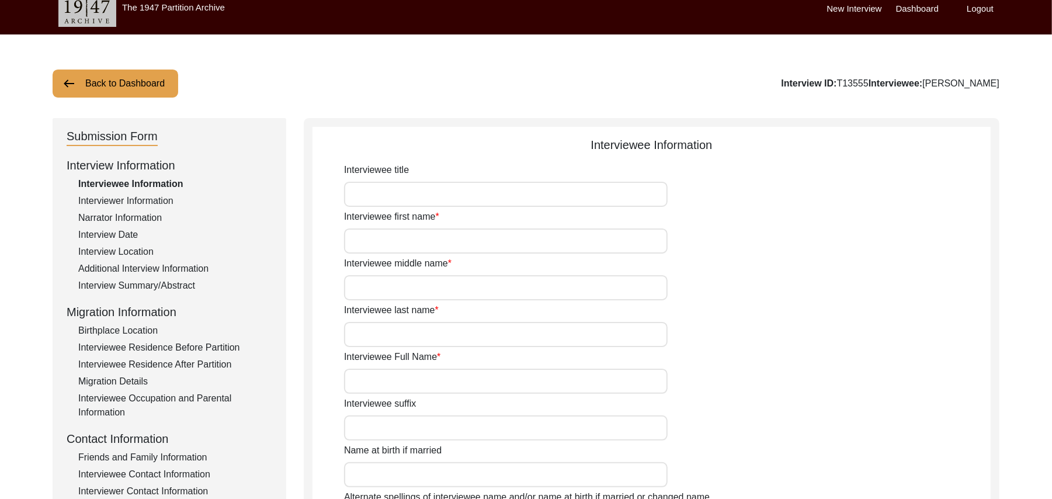
click at [159, 201] on div "Interviewer Information" at bounding box center [175, 201] width 194 height 14
click at [166, 183] on div "Interviewee Information" at bounding box center [175, 184] width 194 height 14
click at [375, 195] on input "Interviewee title" at bounding box center [506, 194] width 324 height 25
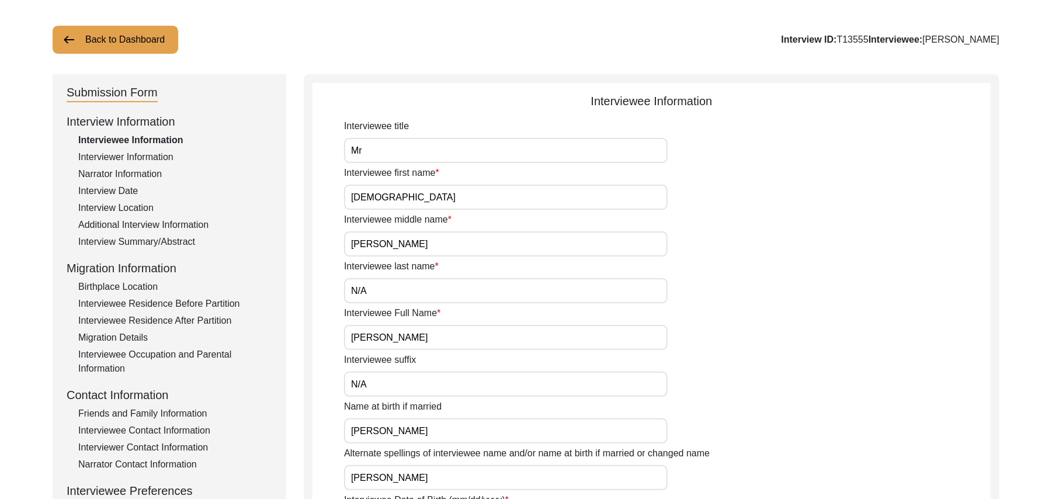
scroll to position [47, 0]
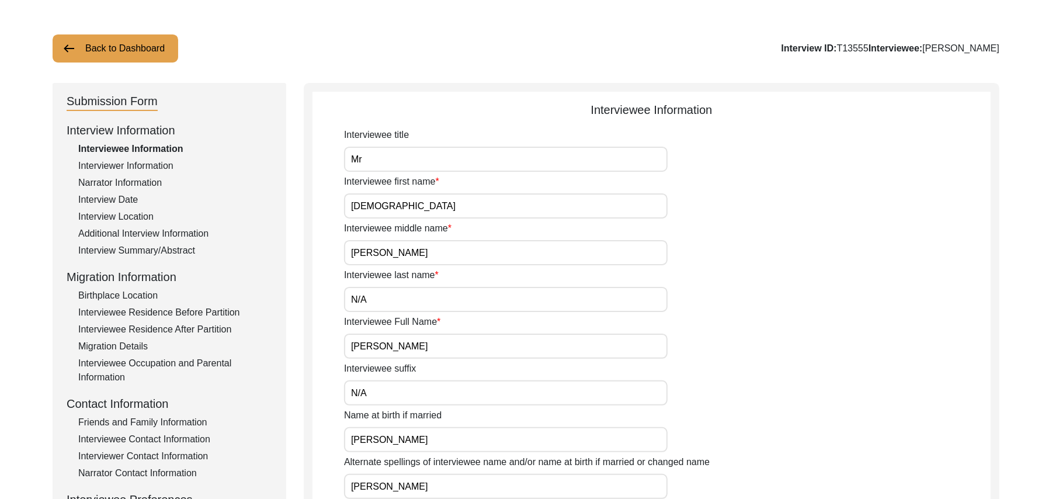
click at [153, 164] on div "Interviewer Information" at bounding box center [175, 166] width 194 height 14
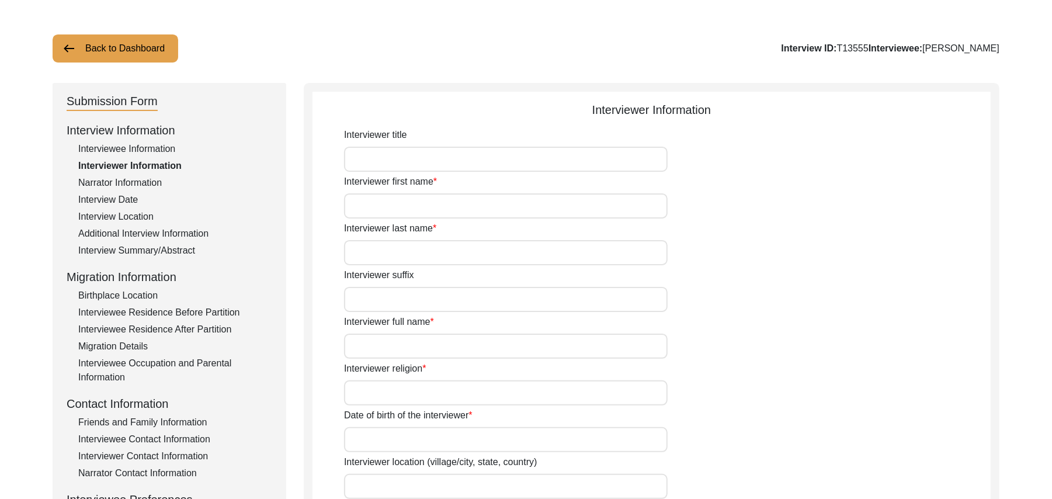
click at [141, 216] on div "Interview Location" at bounding box center [175, 217] width 194 height 14
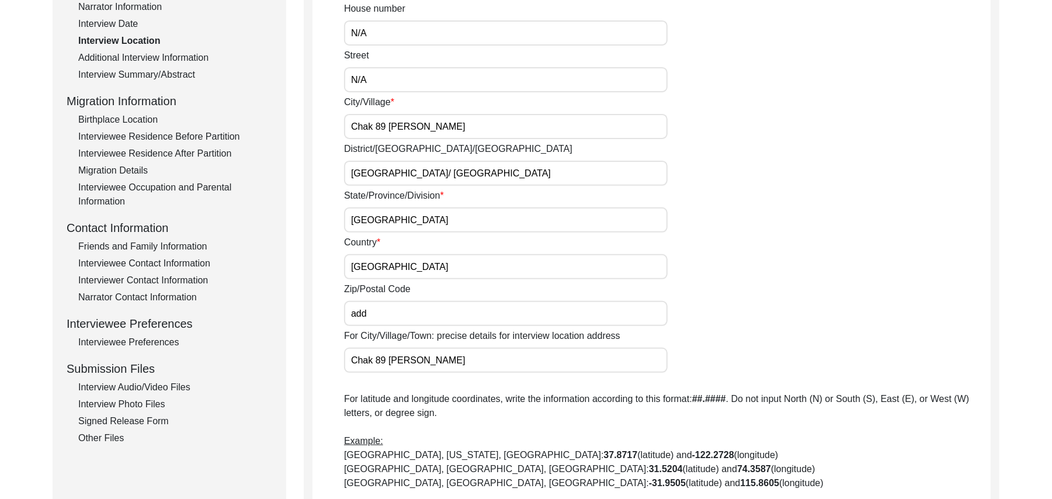
scroll to position [249, 0]
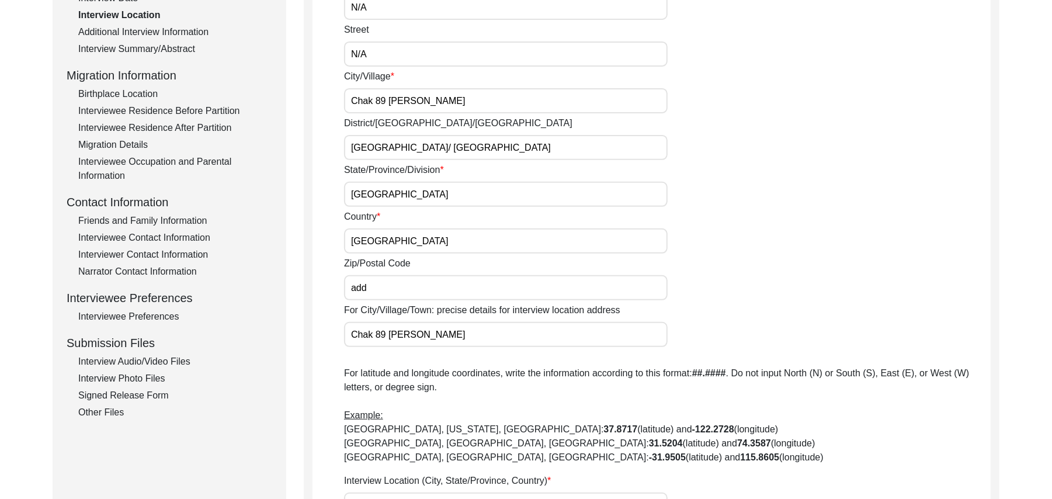
click at [386, 289] on input "add" at bounding box center [506, 287] width 324 height 25
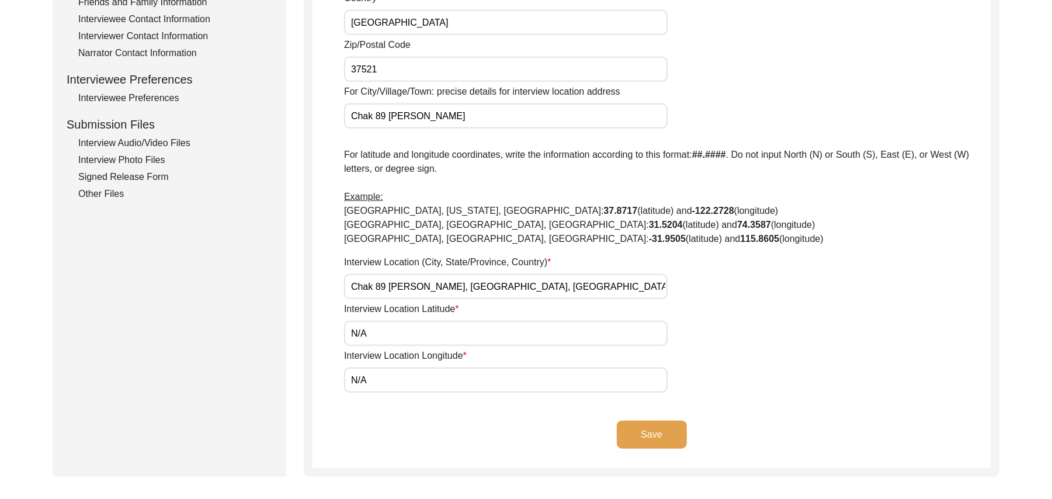
scroll to position [486, 0]
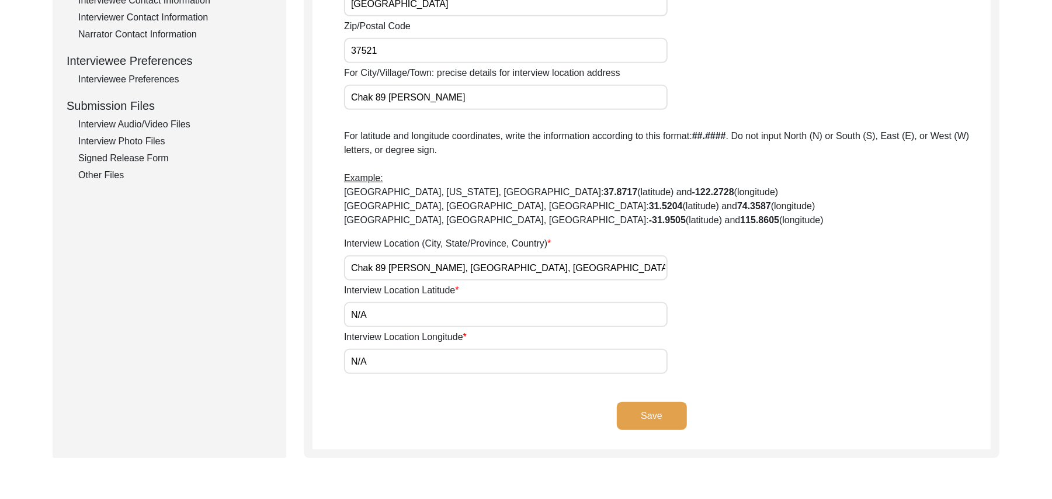
click at [639, 412] on button "Save" at bounding box center [652, 416] width 70 height 28
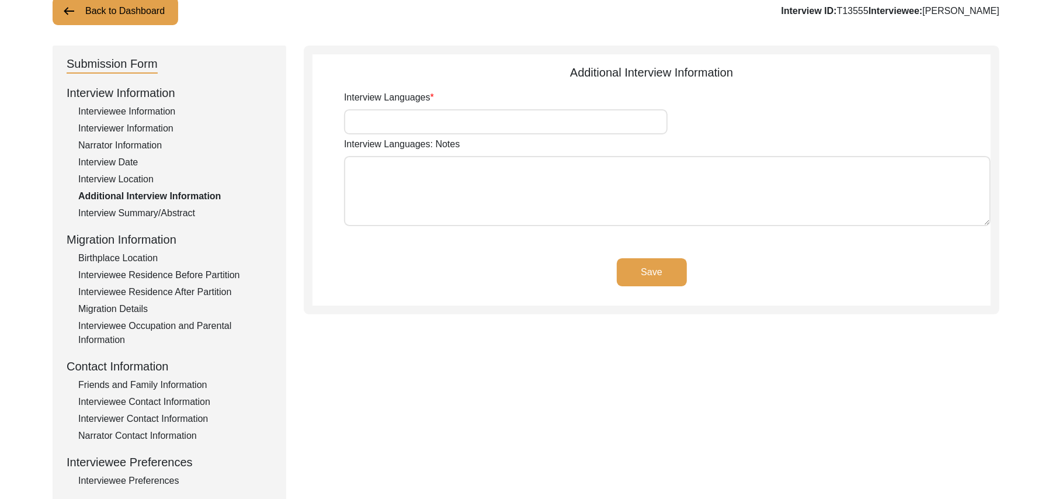
scroll to position [72, 0]
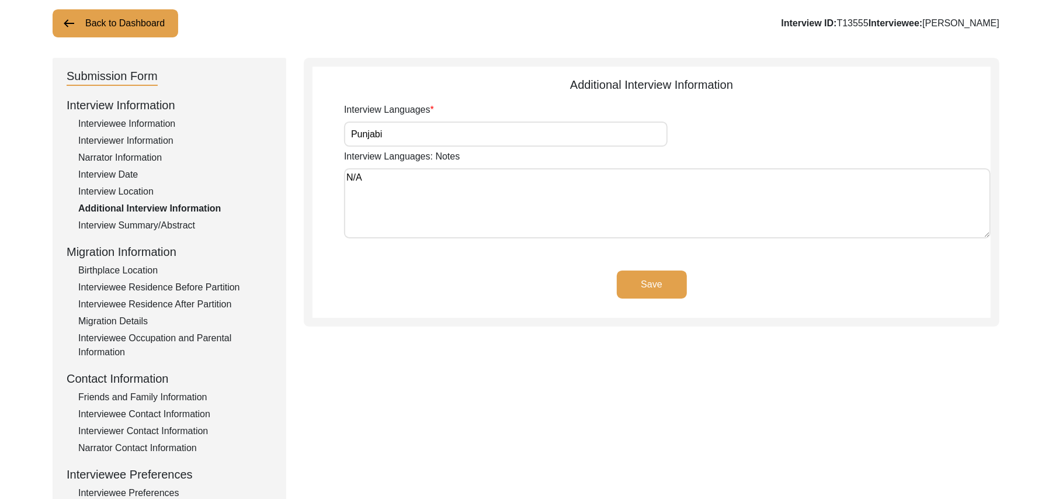
click at [216, 304] on div "Interviewee Residence After Partition" at bounding box center [175, 304] width 194 height 14
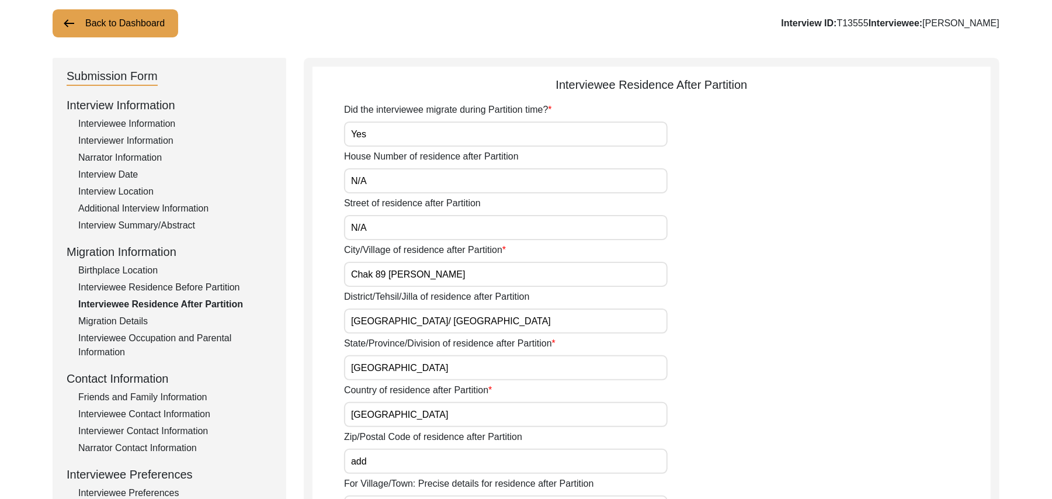
click at [372, 460] on input "add" at bounding box center [506, 461] width 324 height 25
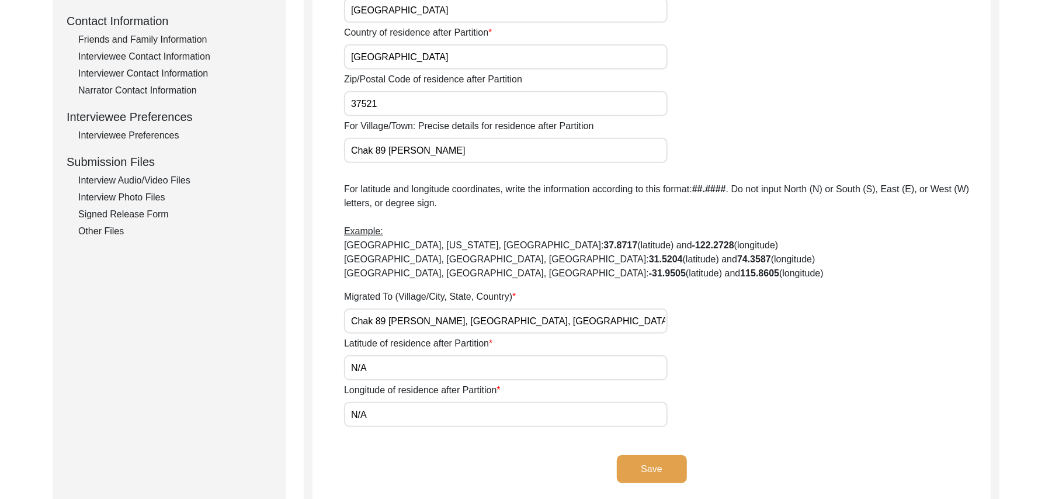
scroll to position [437, 0]
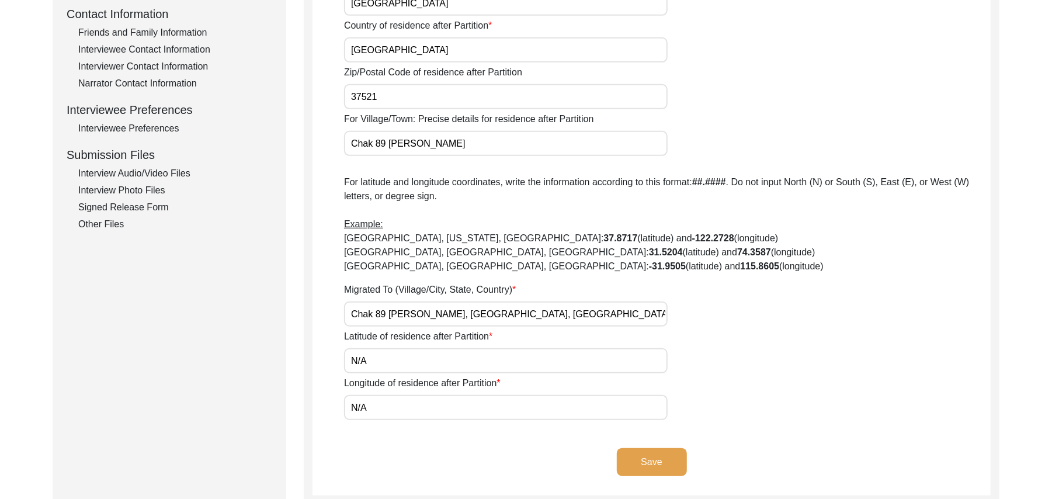
click at [649, 453] on button "Save" at bounding box center [652, 462] width 70 height 28
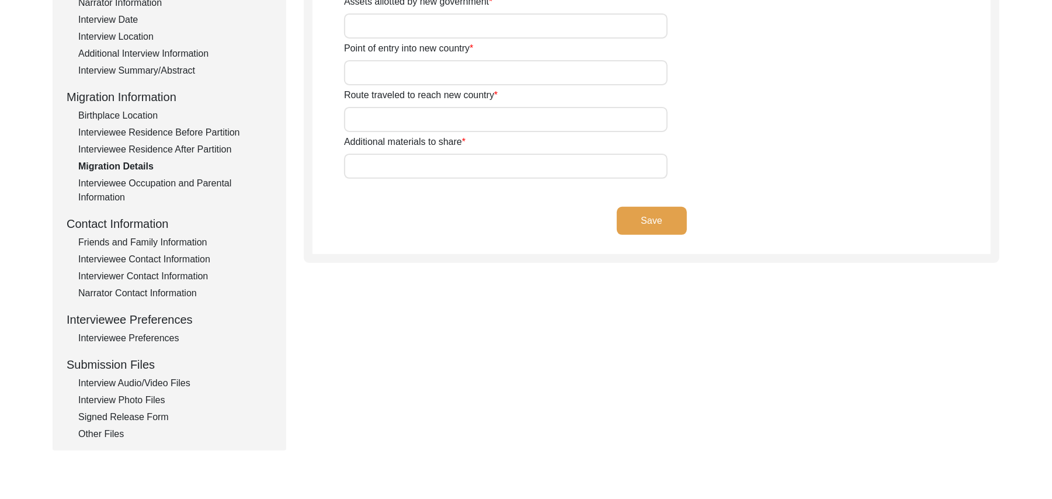
scroll to position [146, 0]
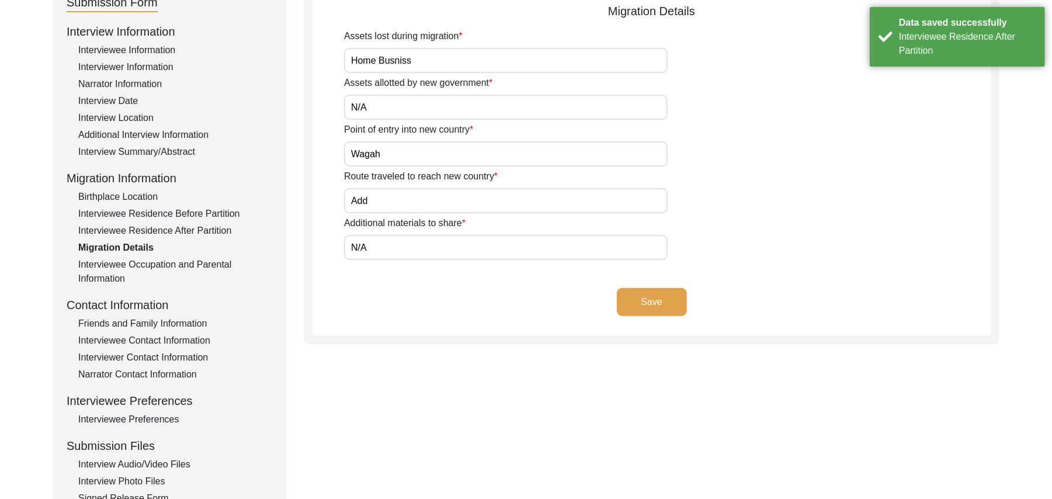
click at [663, 293] on button "Save" at bounding box center [652, 302] width 70 height 28
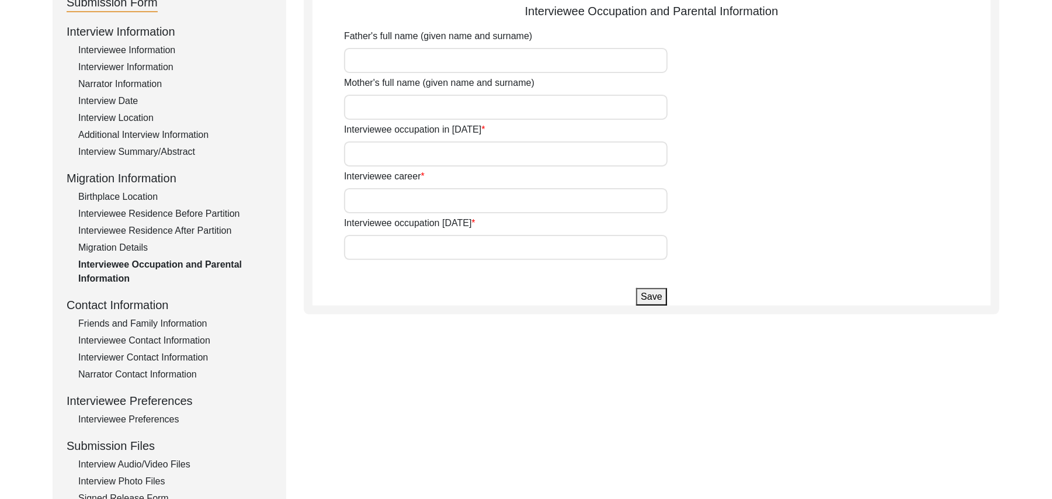
click at [504, 64] on input "Father's full name (given name and surname)" at bounding box center [506, 60] width 324 height 25
click at [490, 103] on input "Mother's full name (given name and surname)" at bounding box center [506, 107] width 324 height 25
click at [477, 148] on input "Interviewee occupation in 1947" at bounding box center [506, 153] width 324 height 25
click at [466, 203] on input "Interviewee career" at bounding box center [506, 200] width 324 height 25
click at [459, 247] on input "Interviewee occupation today" at bounding box center [506, 247] width 324 height 25
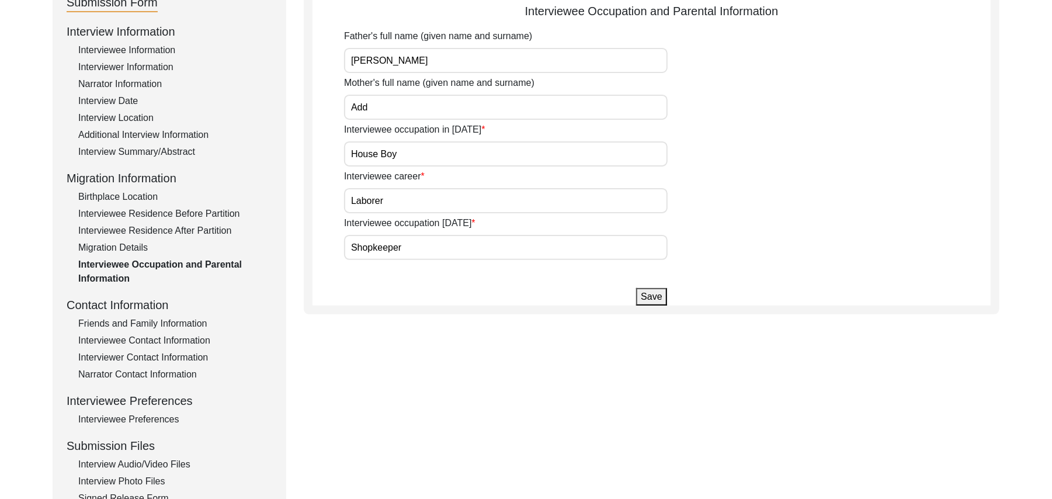
click at [649, 300] on button "Save" at bounding box center [651, 297] width 30 height 18
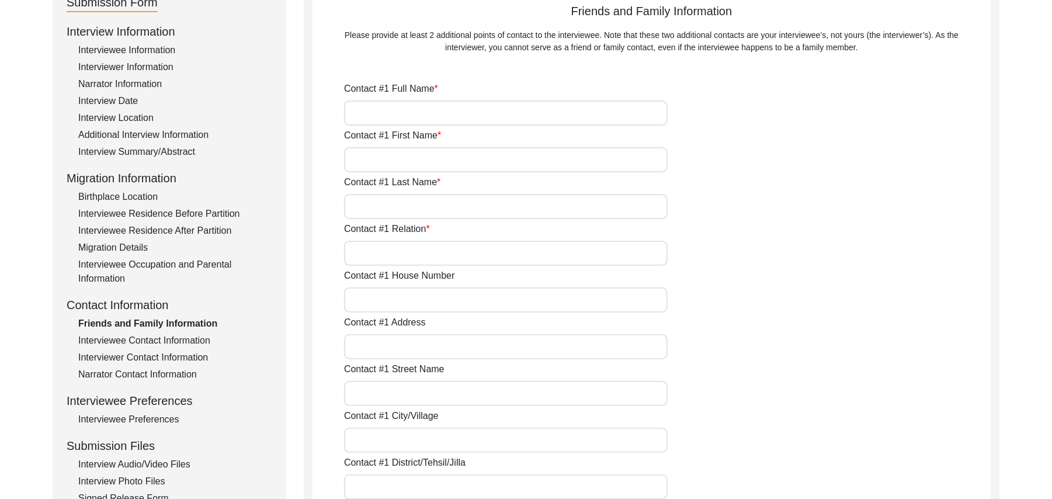
click at [470, 115] on input "Contact #1 Full Name" at bounding box center [506, 112] width 324 height 25
click at [445, 161] on input "Contact #1 First Name" at bounding box center [506, 159] width 324 height 25
click at [424, 211] on input "Contact #1 Last Name" at bounding box center [506, 206] width 324 height 25
click at [409, 255] on input "Contact #1 Relation" at bounding box center [506, 253] width 324 height 25
click at [405, 300] on input "Contact #1 House Number" at bounding box center [506, 299] width 324 height 25
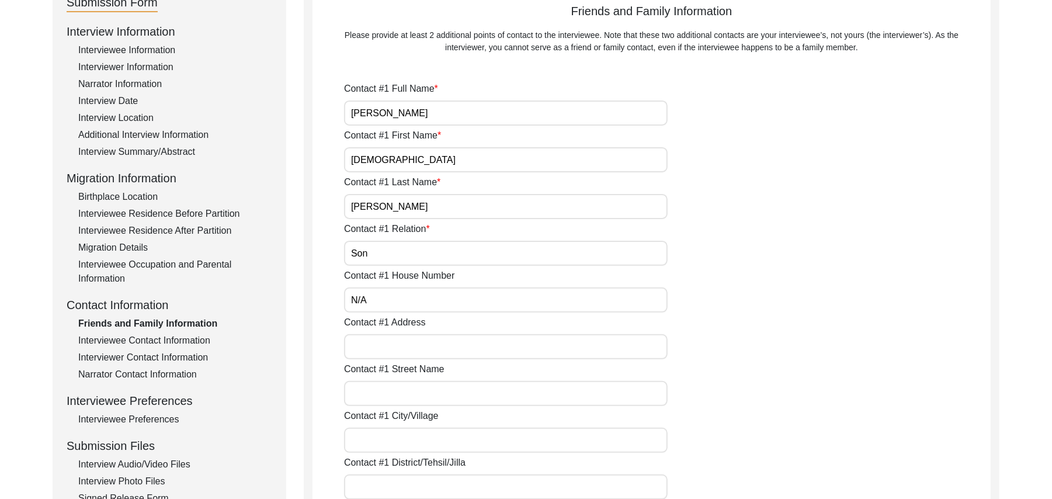
click at [400, 349] on input "Contact #1 Address" at bounding box center [506, 346] width 324 height 25
click at [400, 403] on input "Contact #1 Street Name" at bounding box center [506, 393] width 324 height 25
click at [395, 444] on input "Contact #1 City/Village" at bounding box center [506, 440] width 324 height 25
click at [349, 344] on input "89 Jb" at bounding box center [506, 346] width 324 height 25
click at [408, 485] on input "Contact #1 District/Tehsil/Jilla" at bounding box center [506, 486] width 324 height 25
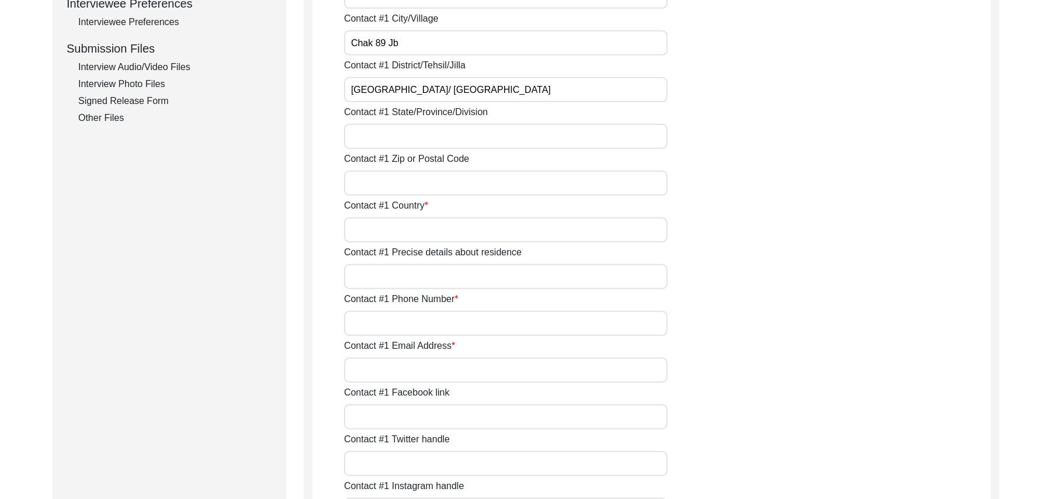
scroll to position [554, 0]
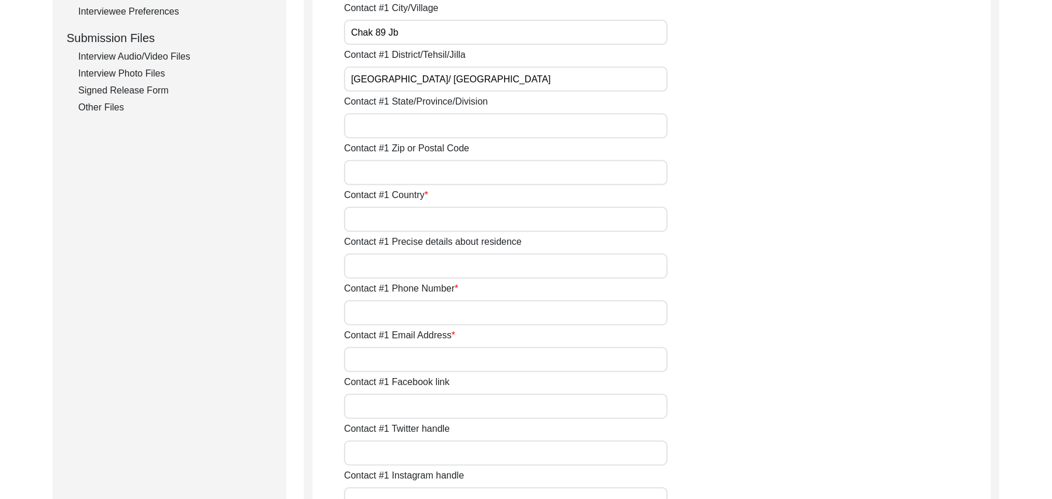
click at [426, 127] on input "Contact #1 State/Province/Division" at bounding box center [506, 125] width 324 height 25
click at [409, 172] on input "Contact #1 Zip or Postal Code" at bounding box center [506, 172] width 324 height 25
click at [397, 218] on input "Contact #1 Country" at bounding box center [506, 219] width 324 height 25
click at [391, 267] on input "Contact #1 Precise details about residence" at bounding box center [506, 266] width 324 height 25
click at [396, 312] on input "Contact #1 Phone Number" at bounding box center [506, 312] width 324 height 25
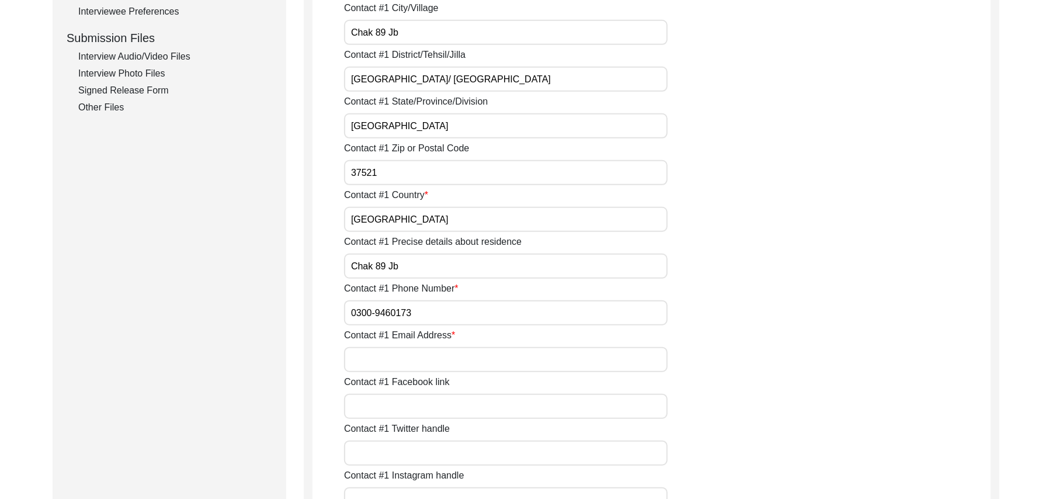
click at [391, 358] on input "Contact #1 Email Address" at bounding box center [506, 359] width 324 height 25
click at [391, 411] on input "Contact #1 Facebook link" at bounding box center [506, 406] width 324 height 25
click at [389, 452] on input "Contact #1 Twitter handle" at bounding box center [506, 453] width 324 height 25
click at [421, 495] on input "Contact #1 Instagram handle" at bounding box center [506, 499] width 324 height 25
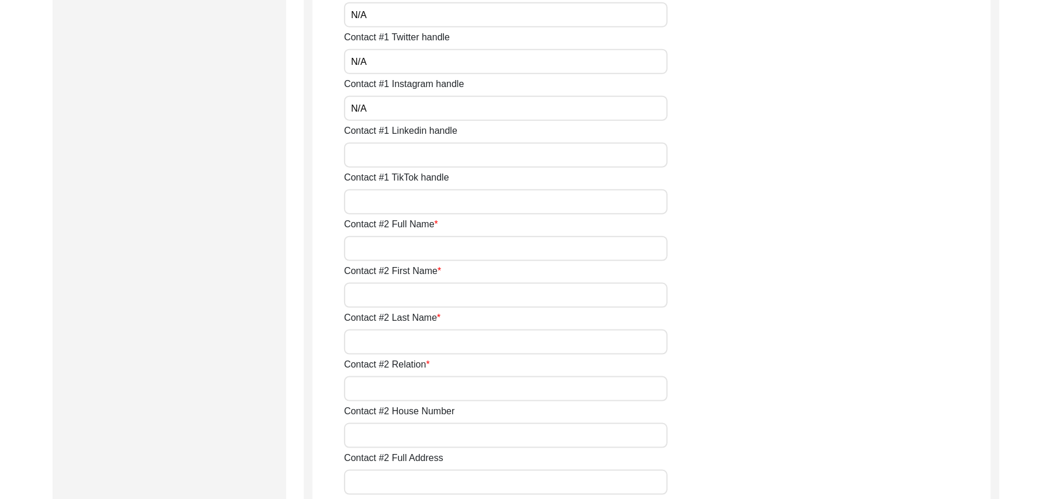
scroll to position [966, 0]
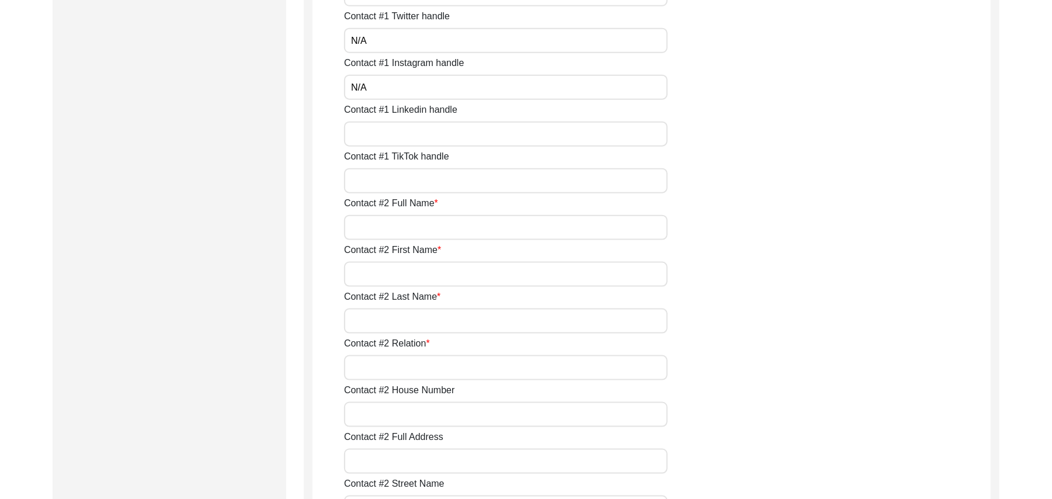
click at [436, 132] on input "Contact #1 Linkedin handle" at bounding box center [506, 134] width 324 height 25
click at [415, 178] on input "Contact #1 TikTok handle" at bounding box center [506, 180] width 324 height 25
click at [417, 230] on input "Contact #2 Full Name" at bounding box center [506, 227] width 324 height 25
click at [410, 276] on input "Contact #2 First Name" at bounding box center [506, 274] width 324 height 25
click at [397, 318] on input "Contact #2 Last Name" at bounding box center [506, 320] width 324 height 25
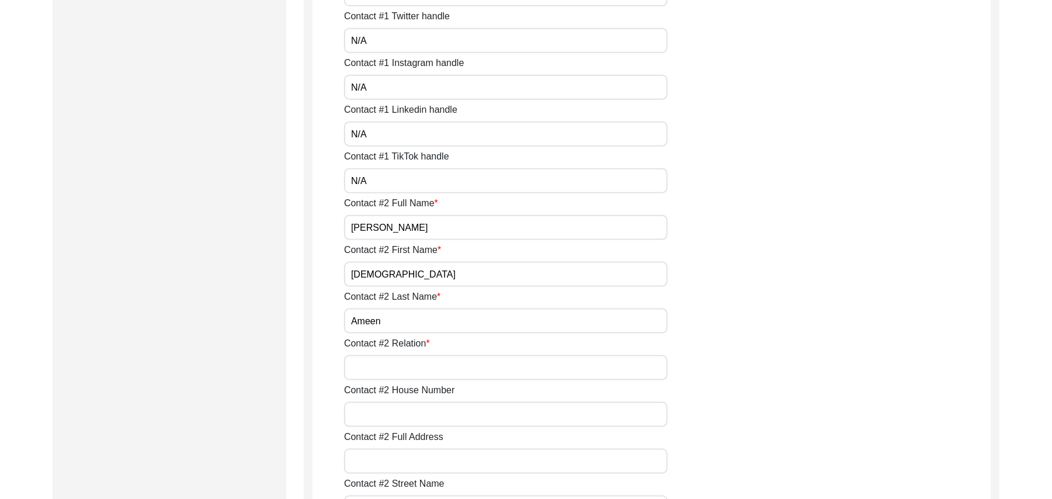
click at [403, 368] on input "Contact #2 Relation" at bounding box center [506, 367] width 324 height 25
click at [402, 412] on input "Contact #2 House Number" at bounding box center [506, 414] width 324 height 25
click at [401, 461] on input "Contact #2 Full Address" at bounding box center [506, 461] width 324 height 25
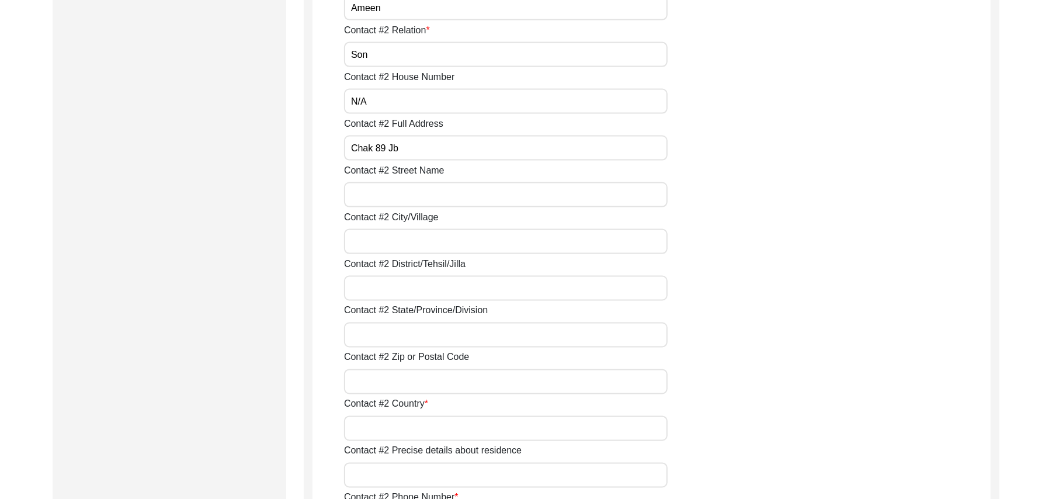
scroll to position [1405, 0]
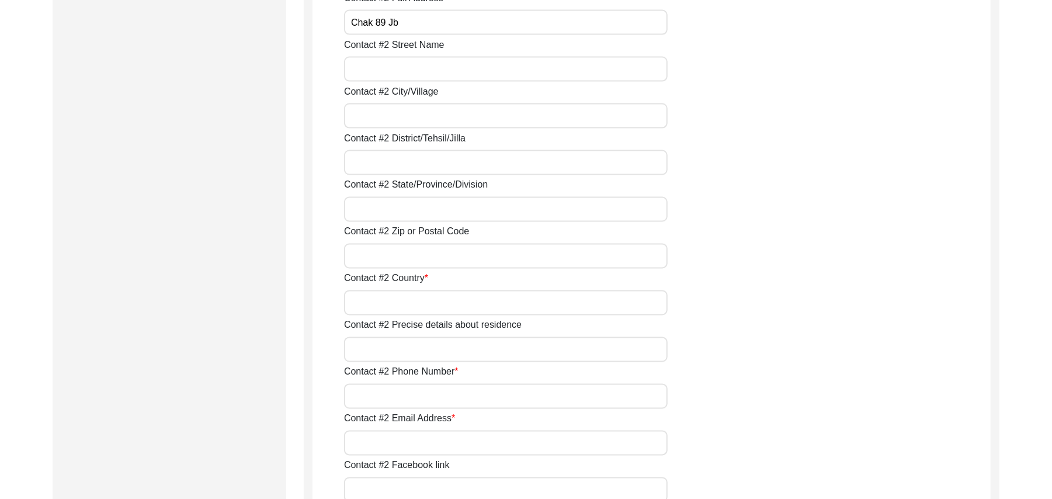
click at [361, 71] on input "Contact #2 Street Name" at bounding box center [506, 69] width 324 height 25
click at [368, 120] on input "Contact #2 City/Village" at bounding box center [506, 115] width 324 height 25
click at [379, 168] on input "Contact #2 District/Tehsil/Jilla" at bounding box center [506, 162] width 324 height 25
click at [379, 209] on input "Contact #2 State/Province/Division" at bounding box center [506, 209] width 324 height 25
click at [377, 249] on input "Contact #2 Zip or Postal Code" at bounding box center [506, 256] width 324 height 25
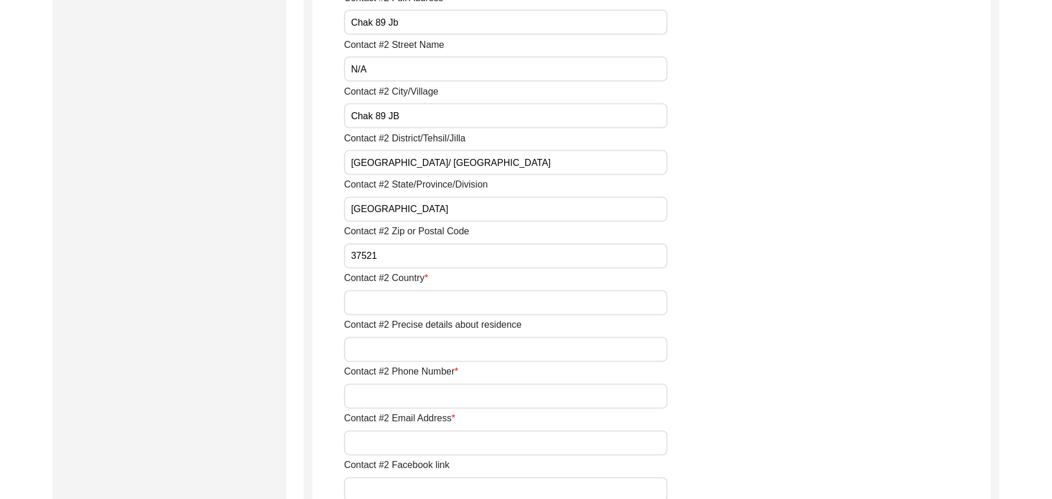
click at [379, 303] on input "Contact #2 Country" at bounding box center [506, 302] width 324 height 25
click at [382, 348] on input "Contact #2 Precise details about residence" at bounding box center [506, 349] width 324 height 25
click at [389, 400] on input "Contact #2 Phone Number" at bounding box center [506, 396] width 324 height 25
click at [391, 438] on input "Contact #2 Email Address" at bounding box center [506, 443] width 324 height 25
click at [393, 486] on input "Contact #2 Facebook link" at bounding box center [506, 489] width 324 height 25
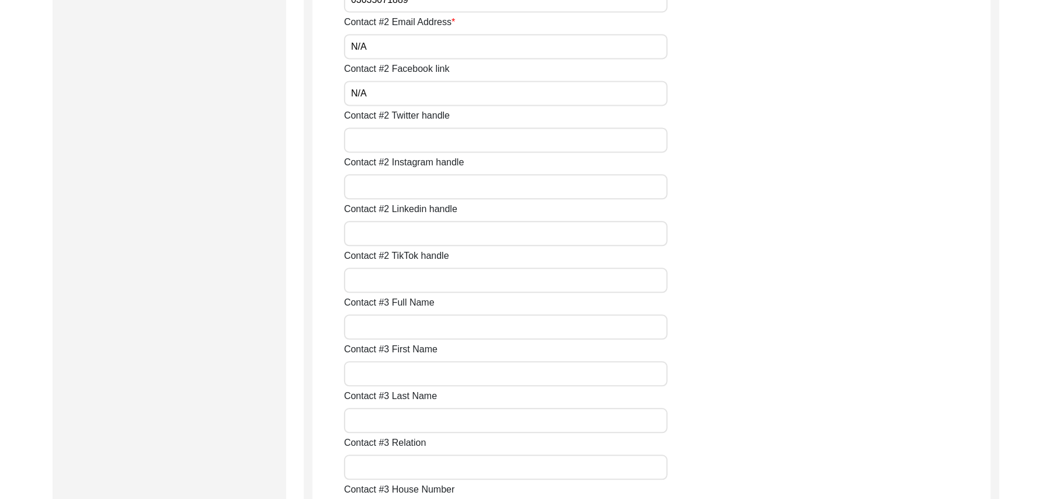
scroll to position [1854, 0]
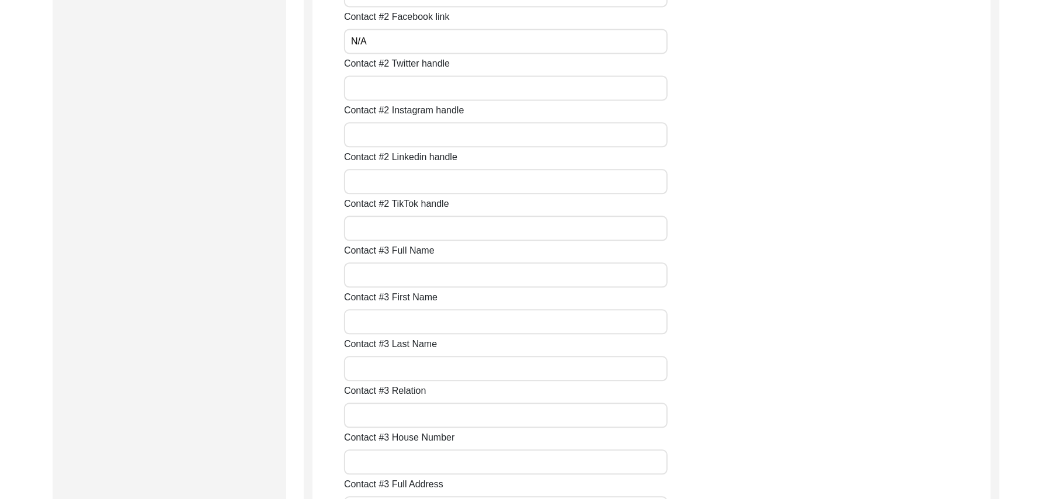
click at [418, 93] on input "Contact #2 Twitter handle" at bounding box center [506, 87] width 324 height 25
click at [412, 131] on input "Contact #2 Instagram handle" at bounding box center [506, 134] width 324 height 25
click at [414, 183] on input "Contact #2 Linkedin handle" at bounding box center [506, 181] width 324 height 25
click at [418, 232] on input "Contact #2 TikTok handle" at bounding box center [506, 228] width 324 height 25
click at [421, 278] on input "Contact #3 Full Name" at bounding box center [506, 274] width 324 height 25
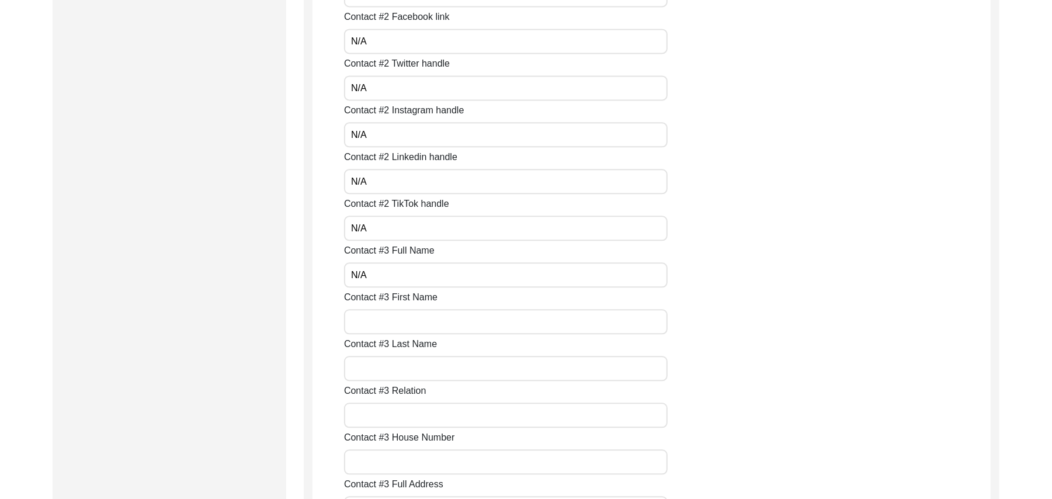
click at [440, 319] on input "Contact #3 First Name" at bounding box center [506, 321] width 324 height 25
click at [442, 370] on input "Contact #3 Last Name" at bounding box center [506, 368] width 324 height 25
click at [421, 419] on input "Contact #3 Relation" at bounding box center [506, 415] width 324 height 25
click at [410, 463] on input "Contact #3 House Number" at bounding box center [506, 461] width 324 height 25
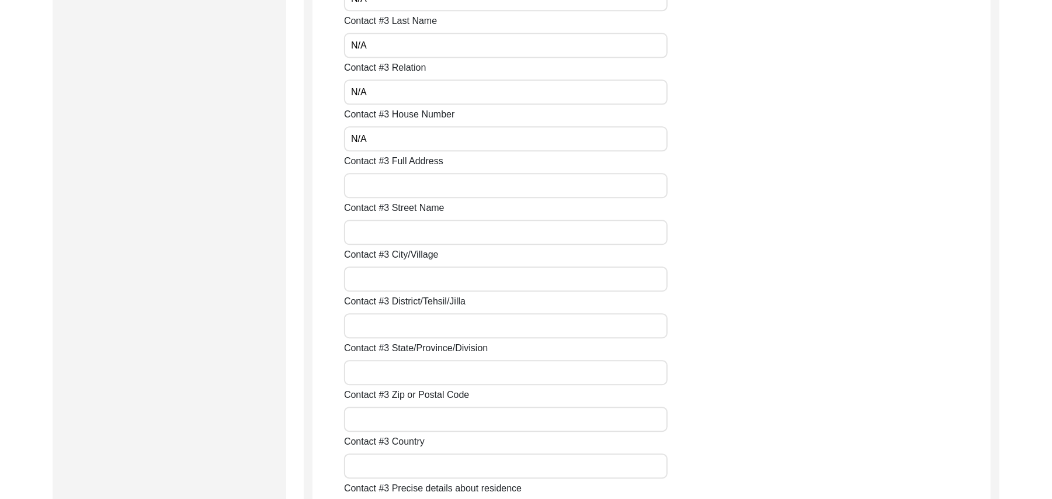
scroll to position [2230, 0]
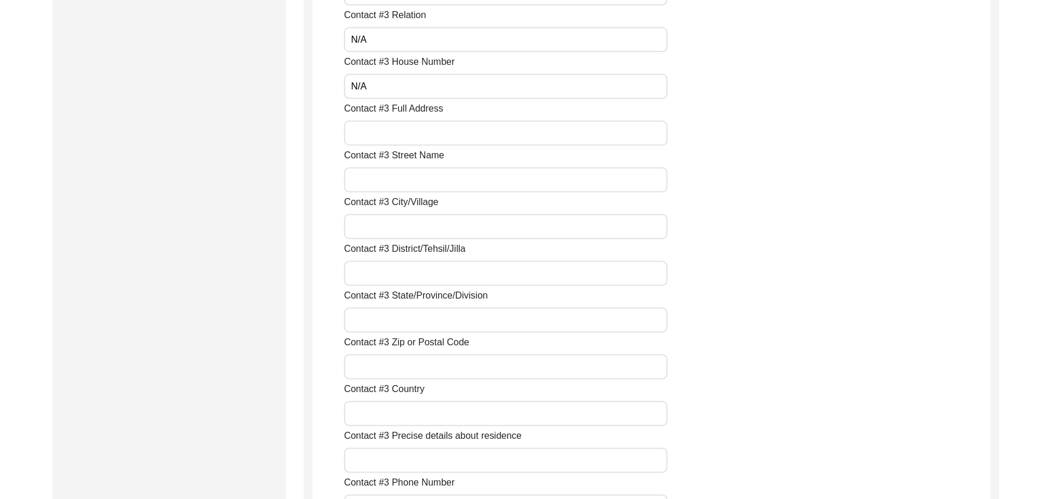
click at [435, 132] on input "Contact #3 Full Address" at bounding box center [506, 132] width 324 height 25
click at [426, 179] on input "Contact #3 Street Name" at bounding box center [506, 179] width 324 height 25
click at [421, 227] on input "Contact #3 City/Village" at bounding box center [506, 226] width 324 height 25
click at [417, 274] on input "Contact #3 District/Tehsil/Jilla" at bounding box center [506, 273] width 324 height 25
click at [415, 316] on input "Contact #3 State/Province/Division" at bounding box center [506, 319] width 324 height 25
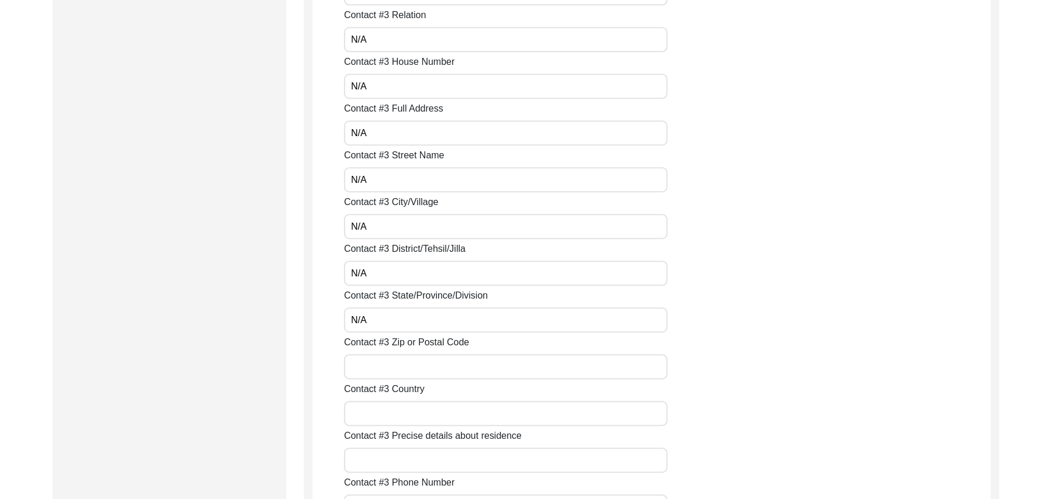
click at [412, 368] on input "Contact #3 Zip or Postal Code" at bounding box center [506, 366] width 324 height 25
click at [407, 420] on input "Contact #3 Country" at bounding box center [506, 413] width 324 height 25
click at [410, 456] on input "Contact #3 Precise details about residence" at bounding box center [506, 460] width 324 height 25
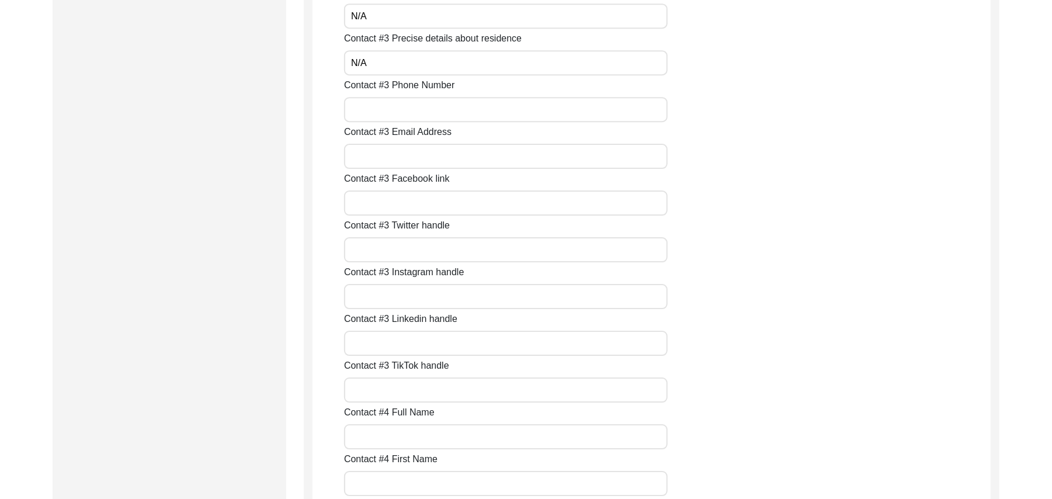
scroll to position [2679, 0]
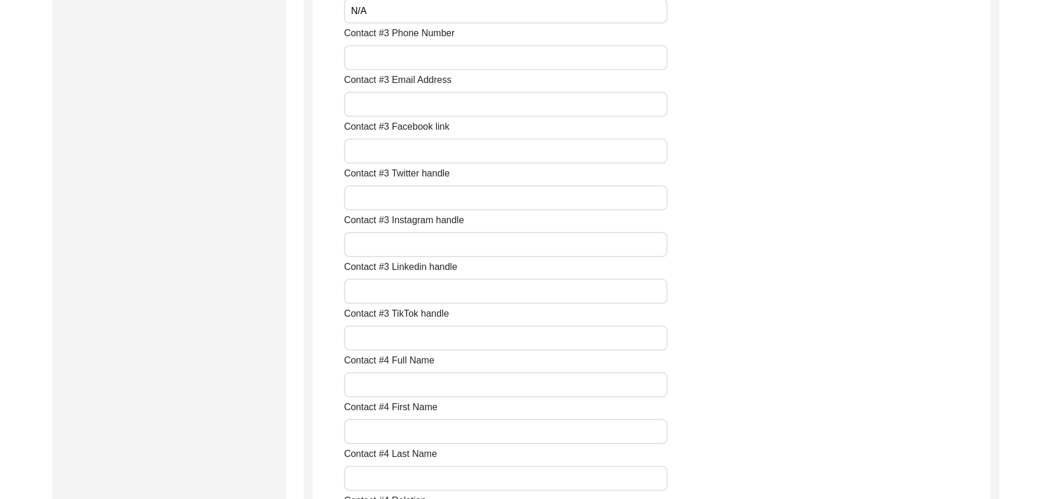
click at [405, 62] on input "Contact #3 Phone Number" at bounding box center [506, 57] width 324 height 25
drag, startPoint x: 405, startPoint y: 62, endPoint x: 397, endPoint y: 102, distance: 40.4
click at [397, 102] on div "Contact #1 Full Name Muhammad Hanif Contact #1 First Name Muhammad Contact #1 L…" at bounding box center [667, 165] width 647 height 5232
click at [397, 103] on input "Contact #3 Email Address" at bounding box center [506, 104] width 324 height 25
click at [397, 150] on input "Contact #3 Facebook link" at bounding box center [506, 150] width 324 height 25
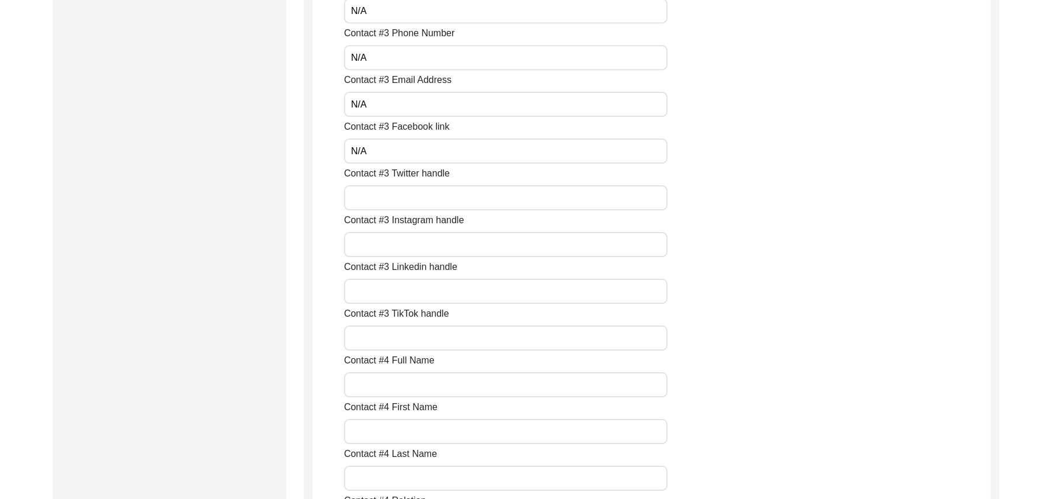
click at [394, 195] on input "Contact #3 Twitter handle" at bounding box center [506, 197] width 324 height 25
click at [398, 240] on input "Contact #3 Instagram handle" at bounding box center [506, 244] width 324 height 25
click at [405, 292] on input "Contact #3 Linkedin handle" at bounding box center [506, 291] width 324 height 25
click at [397, 344] on input "Contact #3 TikTok handle" at bounding box center [506, 337] width 324 height 25
click at [396, 382] on input "Contact #4 Full Name" at bounding box center [506, 384] width 324 height 25
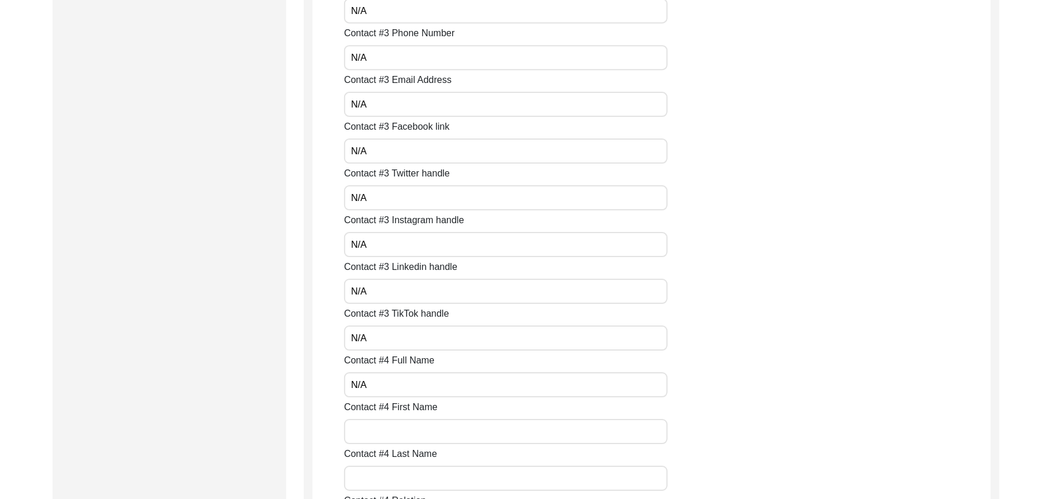
click at [398, 426] on input "Contact #4 First Name" at bounding box center [506, 431] width 324 height 25
click at [401, 477] on input "Contact #4 Last Name" at bounding box center [506, 478] width 324 height 25
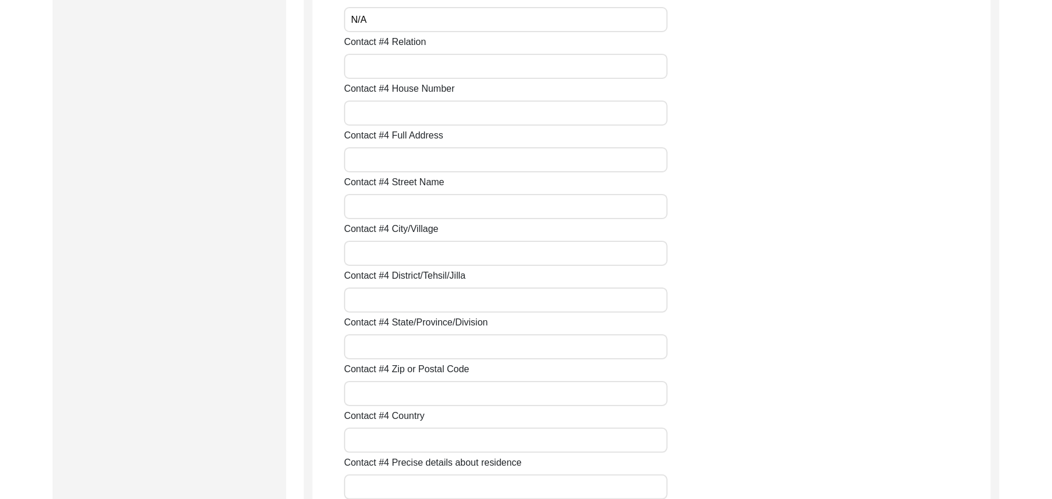
click at [458, 64] on input "Contact #4 Relation" at bounding box center [506, 66] width 324 height 25
click at [445, 115] on input "Contact #4 House Number" at bounding box center [506, 112] width 324 height 25
click at [431, 150] on input "Contact #4 Full Address" at bounding box center [506, 159] width 324 height 25
click at [424, 206] on input "Contact #4 Street Name" at bounding box center [506, 206] width 324 height 25
click at [417, 258] on input "Contact #4 City/Village" at bounding box center [506, 253] width 324 height 25
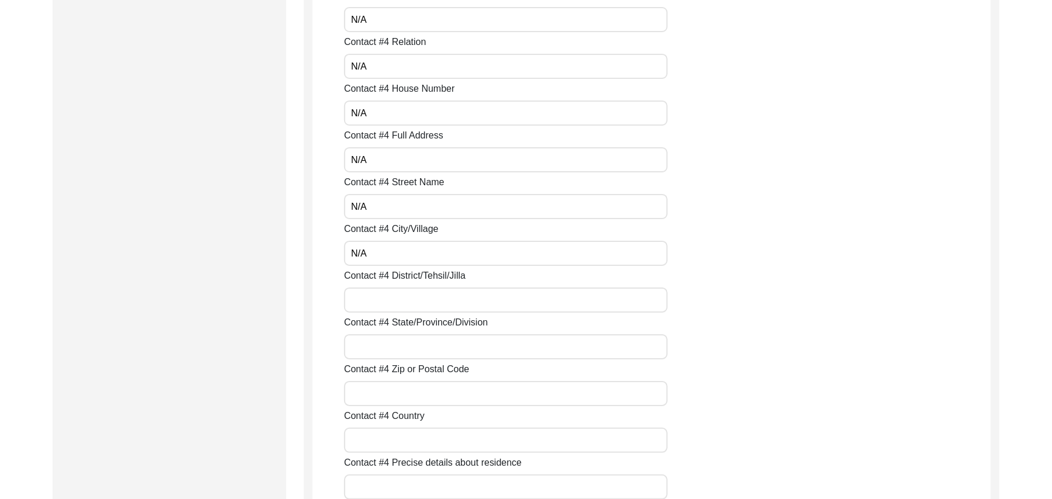
click at [405, 304] on input "Contact #4 District/Tehsil/Jilla" at bounding box center [506, 299] width 324 height 25
click at [405, 342] on input "Contact #4 State/Province/Division" at bounding box center [506, 346] width 324 height 25
click at [402, 387] on input "Contact #4 Zip or Postal Code" at bounding box center [506, 393] width 324 height 25
click at [405, 443] on input "Contact #4 Country" at bounding box center [506, 440] width 324 height 25
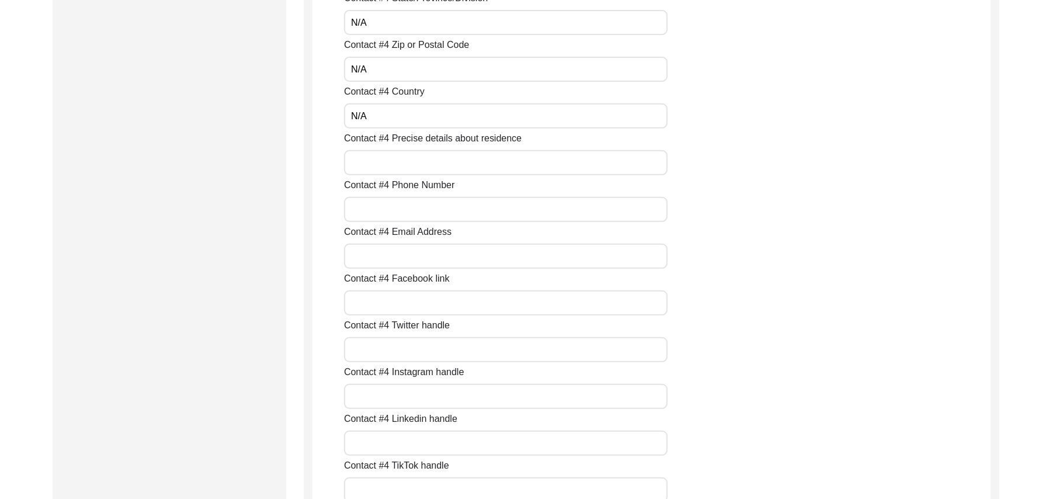
scroll to position [3524, 0]
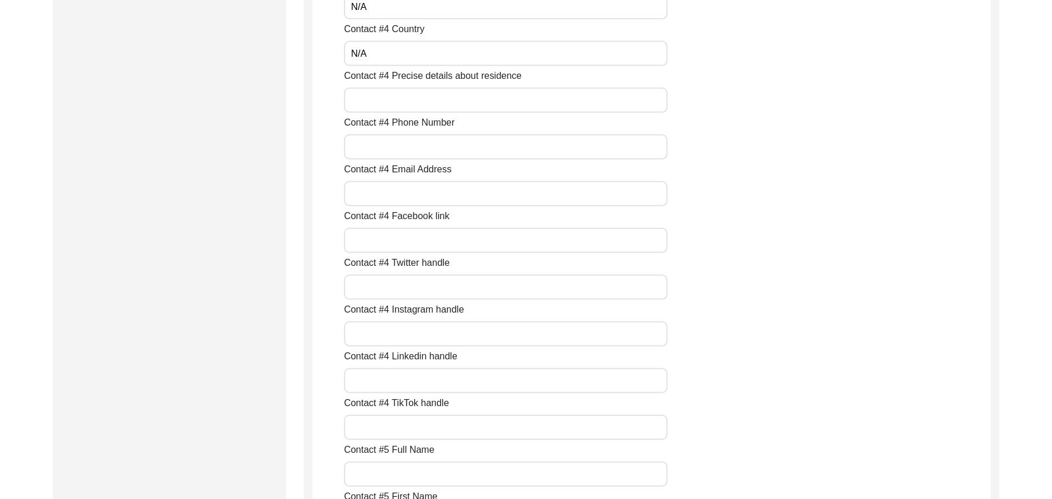
click at [411, 100] on input "Contact #4 Precise details about residence" at bounding box center [506, 100] width 324 height 25
click at [404, 147] on input "Contact #4 Phone Number" at bounding box center [506, 146] width 324 height 25
click at [405, 192] on input "Contact #4 Email Address" at bounding box center [506, 193] width 324 height 25
click at [398, 248] on input "Contact #4 Facebook link" at bounding box center [506, 240] width 324 height 25
click at [403, 285] on input "Contact #4 Twitter handle" at bounding box center [506, 287] width 324 height 25
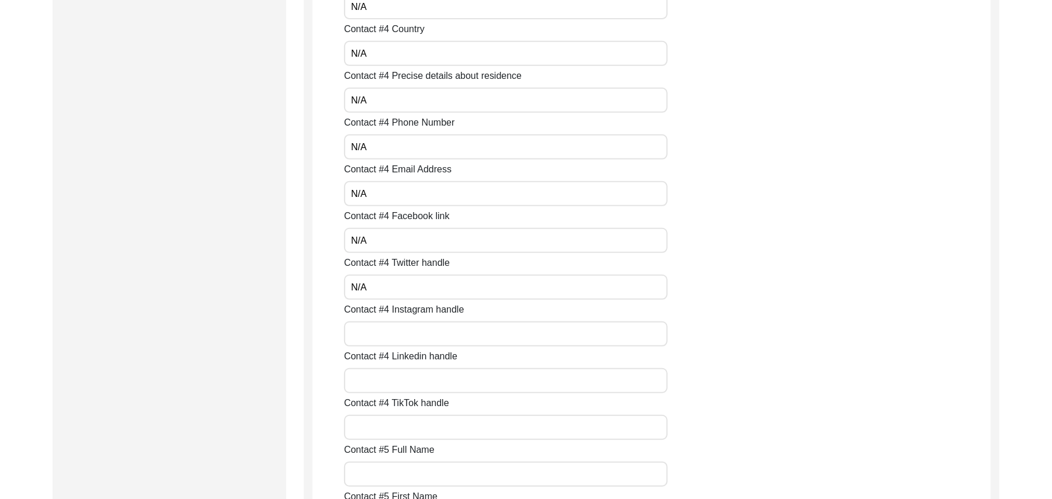
click at [401, 328] on input "Contact #4 Instagram handle" at bounding box center [506, 333] width 324 height 25
click at [396, 379] on input "Contact #4 Linkedin handle" at bounding box center [506, 380] width 324 height 25
click at [396, 417] on input "Contact #4 TikTok handle" at bounding box center [506, 427] width 324 height 25
click at [400, 464] on input "Contact #5 Full Name" at bounding box center [506, 474] width 324 height 25
drag, startPoint x: 528, startPoint y: 429, endPoint x: 968, endPoint y: 436, distance: 440.0
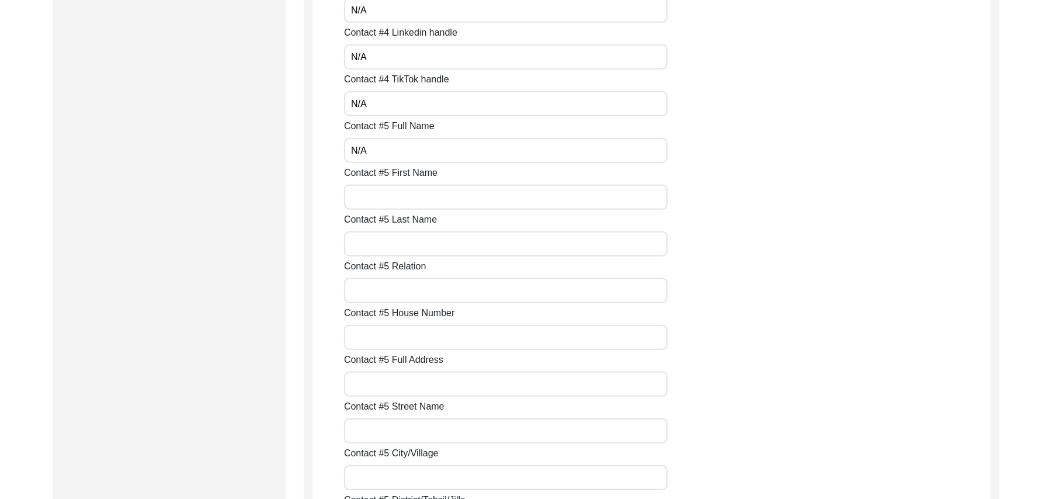
scroll to position [3932, 0]
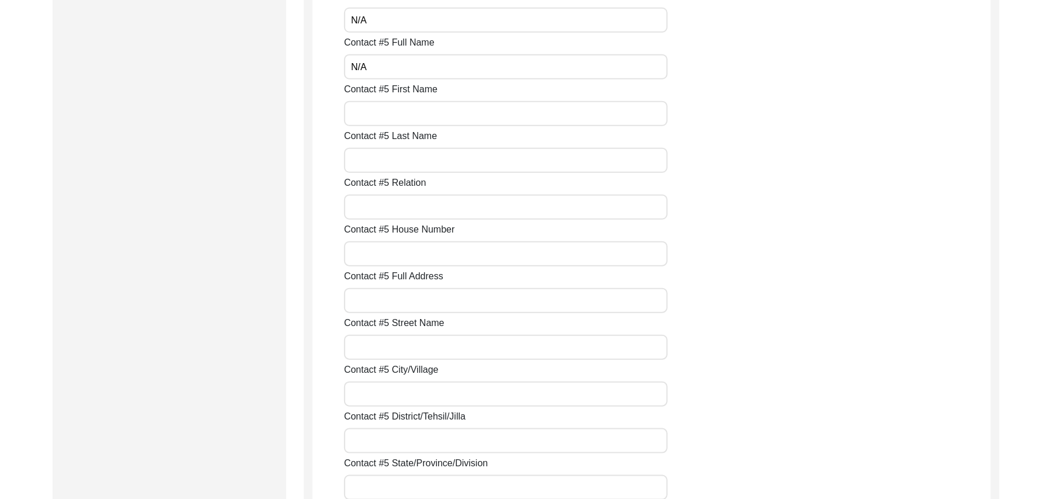
click at [462, 119] on input "Contact #5 First Name" at bounding box center [506, 113] width 324 height 25
click at [452, 157] on input "Contact #5 Last Name" at bounding box center [506, 160] width 324 height 25
click at [442, 211] on input "Contact #5 Relation" at bounding box center [506, 207] width 324 height 25
click at [438, 253] on input "Contact #5 House Number" at bounding box center [506, 253] width 324 height 25
click at [425, 301] on input "Contact #5 Full Address" at bounding box center [506, 300] width 324 height 25
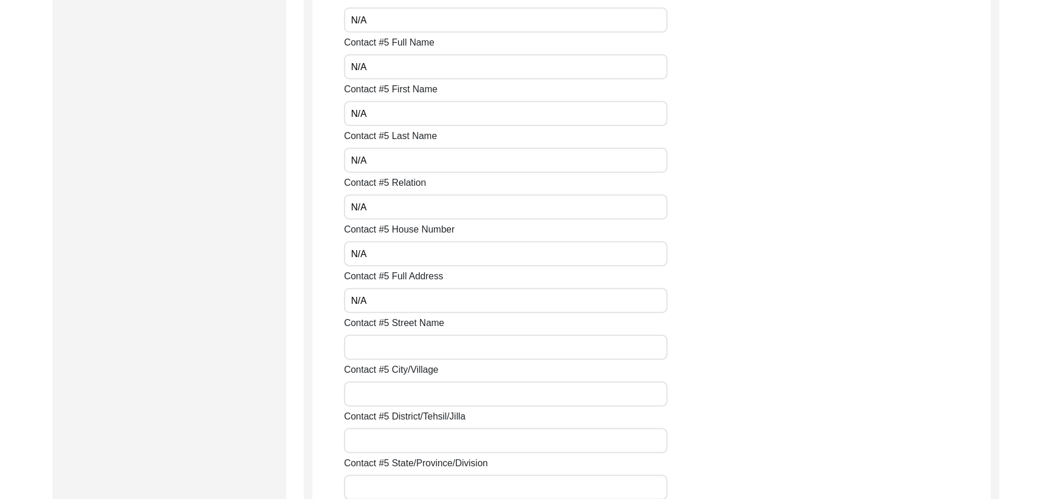
click at [428, 344] on input "Contact #5 Street Name" at bounding box center [506, 347] width 324 height 25
click at [417, 382] on input "Contact #5 City/Village" at bounding box center [506, 394] width 324 height 25
click at [418, 434] on input "Contact #5 District/Tehsil/Jilla" at bounding box center [506, 440] width 324 height 25
click at [415, 494] on input "Contact #5 State/Province/Division" at bounding box center [506, 487] width 324 height 25
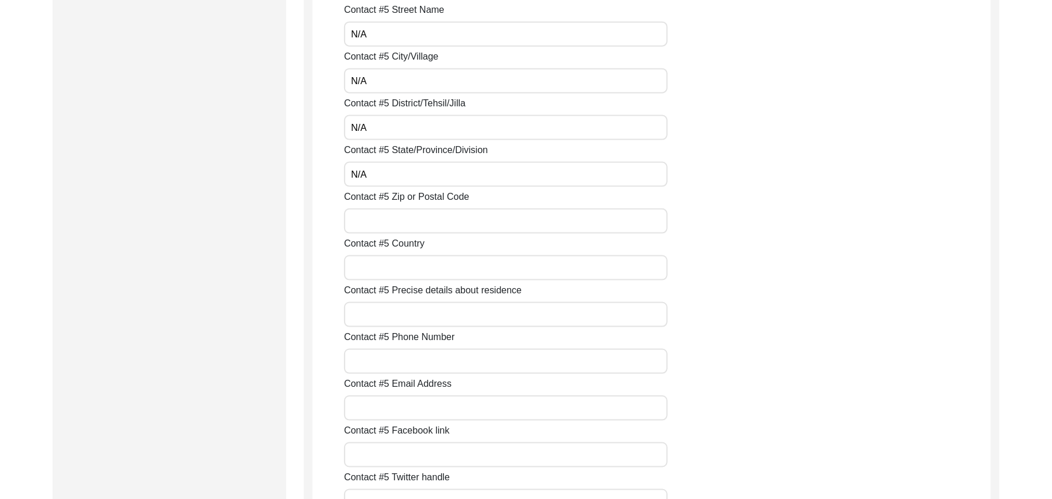
scroll to position [4318, 0]
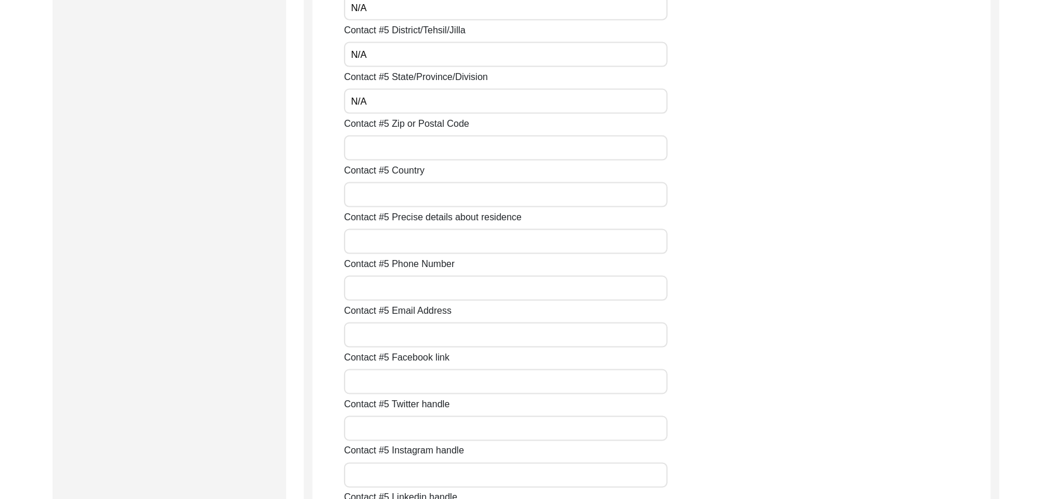
click at [450, 152] on input "Contact #5 Zip or Postal Code" at bounding box center [506, 148] width 324 height 25
click at [427, 204] on input "Contact #5 Country" at bounding box center [506, 194] width 324 height 25
click at [416, 241] on input "Contact #5 Precise details about residence" at bounding box center [506, 241] width 324 height 25
click at [415, 293] on input "Contact #5 Phone Number" at bounding box center [506, 288] width 324 height 25
click at [414, 334] on input "Contact #5 Email Address" at bounding box center [506, 335] width 324 height 25
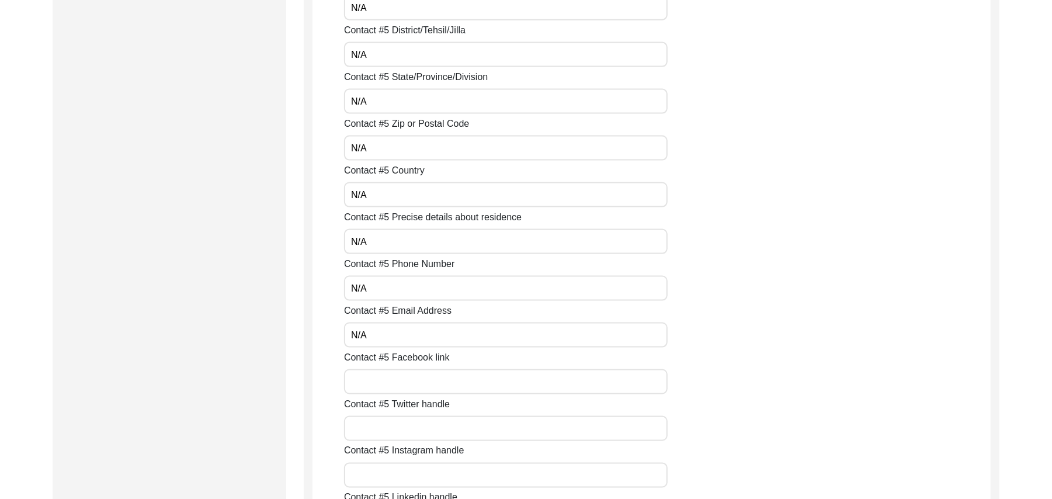
drag, startPoint x: 414, startPoint y: 334, endPoint x: 410, endPoint y: 379, distance: 45.2
click at [410, 379] on input "Contact #5 Facebook link" at bounding box center [506, 381] width 324 height 25
click at [407, 433] on input "Contact #5 Twitter handle" at bounding box center [506, 428] width 324 height 25
click at [407, 465] on input "Contact #5 Instagram handle" at bounding box center [506, 475] width 324 height 25
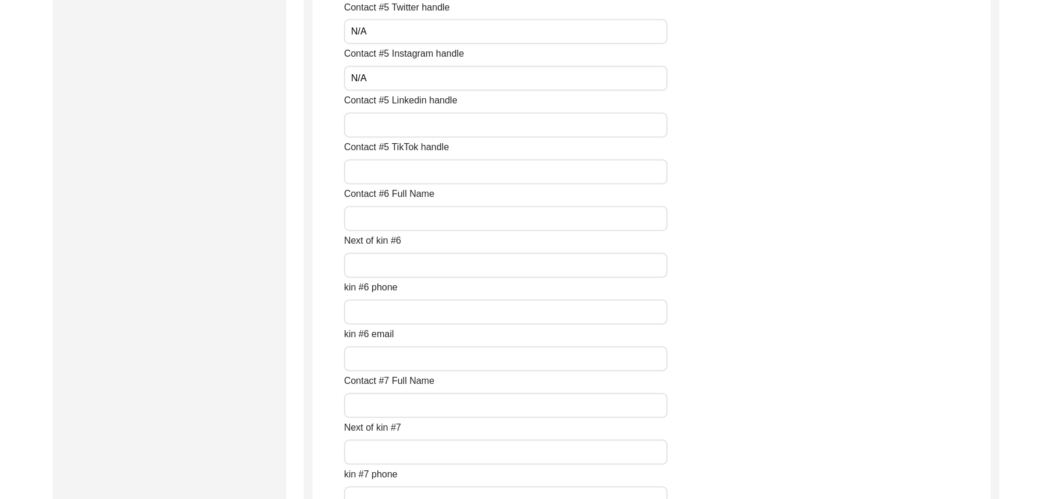
scroll to position [4766, 0]
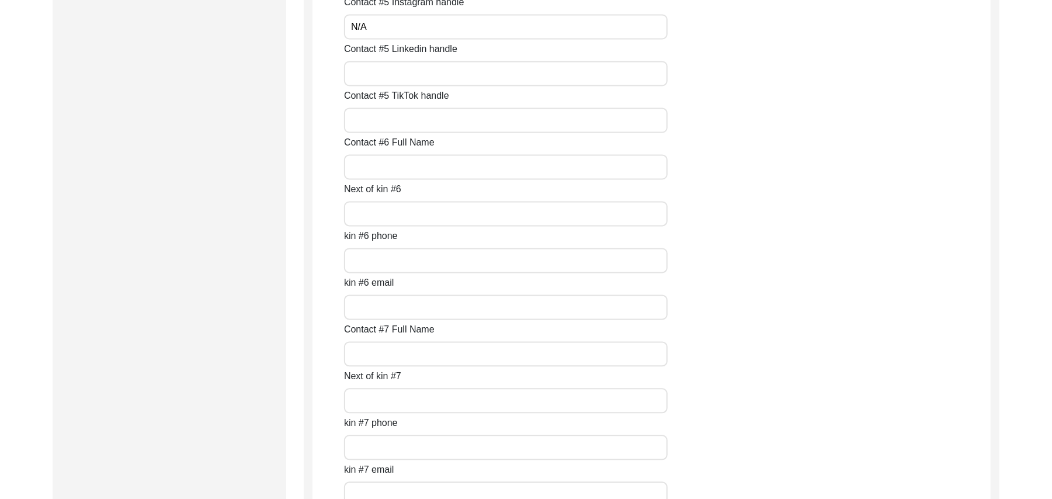
click at [478, 71] on input "Contact #5 Linkedin handle" at bounding box center [506, 73] width 324 height 25
click at [455, 115] on input "Contact #5 TikTok handle" at bounding box center [506, 120] width 324 height 25
click at [421, 164] on input "Contact #6 Full Name" at bounding box center [506, 166] width 324 height 25
click at [414, 219] on input "Next of kin #6" at bounding box center [506, 213] width 324 height 25
click at [412, 262] on input "kin #6 phone" at bounding box center [506, 260] width 324 height 25
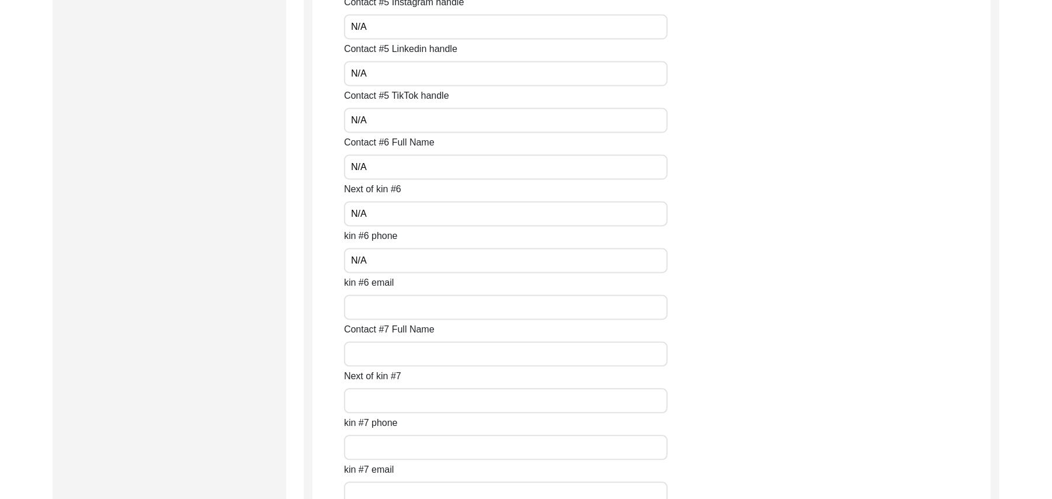
click at [409, 299] on input "kin #6 email" at bounding box center [506, 306] width 324 height 25
click at [401, 345] on input "Contact #7 Full Name" at bounding box center [506, 353] width 324 height 25
click at [397, 398] on input "Next of kin #7" at bounding box center [506, 400] width 324 height 25
click at [393, 449] on input "kin #7 phone" at bounding box center [506, 447] width 324 height 25
click at [397, 487] on input "kin #7 email" at bounding box center [506, 493] width 324 height 25
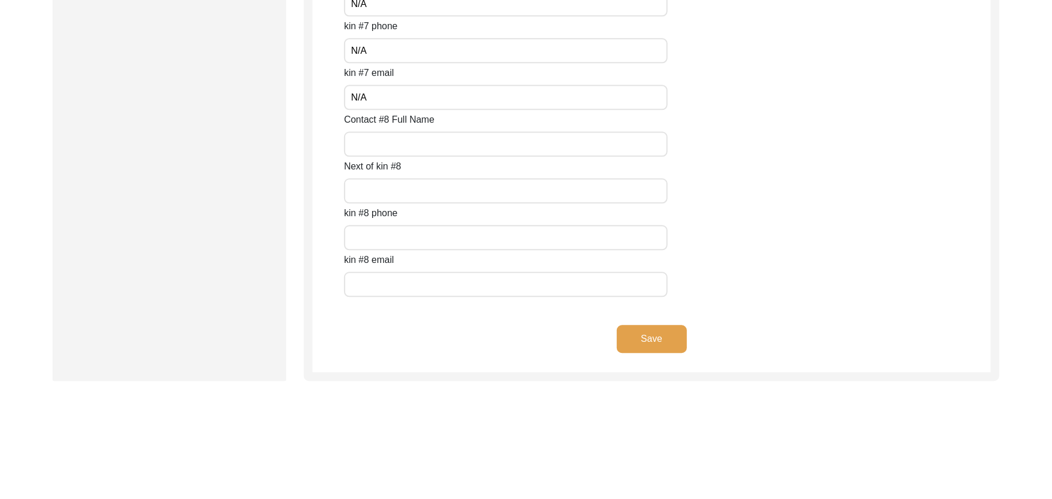
scroll to position [5174, 0]
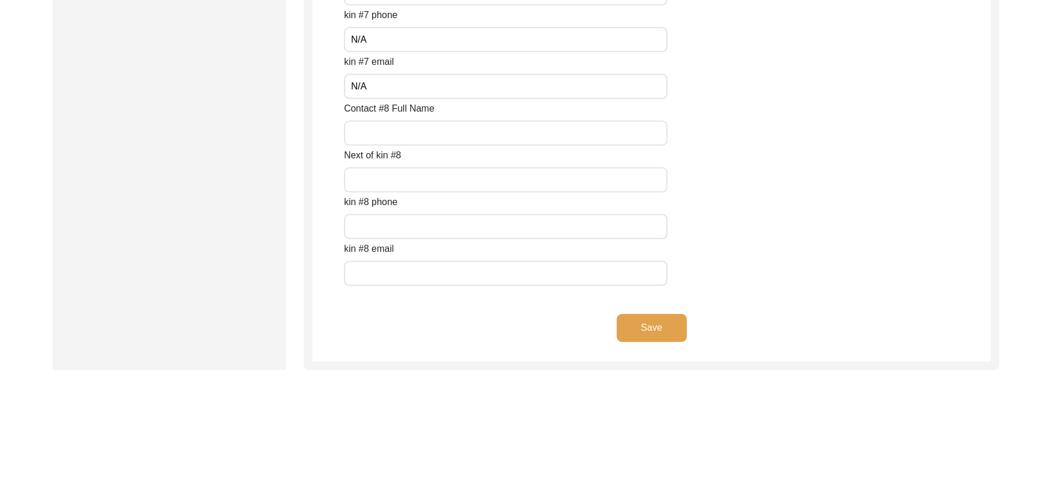
click at [576, 131] on input "Contact #8 Full Name" at bounding box center [506, 132] width 324 height 25
click at [509, 183] on input "Next of kin #8" at bounding box center [506, 179] width 324 height 25
click at [482, 223] on input "text" at bounding box center [506, 226] width 324 height 25
click at [467, 265] on input "text" at bounding box center [506, 273] width 324 height 25
click at [637, 321] on button "Save" at bounding box center [652, 328] width 70 height 28
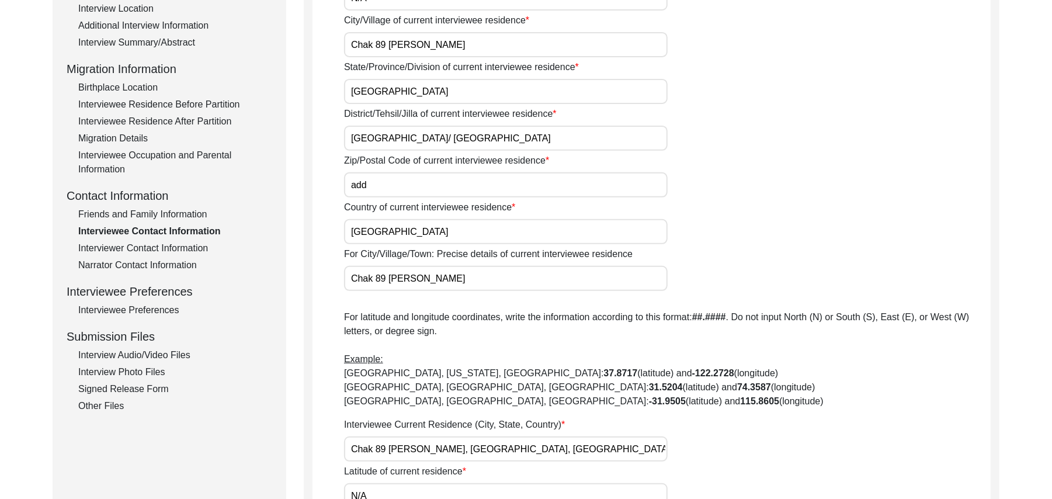
scroll to position [233, 0]
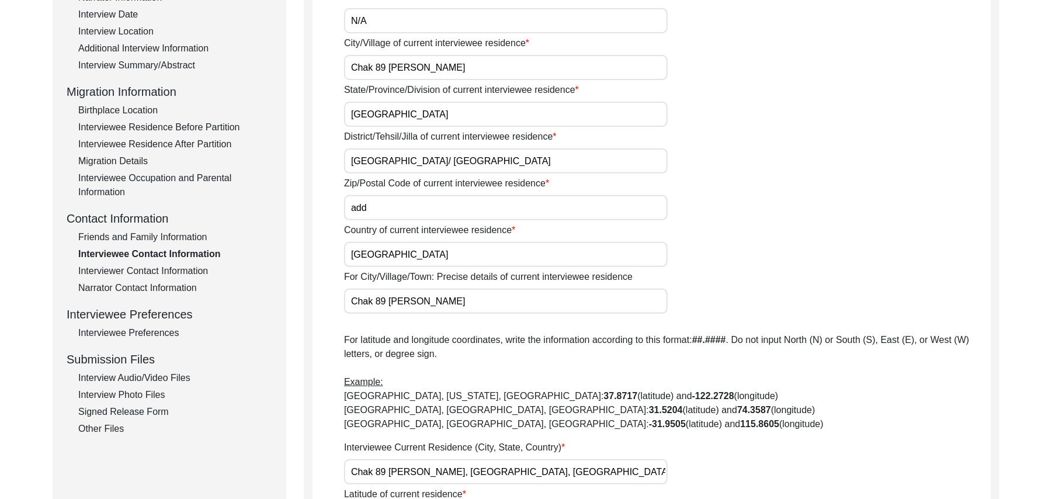
click at [391, 201] on input "add" at bounding box center [506, 207] width 324 height 25
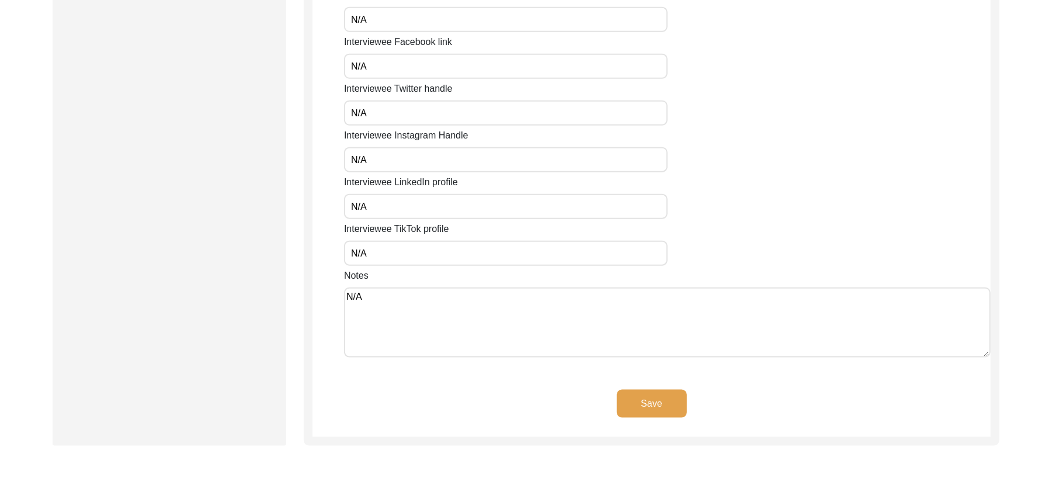
scroll to position [984, 0]
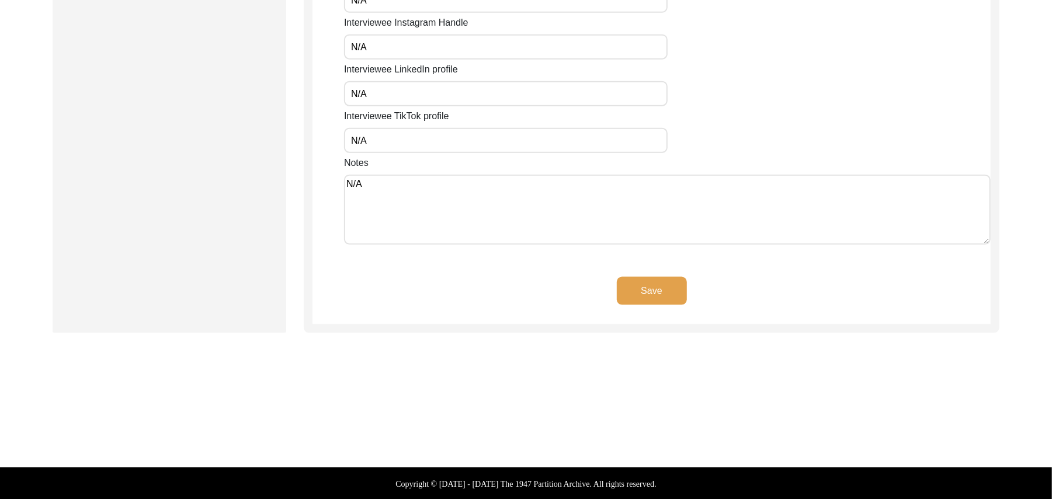
click at [657, 285] on button "Save" at bounding box center [652, 291] width 70 height 28
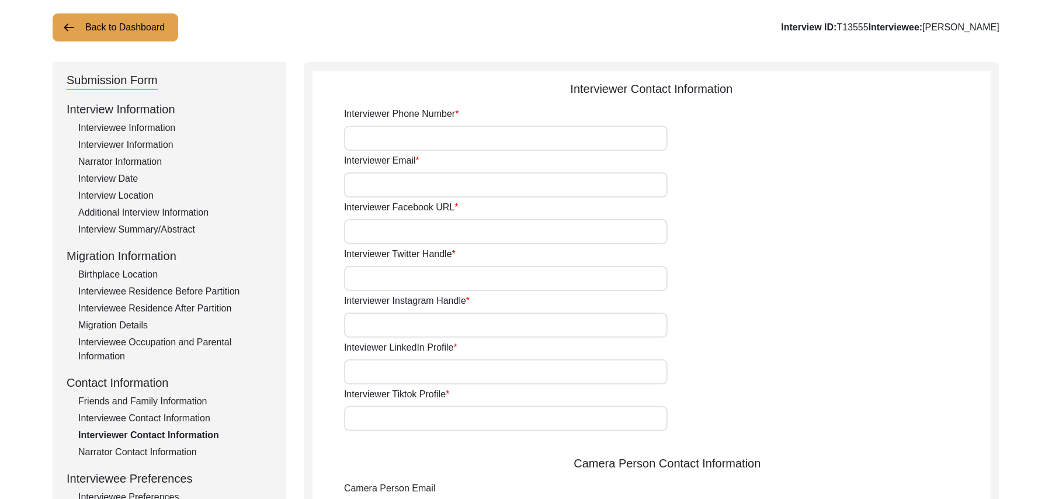
scroll to position [63, 0]
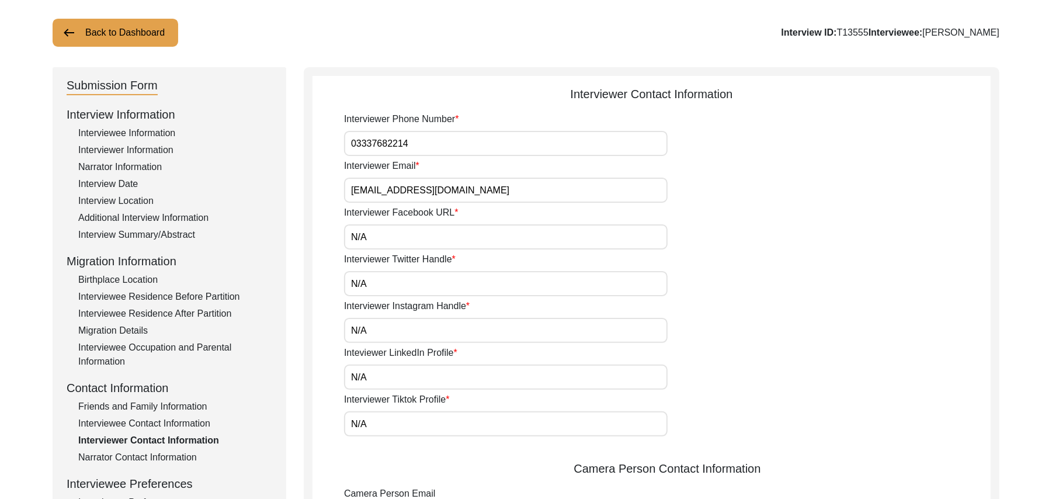
click at [150, 37] on button "Back to Dashboard" at bounding box center [116, 33] width 126 height 28
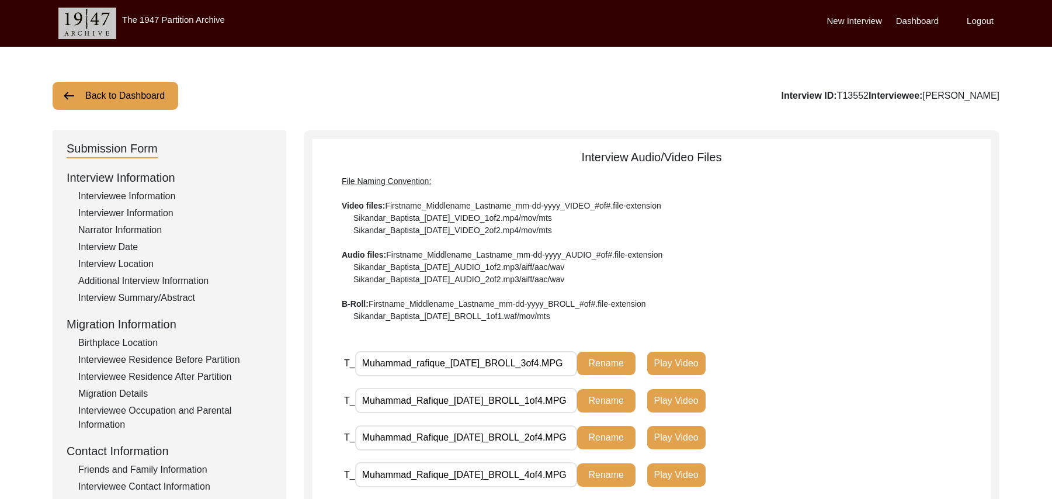
scroll to position [320, 0]
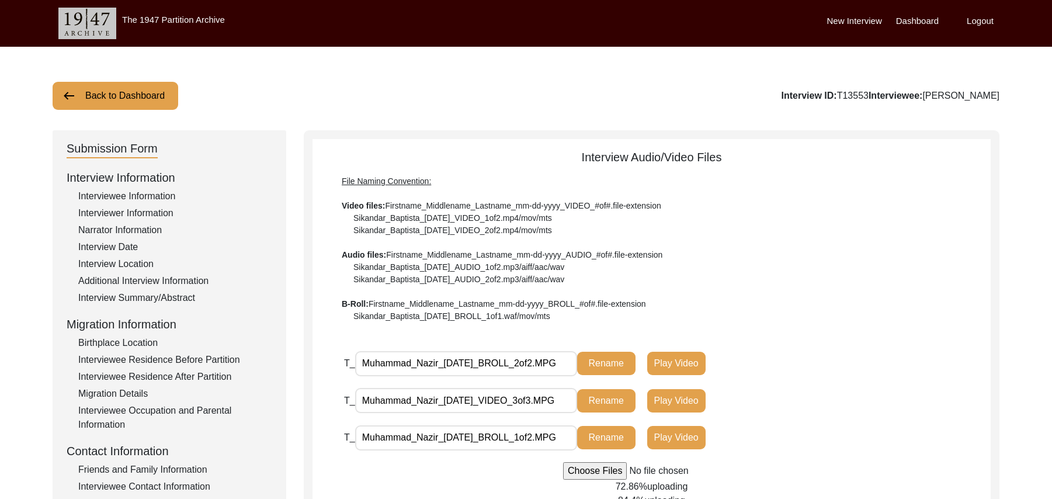
scroll to position [236, 0]
